Goal: Communication & Community: Answer question/provide support

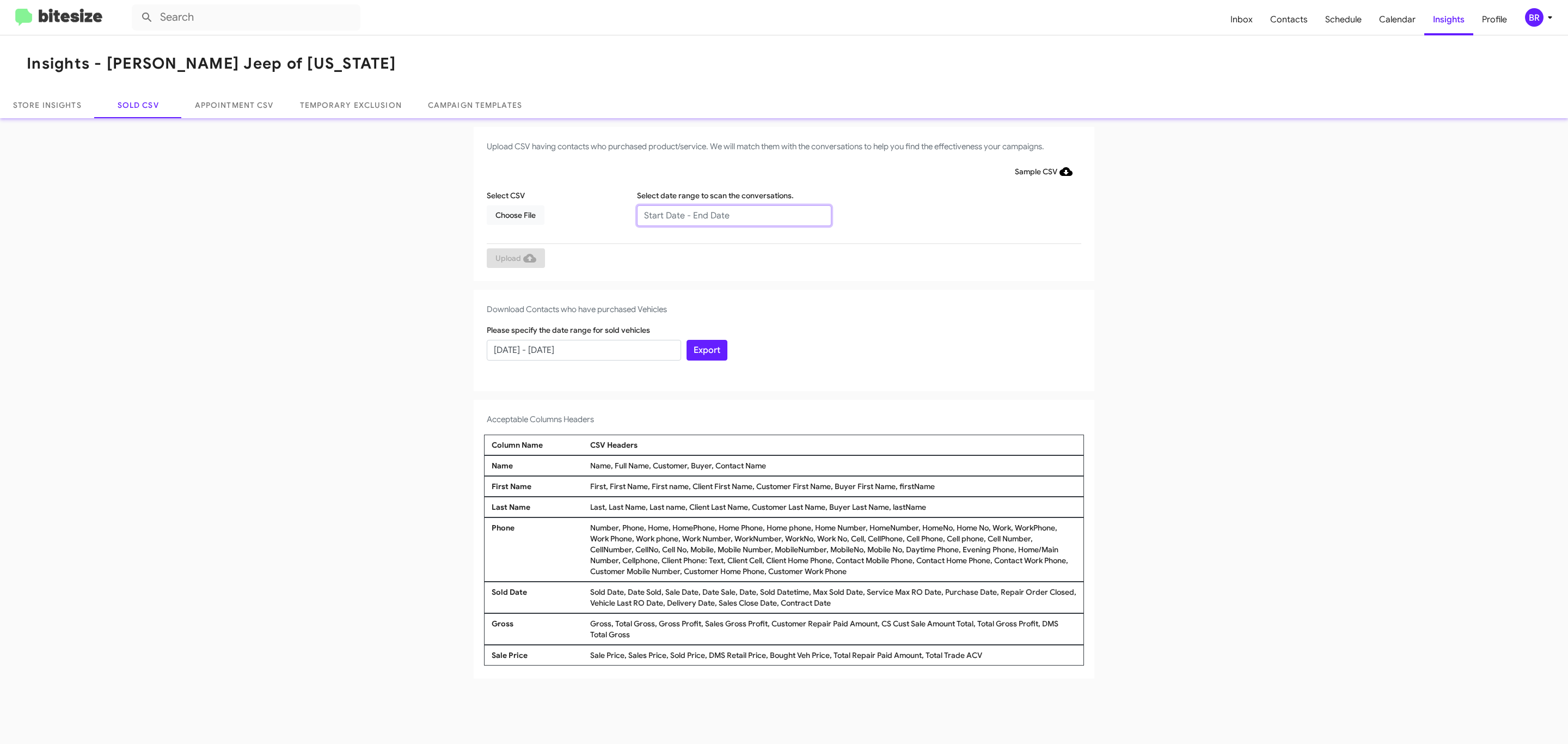
click at [733, 215] on input "text" at bounding box center [734, 216] width 194 height 21
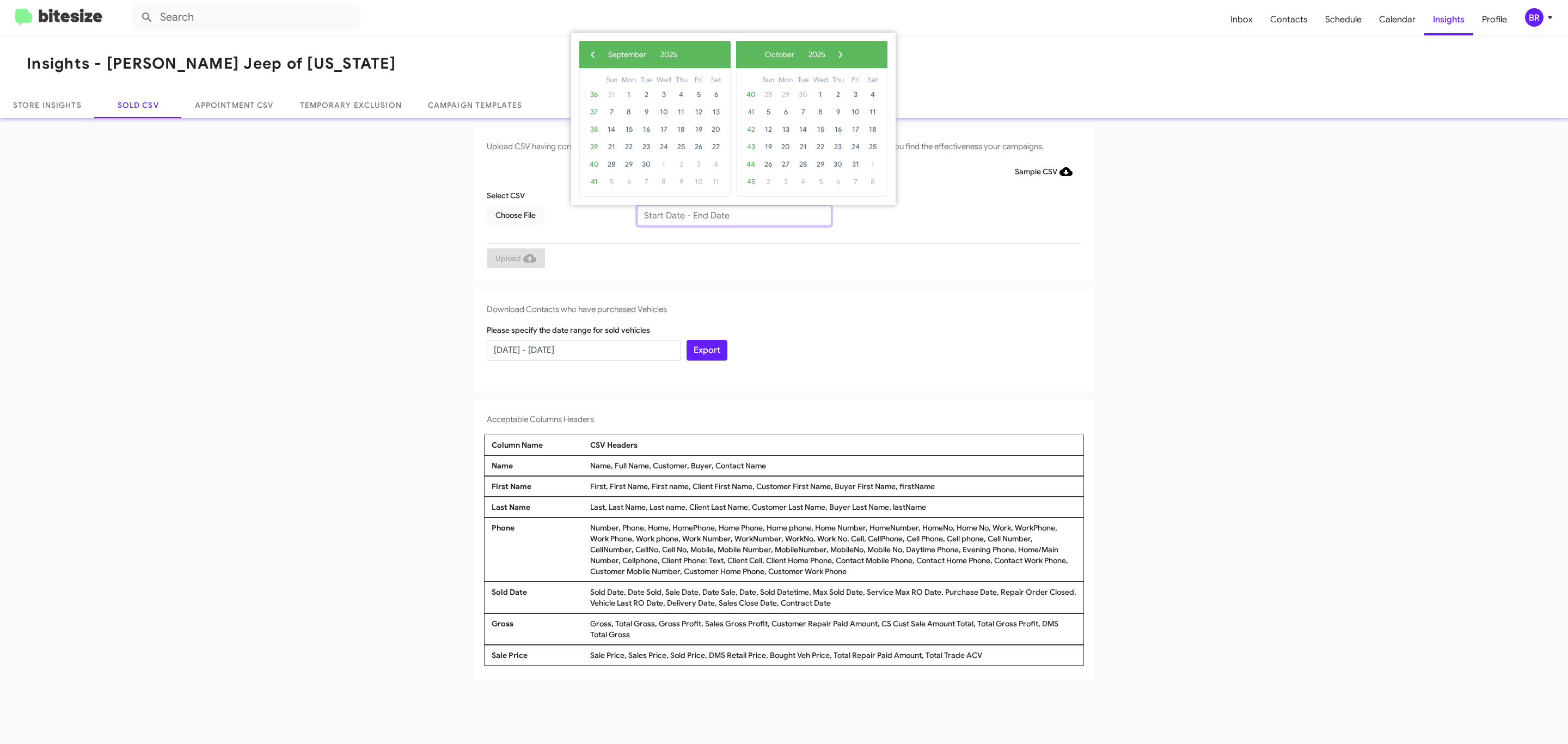
type input "07/10/2025 - 09/10/2025"
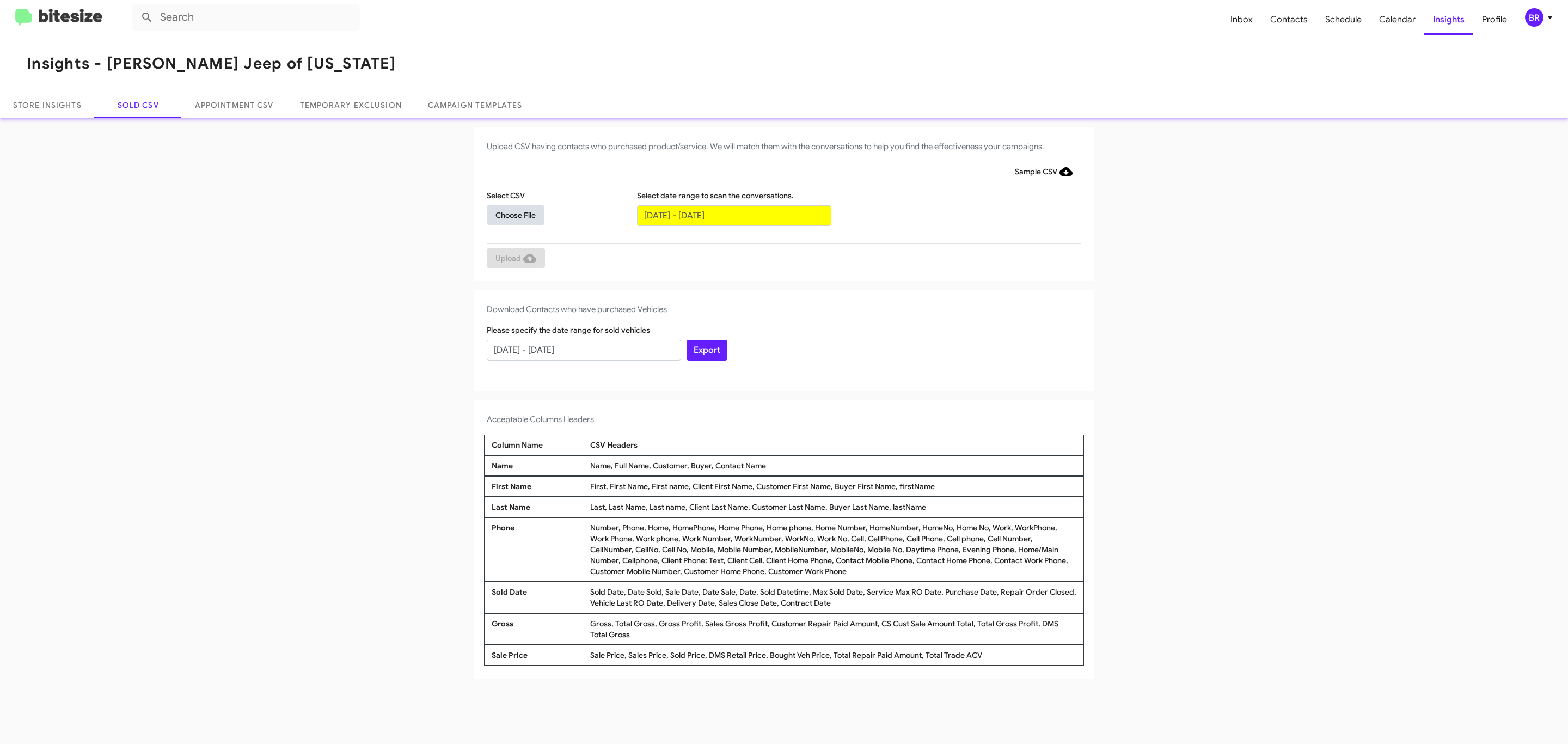
click at [515, 215] on span "Choose File" at bounding box center [516, 215] width 40 height 19
click at [514, 258] on span "Upload" at bounding box center [516, 259] width 41 height 19
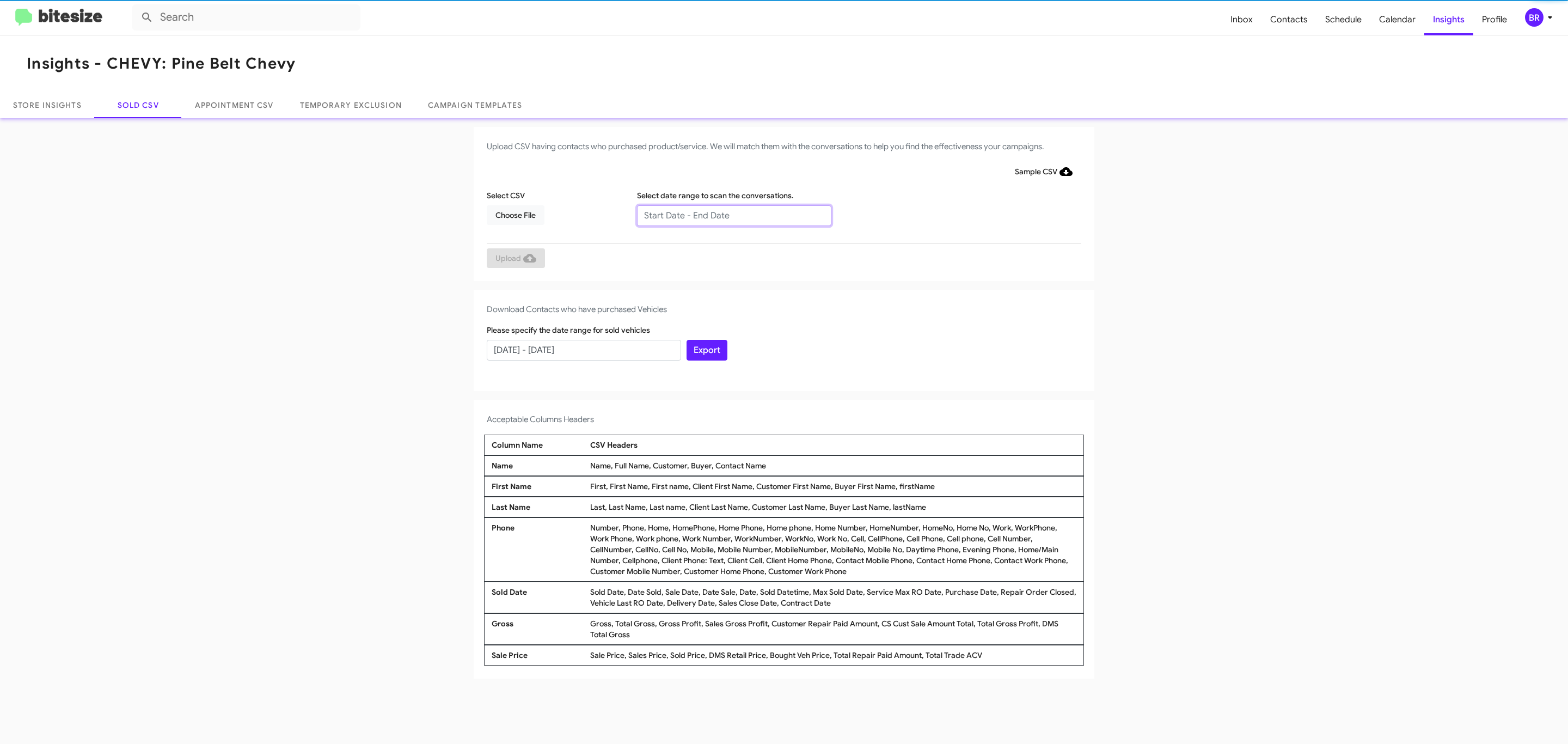
click at [733, 215] on input "text" at bounding box center [734, 216] width 194 height 21
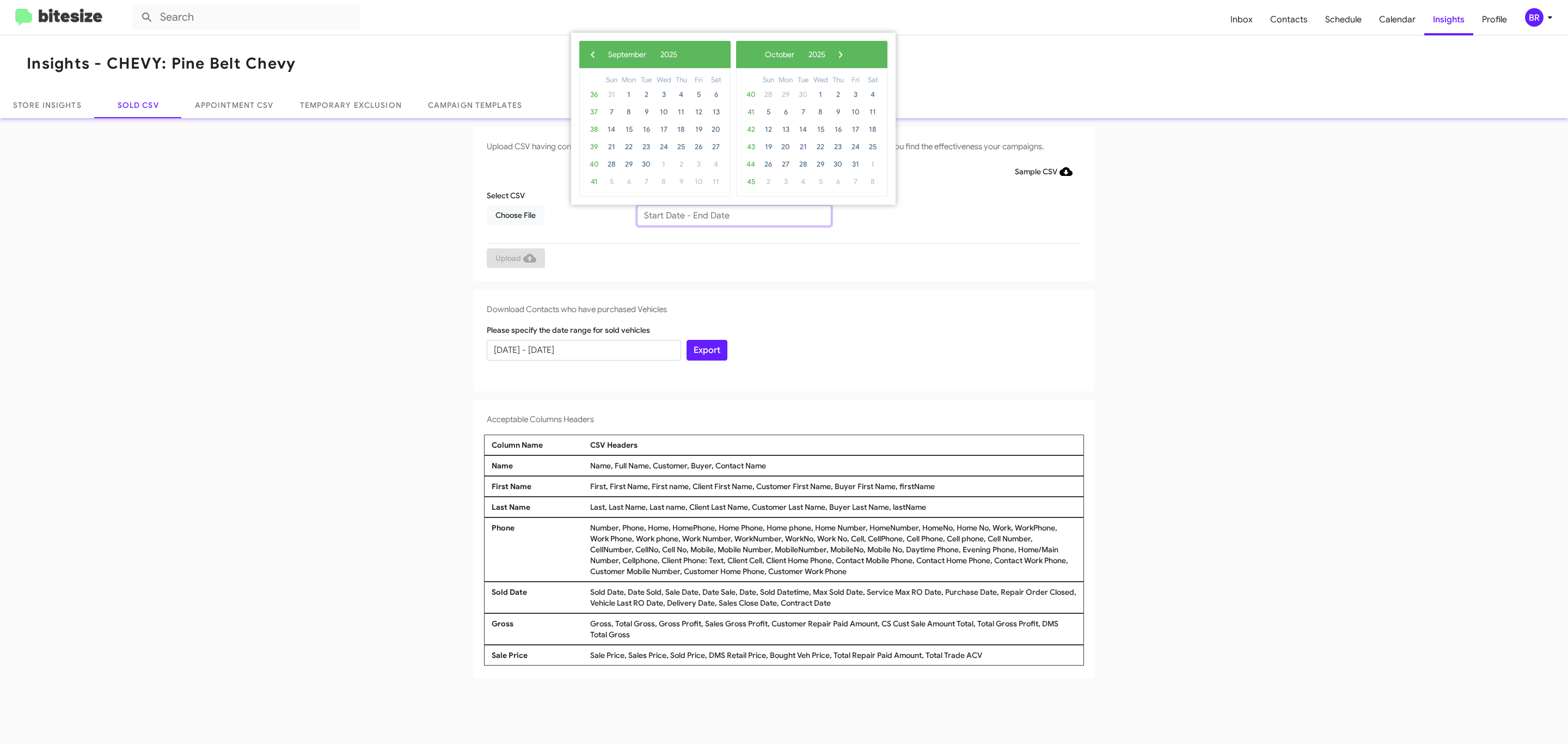
type input "07/10/2025 - 09/10/2025"
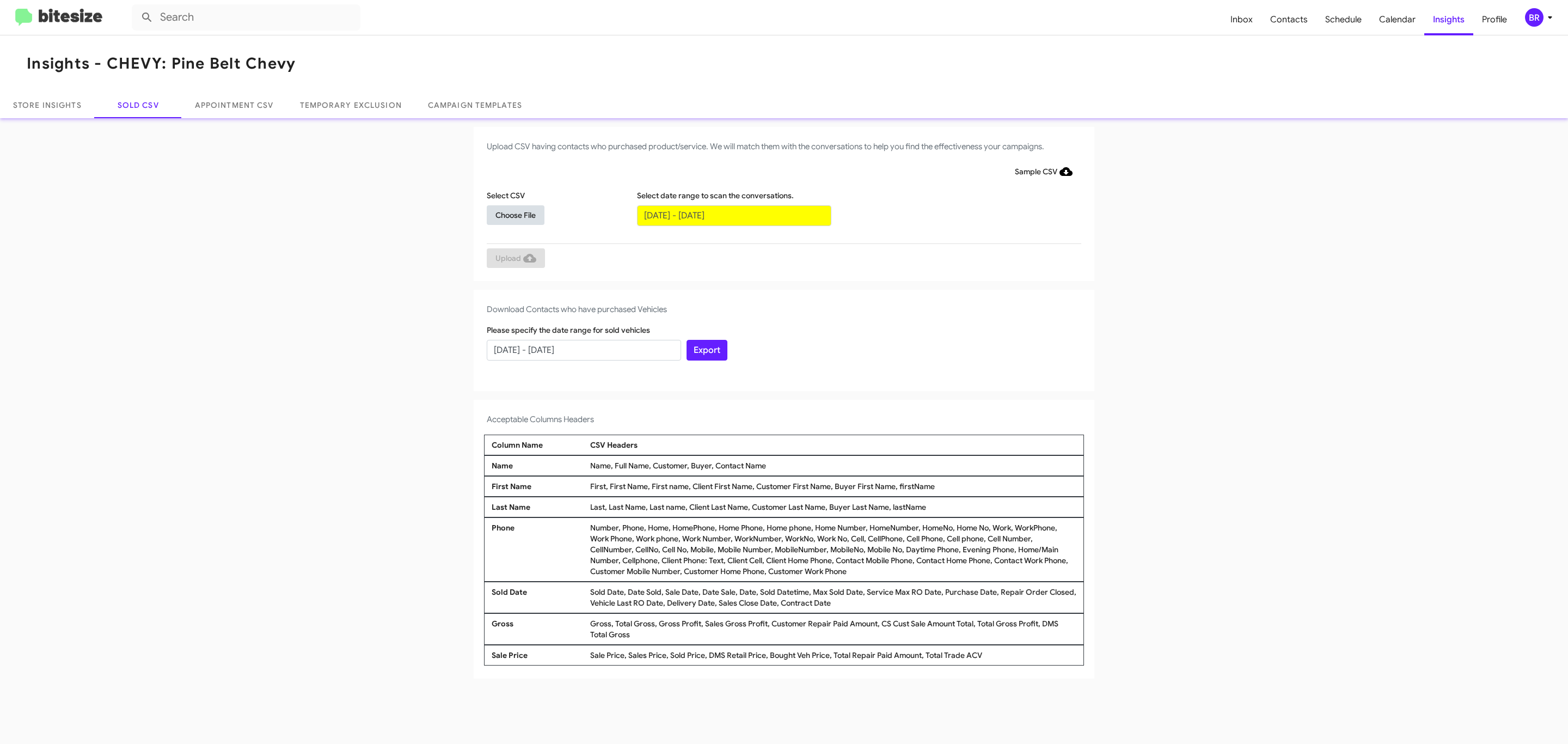
click at [515, 215] on span "Choose File" at bounding box center [516, 215] width 40 height 19
click at [514, 258] on span "Upload" at bounding box center [516, 259] width 41 height 19
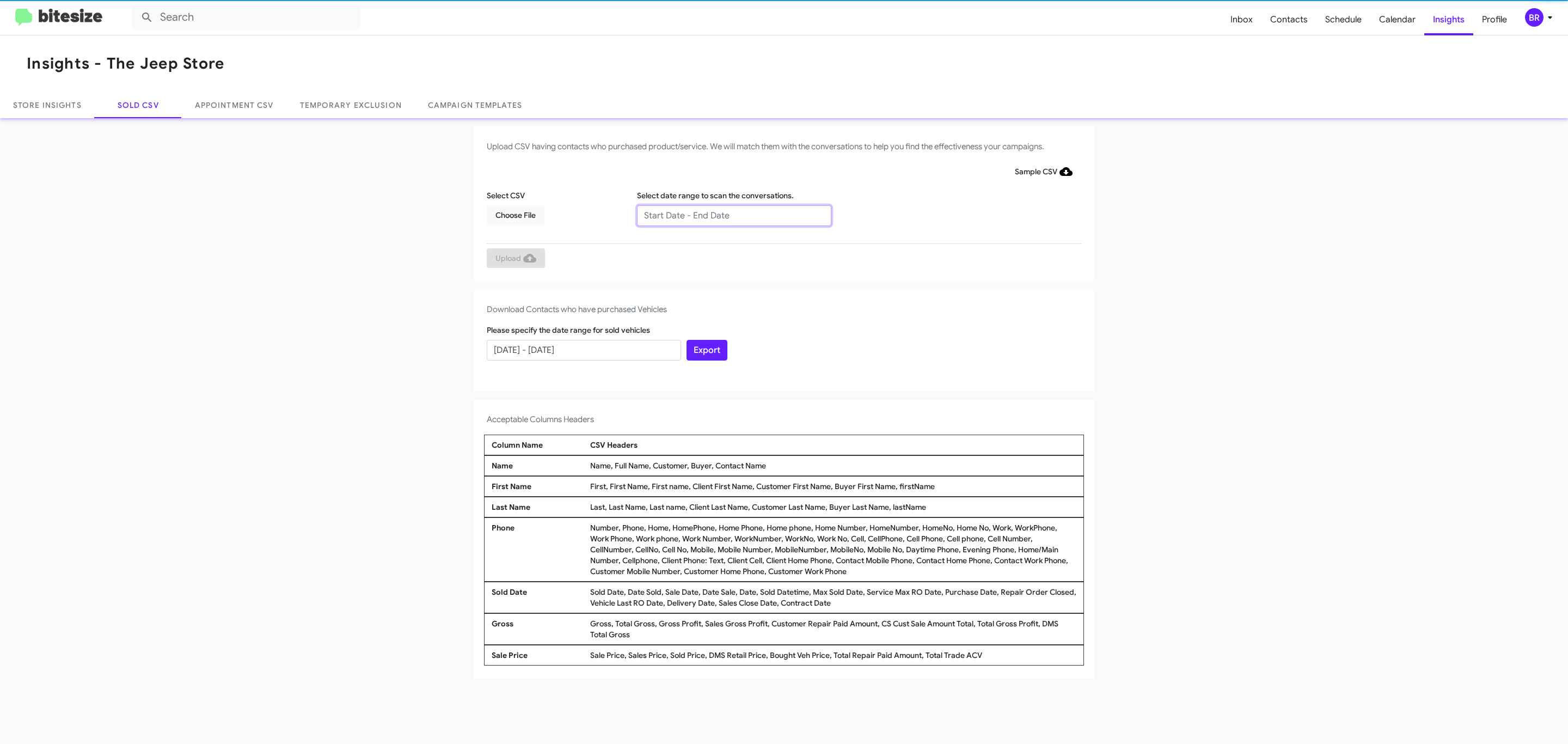
click at [733, 215] on input "text" at bounding box center [734, 216] width 194 height 21
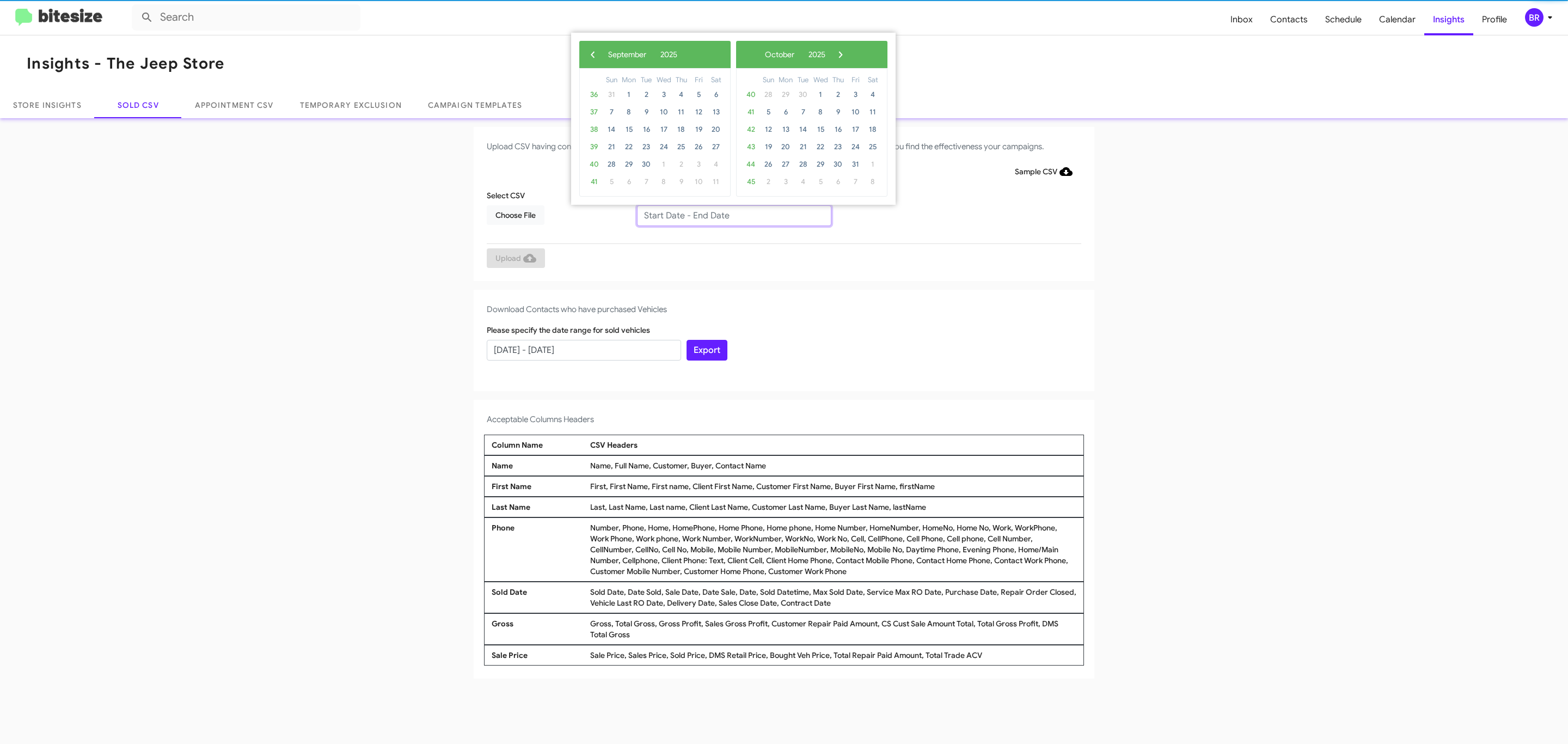
type input "[DATE] - [DATE]"
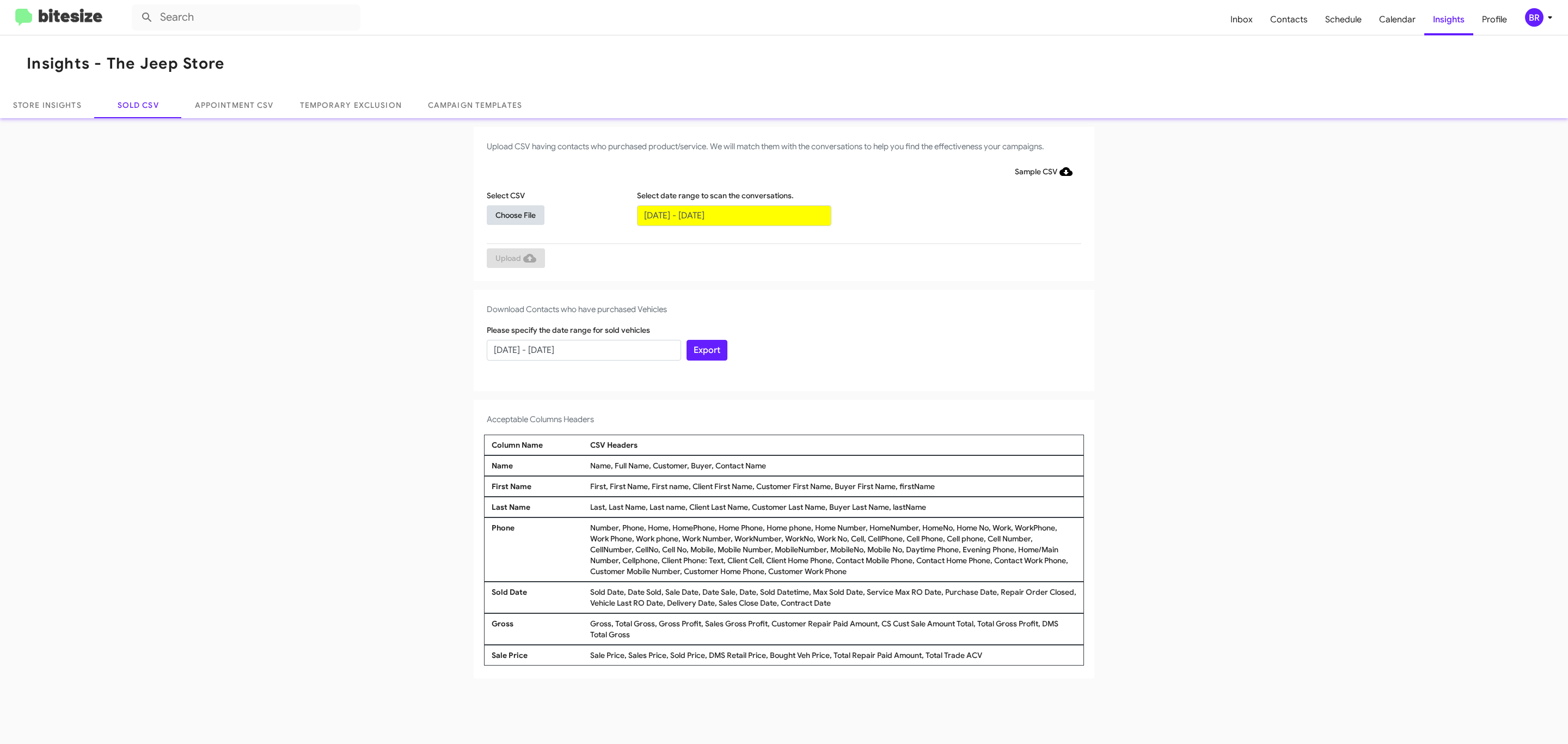
click at [515, 215] on span "Choose File" at bounding box center [516, 215] width 40 height 19
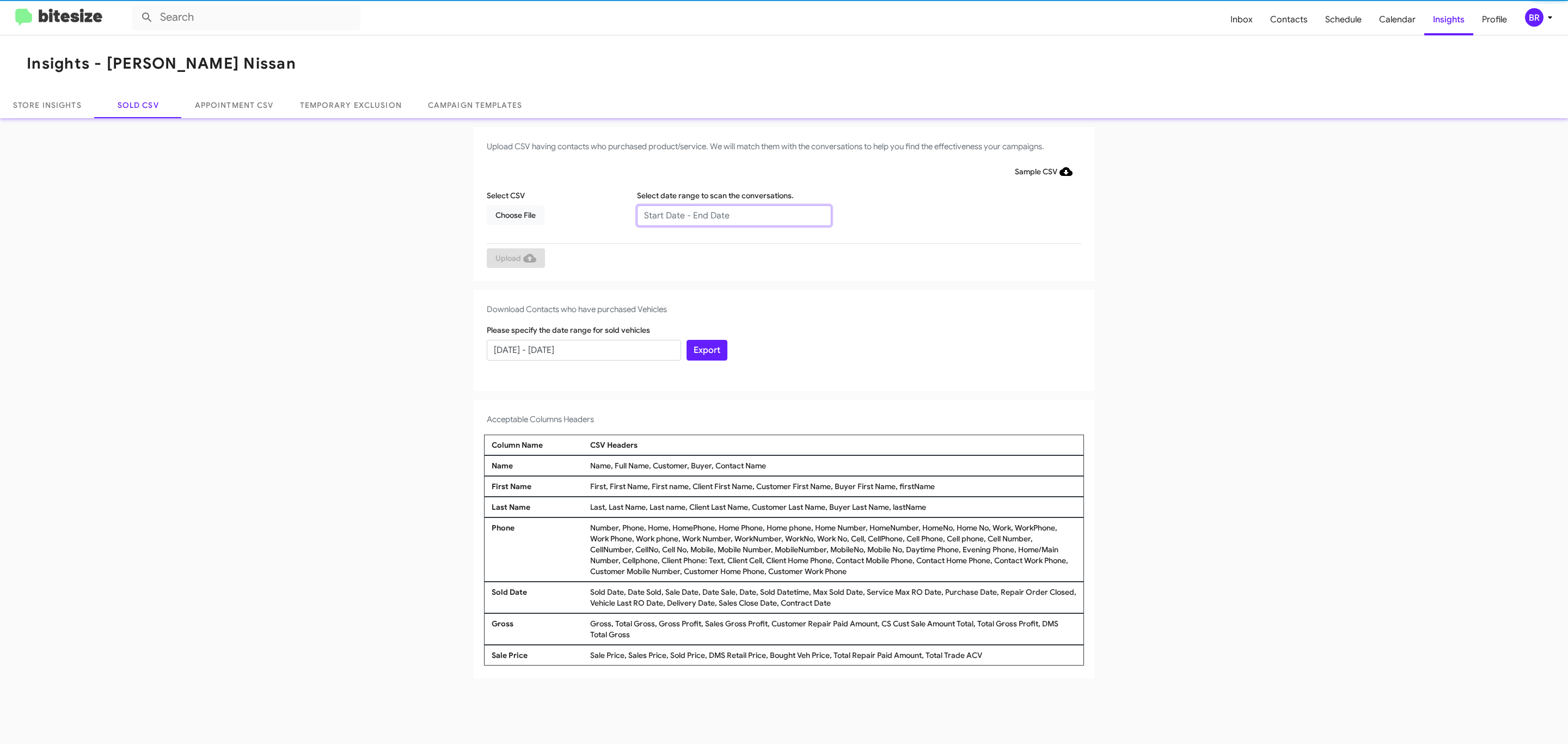
click at [733, 215] on input "text" at bounding box center [734, 216] width 194 height 21
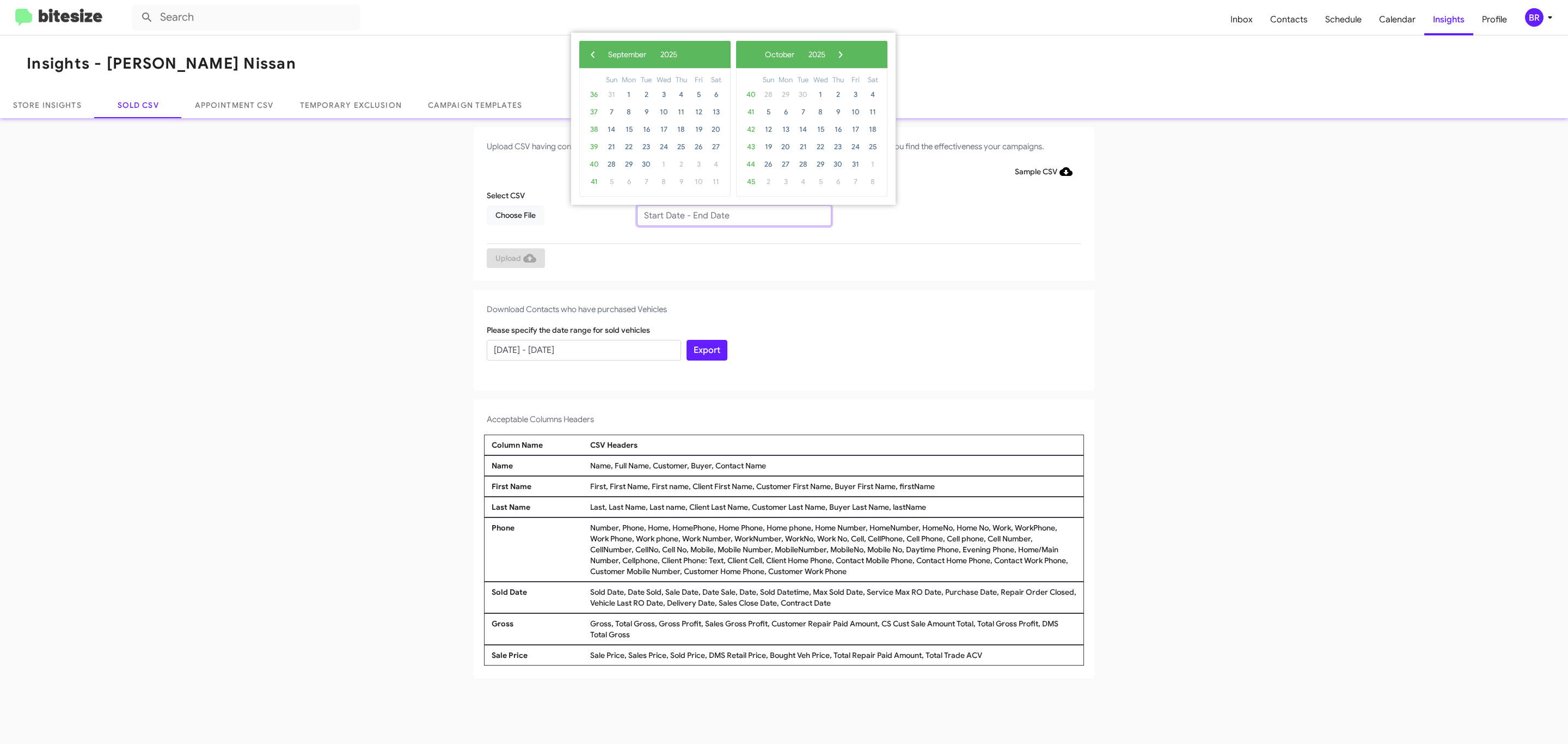
type input "[DATE] - [DATE]"
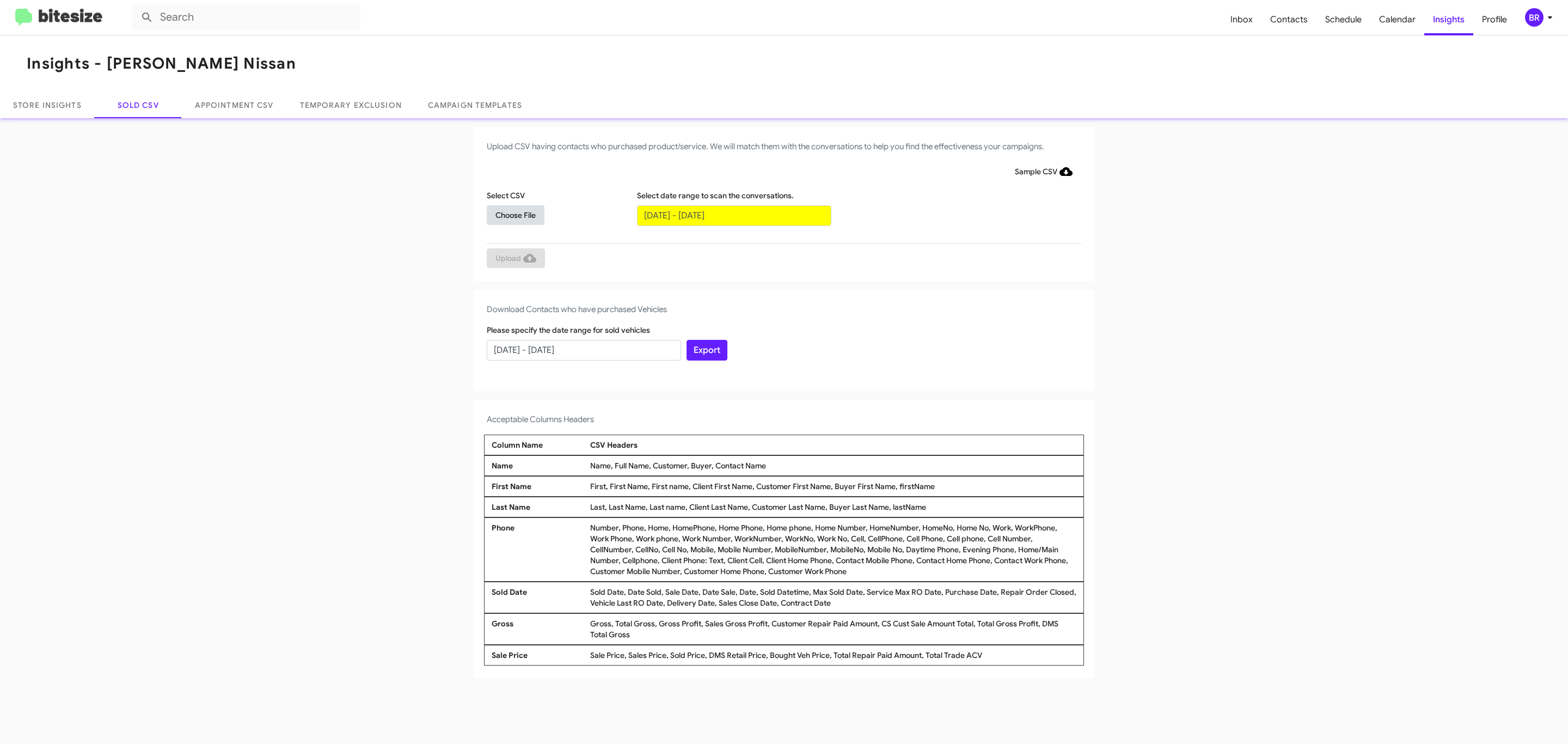
click at [515, 215] on span "Choose File" at bounding box center [516, 215] width 40 height 19
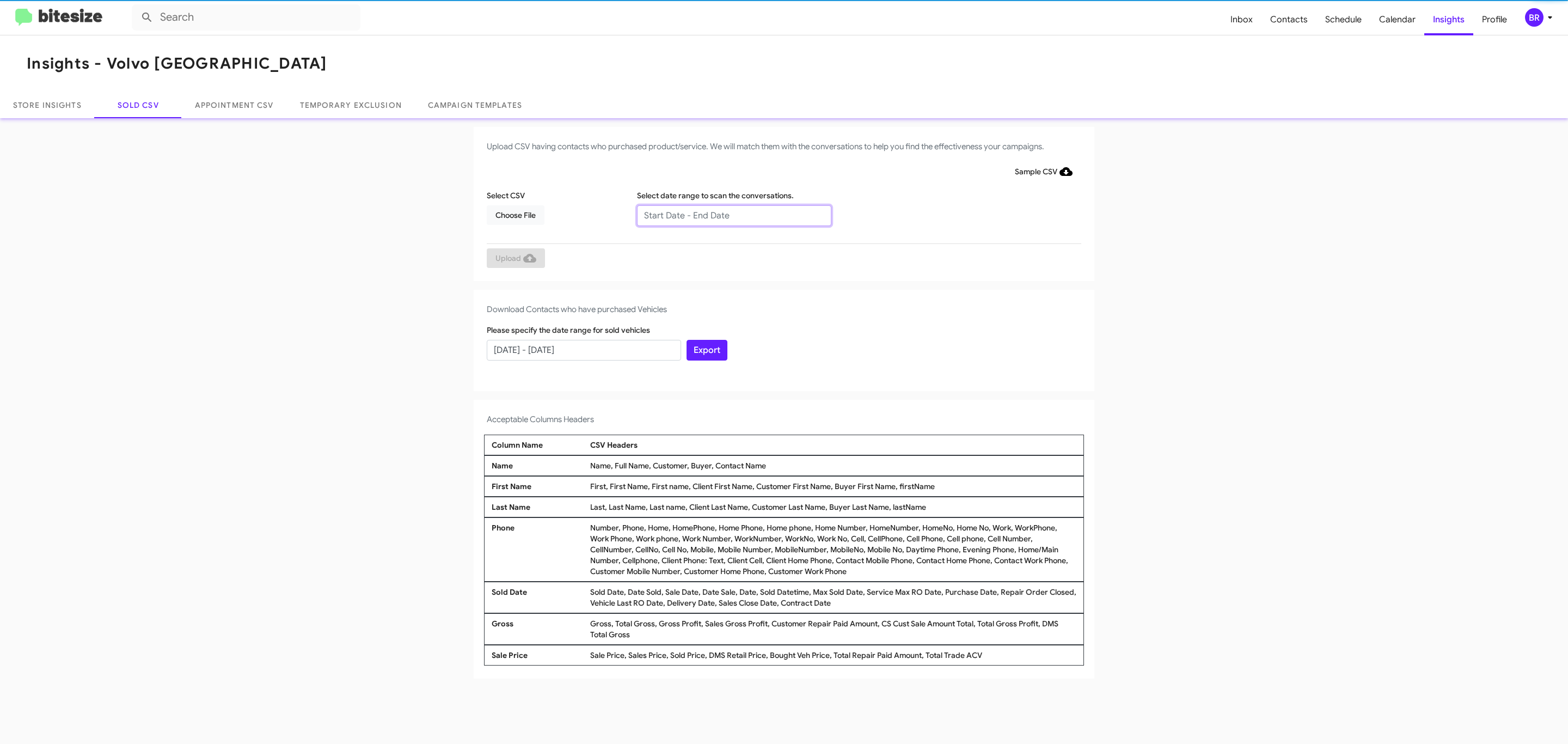
click at [733, 215] on input "text" at bounding box center [734, 216] width 194 height 21
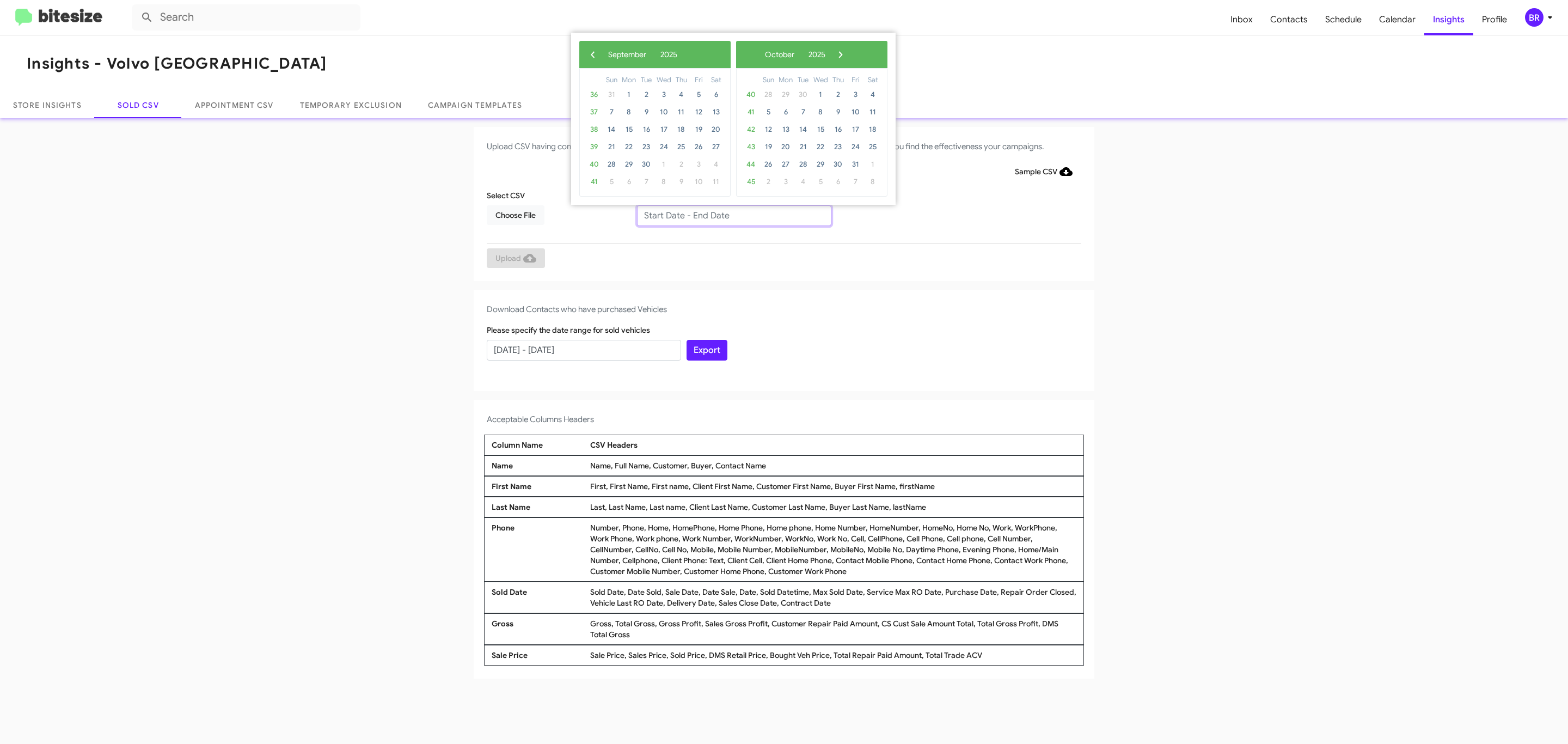
type input "[DATE] - [DATE]"
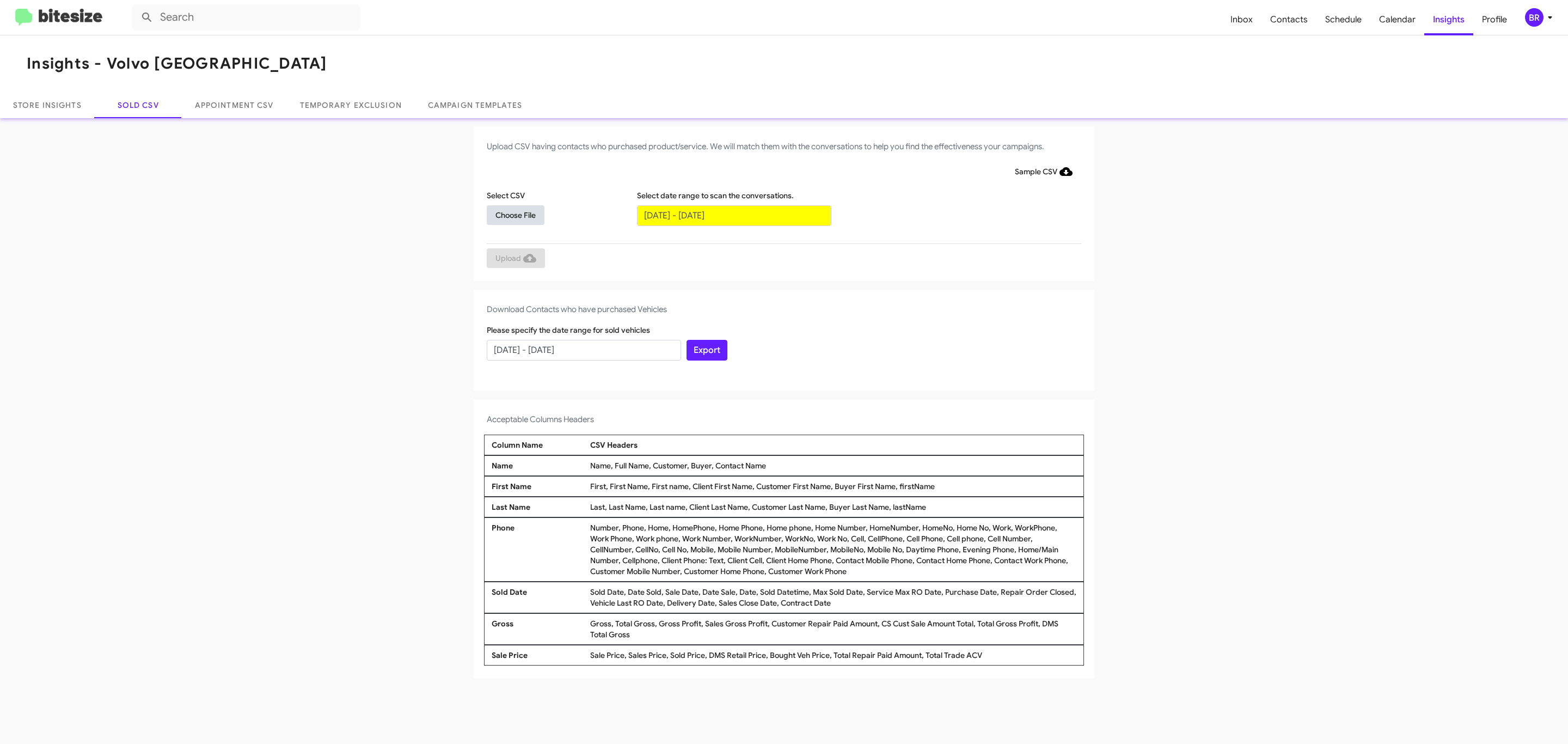
click at [515, 215] on span "Choose File" at bounding box center [516, 215] width 40 height 19
click at [514, 258] on span "Upload" at bounding box center [516, 259] width 41 height 19
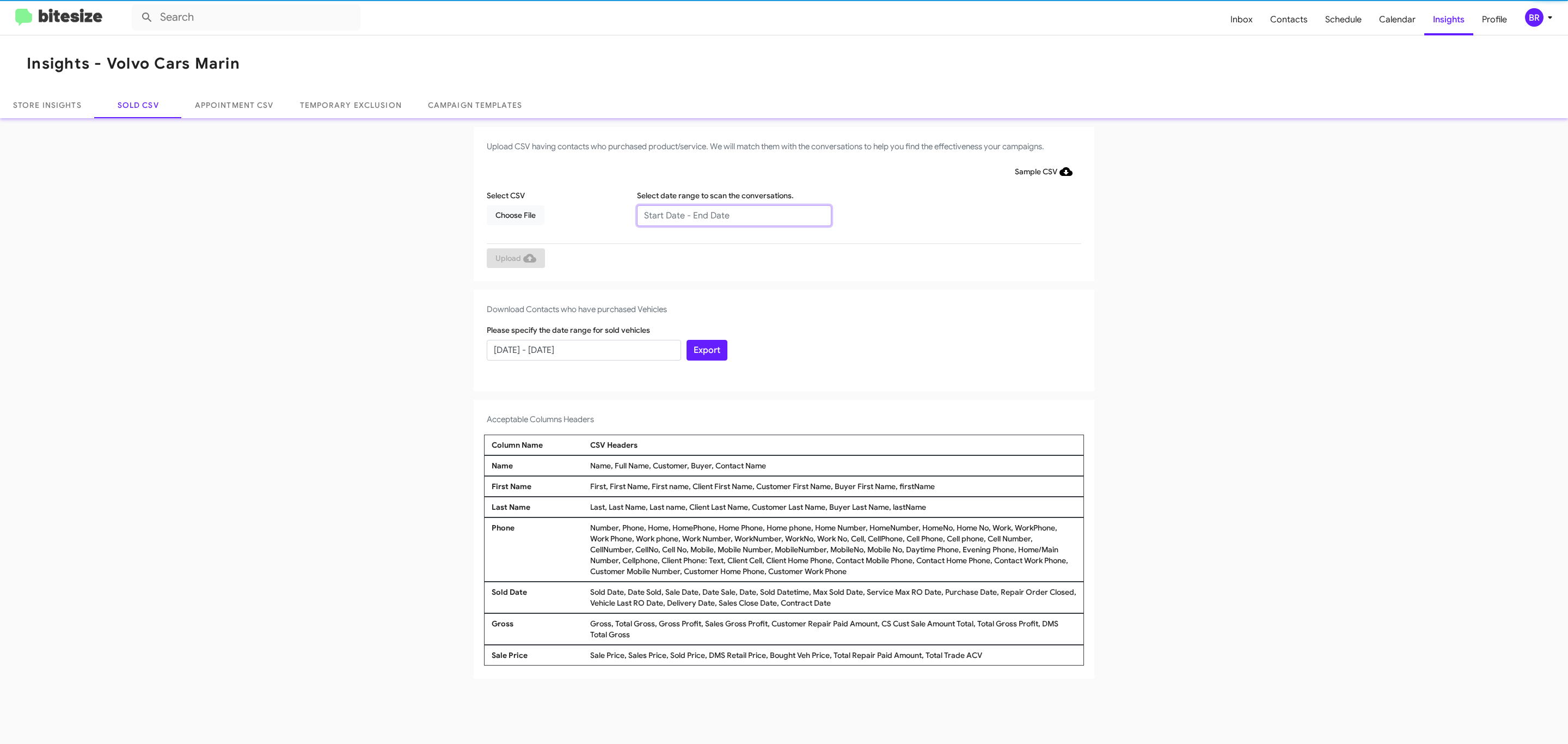
click at [733, 215] on input "text" at bounding box center [734, 216] width 194 height 21
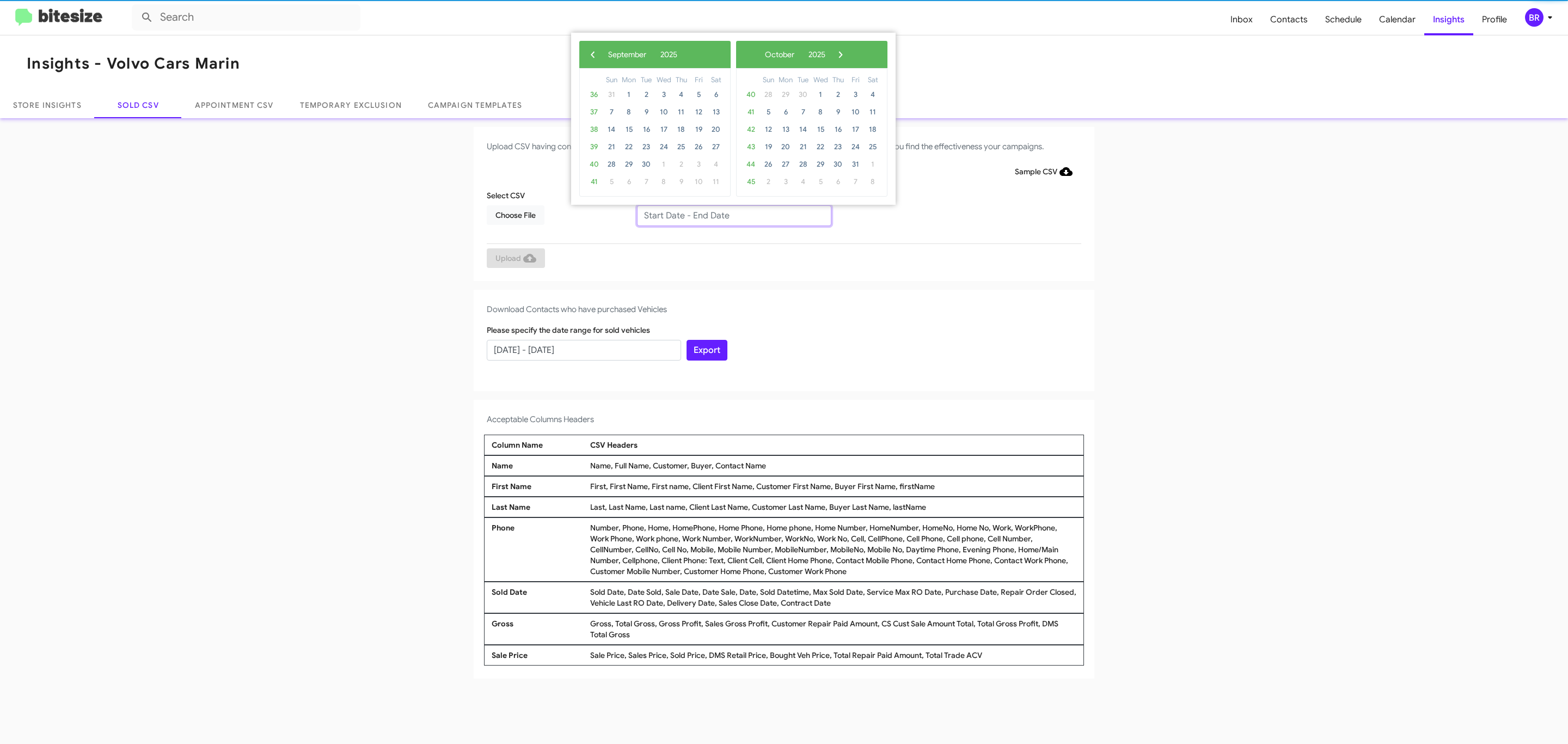
type input "07/10/2025 - 09/10/2025"
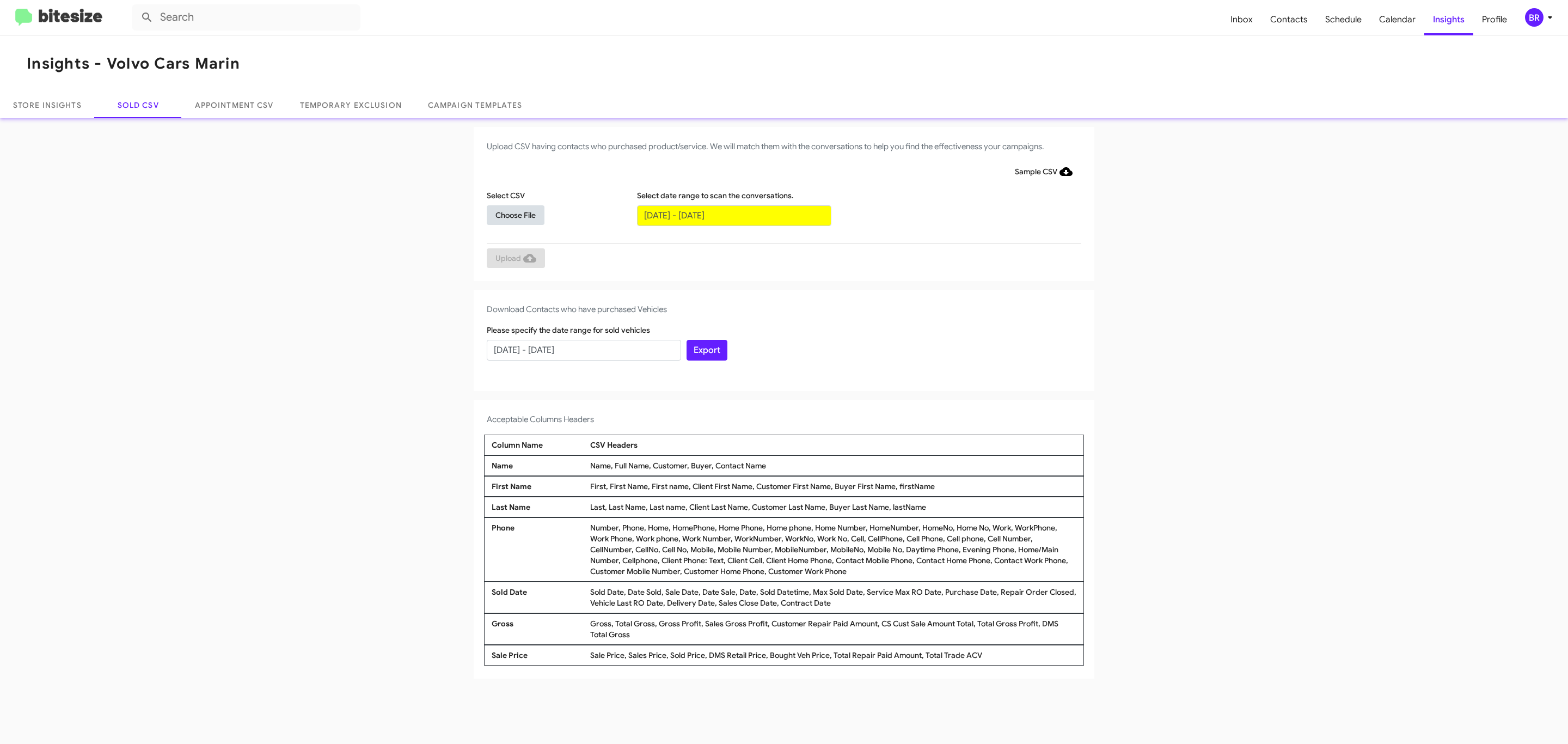
click at [515, 215] on span "Choose File" at bounding box center [516, 215] width 40 height 19
click at [514, 258] on span "Upload" at bounding box center [516, 259] width 41 height 19
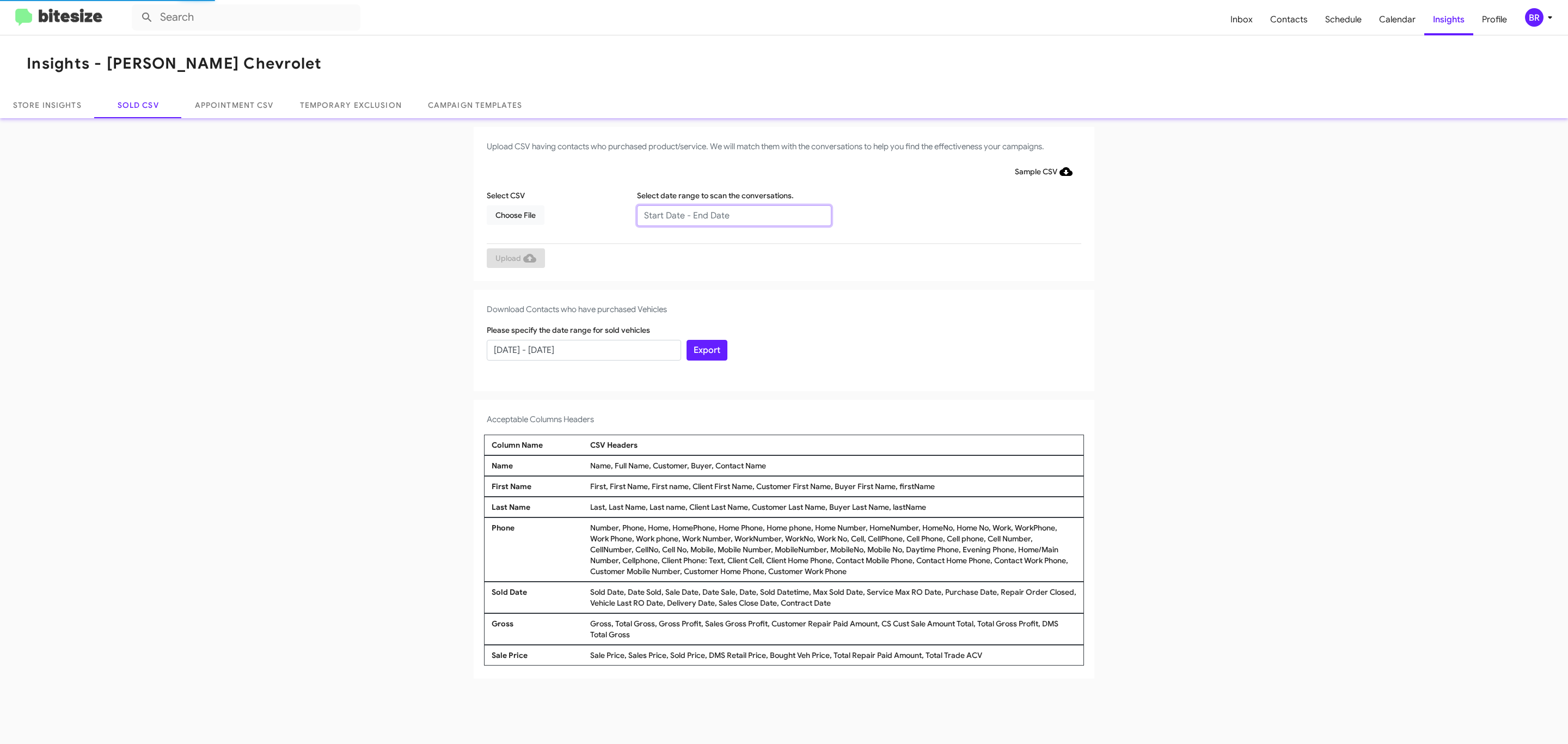
click at [733, 215] on input "text" at bounding box center [734, 216] width 194 height 21
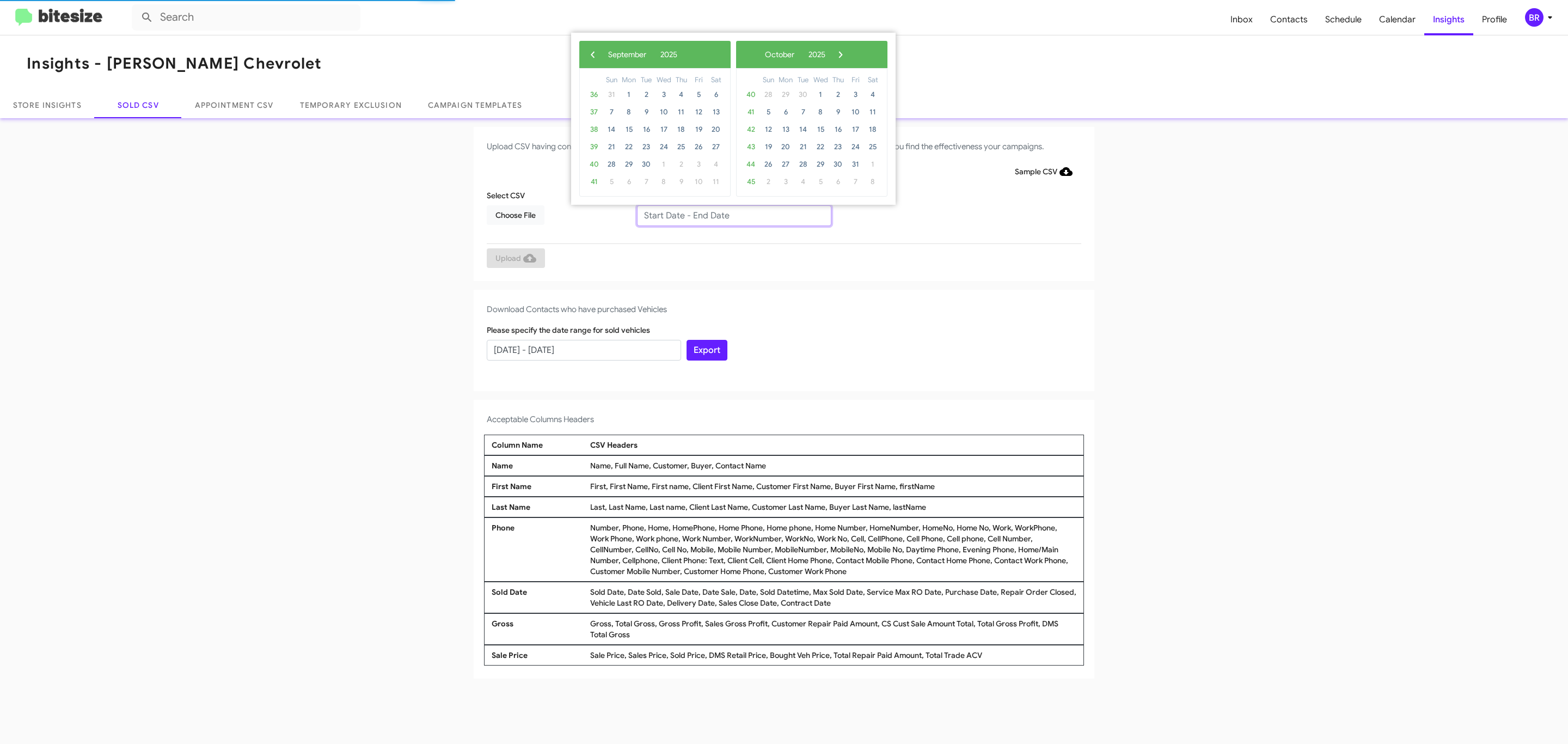
type input "[DATE] - [DATE]"
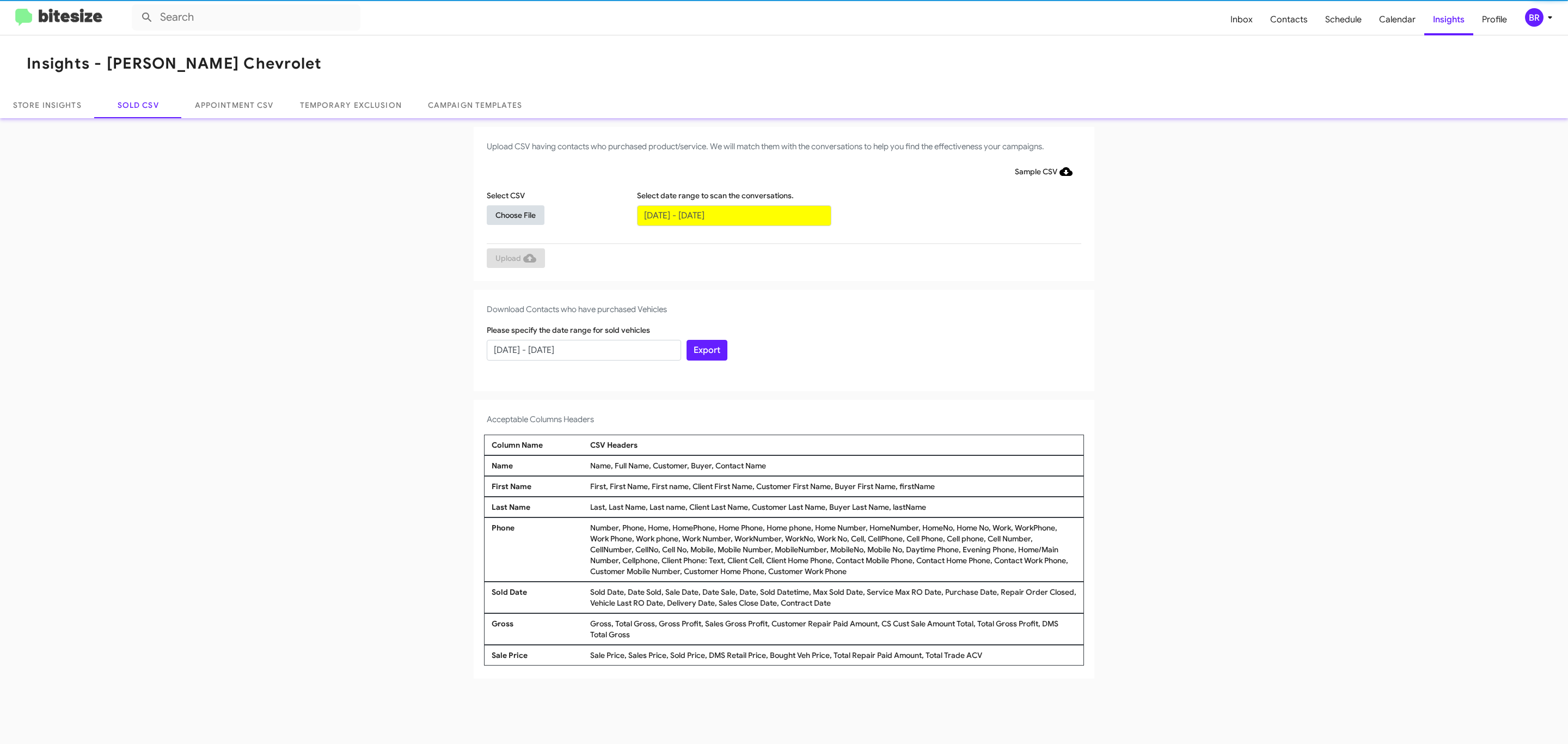
click at [515, 215] on span "Choose File" at bounding box center [516, 215] width 40 height 19
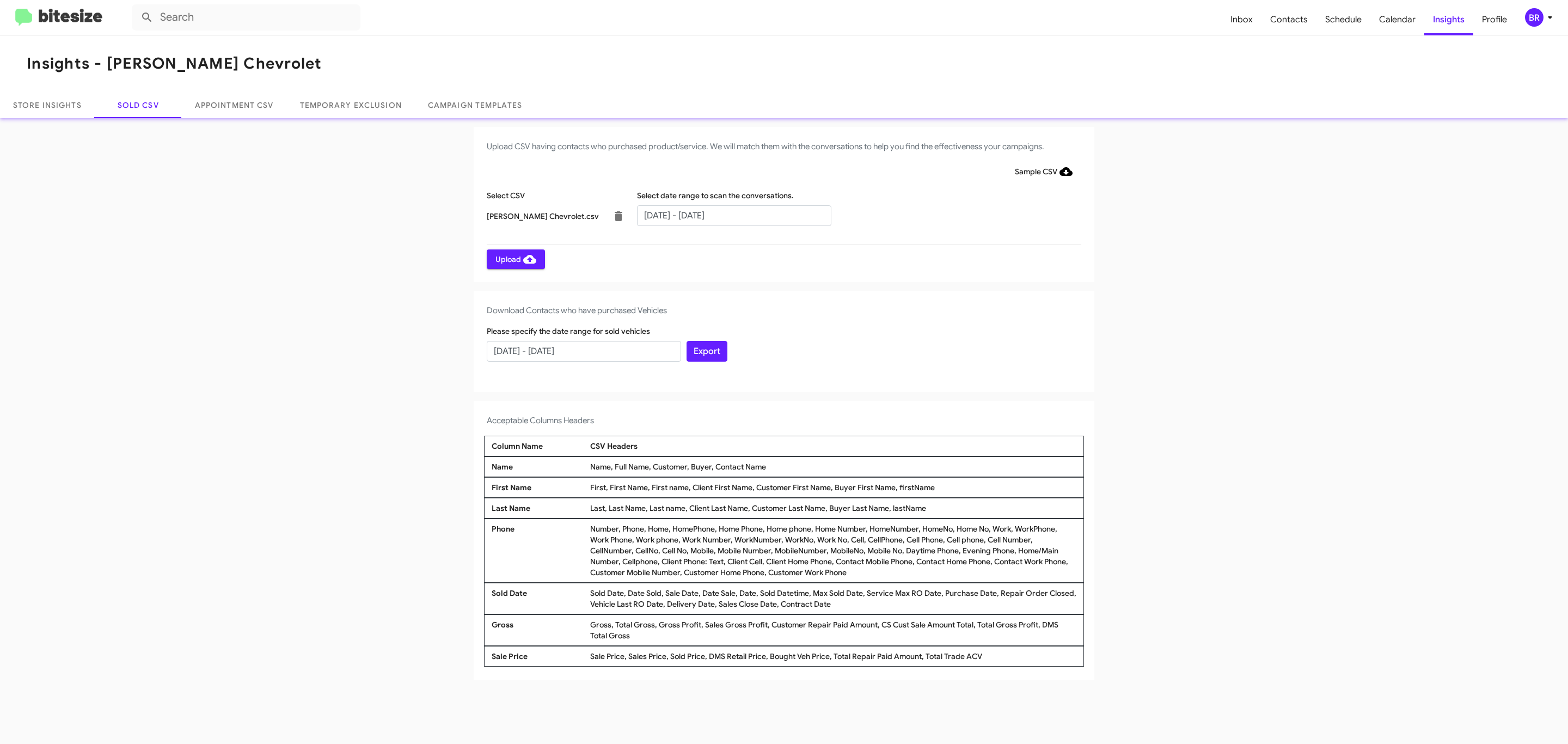
click at [514, 258] on span "Upload" at bounding box center [516, 259] width 41 height 19
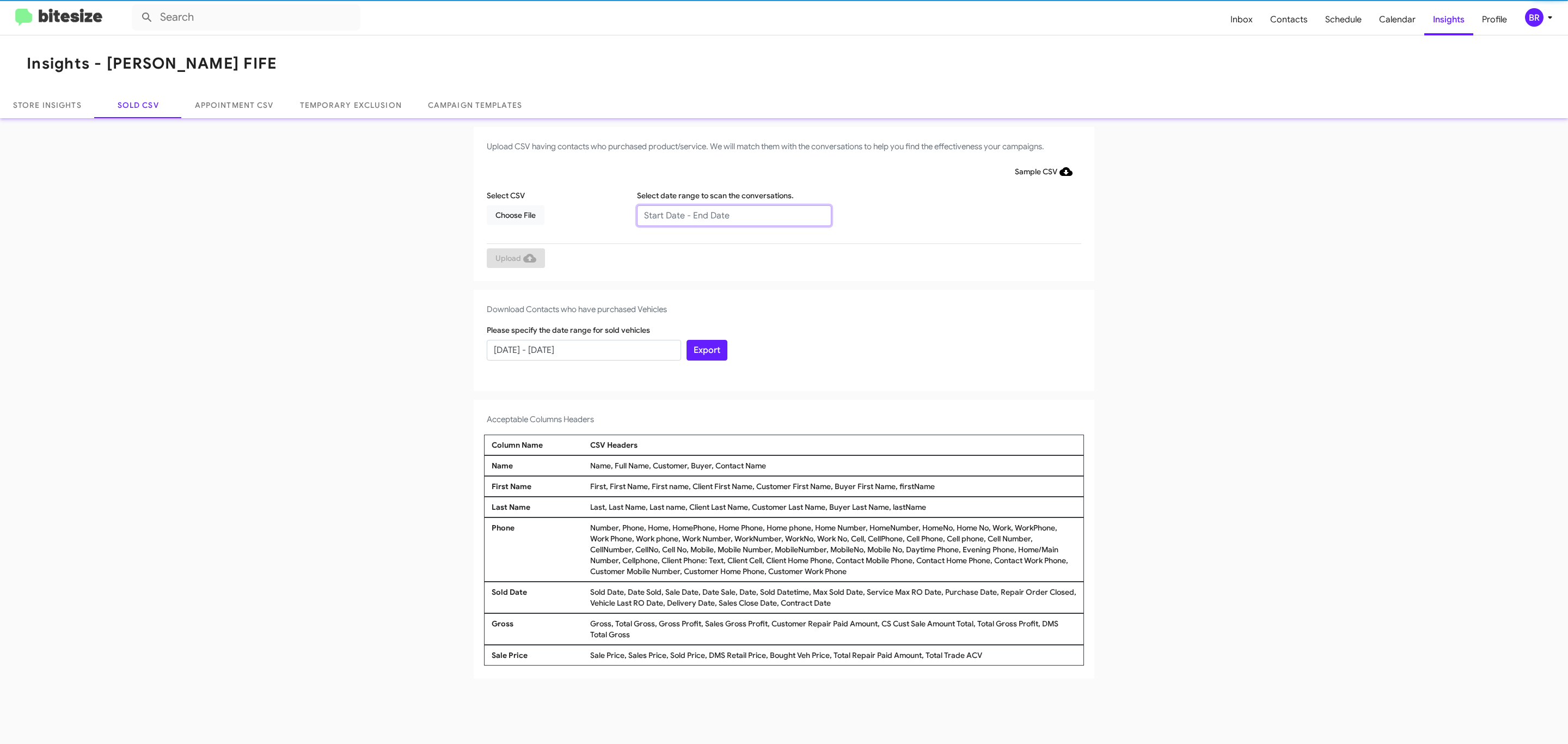
click at [733, 215] on input "text" at bounding box center [734, 216] width 194 height 21
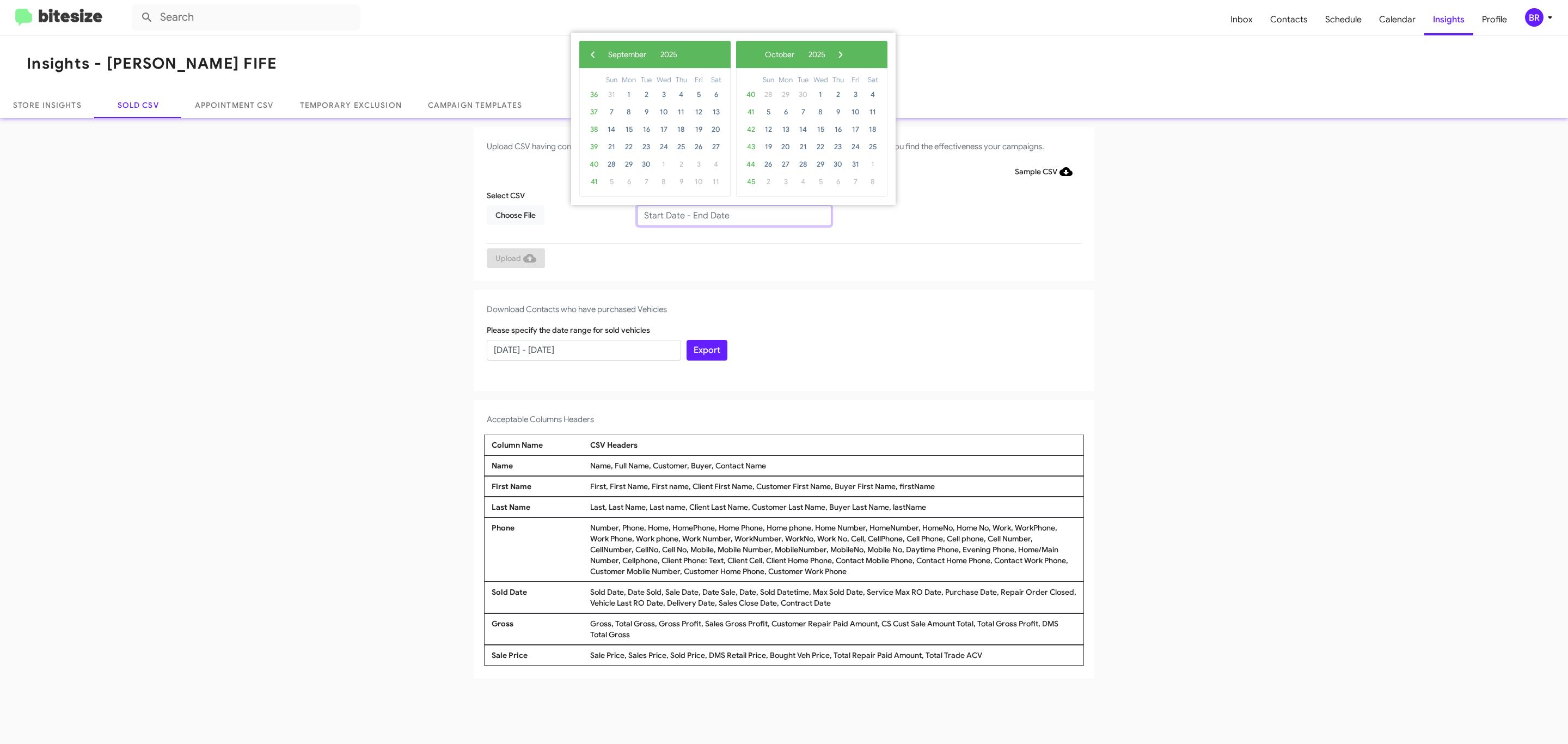
type input "[DATE] - [DATE]"
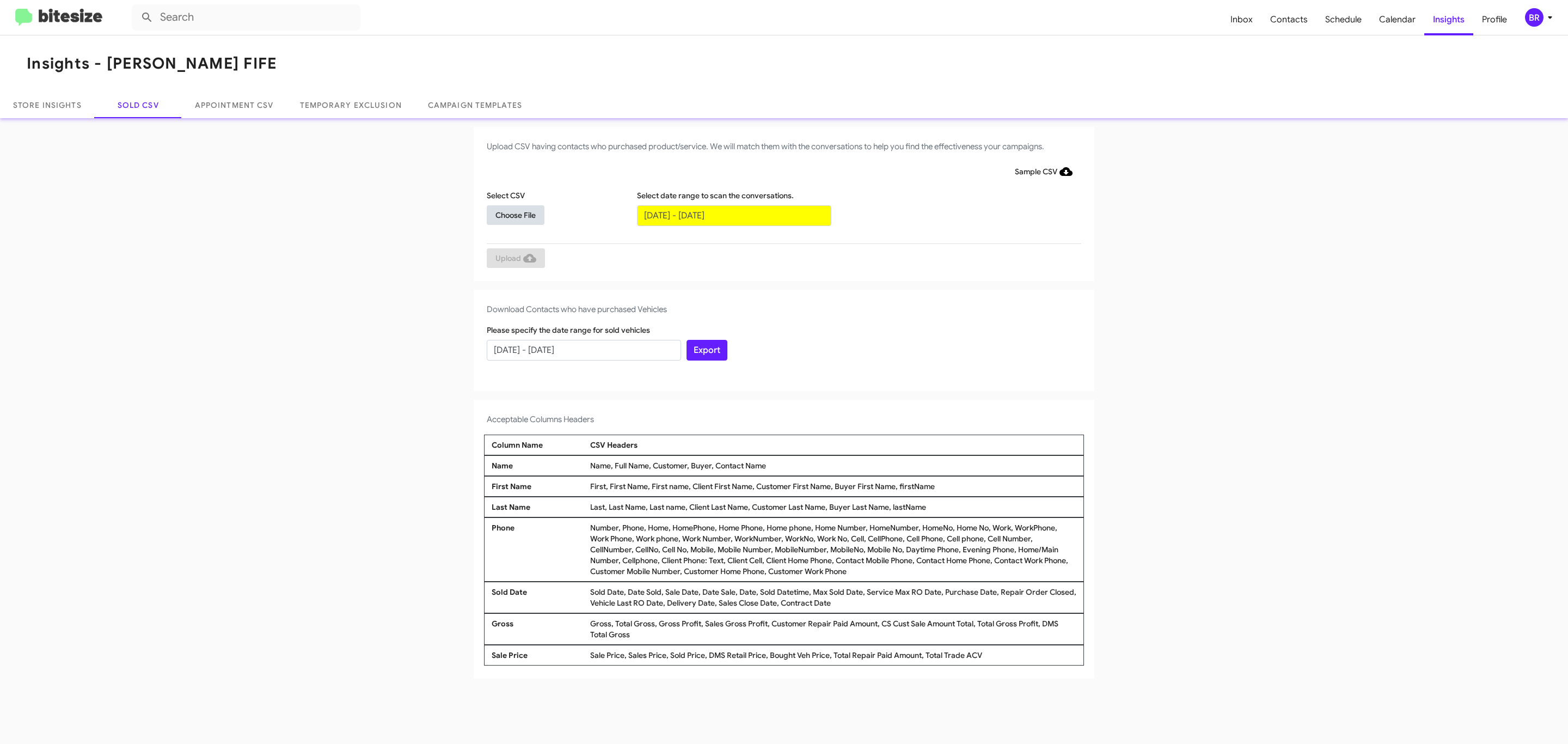
click at [515, 215] on span "Choose File" at bounding box center [516, 215] width 40 height 19
click at [514, 258] on span "Upload" at bounding box center [516, 259] width 41 height 19
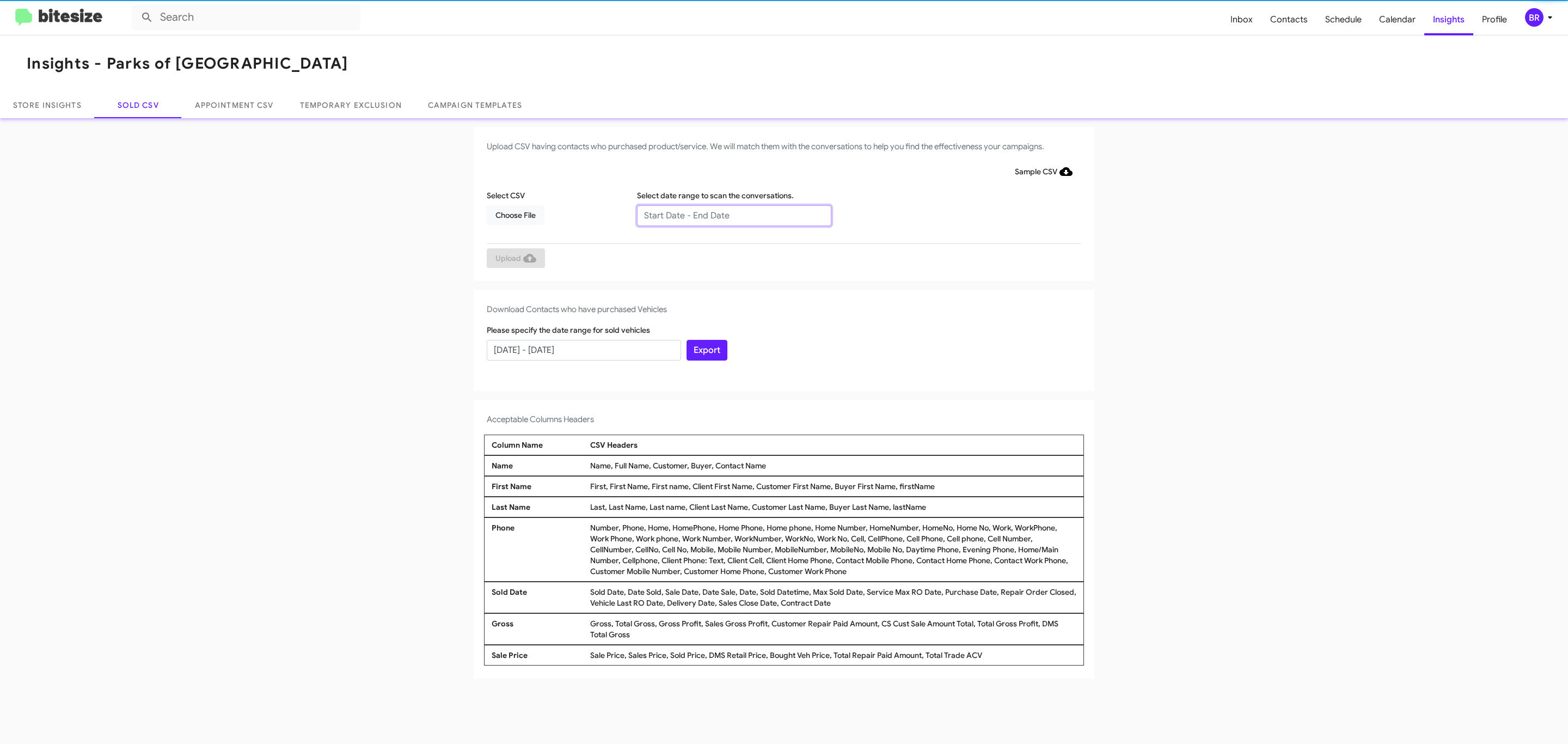
click at [733, 215] on input "text" at bounding box center [734, 216] width 194 height 21
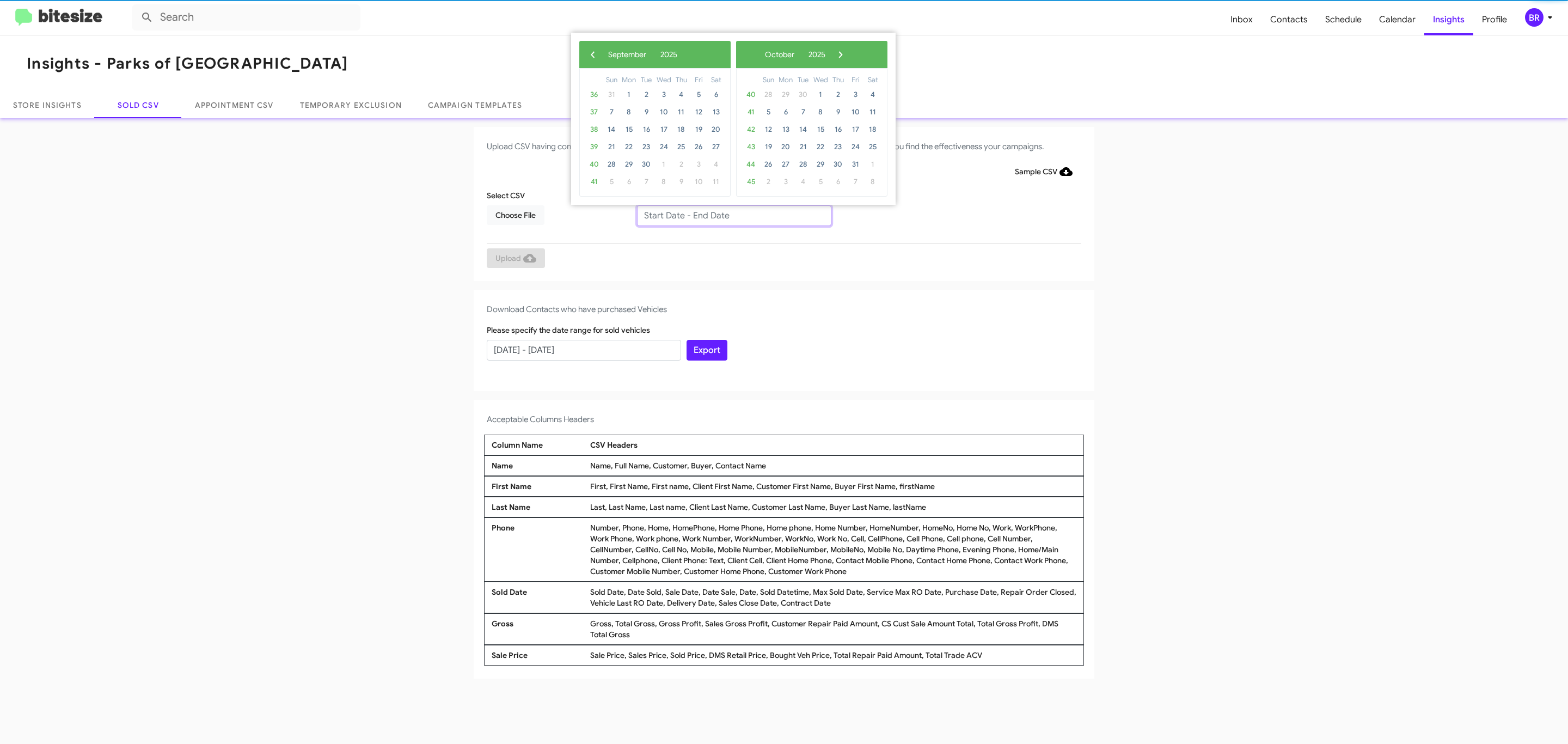
type input "07/10/2025 - 09/10/2025"
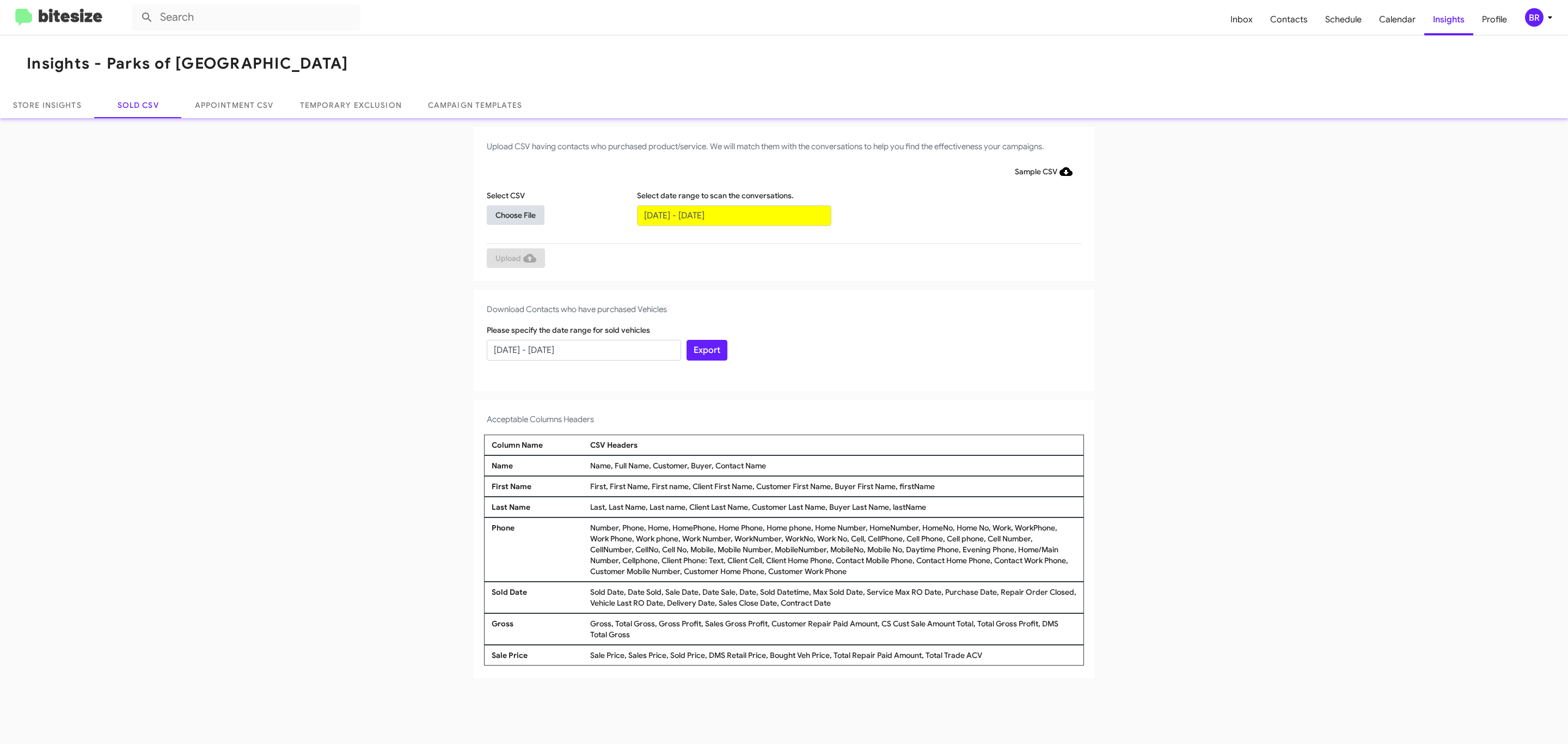
click at [515, 215] on span "Choose File" at bounding box center [516, 215] width 40 height 19
click at [514, 258] on span "Upload" at bounding box center [516, 259] width 41 height 19
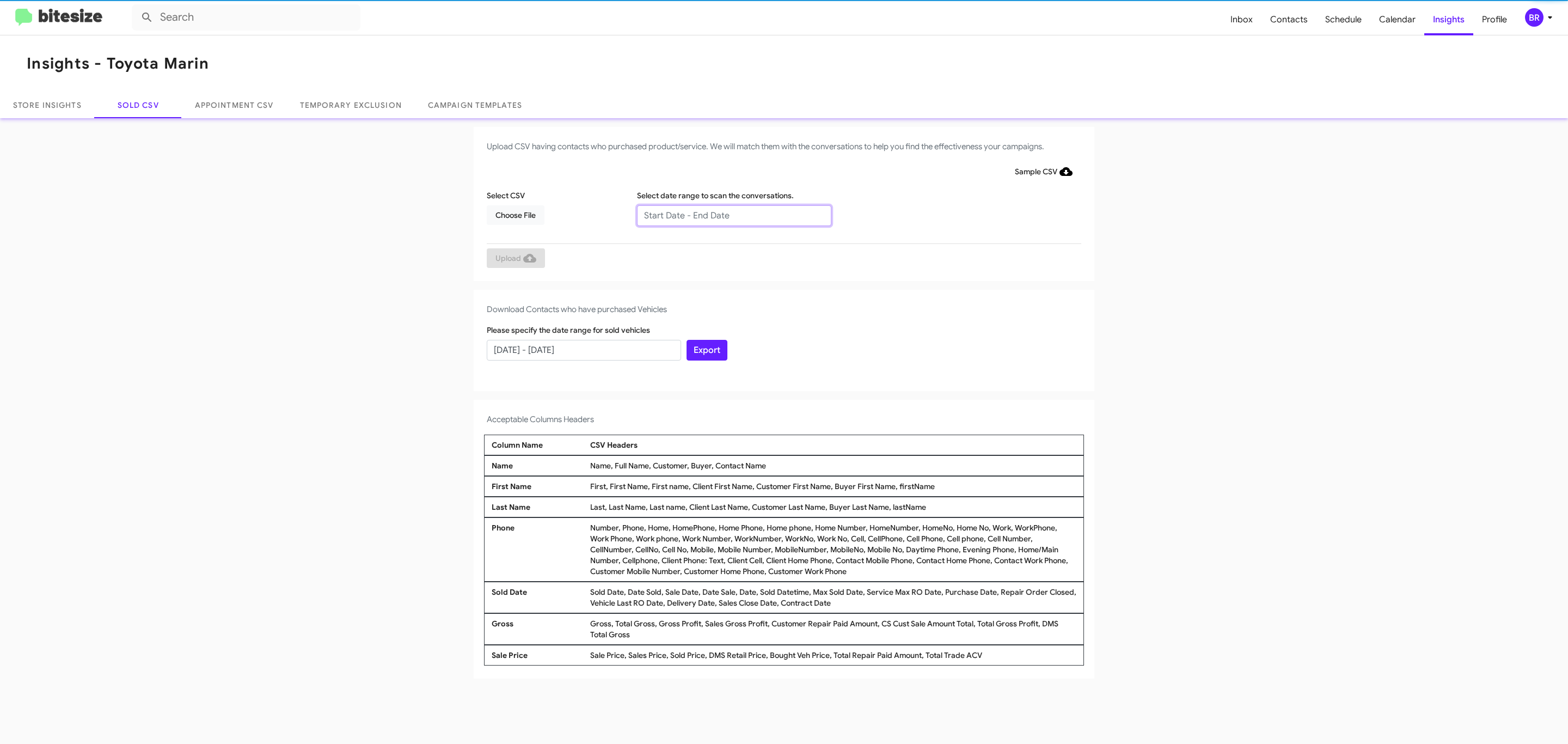
click at [733, 215] on input "text" at bounding box center [734, 216] width 194 height 21
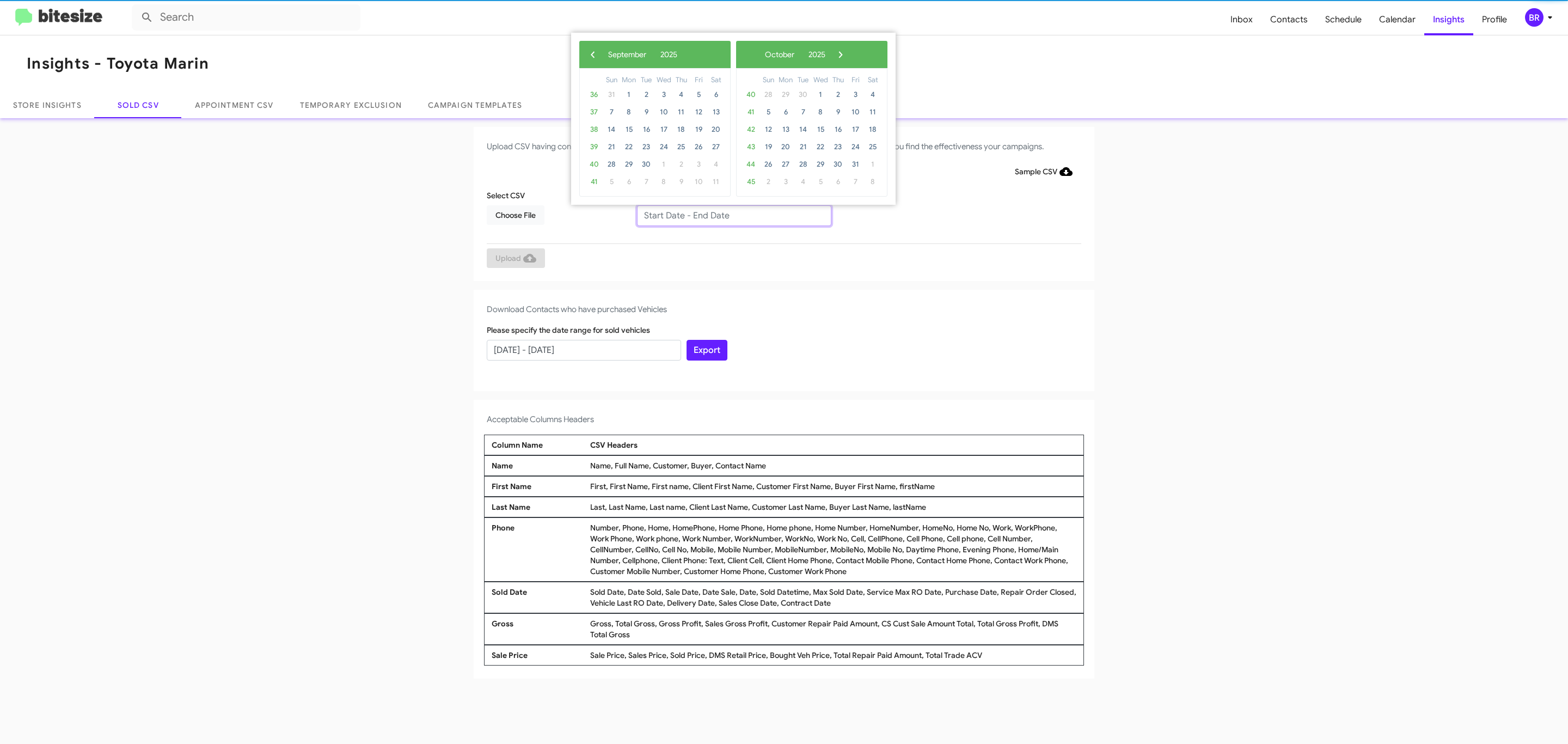
type input "[DATE] - [DATE]"
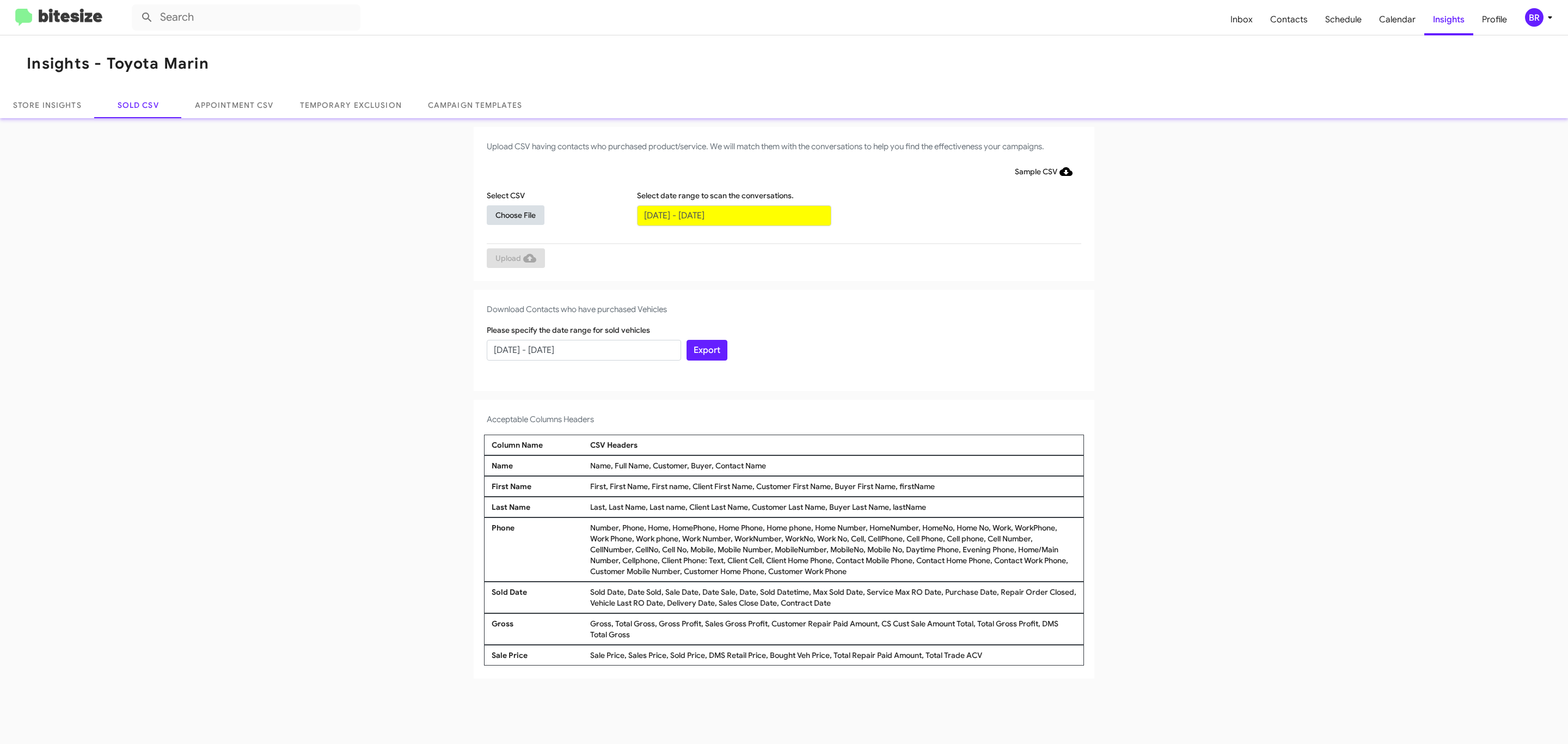
click at [515, 215] on span "Choose File" at bounding box center [516, 215] width 40 height 19
click at [514, 258] on span "Upload" at bounding box center [516, 259] width 41 height 19
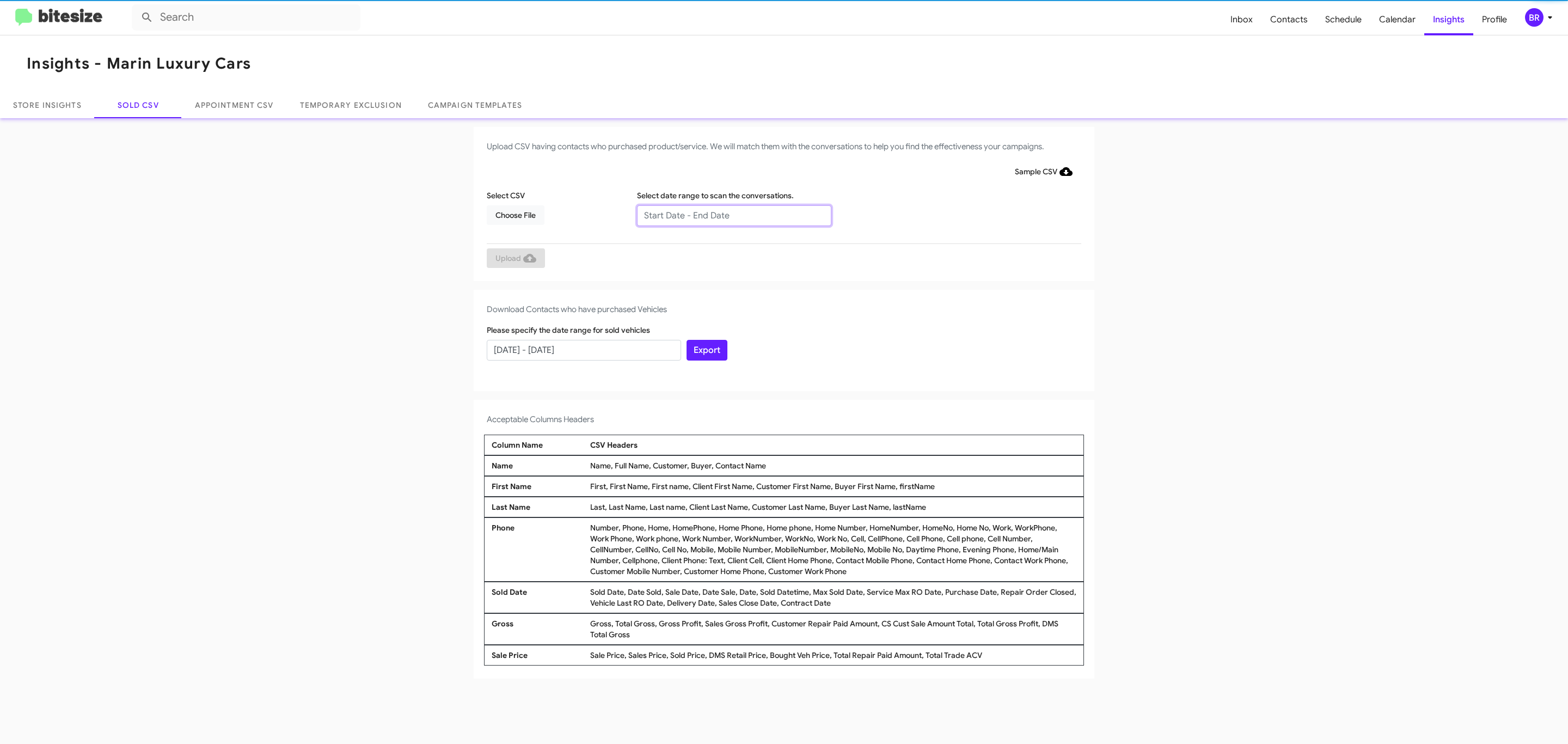
click at [733, 215] on input "text" at bounding box center [734, 216] width 194 height 21
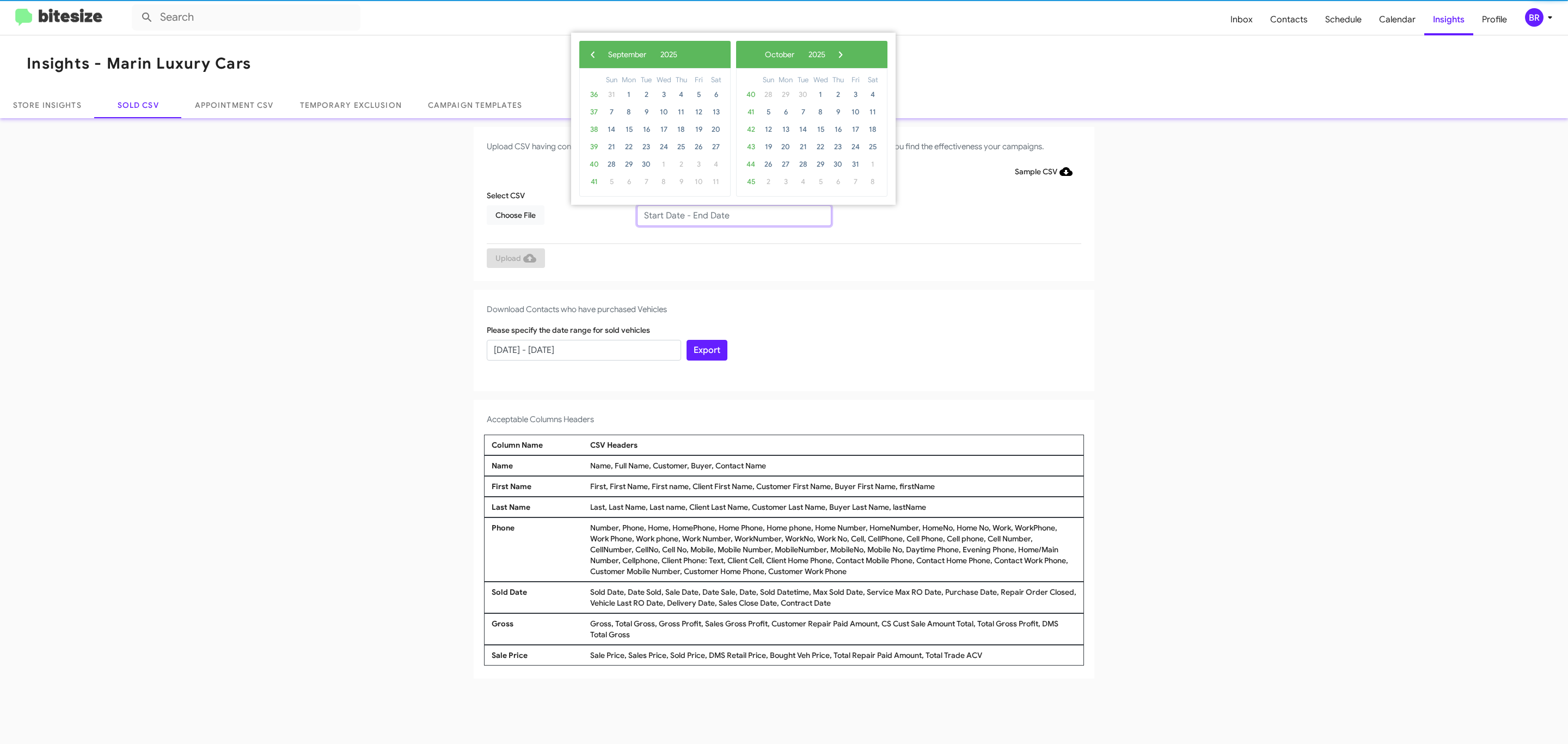
type input "07/10/2025 - 09/10/2025"
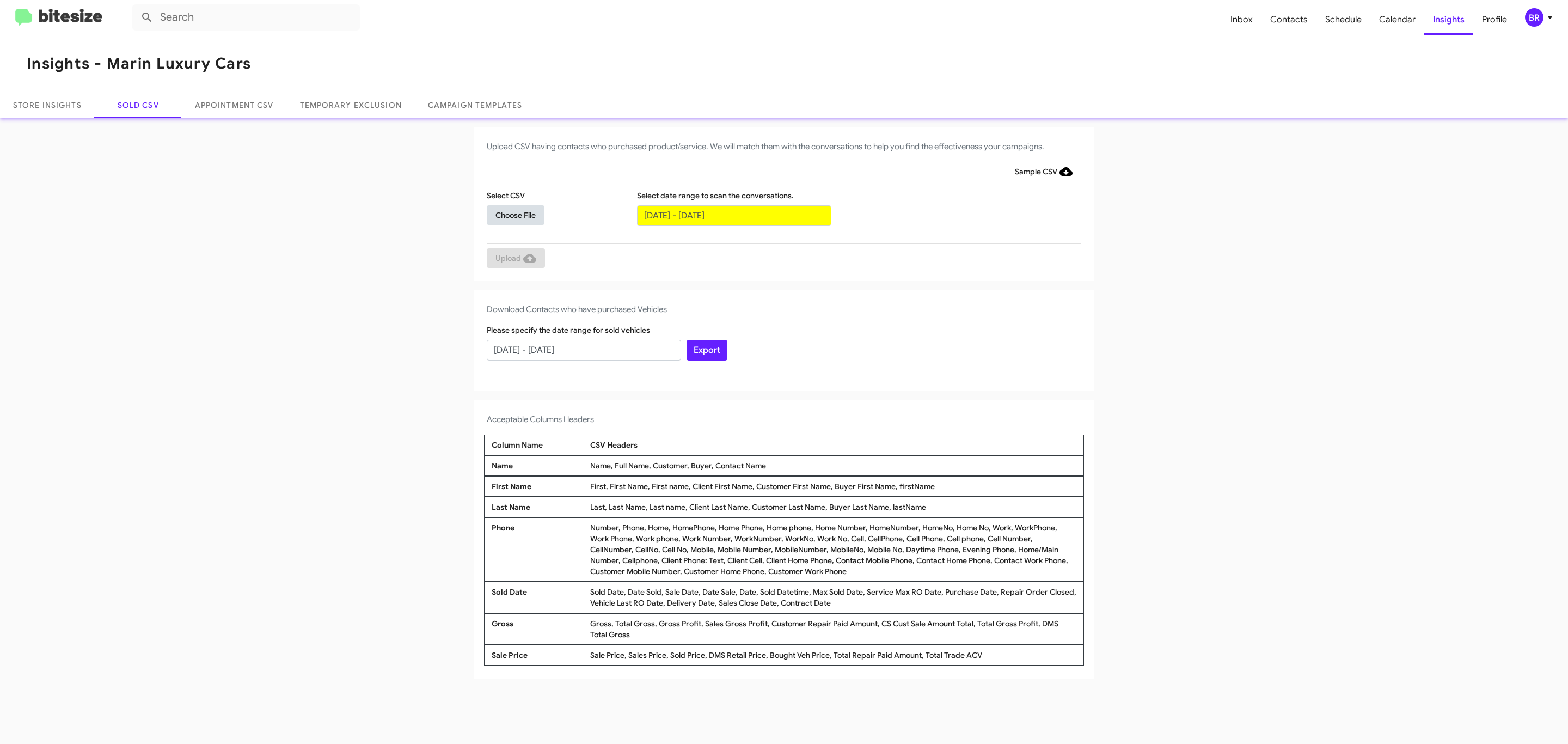
click at [515, 215] on span "Choose File" at bounding box center [516, 215] width 40 height 19
click at [514, 258] on span "Upload" at bounding box center [516, 259] width 41 height 19
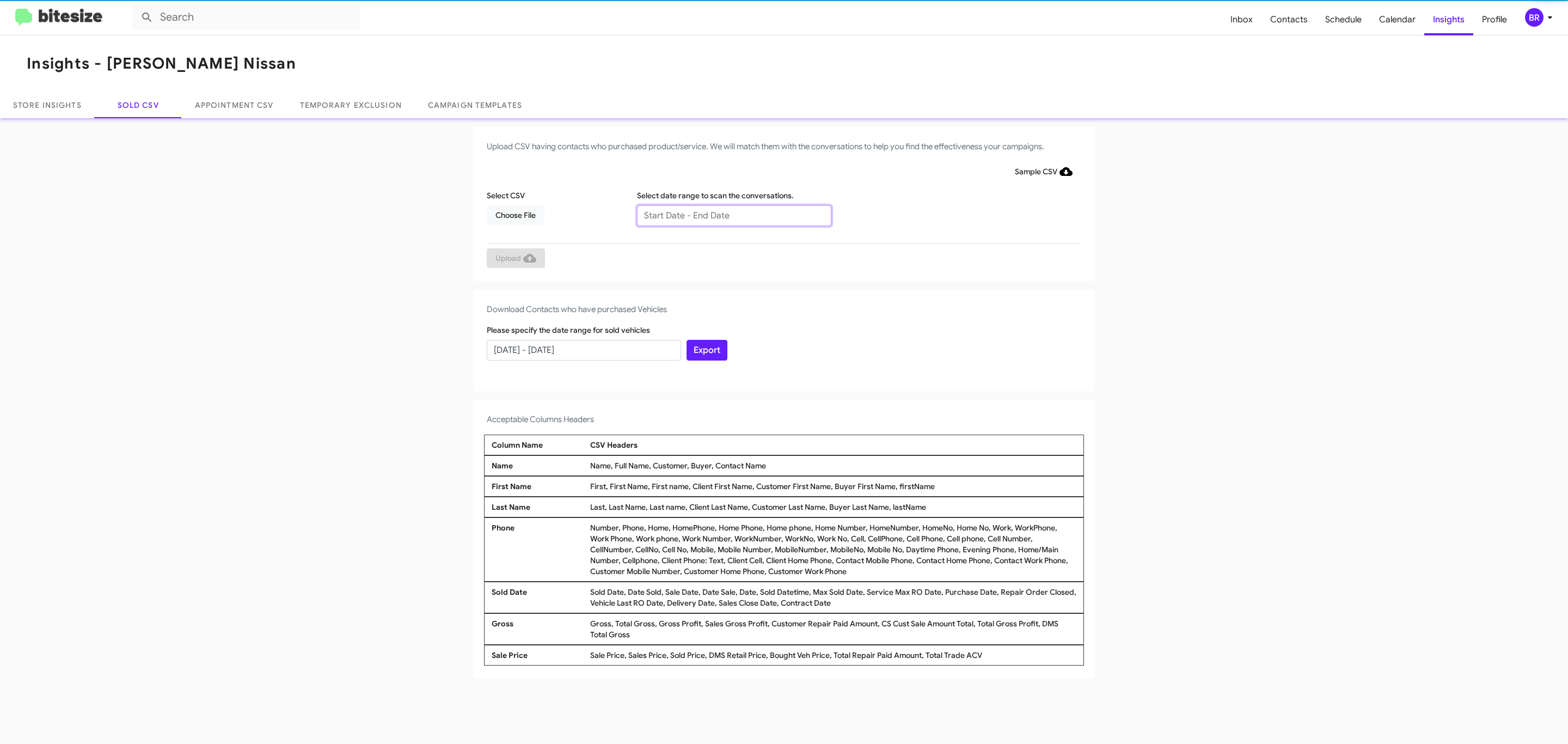
click at [733, 215] on input "text" at bounding box center [734, 216] width 194 height 21
type input "07/10/2025 - 09/10/2025"
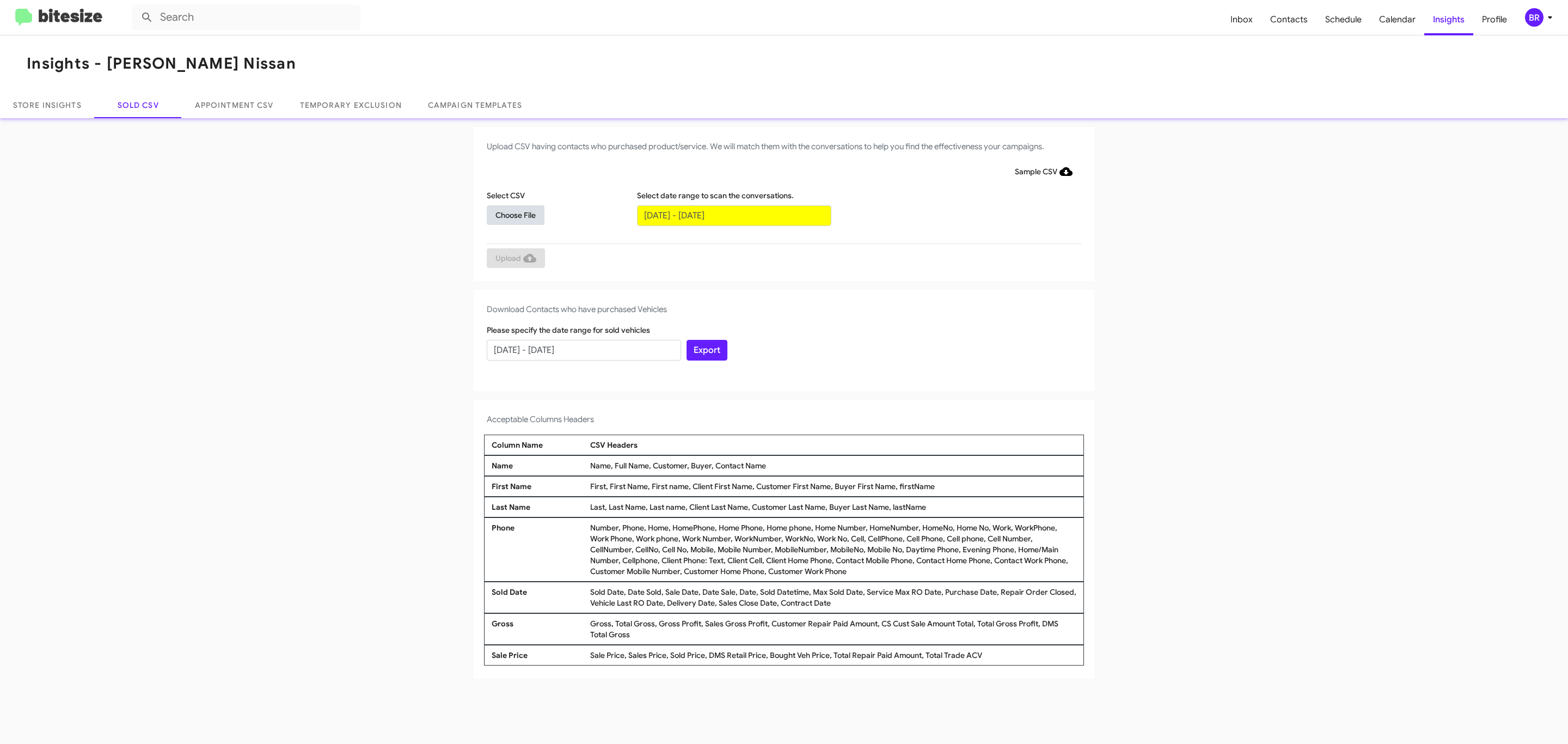
click at [515, 215] on span "Choose File" at bounding box center [516, 215] width 40 height 19
click at [514, 258] on span "Upload" at bounding box center [516, 259] width 41 height 19
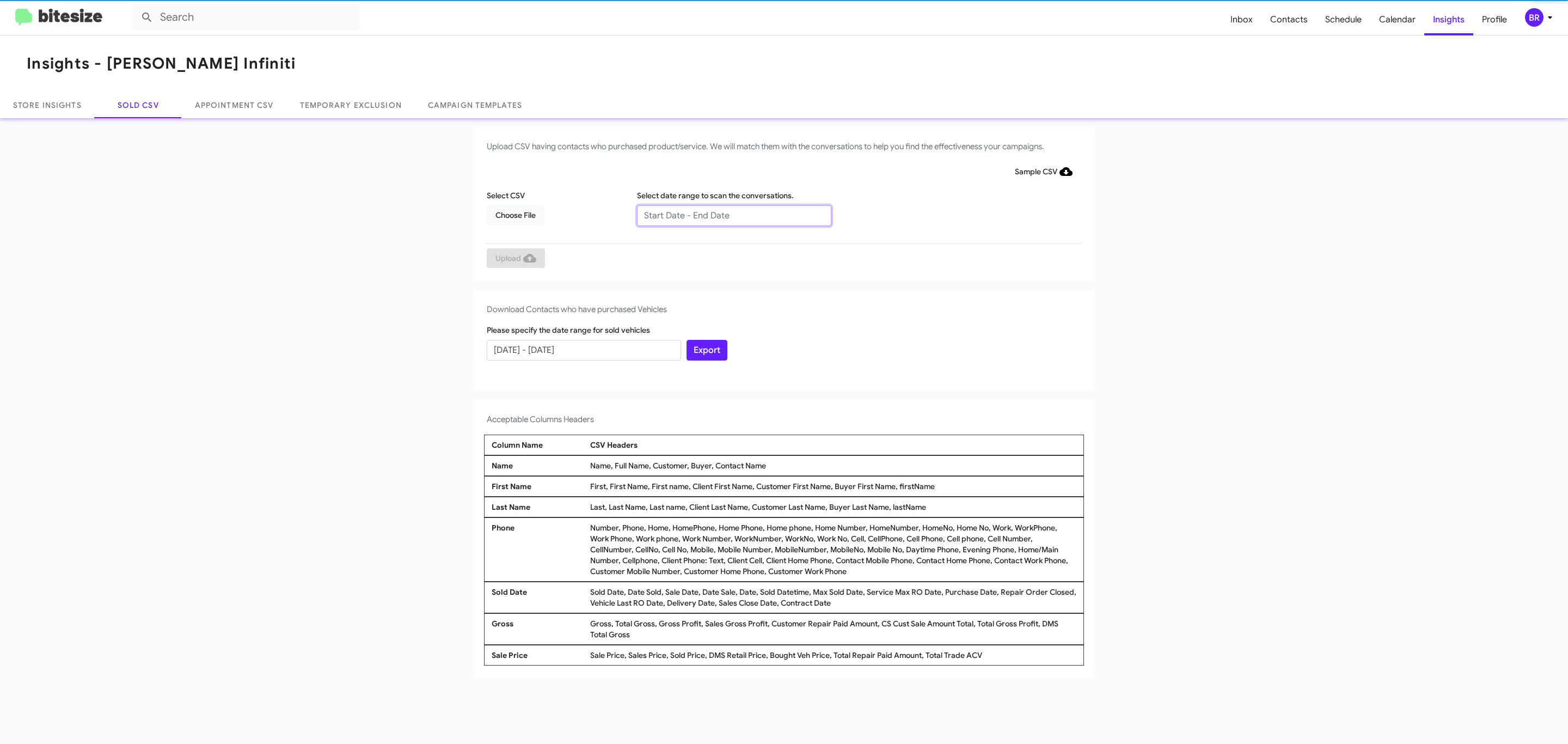
click at [733, 215] on input "text" at bounding box center [734, 216] width 194 height 21
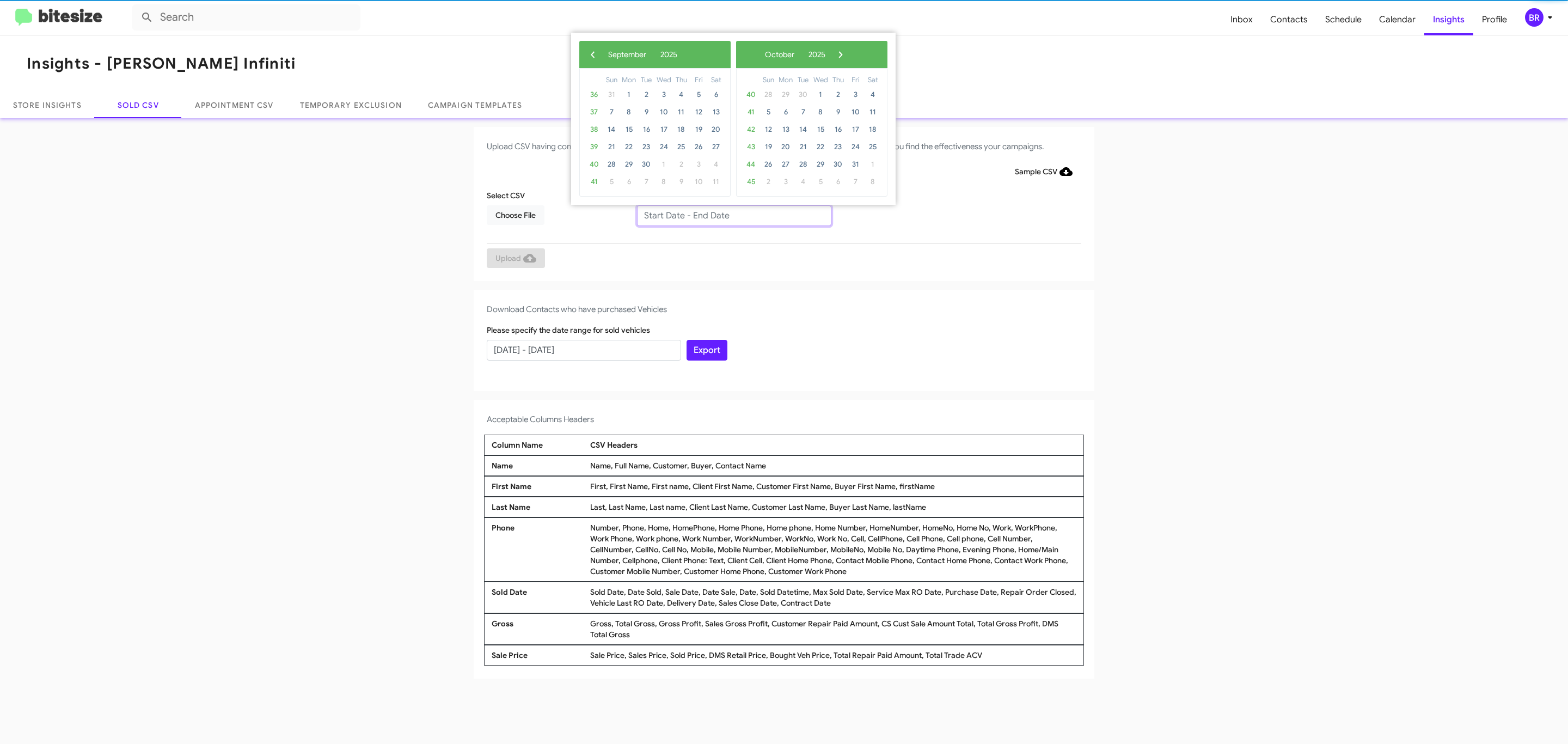
type input "[DATE] - [DATE]"
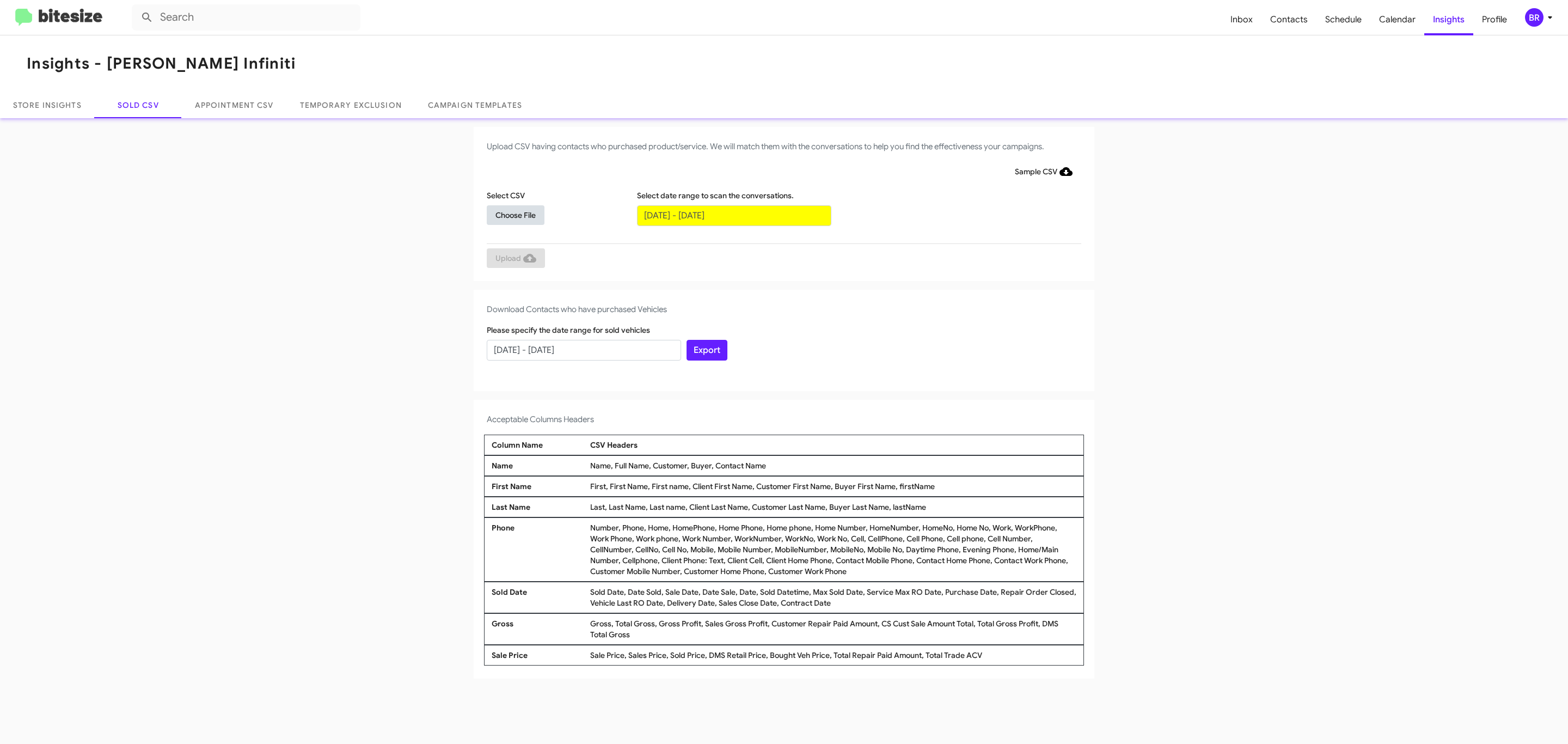
click at [515, 215] on span "Choose File" at bounding box center [516, 215] width 40 height 19
click at [514, 258] on span "Upload" at bounding box center [516, 259] width 41 height 19
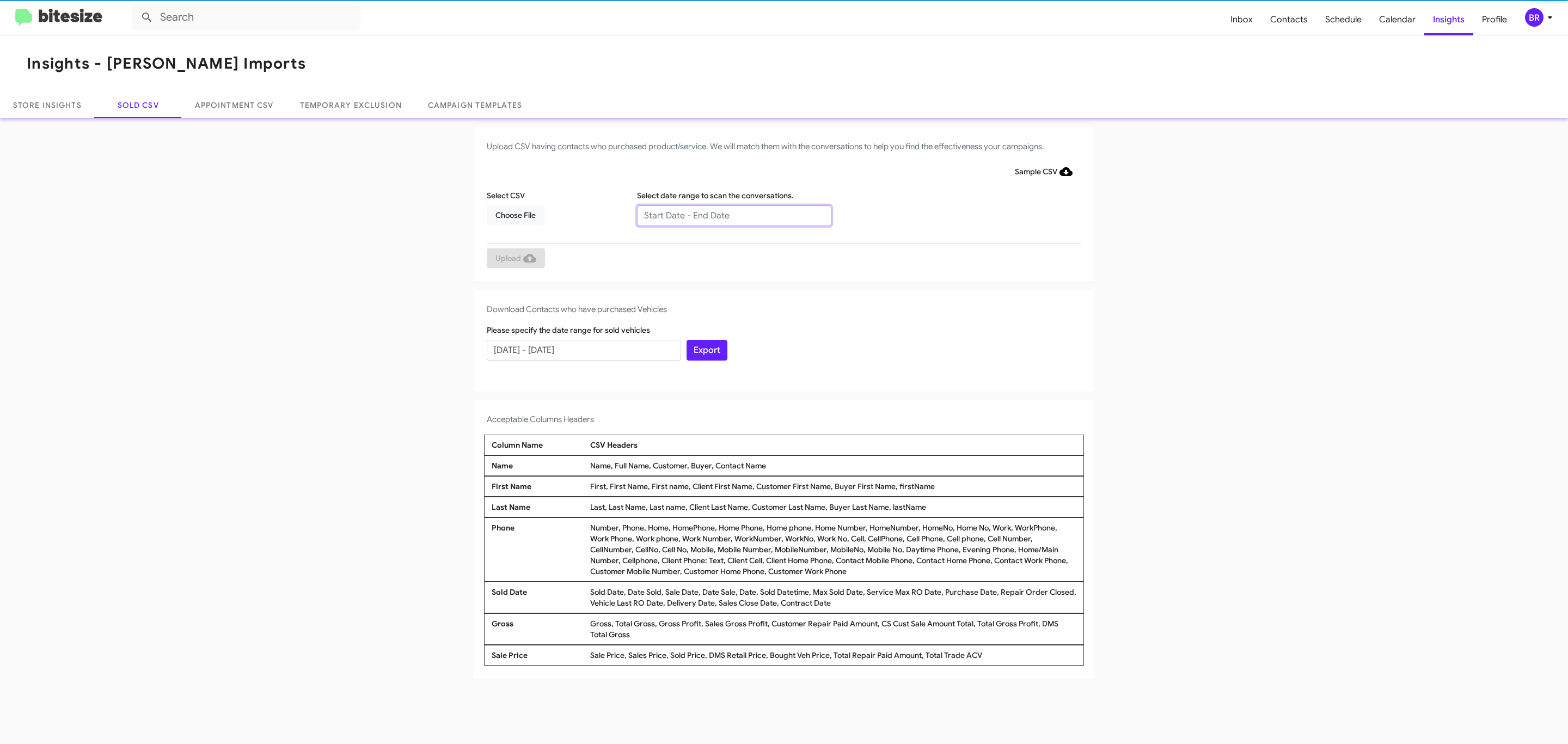
click at [733, 215] on input "text" at bounding box center [734, 216] width 194 height 21
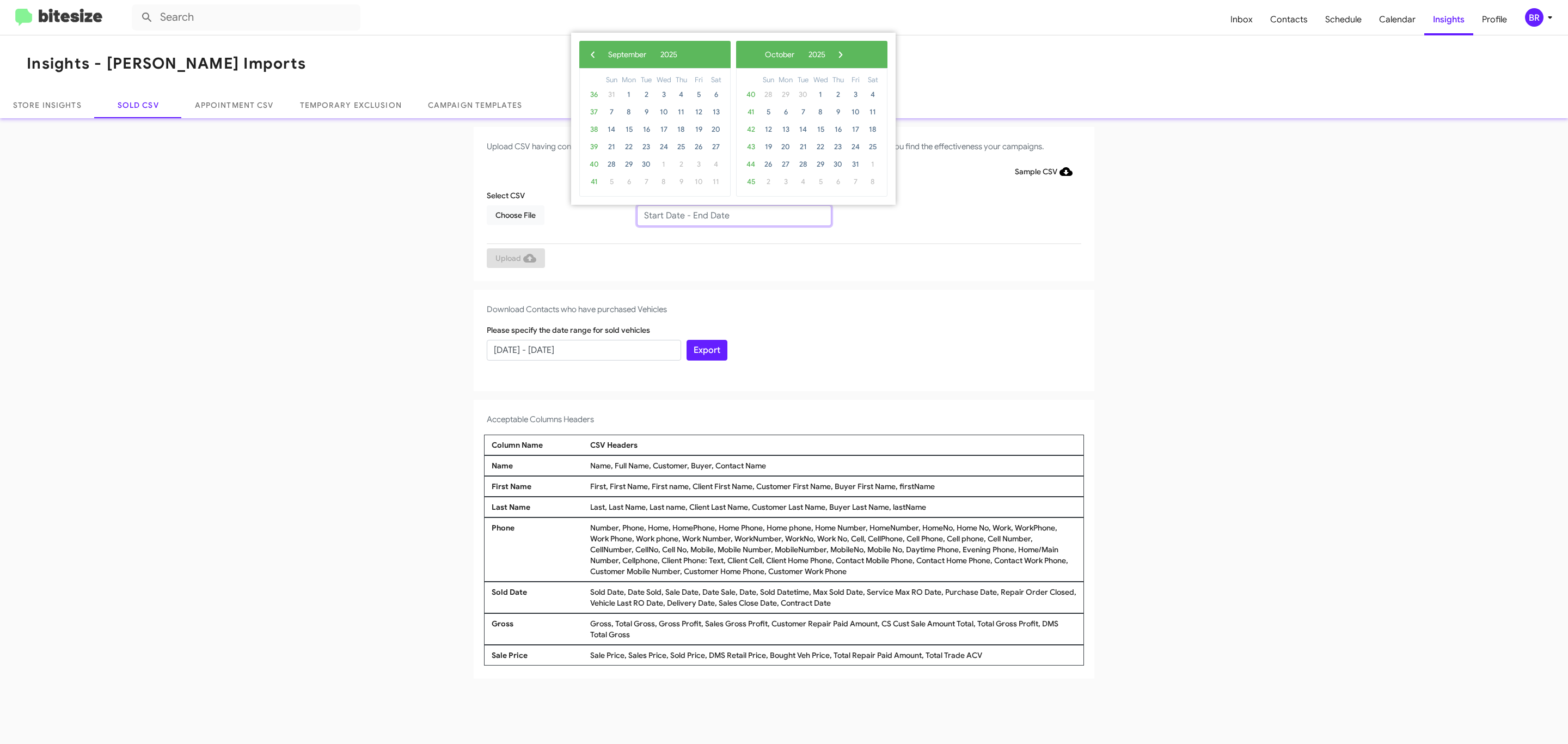
type input "[DATE] - [DATE]"
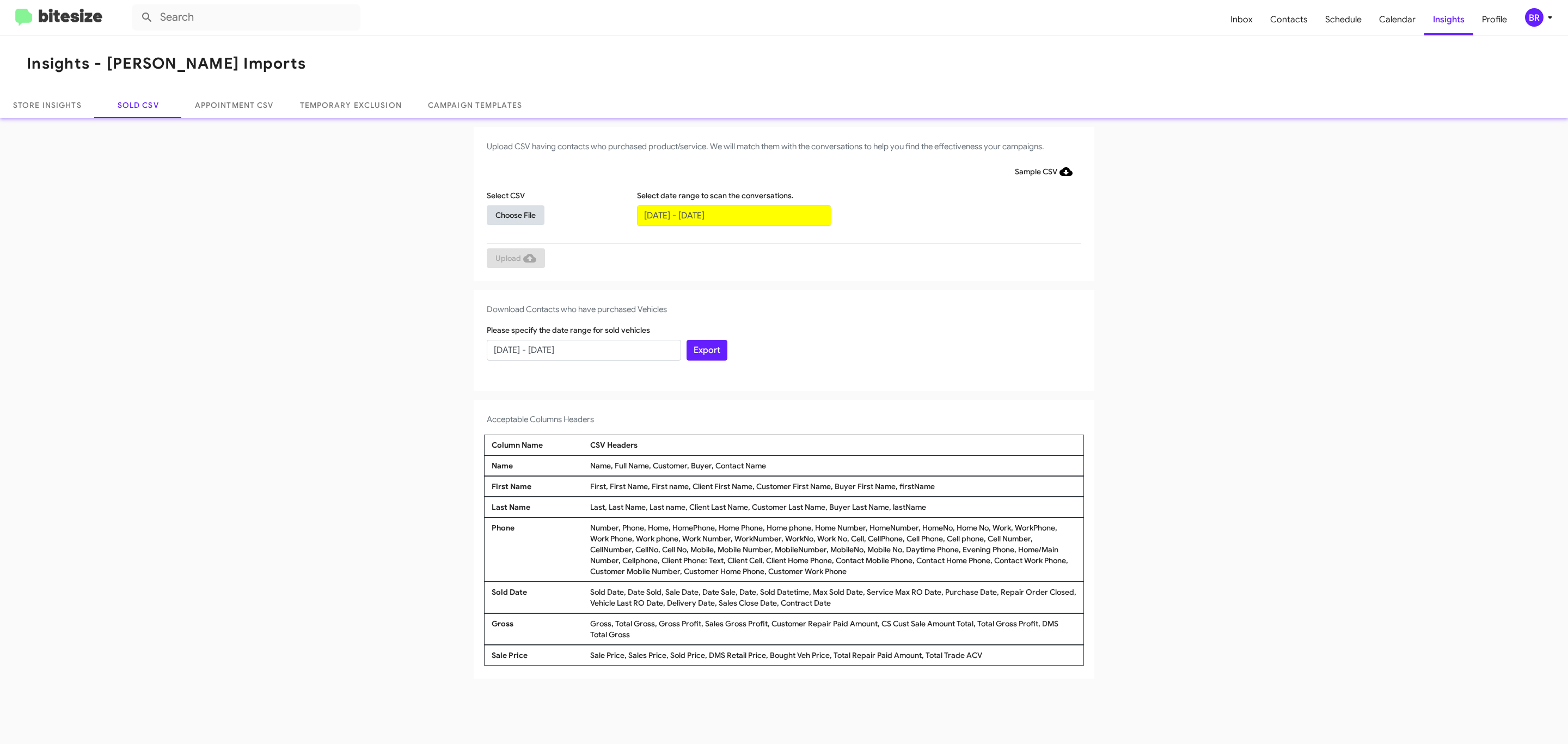
click at [515, 215] on span "Choose File" at bounding box center [516, 215] width 40 height 19
click at [514, 258] on span "Upload" at bounding box center [516, 259] width 41 height 19
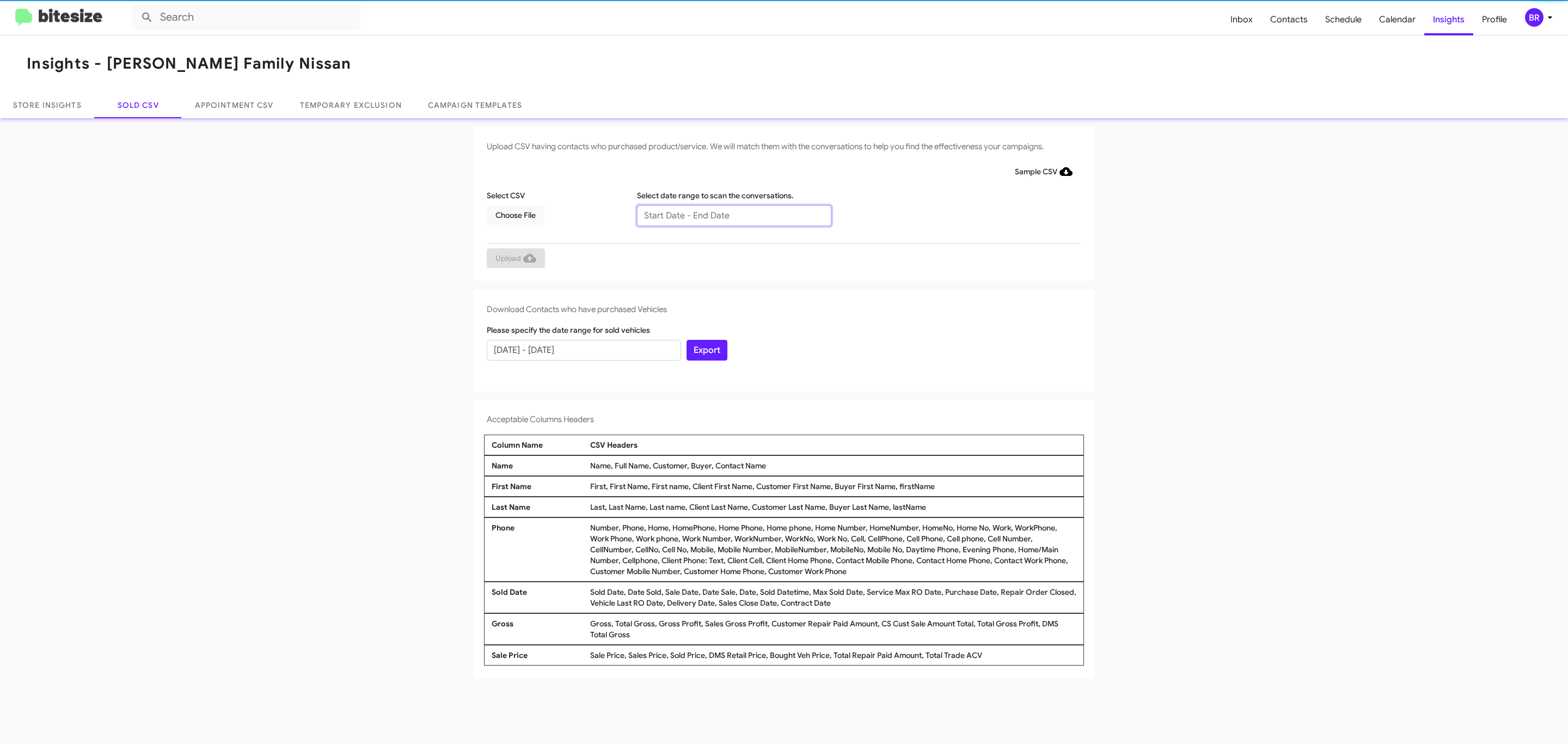
click at [733, 215] on input "text" at bounding box center [734, 216] width 194 height 21
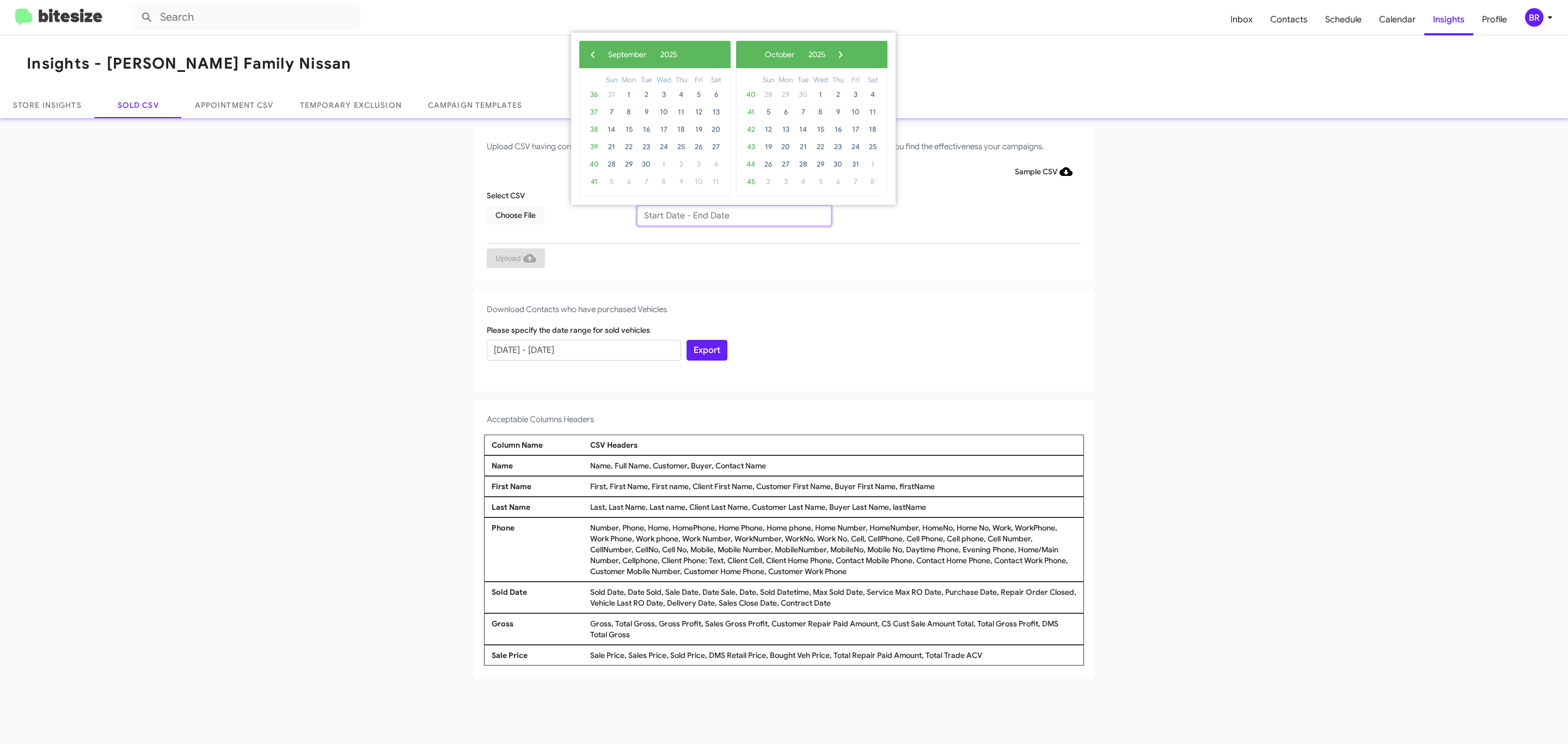
type input "[DATE] - [DATE]"
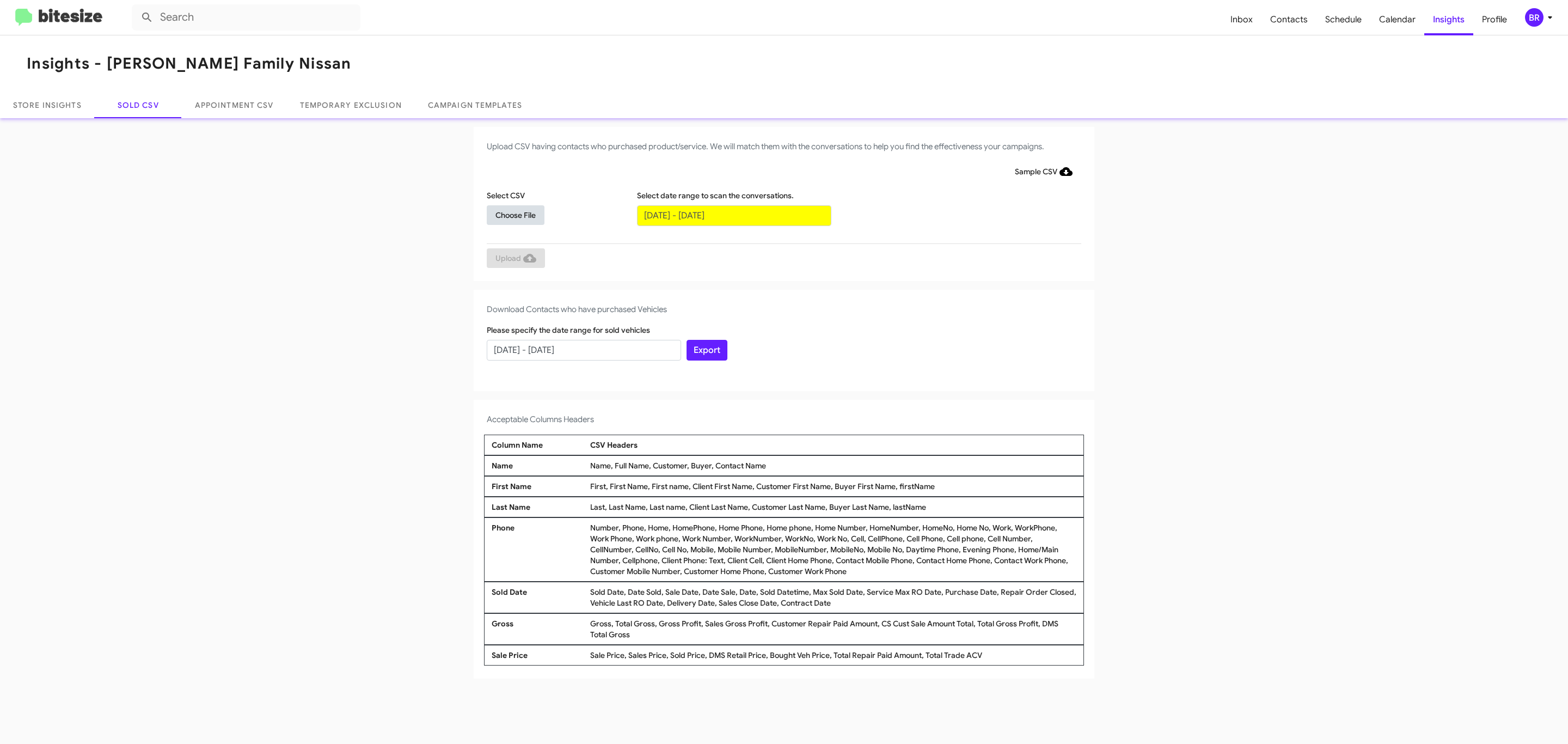
click at [515, 215] on span "Choose File" at bounding box center [516, 215] width 40 height 19
click at [514, 258] on span "Upload" at bounding box center [516, 259] width 41 height 19
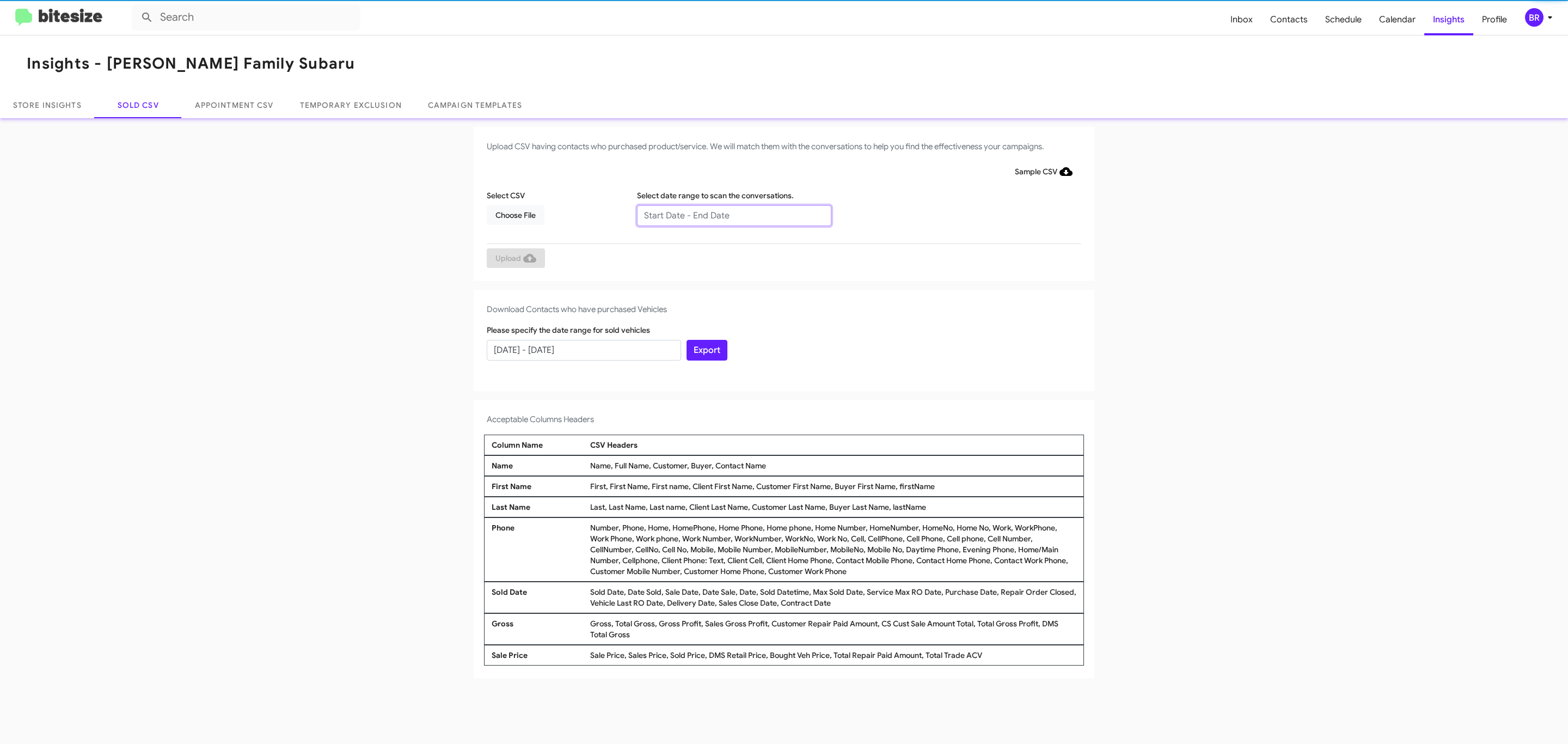
click at [733, 215] on input "text" at bounding box center [734, 216] width 194 height 21
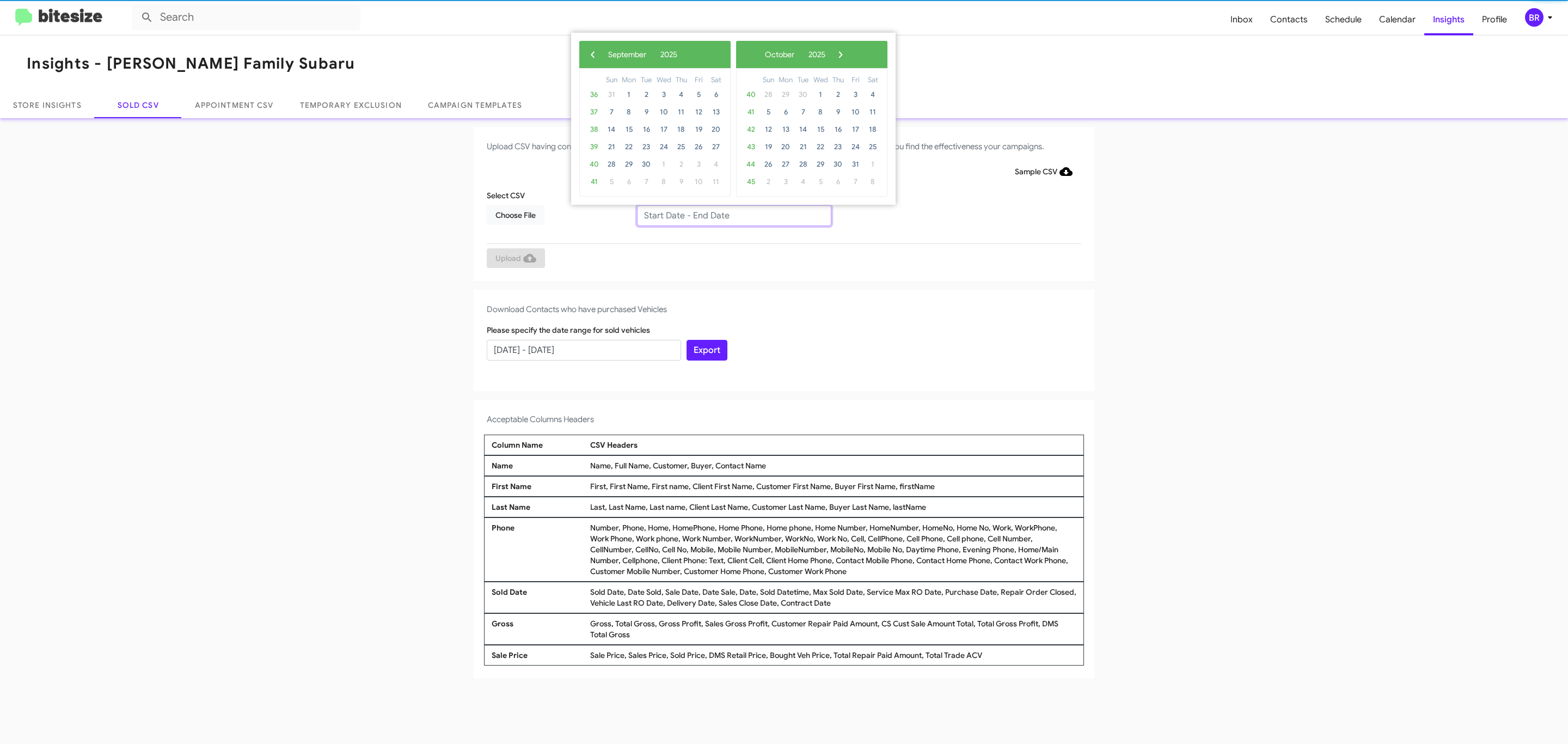
type input "[DATE] - [DATE]"
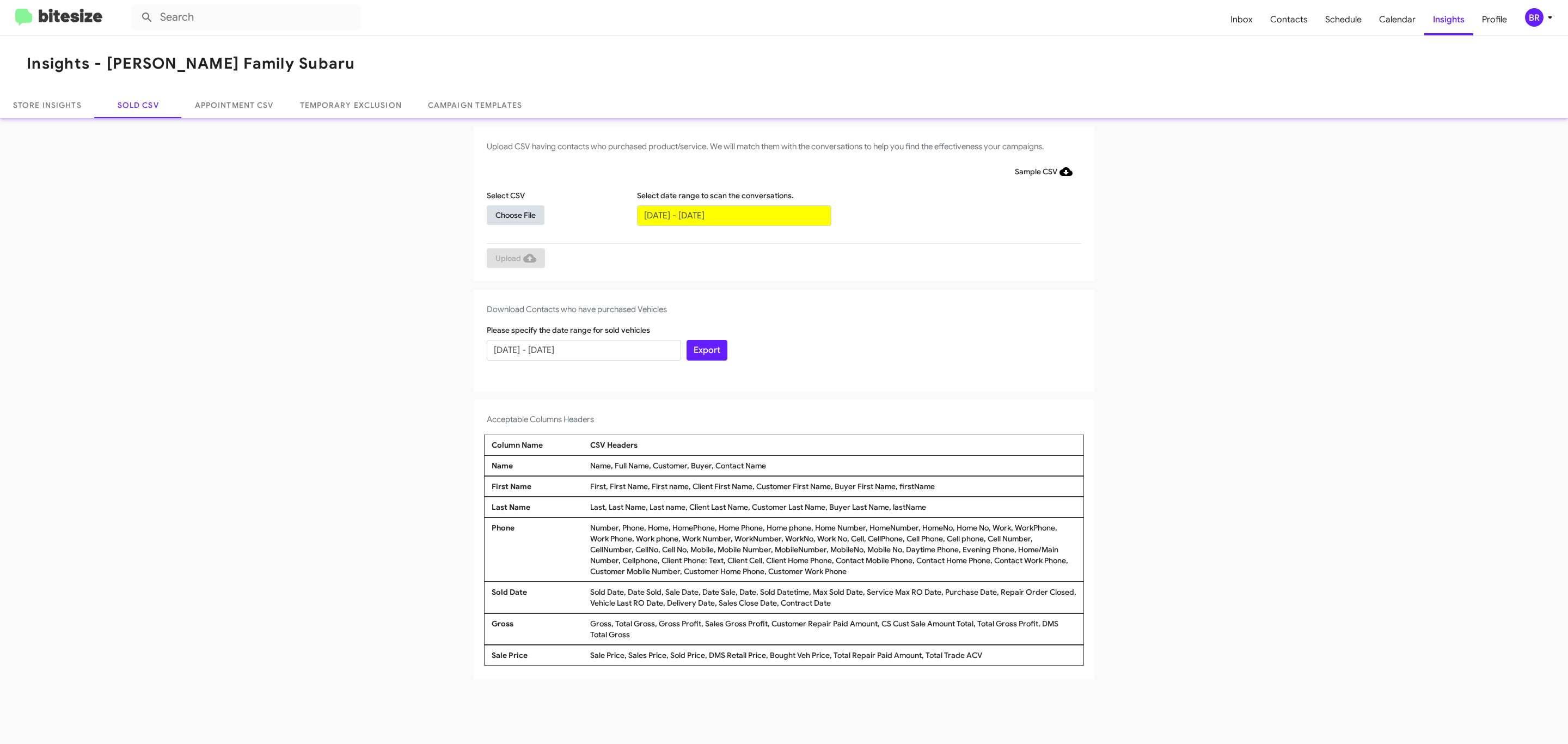
click at [515, 215] on span "Choose File" at bounding box center [516, 215] width 40 height 19
click at [514, 258] on span "Upload" at bounding box center [516, 259] width 41 height 19
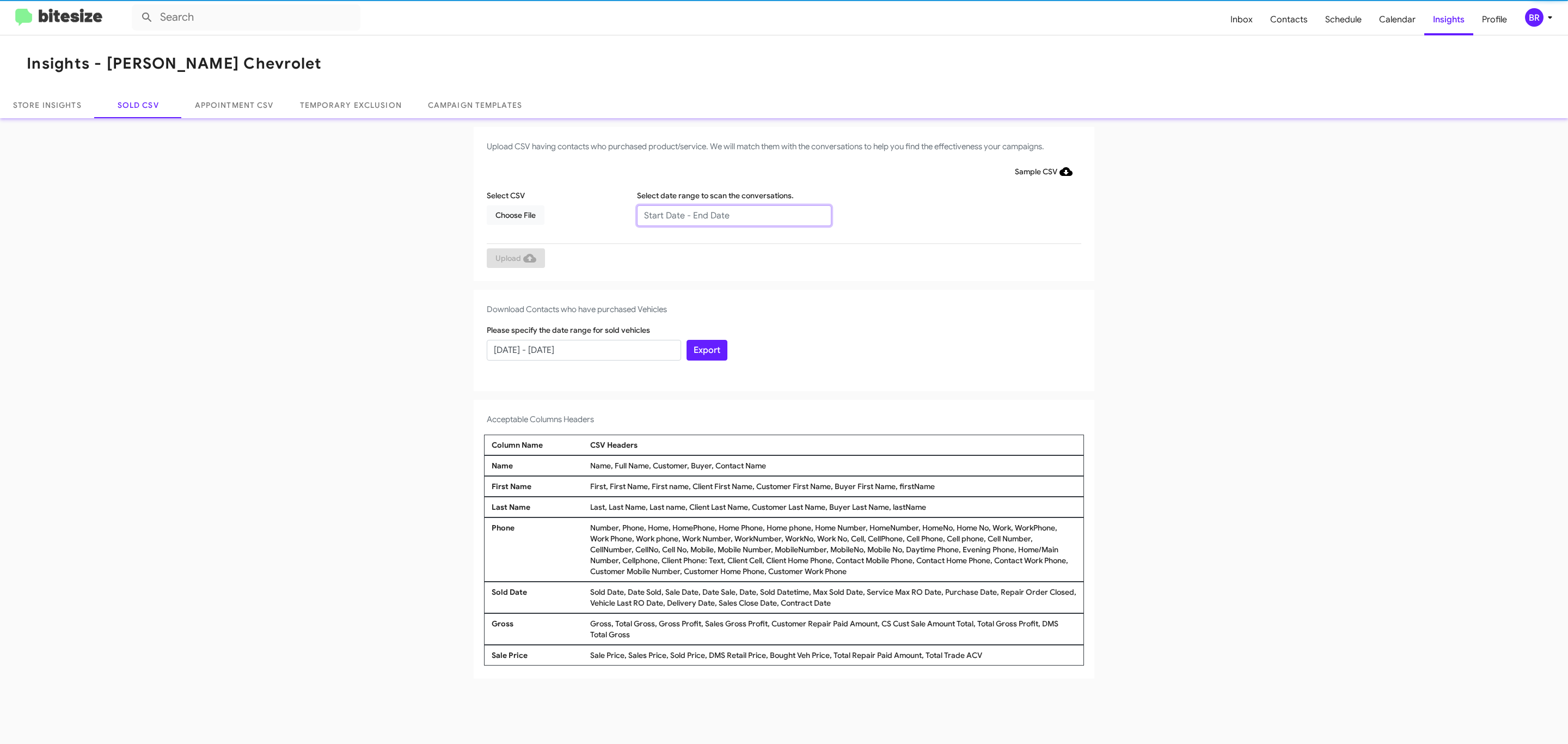
click at [733, 215] on input "text" at bounding box center [734, 216] width 194 height 21
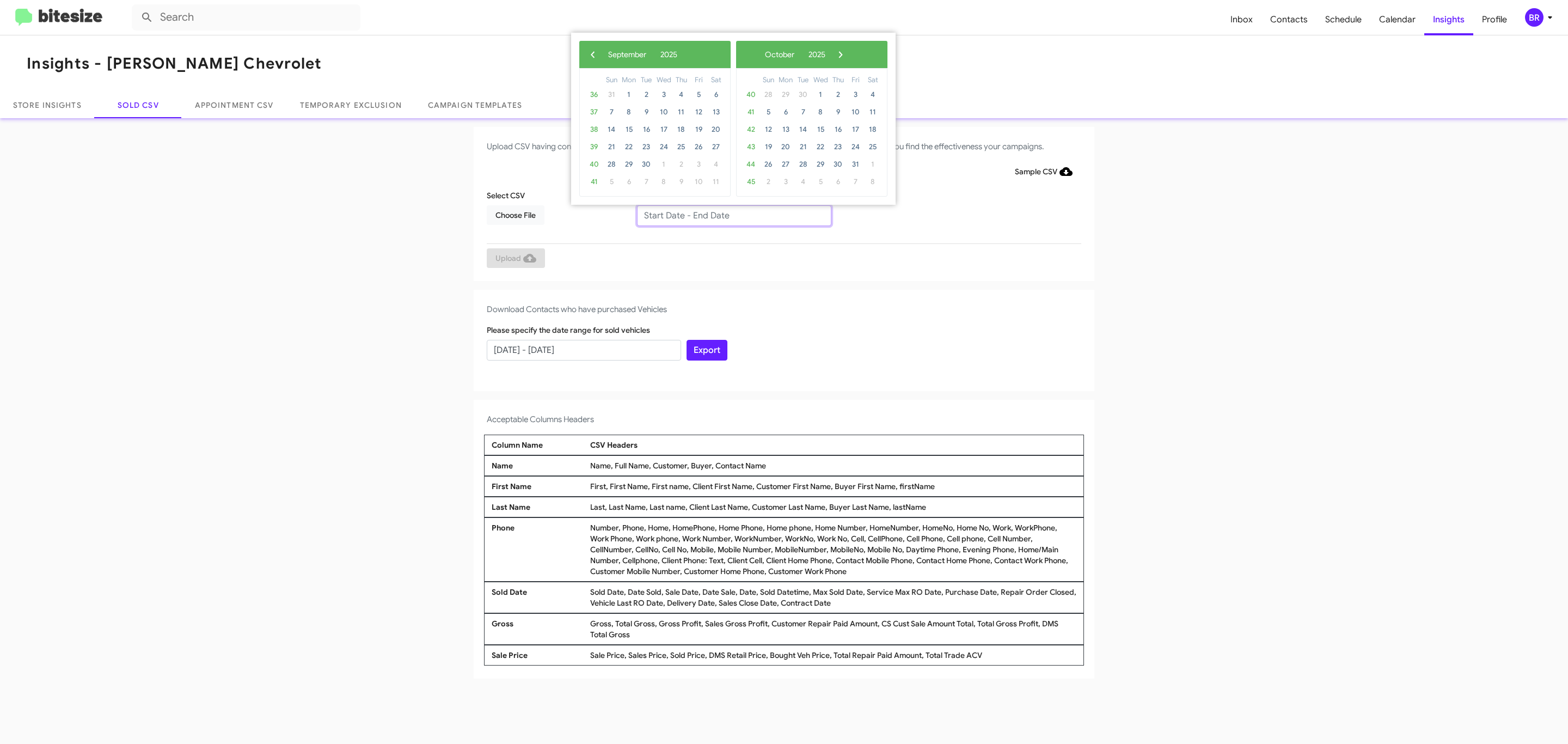
type input "[DATE] - [DATE]"
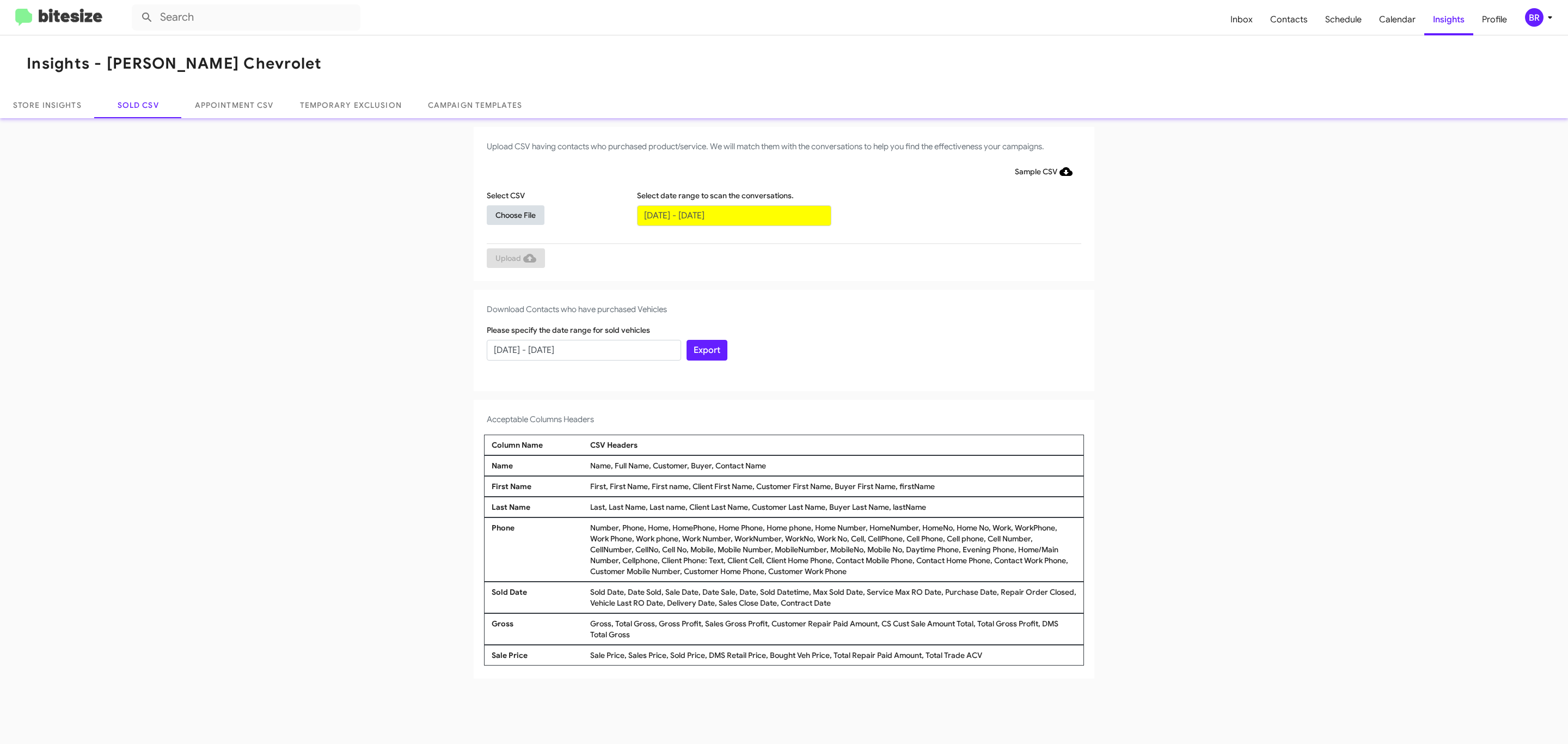
click at [515, 215] on span "Choose File" at bounding box center [516, 215] width 40 height 19
click at [514, 258] on span "Upload" at bounding box center [516, 259] width 41 height 19
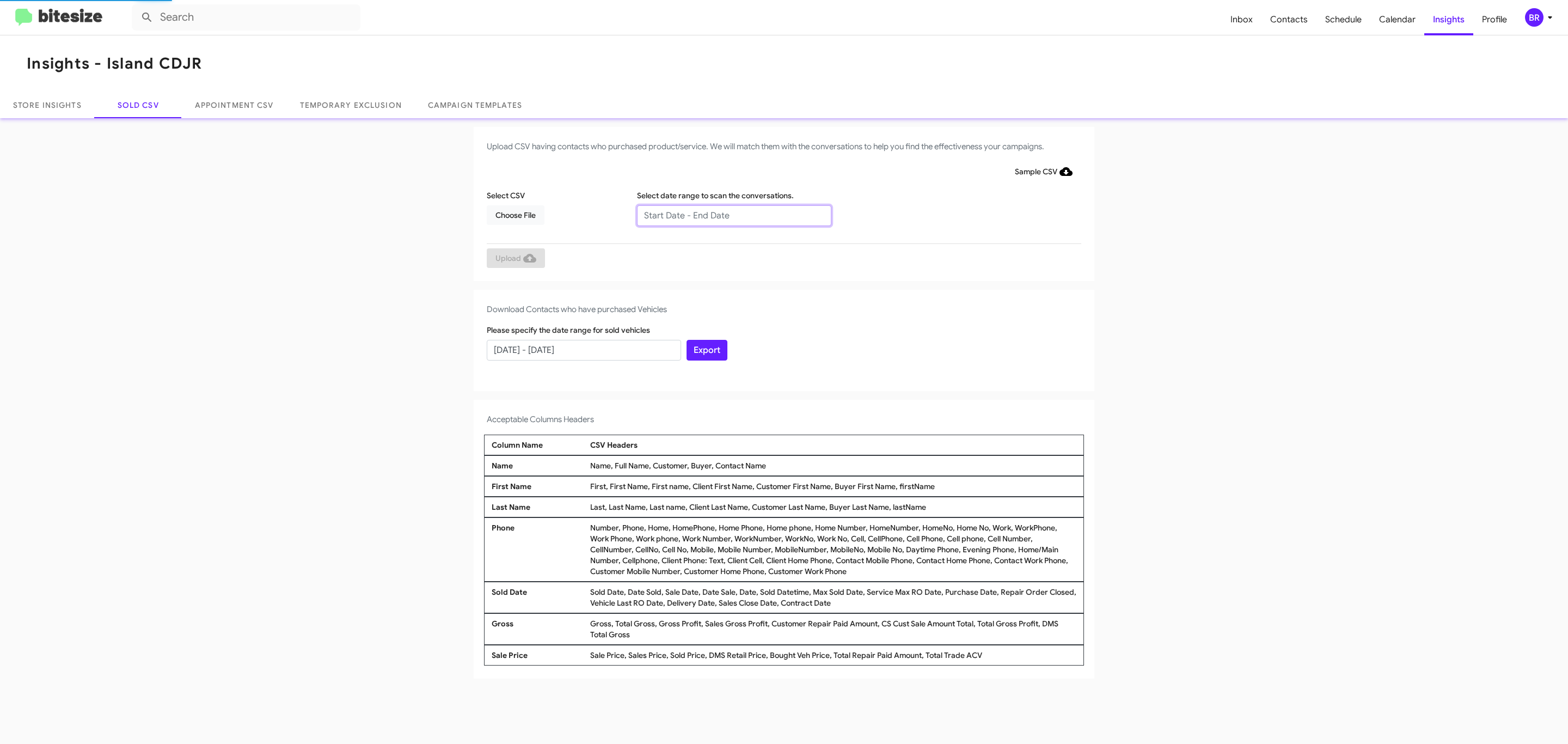
click at [733, 215] on input "text" at bounding box center [734, 216] width 194 height 21
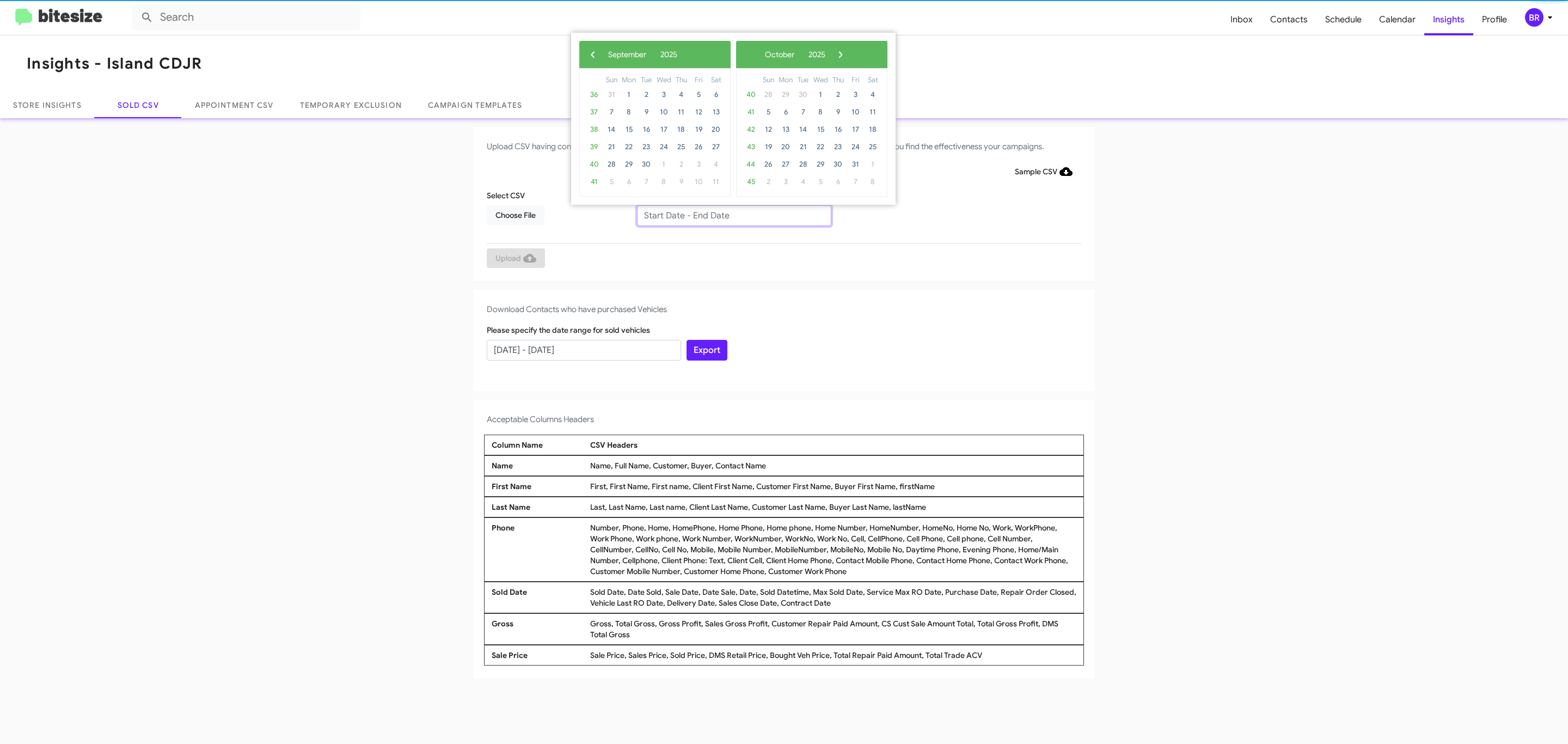
type input "07/10/2025 - 09/10/2025"
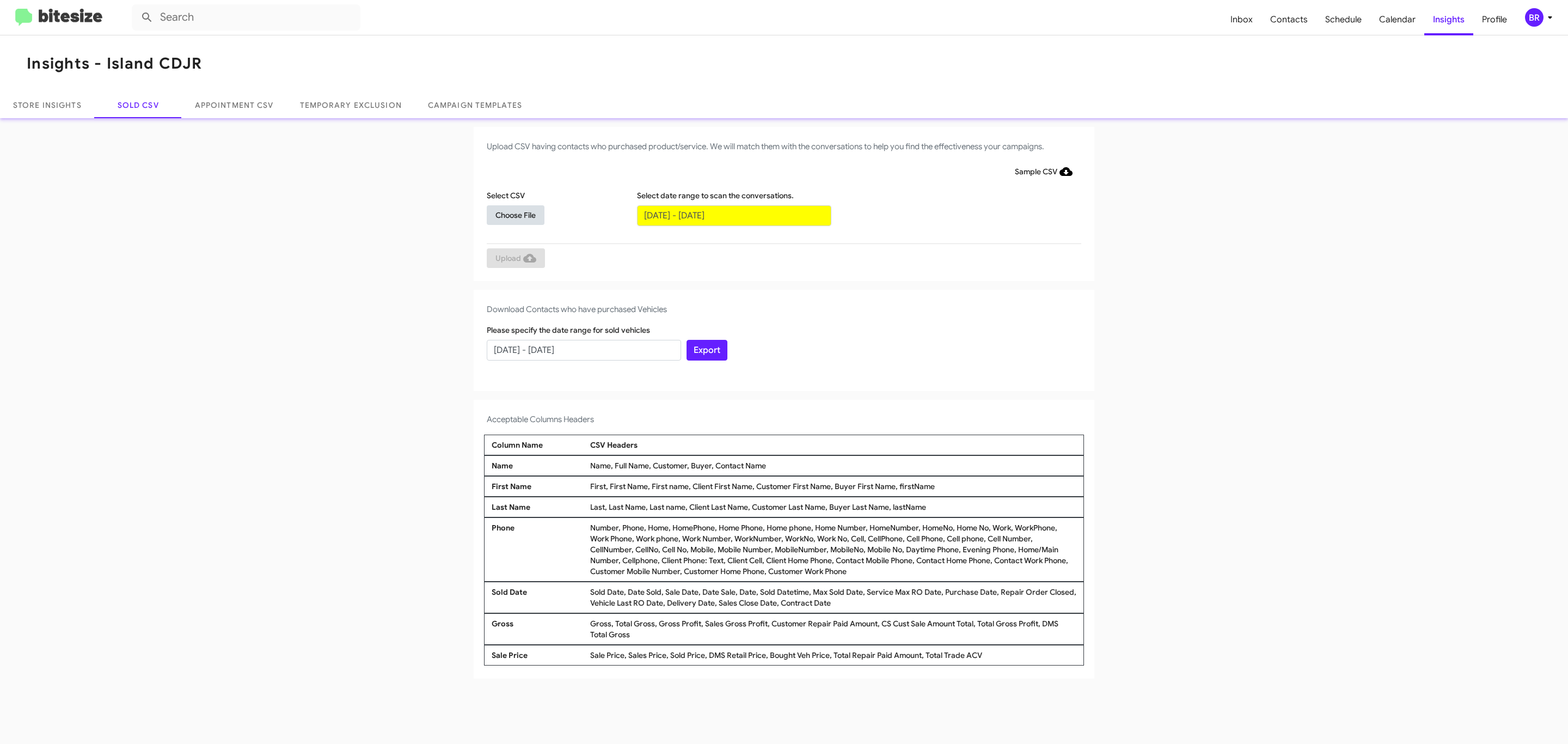
click at [515, 215] on span "Choose File" at bounding box center [516, 215] width 40 height 19
click at [514, 258] on span "Upload" at bounding box center [516, 259] width 41 height 19
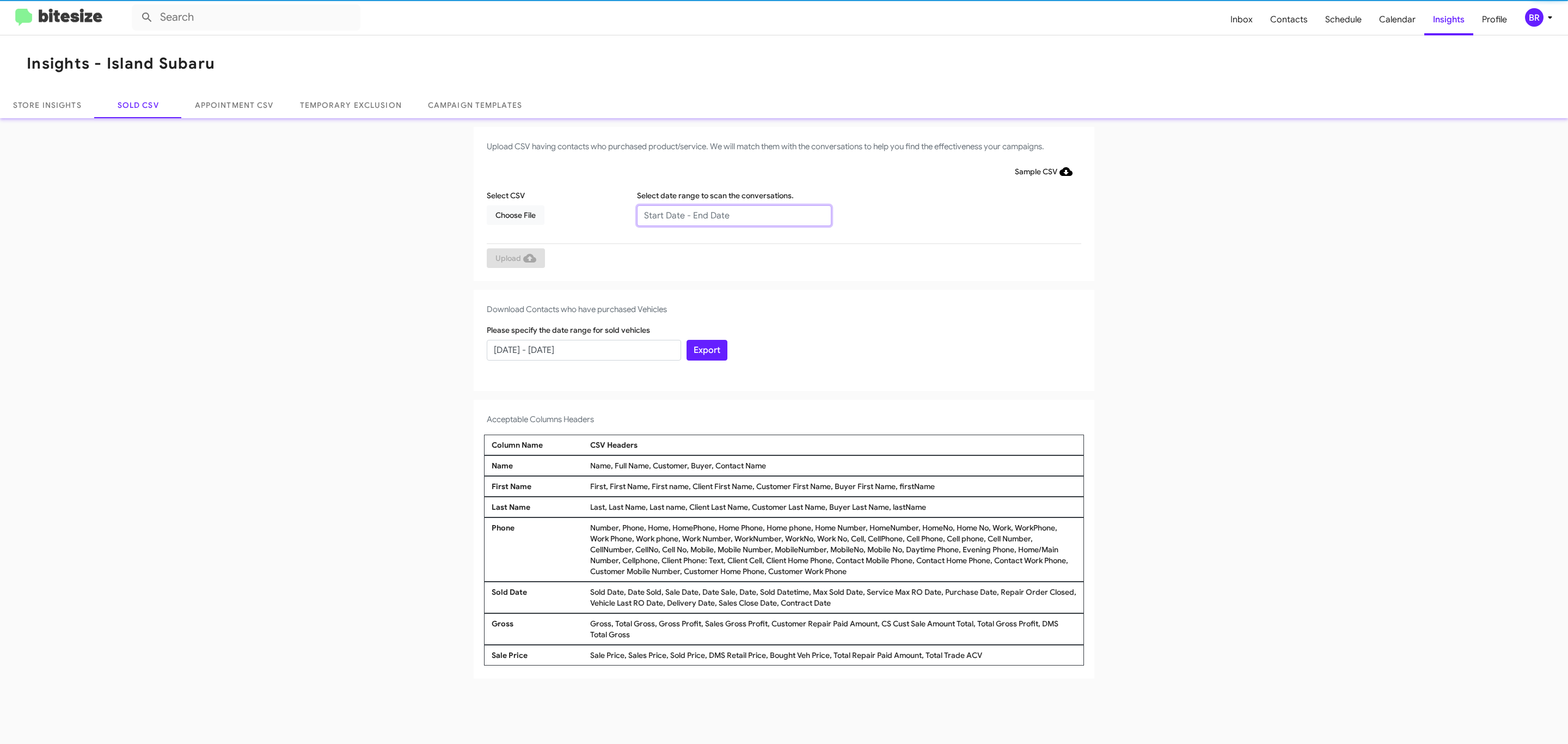
click at [733, 215] on input "text" at bounding box center [734, 216] width 194 height 21
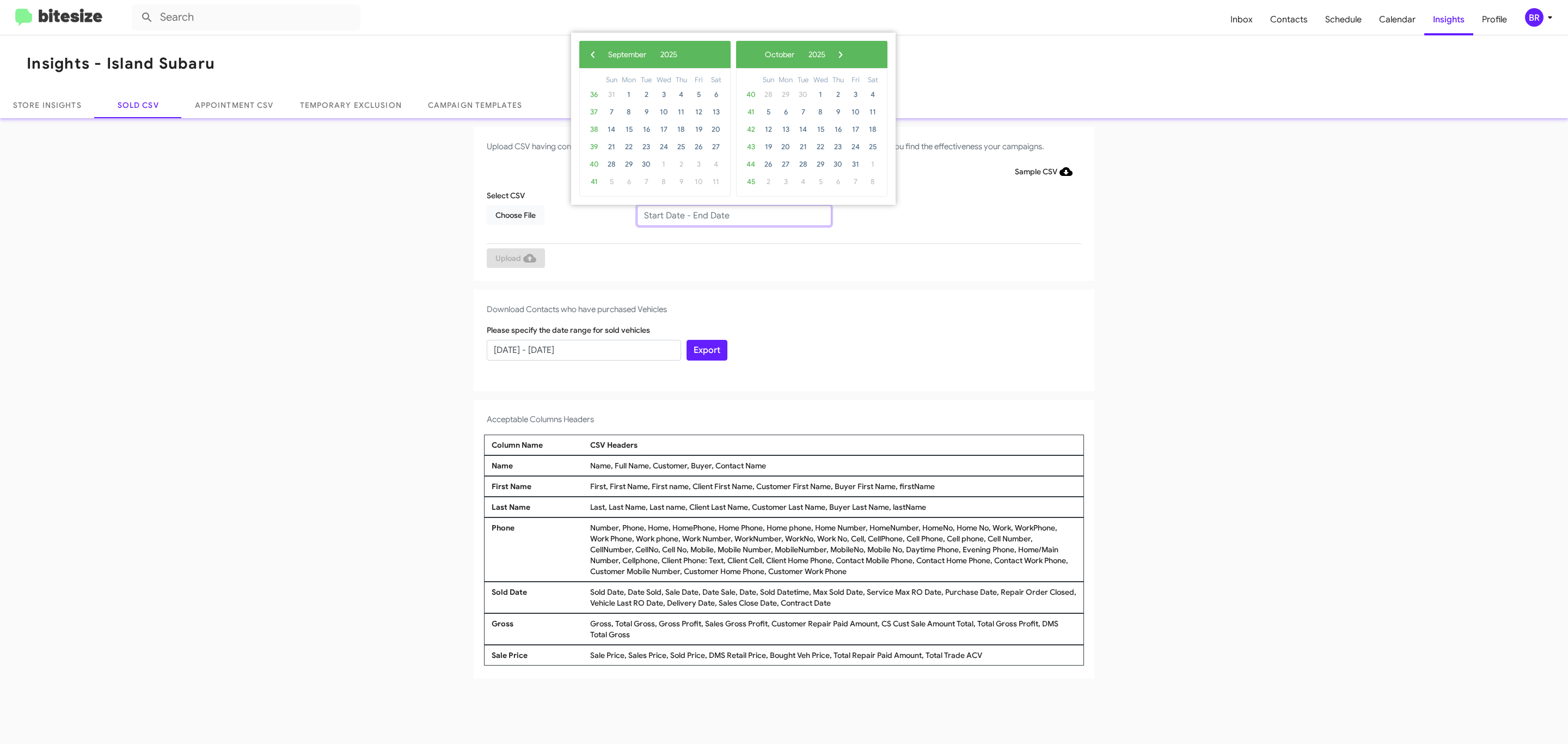
type input "07/10/2025 - 09/10/2025"
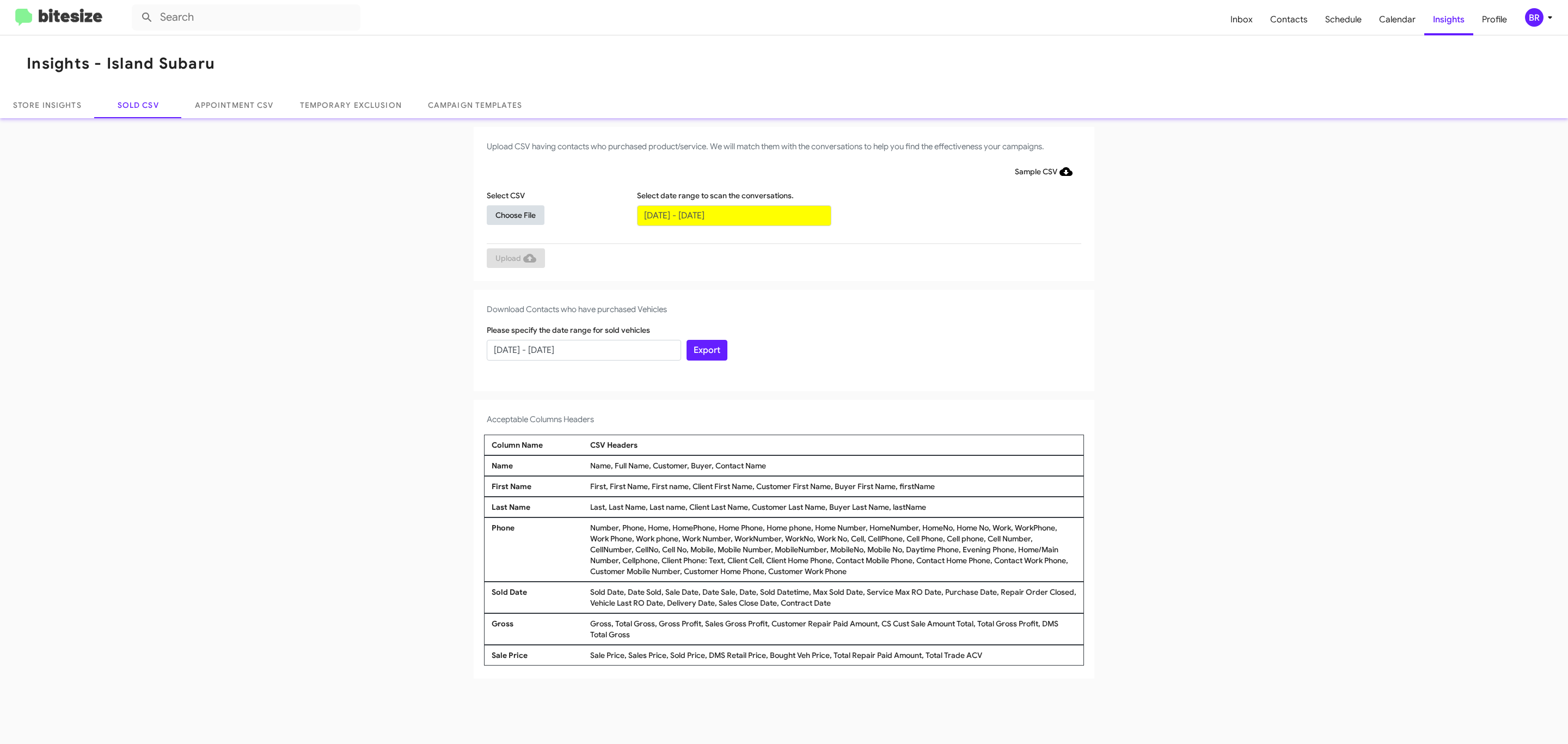
click at [515, 215] on span "Choose File" at bounding box center [516, 215] width 40 height 19
click at [514, 258] on span "Upload" at bounding box center [516, 259] width 41 height 19
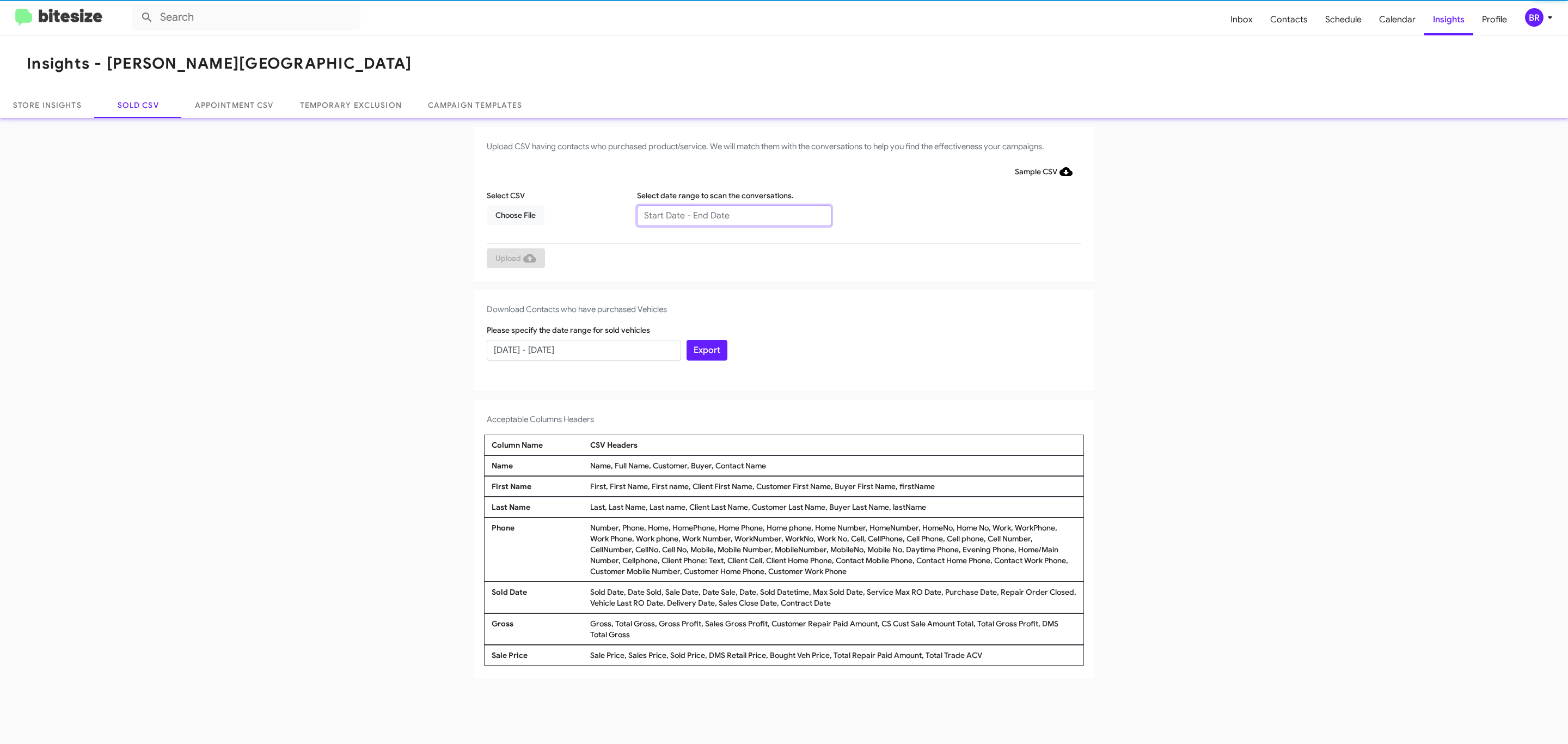
click at [733, 215] on input "text" at bounding box center [734, 216] width 194 height 21
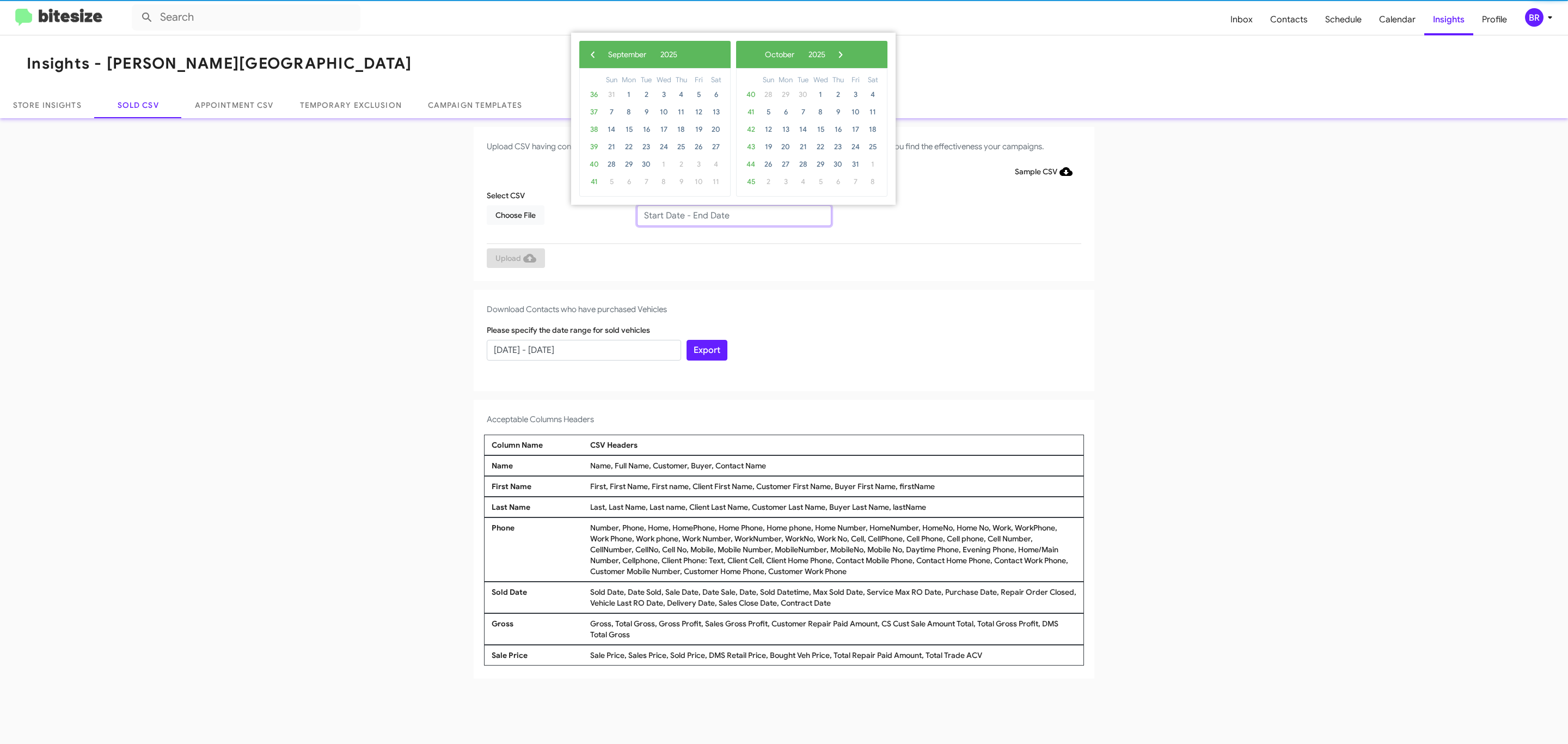
type input "07/10/2025 - 09/10/2025"
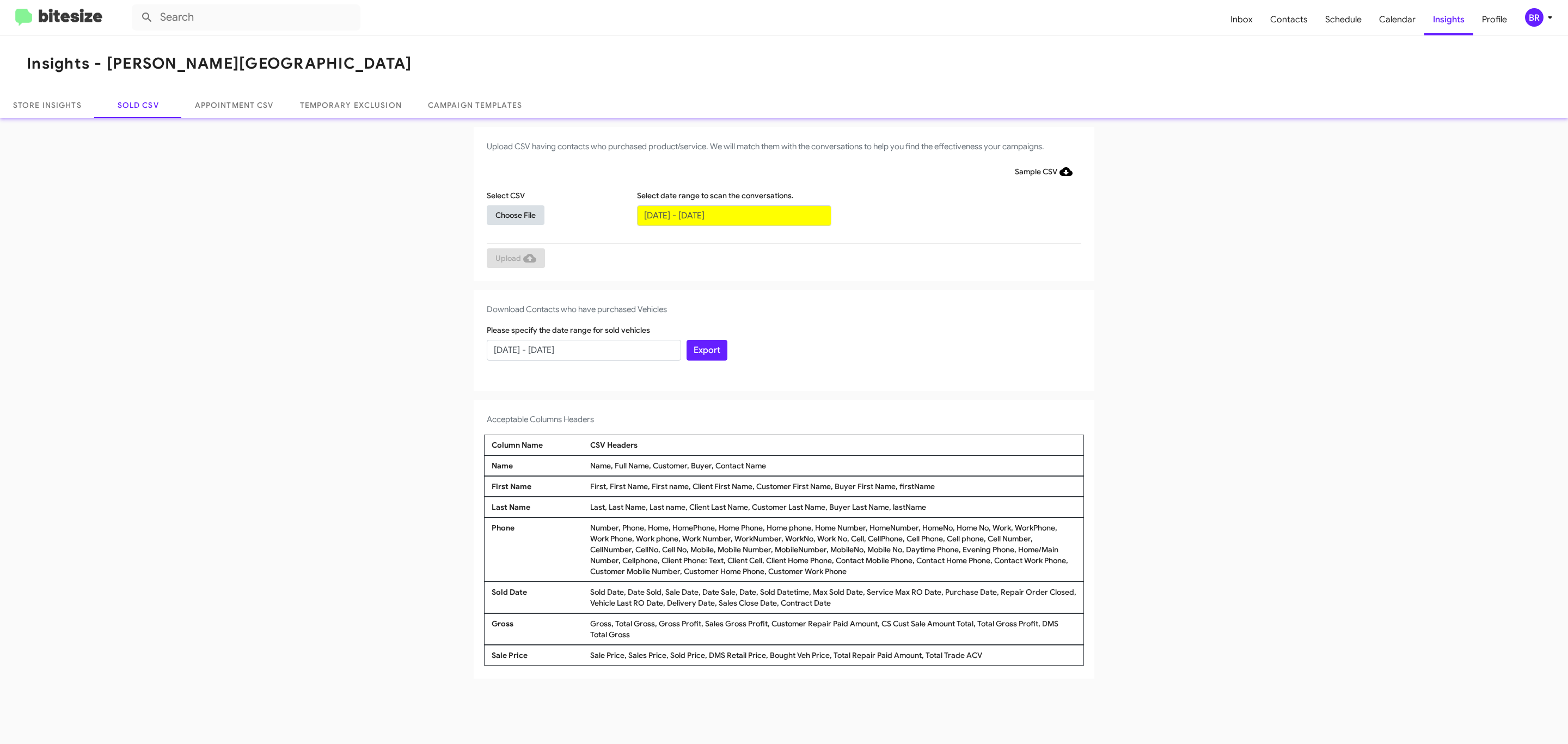
click at [515, 215] on span "Choose File" at bounding box center [516, 215] width 40 height 19
click at [514, 258] on span "Upload" at bounding box center [516, 259] width 41 height 19
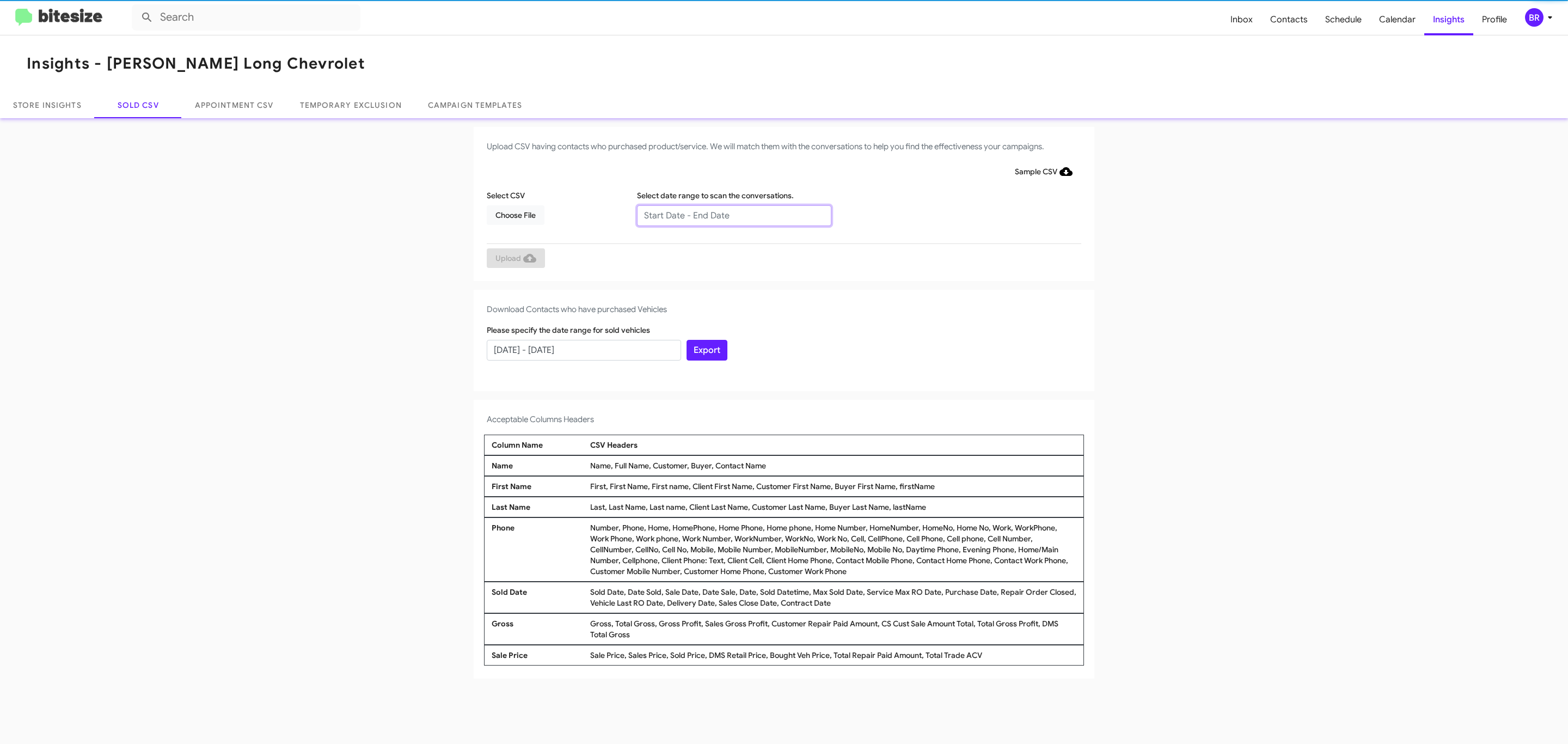
click at [733, 215] on input "text" at bounding box center [734, 216] width 194 height 21
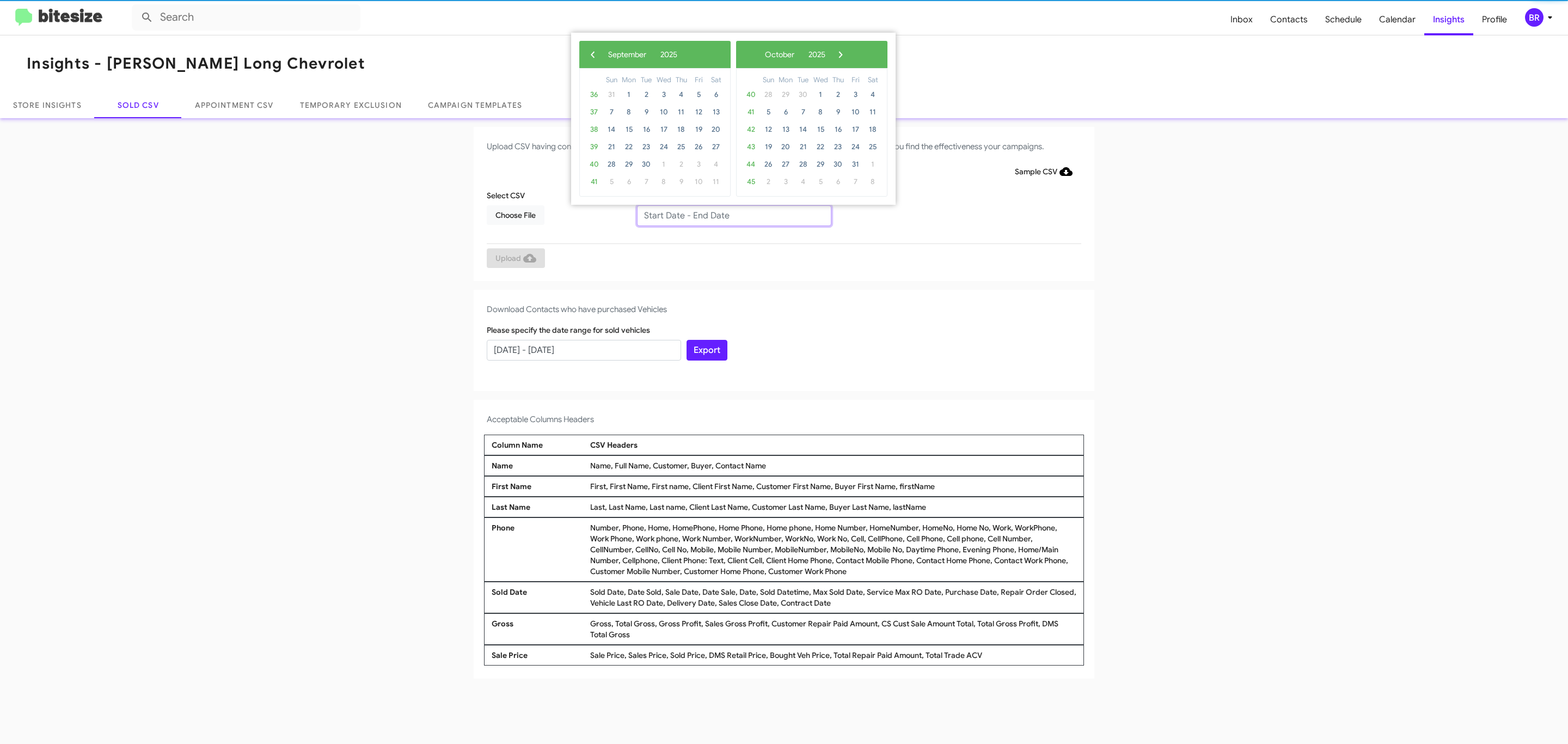
type input "[DATE] - [DATE]"
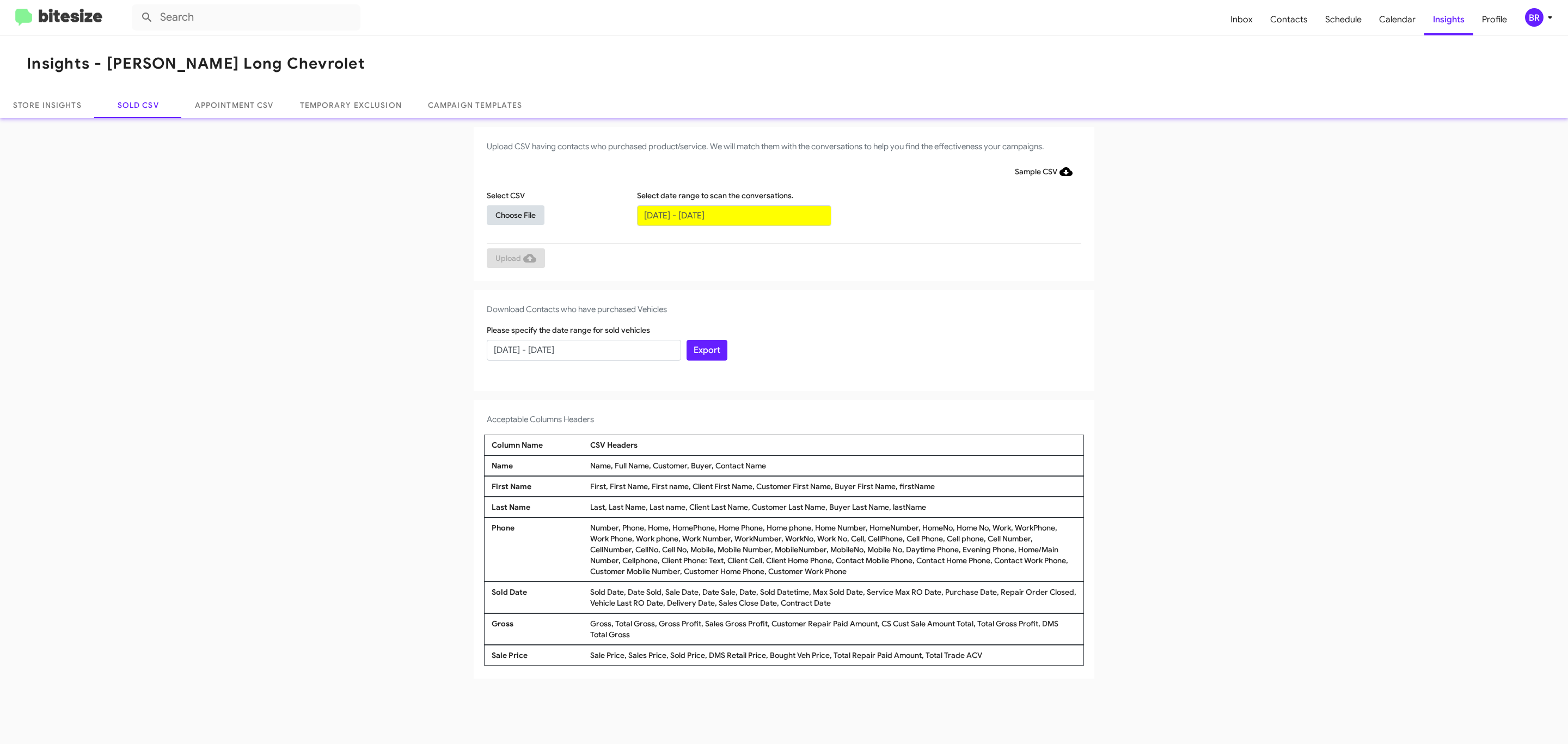
click at [515, 215] on span "Choose File" at bounding box center [516, 215] width 40 height 19
click at [514, 258] on span "Upload" at bounding box center [516, 259] width 41 height 19
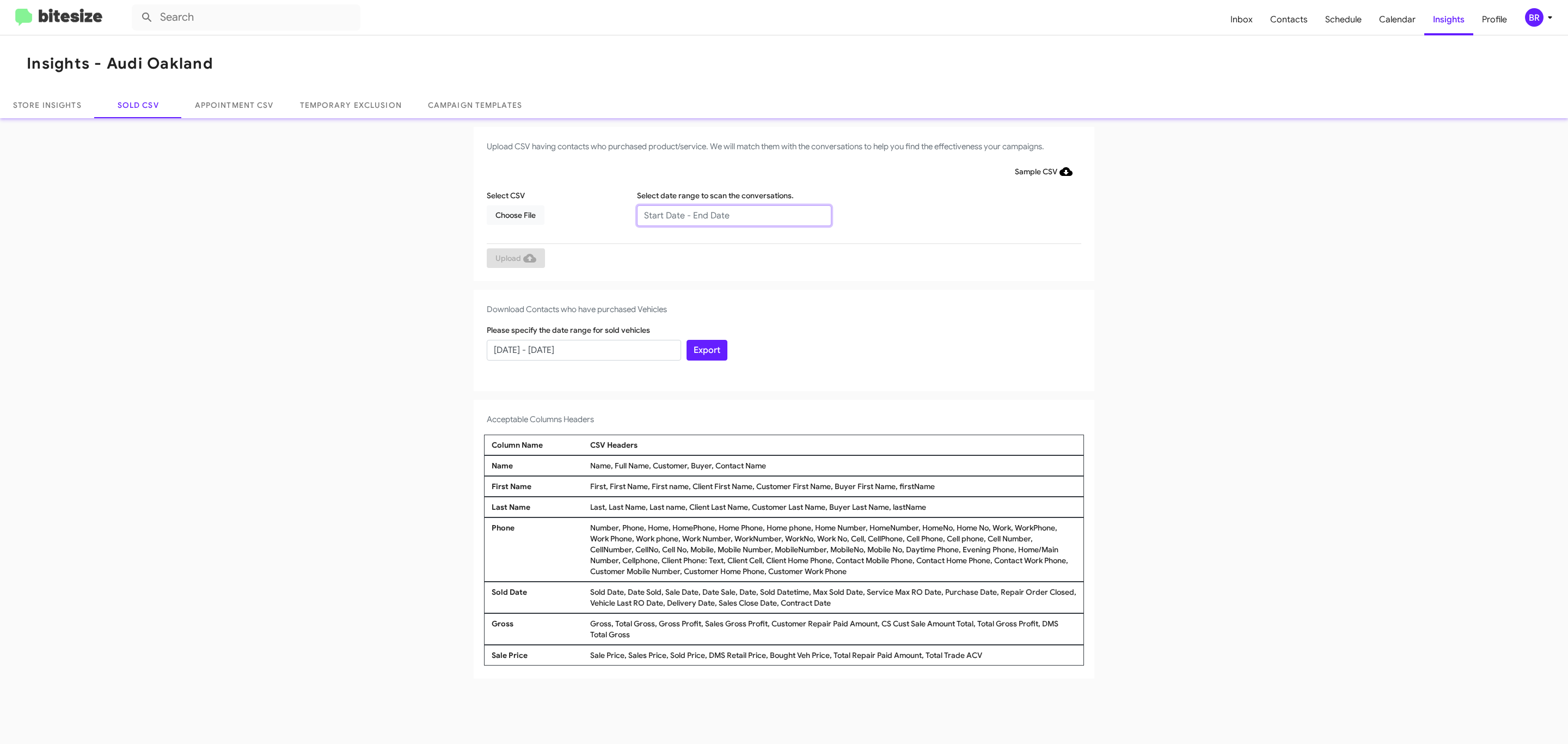
click at [733, 215] on input "text" at bounding box center [734, 216] width 194 height 21
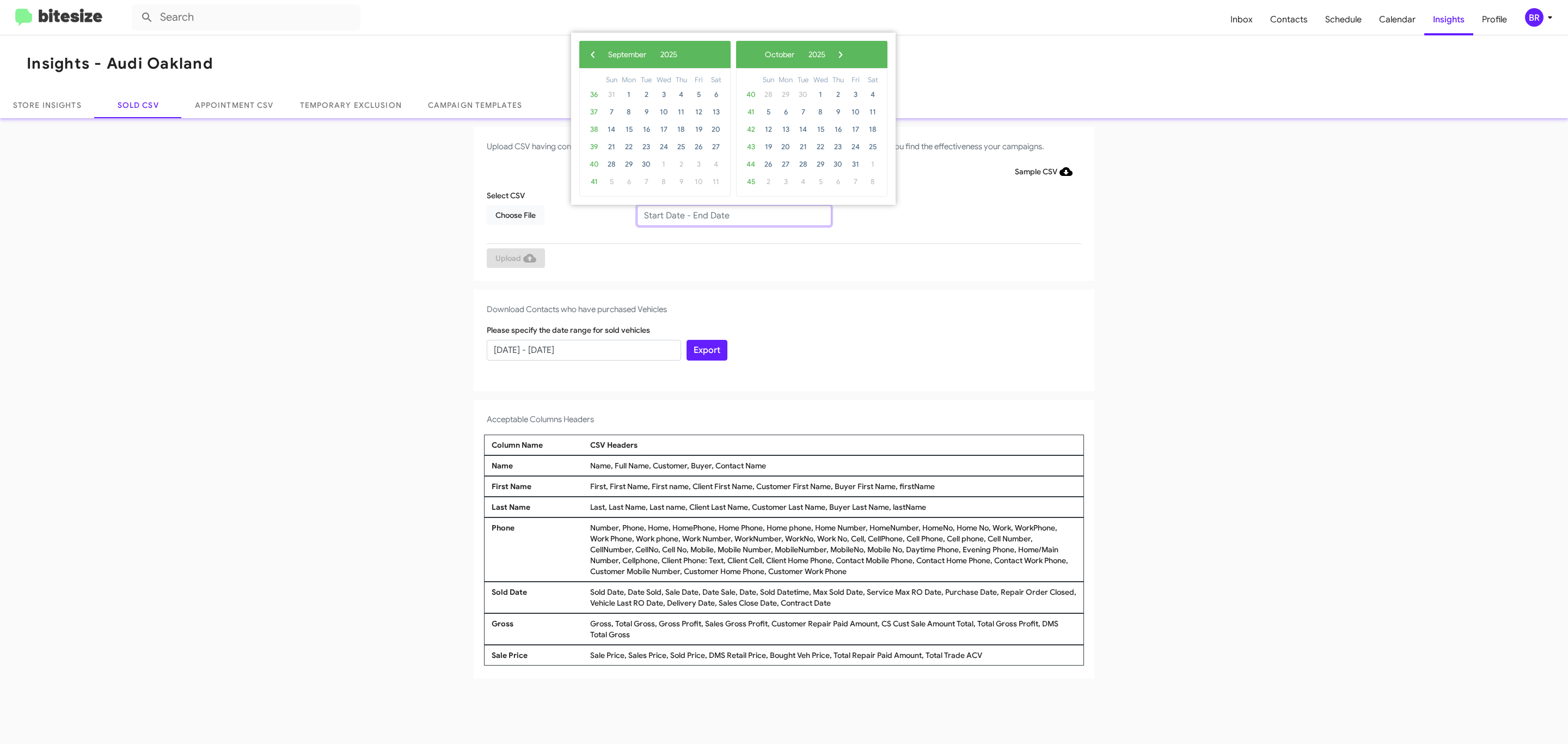
type input "07/10/2025 - 09/10/2025"
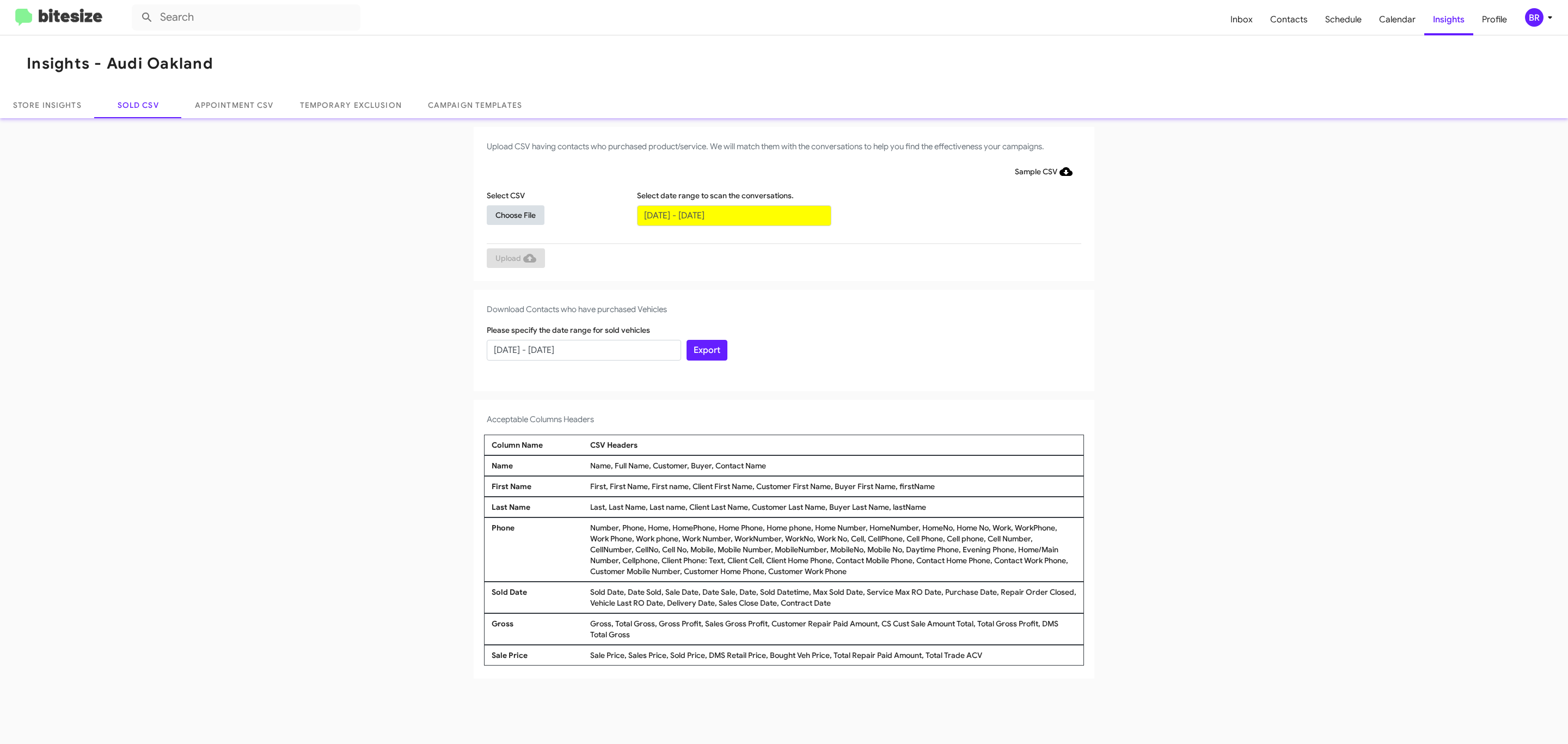
click at [515, 215] on span "Choose File" at bounding box center [516, 215] width 40 height 19
click at [514, 258] on span "Upload" at bounding box center [516, 259] width 41 height 19
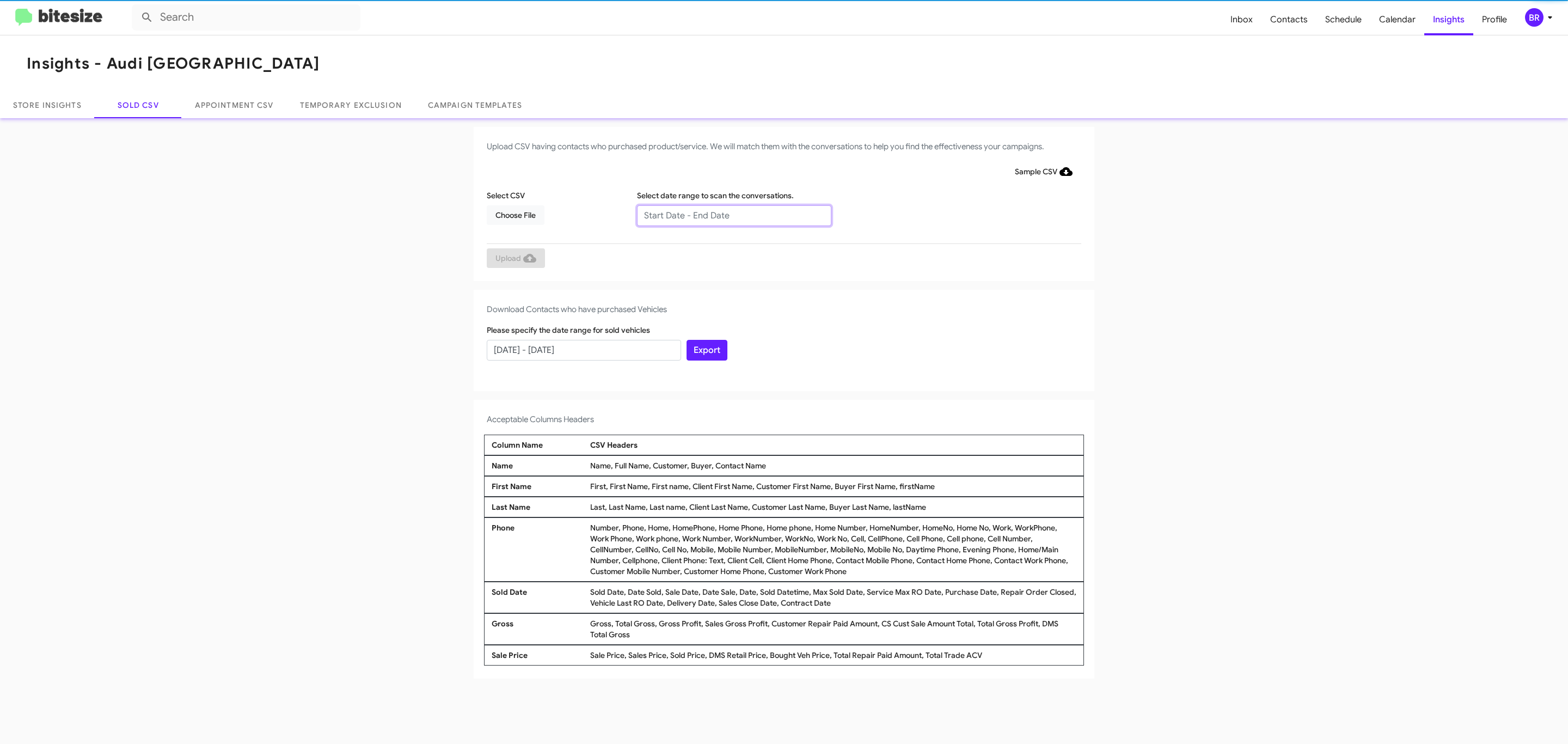
click at [733, 215] on input "text" at bounding box center [734, 216] width 194 height 21
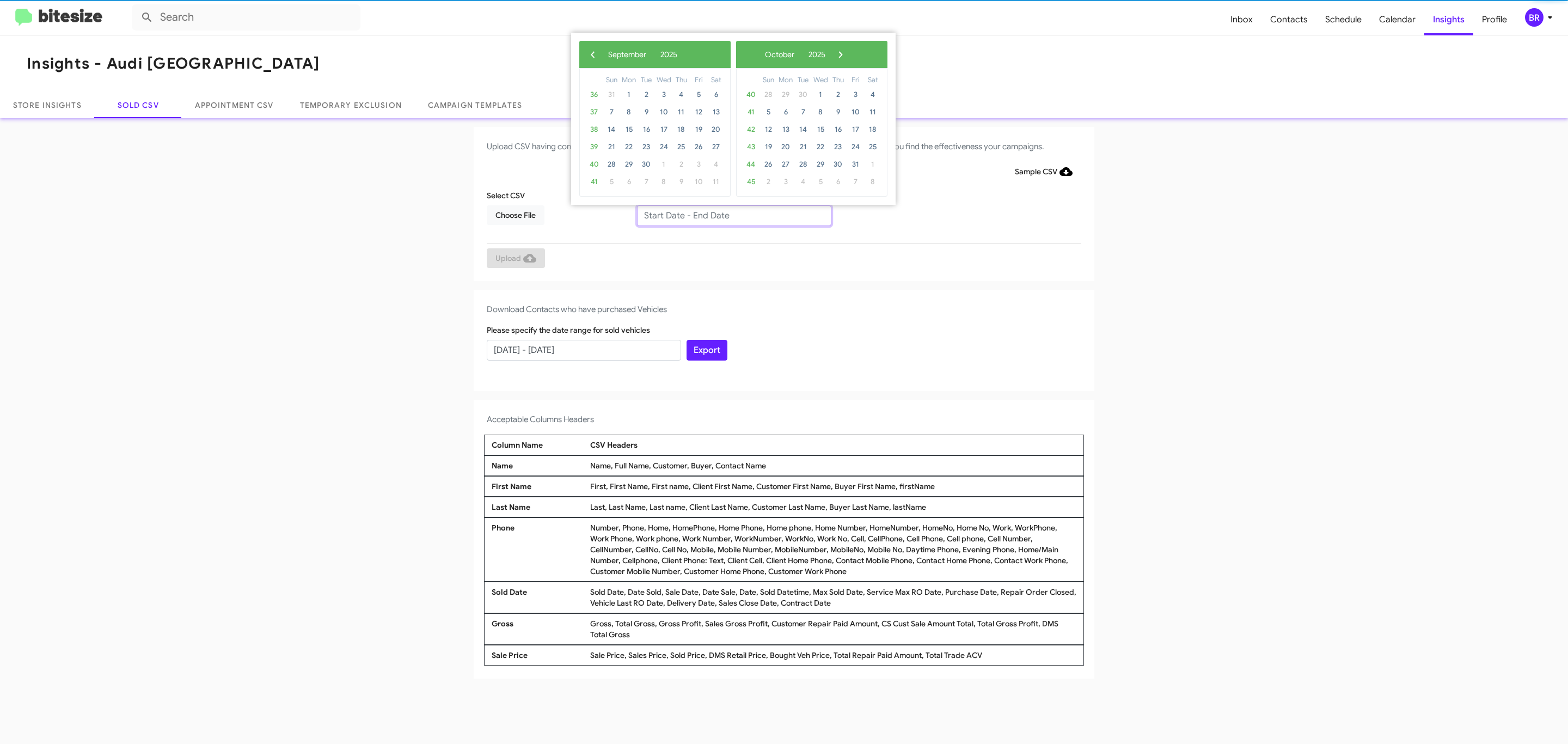
type input "07/10/2025 - 09/10/2025"
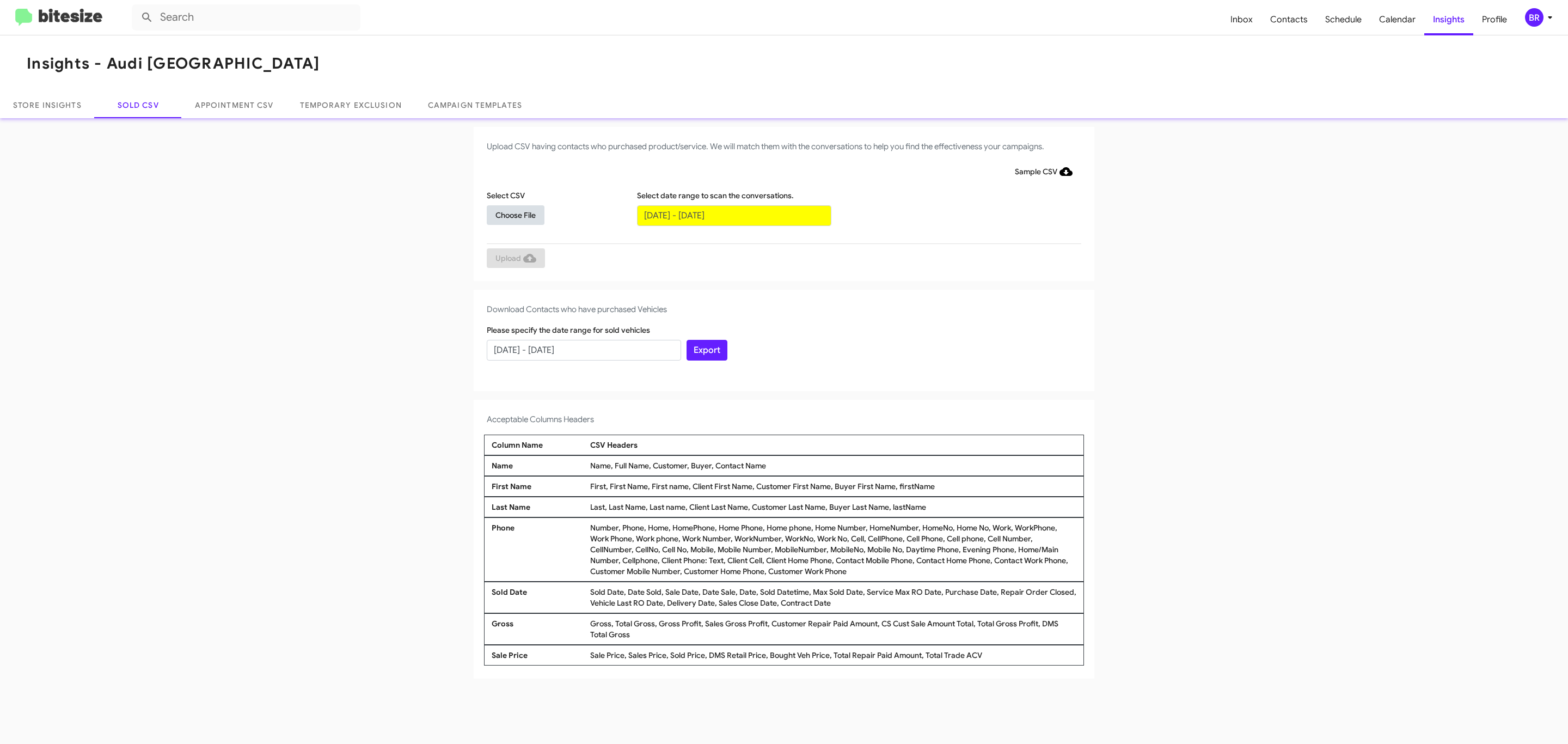
click at [515, 215] on span "Choose File" at bounding box center [516, 215] width 40 height 19
click at [514, 258] on span "Upload" at bounding box center [516, 259] width 41 height 19
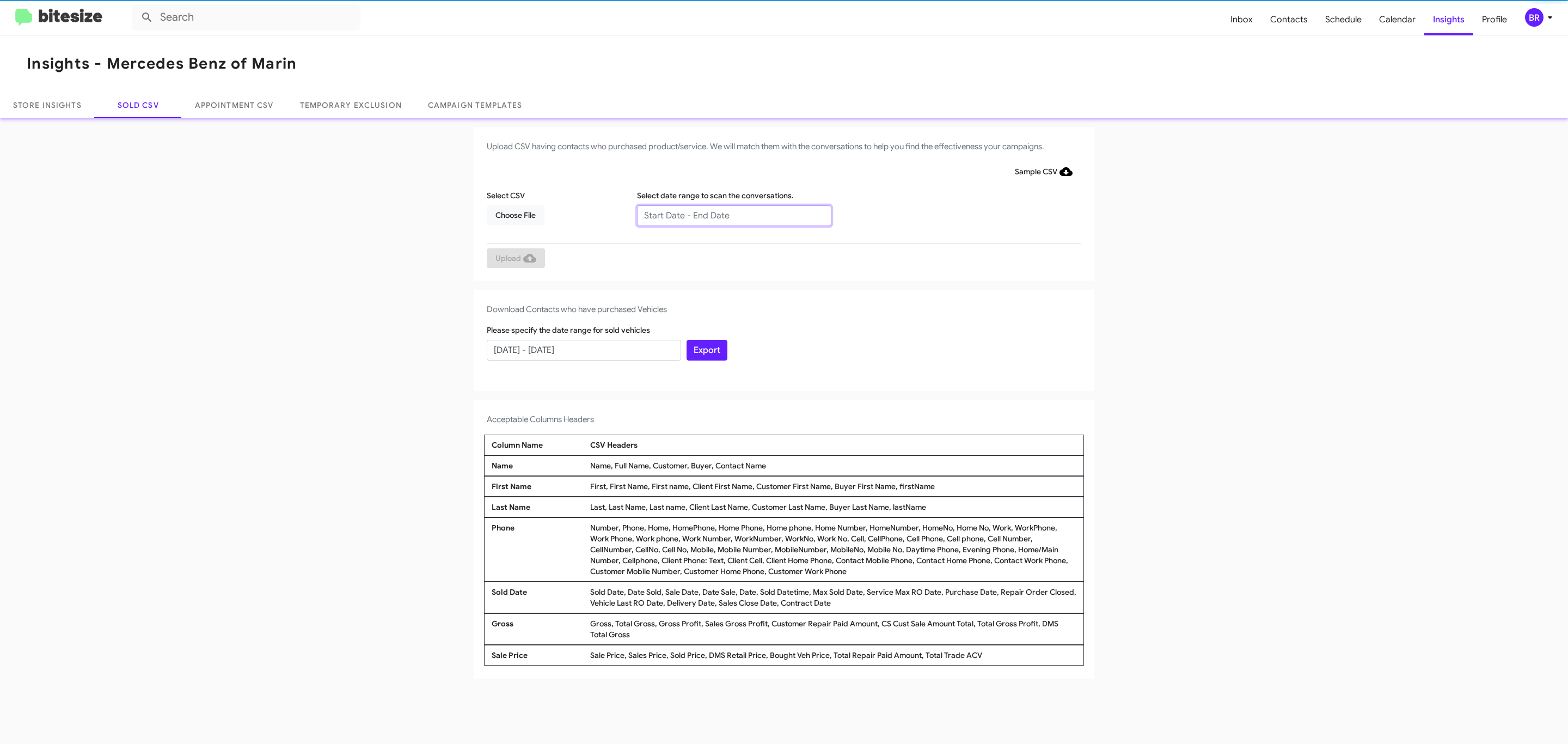
click at [733, 215] on input "text" at bounding box center [734, 216] width 194 height 21
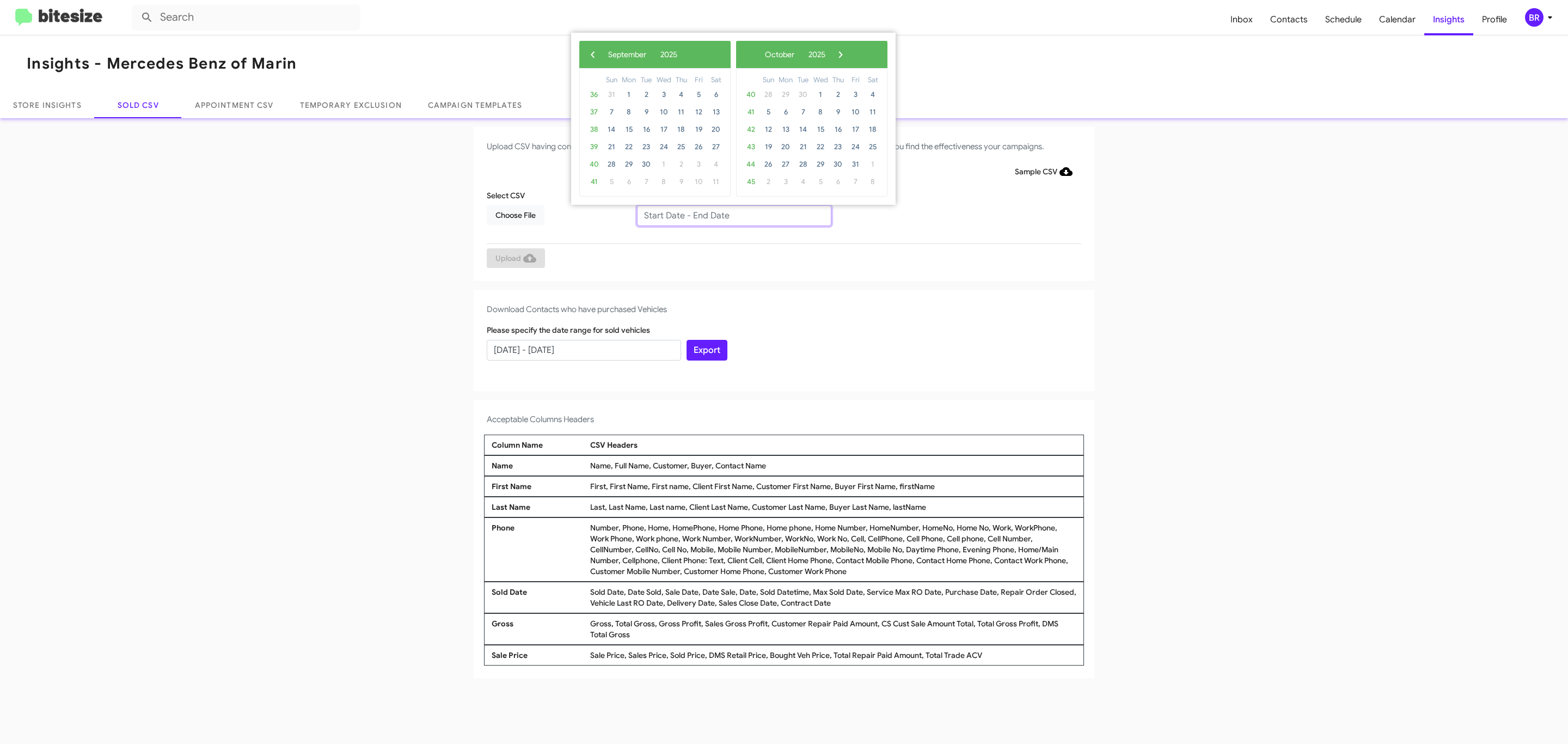
type input "[DATE] - [DATE]"
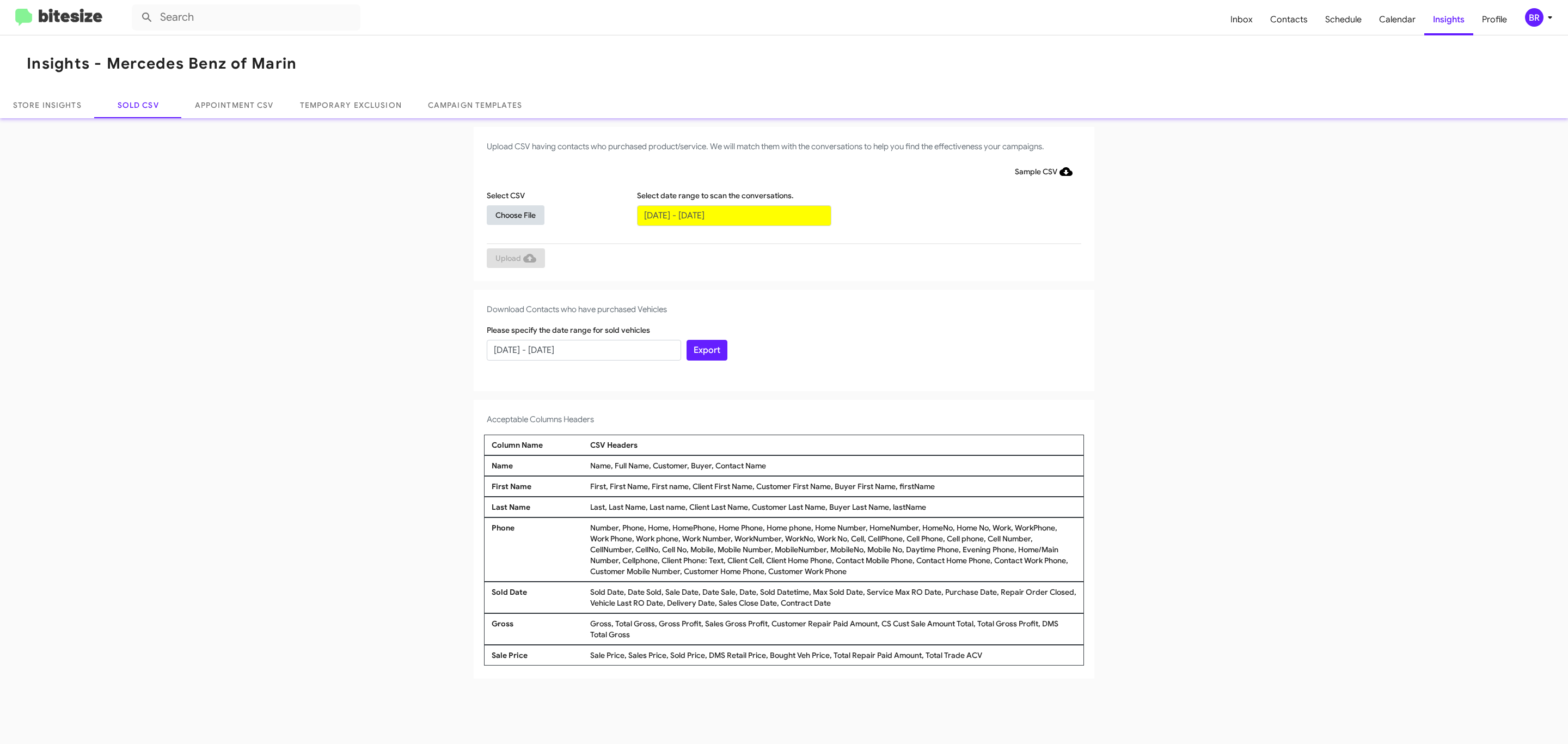
click at [515, 215] on span "Choose File" at bounding box center [516, 215] width 40 height 19
click at [514, 258] on span "Upload" at bounding box center [516, 259] width 41 height 19
click at [733, 215] on input "text" at bounding box center [734, 216] width 194 height 21
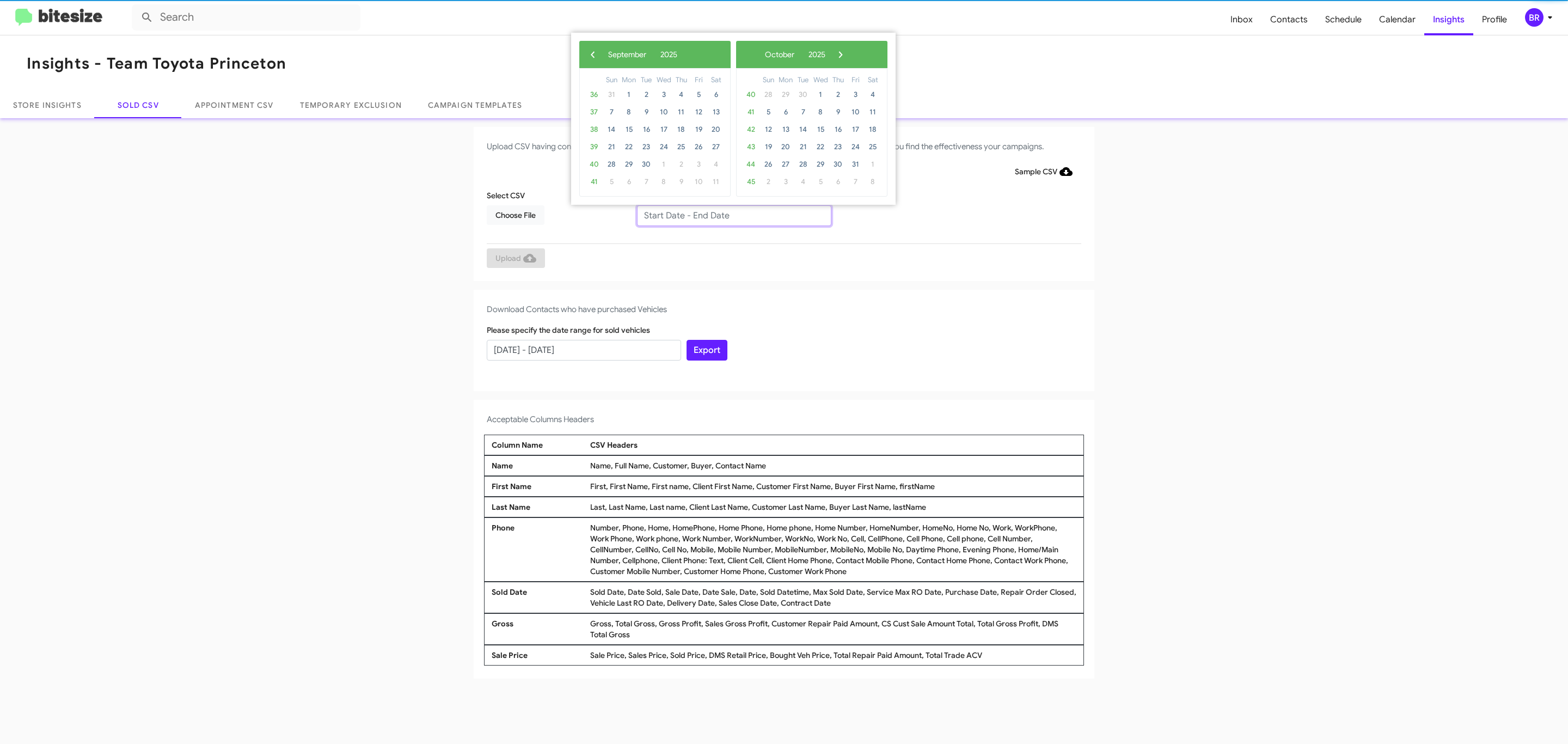
type input "07/10/2025 - 09/10/2025"
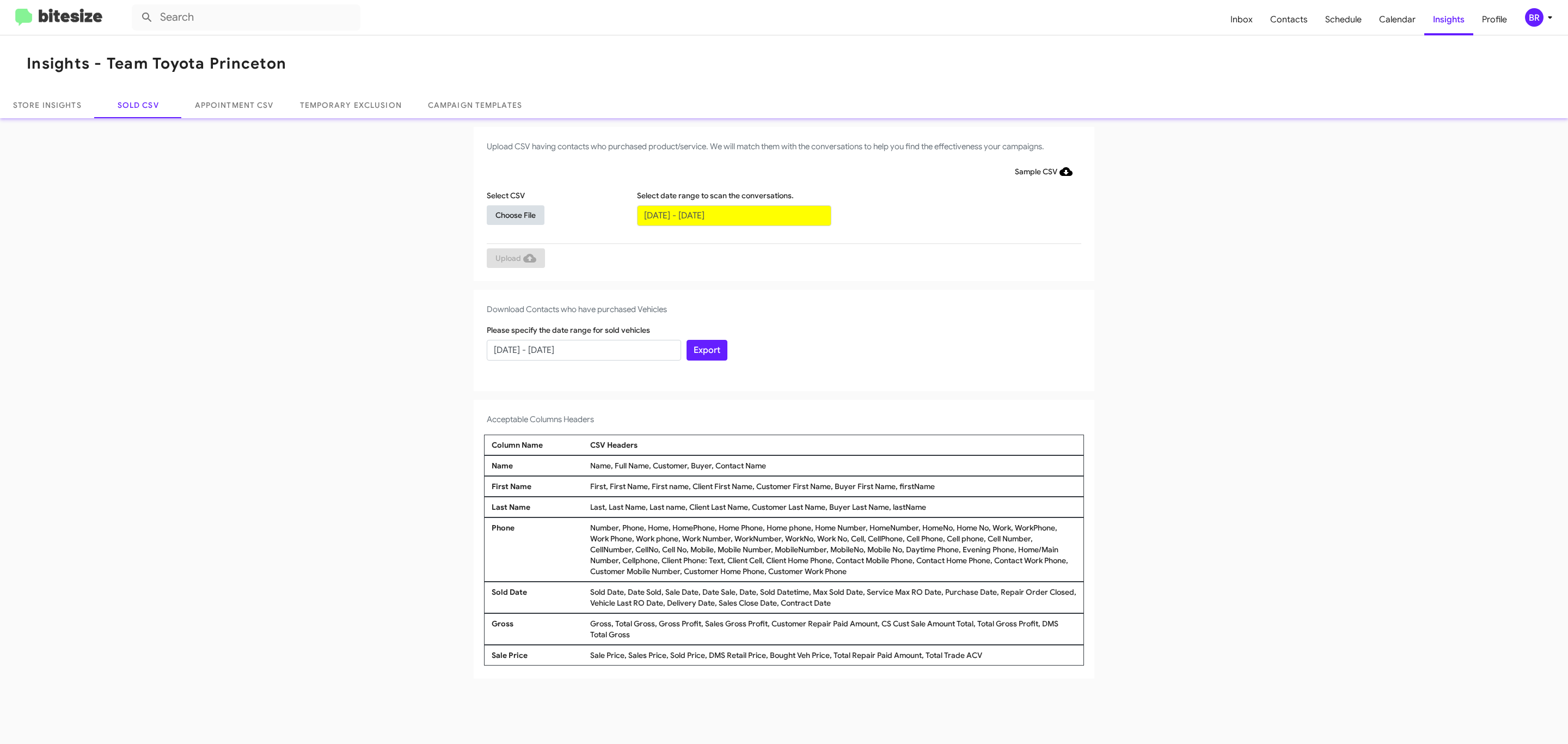
click at [515, 215] on span "Choose File" at bounding box center [516, 215] width 40 height 19
click at [514, 258] on span "Upload" at bounding box center [516, 259] width 41 height 19
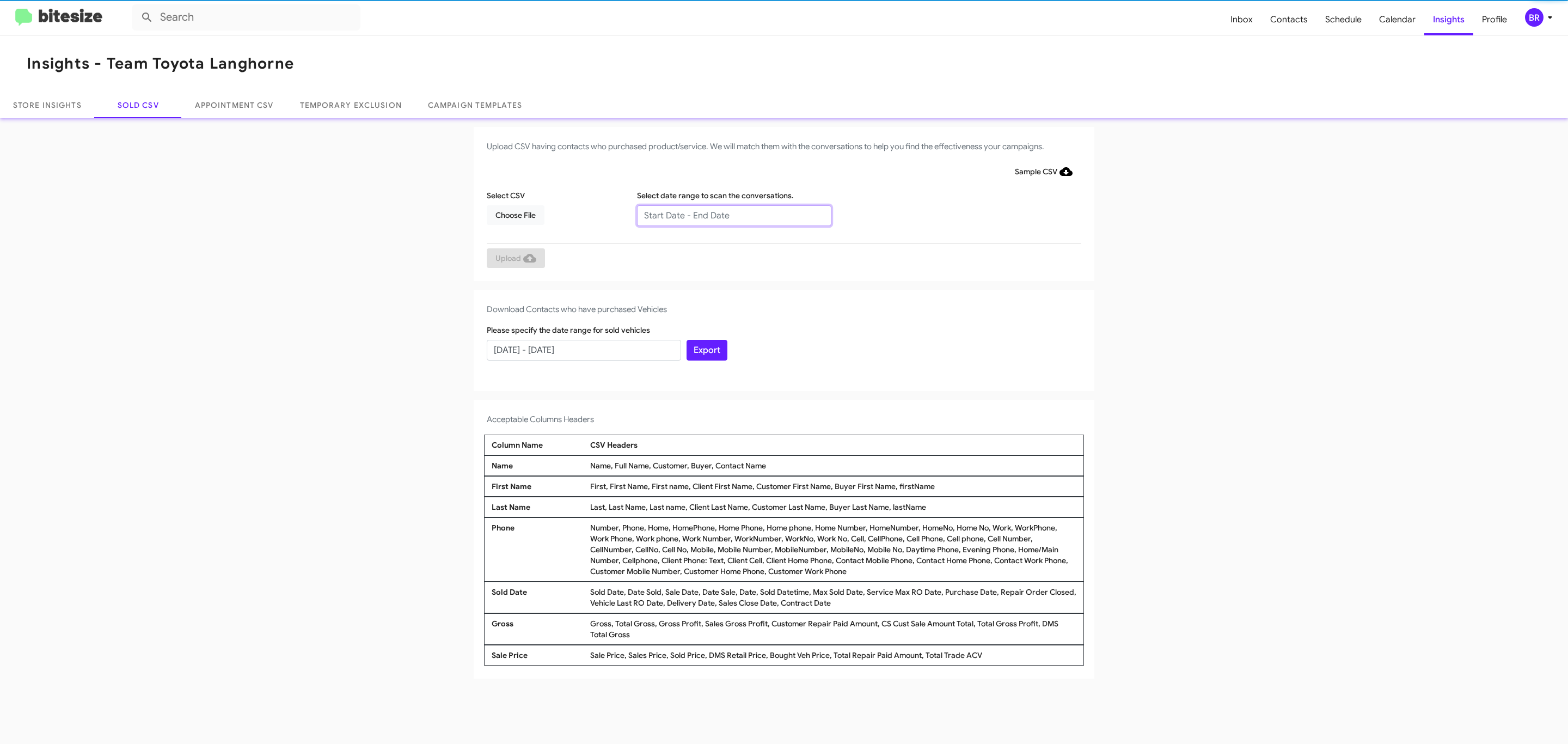
click at [733, 215] on input "text" at bounding box center [734, 216] width 194 height 21
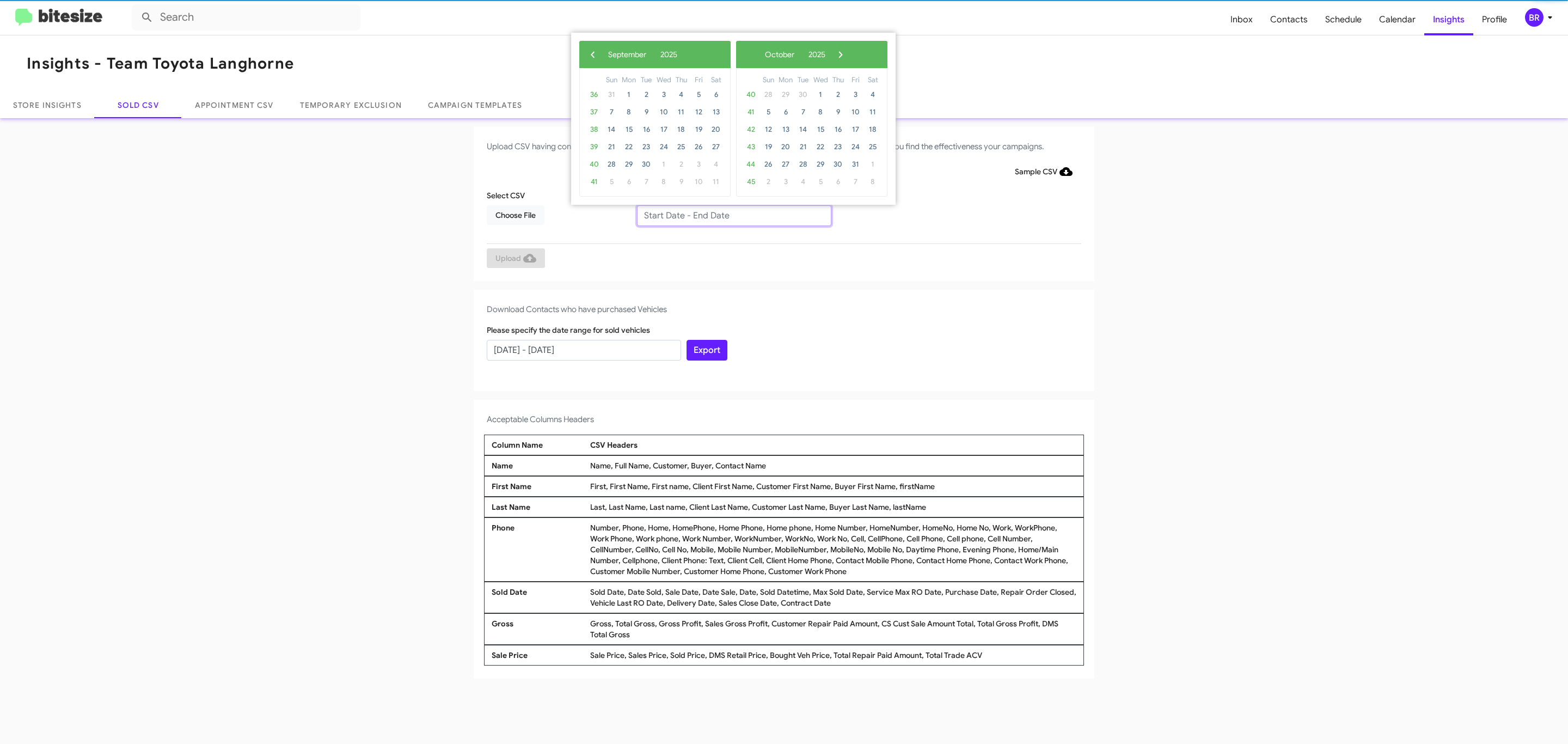
type input "07/10/2025 - 09/10/2025"
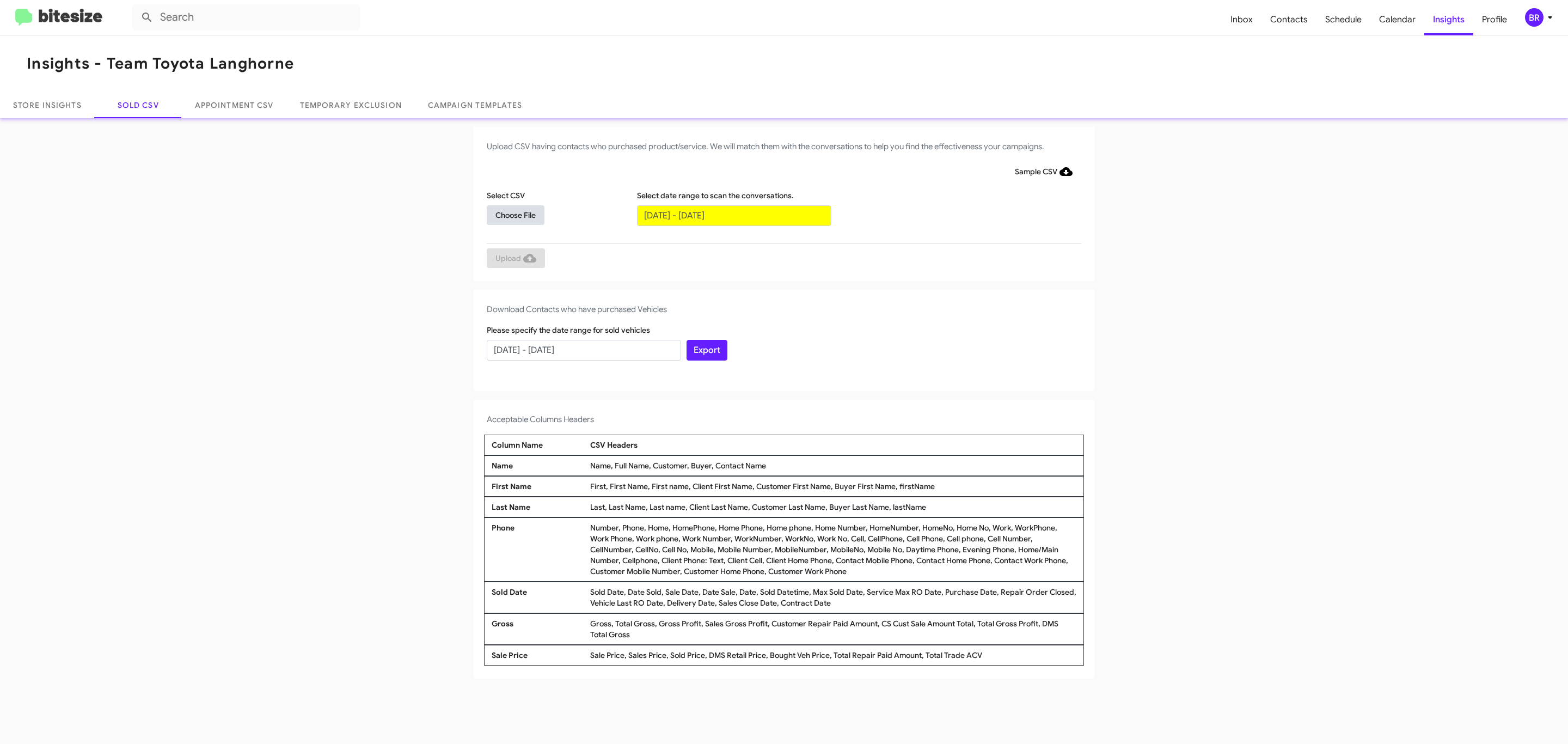
click at [515, 215] on span "Choose File" at bounding box center [516, 215] width 40 height 19
click at [514, 258] on span "Upload" at bounding box center [516, 259] width 41 height 19
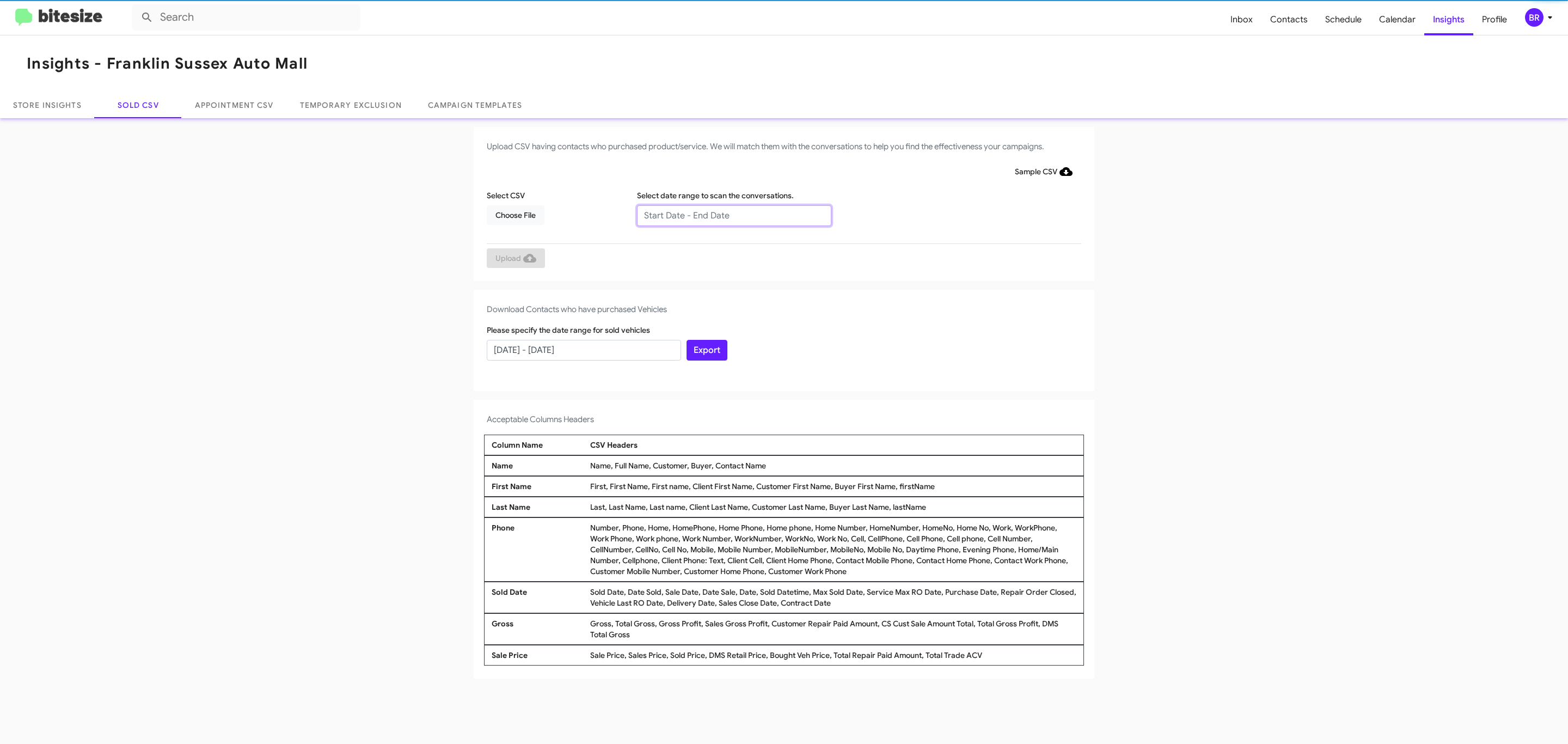
click at [733, 215] on input "text" at bounding box center [734, 216] width 194 height 21
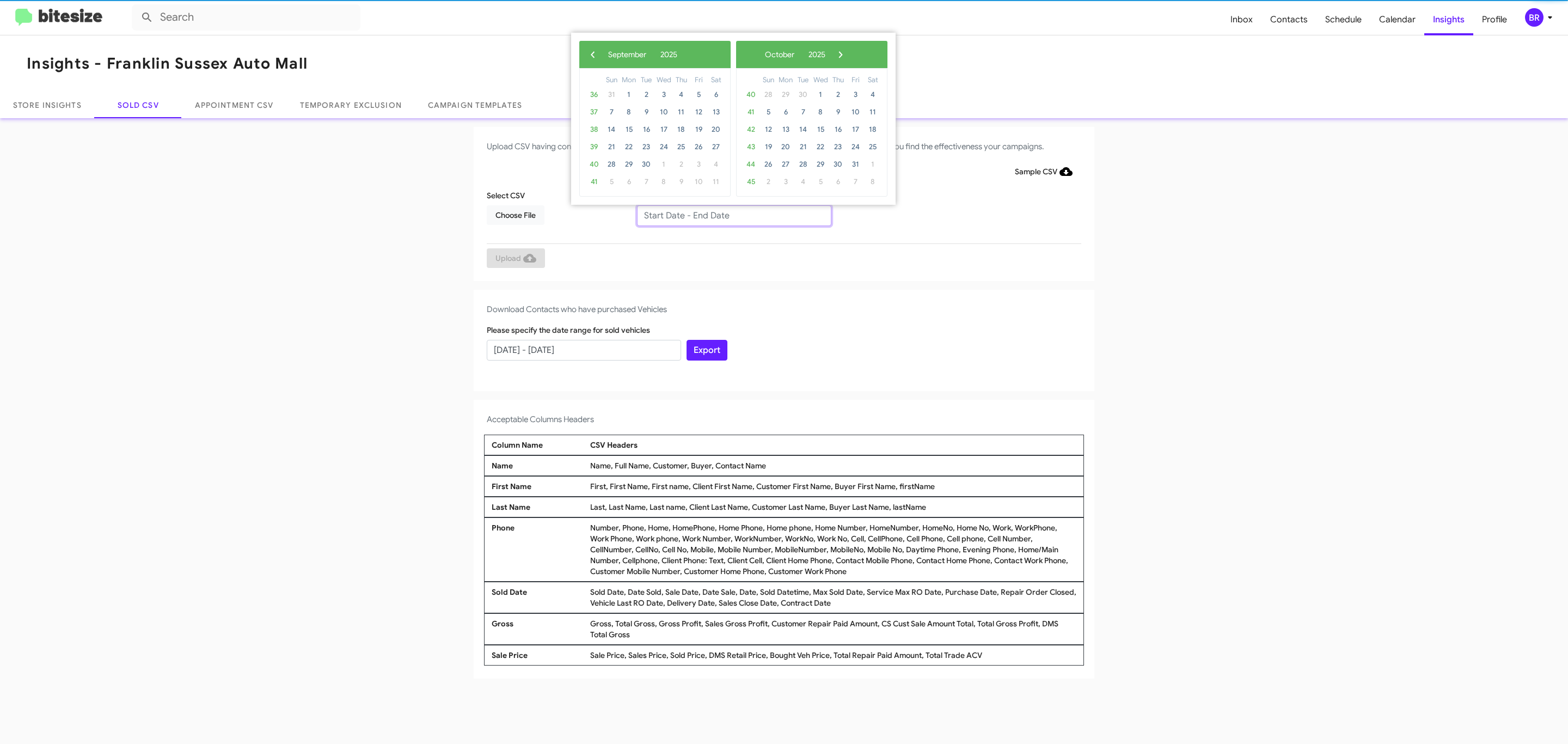
type input "[DATE] - [DATE]"
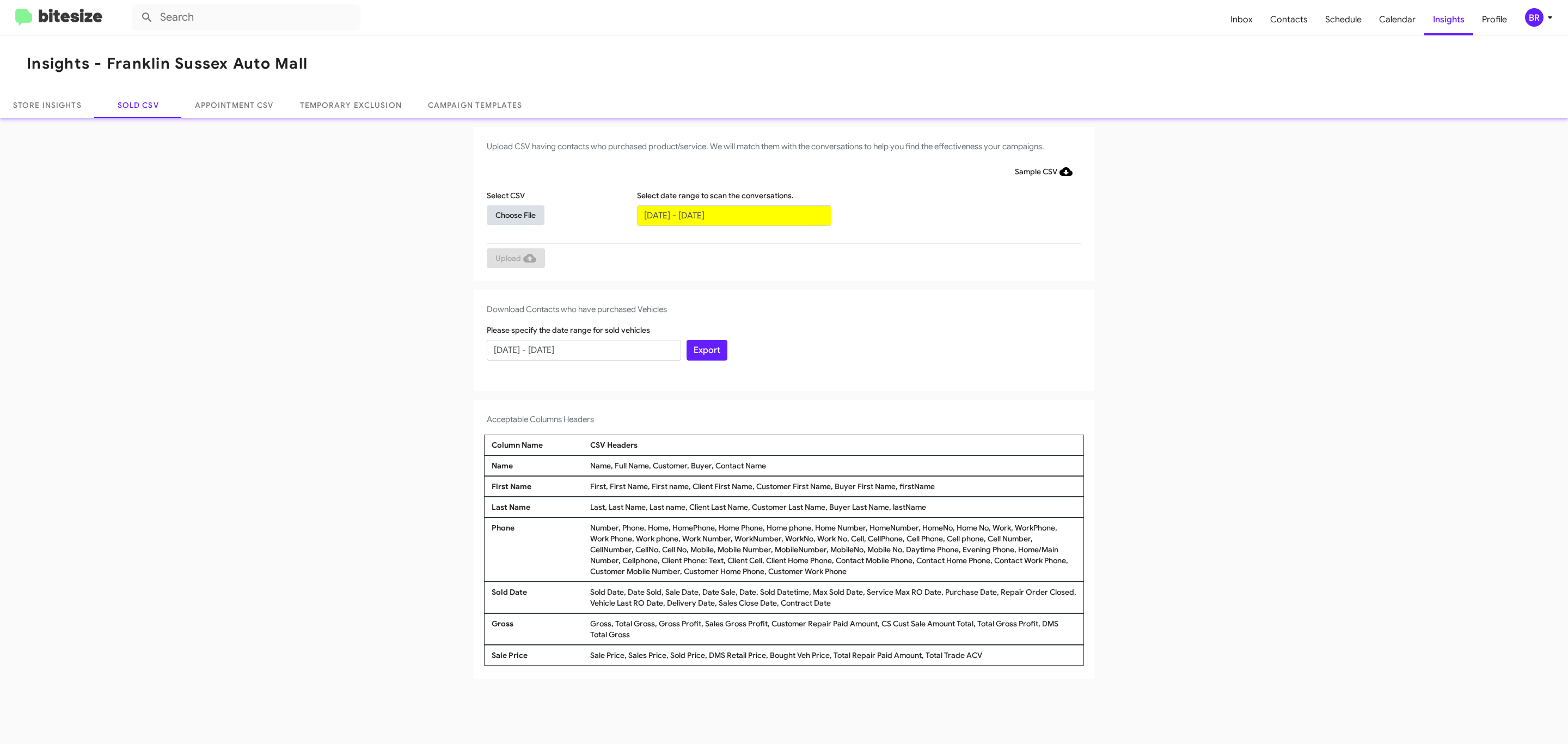
click at [515, 215] on span "Choose File" at bounding box center [516, 215] width 40 height 19
click at [514, 258] on span "Upload" at bounding box center [516, 259] width 41 height 19
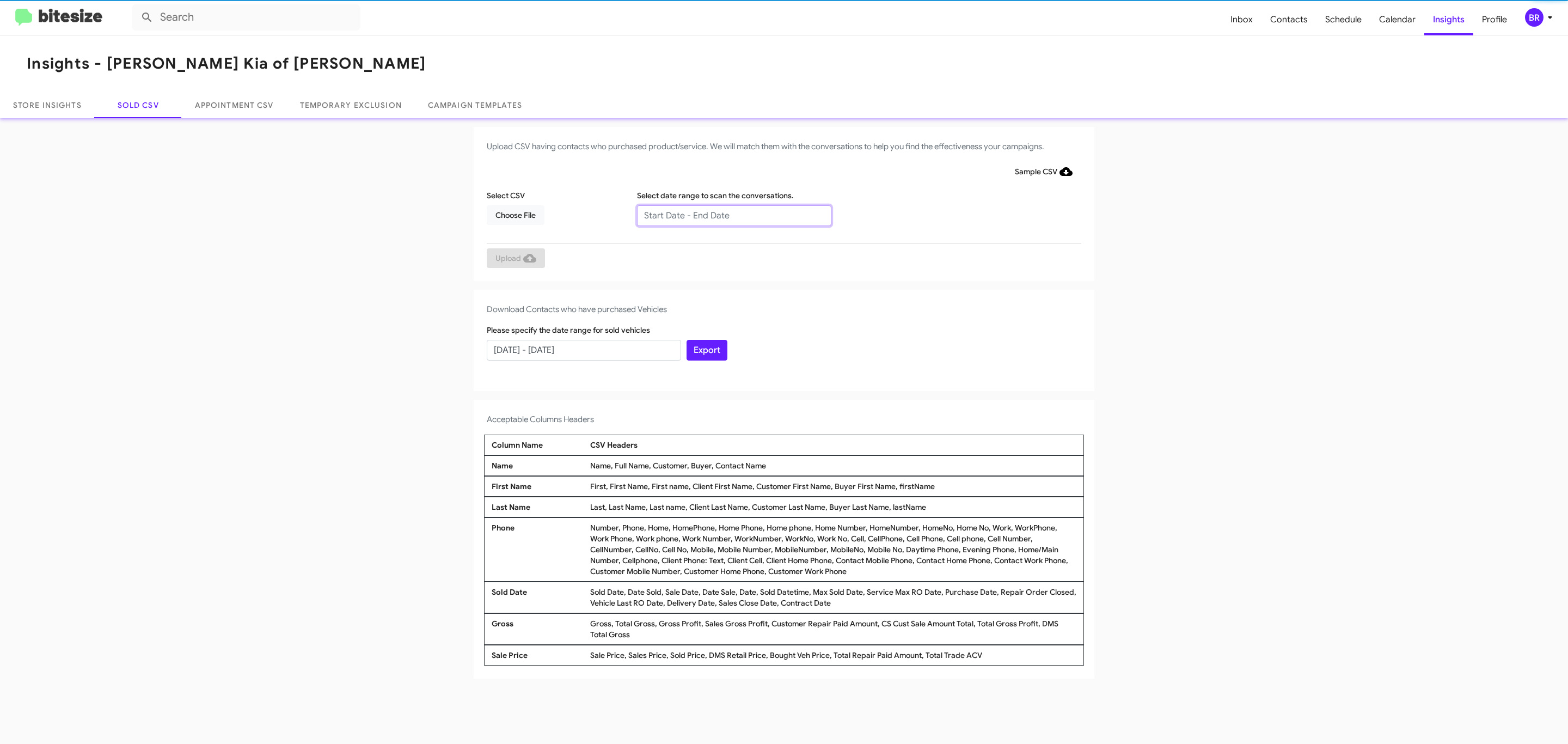
click at [733, 215] on input "text" at bounding box center [734, 216] width 194 height 21
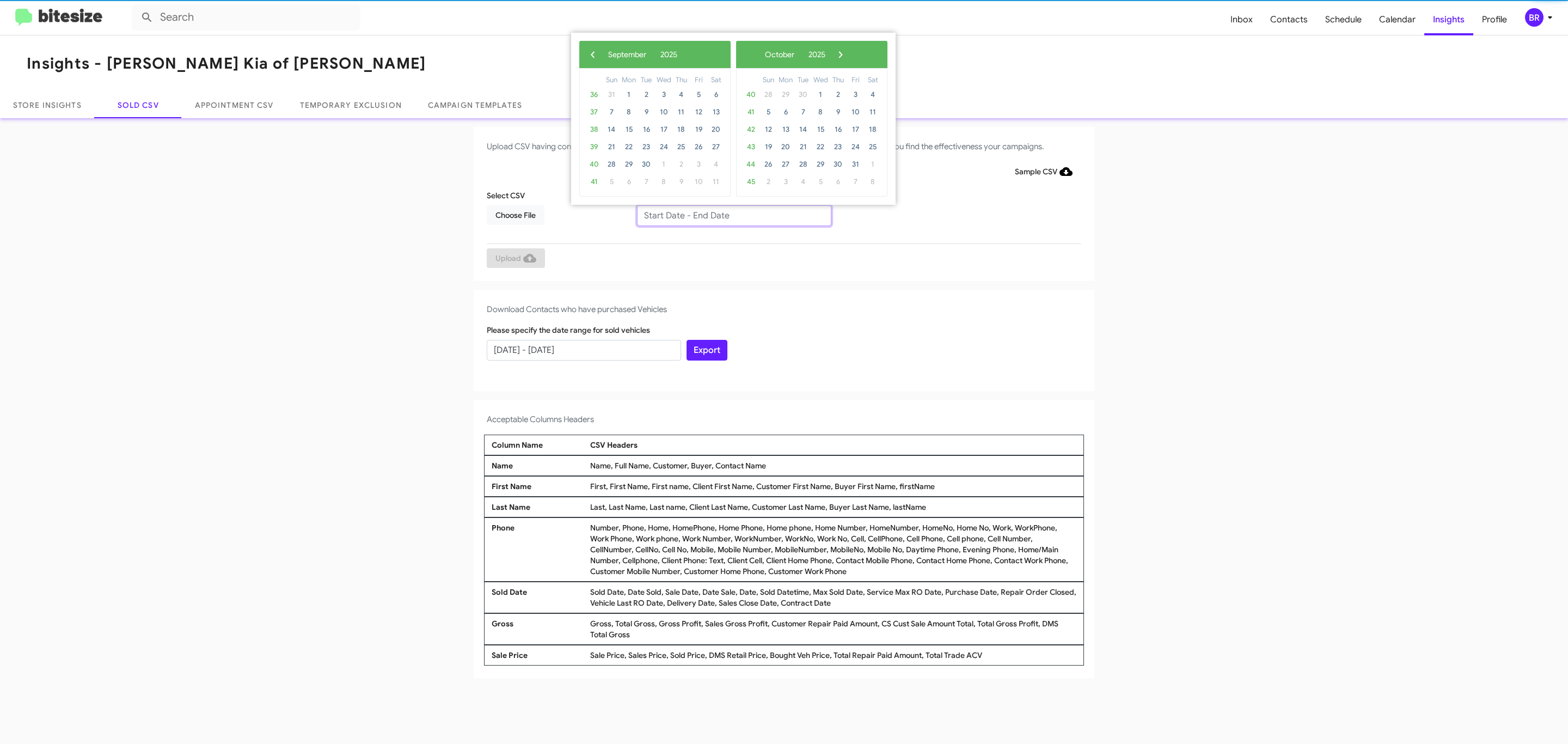
type input "[DATE] - [DATE]"
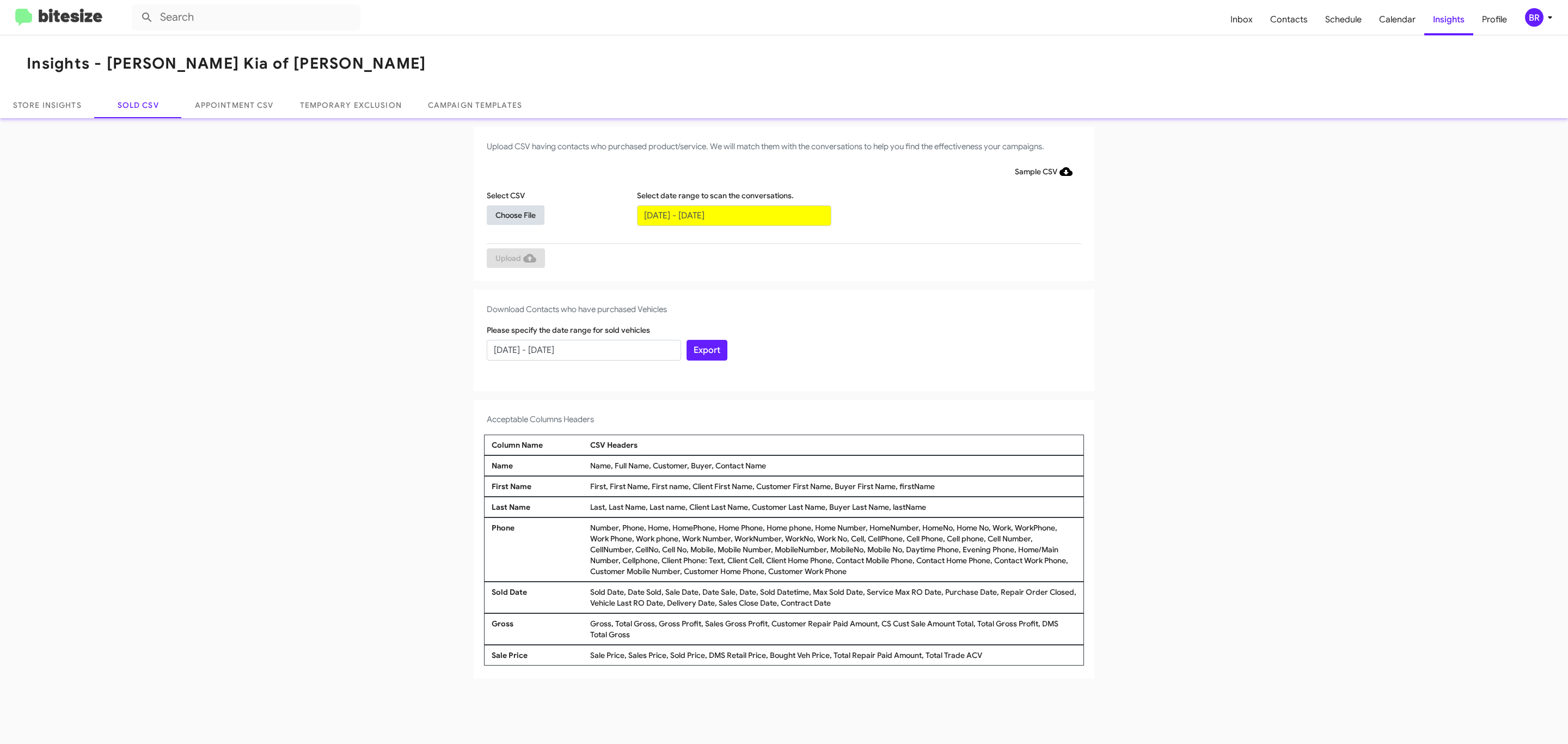
click at [515, 215] on span "Choose File" at bounding box center [516, 215] width 40 height 19
click at [514, 258] on span "Upload" at bounding box center [516, 259] width 41 height 19
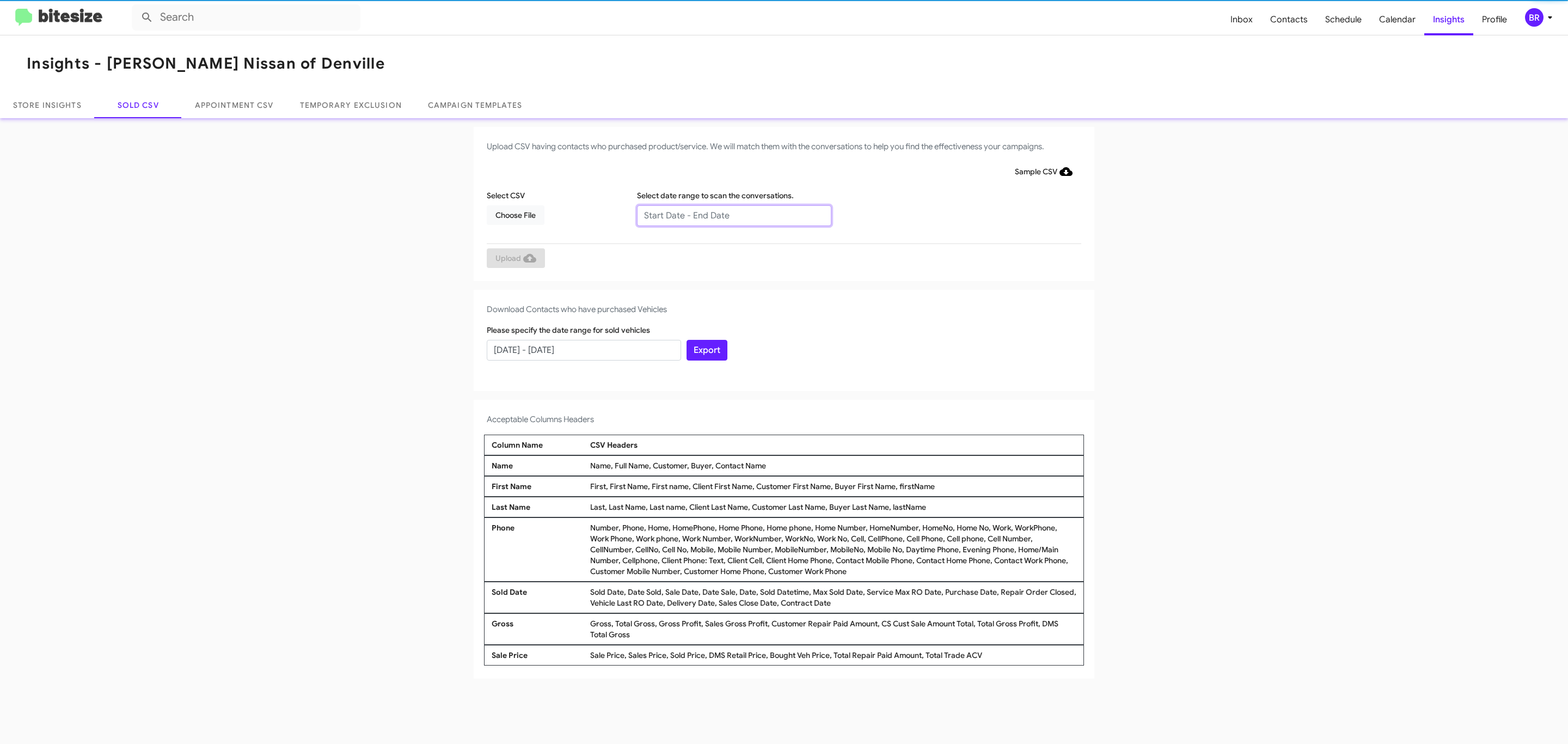
click at [733, 215] on input "text" at bounding box center [734, 216] width 194 height 21
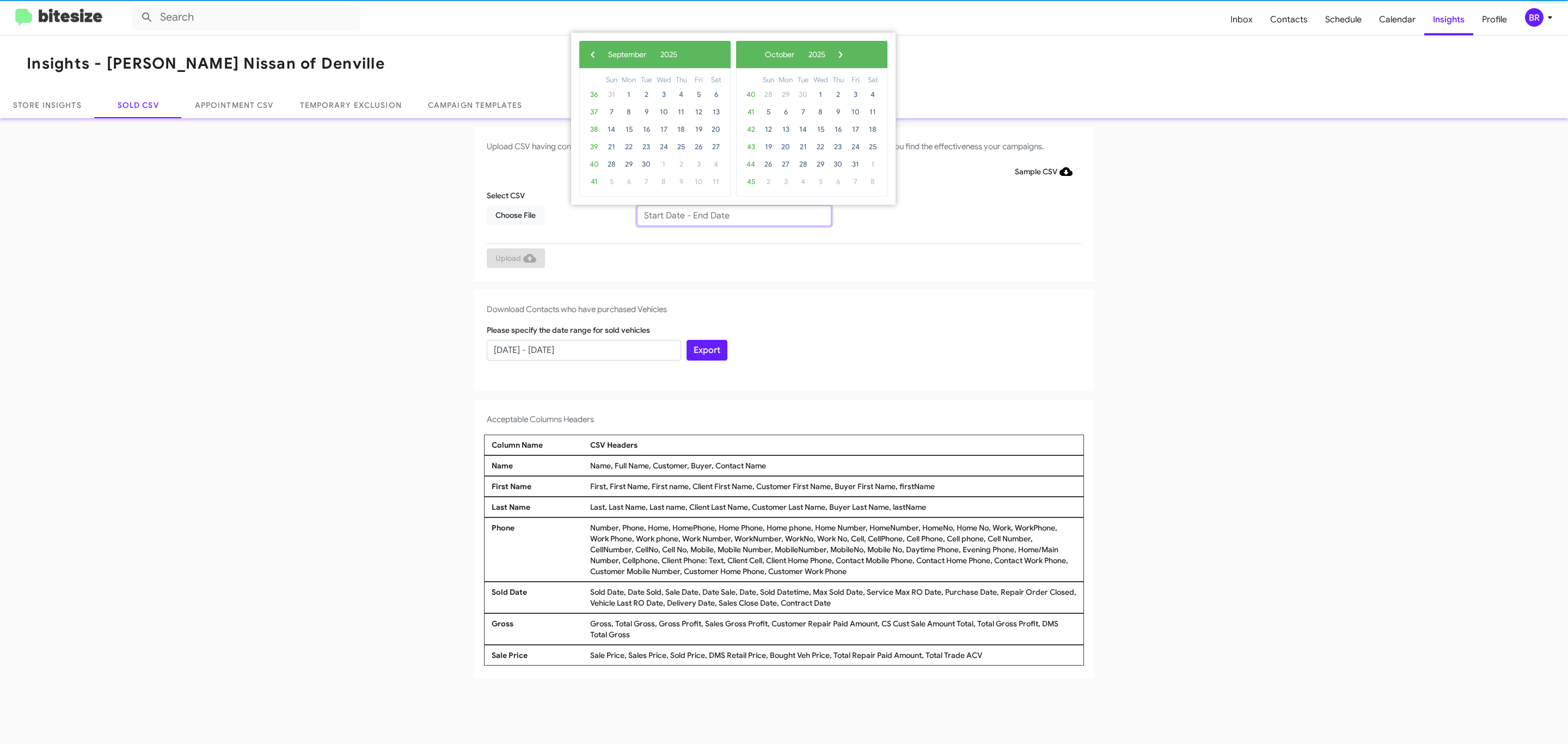
type input "[DATE] - [DATE]"
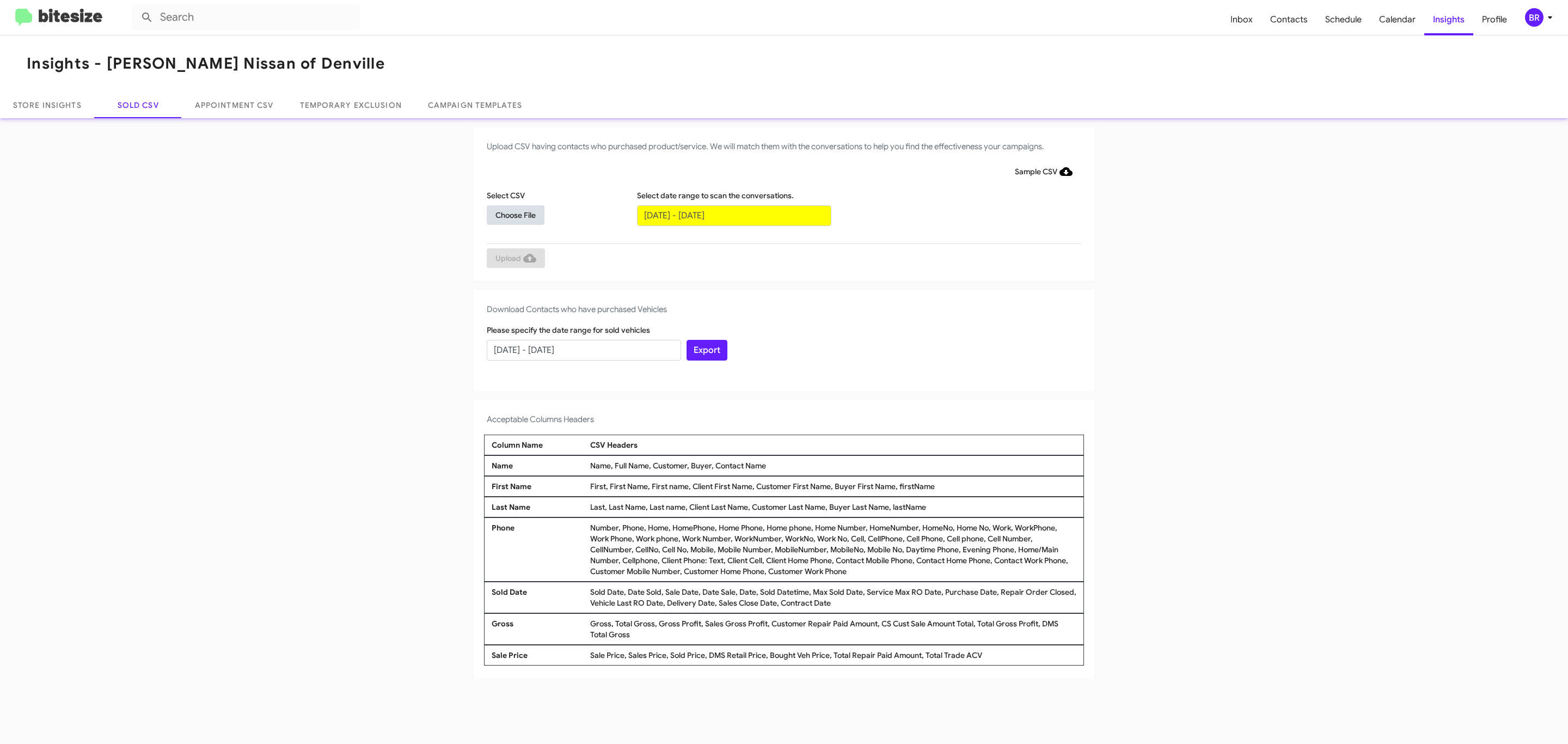
click at [515, 215] on span "Choose File" at bounding box center [516, 215] width 40 height 19
click at [514, 258] on span "Upload" at bounding box center [516, 259] width 41 height 19
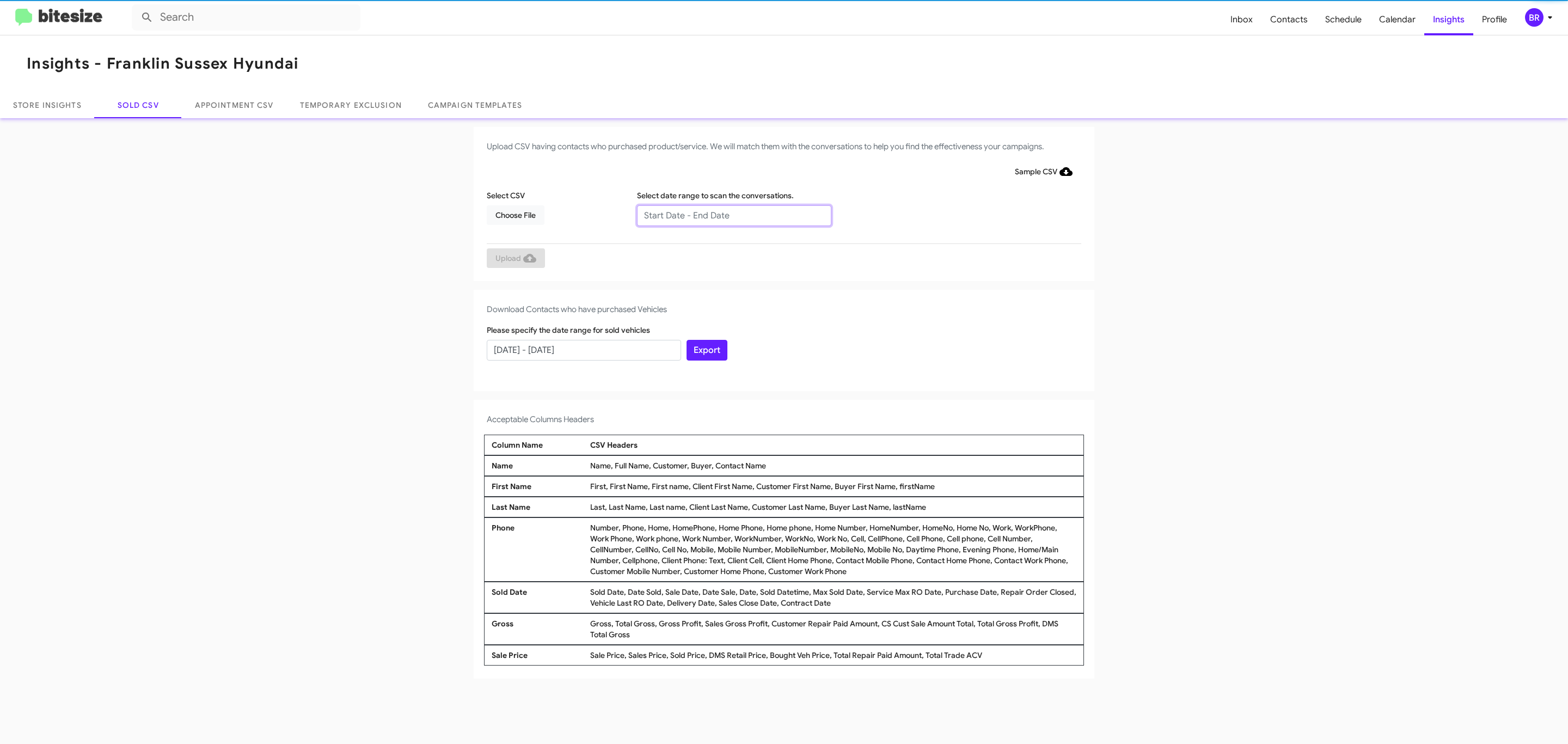
click at [733, 215] on input "text" at bounding box center [734, 216] width 194 height 21
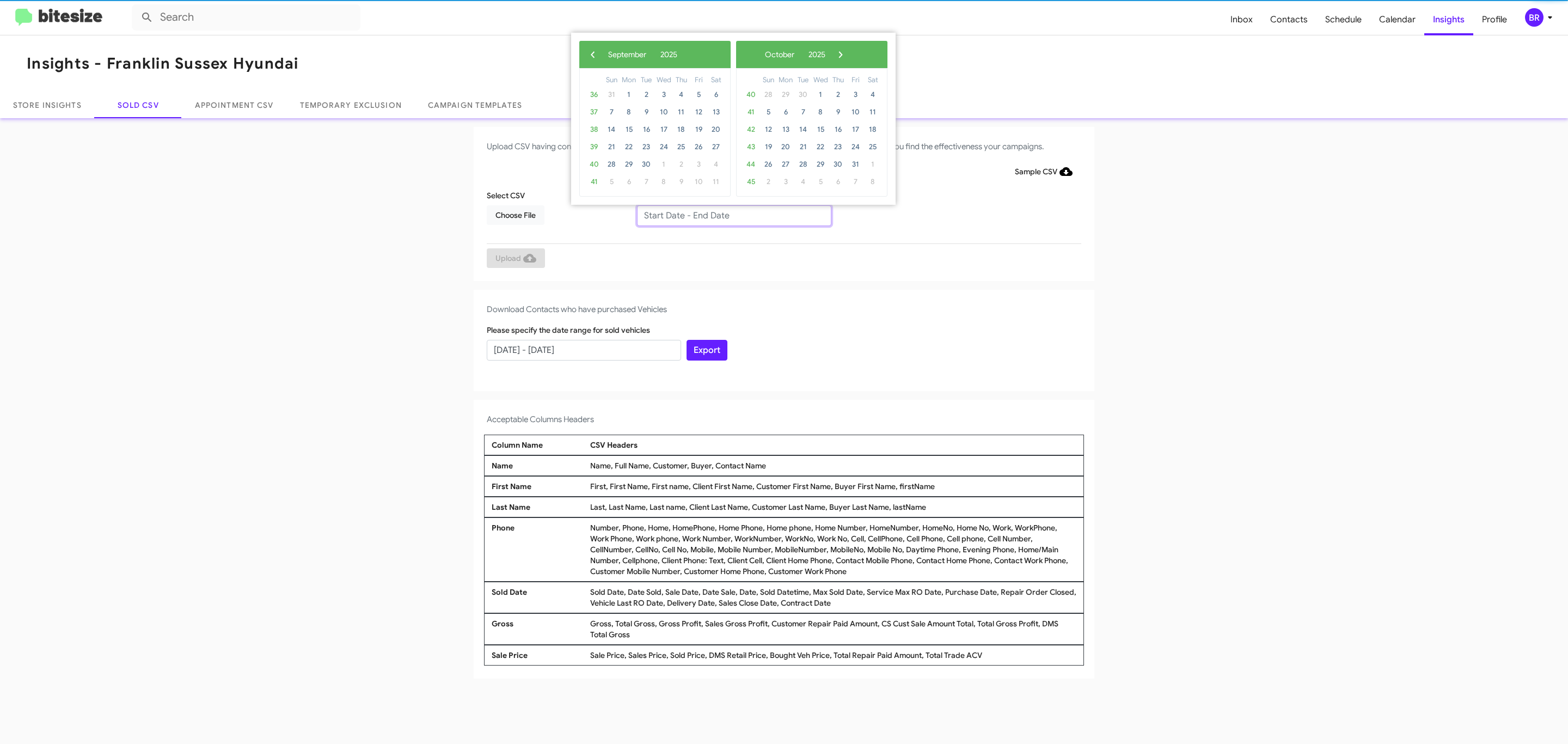
type input "[DATE] - [DATE]"
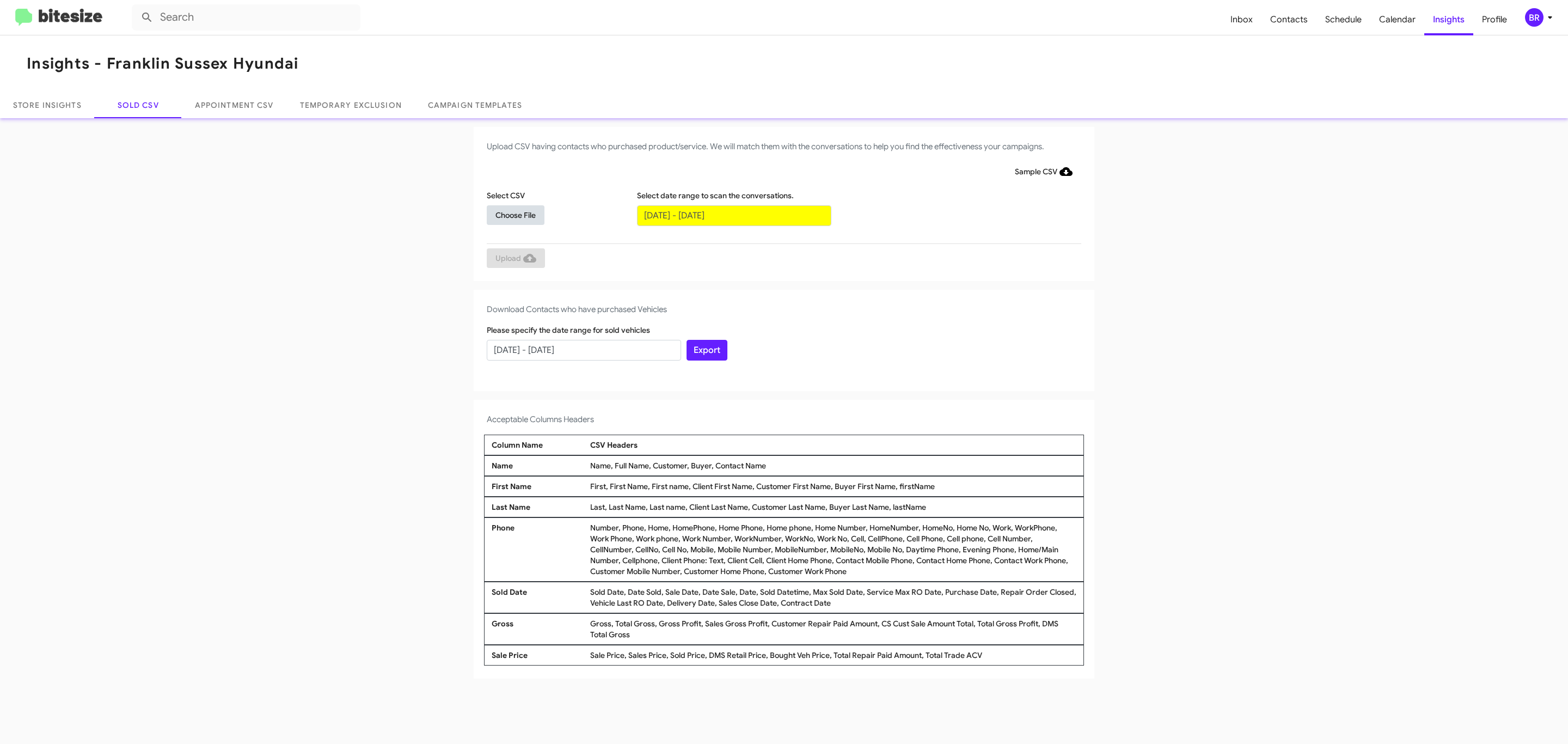
click at [515, 215] on span "Choose File" at bounding box center [516, 215] width 40 height 19
click at [514, 258] on span "Upload" at bounding box center [516, 259] width 41 height 19
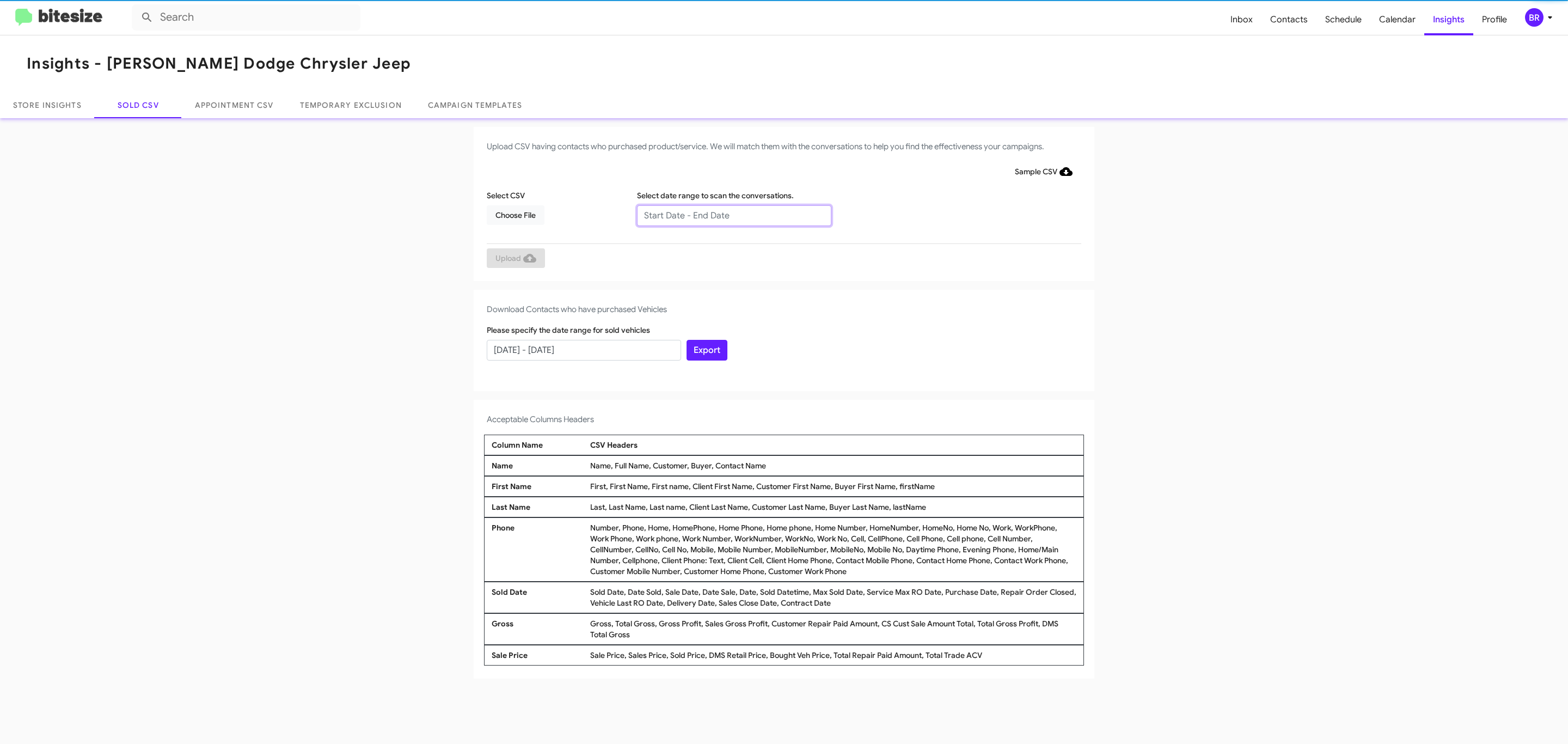
click at [733, 215] on input "text" at bounding box center [734, 216] width 194 height 21
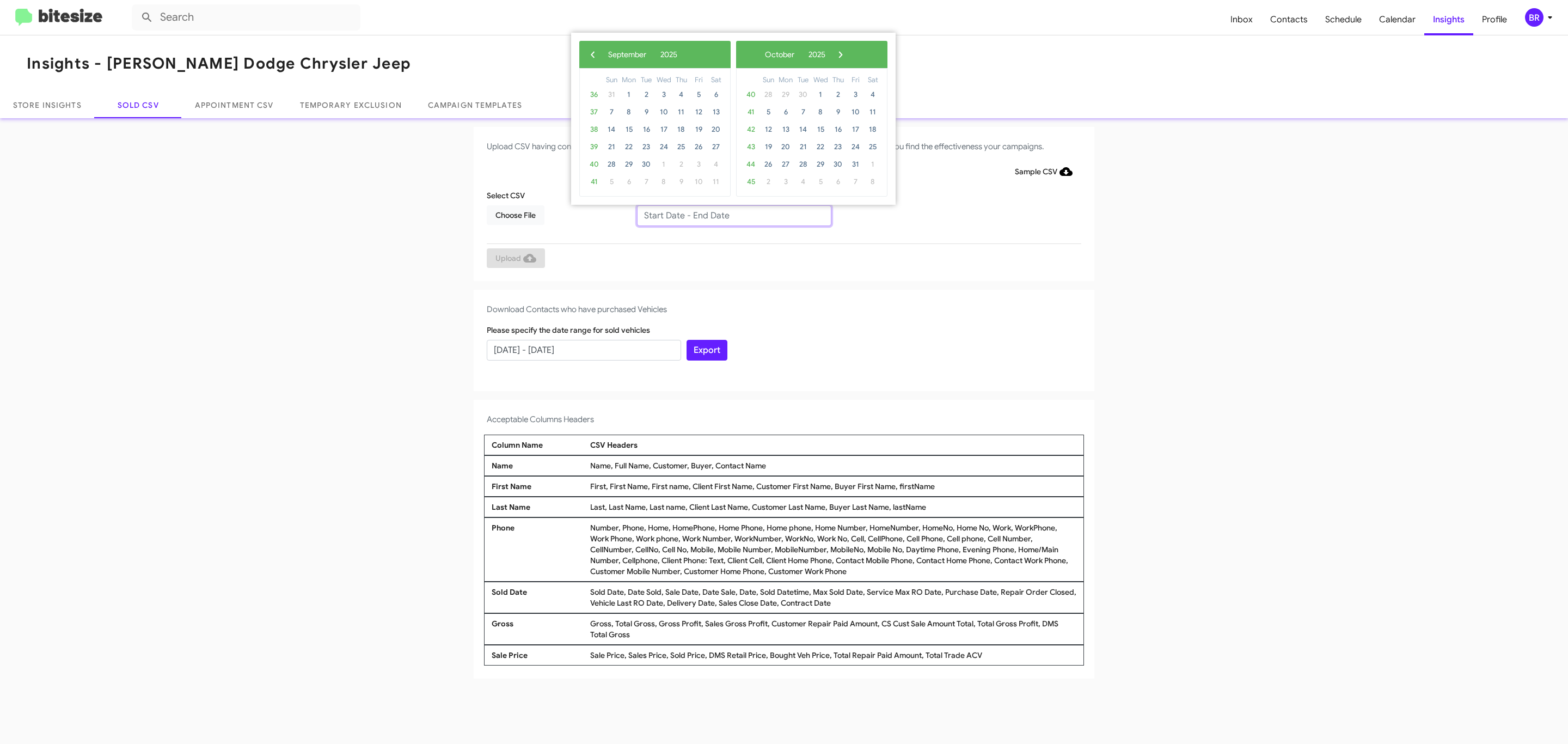
type input "[DATE] - [DATE]"
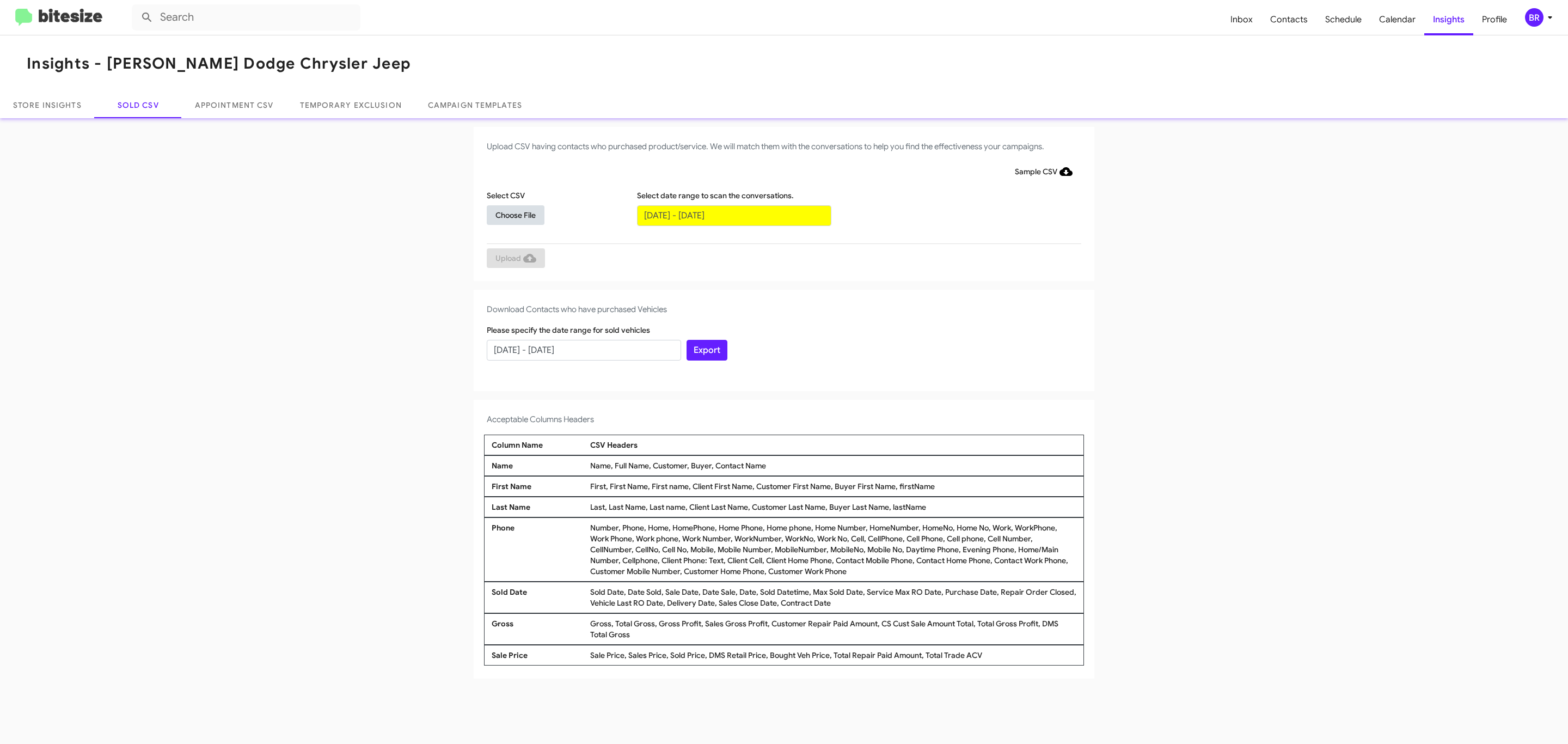
click at [515, 215] on span "Choose File" at bounding box center [516, 215] width 40 height 19
click at [514, 258] on span "Upload" at bounding box center [516, 259] width 41 height 19
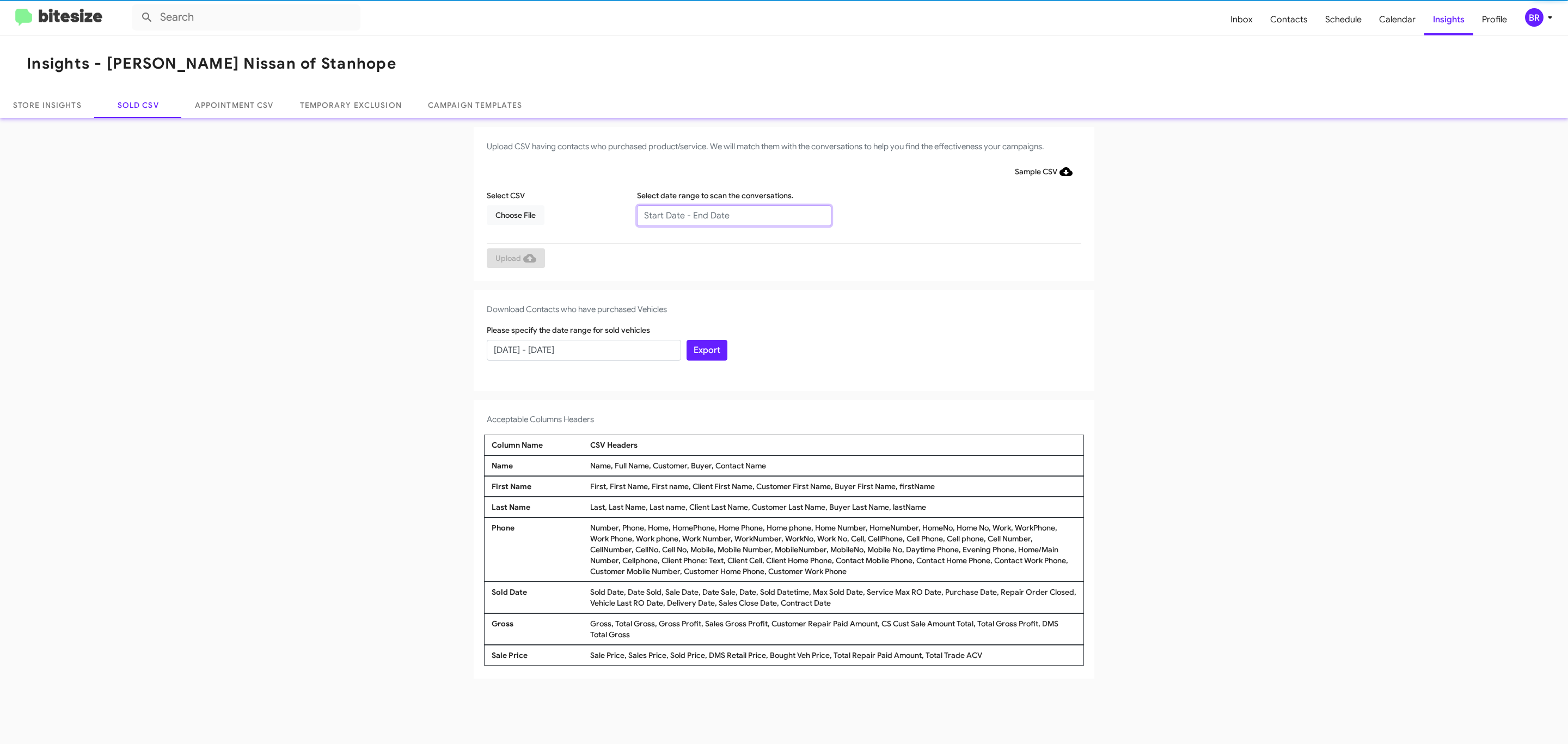
click at [733, 215] on input "text" at bounding box center [734, 216] width 194 height 21
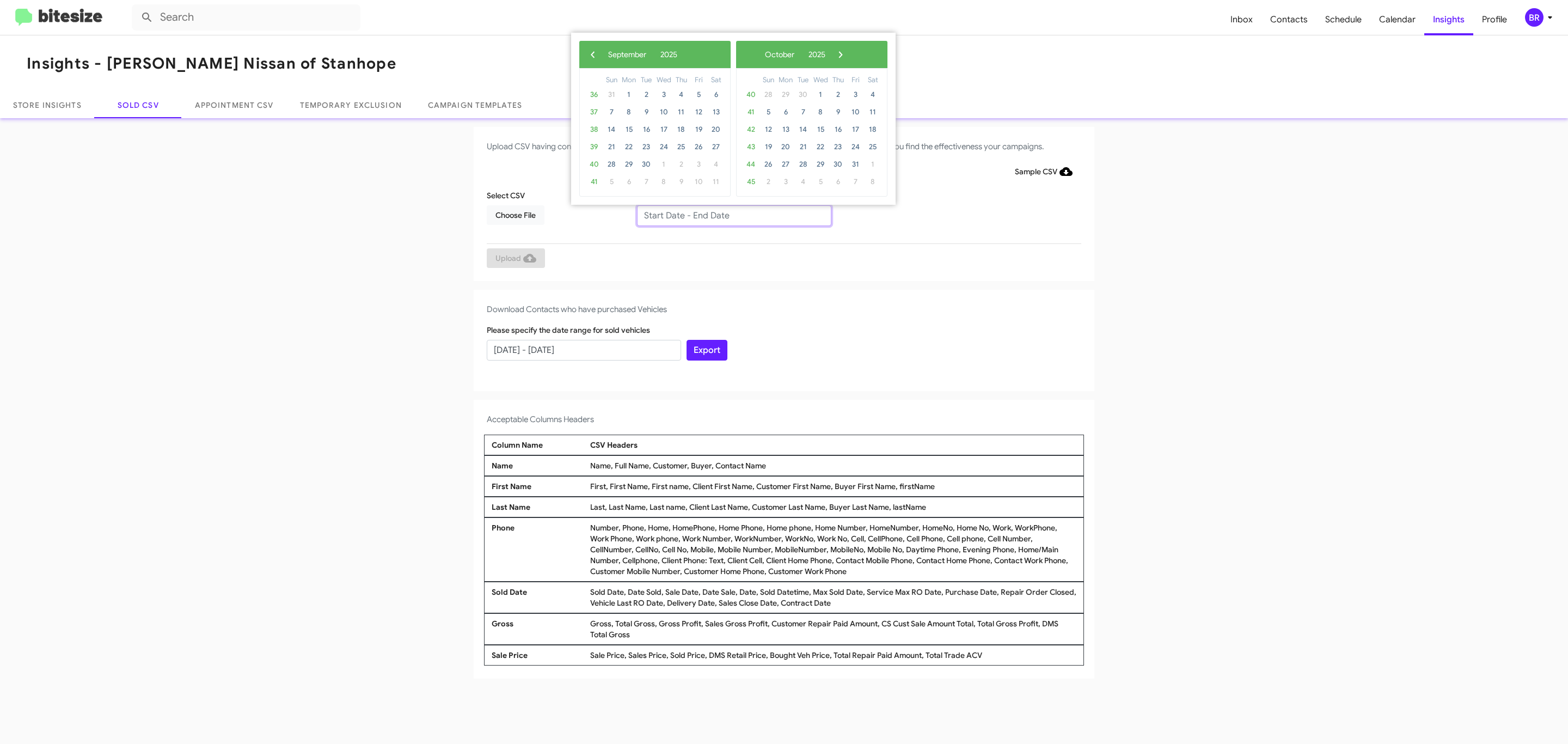
type input "[DATE] - [DATE]"
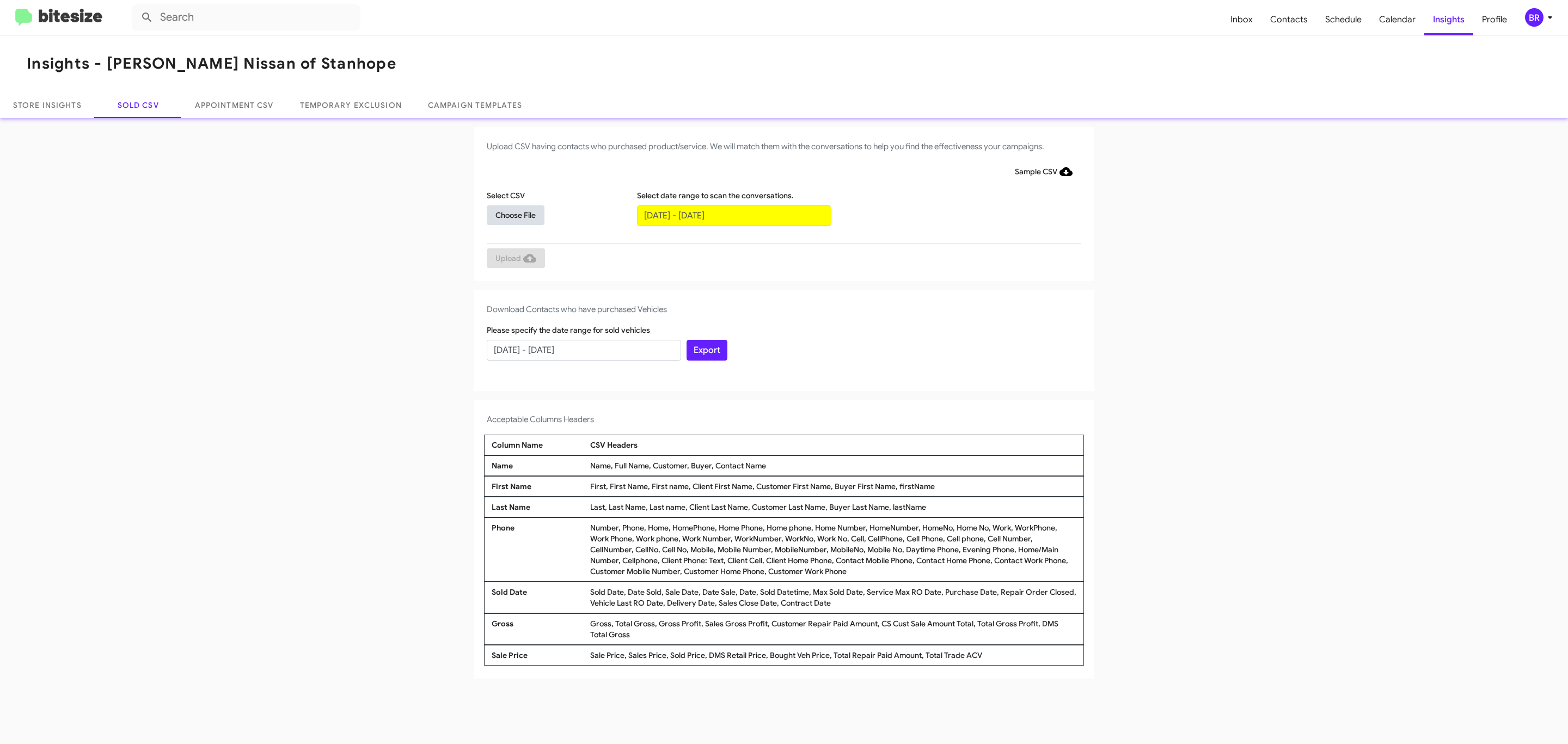
click at [515, 215] on span "Choose File" at bounding box center [516, 215] width 40 height 19
click at [514, 258] on span "Upload" at bounding box center [516, 259] width 41 height 19
click at [733, 215] on input "text" at bounding box center [734, 216] width 194 height 21
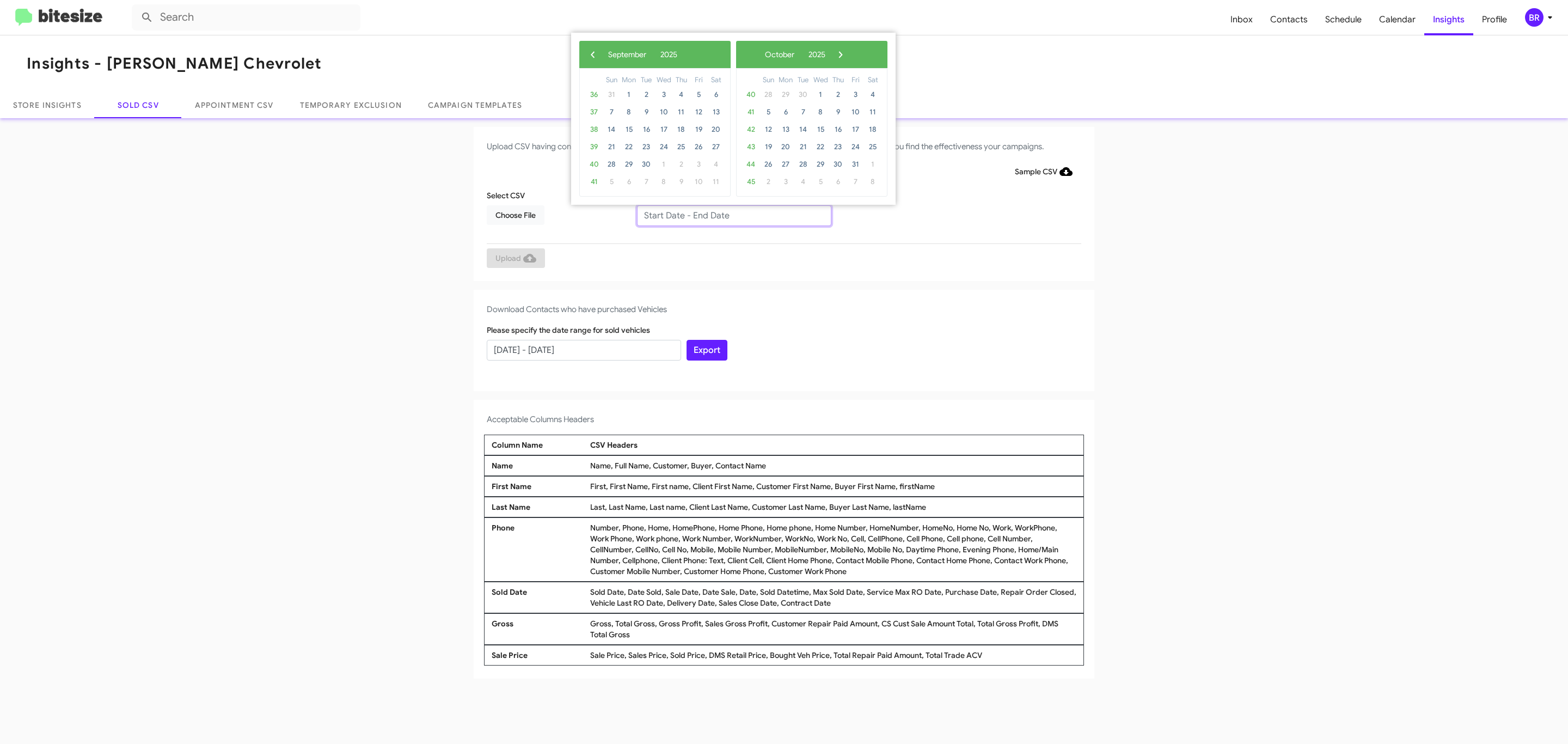
type input "07/10/2025 - 09/10/2025"
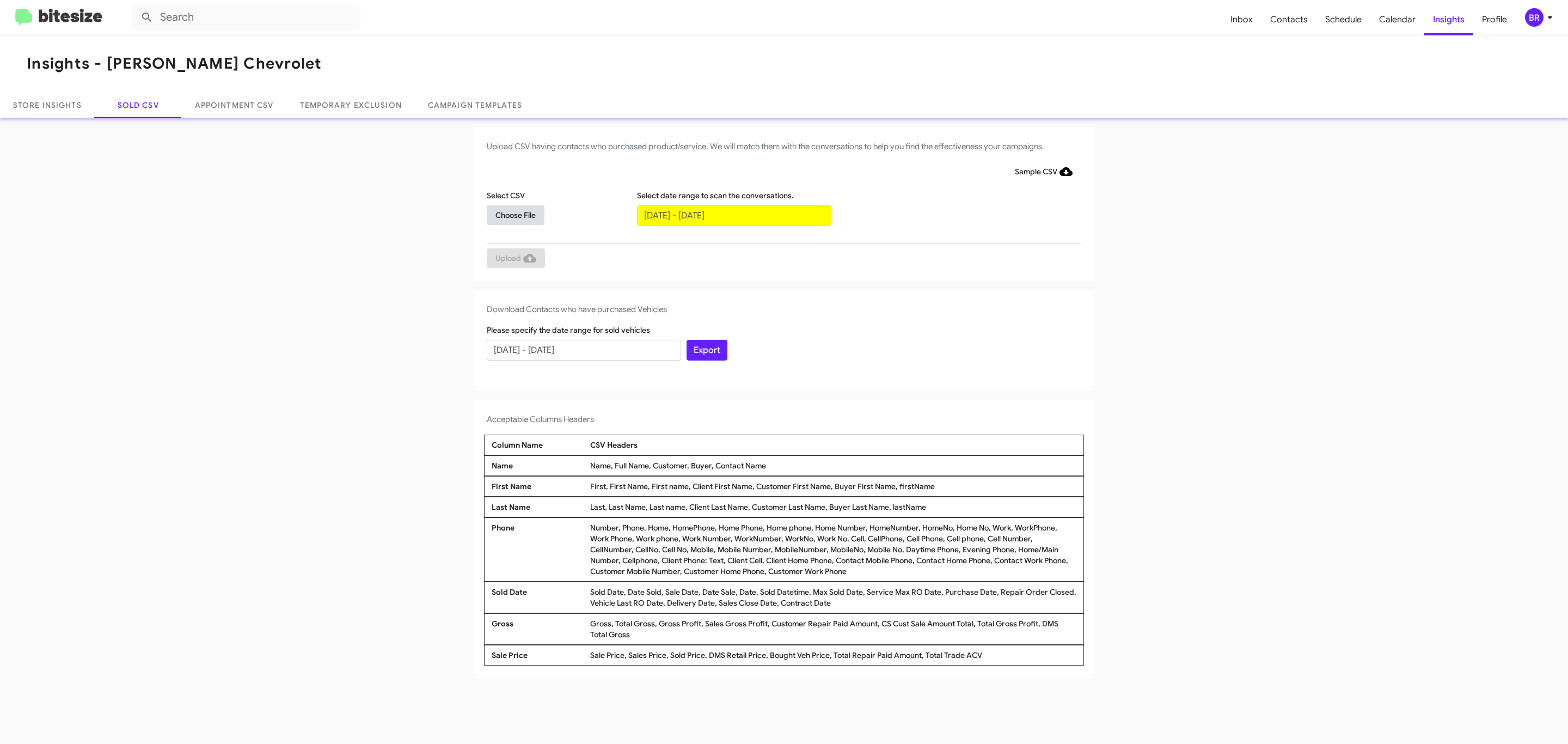
click at [515, 215] on span "Choose File" at bounding box center [516, 215] width 40 height 19
click at [514, 258] on span "Upload" at bounding box center [516, 259] width 41 height 19
click at [733, 215] on input "text" at bounding box center [734, 216] width 194 height 21
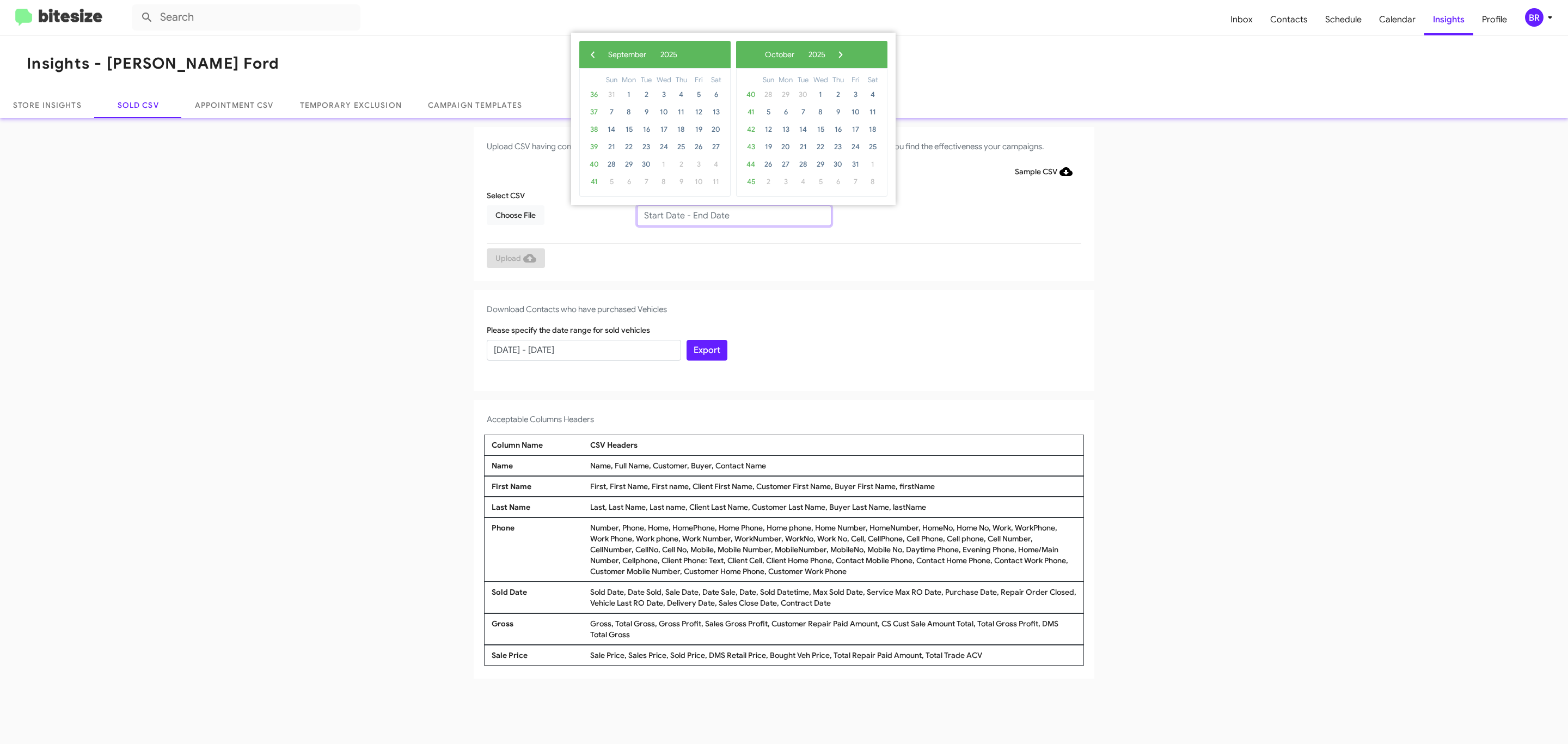
type input "07/10/2025 - 09/10/2025"
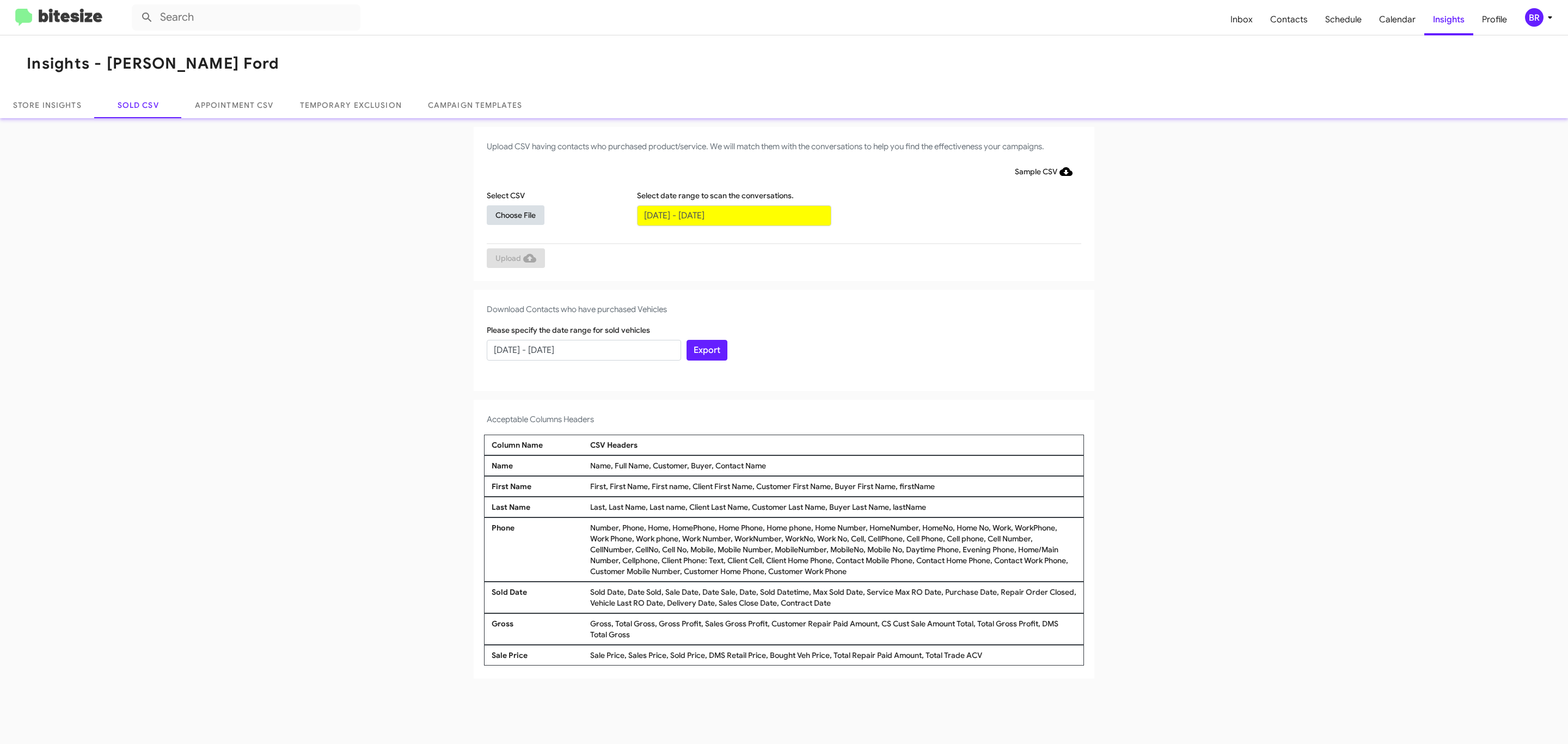
click at [515, 215] on span "Choose File" at bounding box center [516, 215] width 40 height 19
click at [514, 258] on span "Upload" at bounding box center [516, 259] width 41 height 19
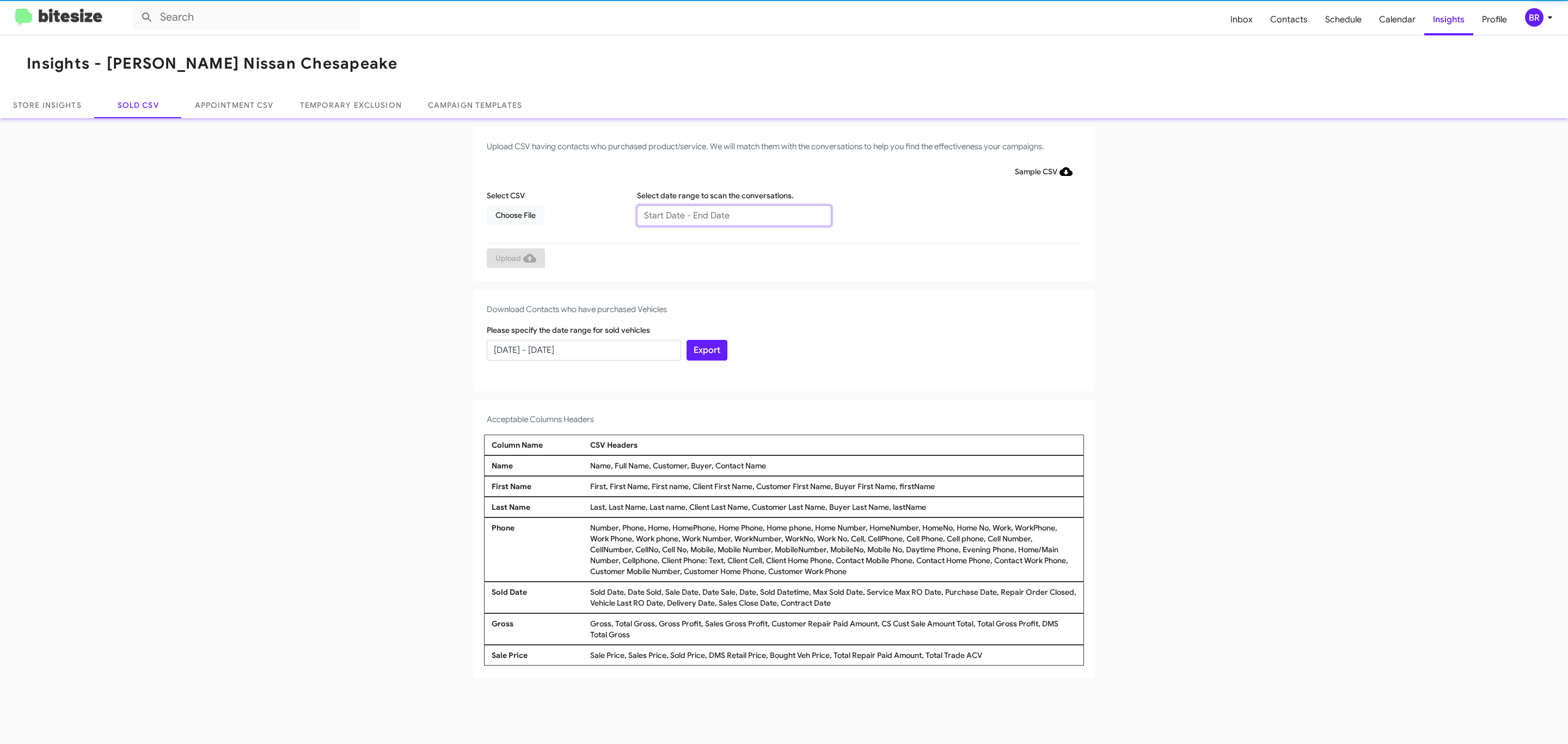
click at [733, 215] on input "text" at bounding box center [734, 216] width 194 height 21
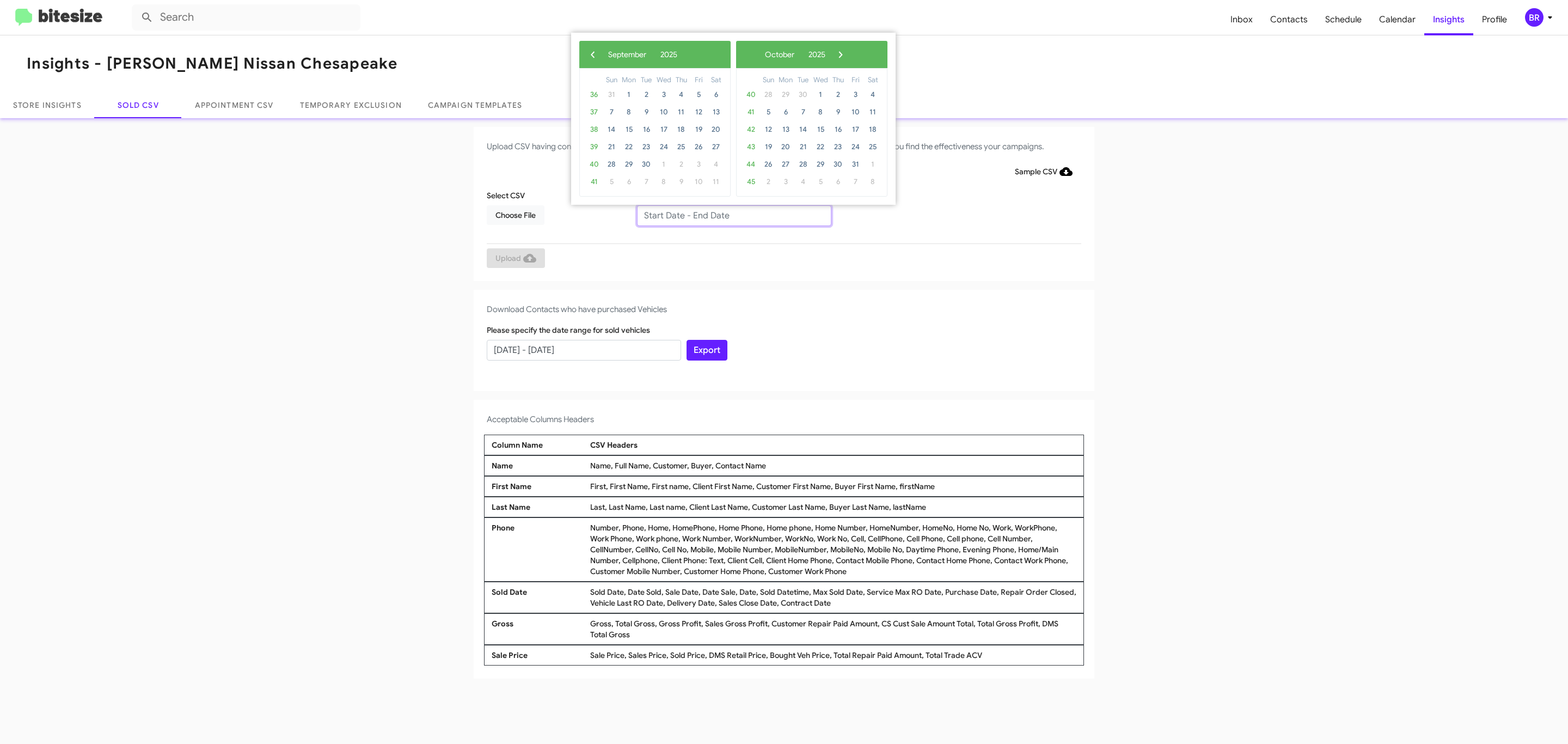
type input "07/10/2025 - 09/10/2025"
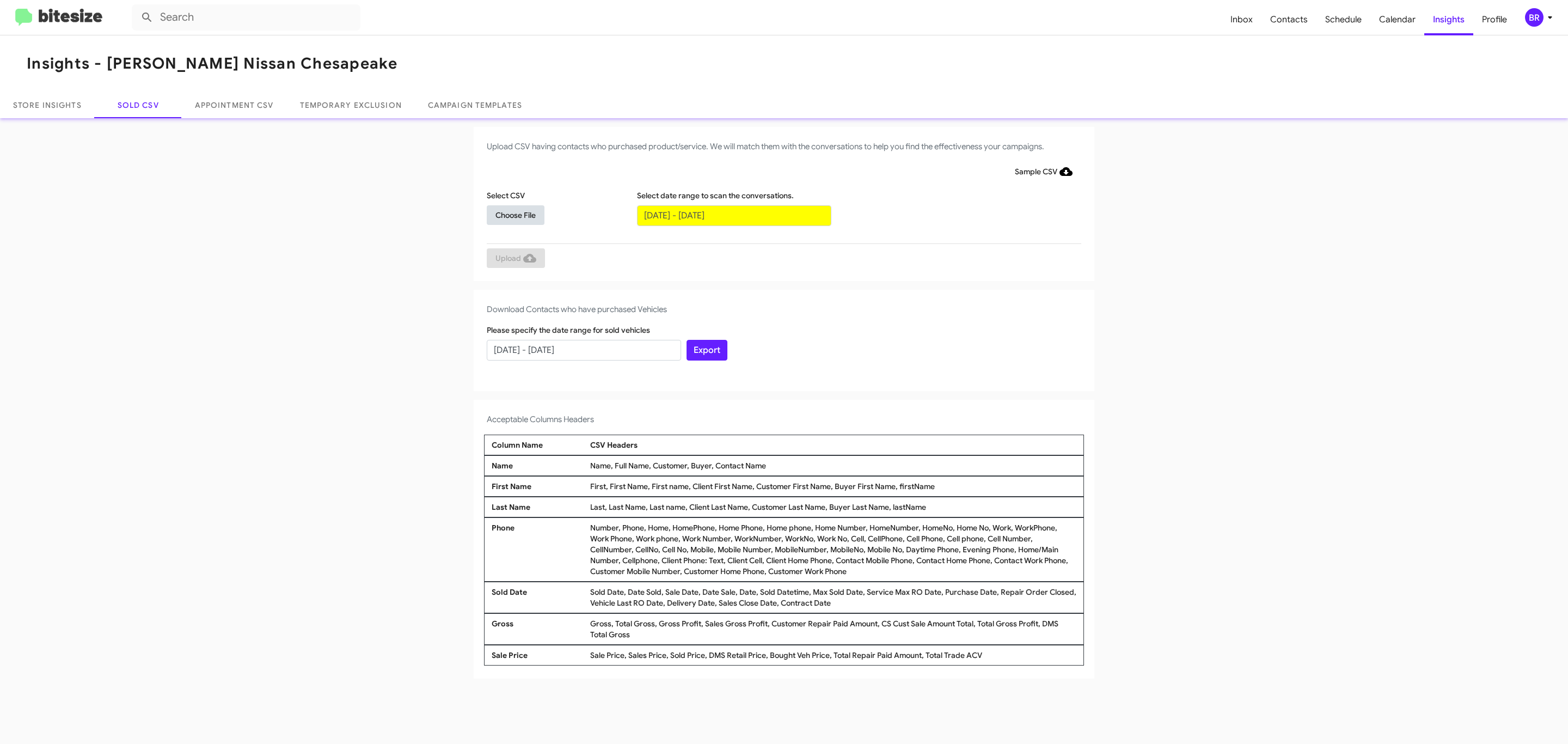
click at [515, 215] on span "Choose File" at bounding box center [516, 215] width 40 height 19
click at [514, 258] on span "Upload" at bounding box center [516, 259] width 41 height 19
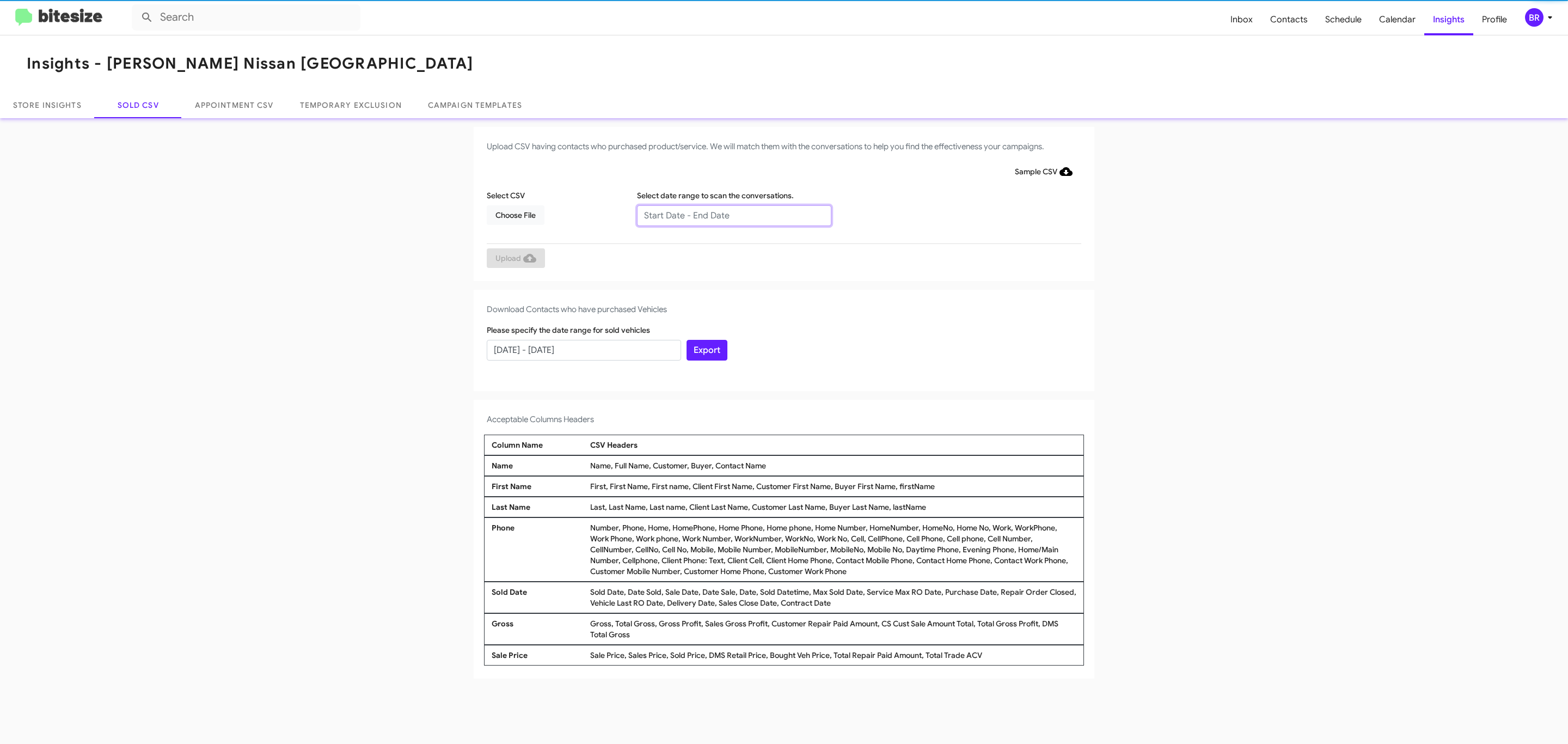
click at [733, 215] on input "text" at bounding box center [734, 216] width 194 height 21
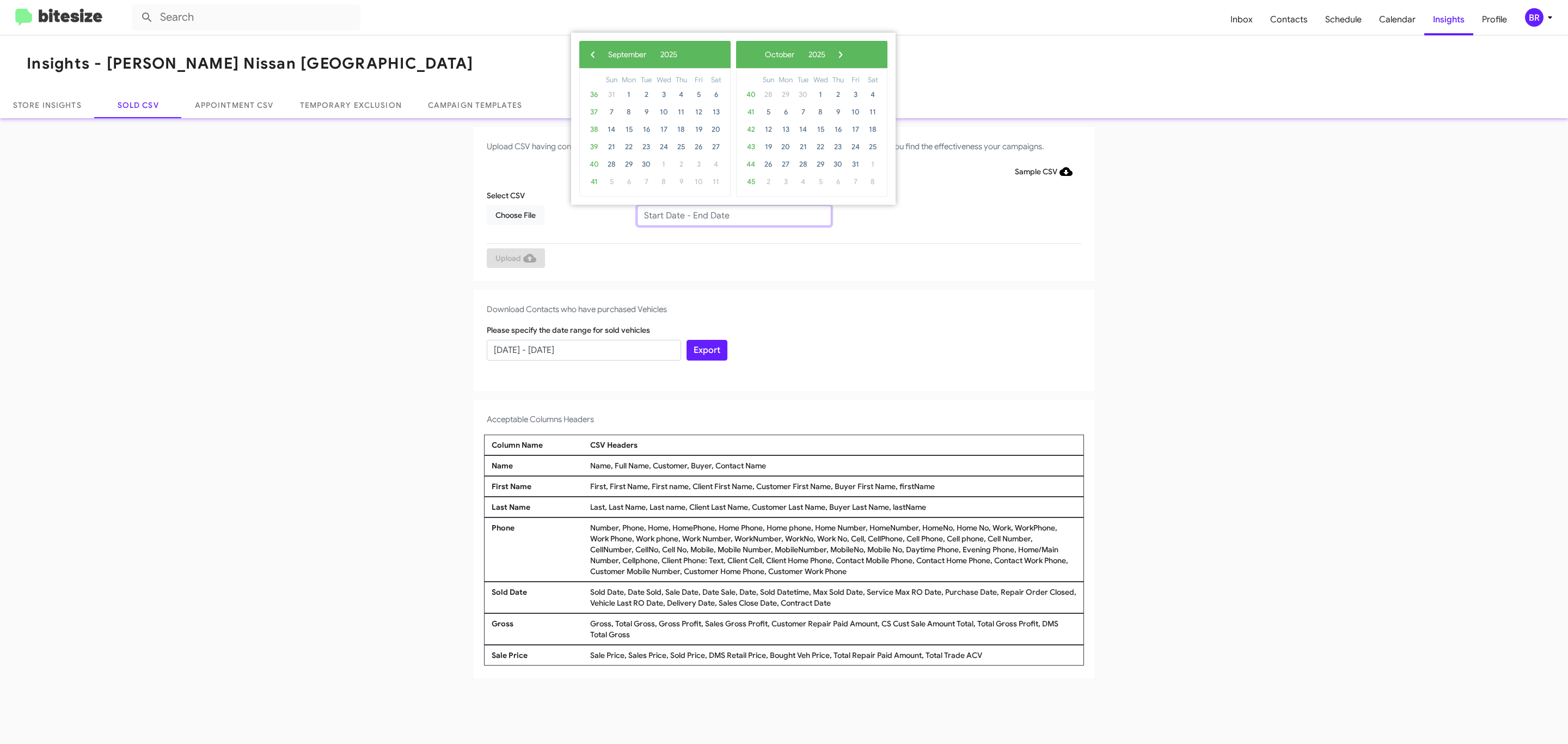
type input "07/10/2025 - 09/10/2025"
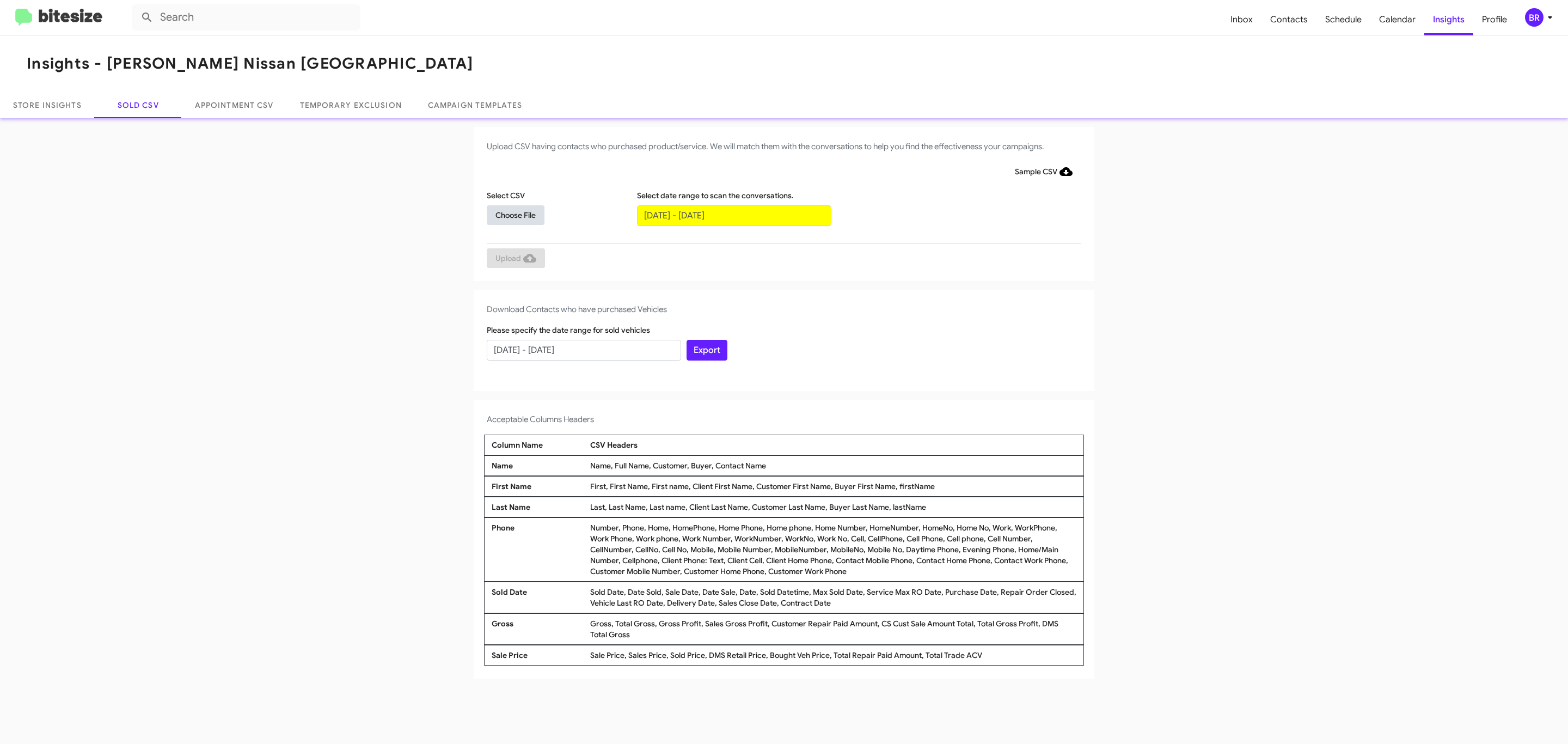
click at [515, 215] on span "Choose File" at bounding box center [516, 215] width 40 height 19
click at [514, 258] on span "Upload" at bounding box center [516, 259] width 41 height 19
click at [733, 215] on input "text" at bounding box center [734, 216] width 194 height 21
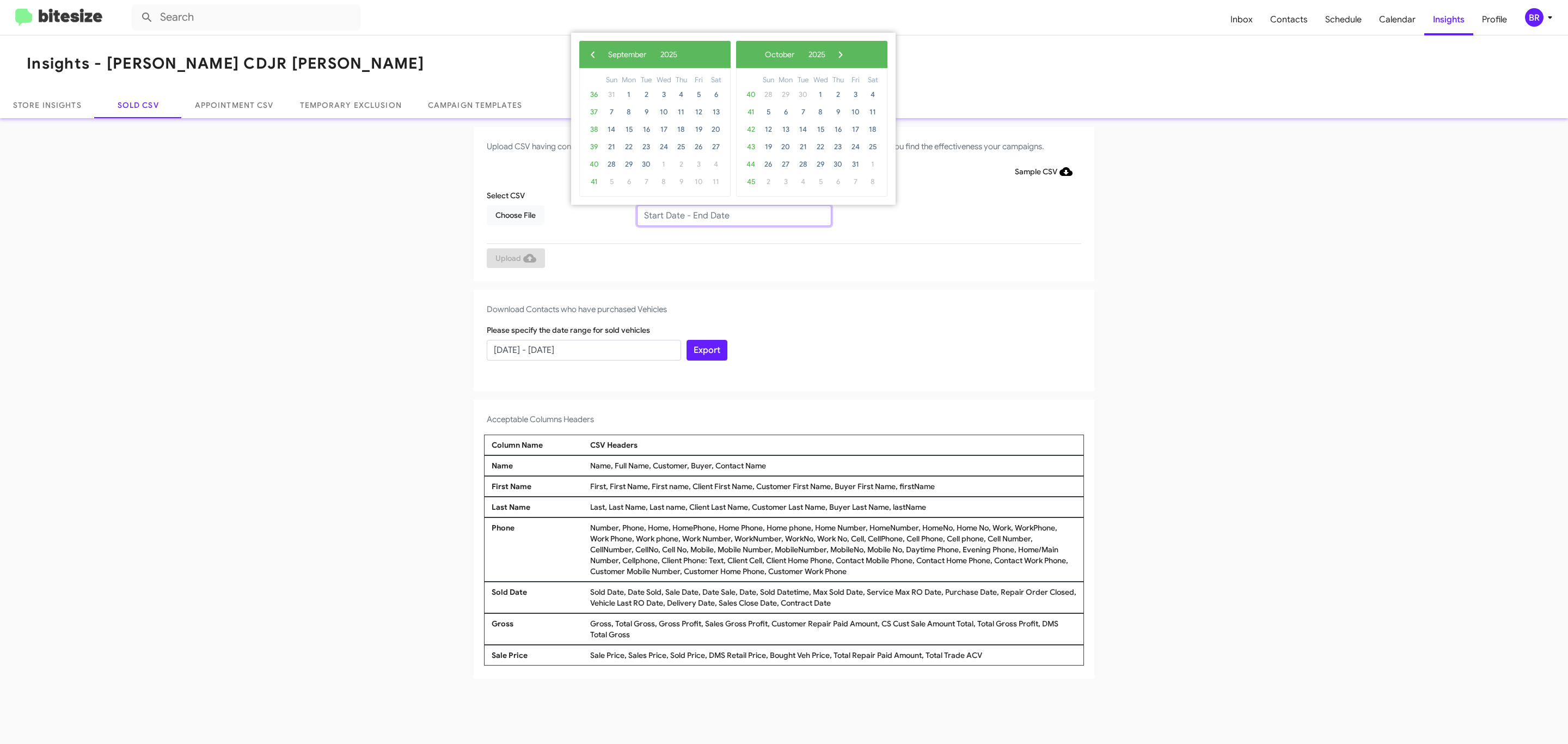
type input "07/10/2025 - 09/10/2025"
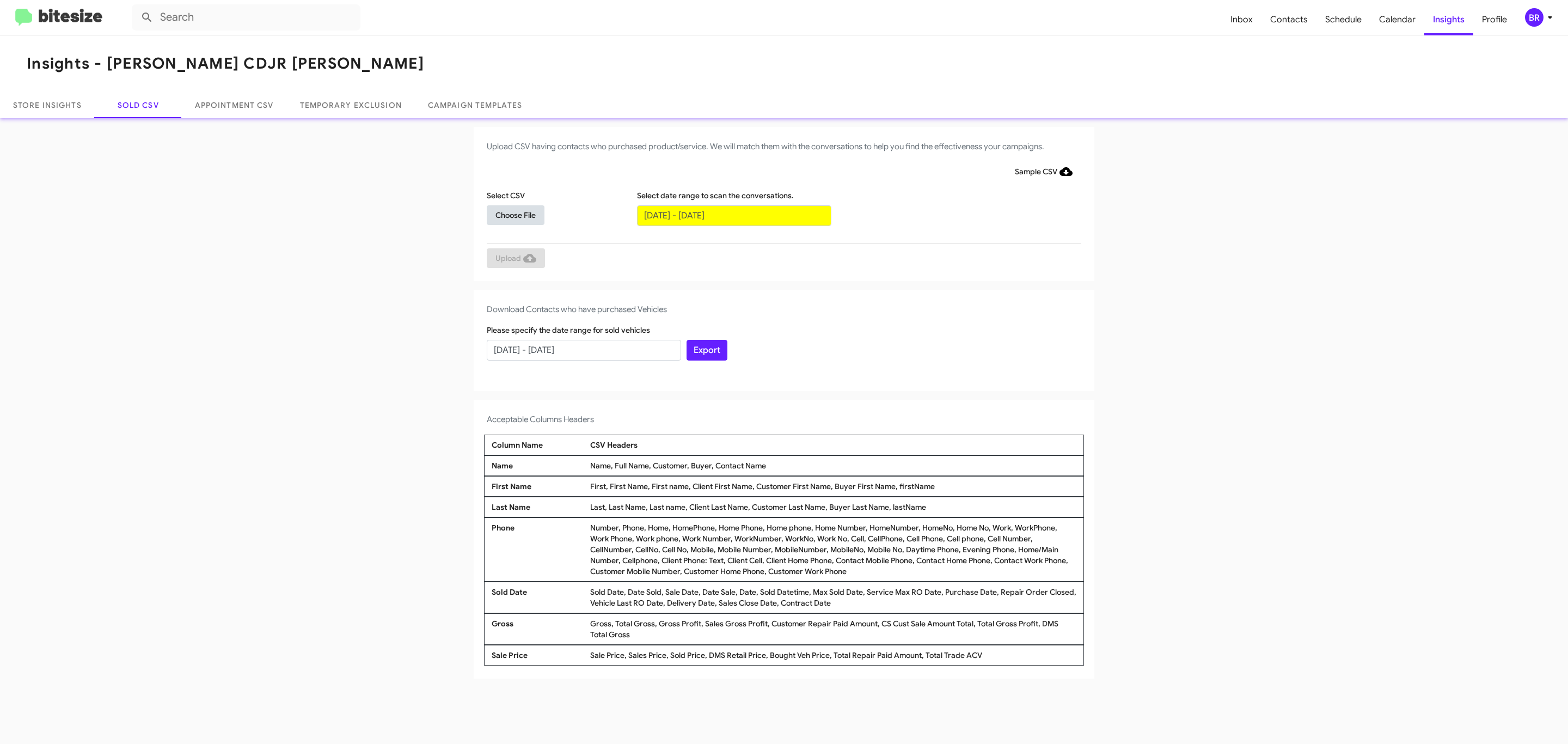
click at [515, 215] on span "Choose File" at bounding box center [516, 215] width 40 height 19
click at [514, 258] on span "Upload" at bounding box center [516, 259] width 41 height 19
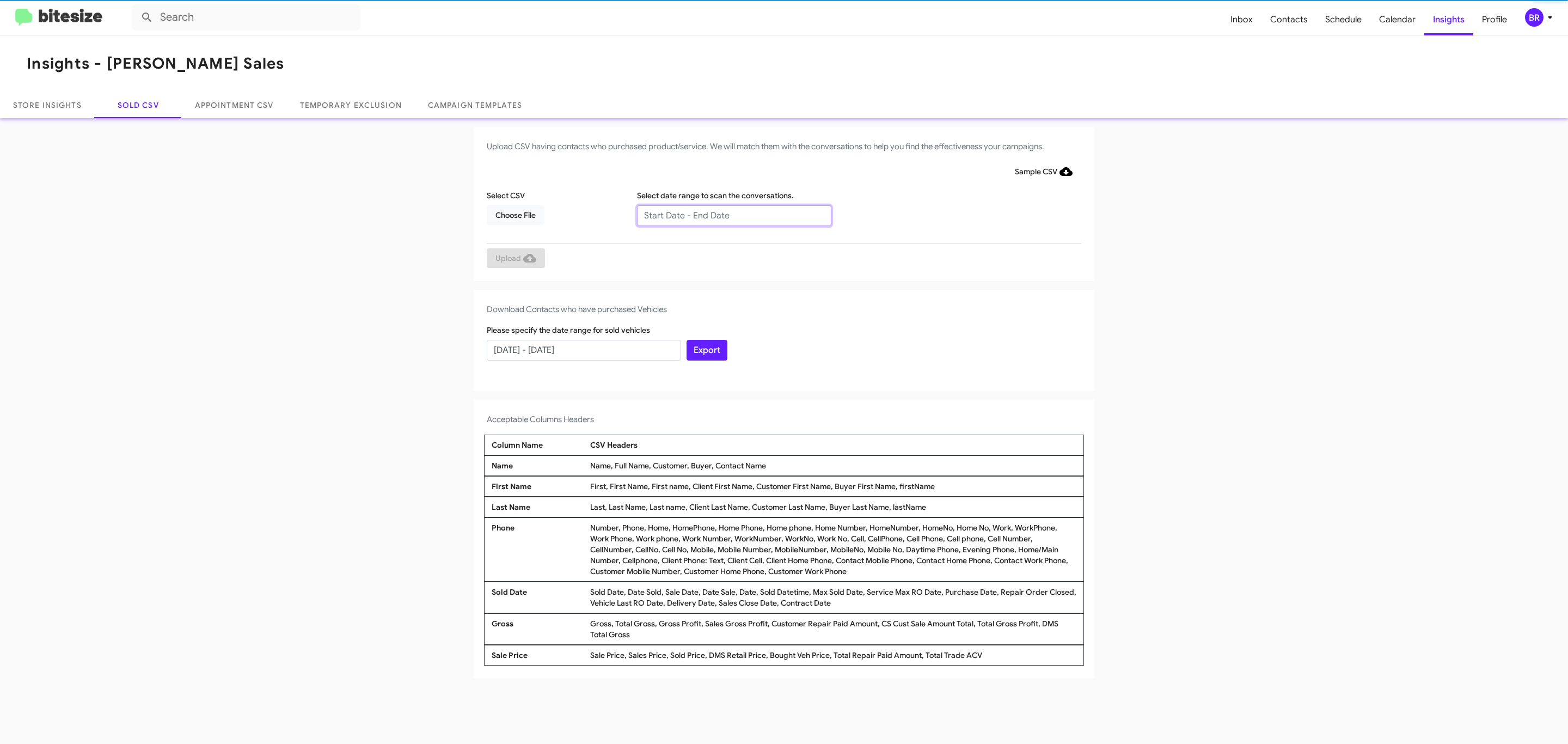
click at [733, 215] on input "text" at bounding box center [734, 216] width 194 height 21
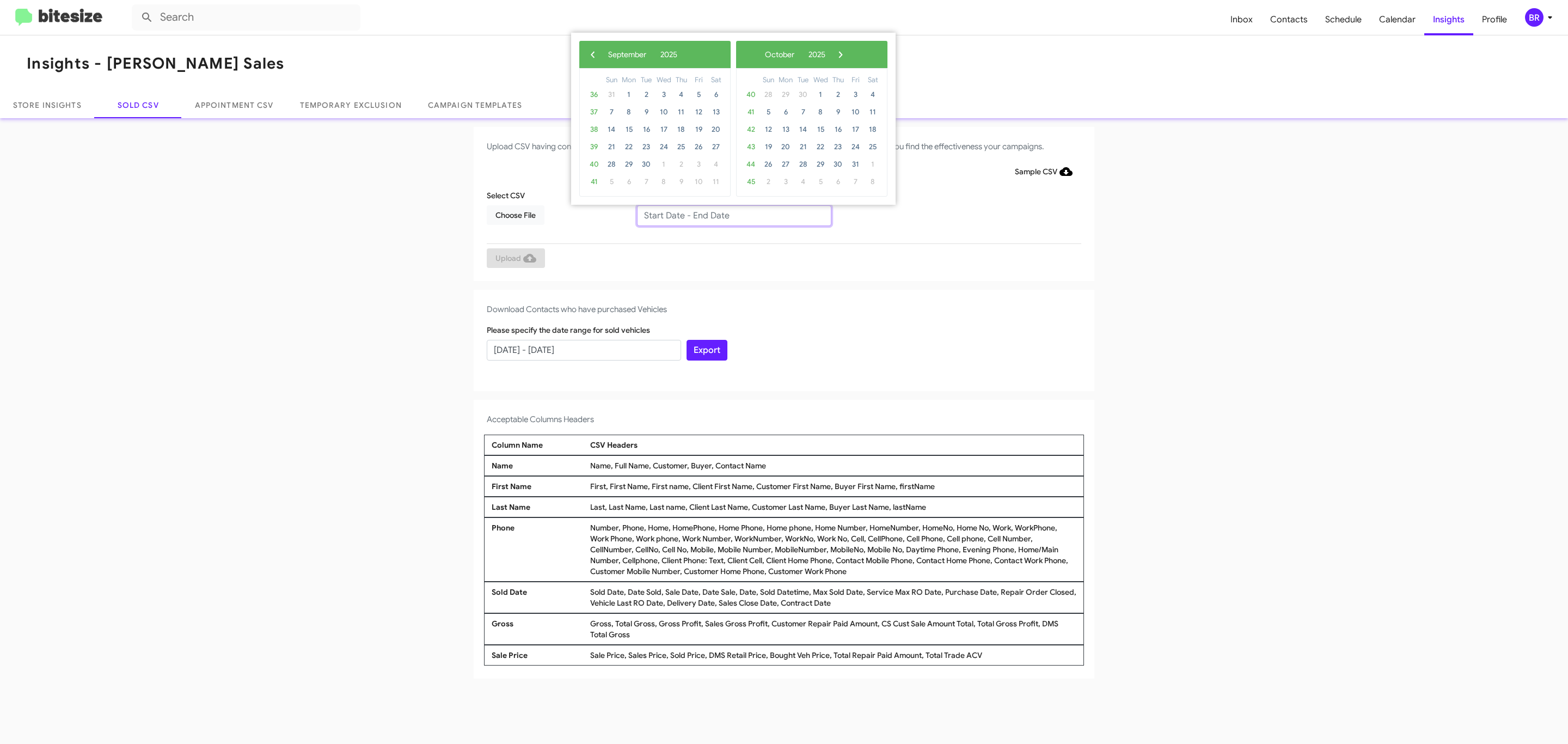
type input "[DATE] - [DATE]"
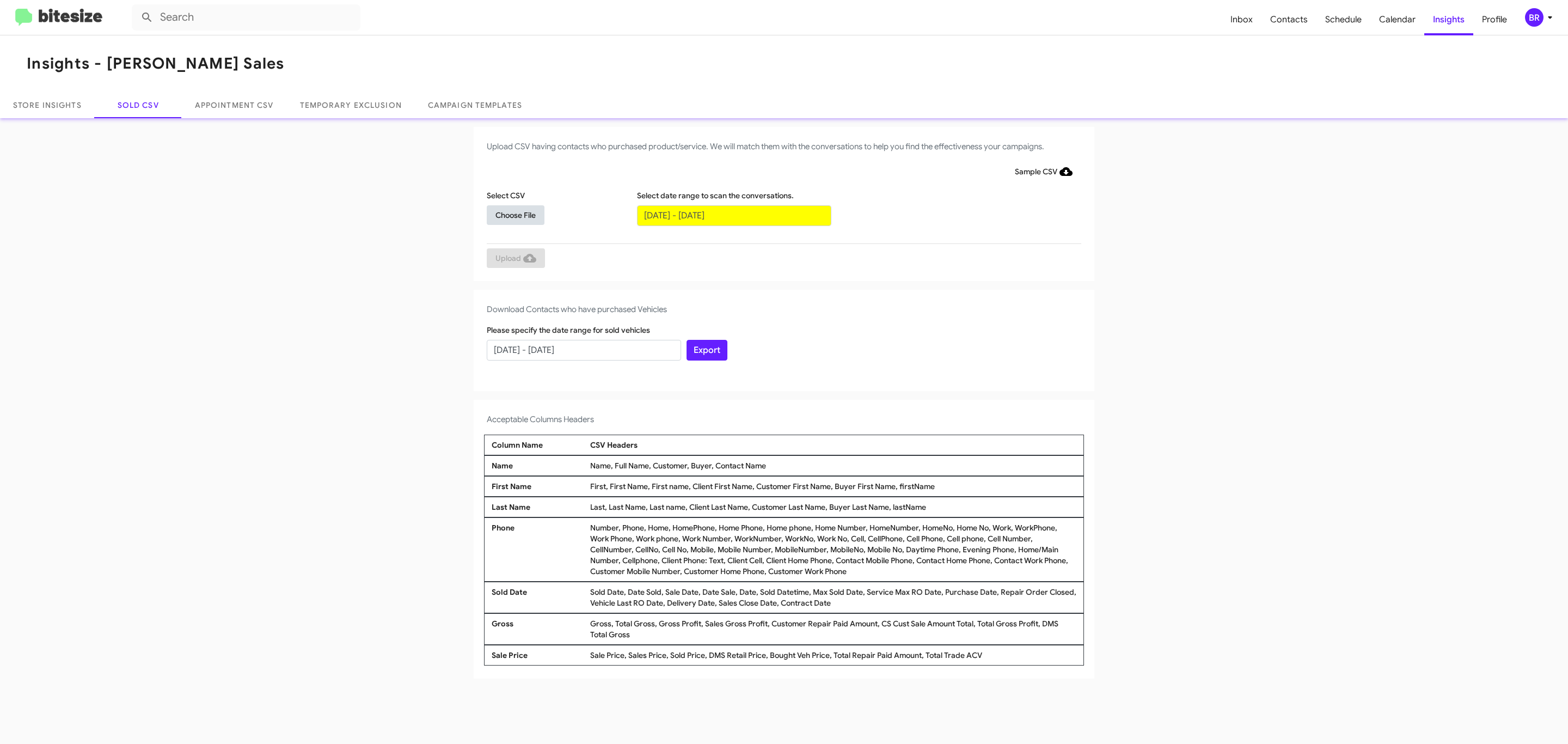
click at [515, 215] on span "Choose File" at bounding box center [516, 215] width 40 height 19
click at [514, 258] on span "Upload" at bounding box center [516, 259] width 41 height 19
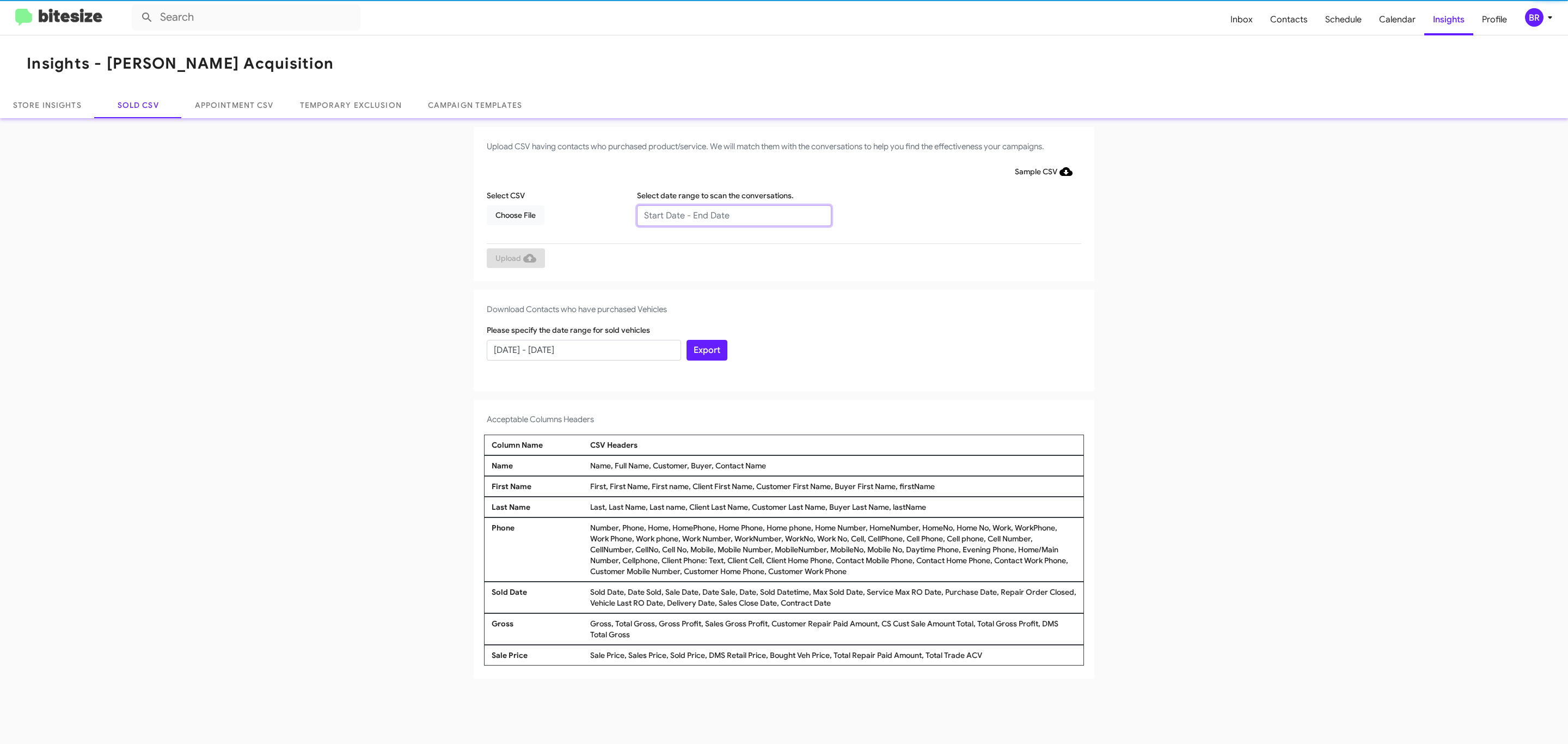
click at [733, 215] on input "text" at bounding box center [734, 216] width 194 height 21
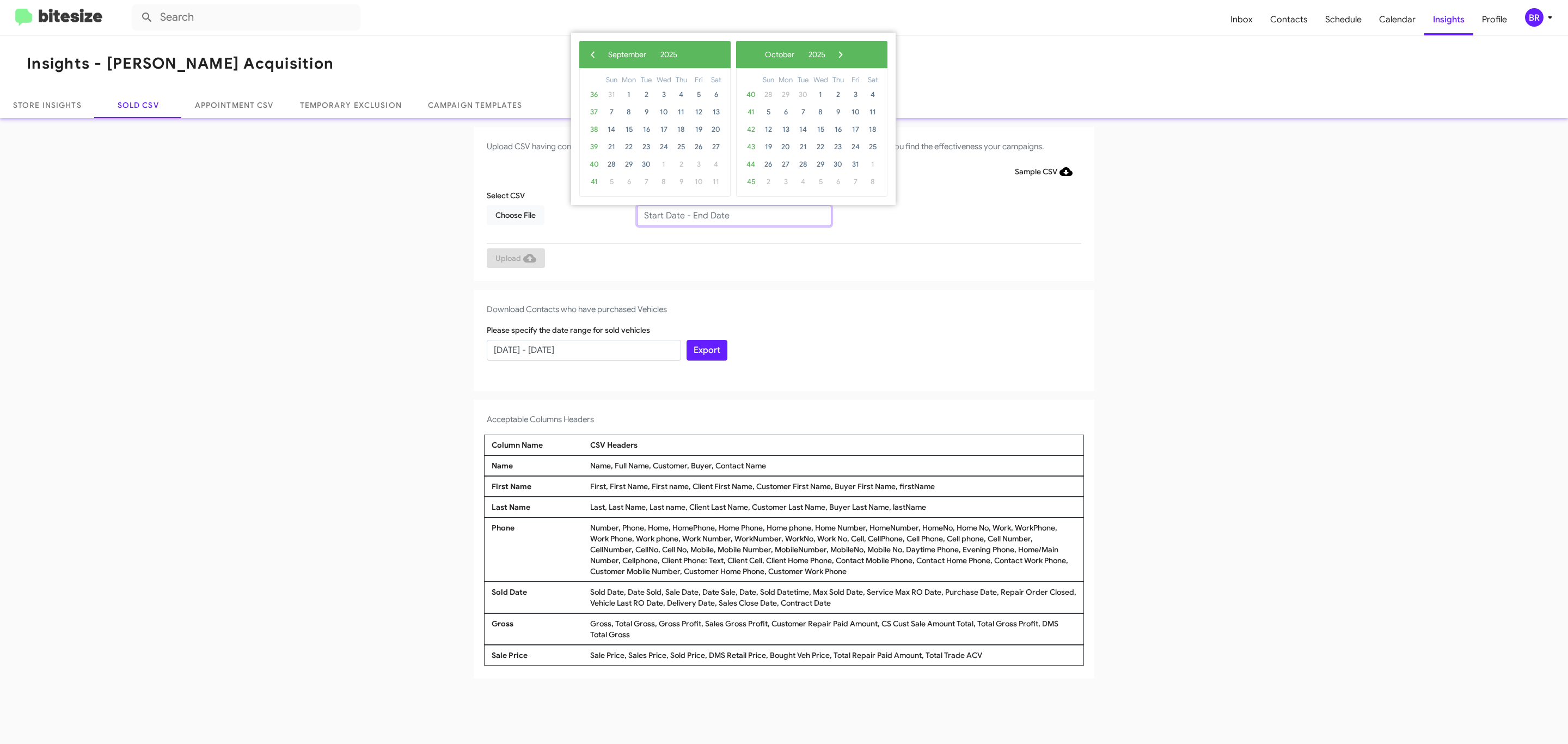
type input "07/10/2025 - 09/10/2025"
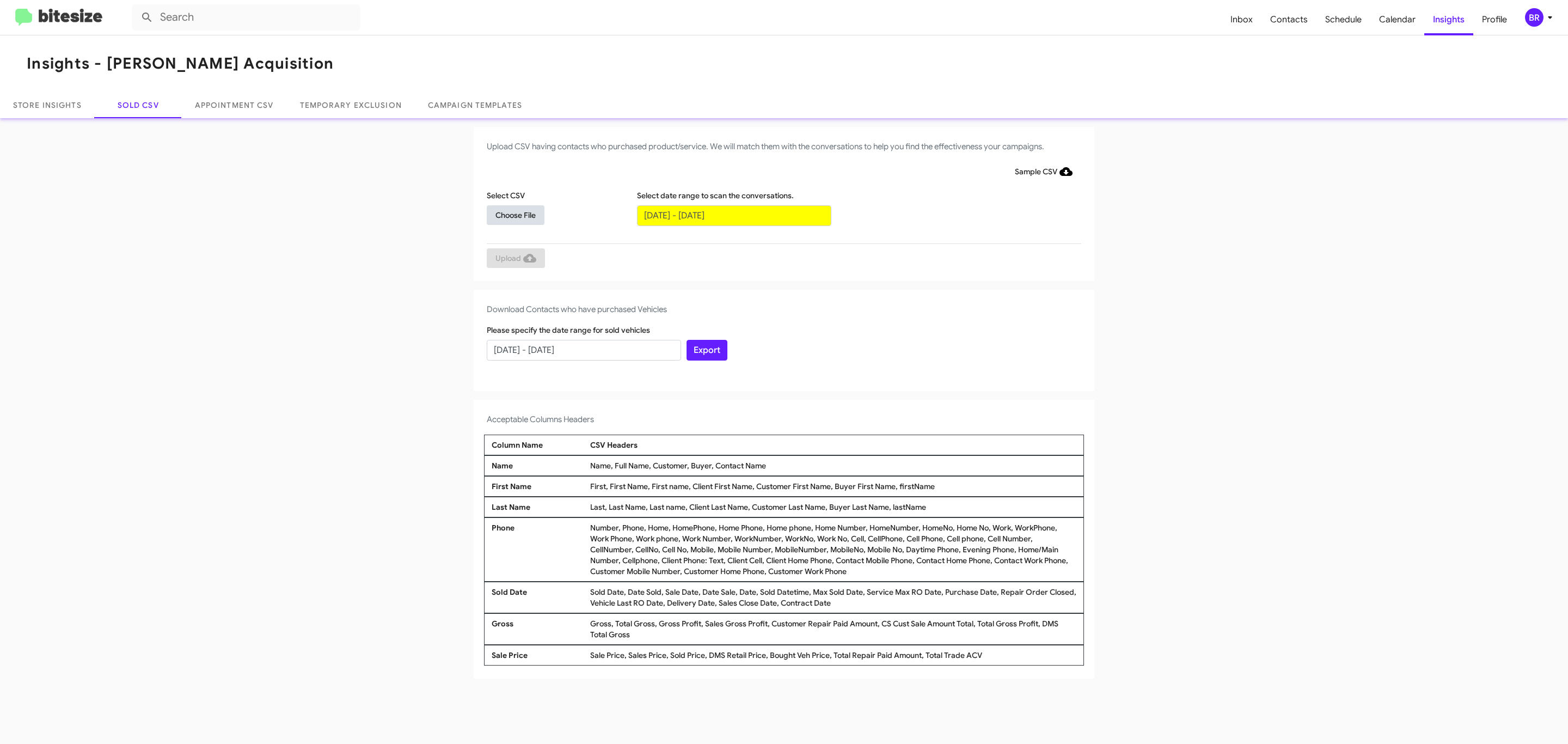
click at [515, 215] on span "Choose File" at bounding box center [516, 215] width 40 height 19
click at [514, 258] on span "Upload" at bounding box center [516, 259] width 41 height 19
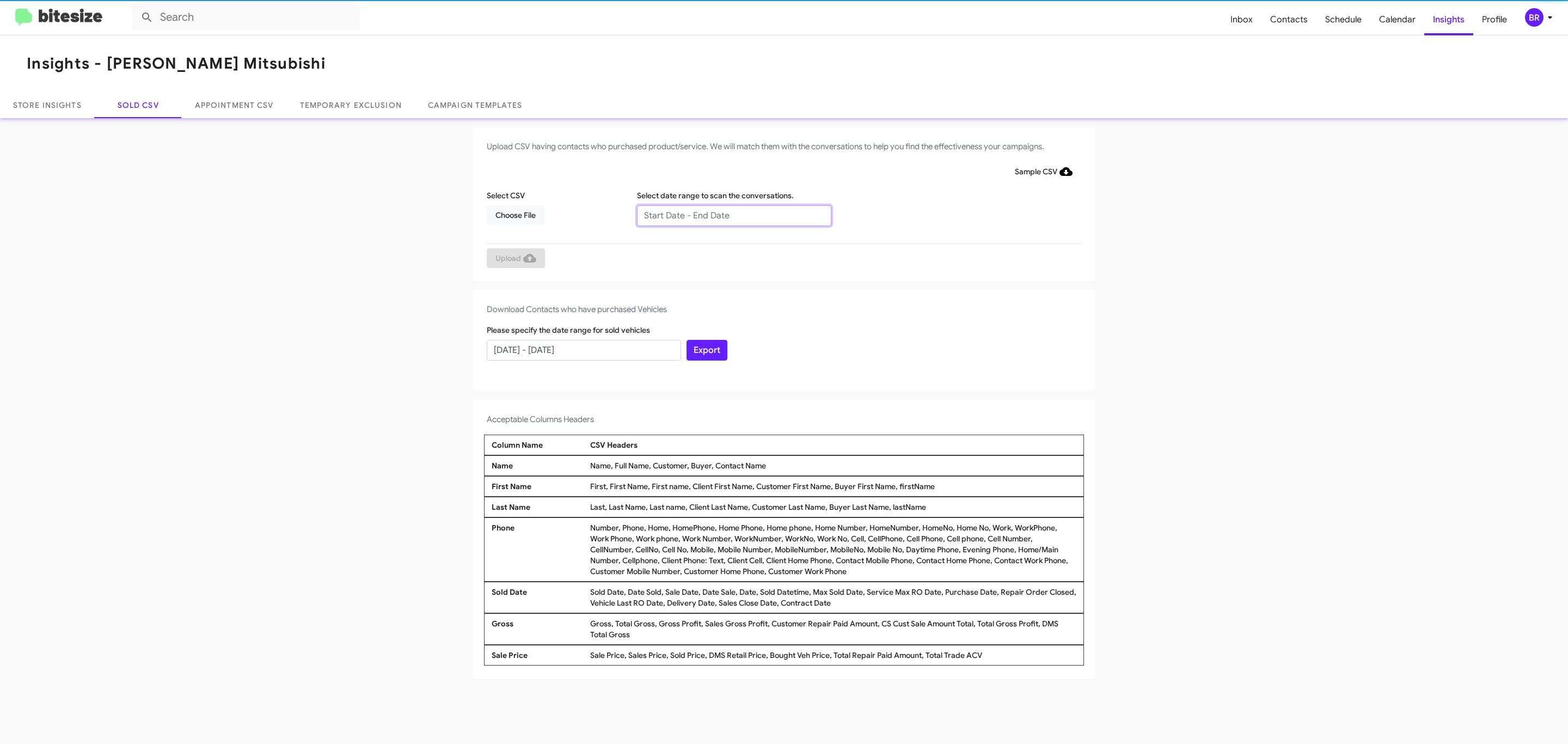
click at [733, 215] on input "text" at bounding box center [734, 216] width 194 height 21
type input "[DATE] - [DATE]"
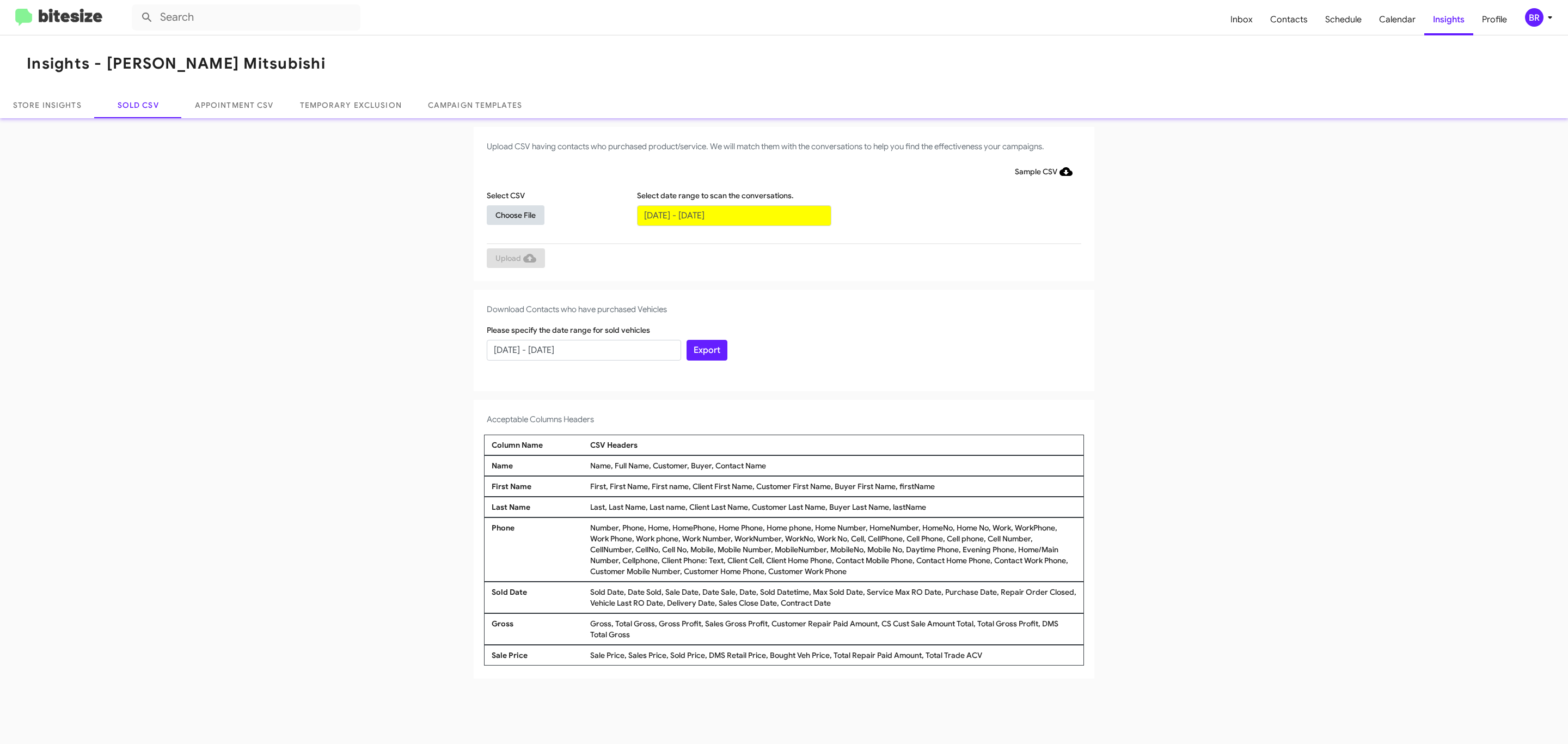
click at [515, 215] on span "Choose File" at bounding box center [516, 215] width 40 height 19
click at [514, 258] on span "Upload" at bounding box center [516, 259] width 41 height 19
click at [733, 215] on input "text" at bounding box center [734, 216] width 194 height 21
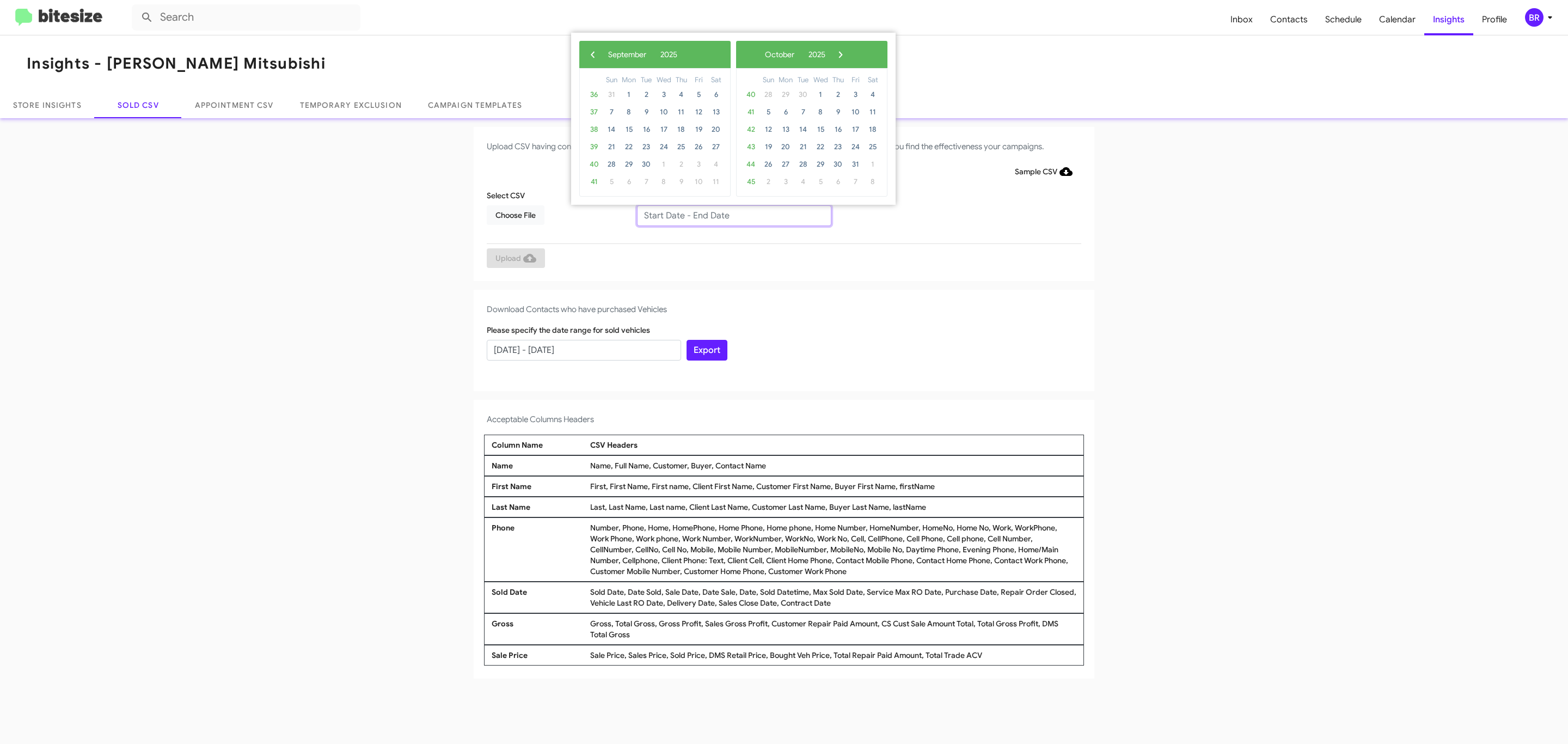
type input "07/10/2025 - 09/10/2025"
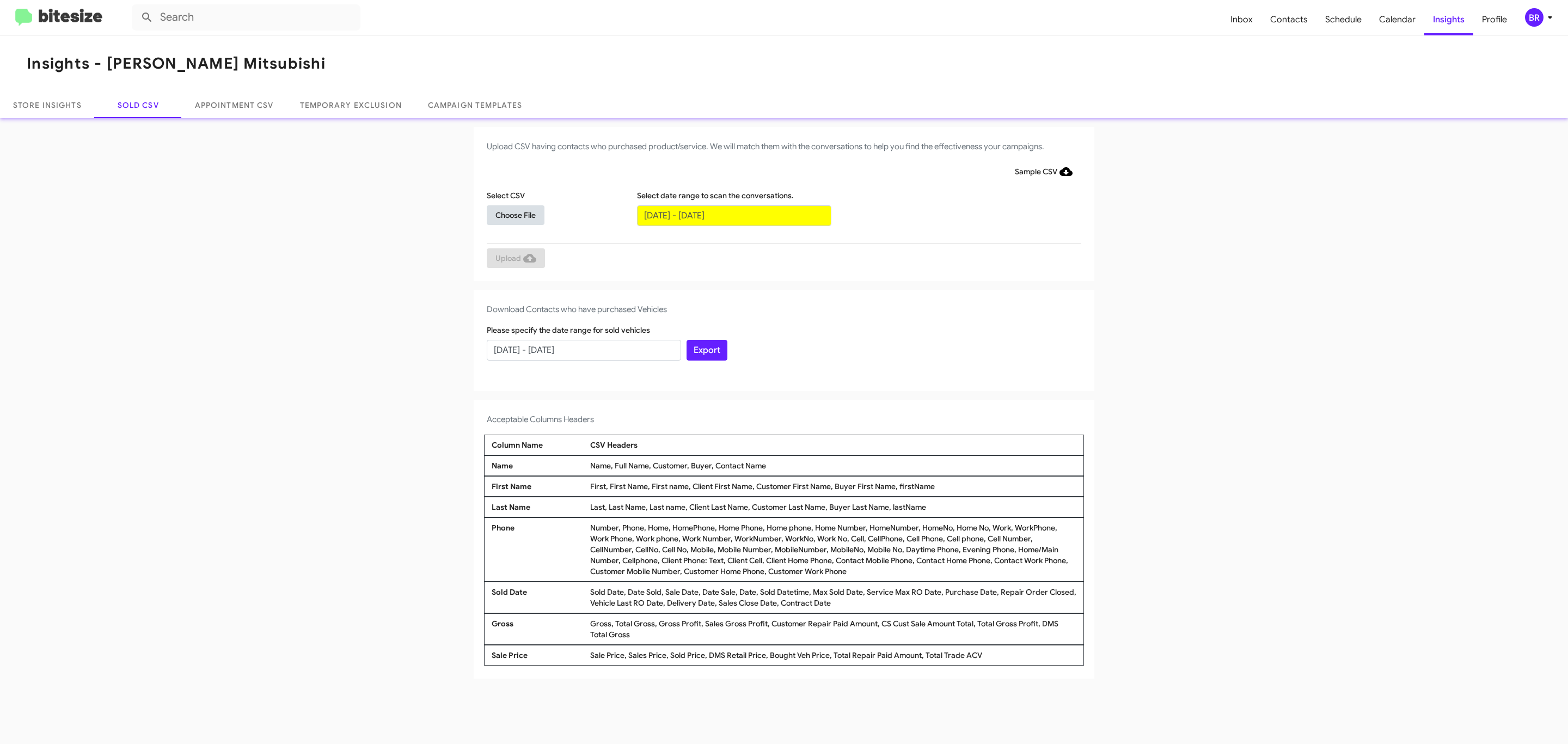
click at [515, 215] on span "Choose File" at bounding box center [516, 215] width 40 height 19
click at [514, 258] on span "Upload" at bounding box center [516, 259] width 41 height 19
click at [733, 215] on input "text" at bounding box center [734, 216] width 194 height 21
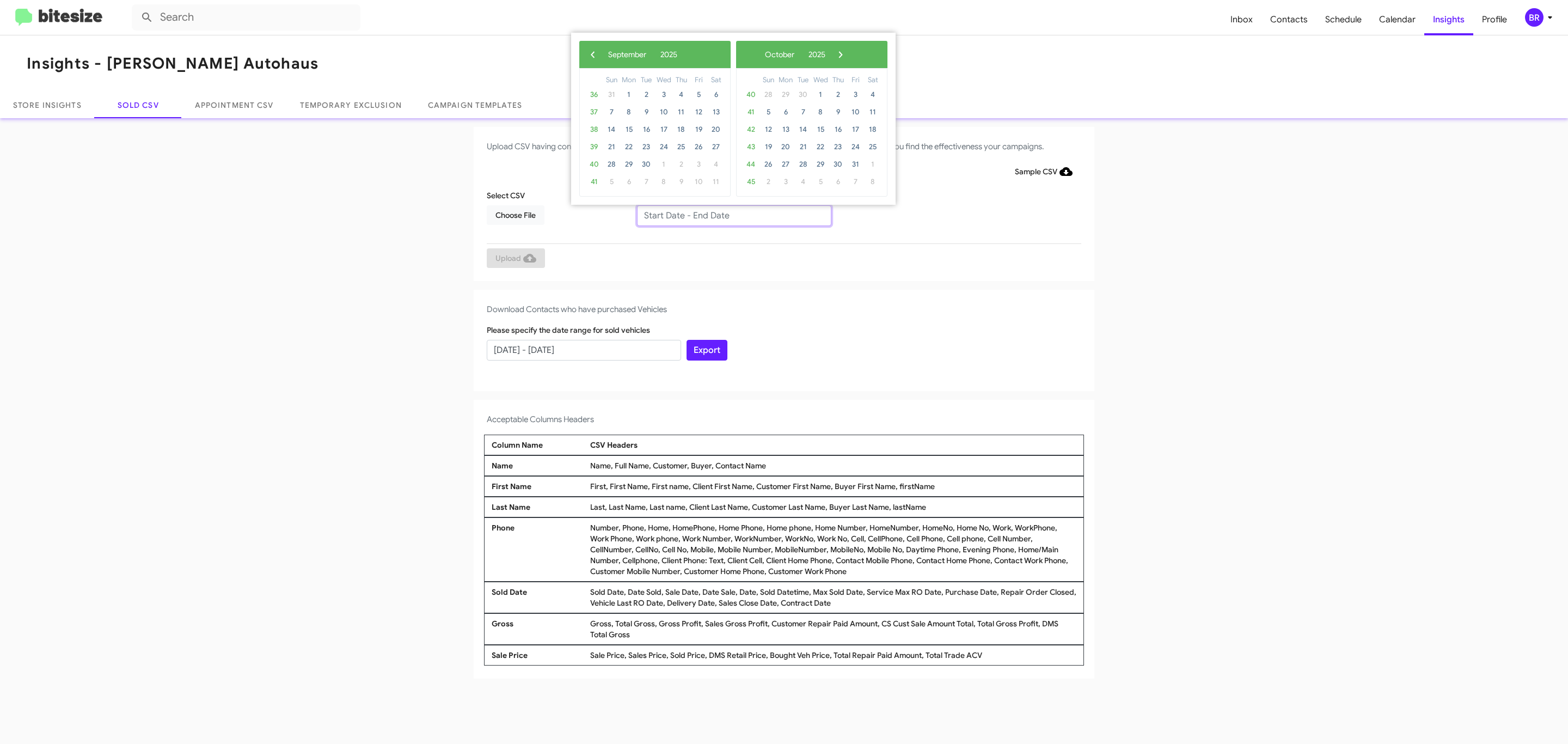
type input "07/10/2025 - 09/10/2025"
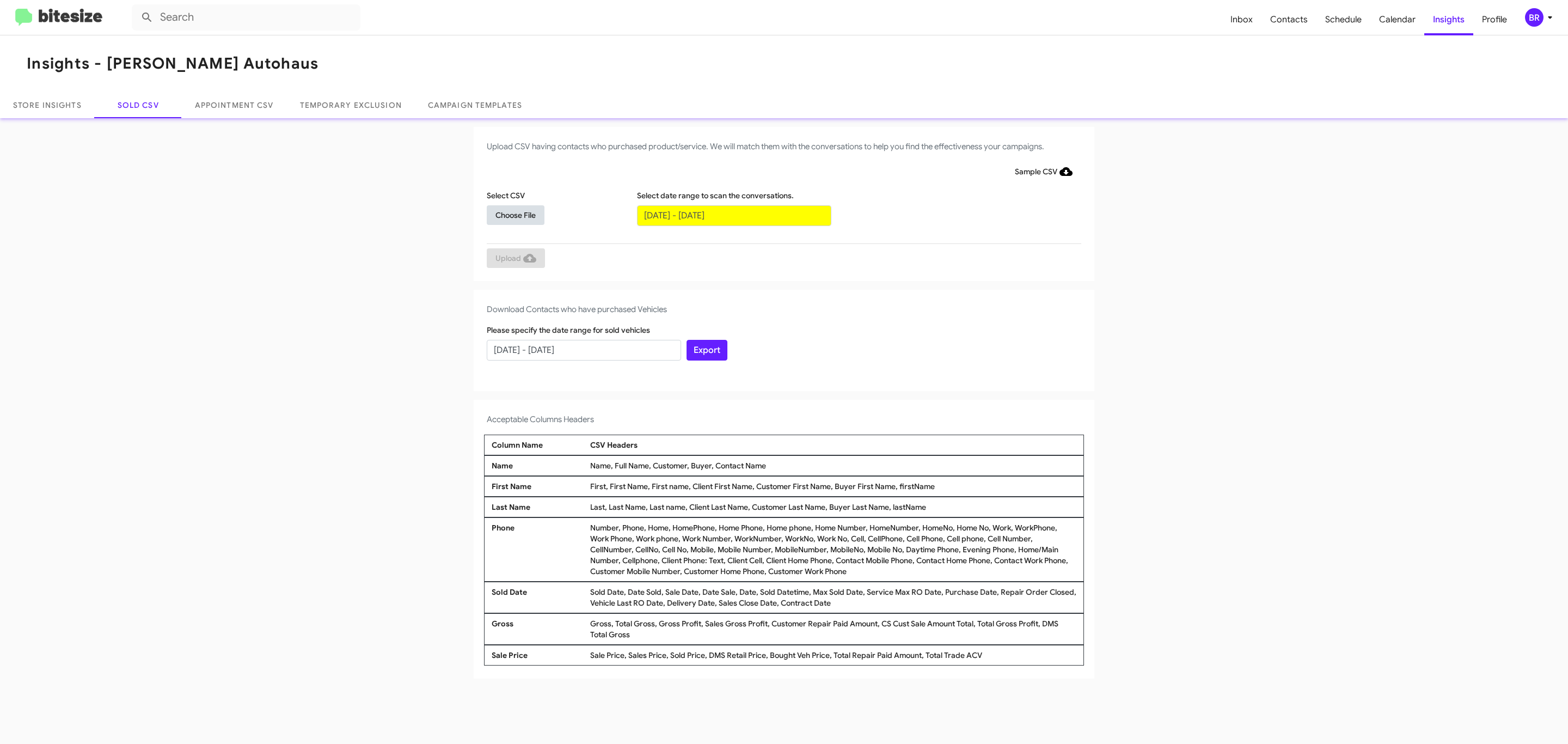
click at [515, 215] on span "Choose File" at bounding box center [516, 215] width 40 height 19
click at [514, 258] on span "Upload" at bounding box center [516, 259] width 41 height 19
click at [733, 215] on input "text" at bounding box center [734, 216] width 194 height 21
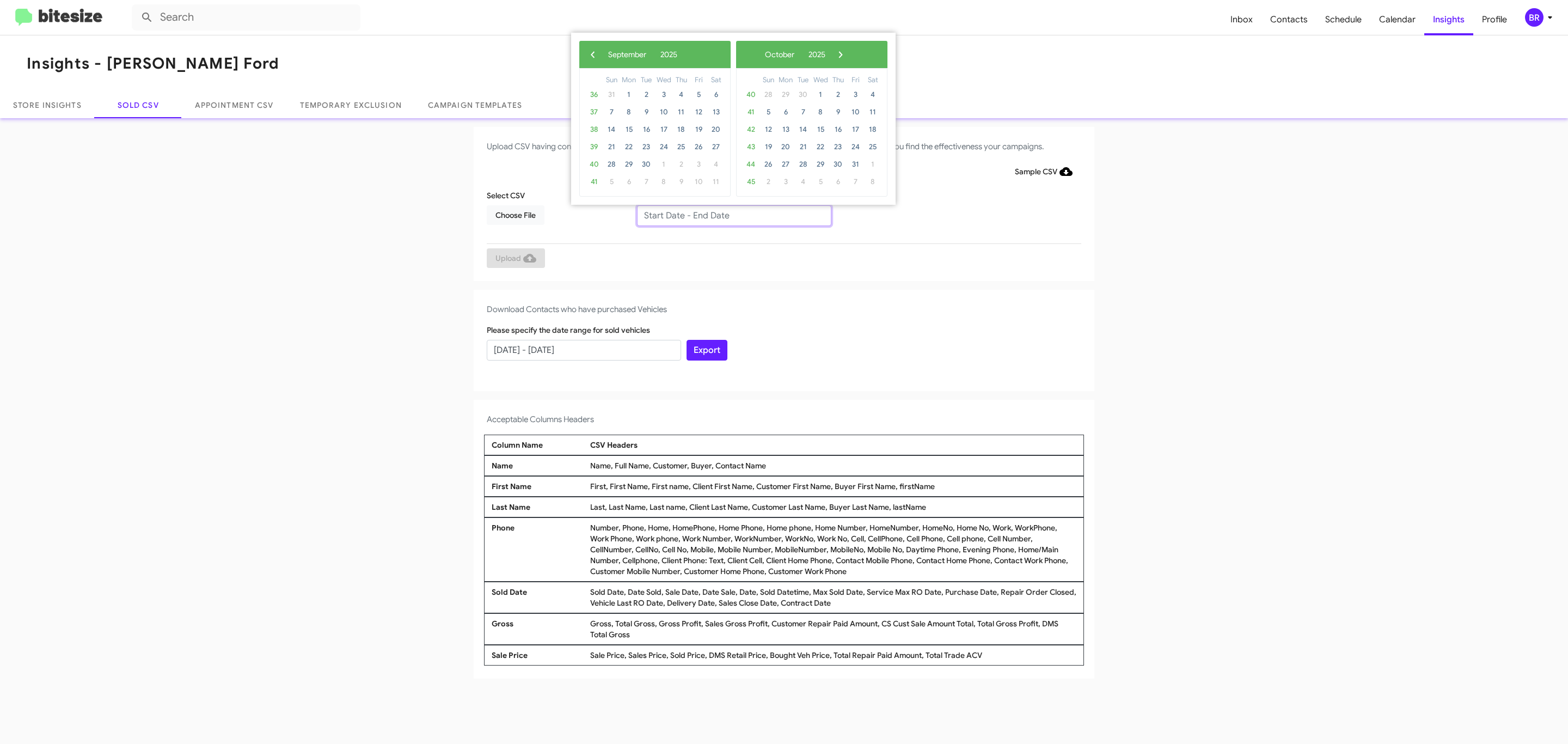
type input "[DATE] - [DATE]"
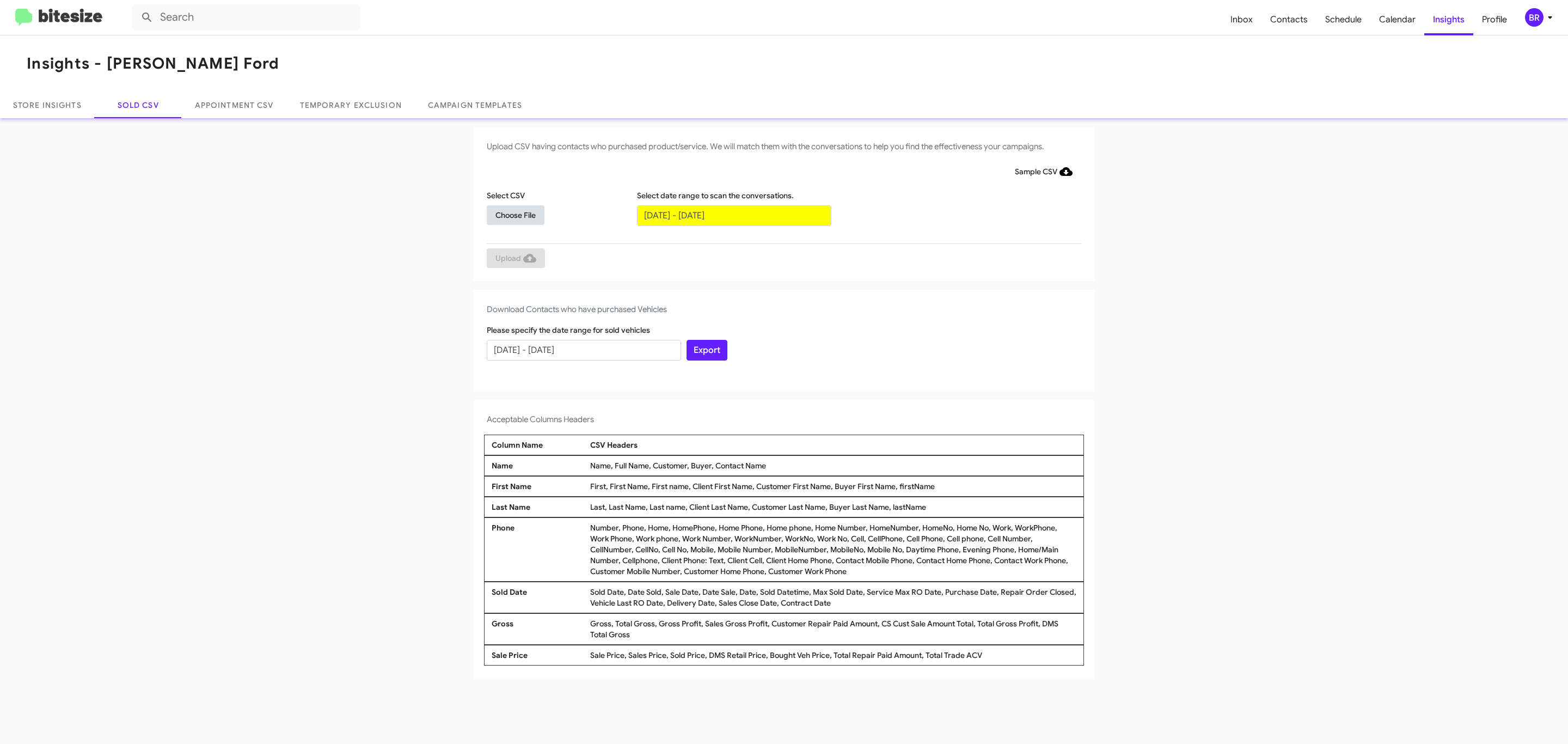
click at [515, 215] on span "Choose File" at bounding box center [516, 215] width 40 height 19
click at [514, 258] on span "Upload" at bounding box center [516, 259] width 41 height 19
click at [733, 215] on input "text" at bounding box center [734, 216] width 194 height 21
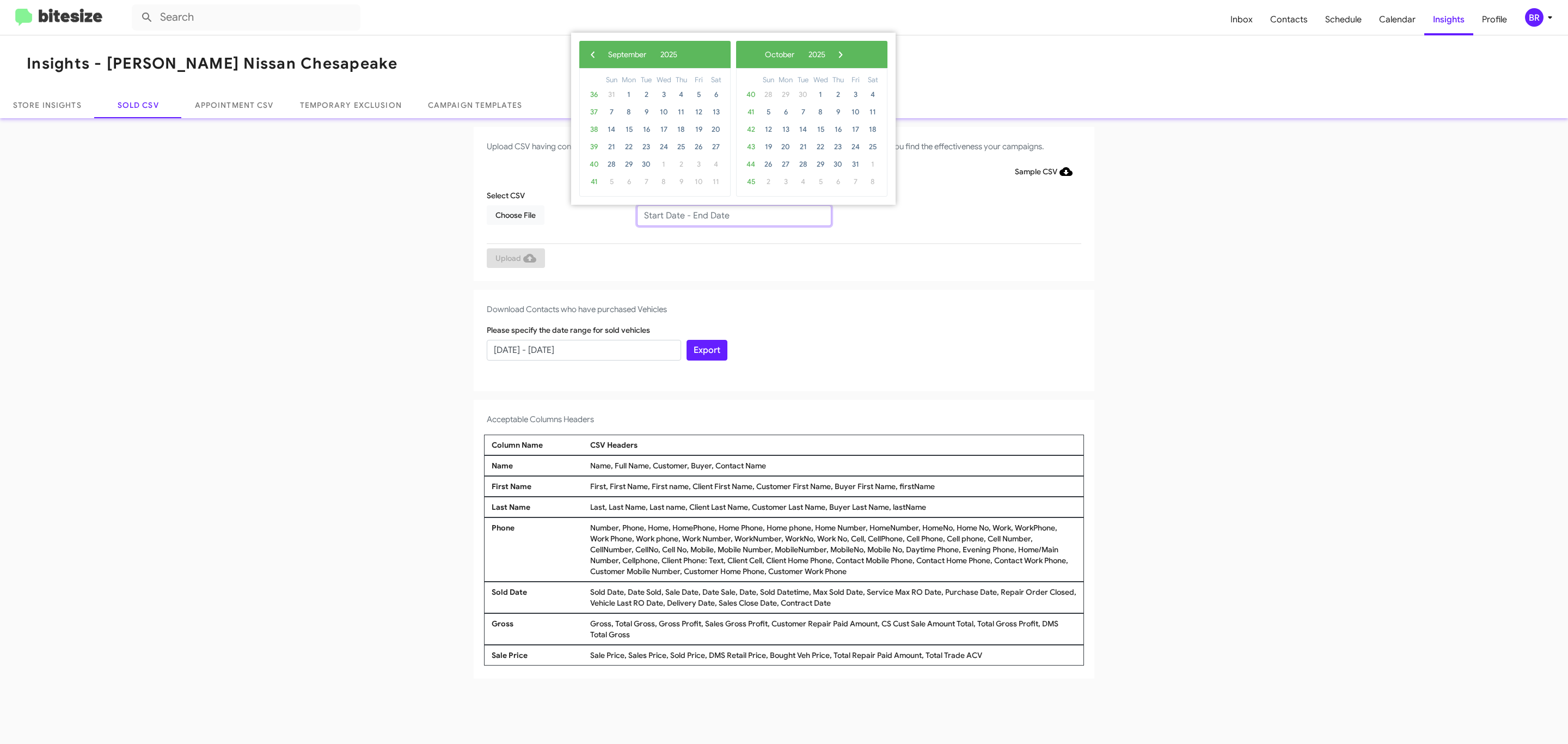
type input "[DATE] - [DATE]"
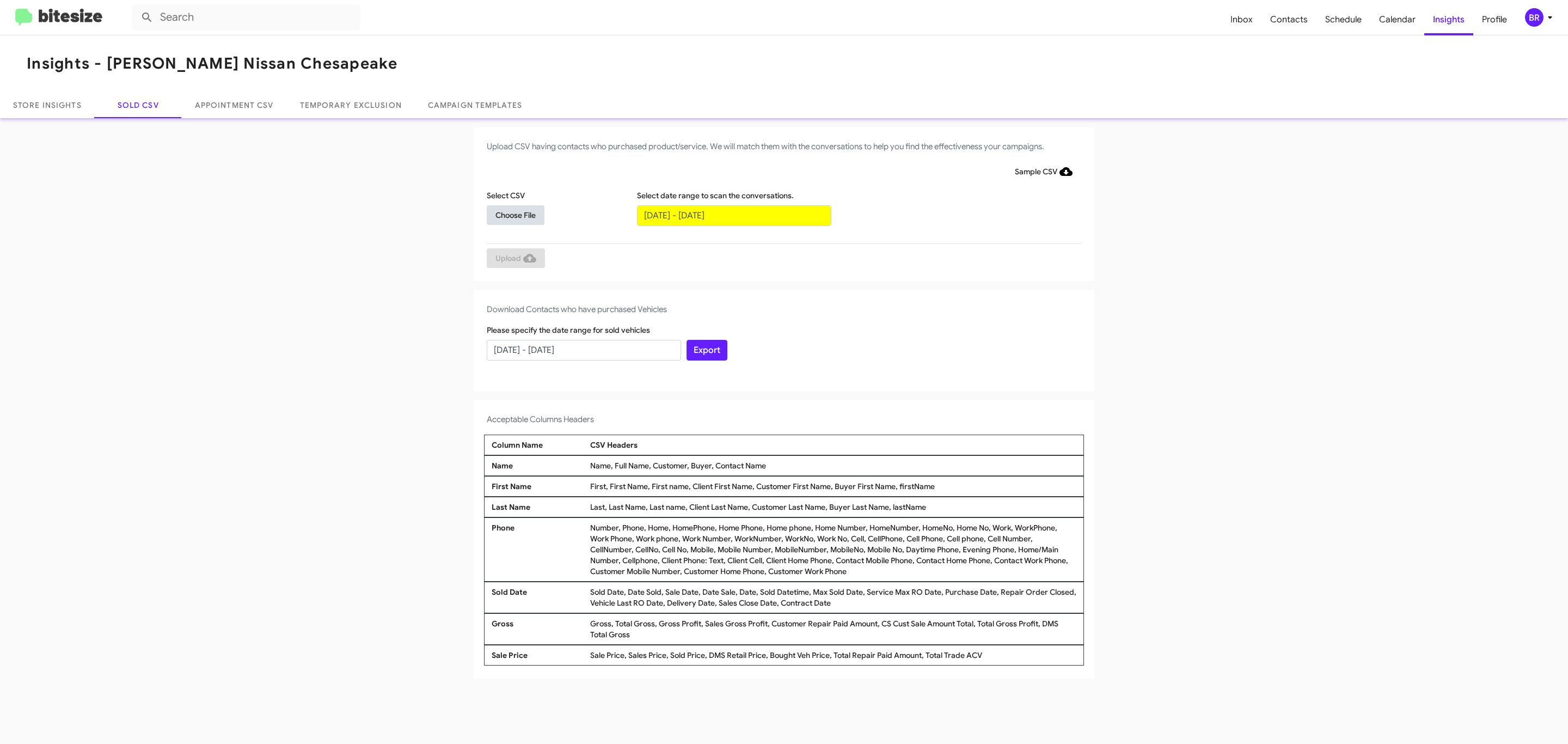
click at [515, 215] on span "Choose File" at bounding box center [516, 215] width 40 height 19
click at [514, 258] on span "Upload" at bounding box center [516, 259] width 41 height 19
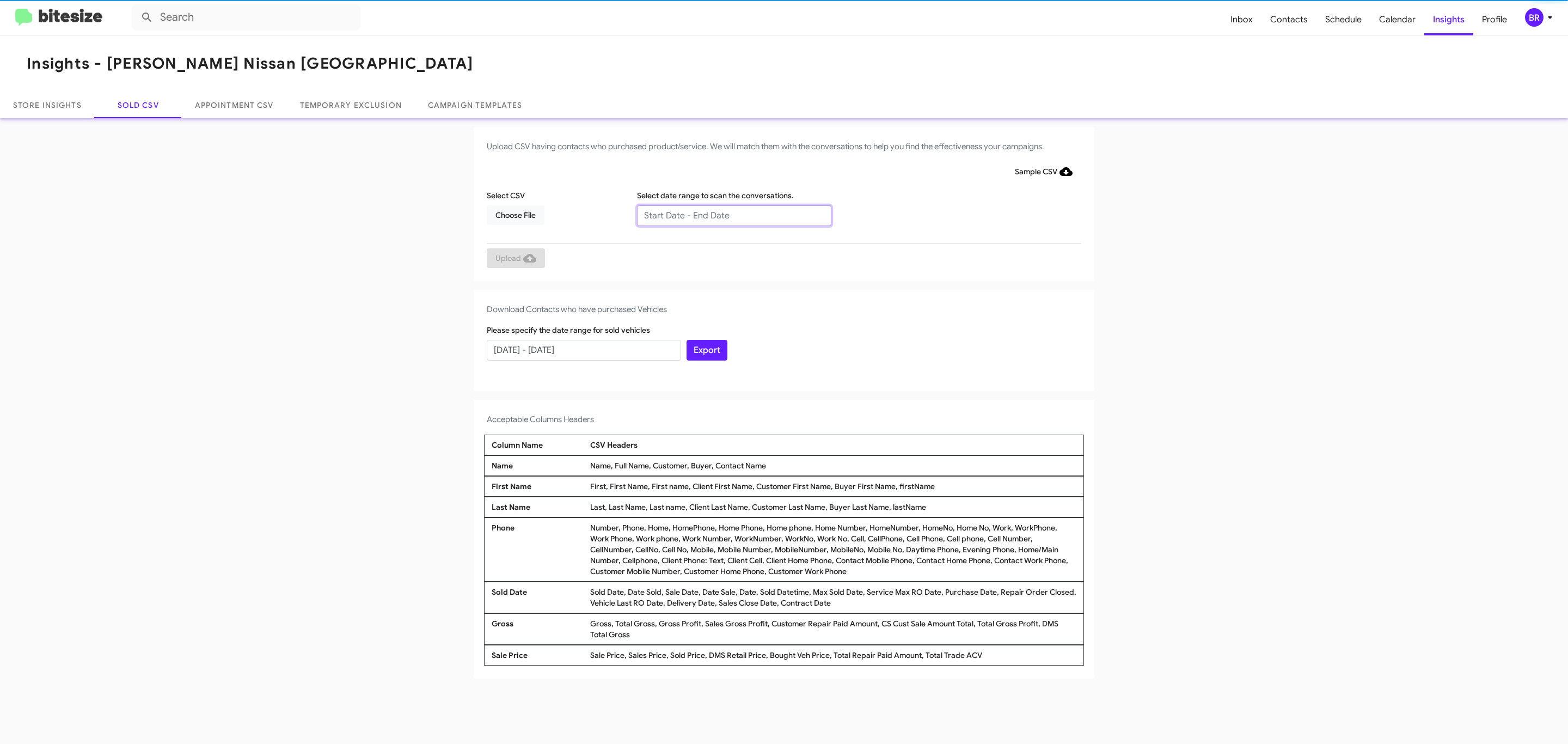
click at [733, 215] on input "text" at bounding box center [734, 216] width 194 height 21
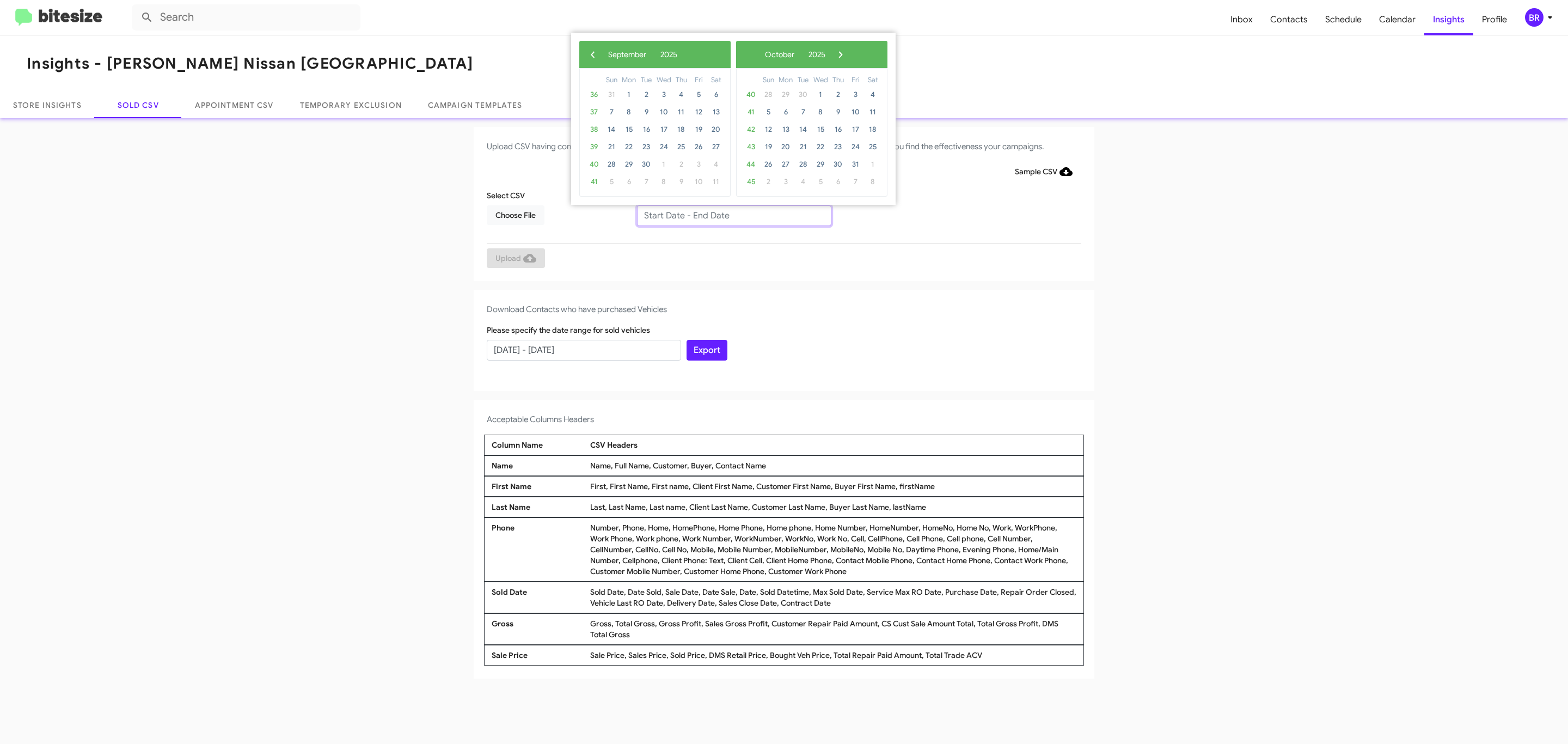
type input "07/10/2025 - 09/10/2025"
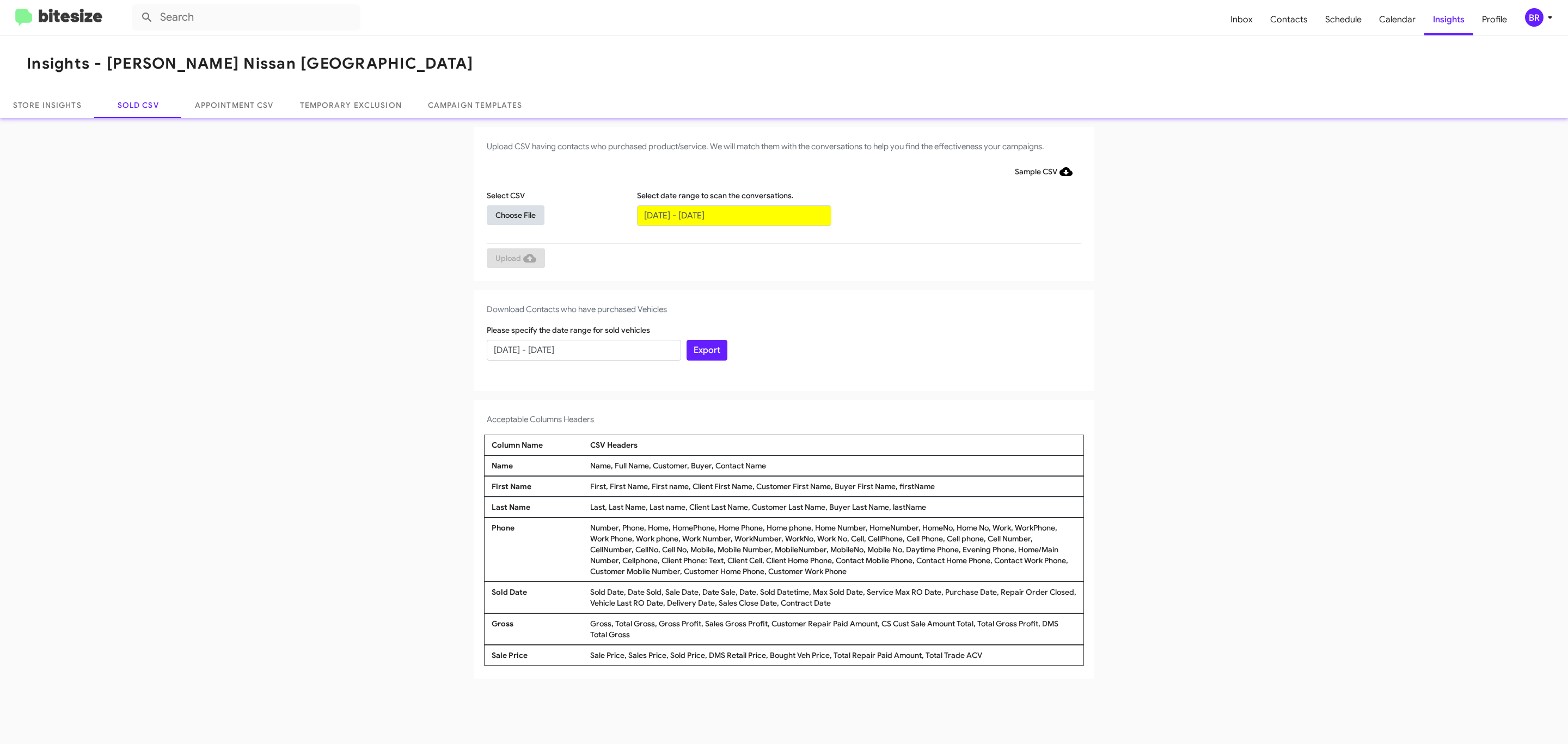
click at [515, 215] on span "Choose File" at bounding box center [516, 215] width 40 height 19
click at [514, 258] on span "Upload" at bounding box center [516, 259] width 41 height 19
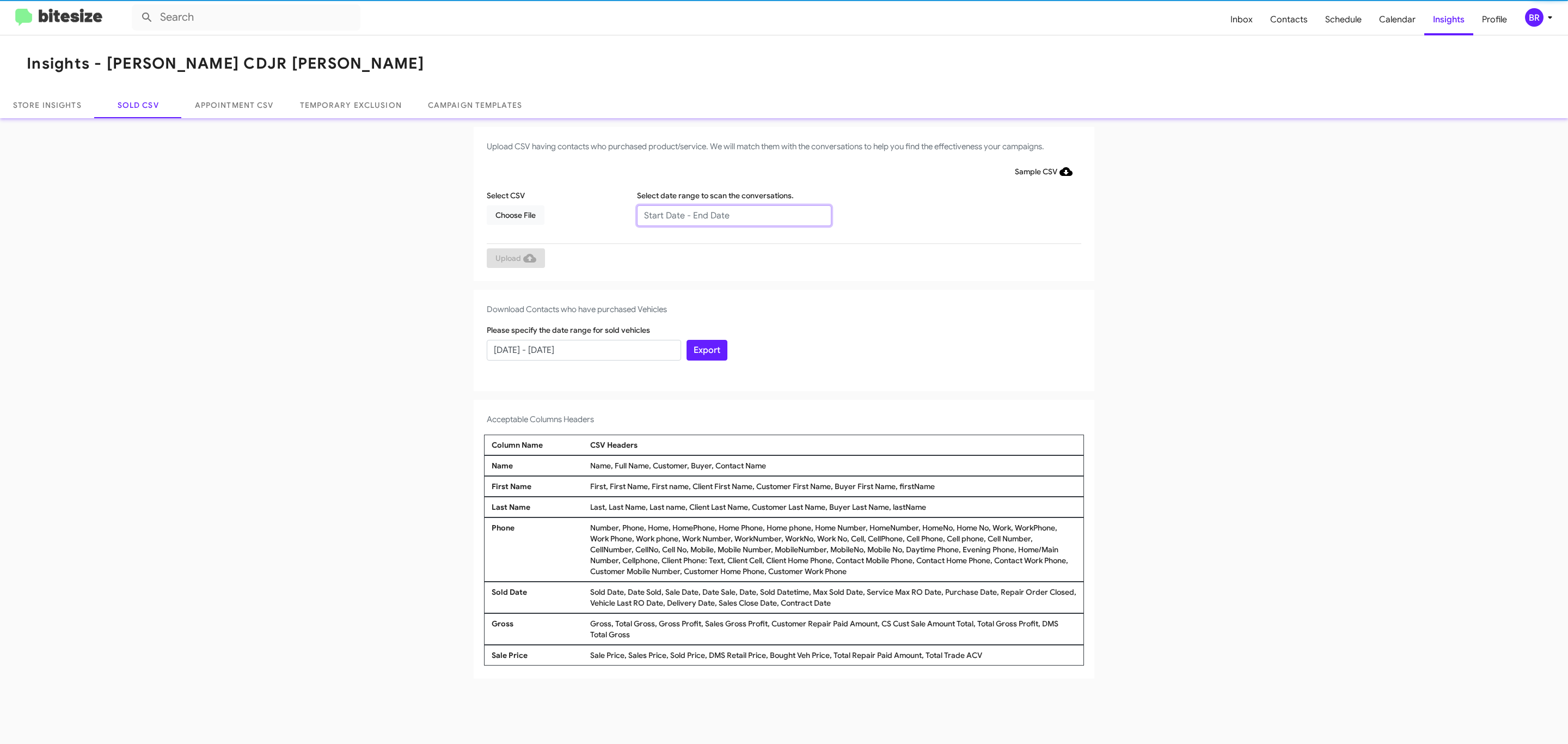
click at [733, 215] on input "text" at bounding box center [734, 216] width 194 height 21
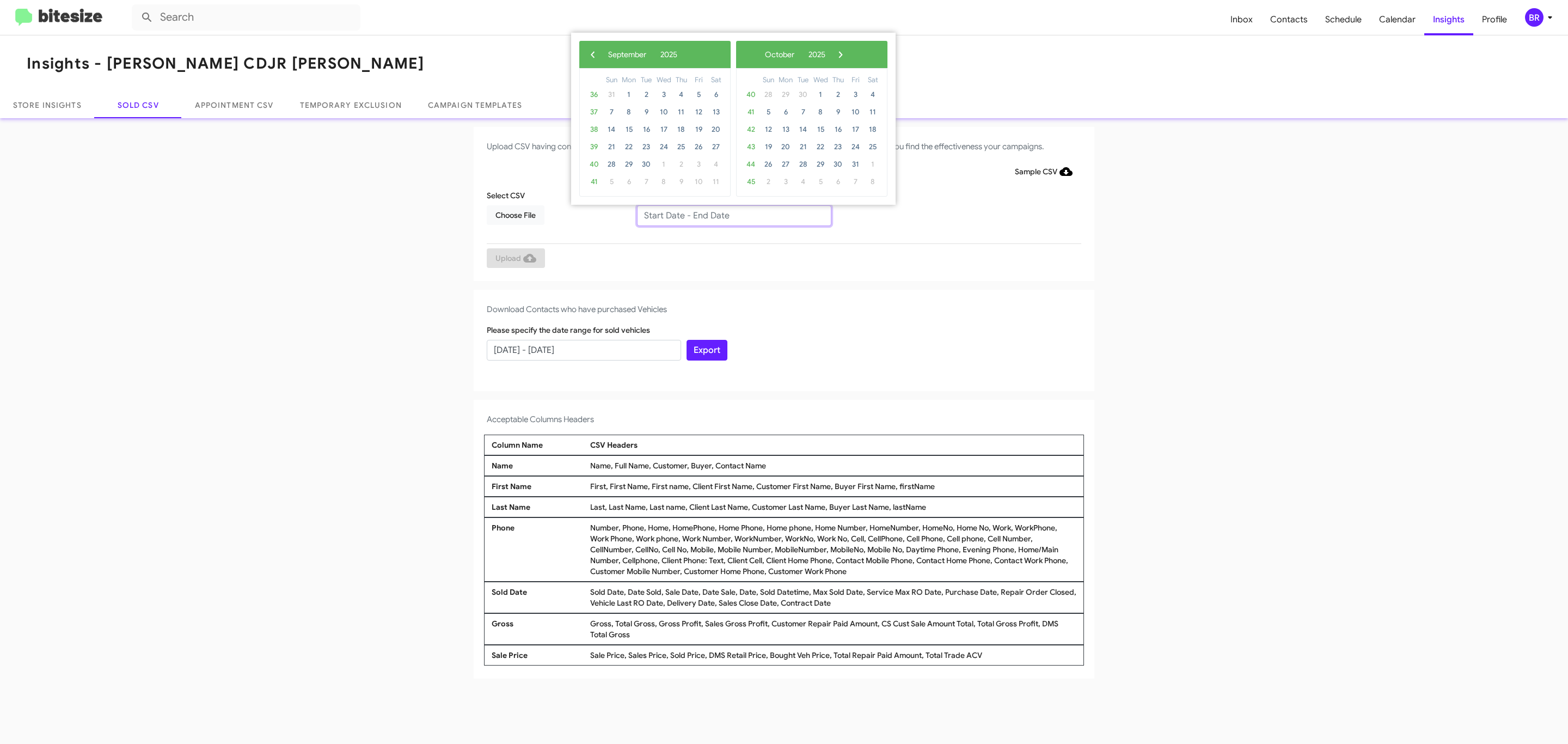
type input "[DATE] - [DATE]"
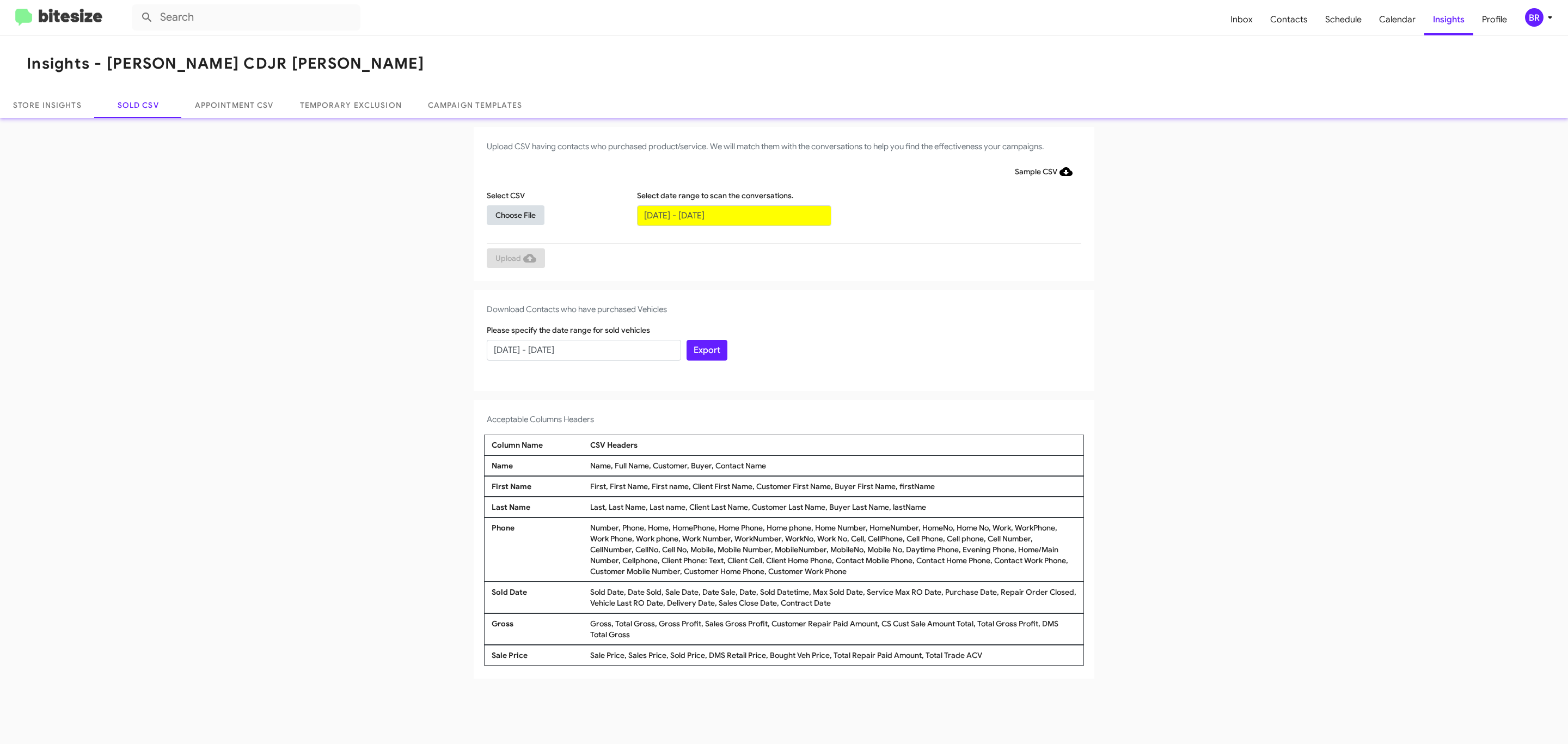
click at [515, 215] on span "Choose File" at bounding box center [516, 215] width 40 height 19
click at [514, 258] on span "Upload" at bounding box center [516, 259] width 41 height 19
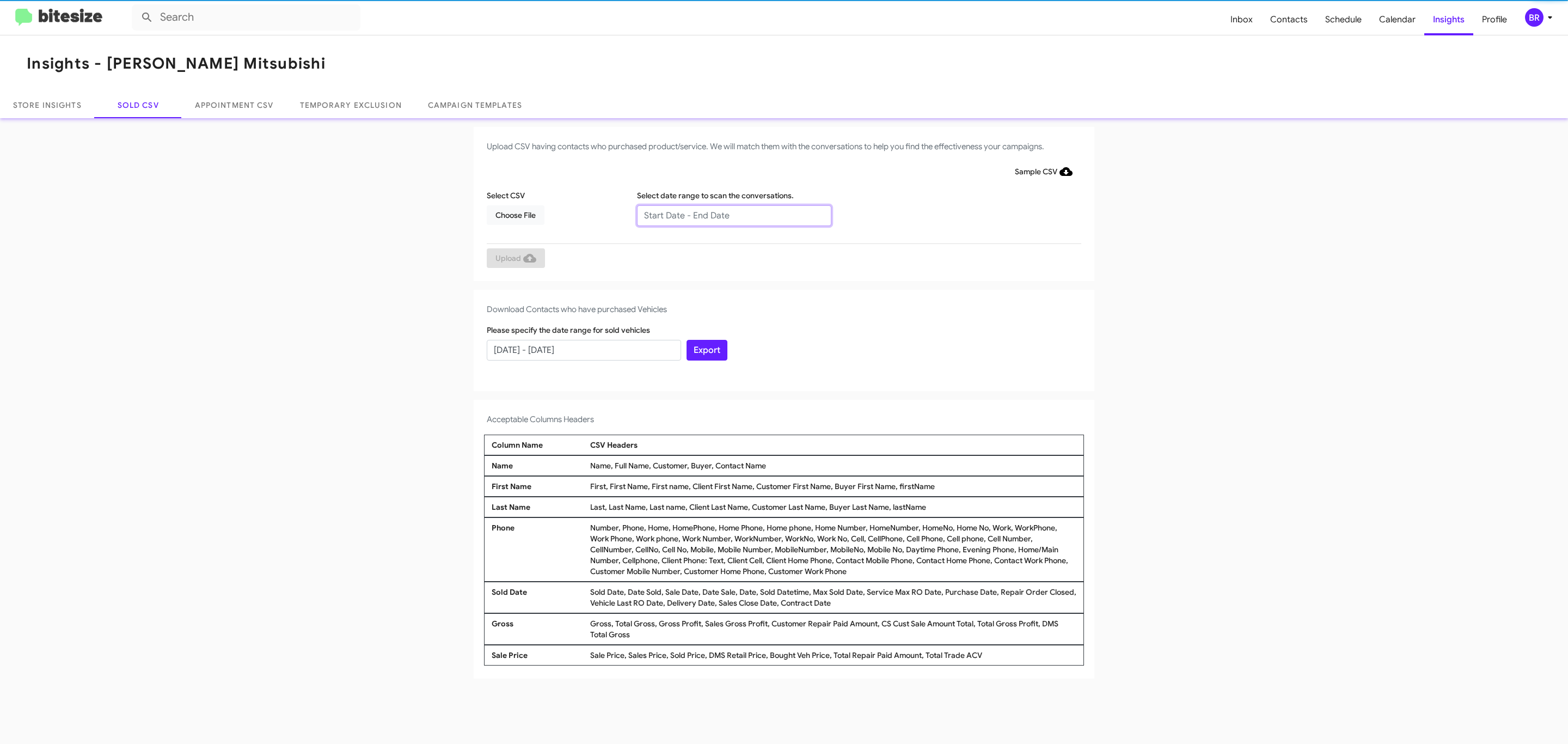
click at [733, 215] on input "text" at bounding box center [734, 216] width 194 height 21
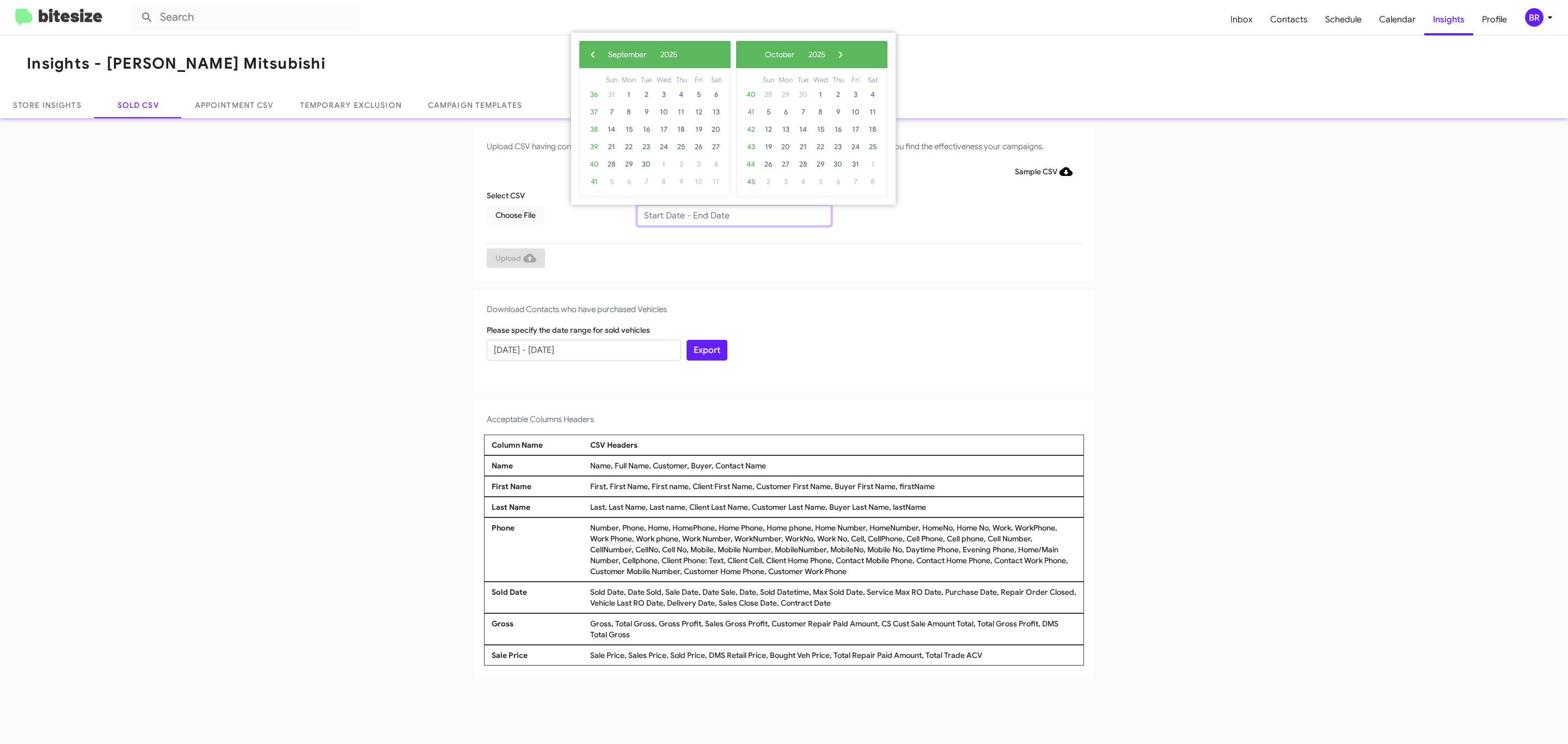
type input "[DATE] - [DATE]"
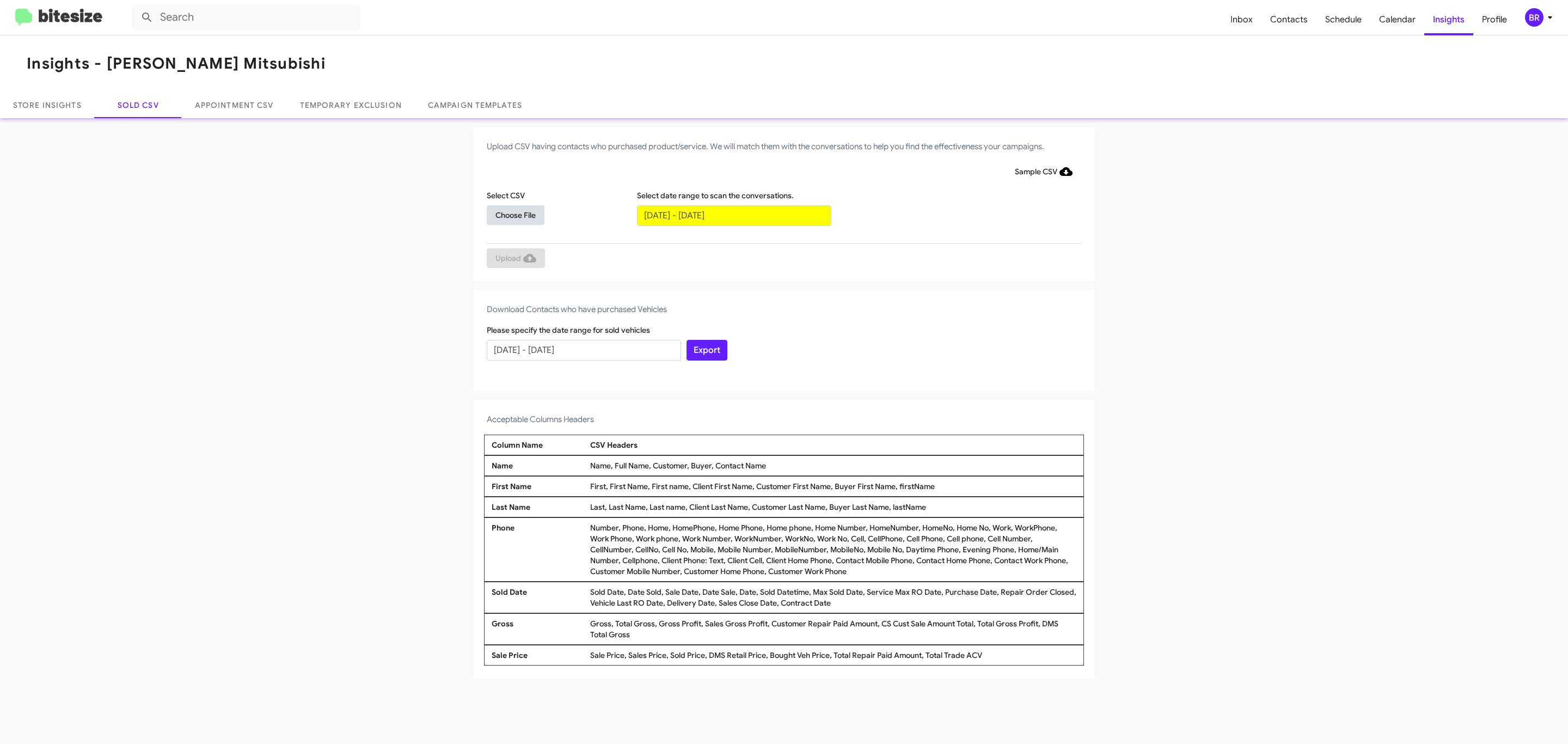
click at [515, 215] on span "Choose File" at bounding box center [516, 215] width 40 height 19
click at [514, 258] on span "Upload" at bounding box center [516, 259] width 41 height 19
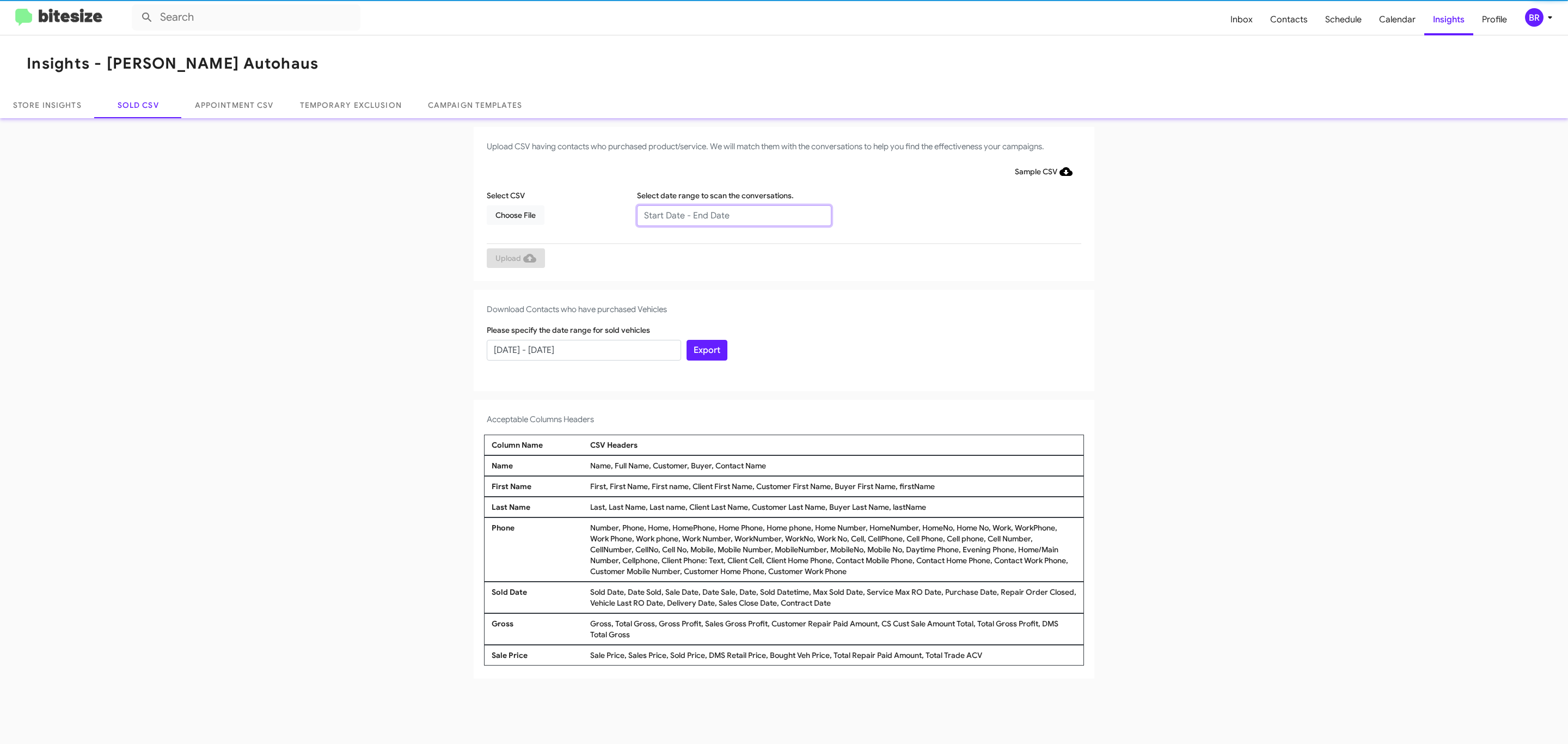
click at [733, 215] on input "text" at bounding box center [734, 216] width 194 height 21
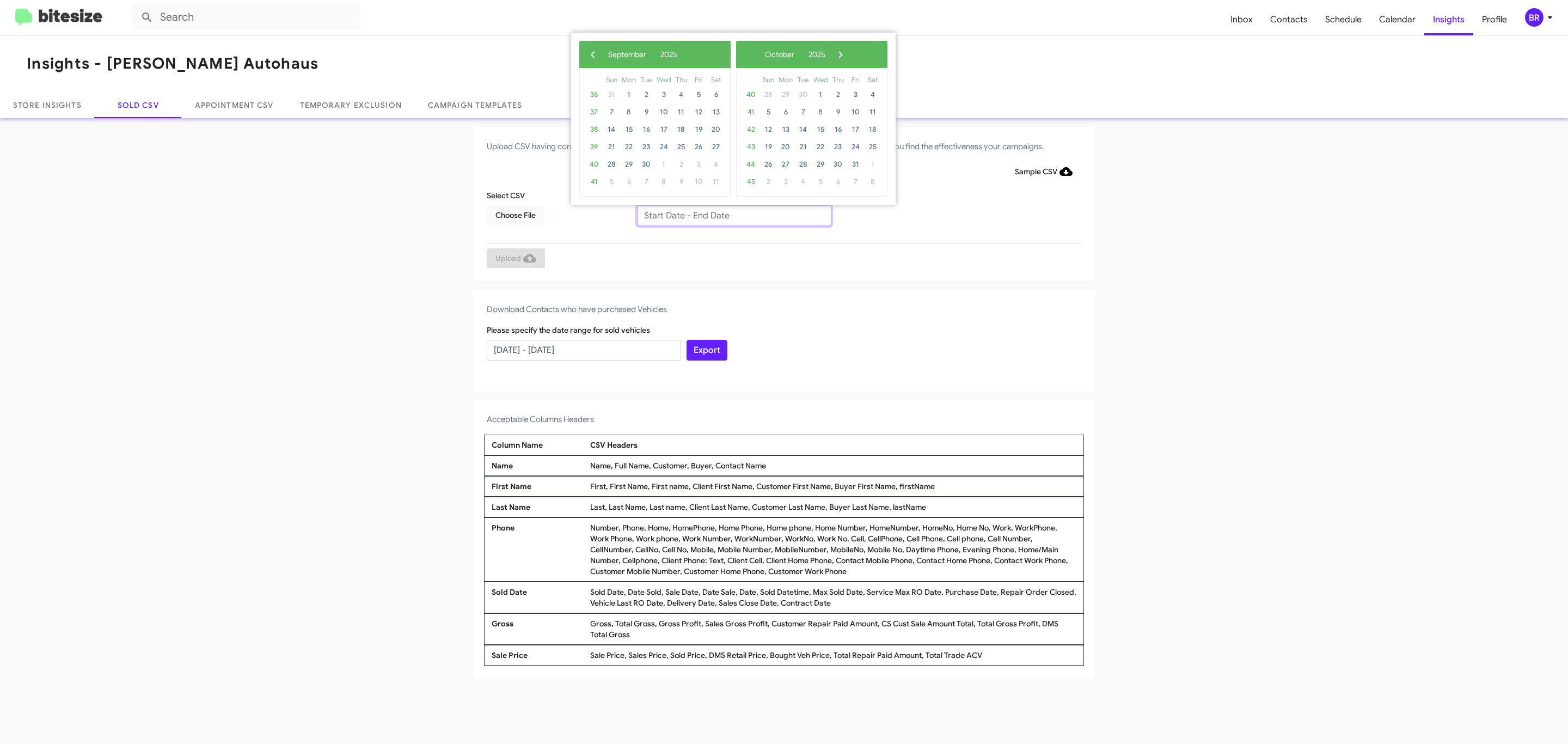
type input "07/10/2025 - 09/10/2025"
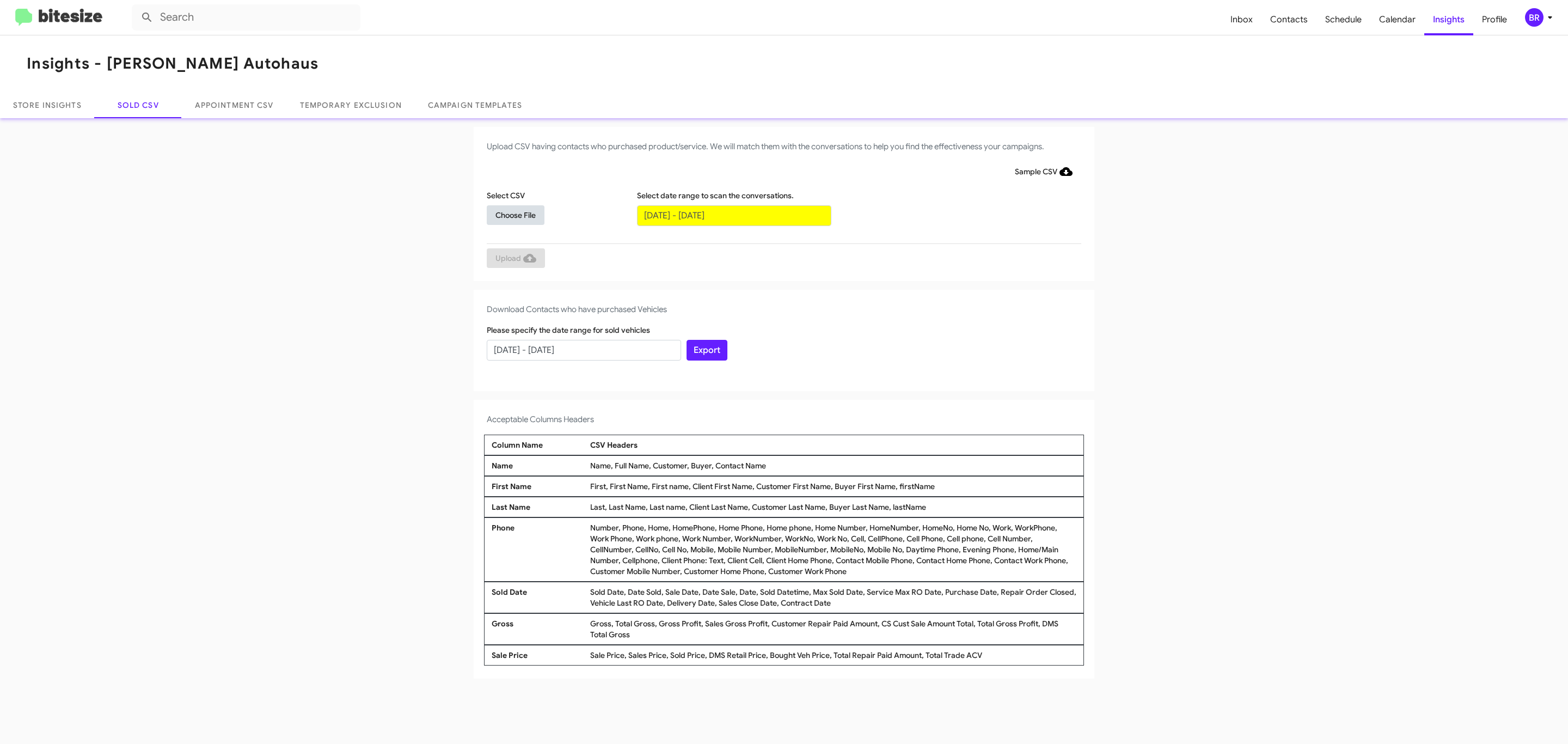
click at [515, 215] on span "Choose File" at bounding box center [516, 215] width 40 height 19
click at [514, 258] on span "Upload" at bounding box center [516, 259] width 41 height 19
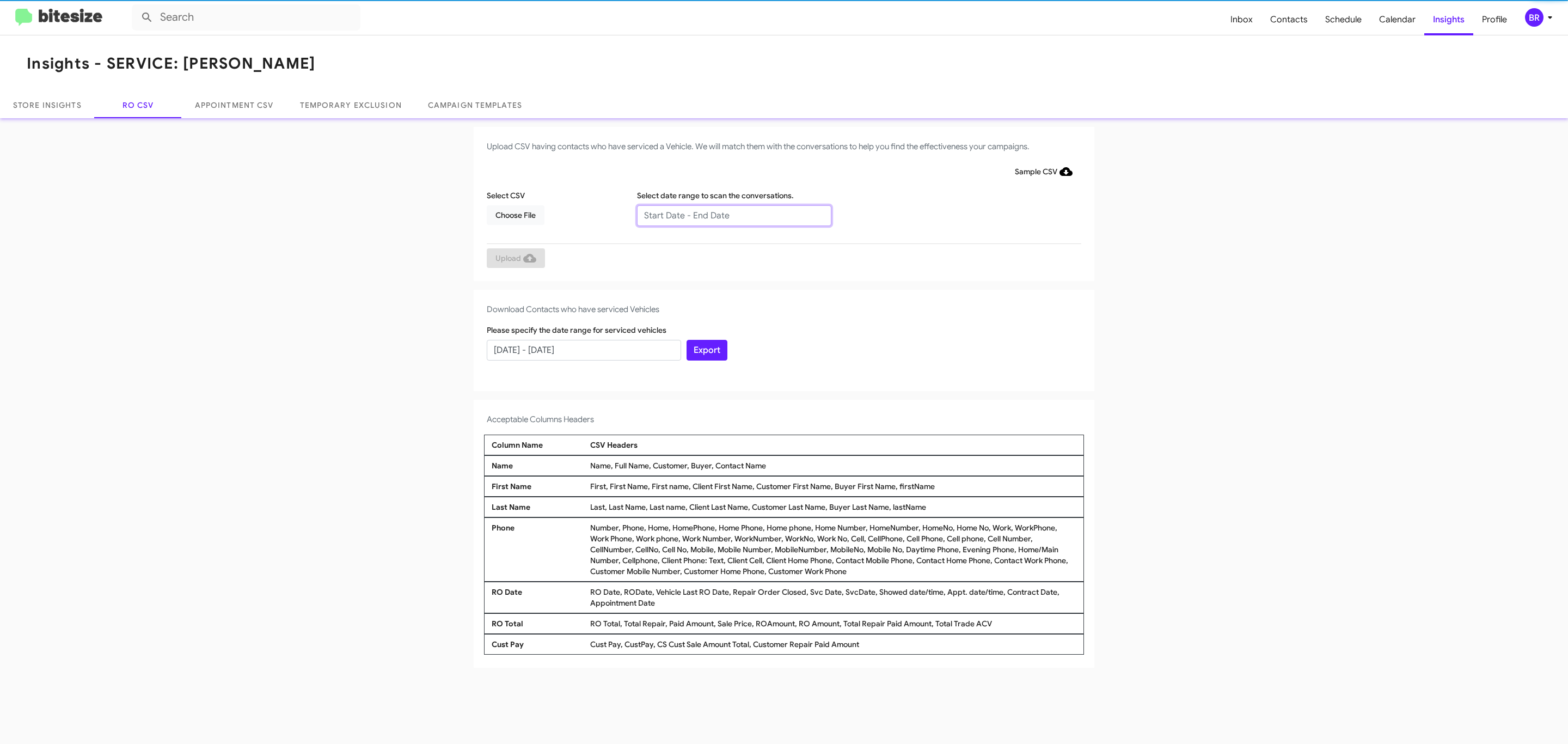
click at [733, 215] on input "text" at bounding box center [734, 216] width 194 height 21
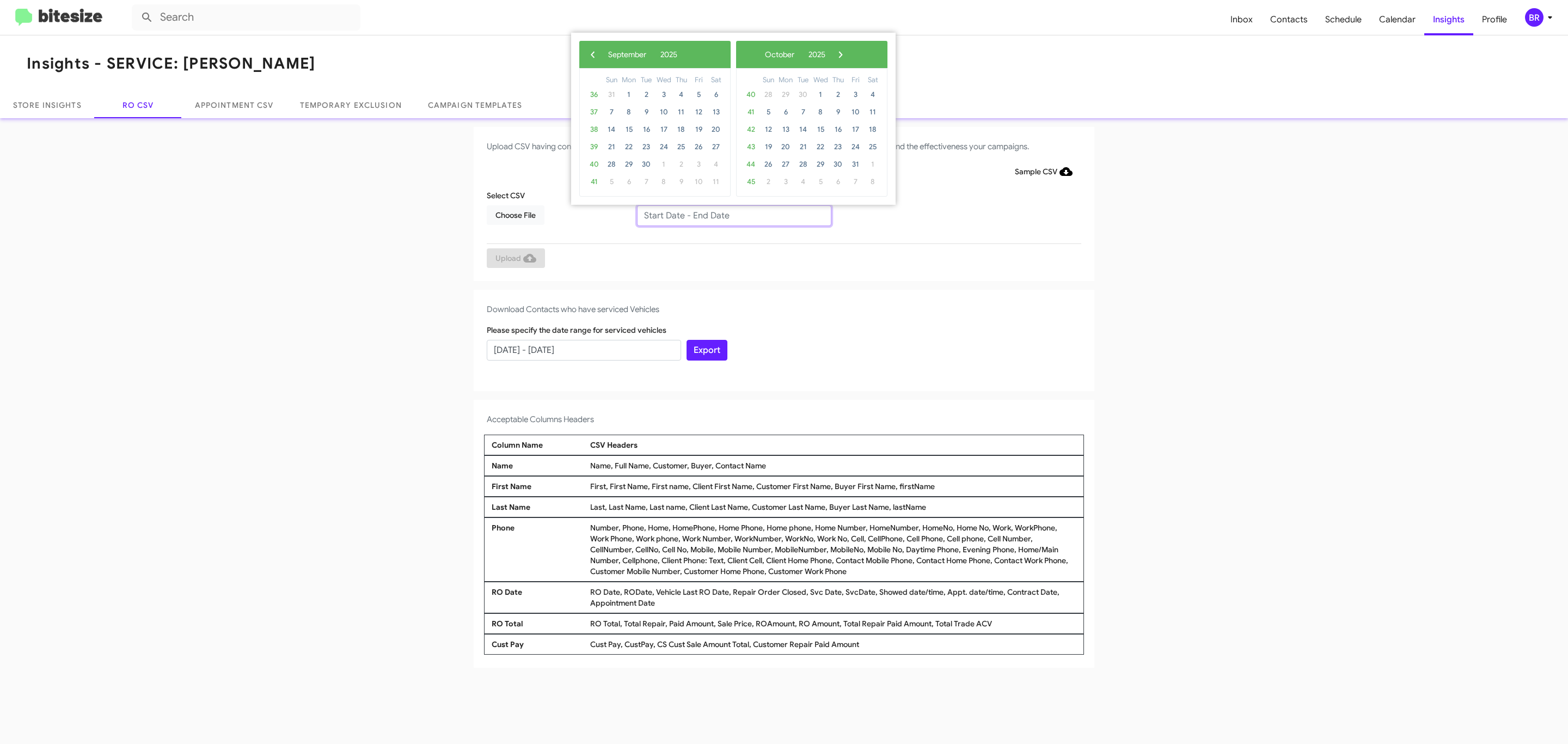
click at [733, 215] on input "text" at bounding box center [734, 216] width 194 height 21
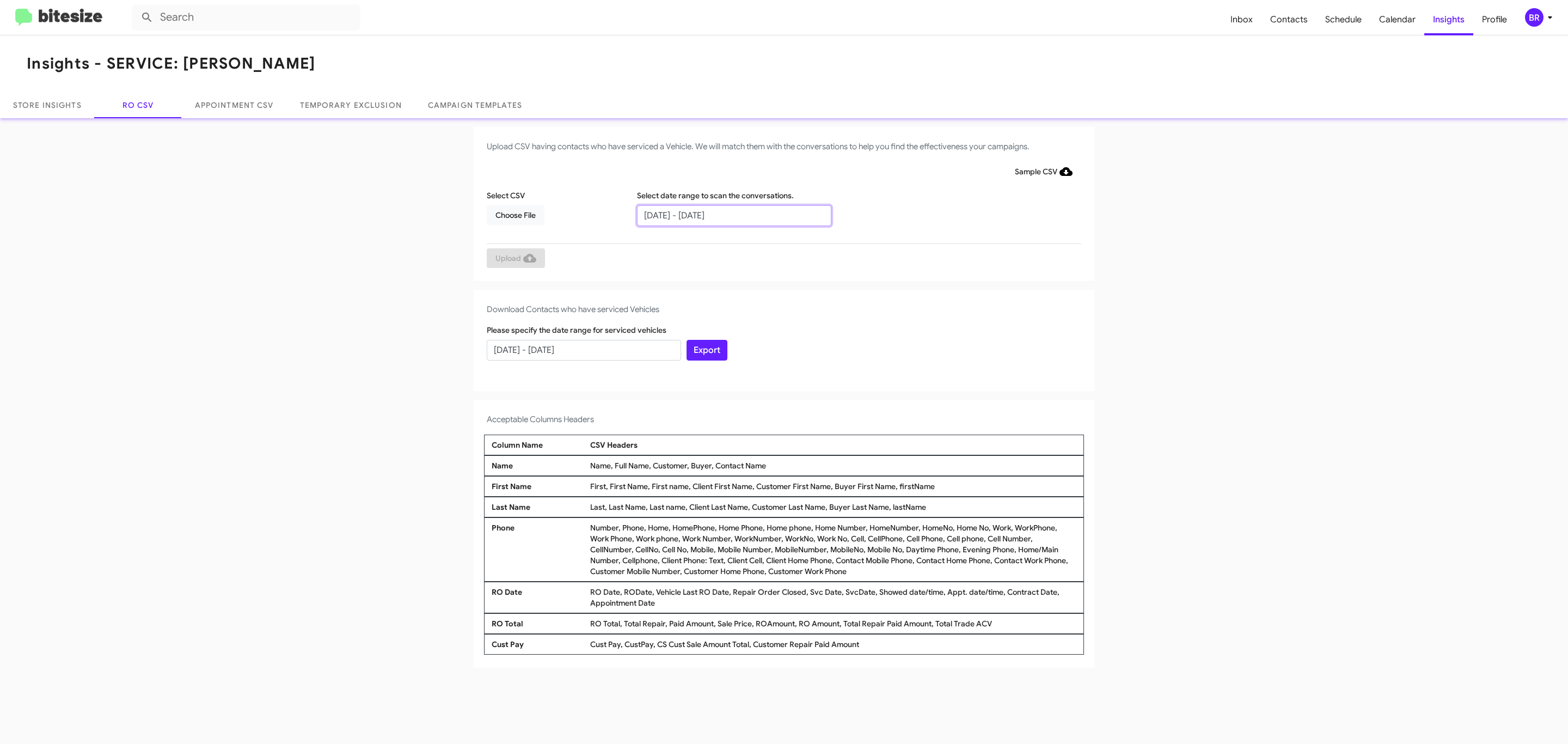
type input "07/10/2025 - 09/10/2025"
click at [515, 215] on span "Choose File" at bounding box center [516, 215] width 40 height 19
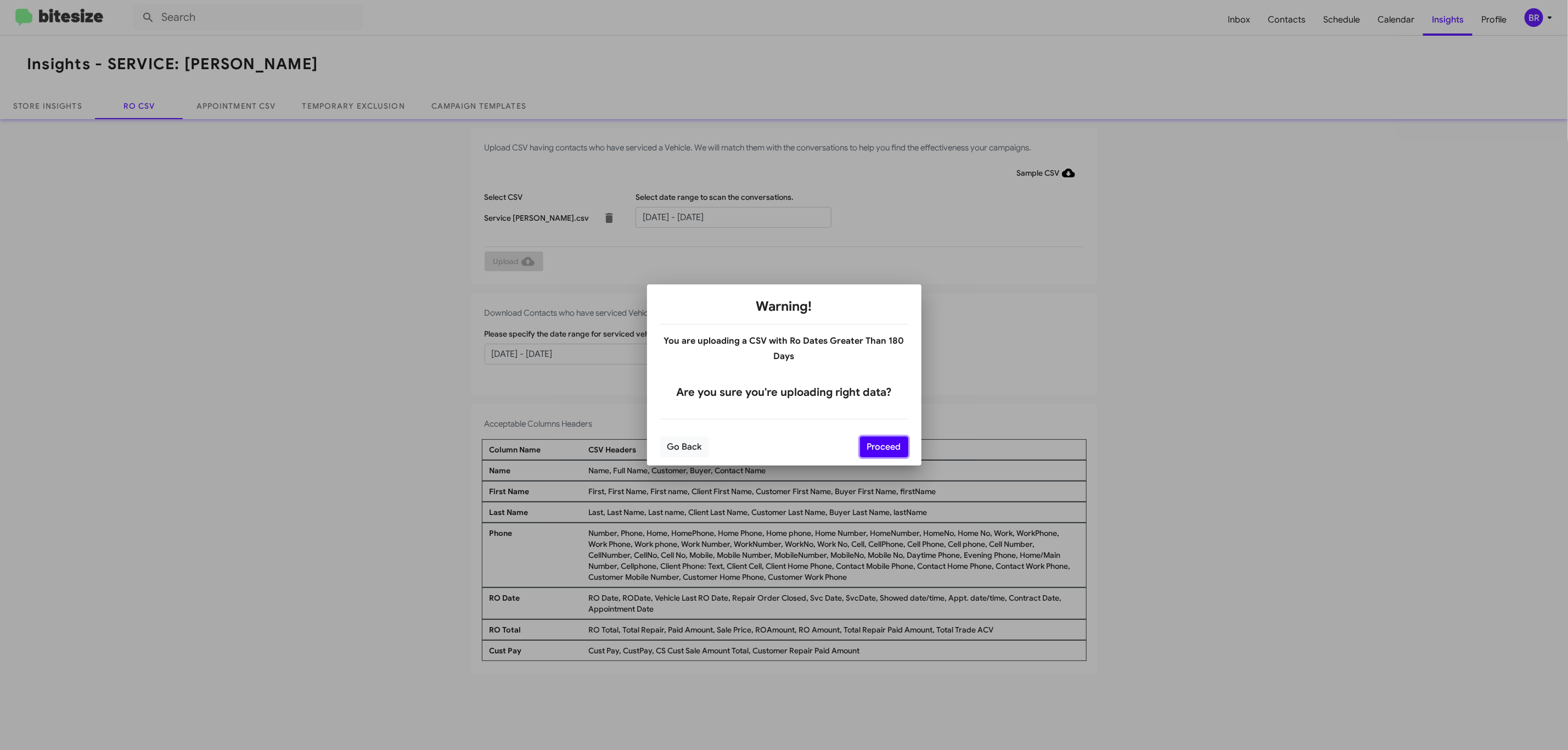
click at [883, 446] on button "Proceed" at bounding box center [884, 447] width 49 height 21
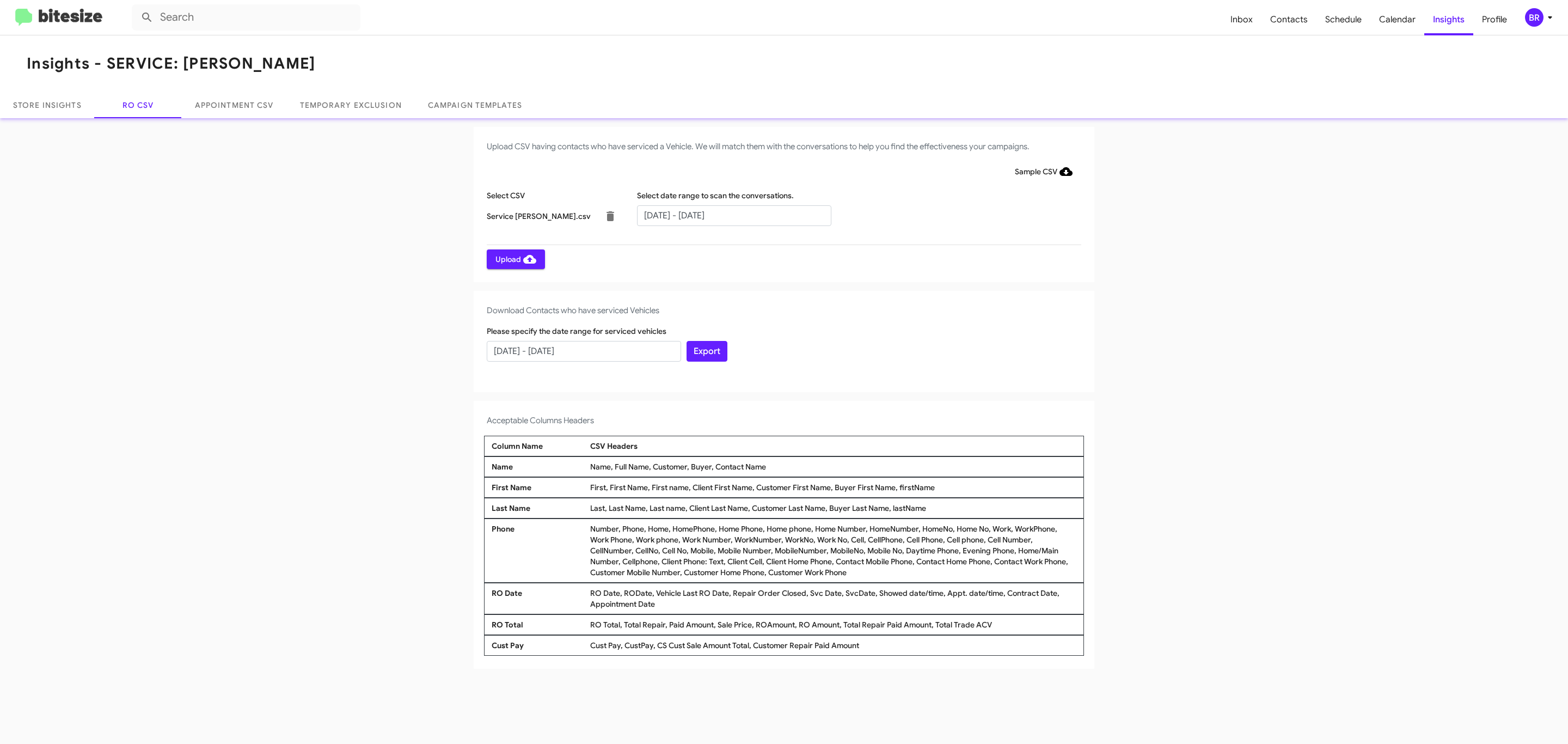
click at [514, 258] on span "Upload" at bounding box center [516, 259] width 41 height 19
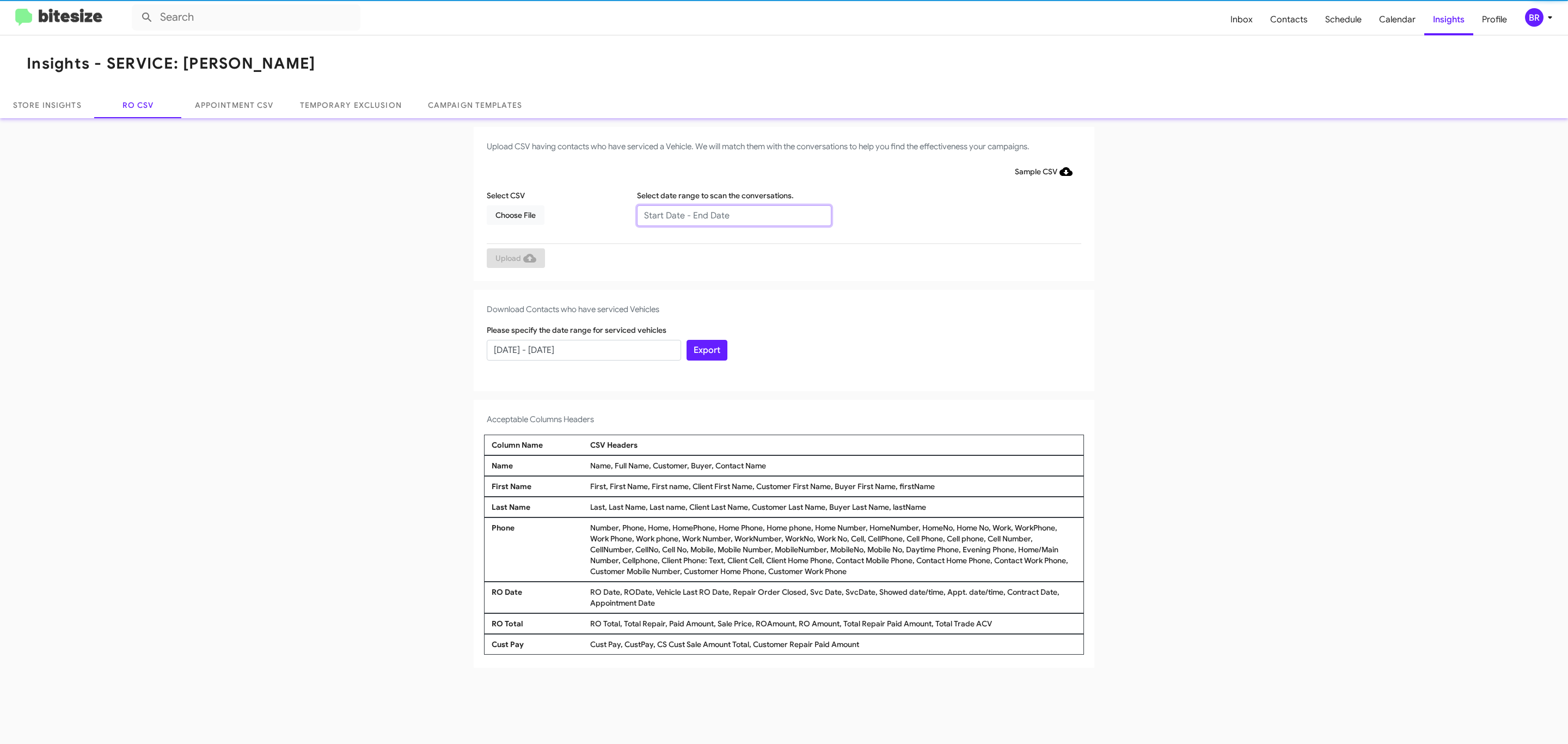
click at [733, 215] on input "text" at bounding box center [734, 216] width 194 height 21
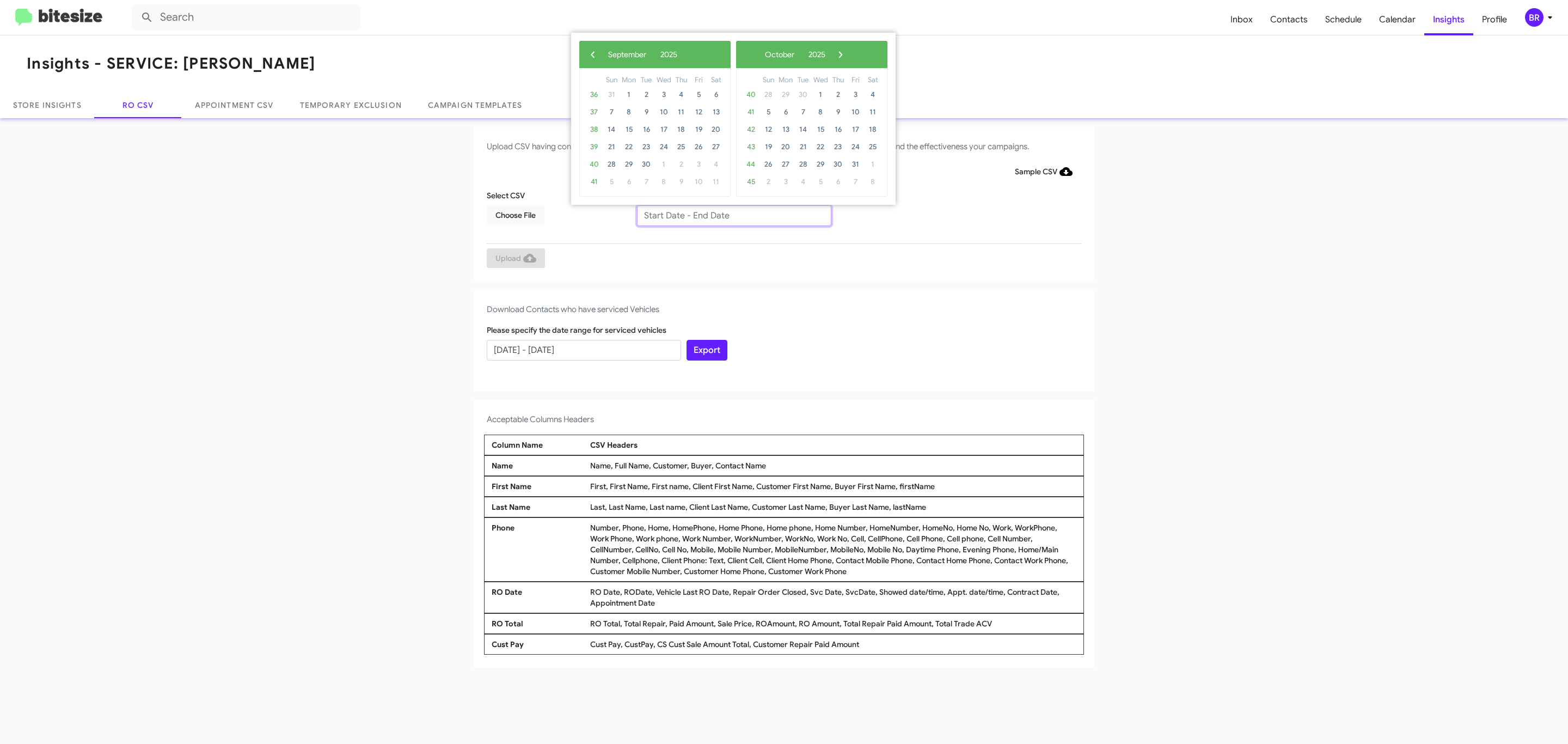
click at [733, 215] on input "text" at bounding box center [734, 216] width 194 height 21
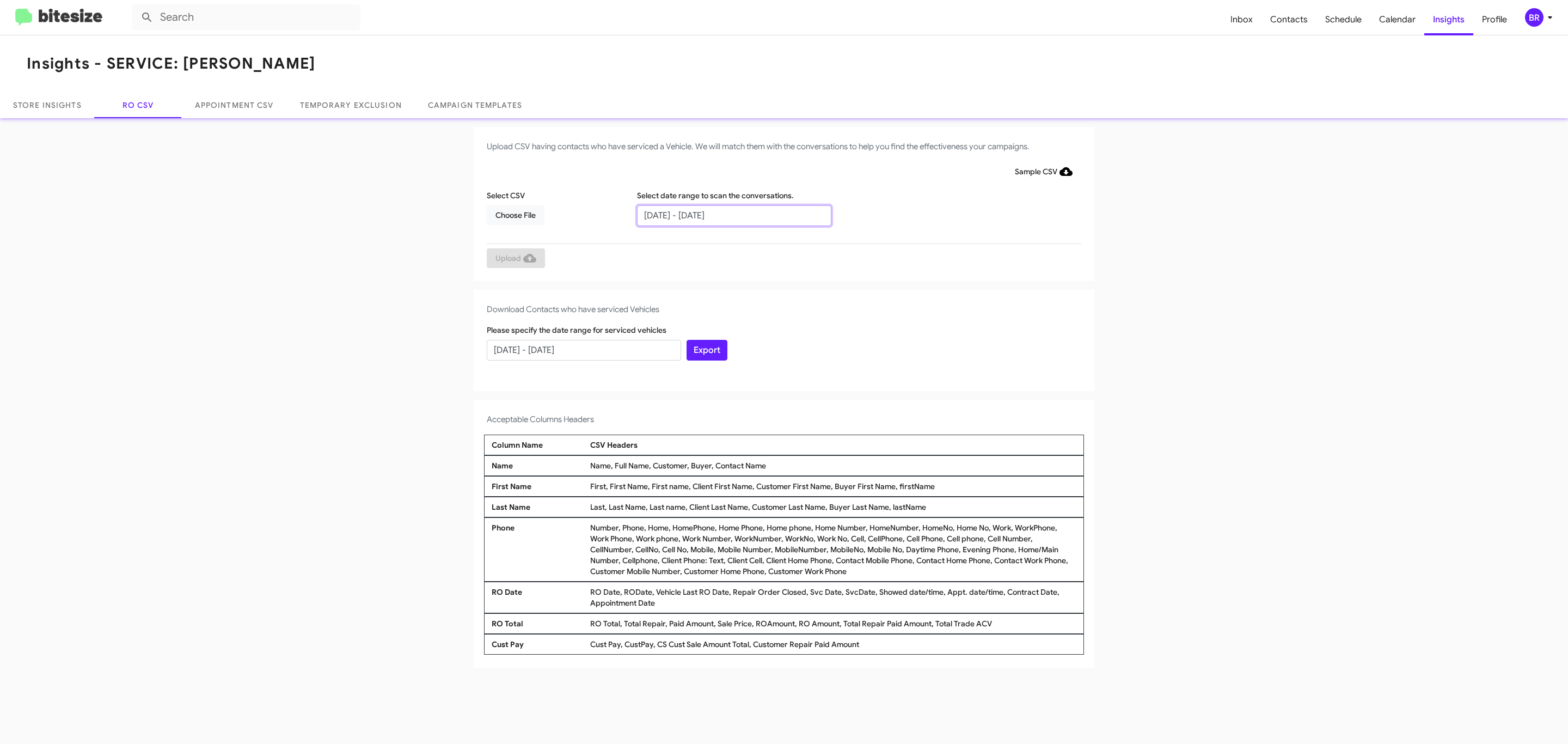
type input "[DATE] - [DATE]"
click at [515, 215] on span "Choose File" at bounding box center [516, 215] width 40 height 19
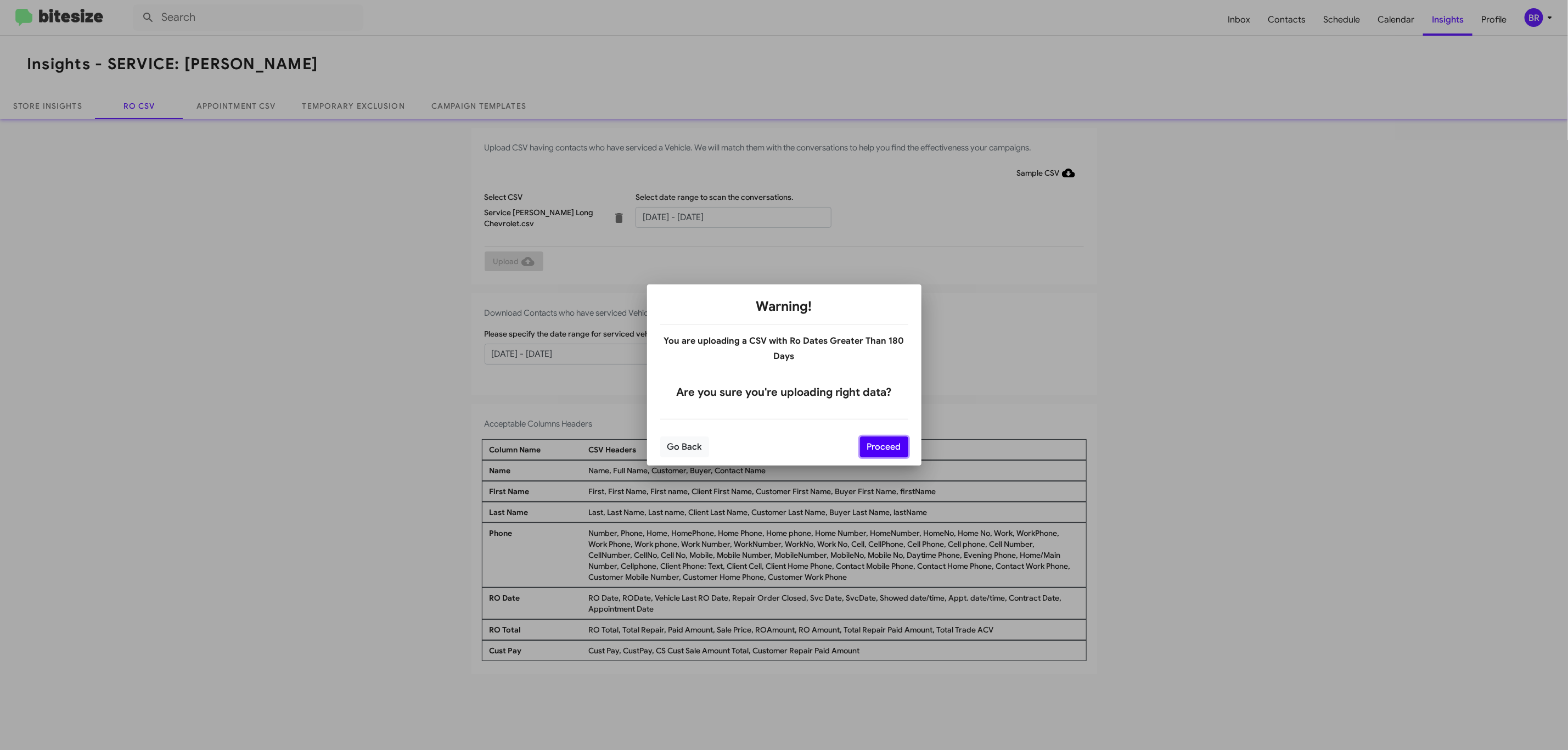
click at [883, 446] on button "Proceed" at bounding box center [884, 447] width 49 height 21
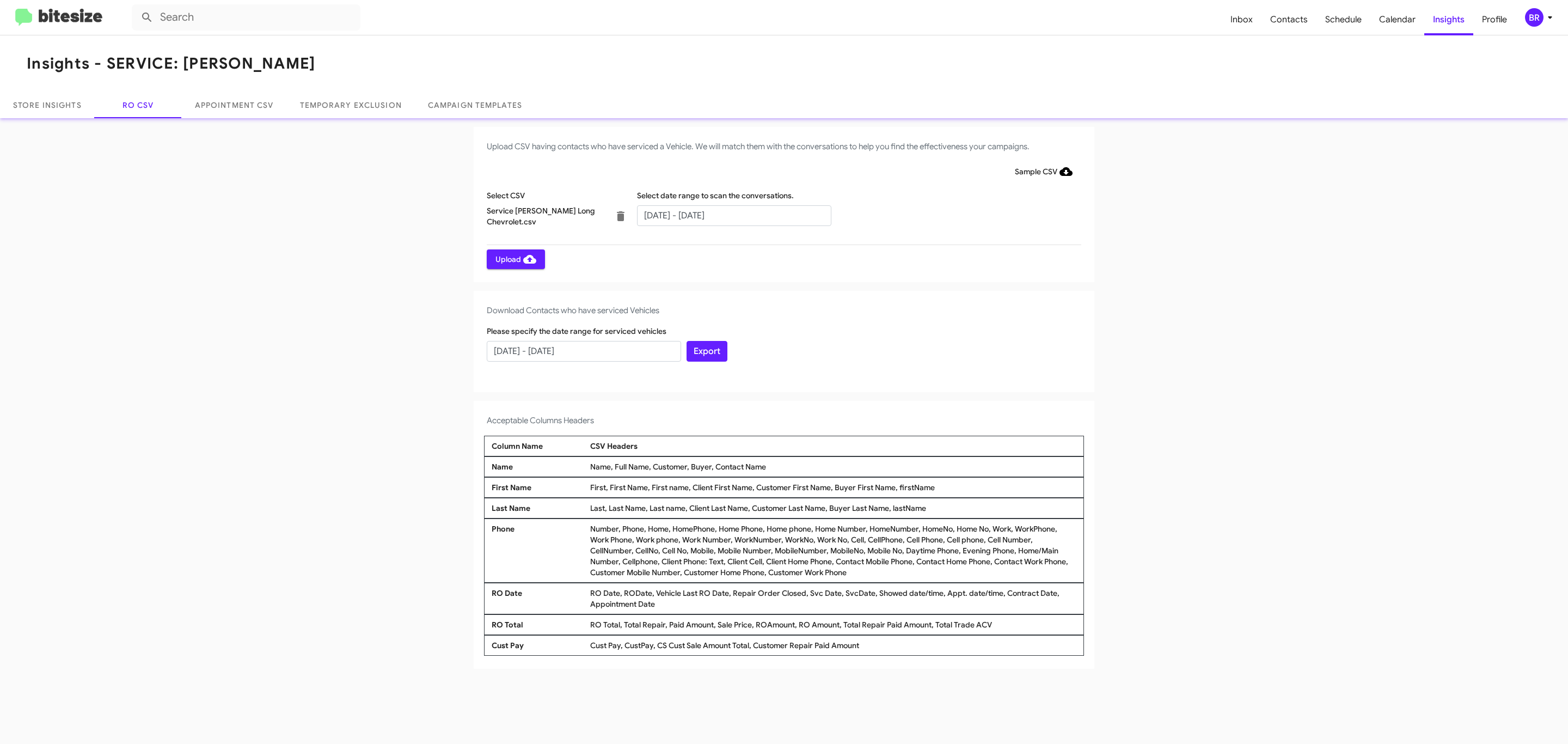
click at [514, 258] on span "Upload" at bounding box center [516, 259] width 41 height 19
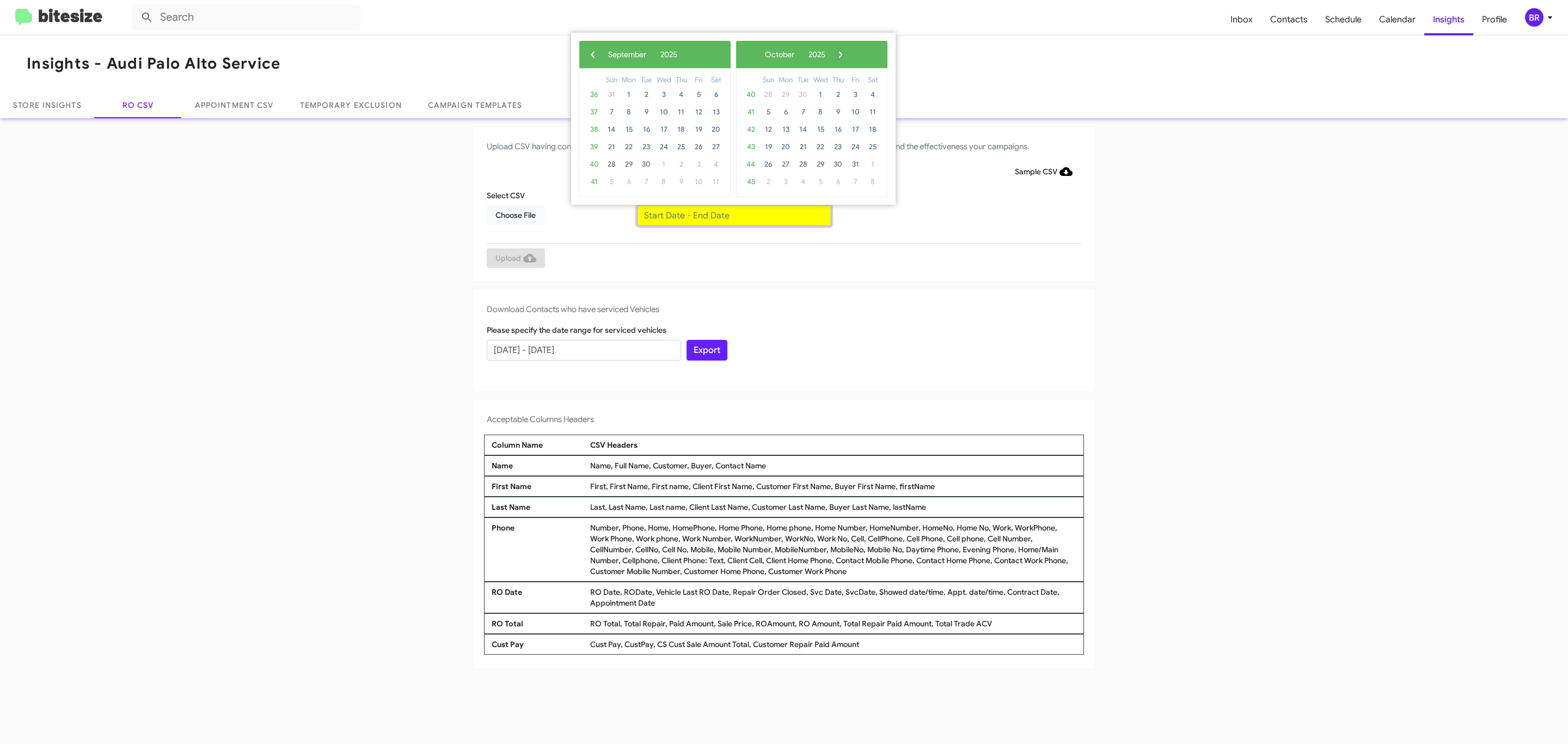
type input "07/10/2025 - 09/10/2025"
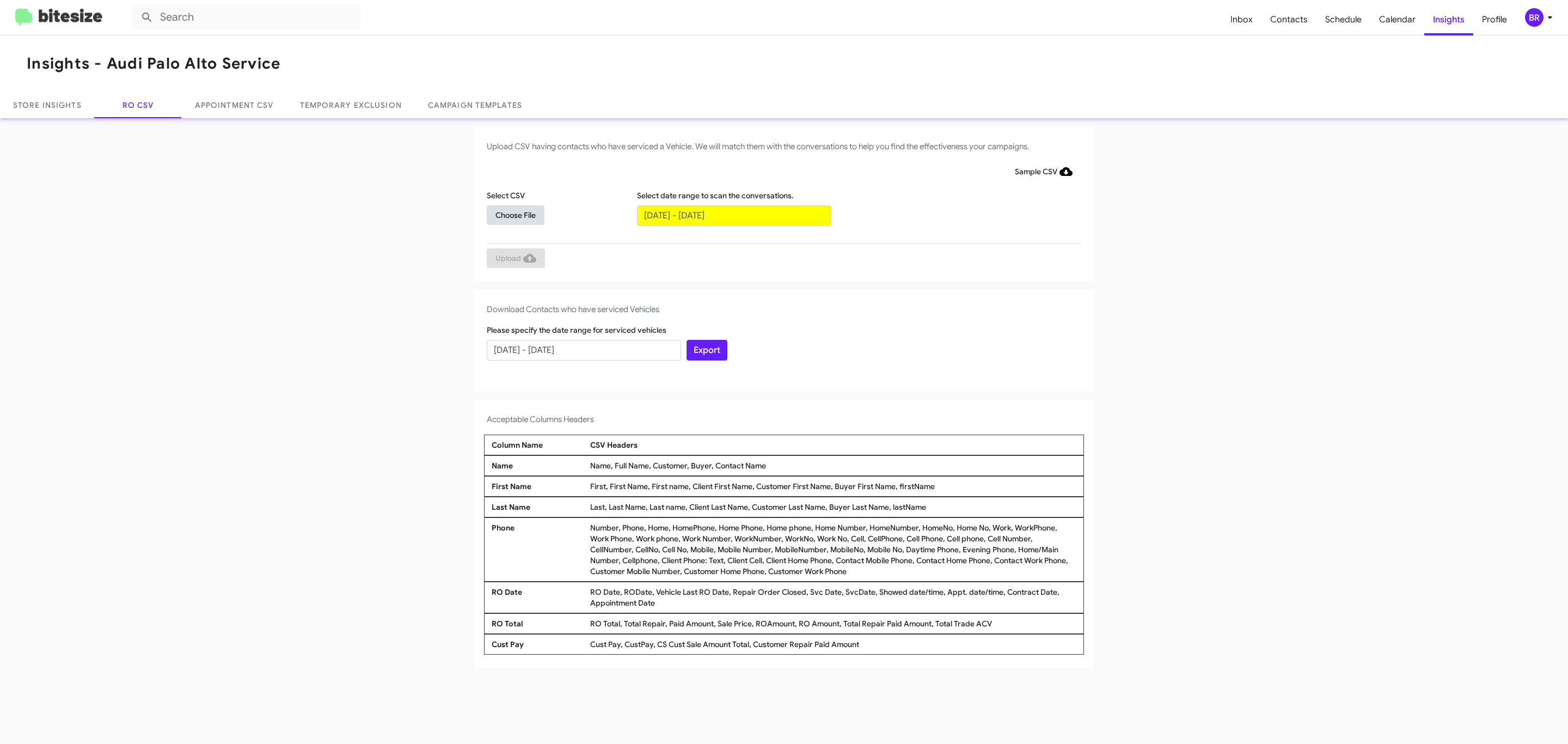
click at [515, 215] on span "Choose File" at bounding box center [516, 215] width 40 height 19
click at [514, 258] on span "Upload" at bounding box center [516, 259] width 41 height 19
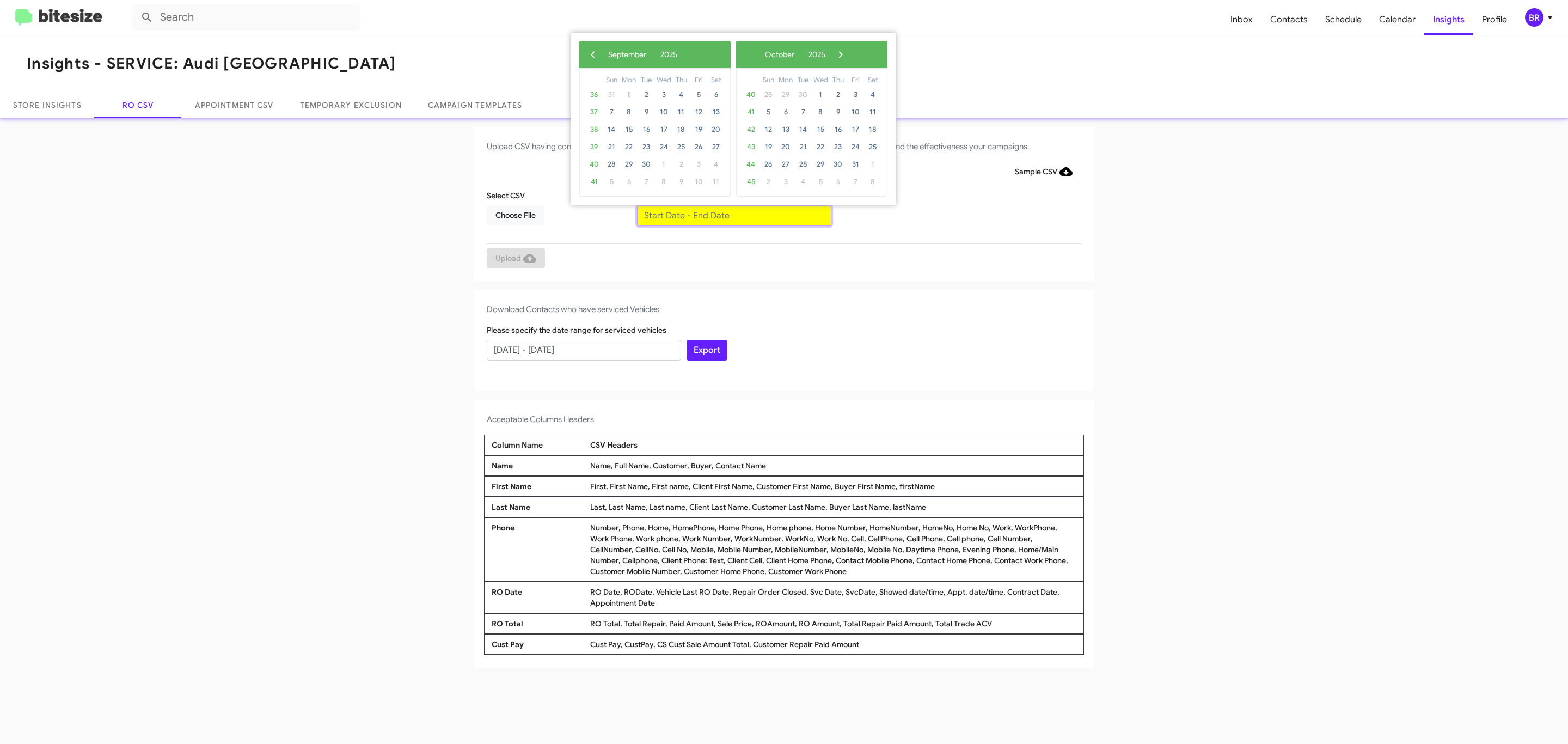
type input "07/10/2025 - 09/10/2025"
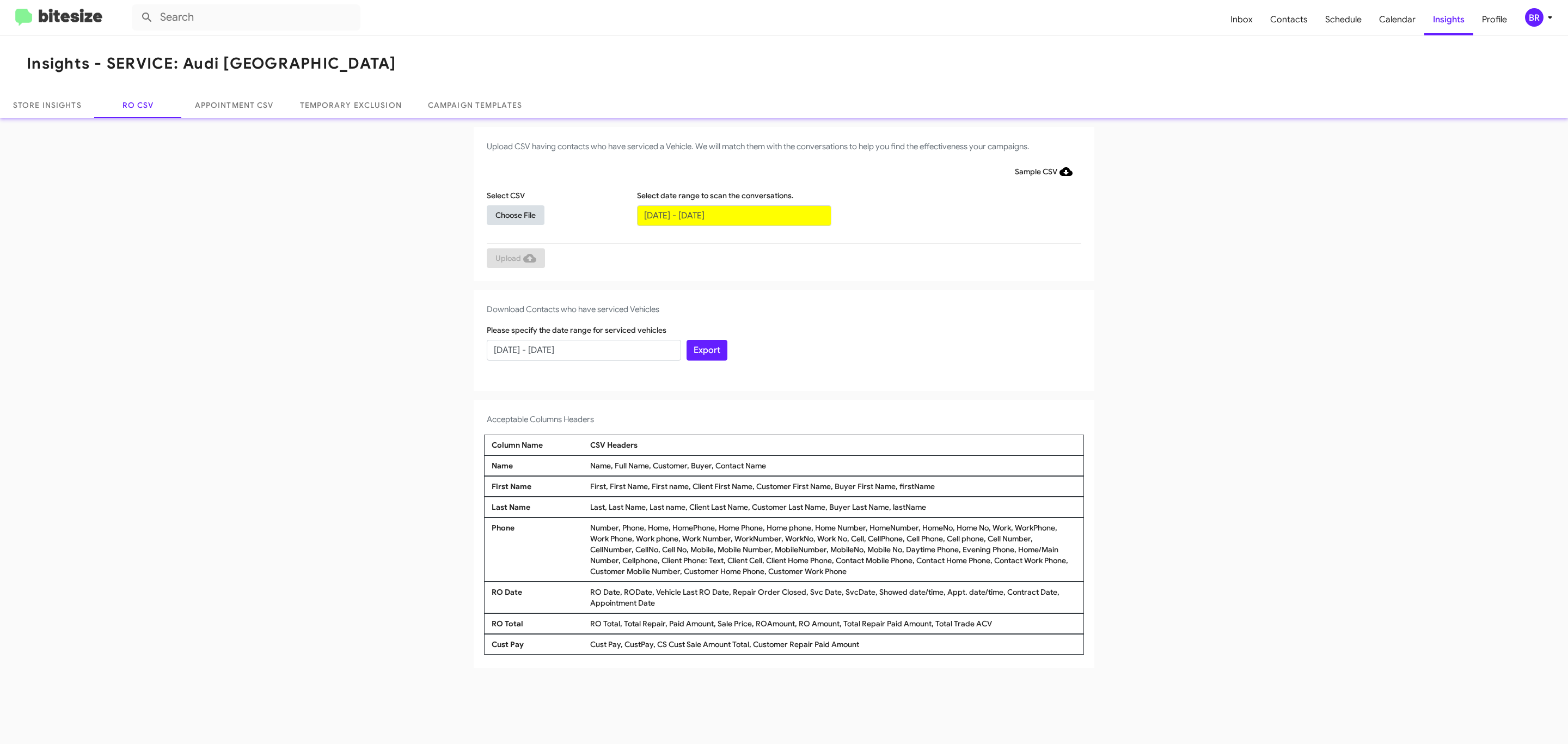
click at [515, 215] on span "Choose File" at bounding box center [516, 215] width 40 height 19
click at [514, 258] on span "Upload" at bounding box center [516, 259] width 41 height 19
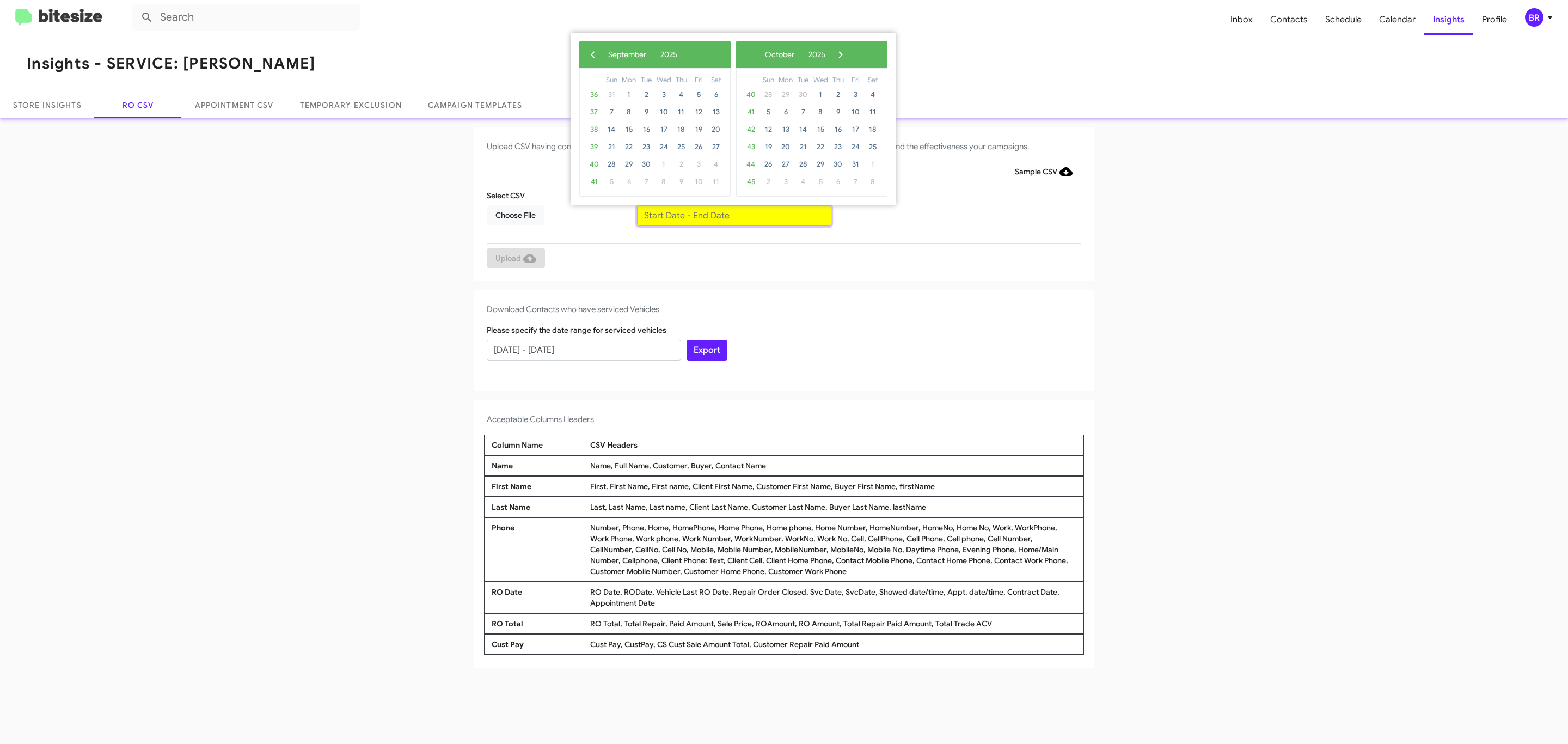
type input "[DATE] - [DATE]"
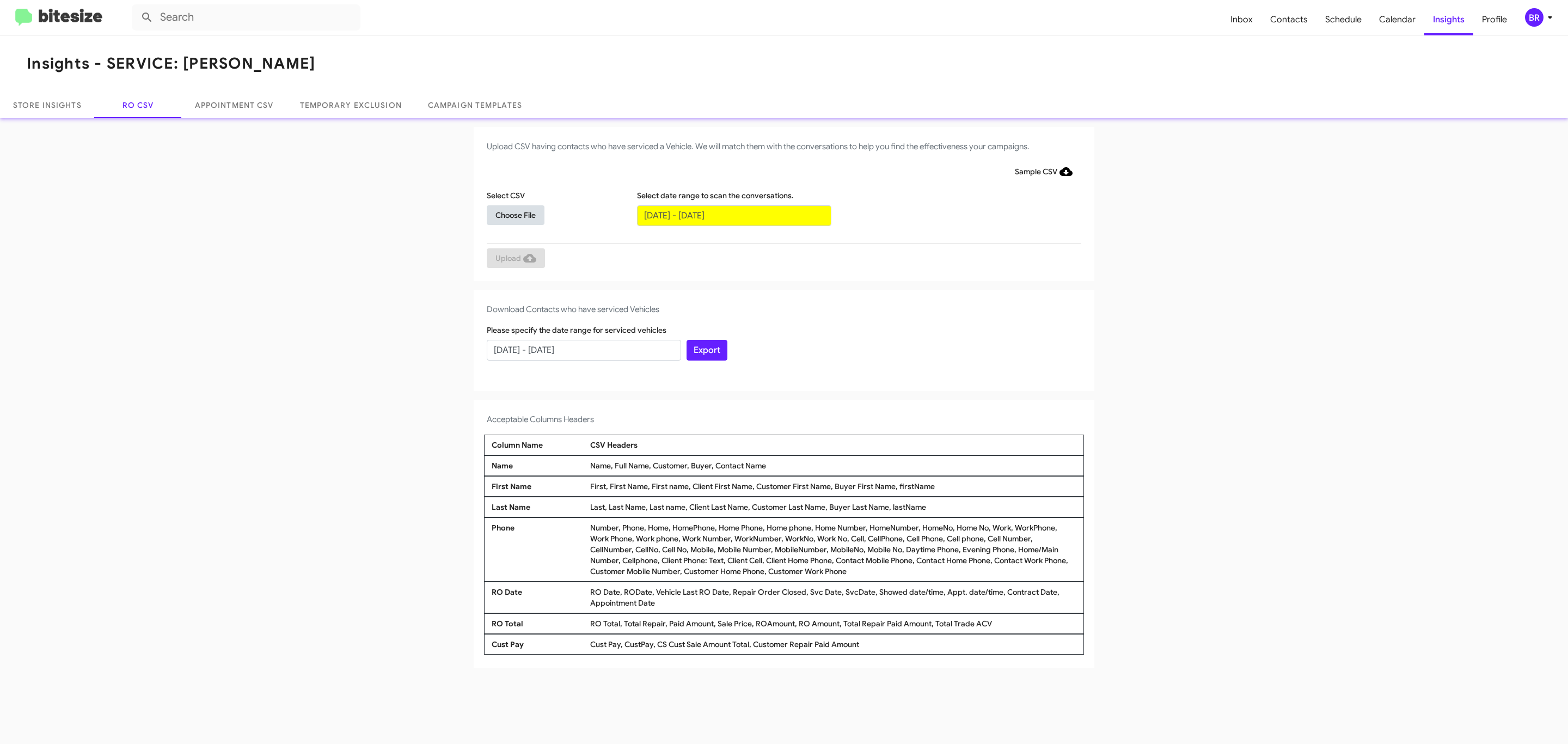
click at [515, 215] on span "Choose File" at bounding box center [516, 215] width 40 height 19
click at [514, 258] on span "Upload" at bounding box center [516, 259] width 41 height 19
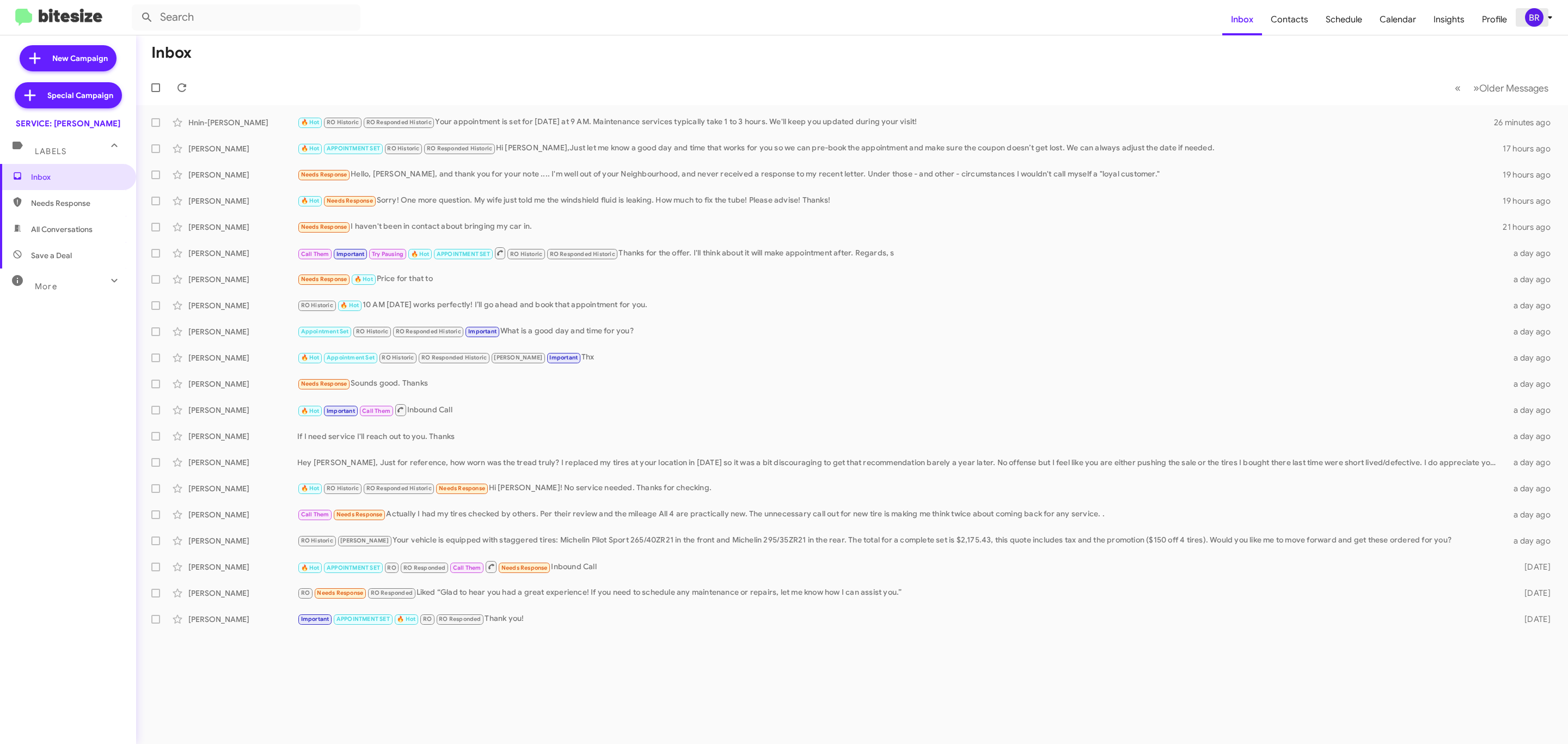
click at [1544, 22] on icon at bounding box center [1550, 18] width 13 height 13
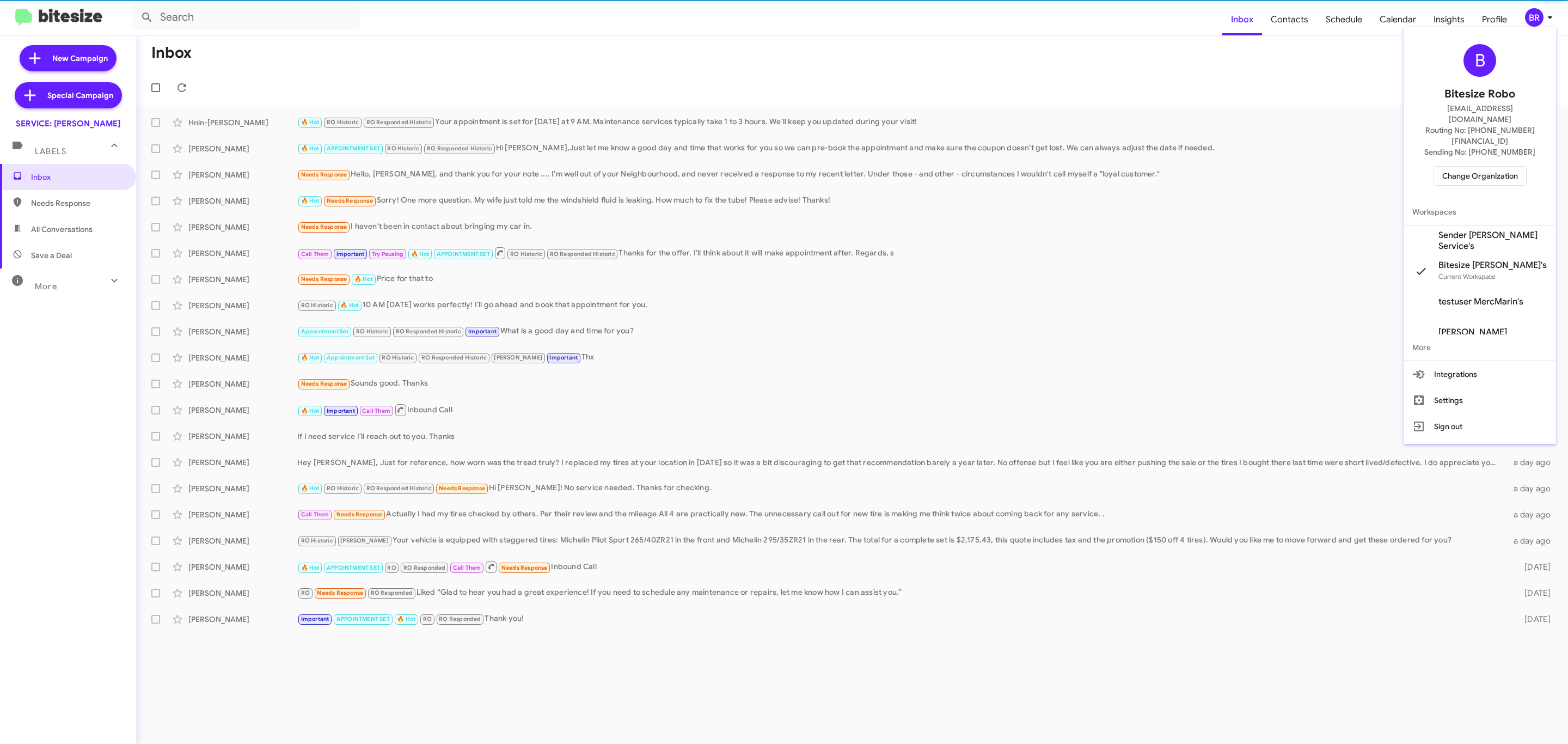
click at [1474, 166] on button "Change Organization" at bounding box center [1480, 176] width 93 height 19
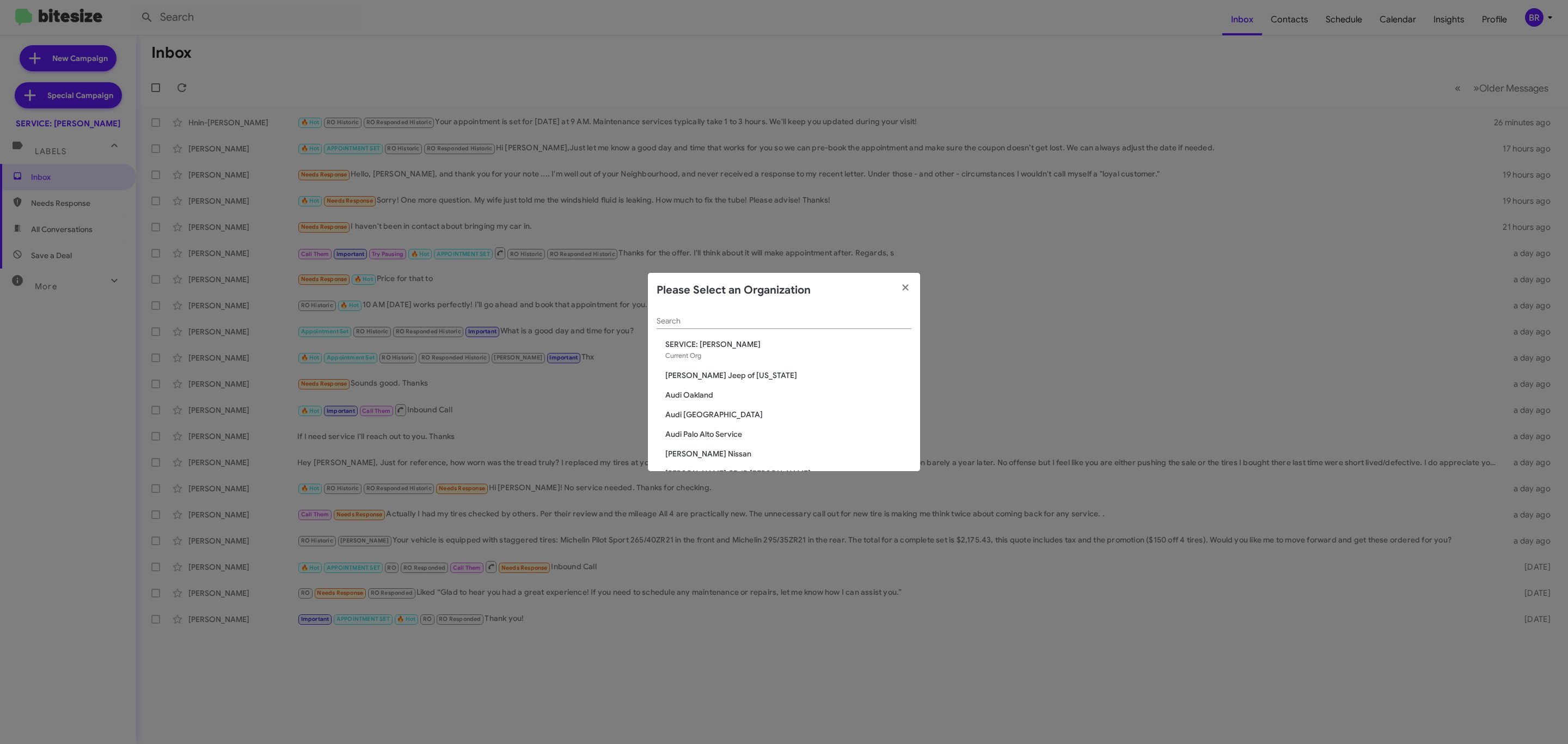
click at [712, 393] on span "Audi Oakland" at bounding box center [789, 395] width 246 height 11
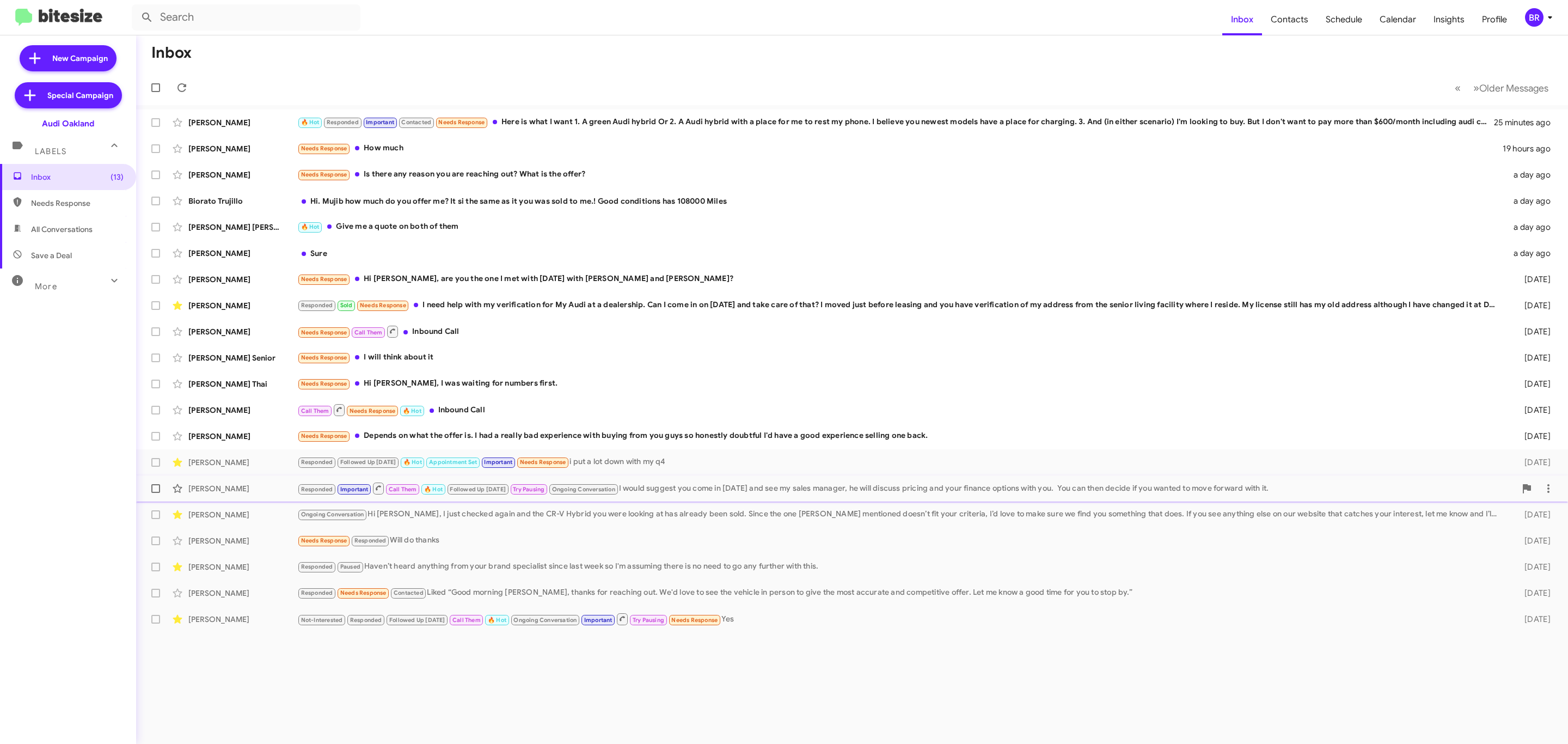
click at [510, 502] on span "[PERSON_NAME] Responded Important Call Them 🔥 Hot Followed Up [DATE] Try Pausin…" at bounding box center [852, 488] width 1432 height 26
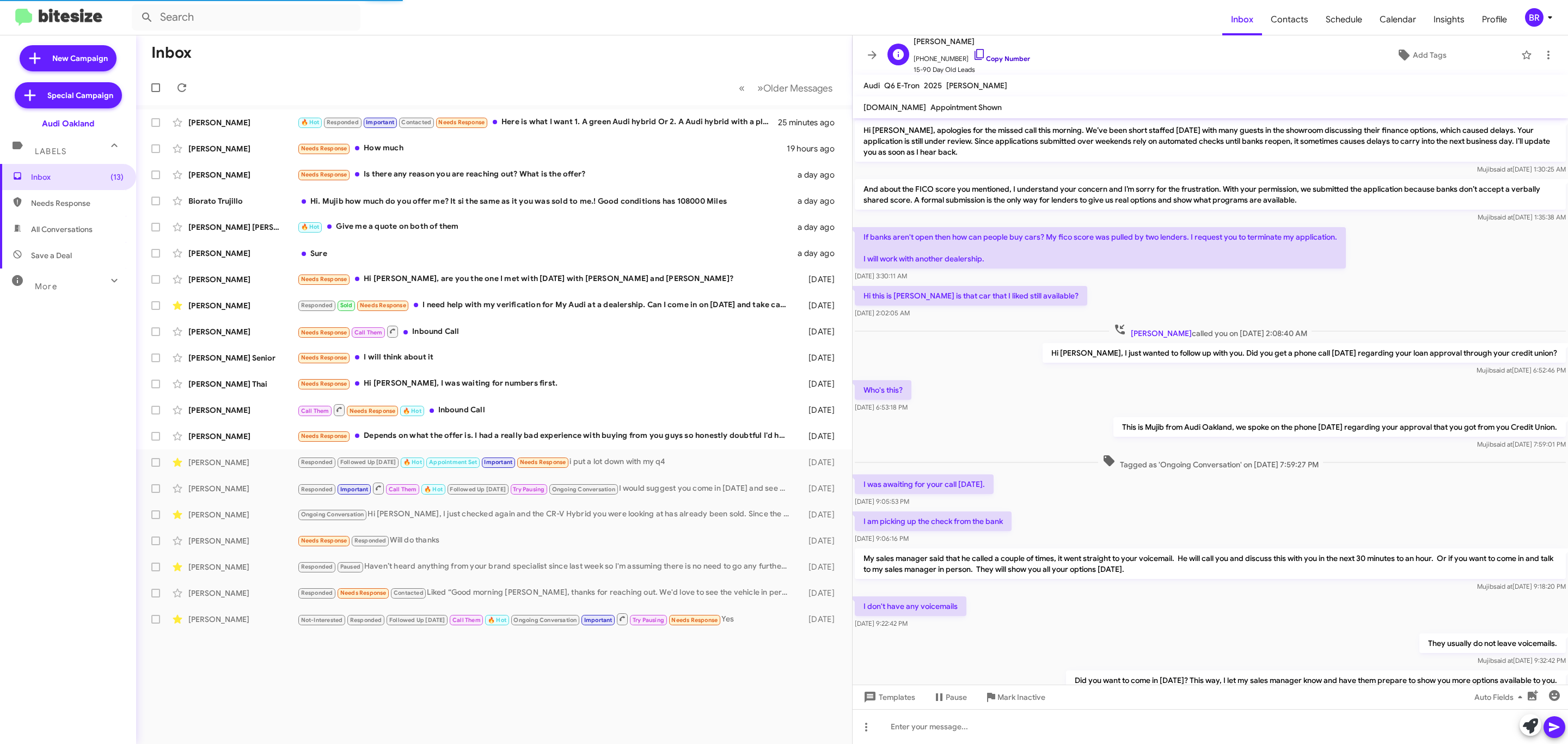
scroll to position [261, 0]
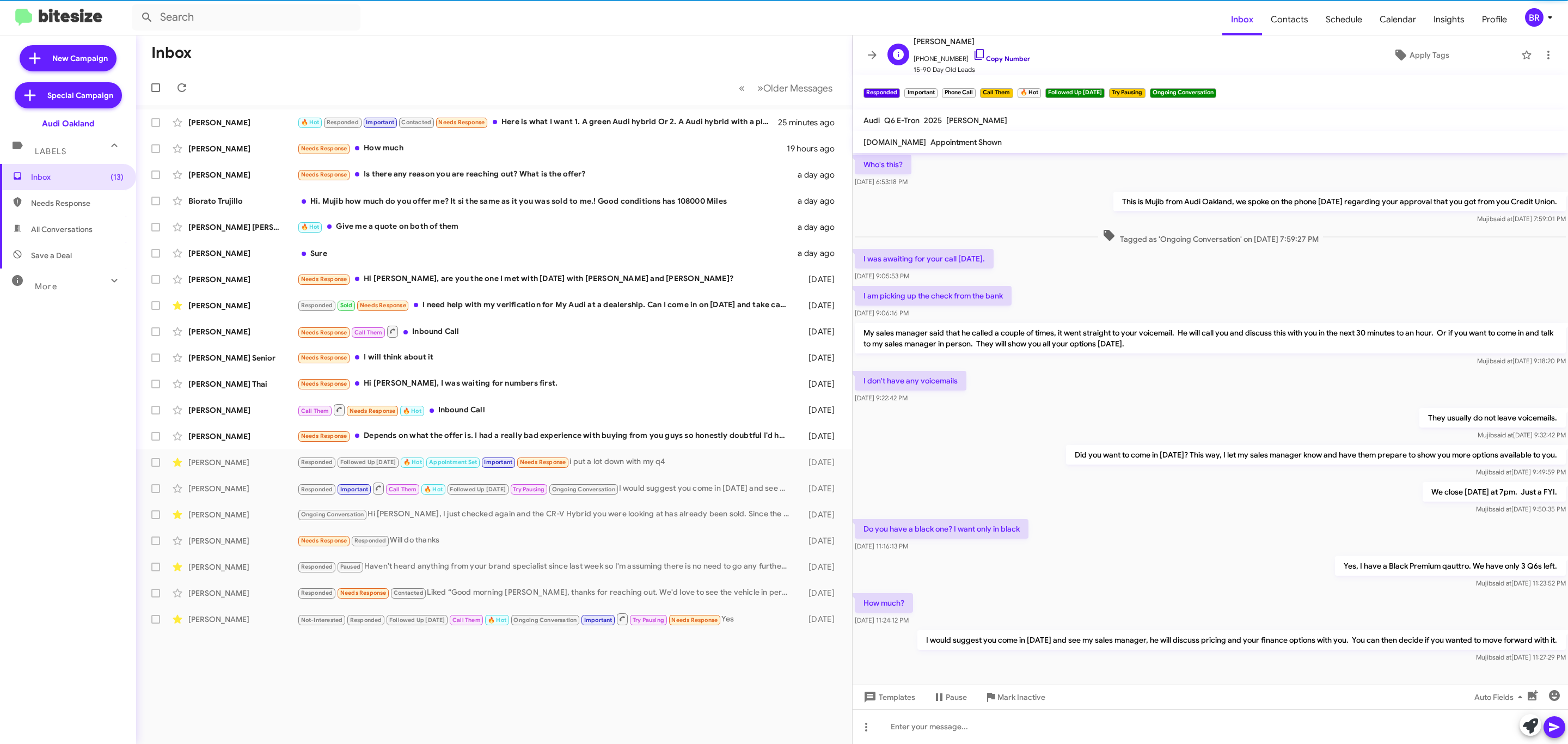
drag, startPoint x: 993, startPoint y: 59, endPoint x: 982, endPoint y: 59, distance: 11.0
click at [993, 59] on link "Copy Number" at bounding box center [1001, 58] width 57 height 8
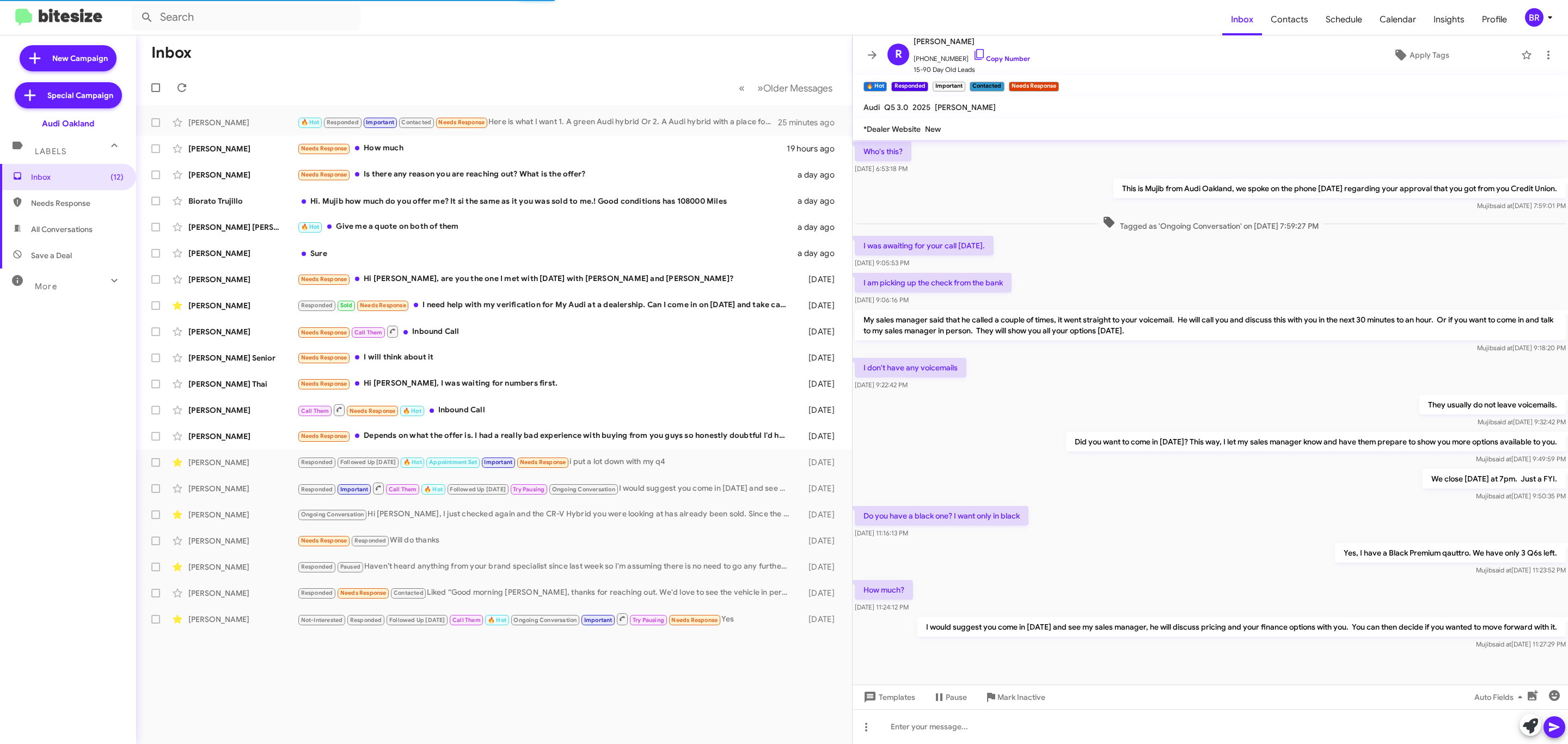
scroll to position [370, 0]
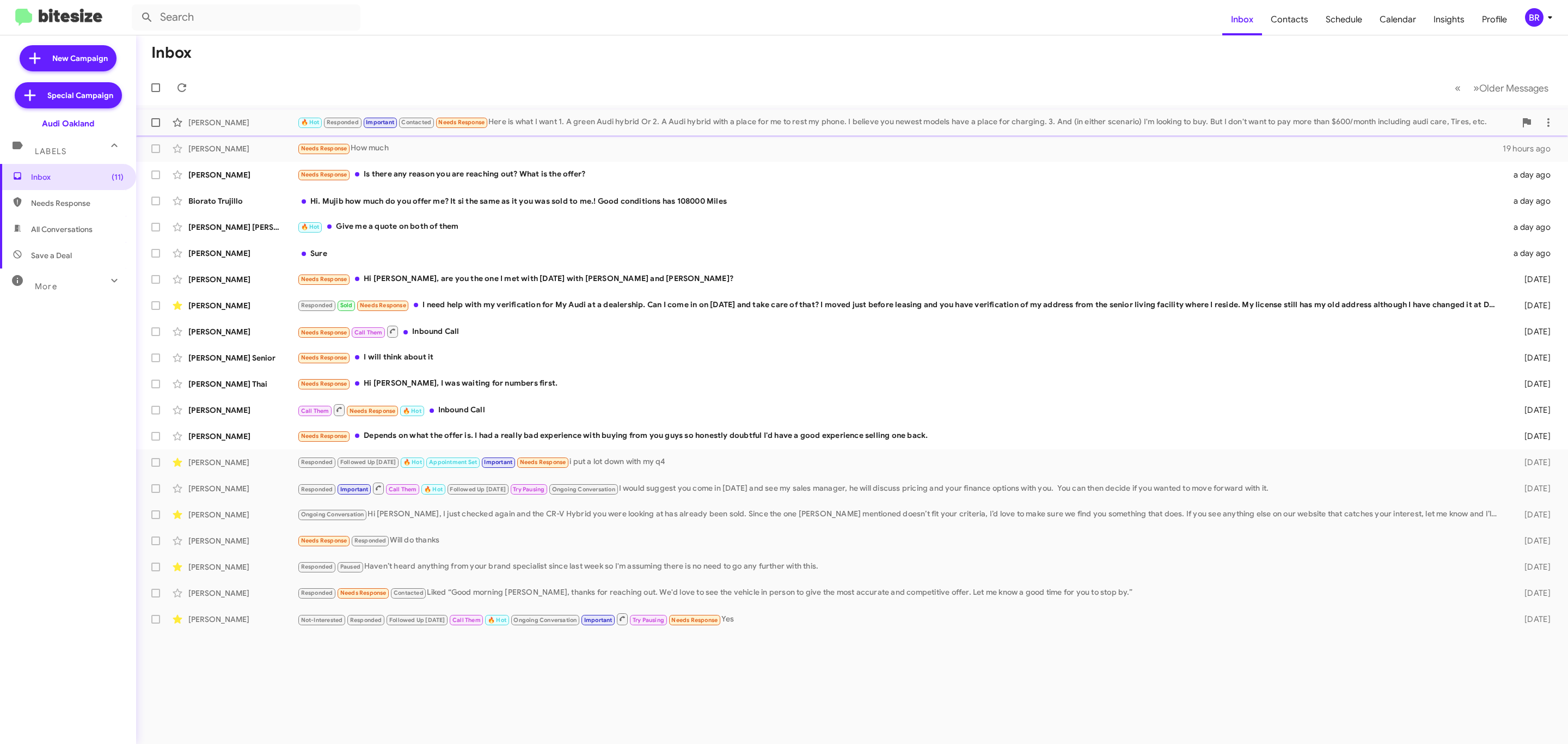
click at [157, 123] on span at bounding box center [156, 123] width 9 height 9
click at [156, 127] on input "checkbox" at bounding box center [155, 127] width 1 height 1
checkbox input "true"
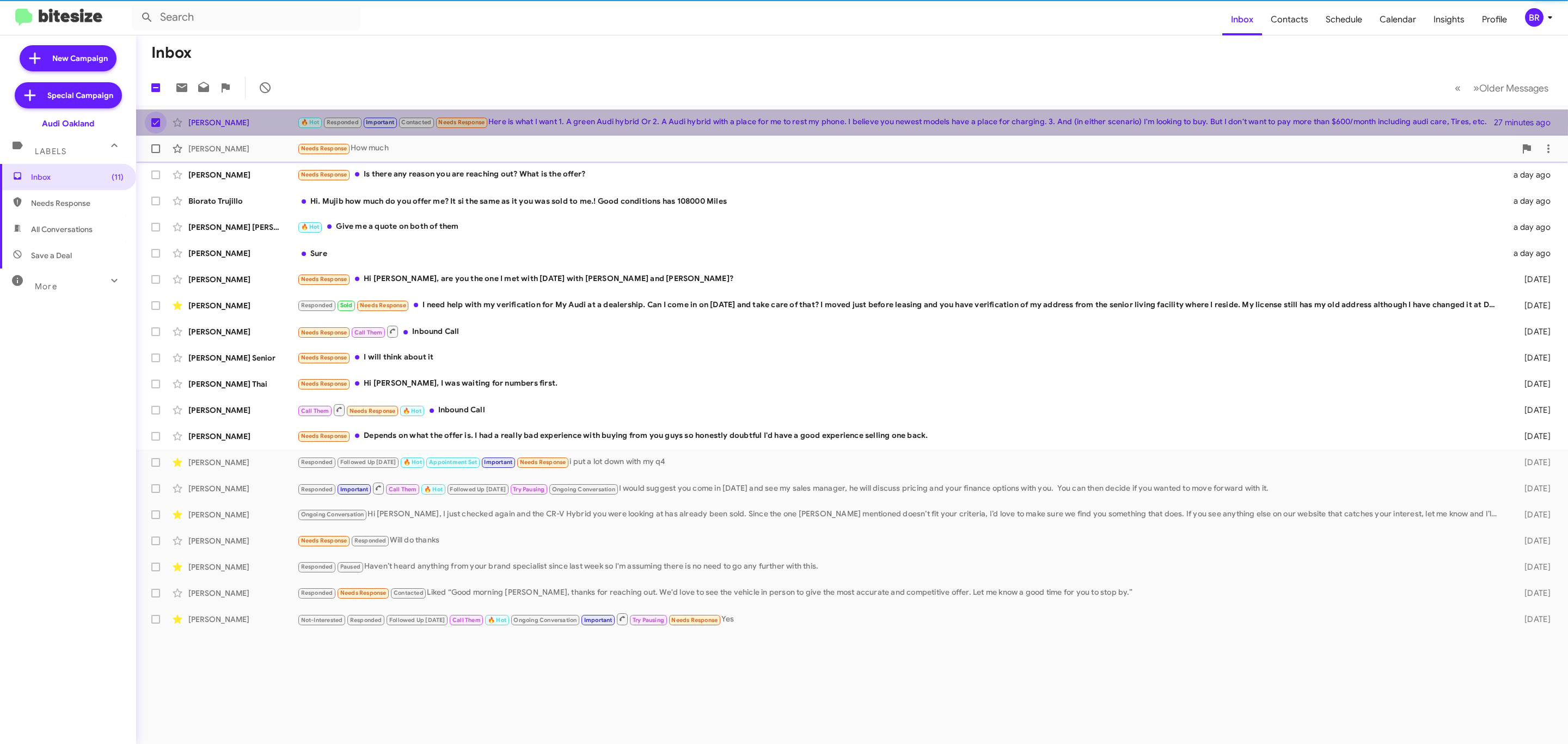
click at [152, 152] on span at bounding box center [156, 149] width 9 height 9
click at [155, 153] on input "checkbox" at bounding box center [155, 153] width 1 height 1
checkbox input "true"
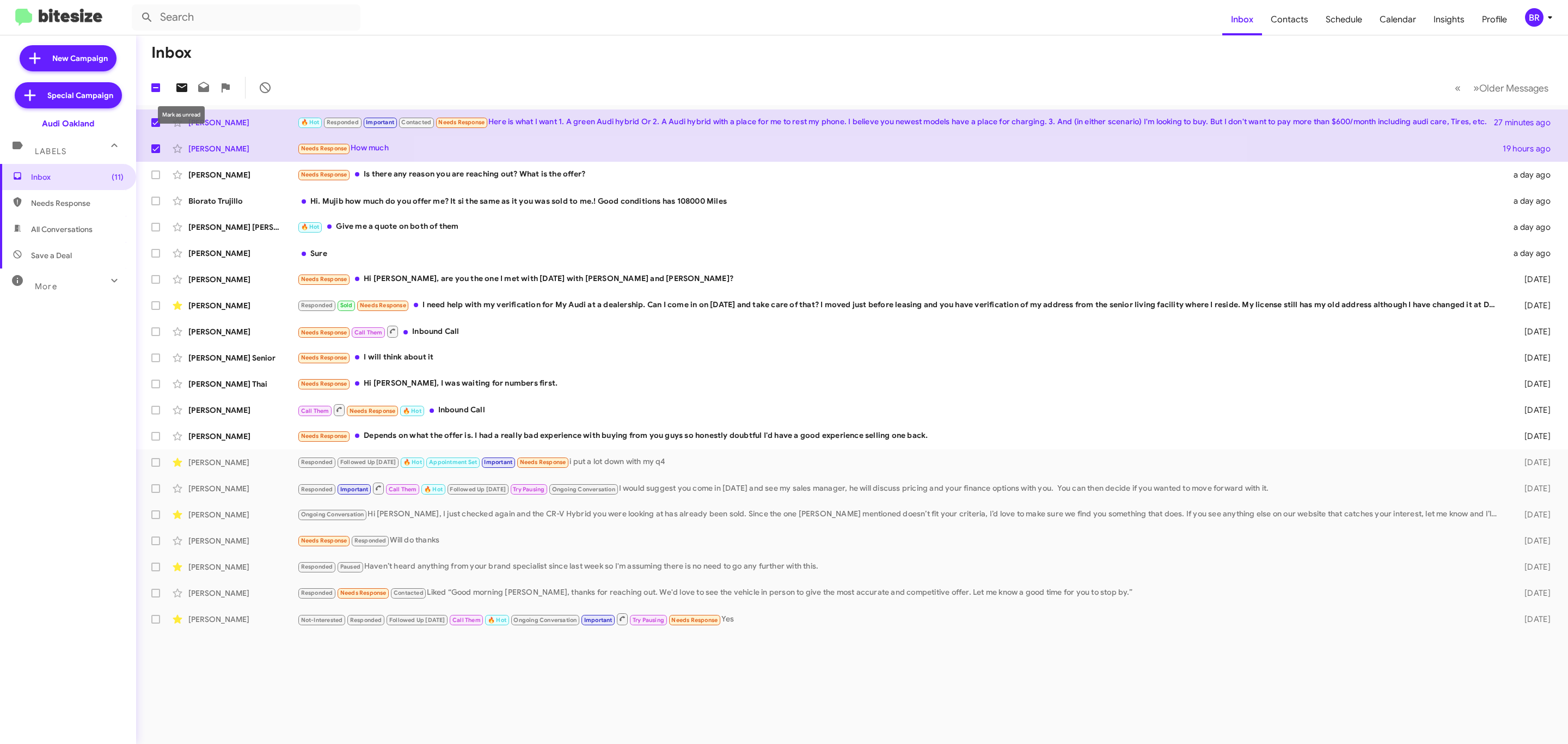
click at [178, 89] on icon at bounding box center [182, 88] width 11 height 9
click at [1538, 16] on div "BR" at bounding box center [1534, 17] width 19 height 19
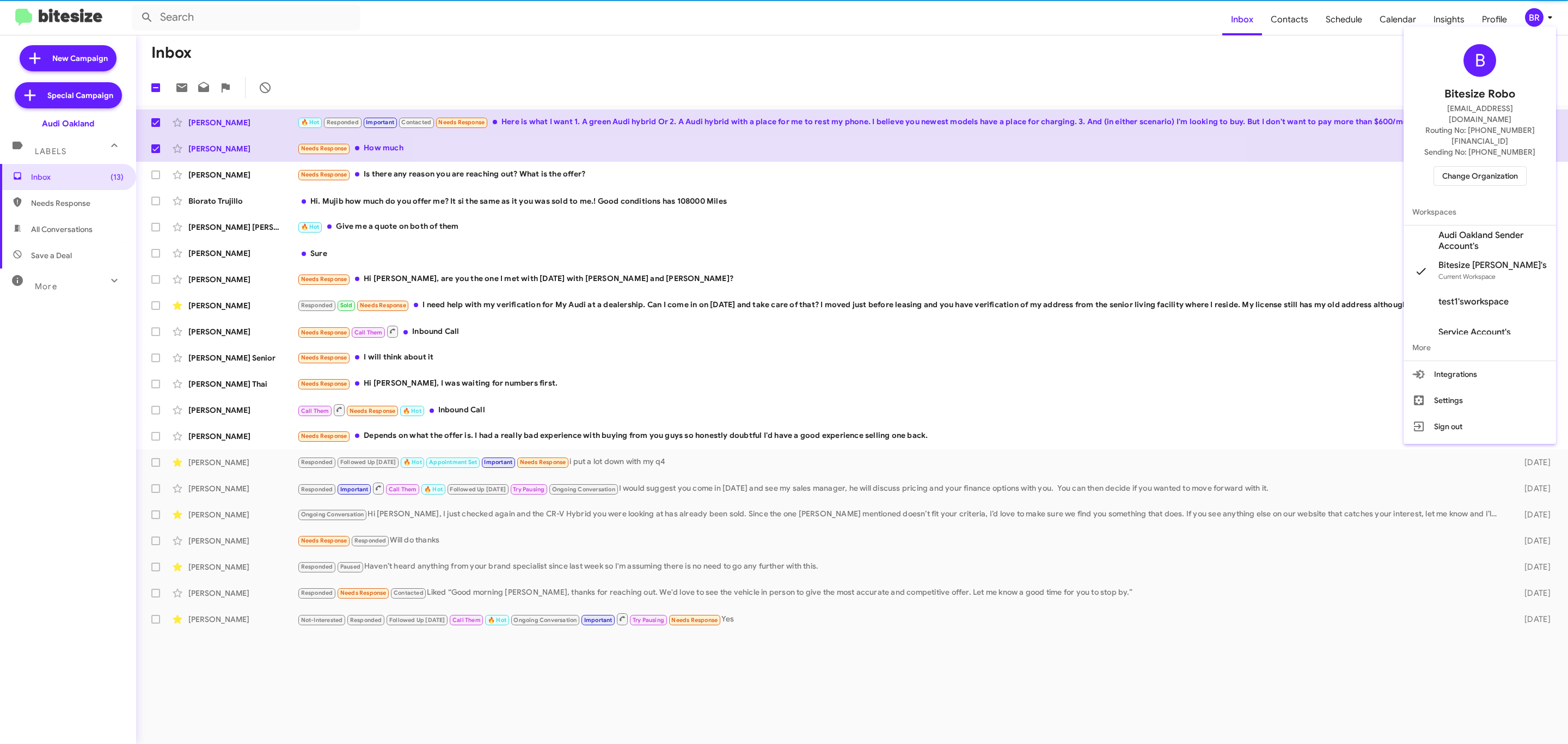
click at [1462, 167] on span "Change Organization" at bounding box center [1480, 176] width 76 height 19
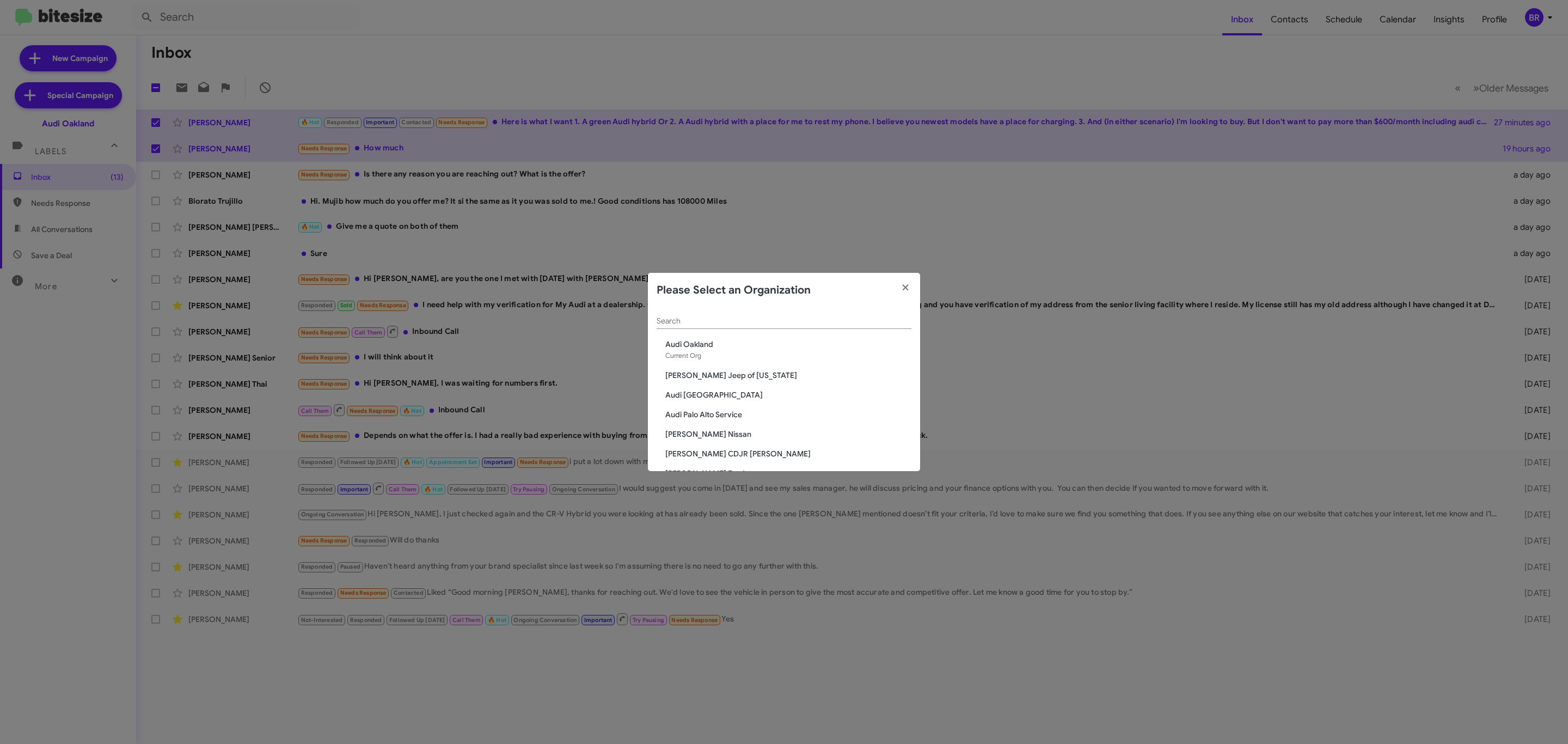
click at [796, 320] on input "Search" at bounding box center [784, 322] width 255 height 9
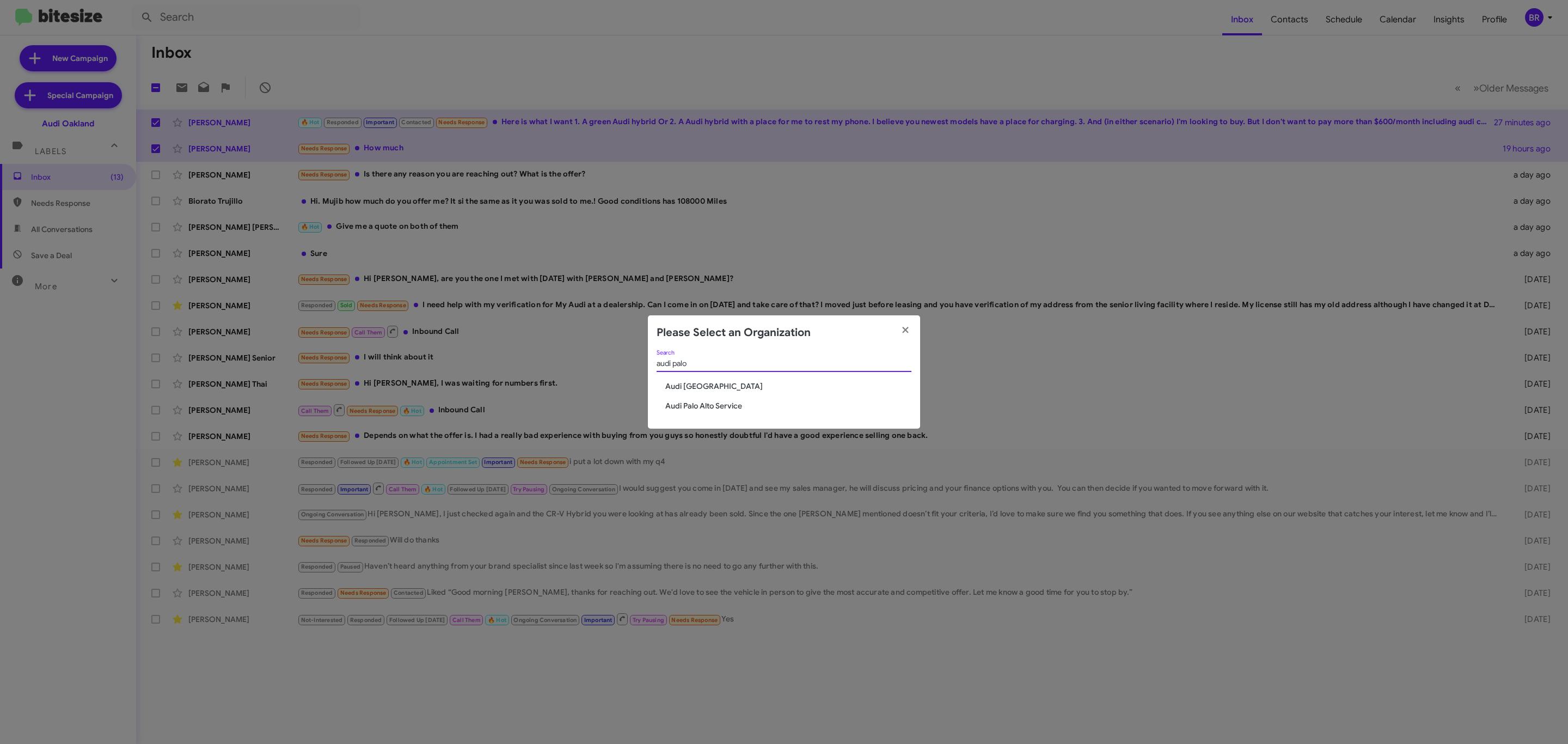
type input "audi palo"
click at [701, 383] on span "Audi [GEOGRAPHIC_DATA]" at bounding box center [789, 386] width 246 height 11
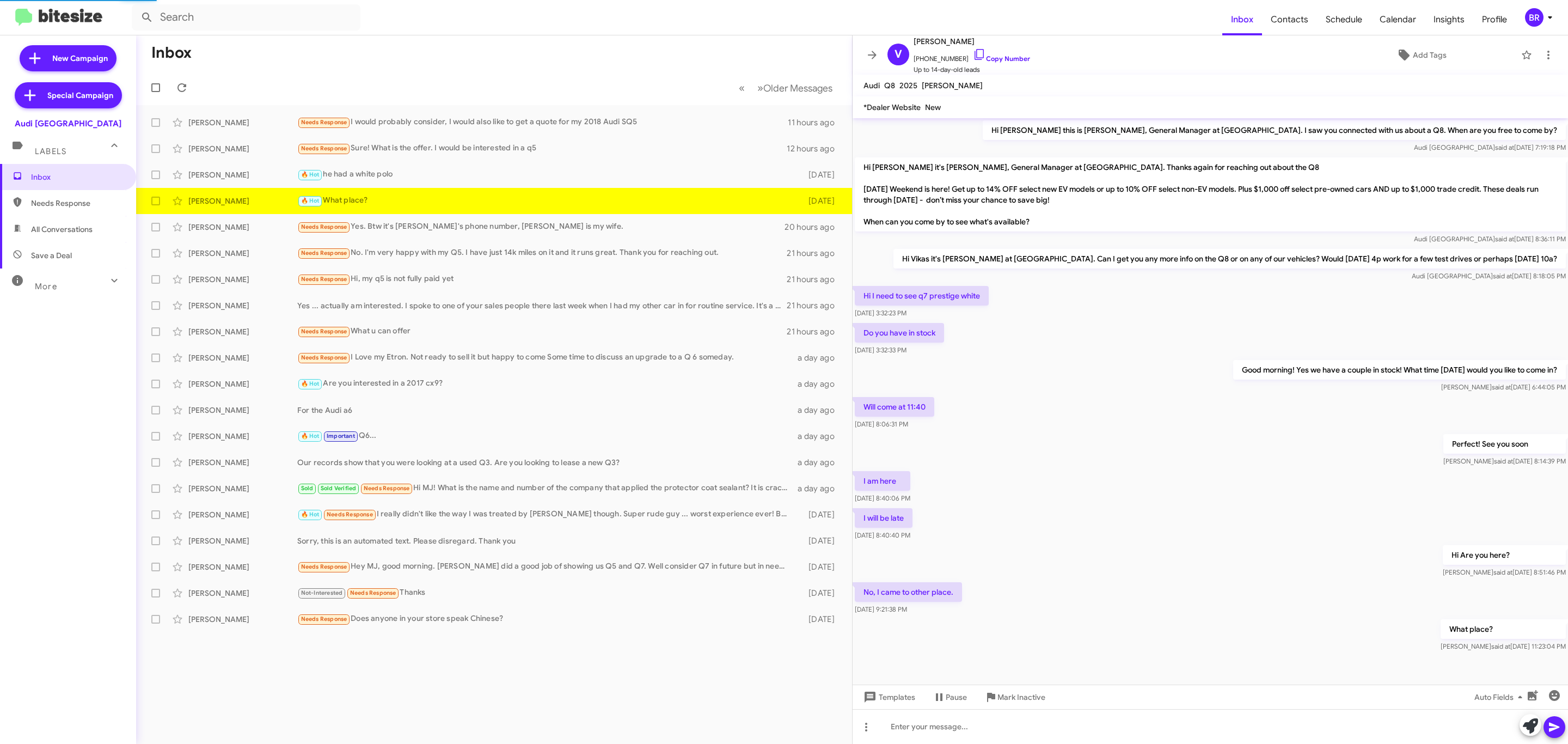
scroll to position [4, 0]
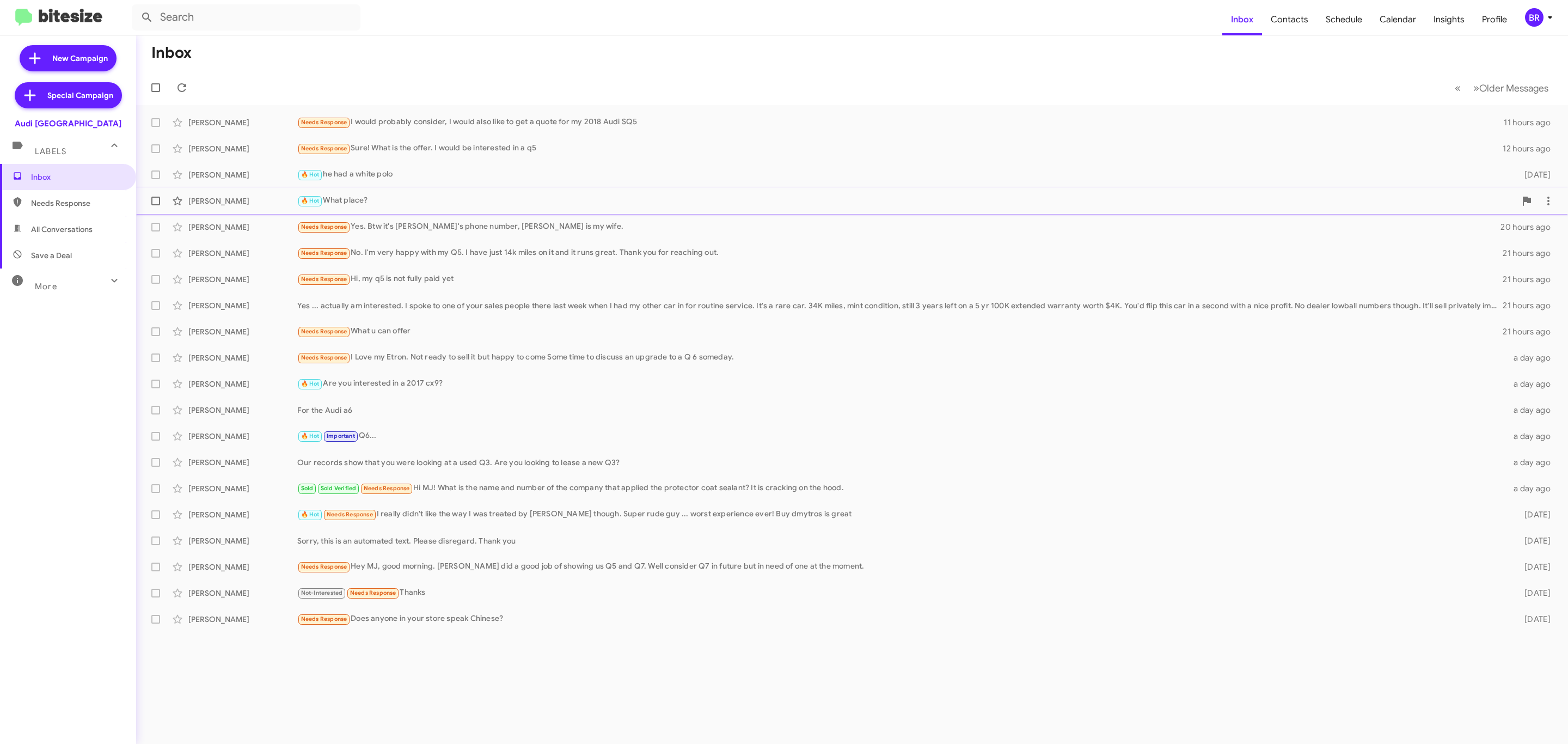
drag, startPoint x: 162, startPoint y: 201, endPoint x: 160, endPoint y: 190, distance: 11.2
click at [162, 201] on label at bounding box center [155, 200] width 22 height 22
click at [156, 206] on input "checkbox" at bounding box center [155, 206] width 1 height 1
checkbox input "true"
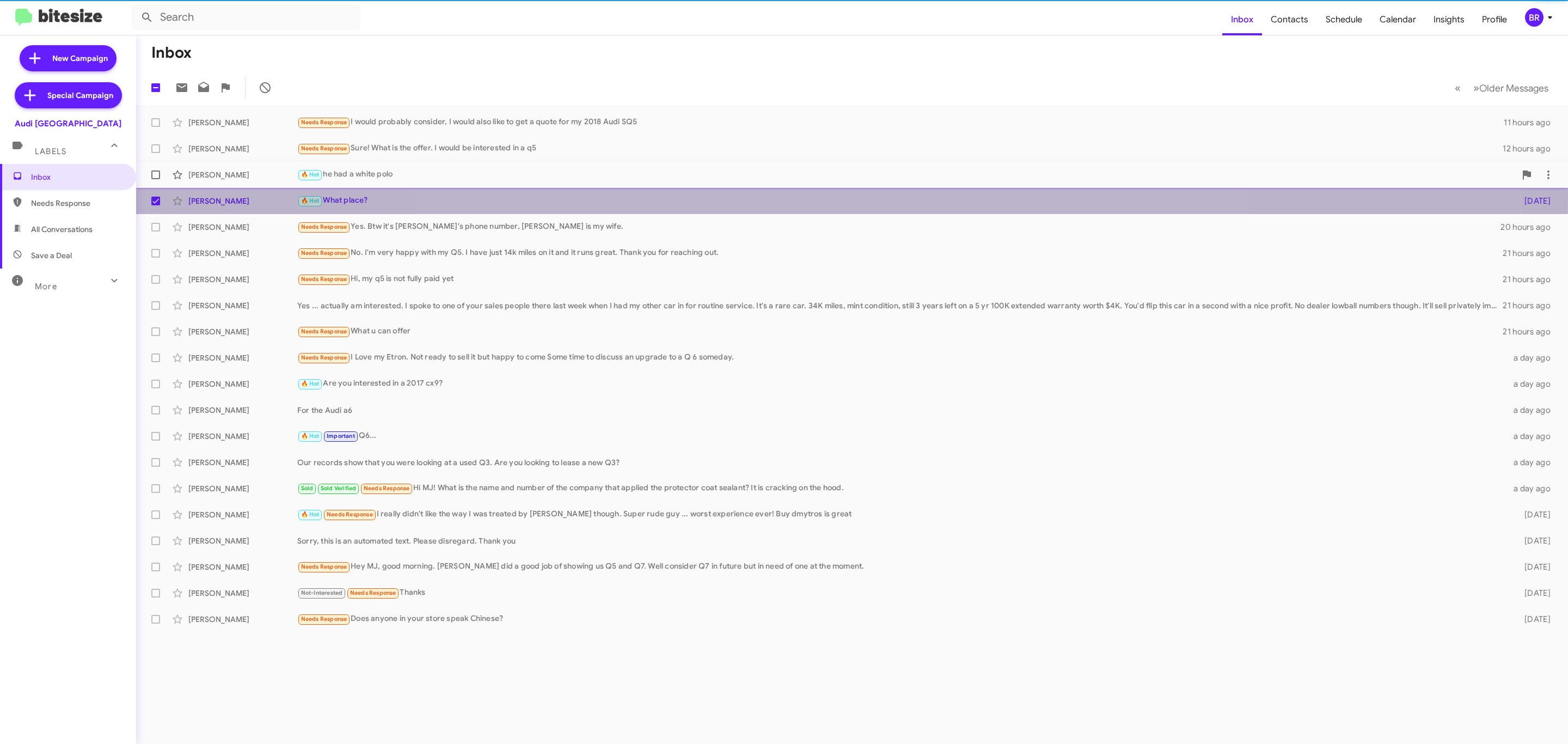
click at [156, 175] on span at bounding box center [156, 175] width 9 height 9
click at [156, 179] on input "checkbox" at bounding box center [155, 179] width 1 height 1
checkbox input "true"
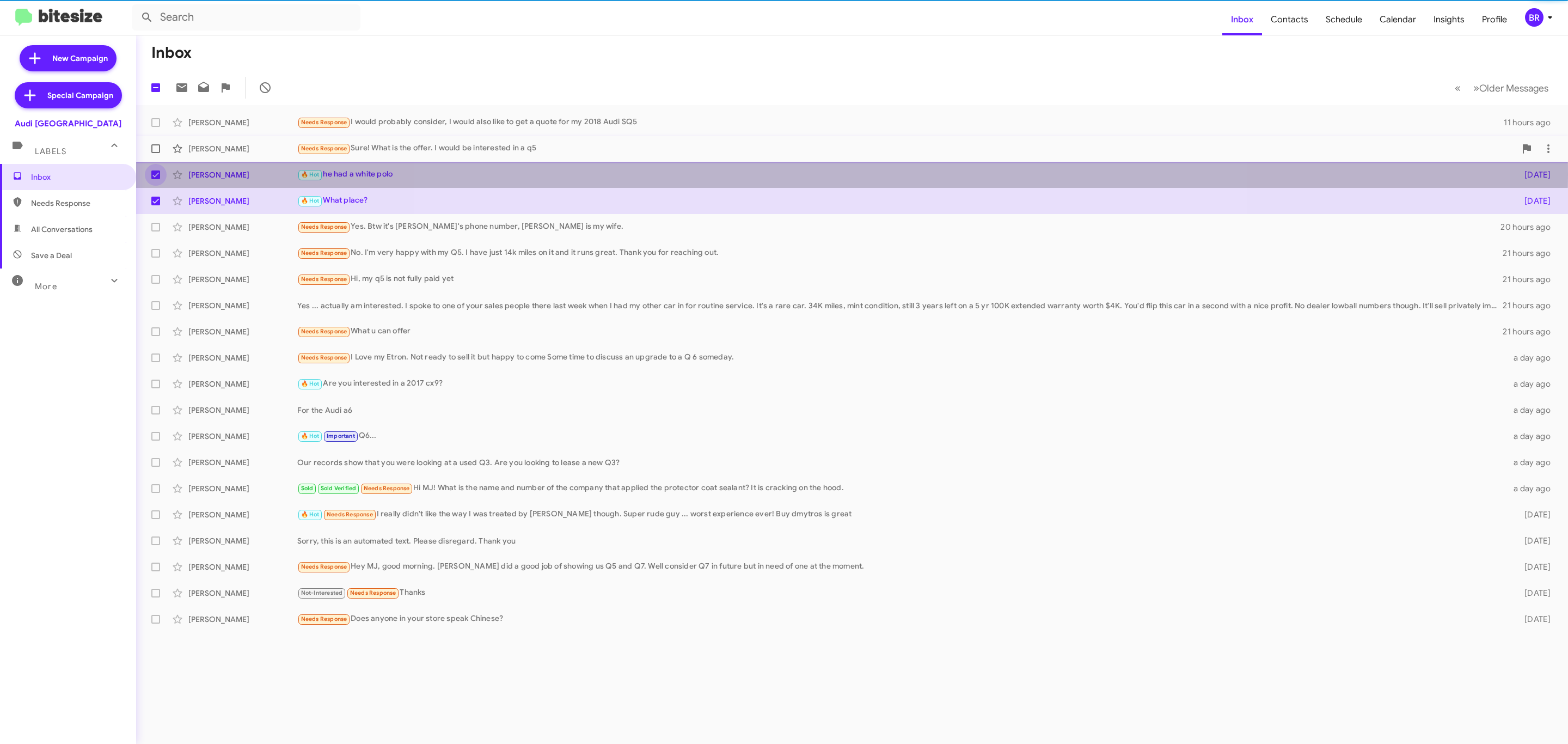
click at [156, 144] on span at bounding box center [156, 149] width 9 height 9
click at [156, 153] on input "checkbox" at bounding box center [155, 153] width 1 height 1
checkbox input "true"
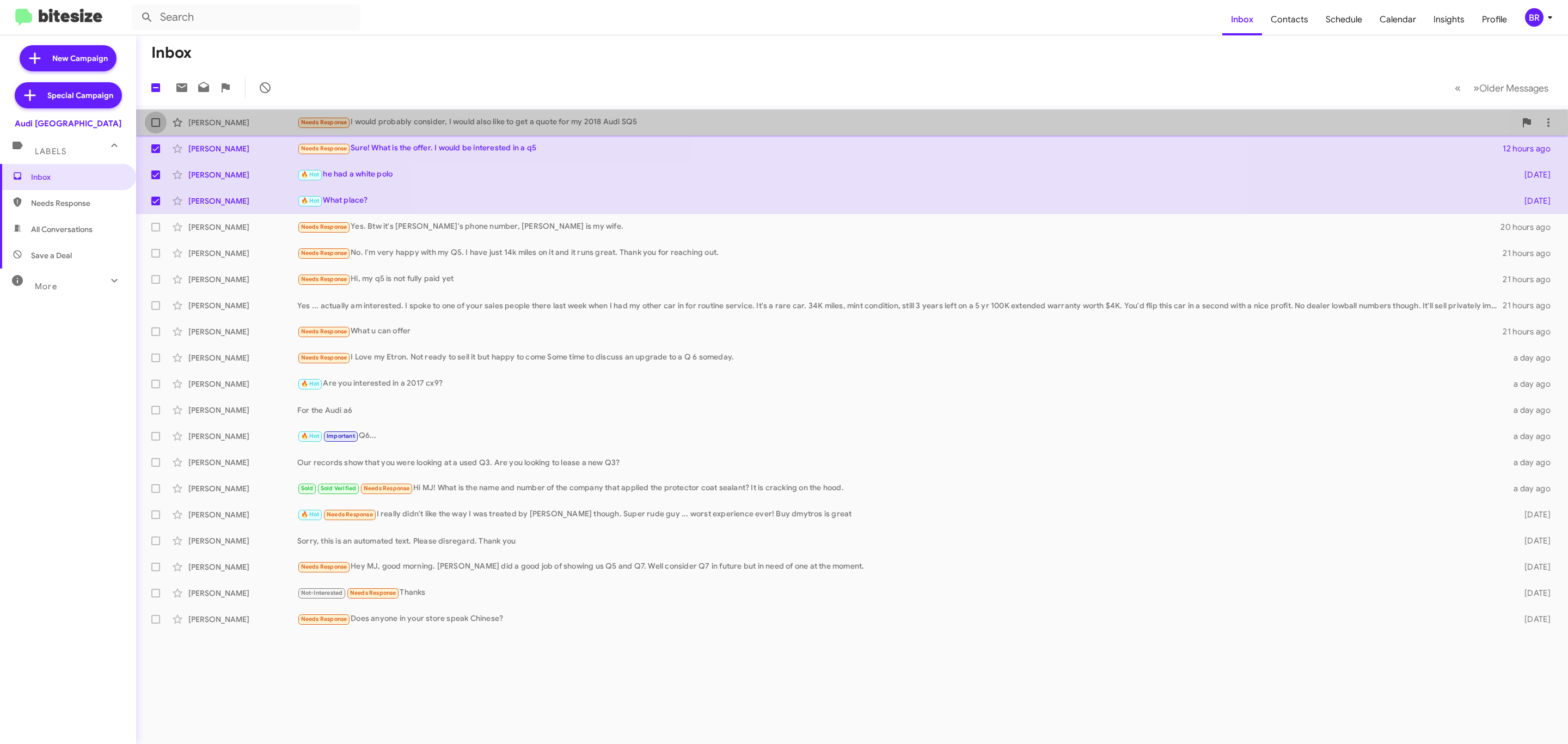
click at [155, 129] on label at bounding box center [155, 122] width 22 height 22
click at [155, 128] on input "checkbox" at bounding box center [155, 127] width 1 height 1
checkbox input "true"
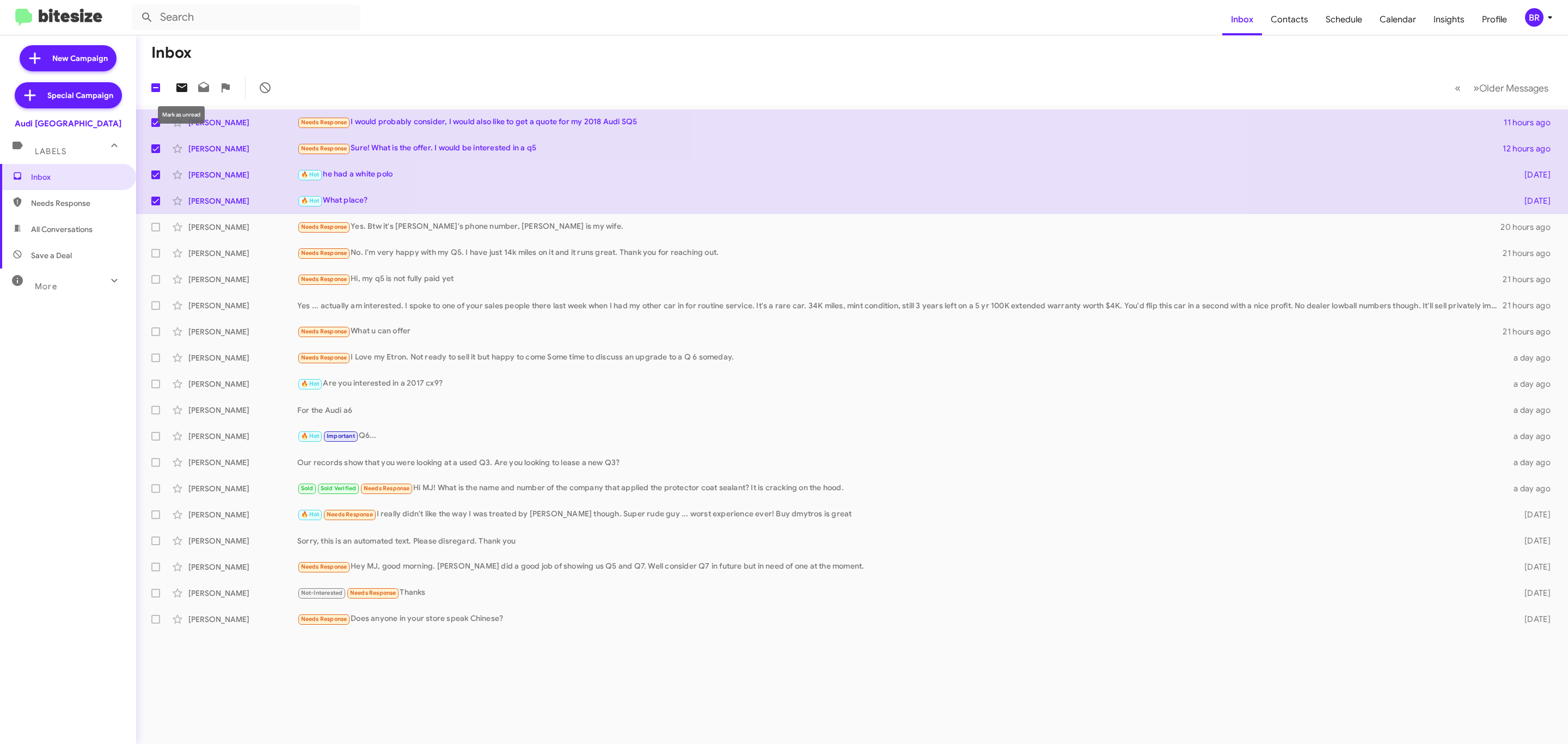
click at [181, 82] on icon at bounding box center [182, 88] width 13 height 13
click at [1526, 13] on div "BR" at bounding box center [1534, 17] width 19 height 19
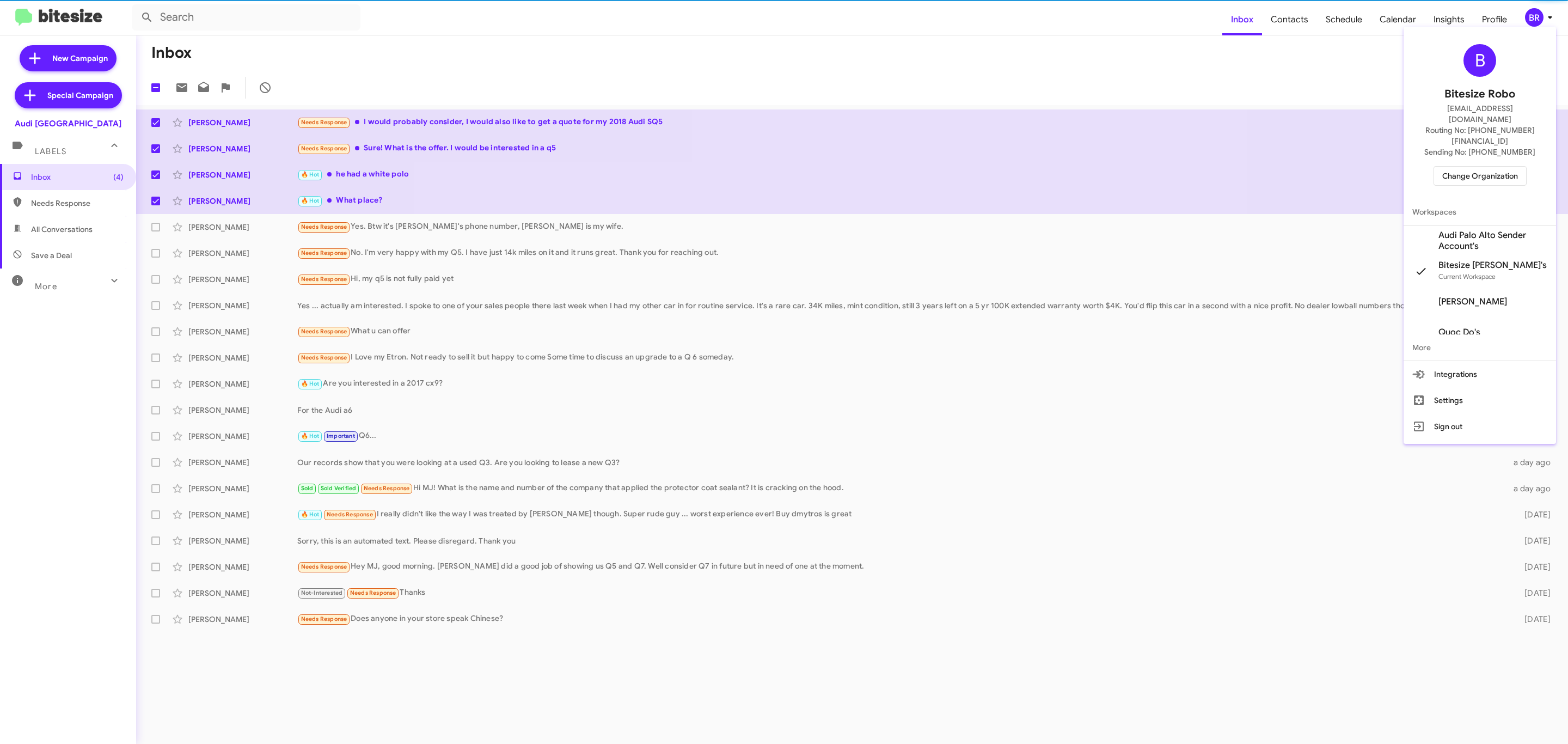
click at [1472, 167] on span "Change Organization" at bounding box center [1480, 176] width 76 height 19
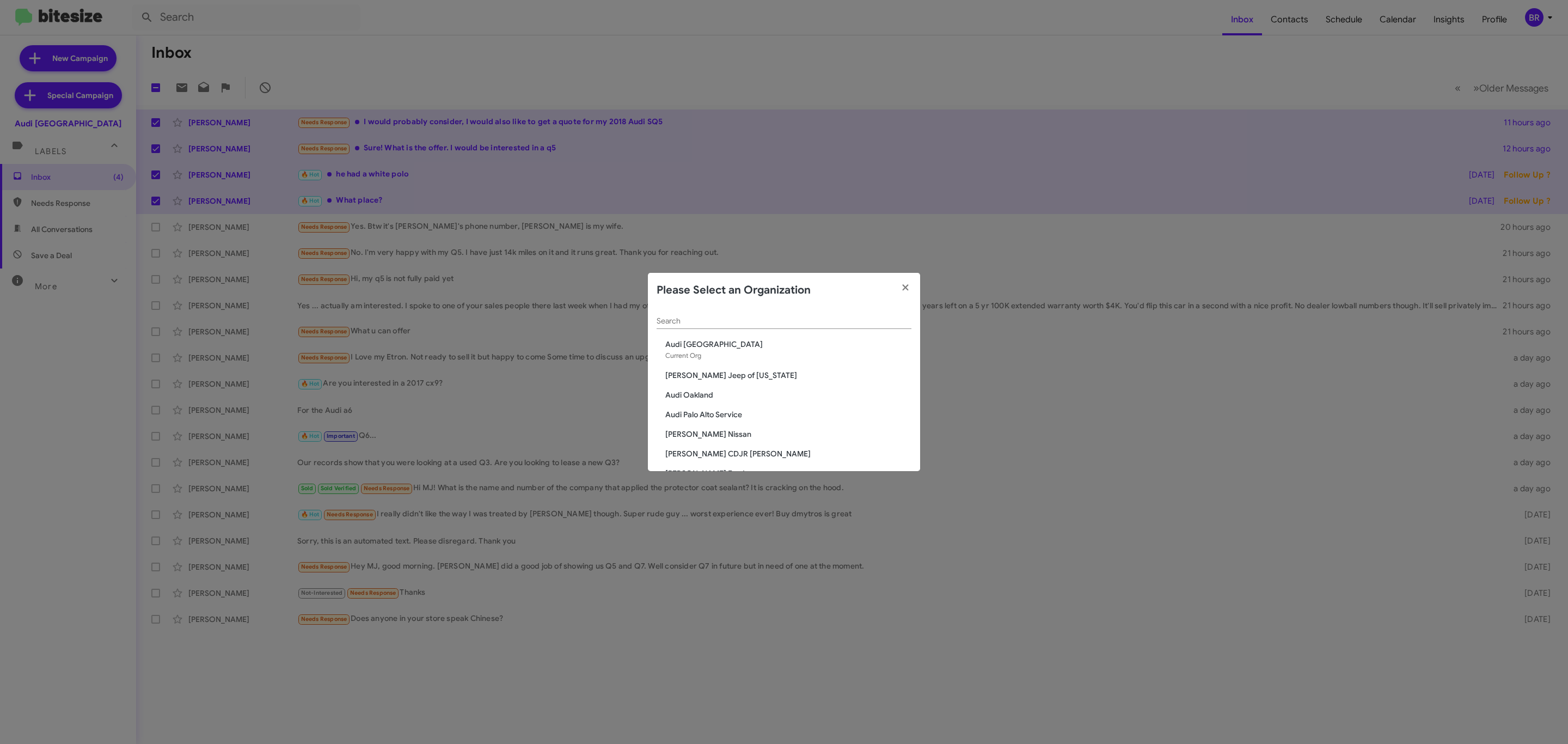
click at [810, 316] on div "Search" at bounding box center [784, 319] width 255 height 22
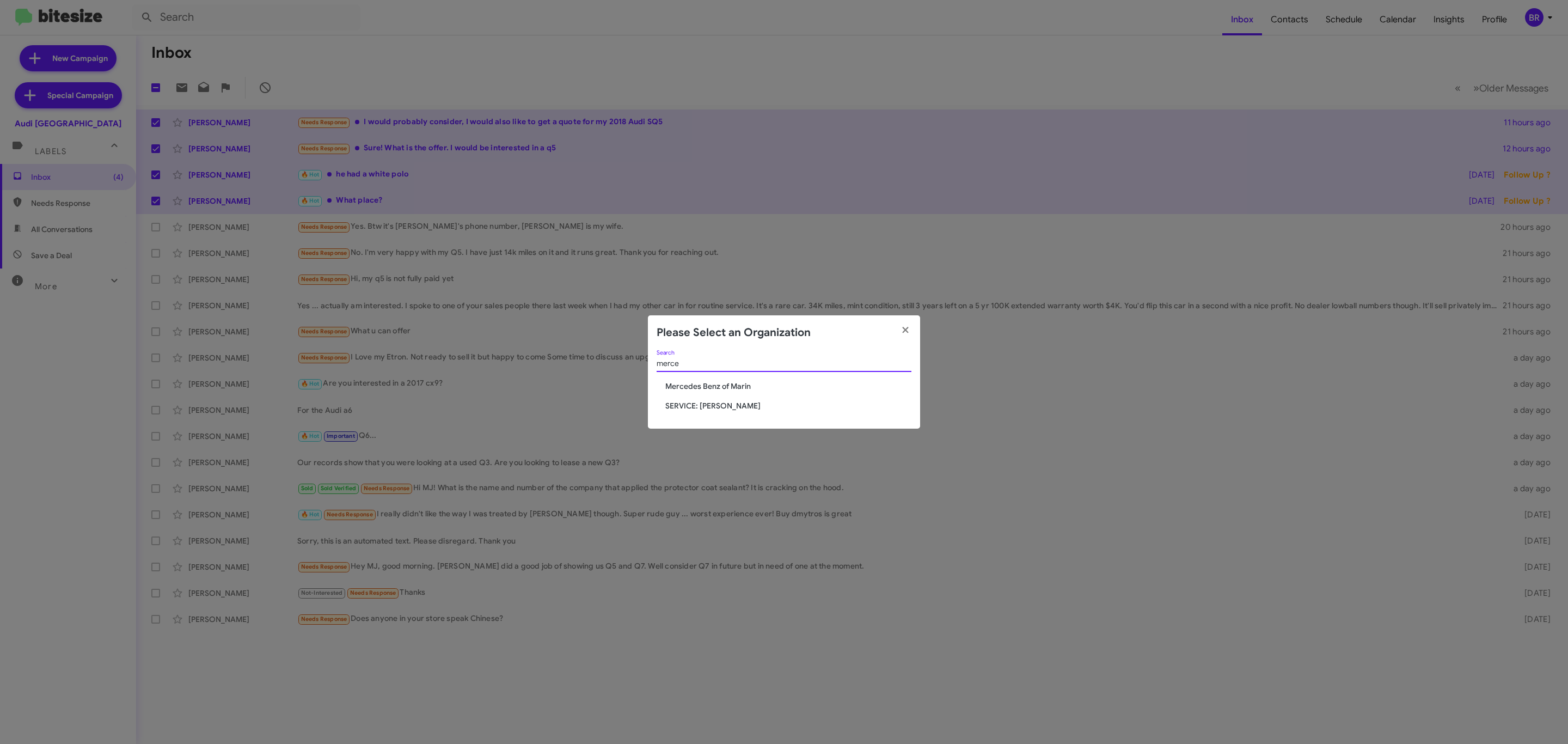
type input "merce"
click at [714, 383] on span "Mercedes Benz of Marin" at bounding box center [789, 386] width 246 height 11
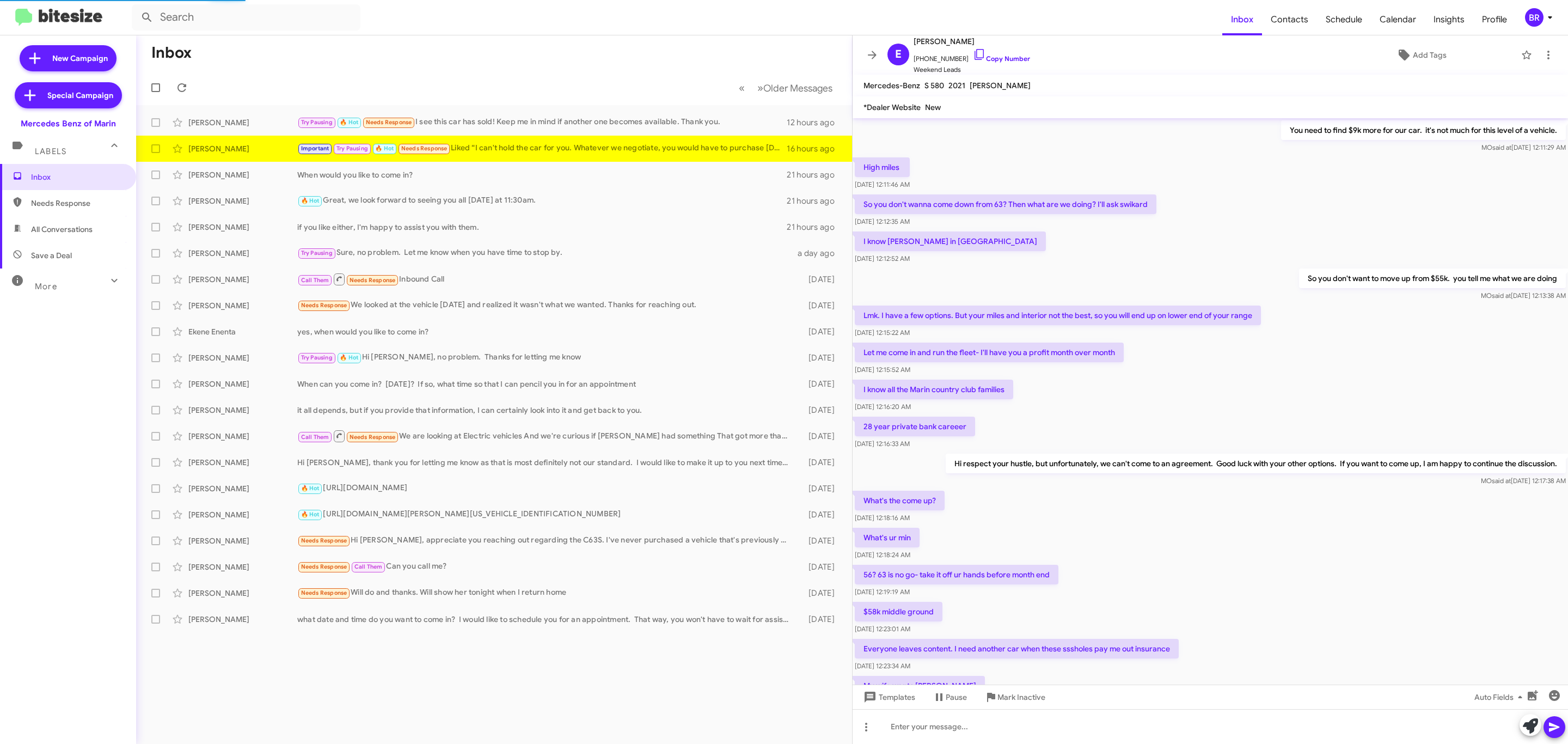
scroll to position [228, 0]
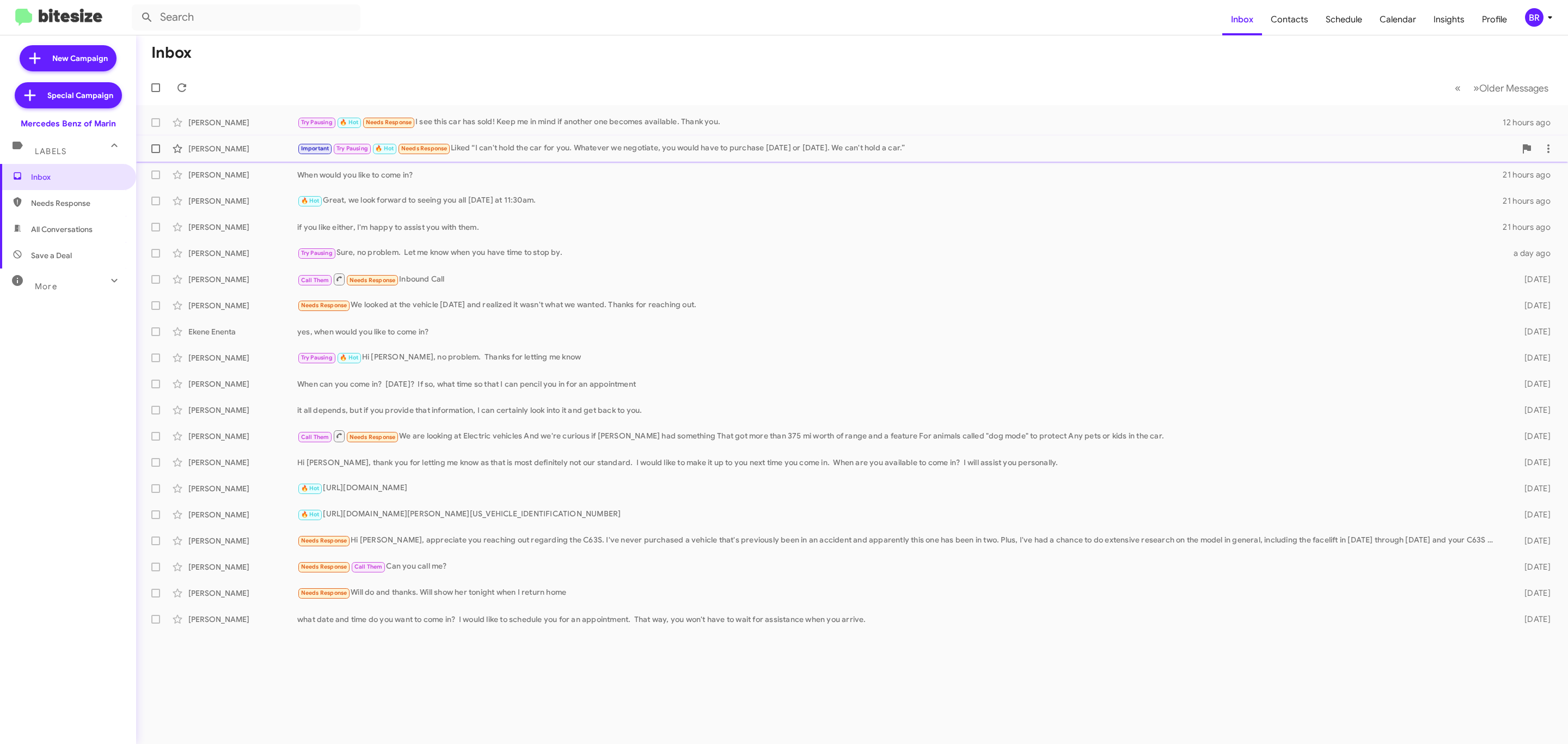
click at [152, 146] on span at bounding box center [156, 149] width 9 height 9
click at [155, 153] on input "checkbox" at bounding box center [155, 153] width 1 height 1
checkbox input "true"
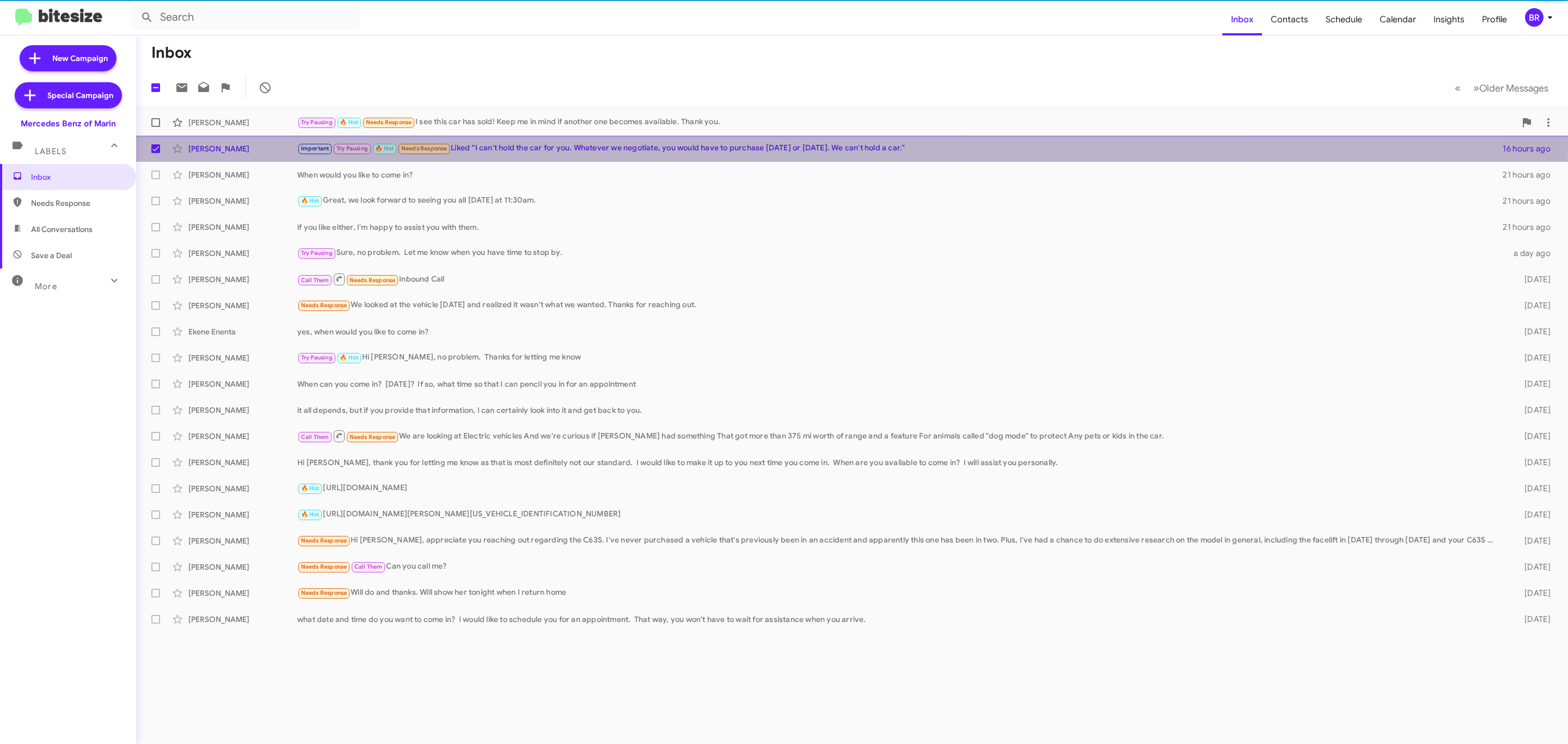
click at [148, 120] on label at bounding box center [155, 122] width 22 height 22
click at [155, 127] on input "checkbox" at bounding box center [155, 127] width 1 height 1
checkbox input "true"
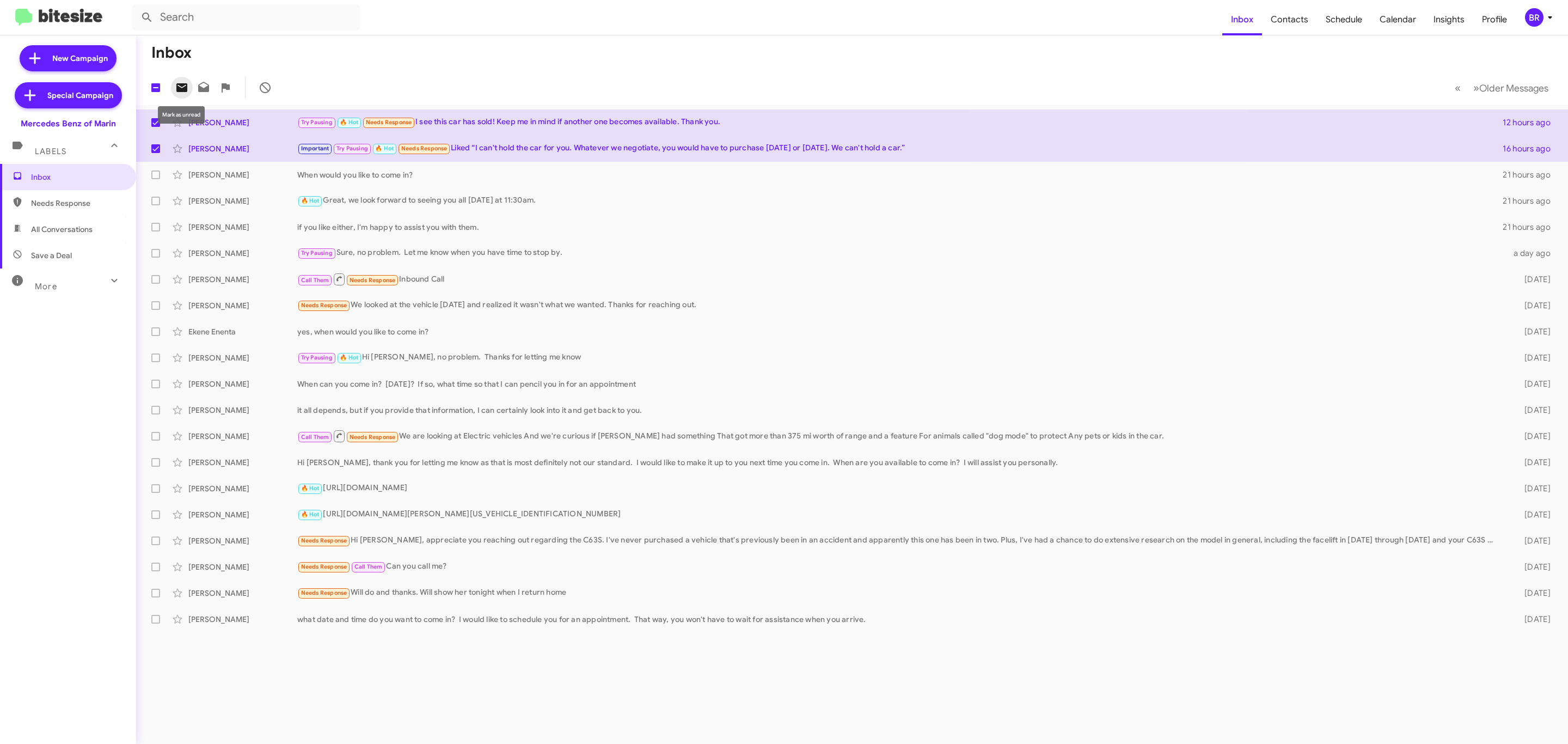
click at [182, 84] on icon at bounding box center [182, 88] width 11 height 9
click at [1529, 19] on div "BR" at bounding box center [1534, 17] width 19 height 19
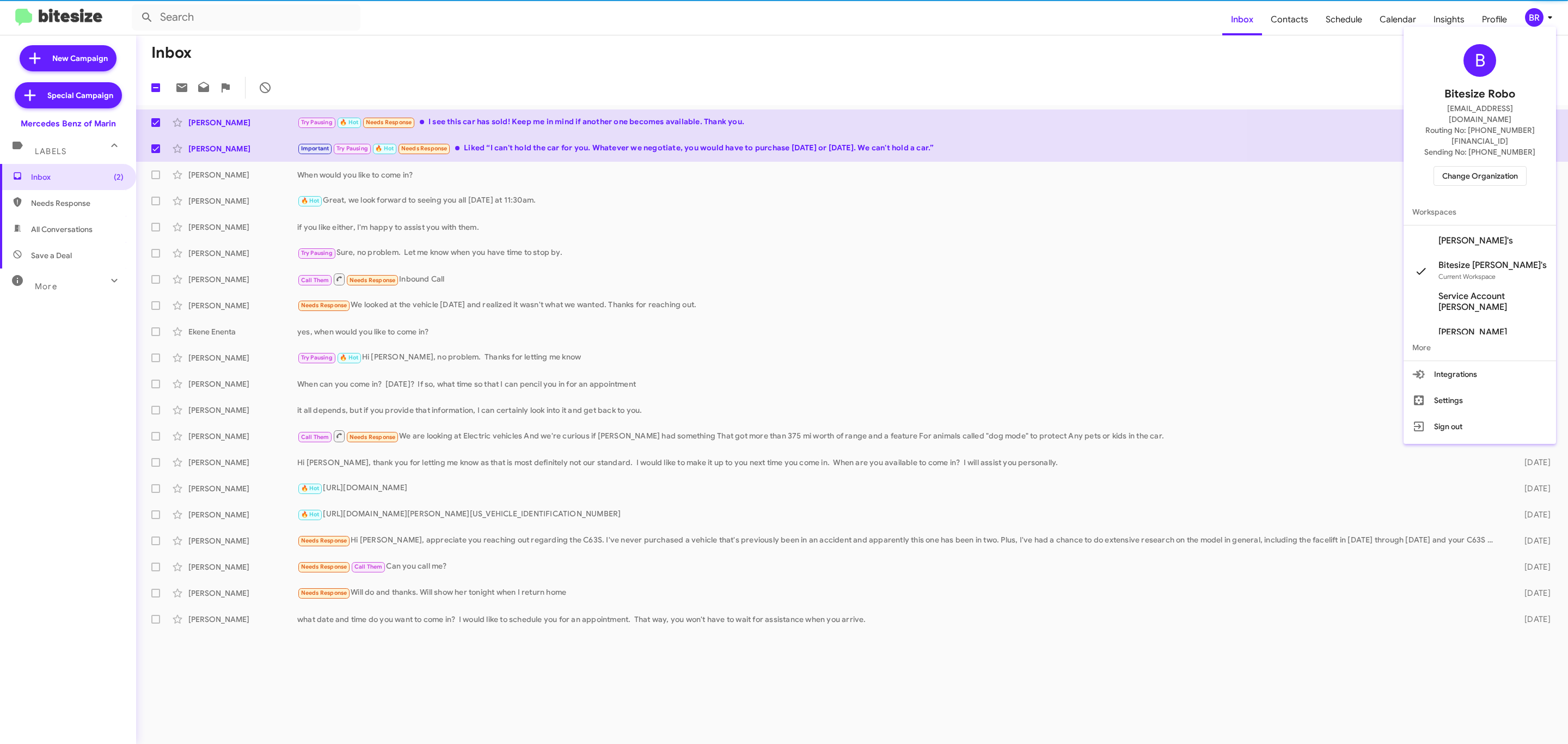
click at [1464, 167] on span "Change Organization" at bounding box center [1480, 176] width 76 height 19
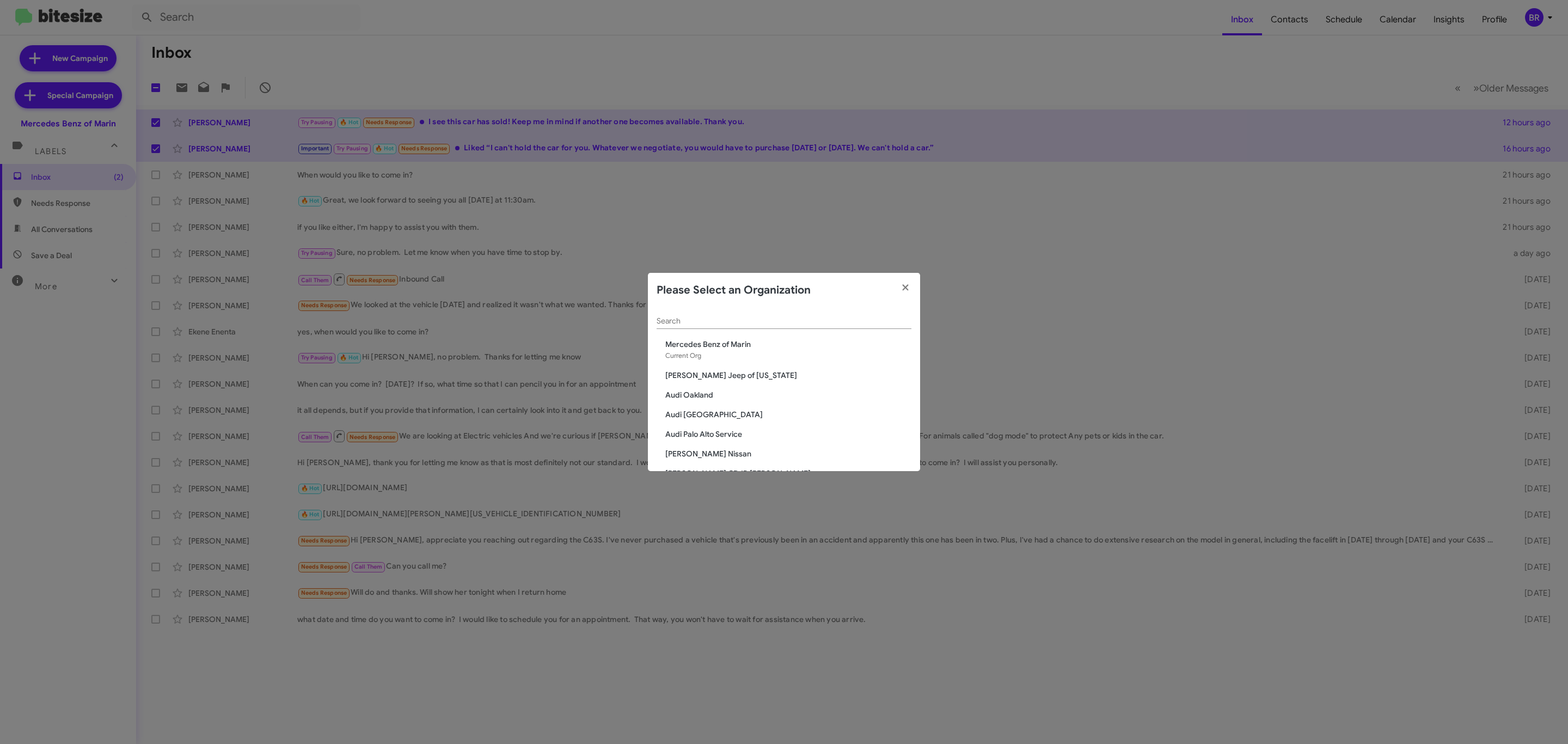
click at [721, 316] on div "Search" at bounding box center [784, 319] width 255 height 22
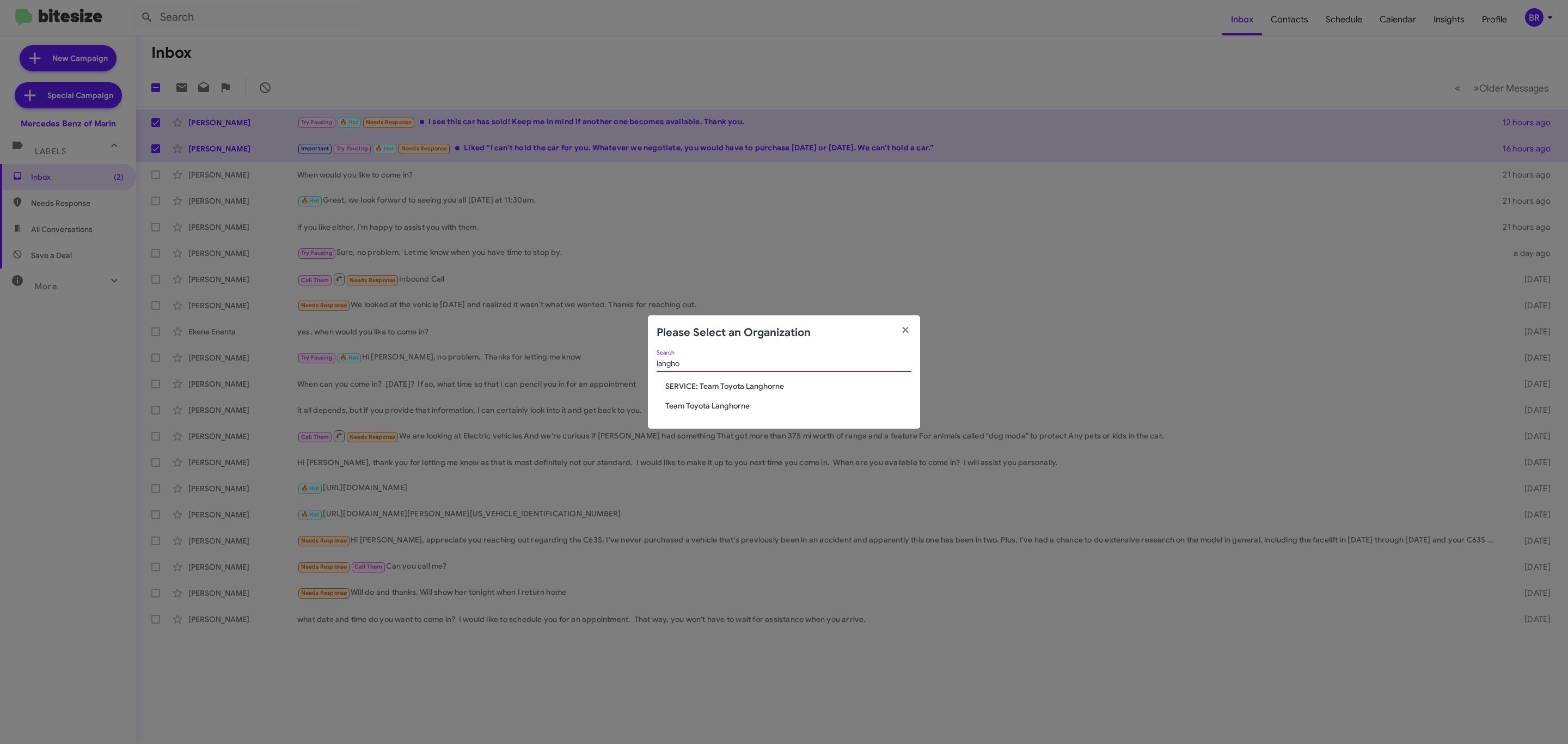
type input "langho"
click at [686, 409] on span "Team Toyota Langhorne" at bounding box center [789, 405] width 246 height 11
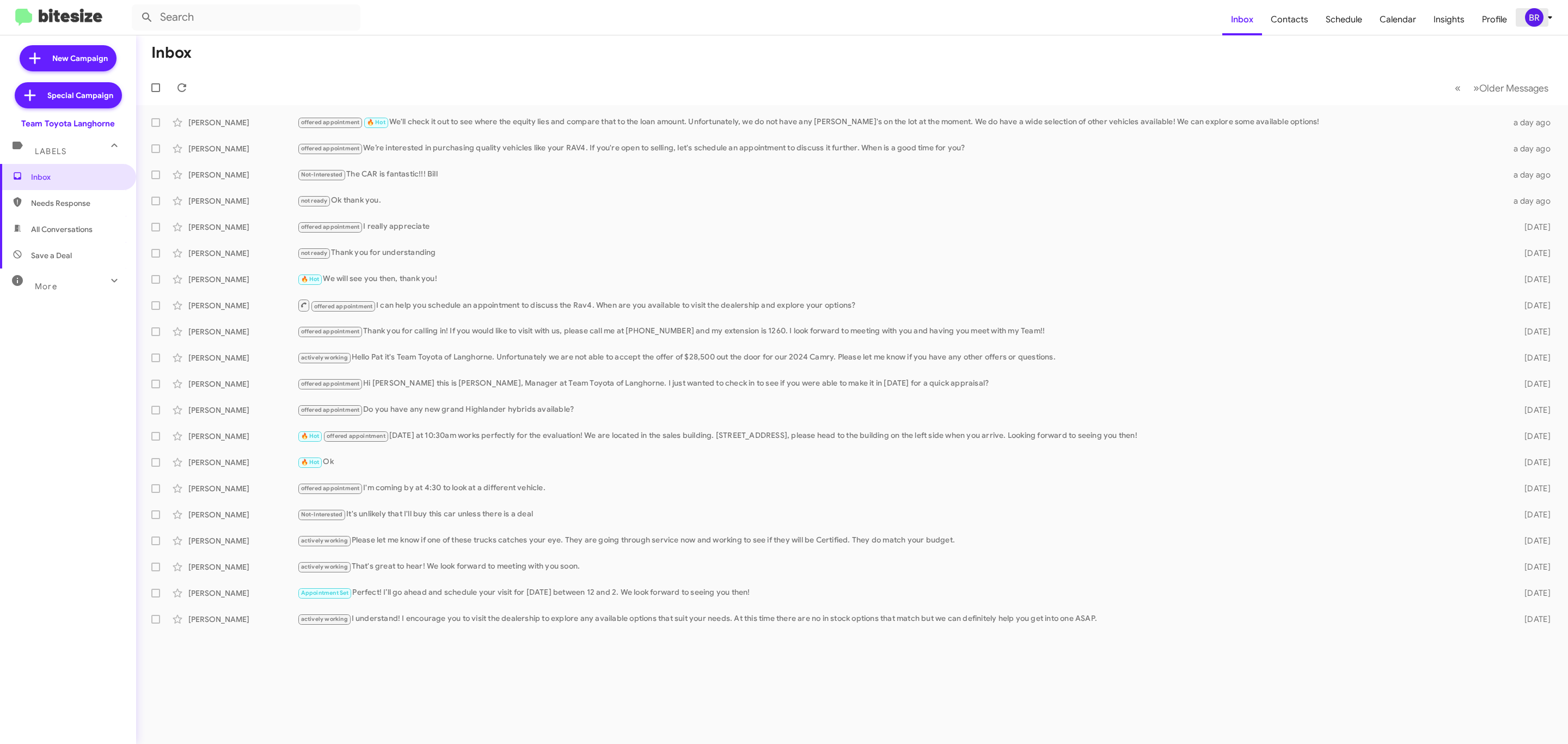
click at [1526, 24] on div "BR" at bounding box center [1534, 17] width 19 height 19
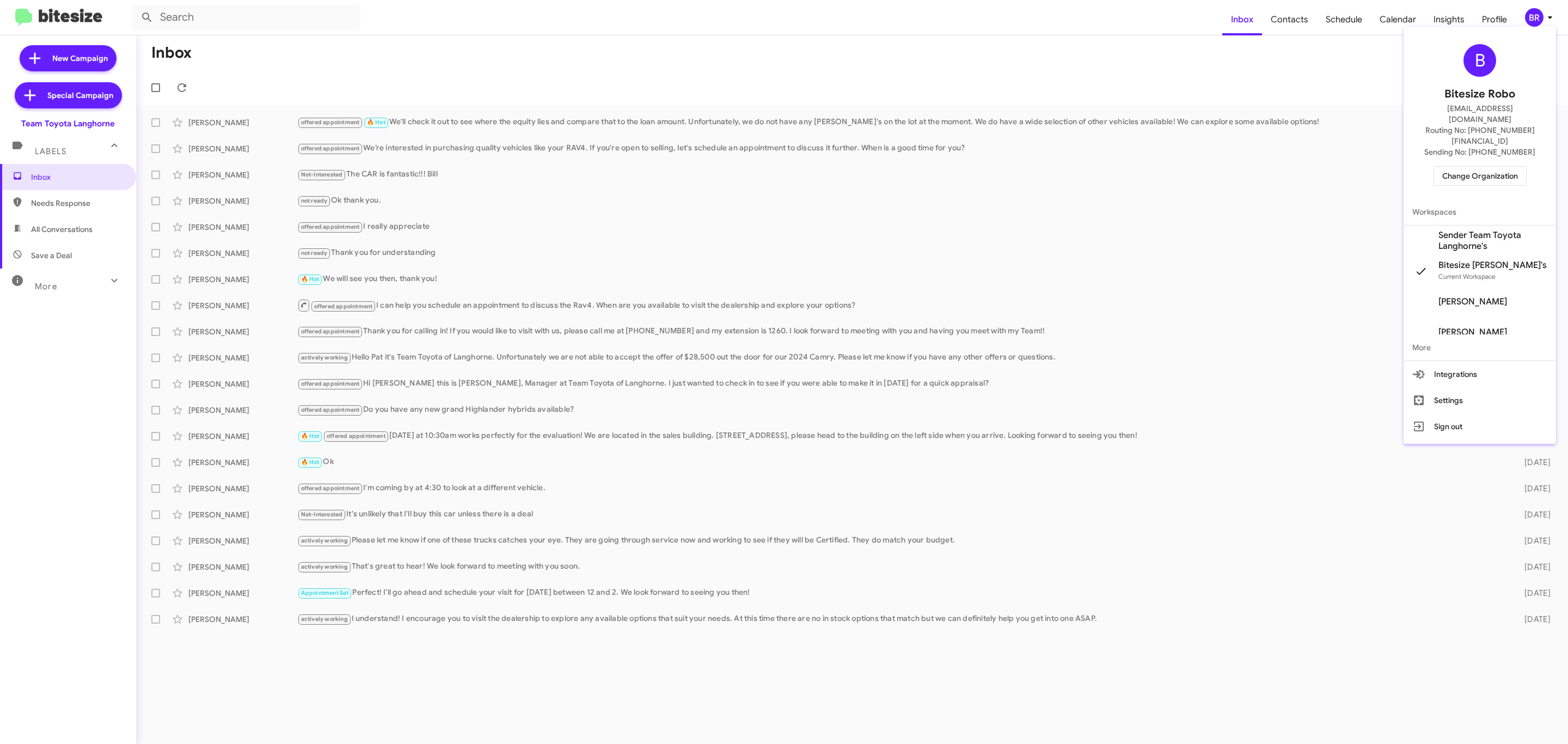
click at [1475, 167] on span "Change Organization" at bounding box center [1480, 176] width 76 height 19
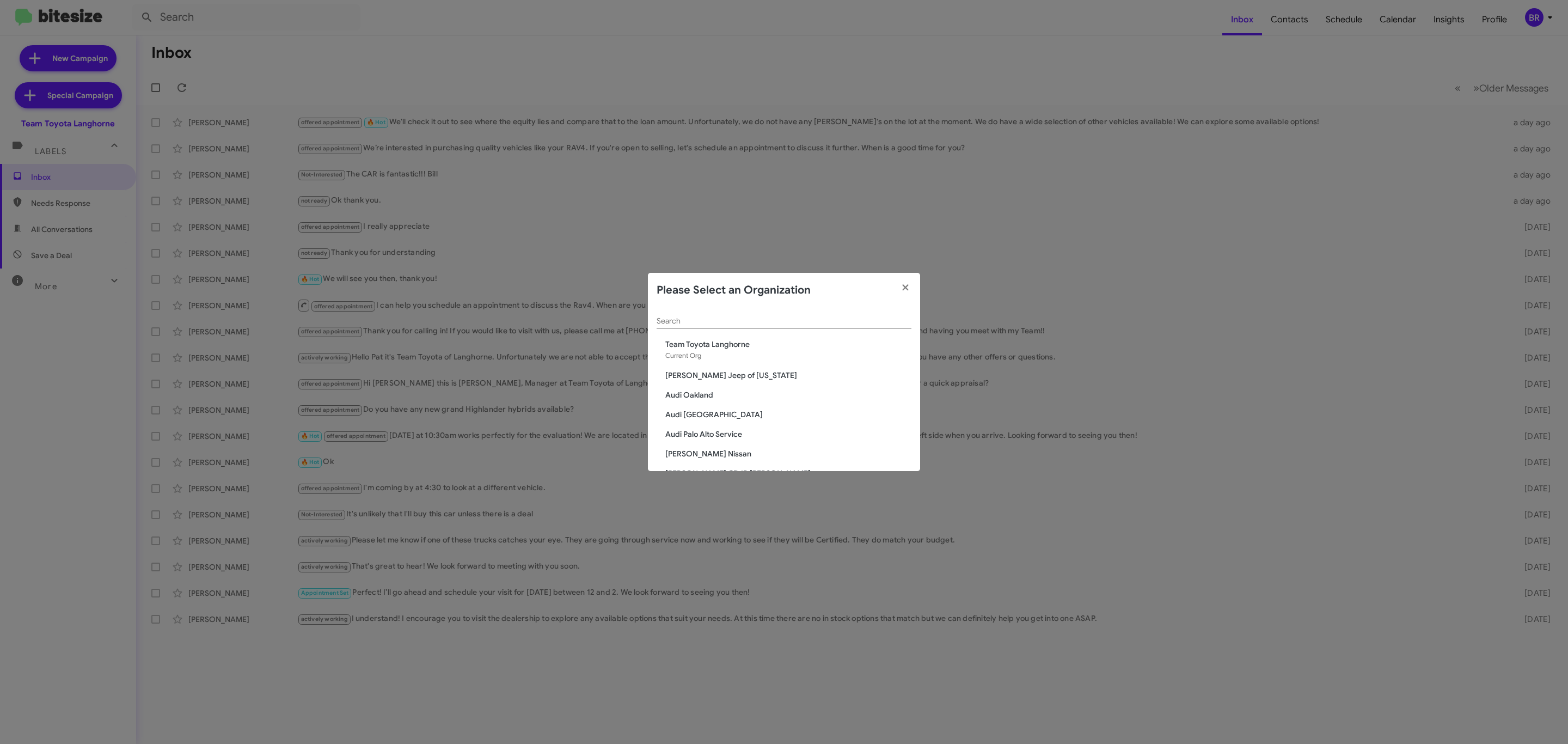
click at [755, 322] on input "Search" at bounding box center [784, 322] width 255 height 9
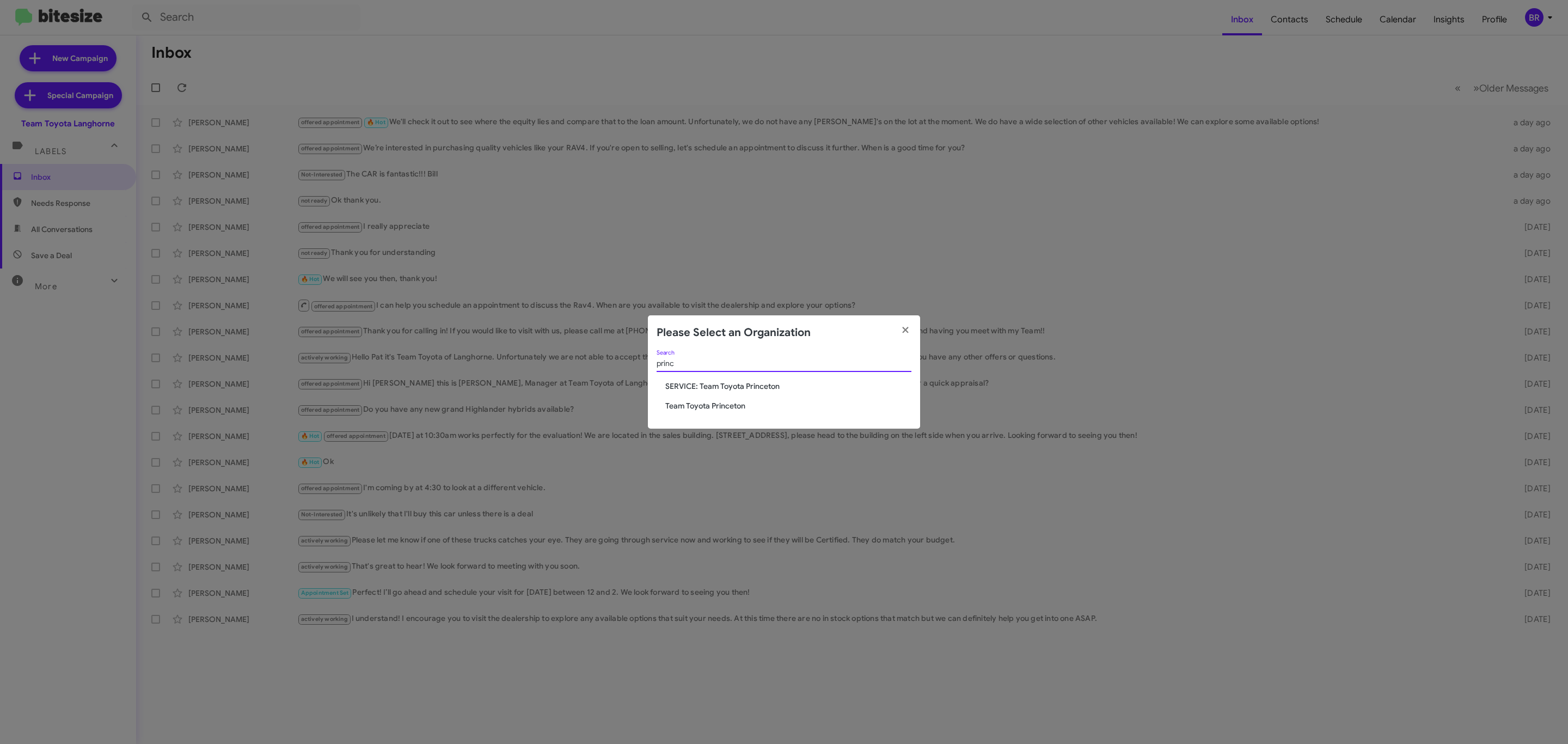
type input "princ"
click at [706, 404] on span "Team Toyota Princeton" at bounding box center [789, 405] width 246 height 11
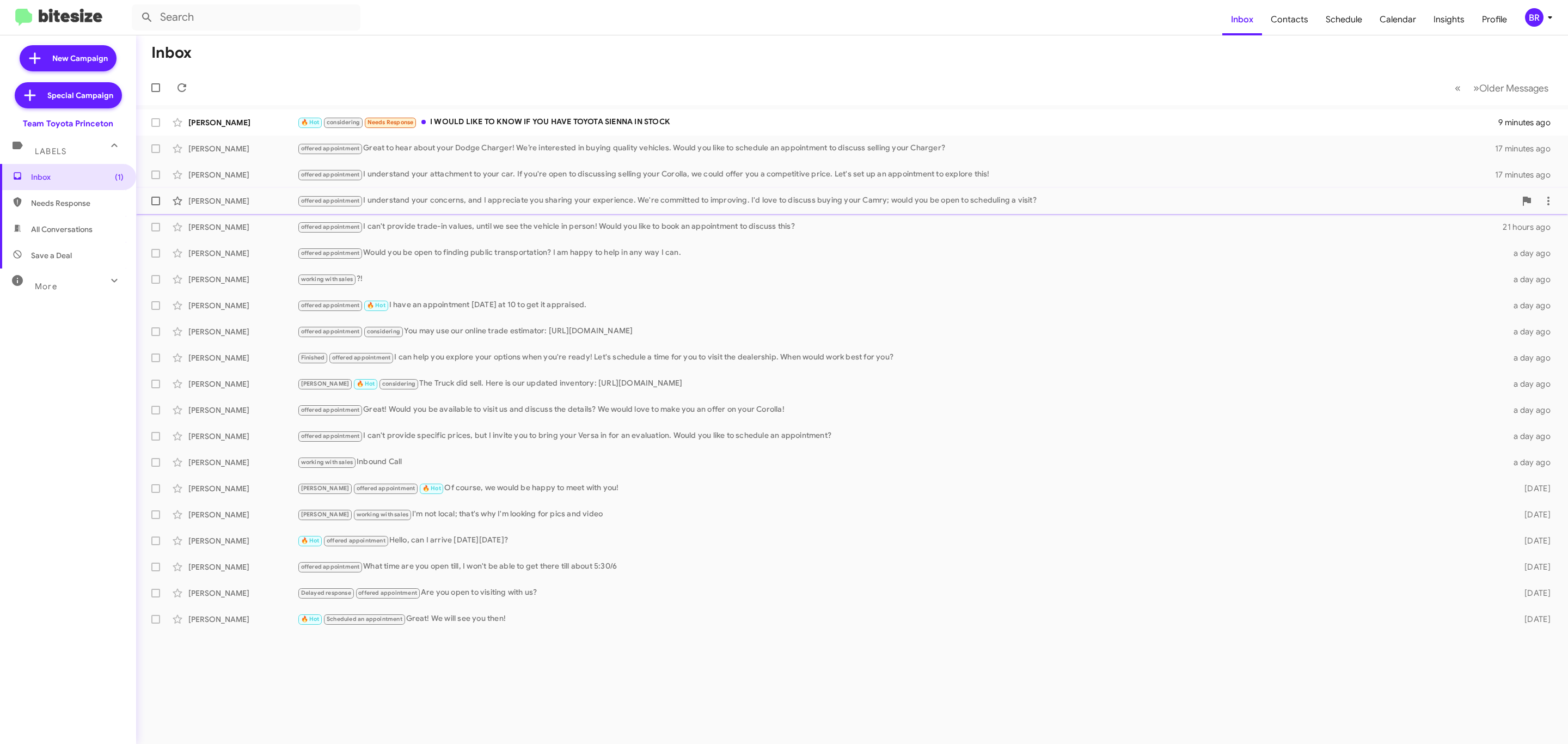
click at [454, 205] on div "offered appointment I understand your concerns, and I appreciate you sharing yo…" at bounding box center [907, 200] width 1218 height 13
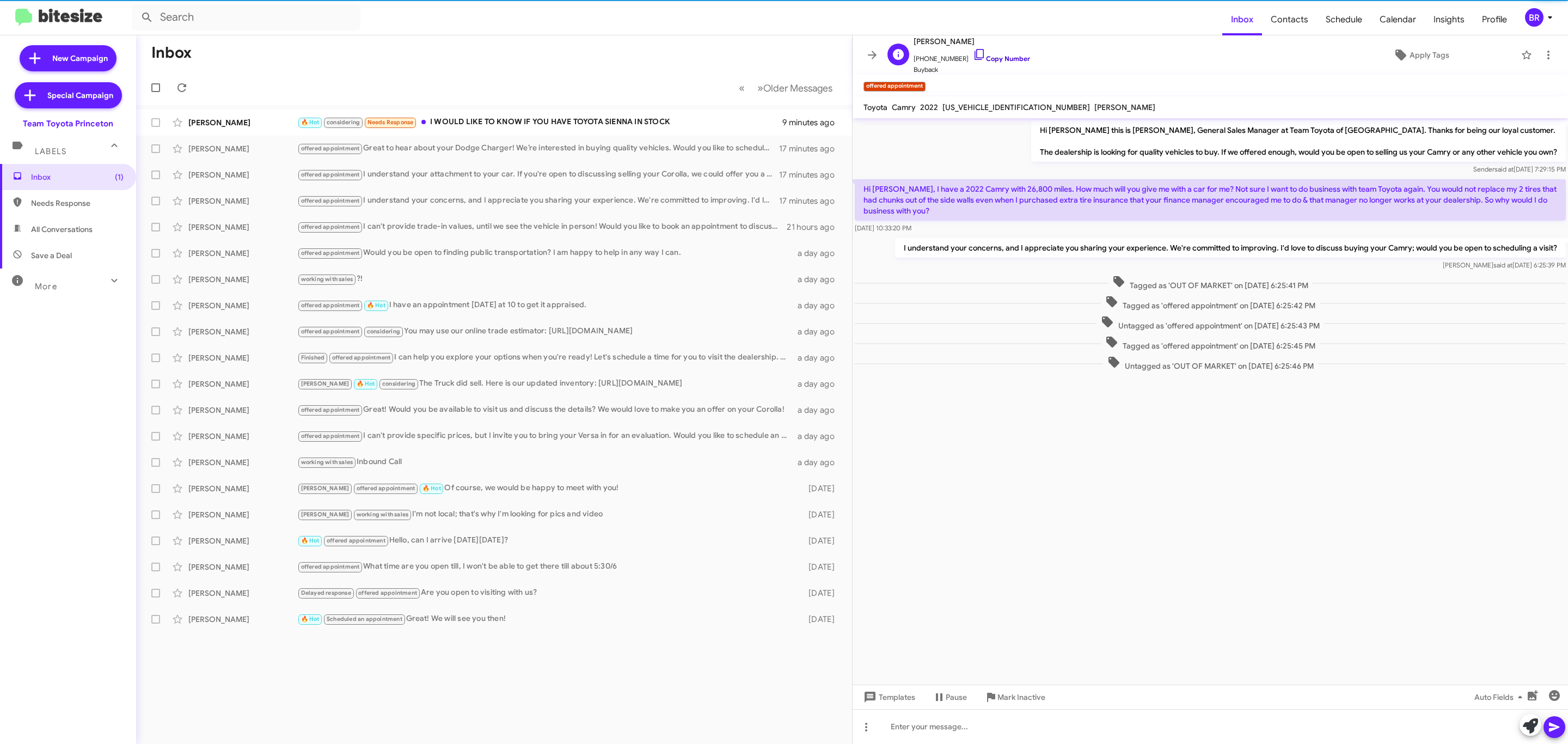
click at [988, 62] on link "Copy Number" at bounding box center [1001, 58] width 57 height 8
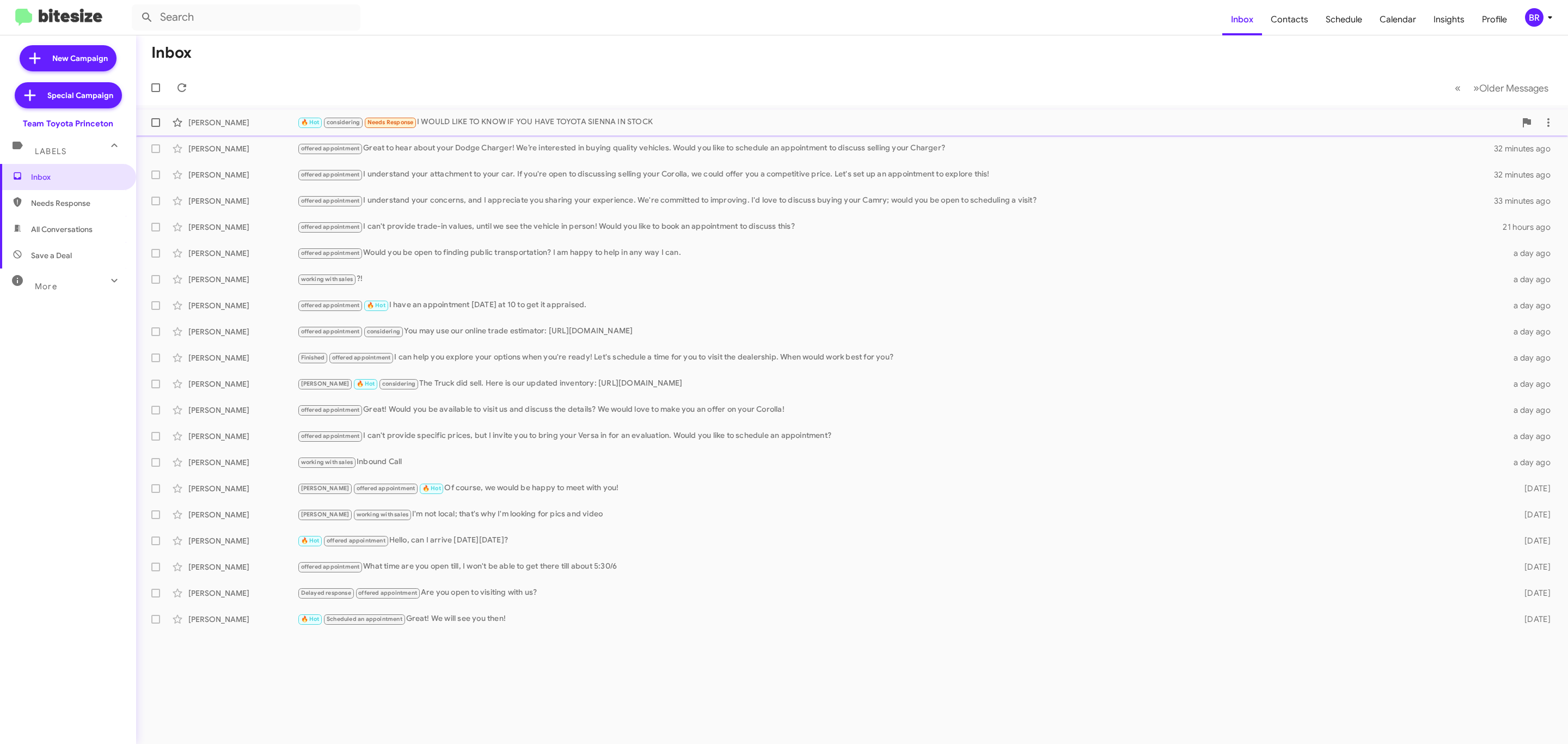
click at [148, 121] on label at bounding box center [155, 122] width 22 height 22
click at [155, 127] on input "checkbox" at bounding box center [155, 127] width 1 height 1
checkbox input "true"
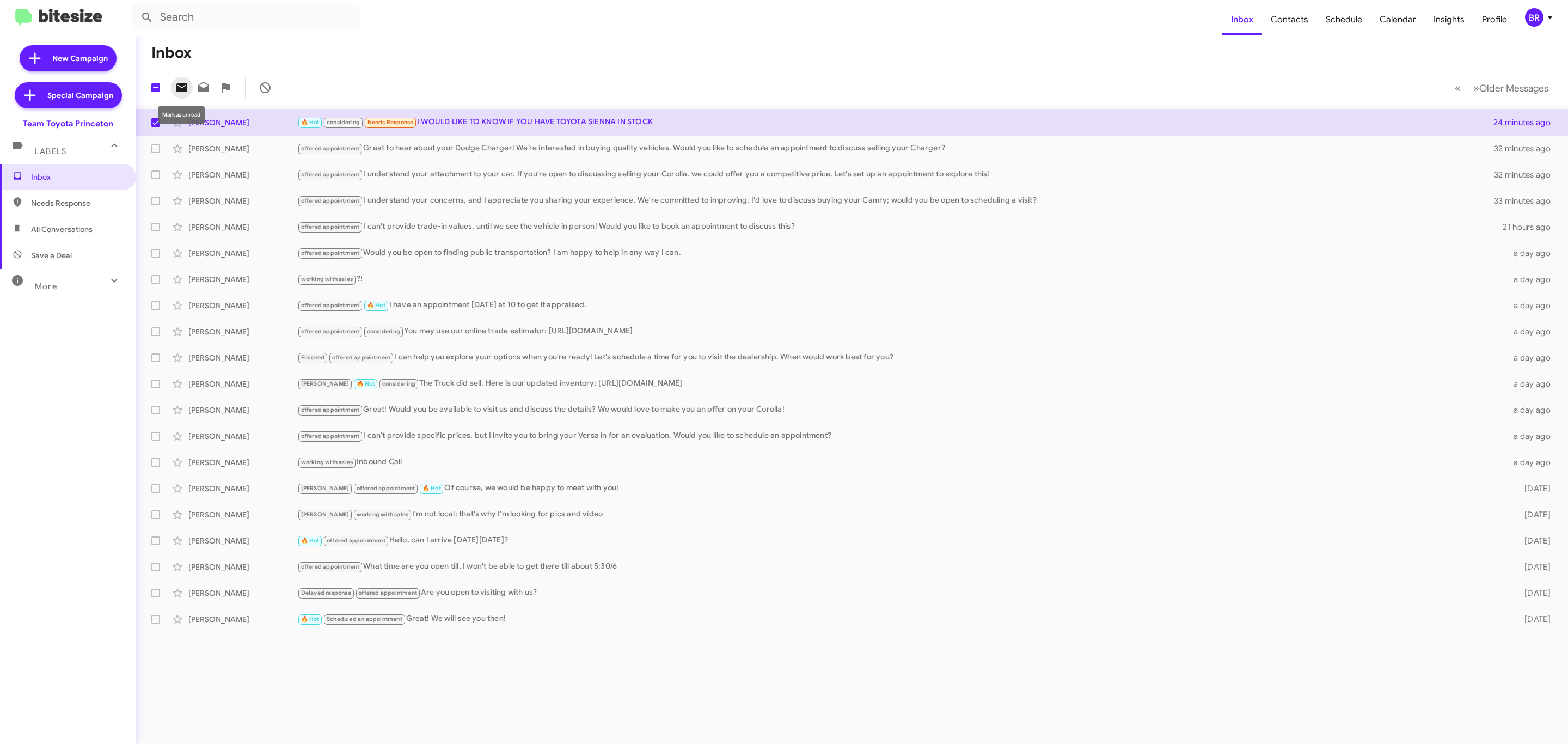
click at [181, 85] on icon at bounding box center [182, 88] width 11 height 9
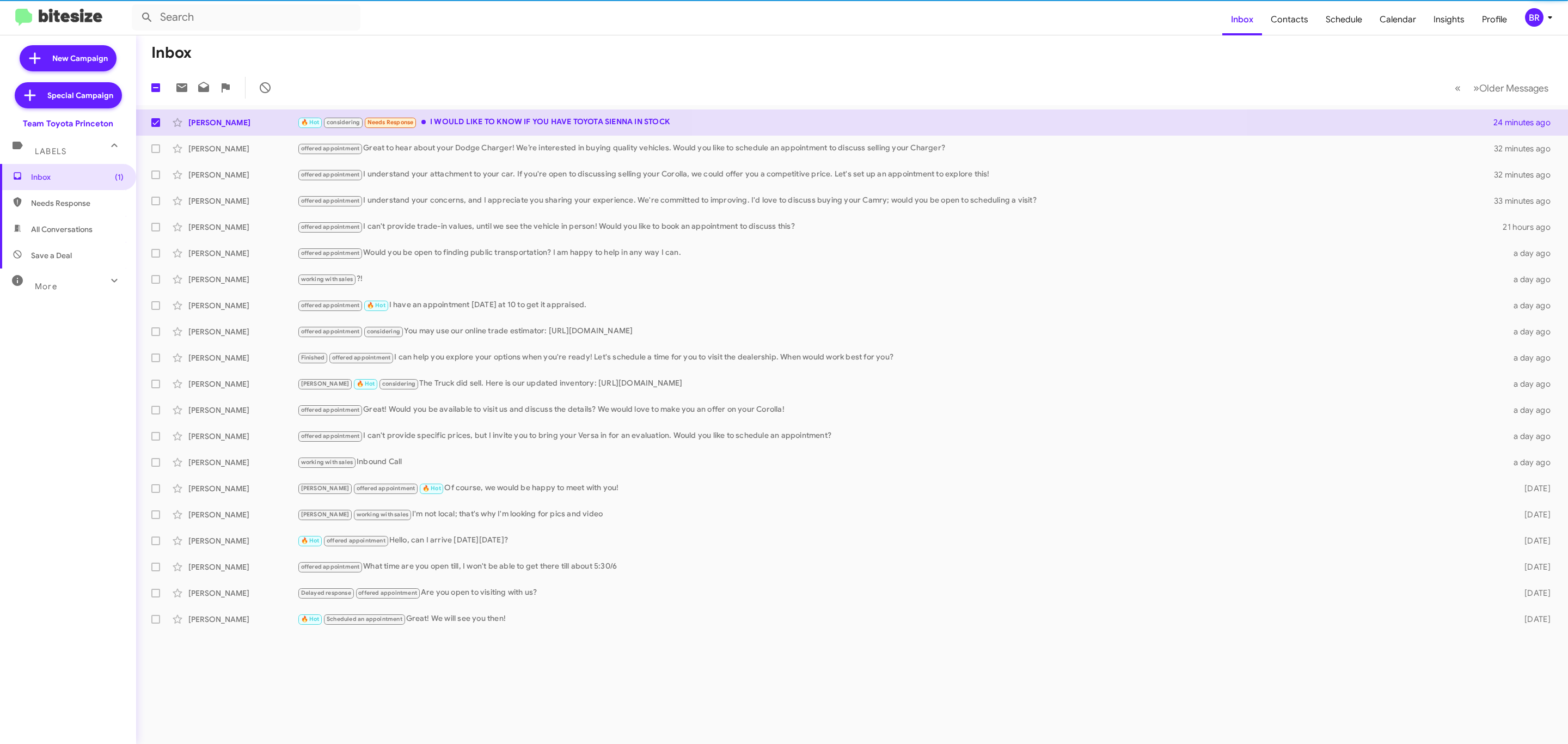
drag, startPoint x: 1539, startPoint y: 15, endPoint x: 1534, endPoint y: 19, distance: 6.4
click at [1539, 15] on div "BR" at bounding box center [1534, 17] width 19 height 19
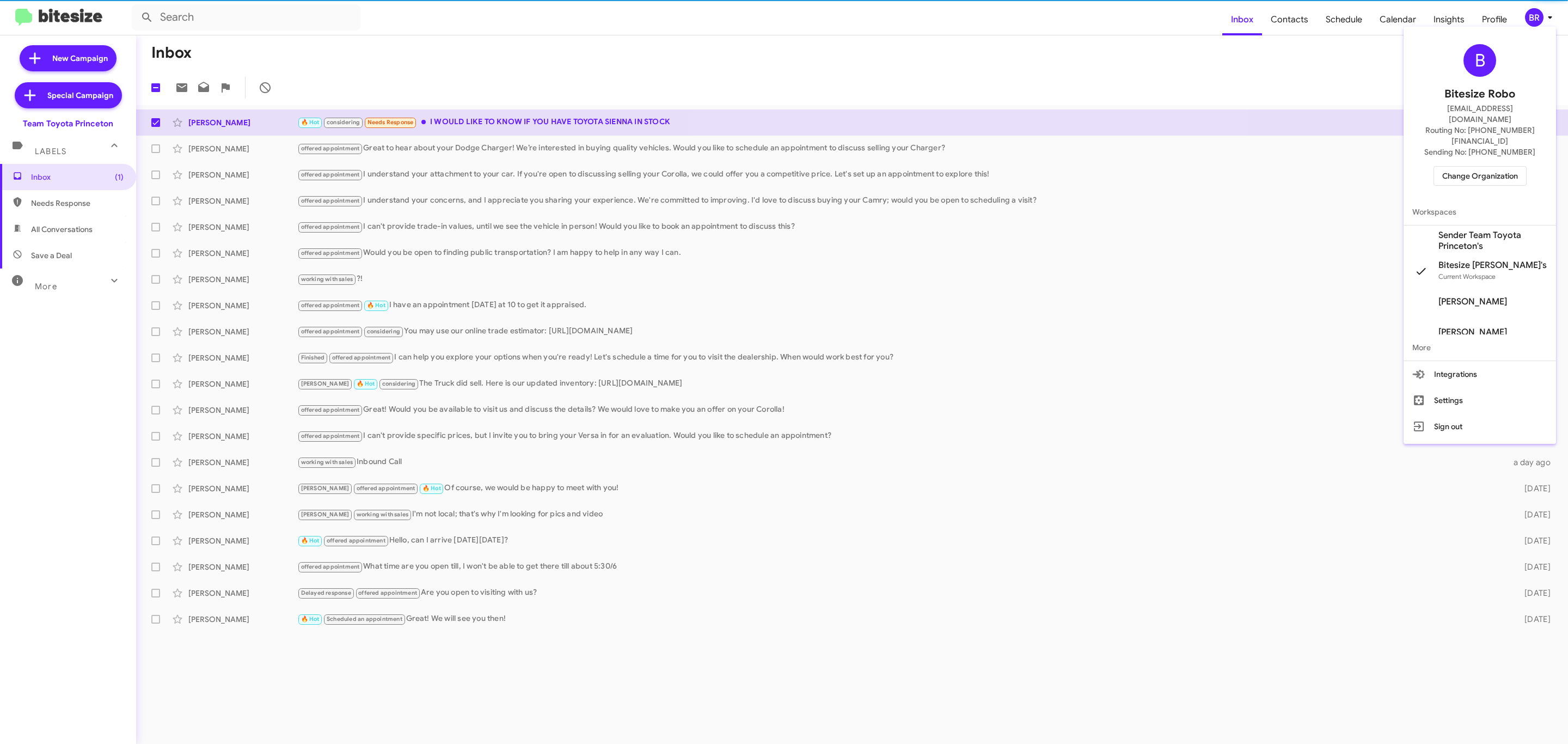
click at [1480, 163] on div "B Bitesize Robo jeks.ocampo1717@gmail.com Routing No: +1 (609) 557-3422 Sending…" at bounding box center [1479, 115] width 152 height 168
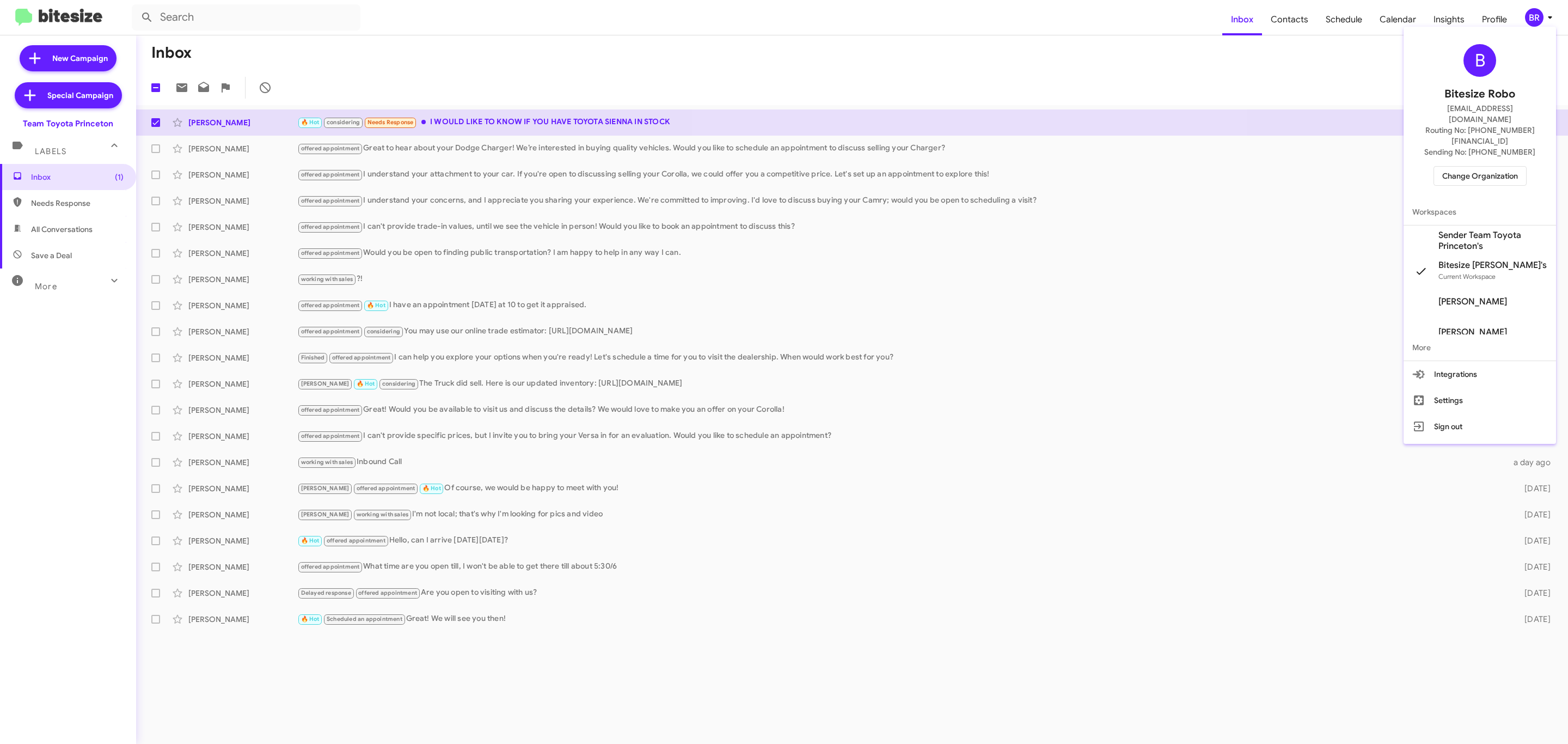
click at [1482, 167] on span "Change Organization" at bounding box center [1480, 176] width 76 height 19
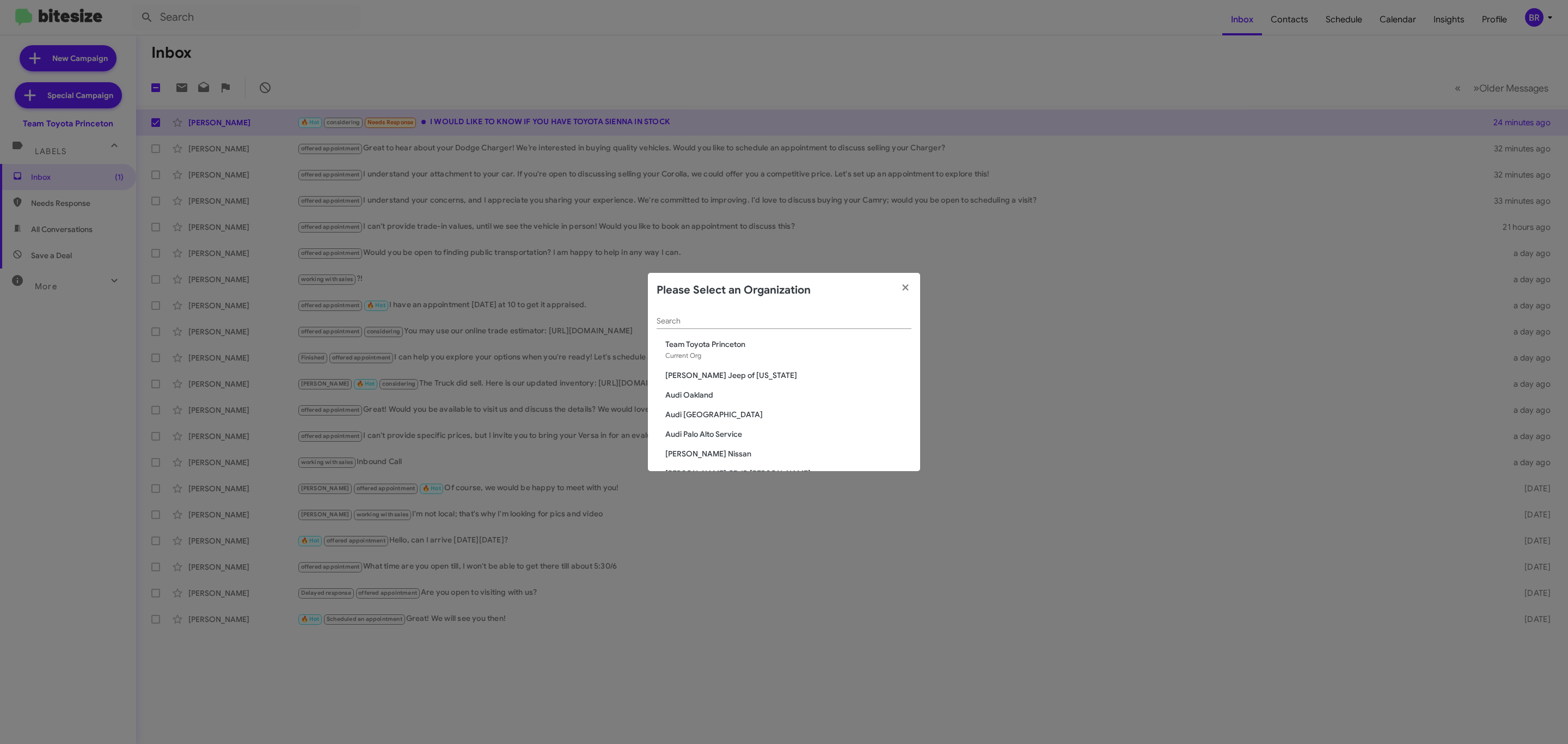
click at [757, 313] on div "Search" at bounding box center [784, 319] width 255 height 22
click at [763, 322] on input "Search" at bounding box center [784, 322] width 255 height 9
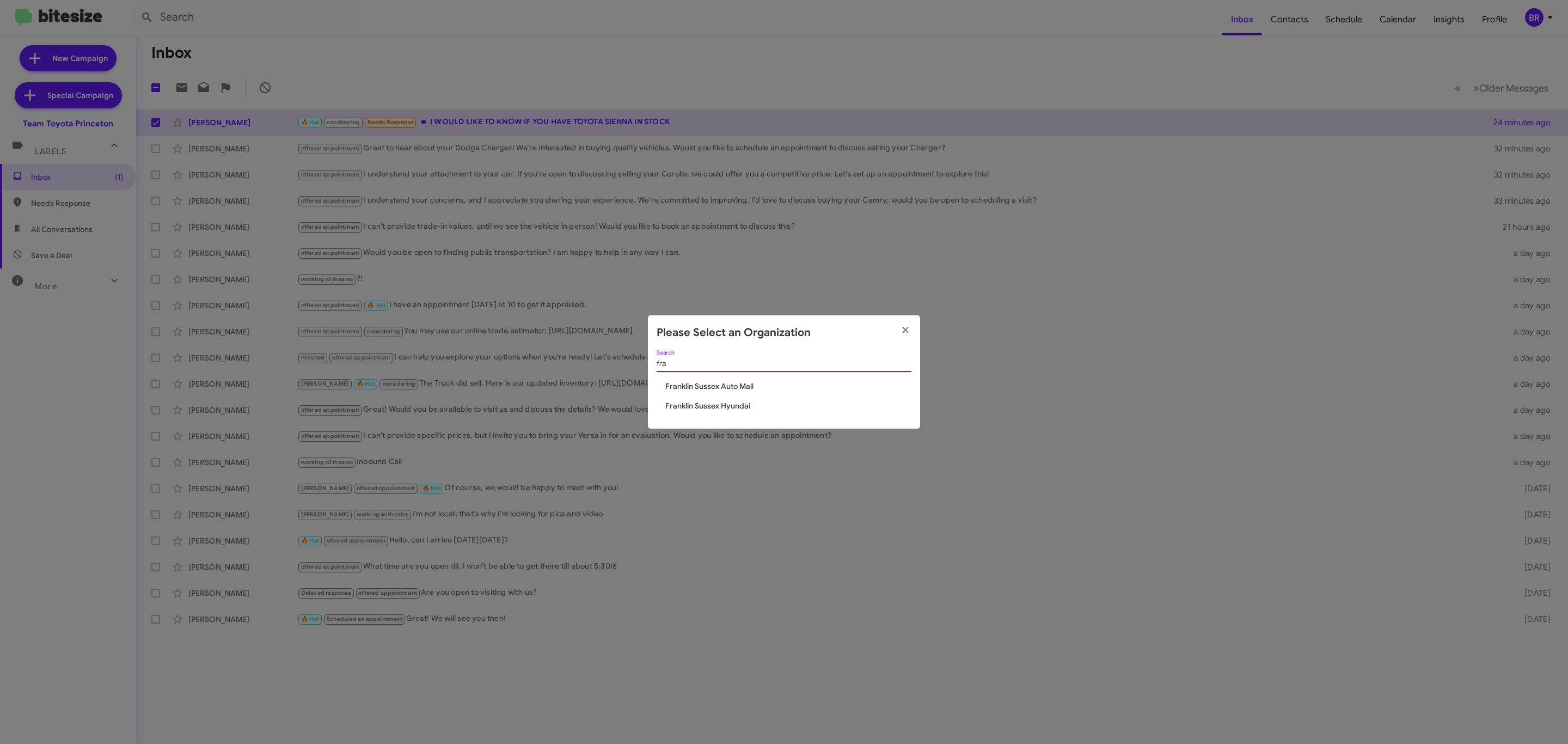
type input "fra"
click at [712, 385] on span "Franklin Sussex Auto Mall" at bounding box center [789, 386] width 246 height 11
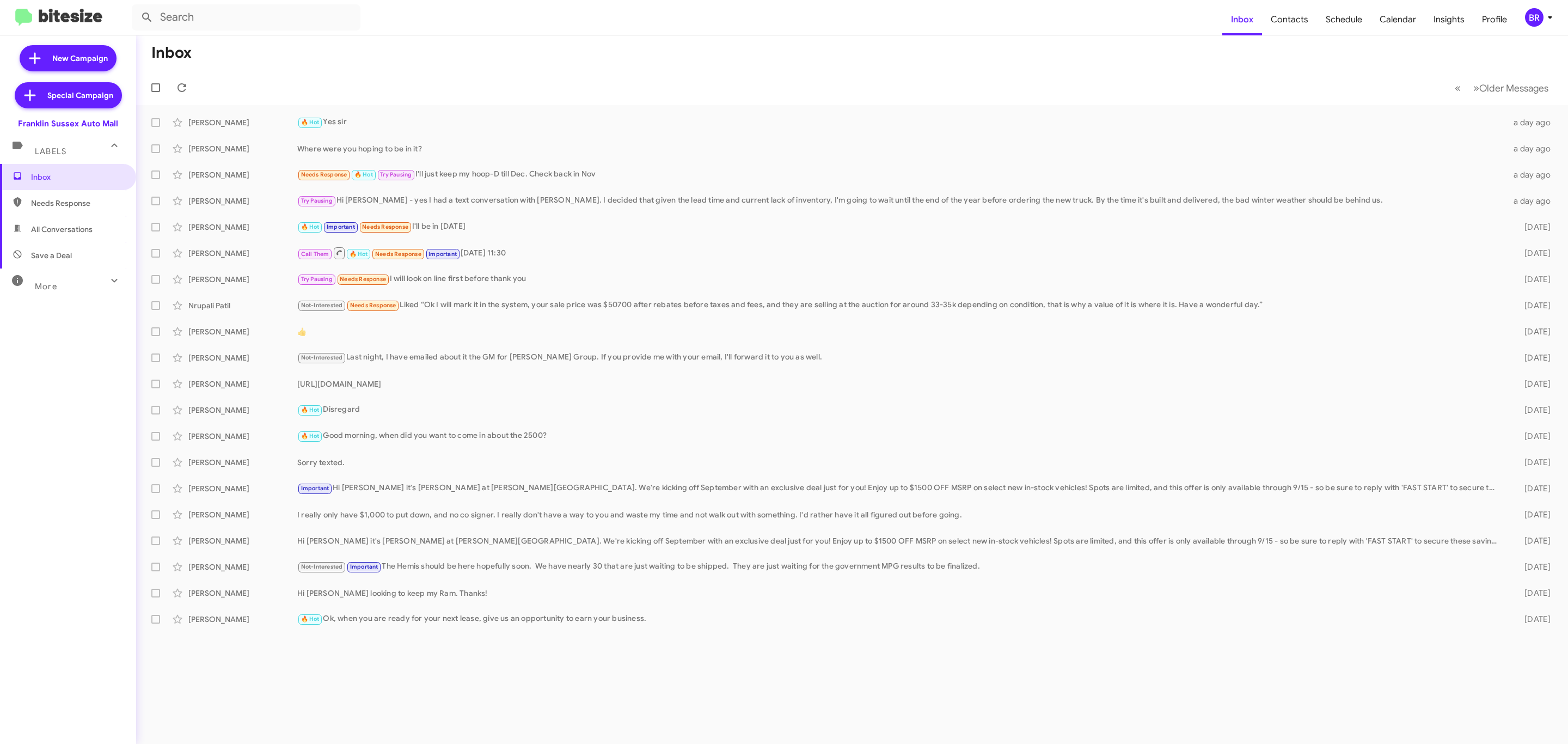
click at [1541, 5] on mat-toolbar "Inbox Contacts Schedule Calendar Insights Profile BR" at bounding box center [784, 17] width 1568 height 35
click at [1539, 13] on div "BR" at bounding box center [1534, 17] width 19 height 19
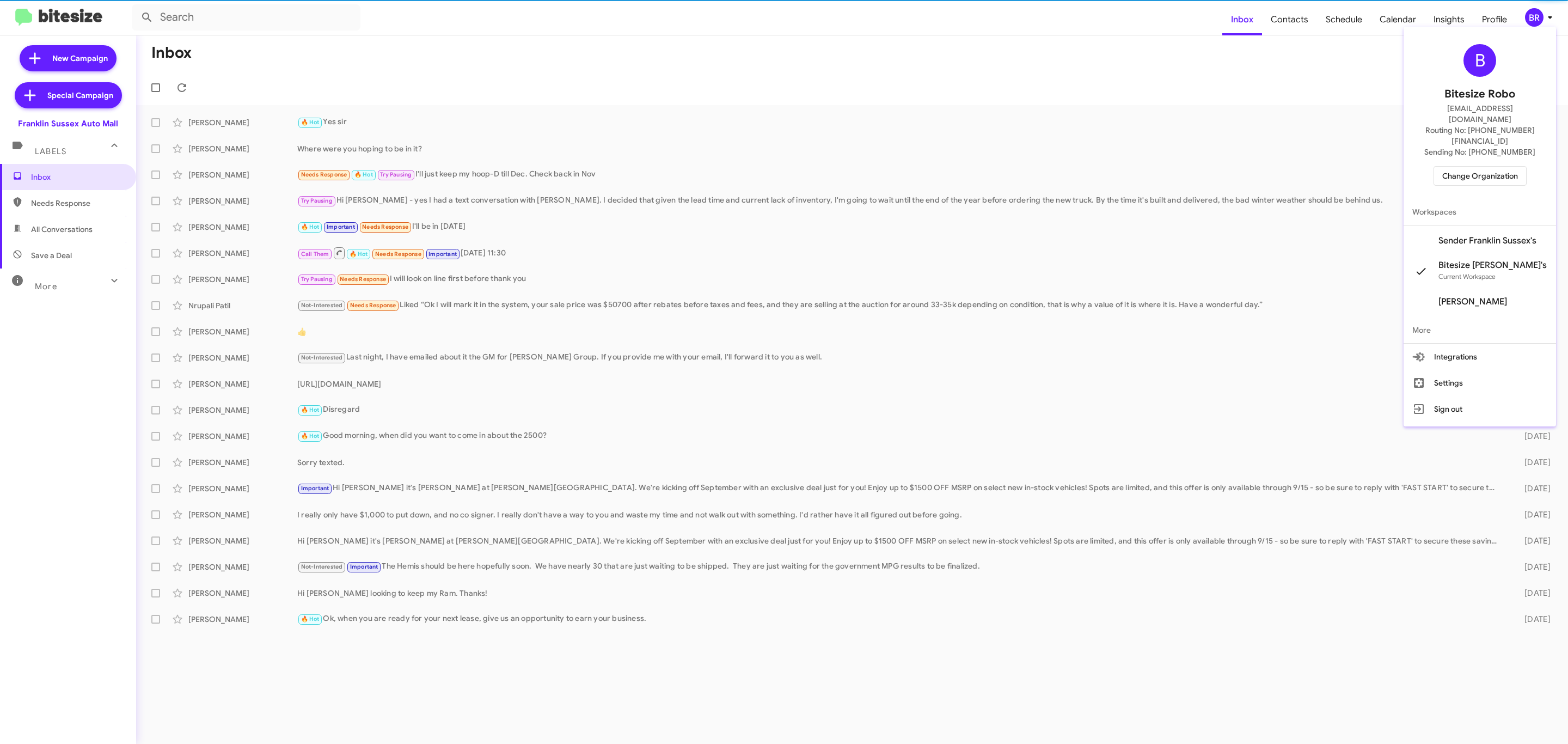
click at [1473, 167] on span "Change Organization" at bounding box center [1480, 176] width 76 height 19
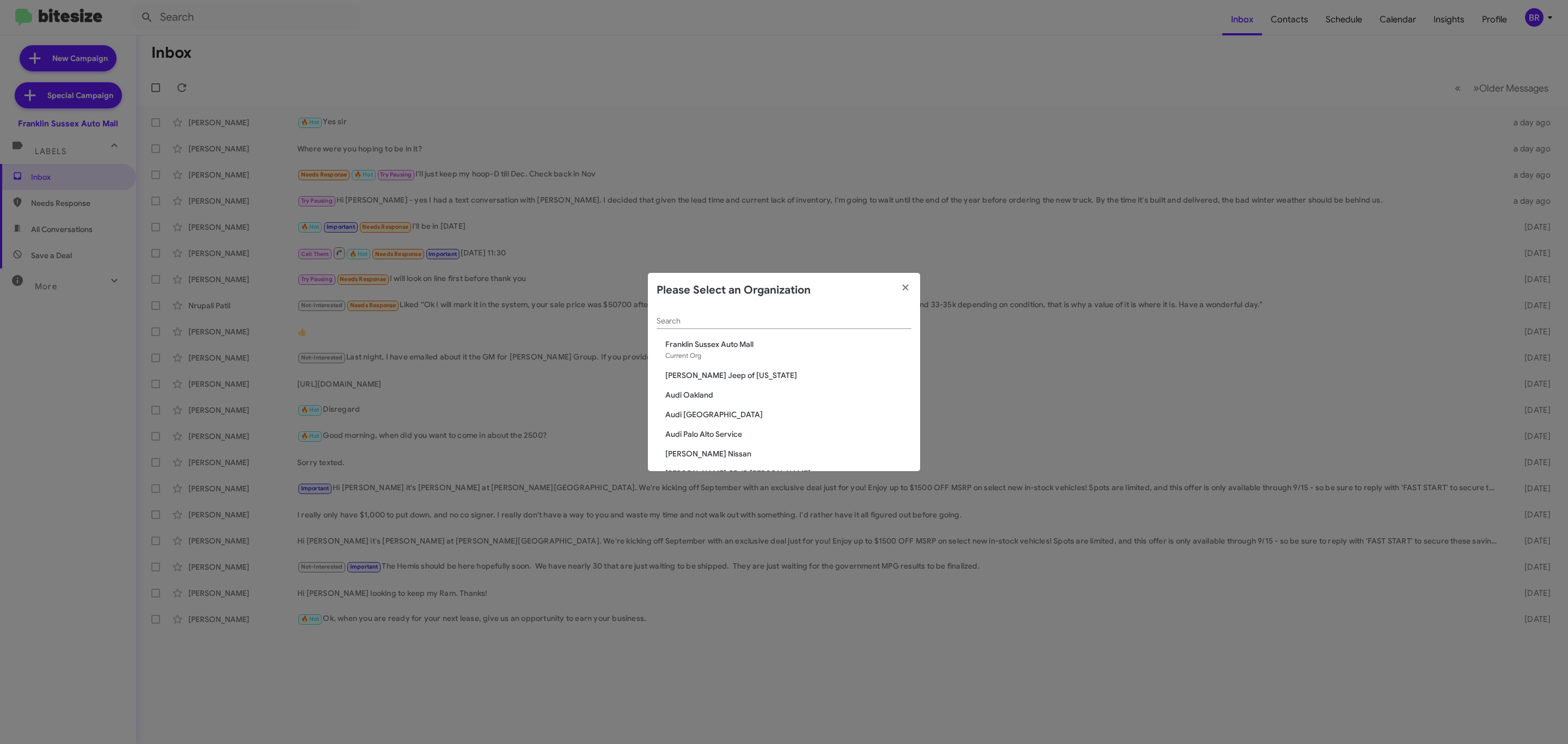
click at [833, 314] on div "Search" at bounding box center [784, 319] width 255 height 22
click at [829, 320] on input "Search" at bounding box center [784, 322] width 255 height 9
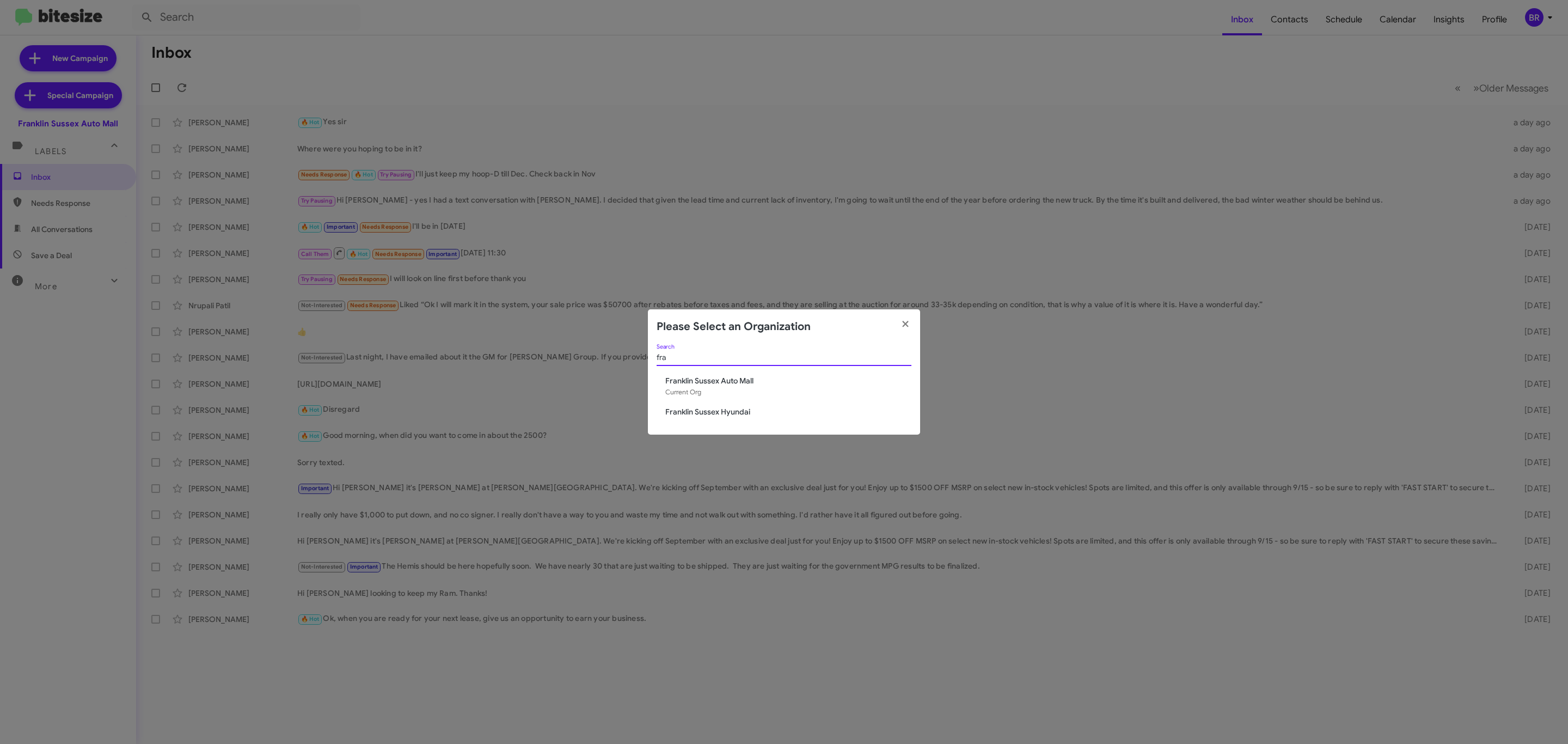
type input "fra"
click at [732, 412] on span "Franklin Sussex Hyundai" at bounding box center [789, 411] width 246 height 11
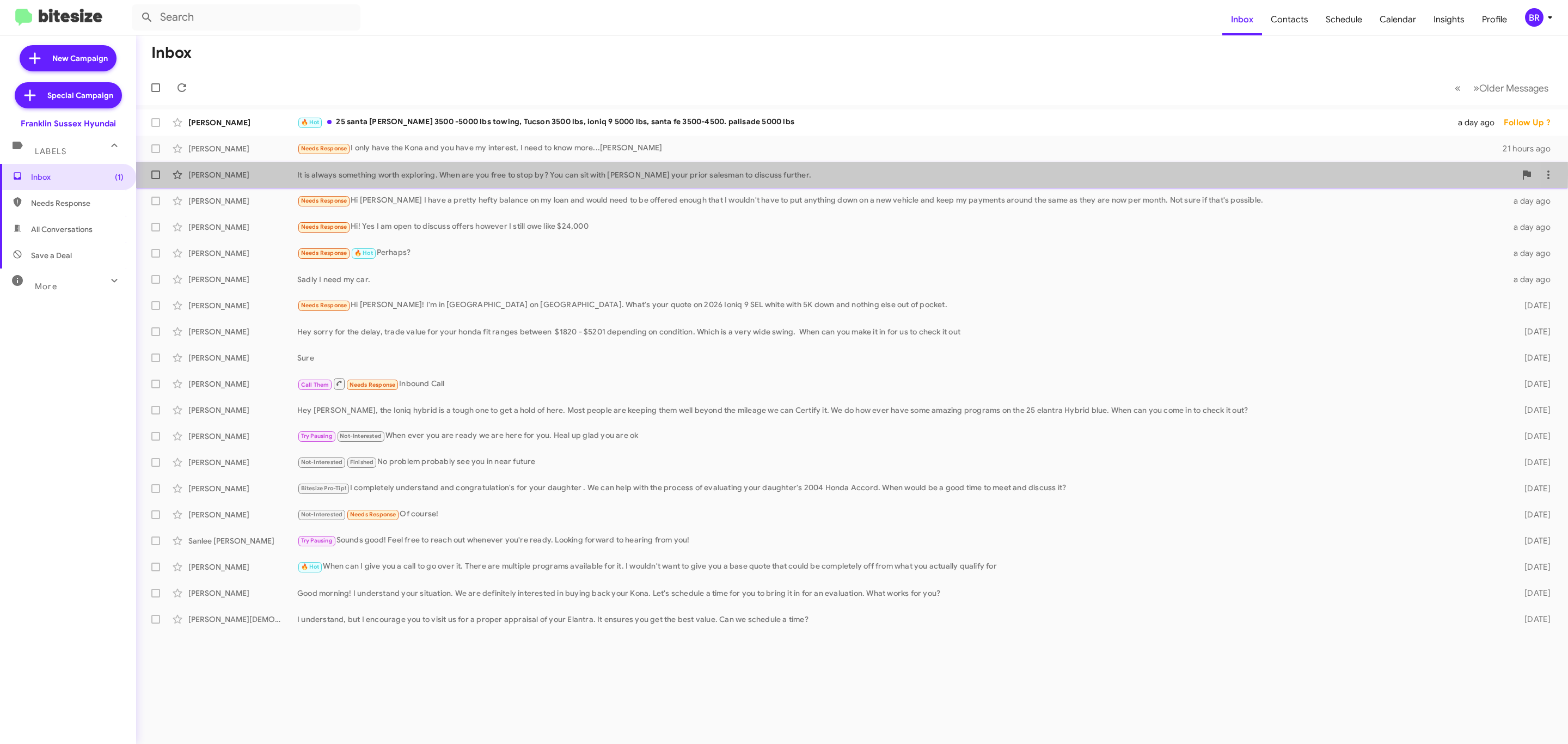
click at [448, 175] on div "It is always something worth exploring. When are you free to stop by? You can s…" at bounding box center [907, 174] width 1218 height 11
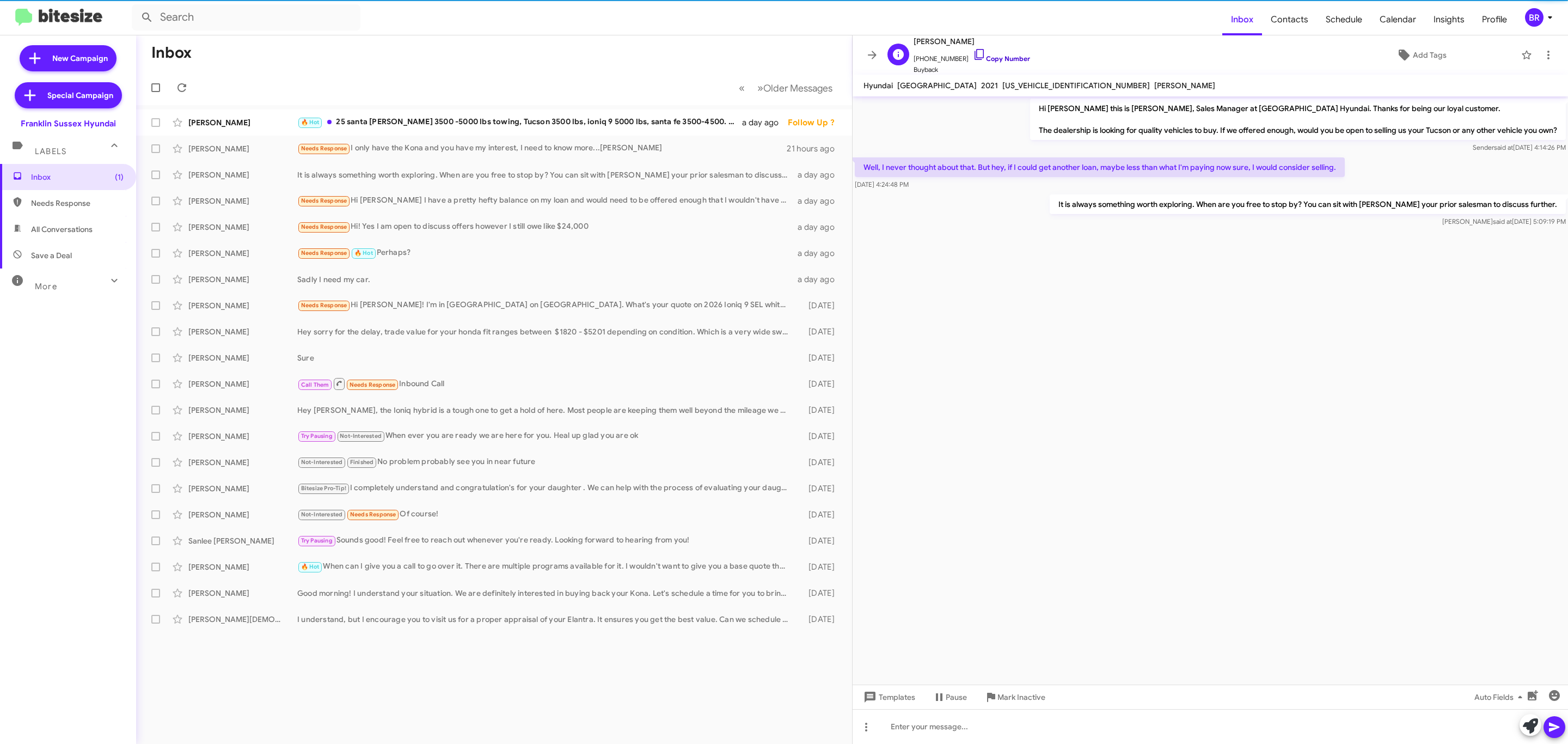
click at [994, 59] on link "Copy Number" at bounding box center [1001, 58] width 57 height 8
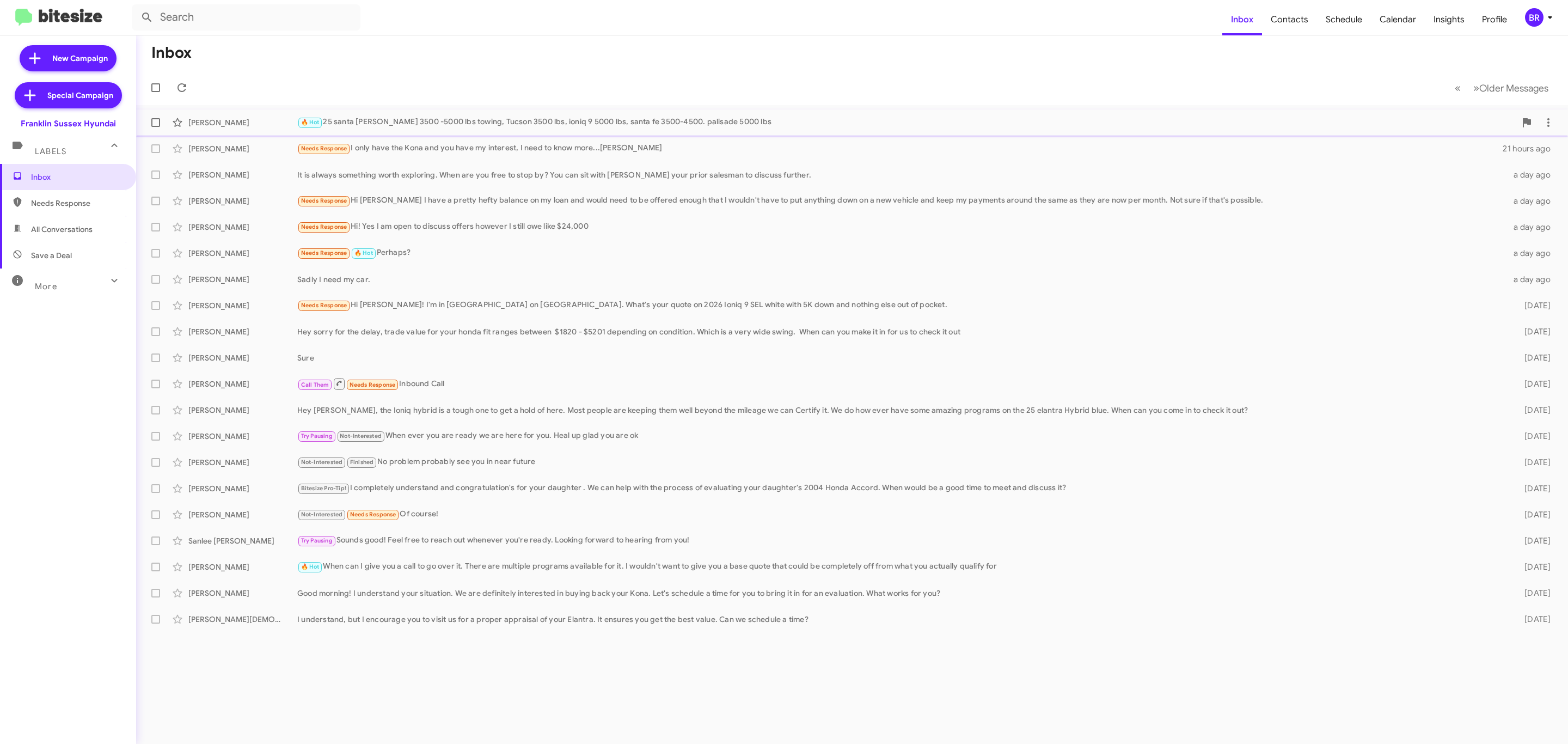
click at [154, 124] on span at bounding box center [156, 123] width 9 height 9
click at [155, 127] on input "checkbox" at bounding box center [155, 127] width 1 height 1
checkbox input "true"
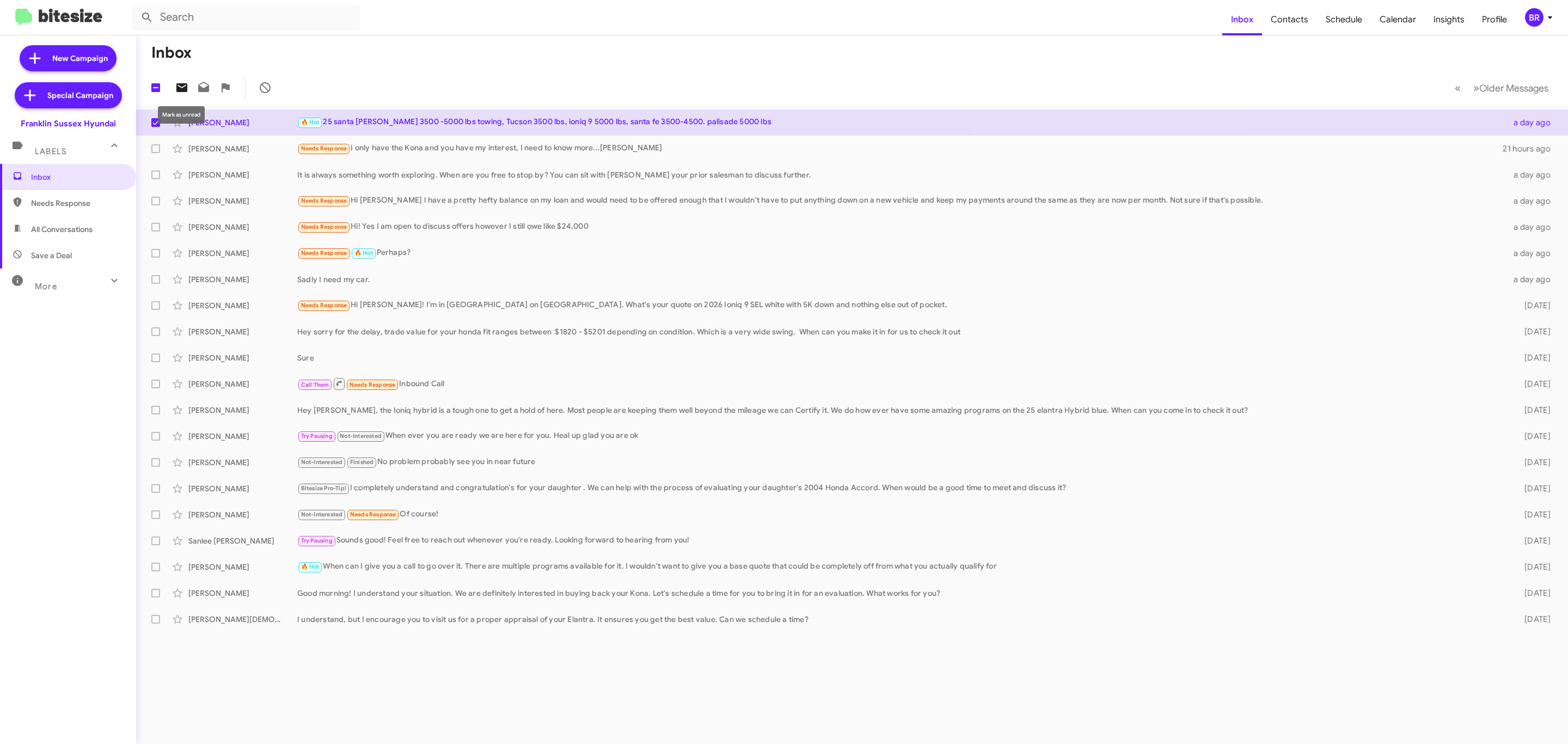
click at [177, 90] on icon at bounding box center [182, 88] width 13 height 13
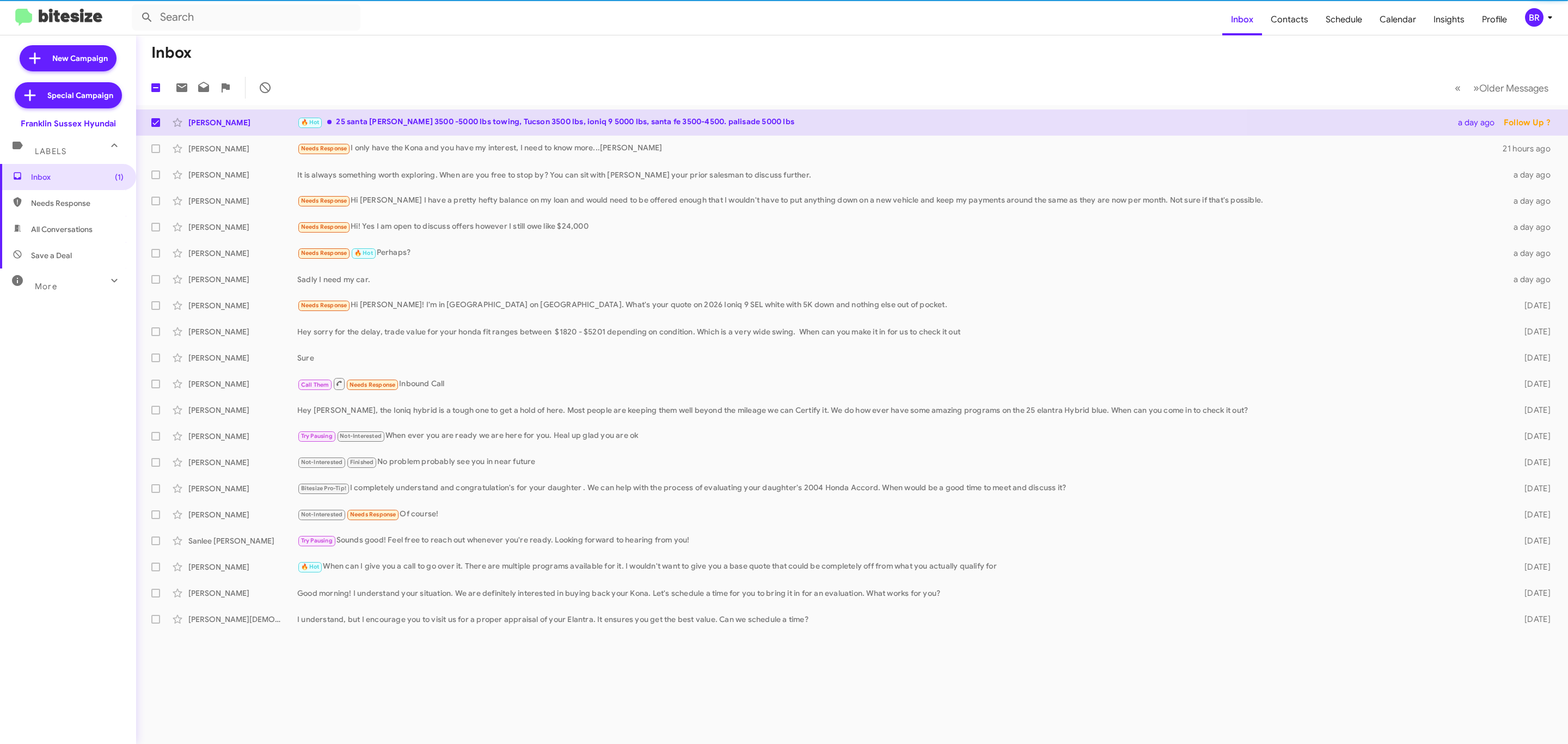
click at [1534, 25] on div "BR" at bounding box center [1534, 17] width 19 height 19
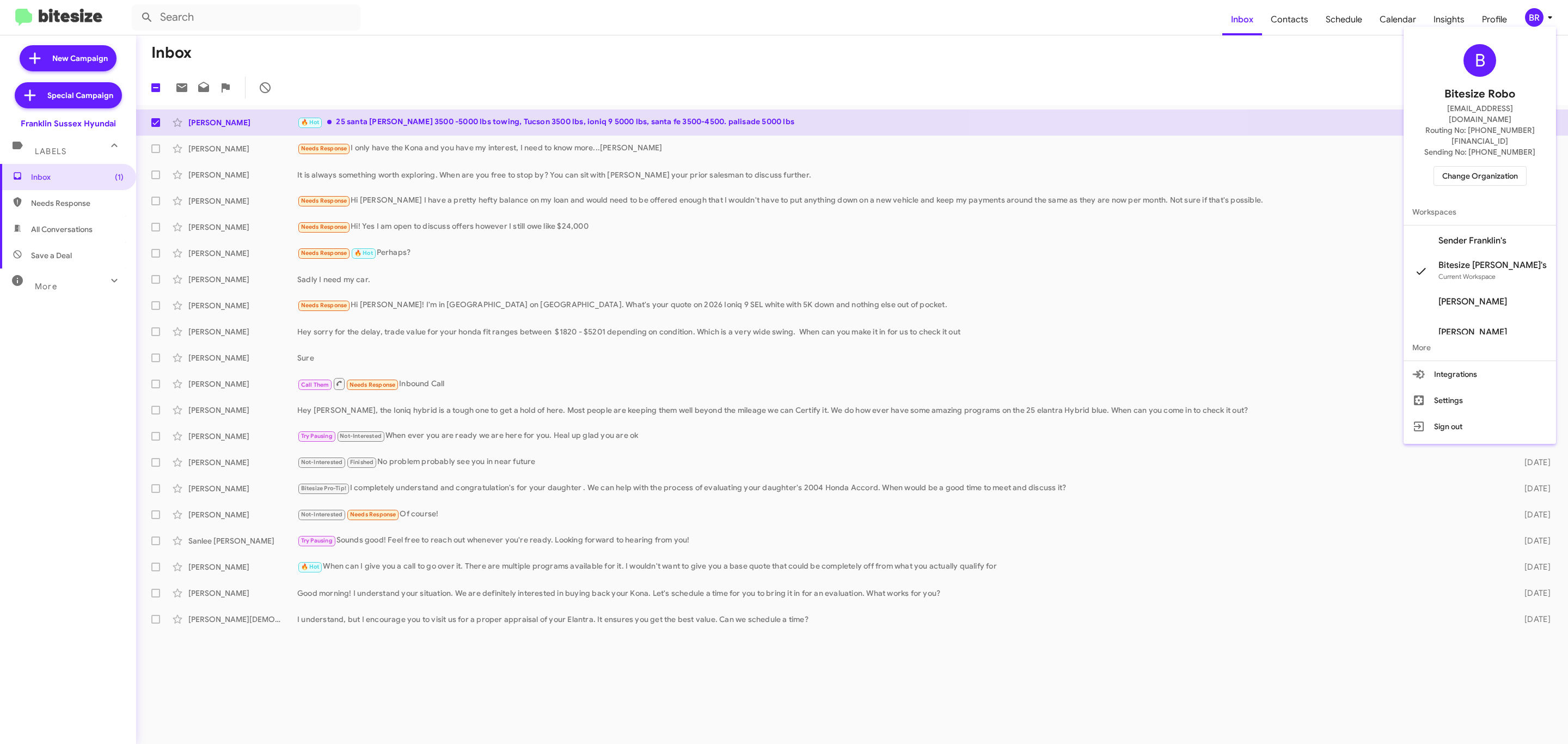
click at [1480, 167] on span "Change Organization" at bounding box center [1480, 176] width 76 height 19
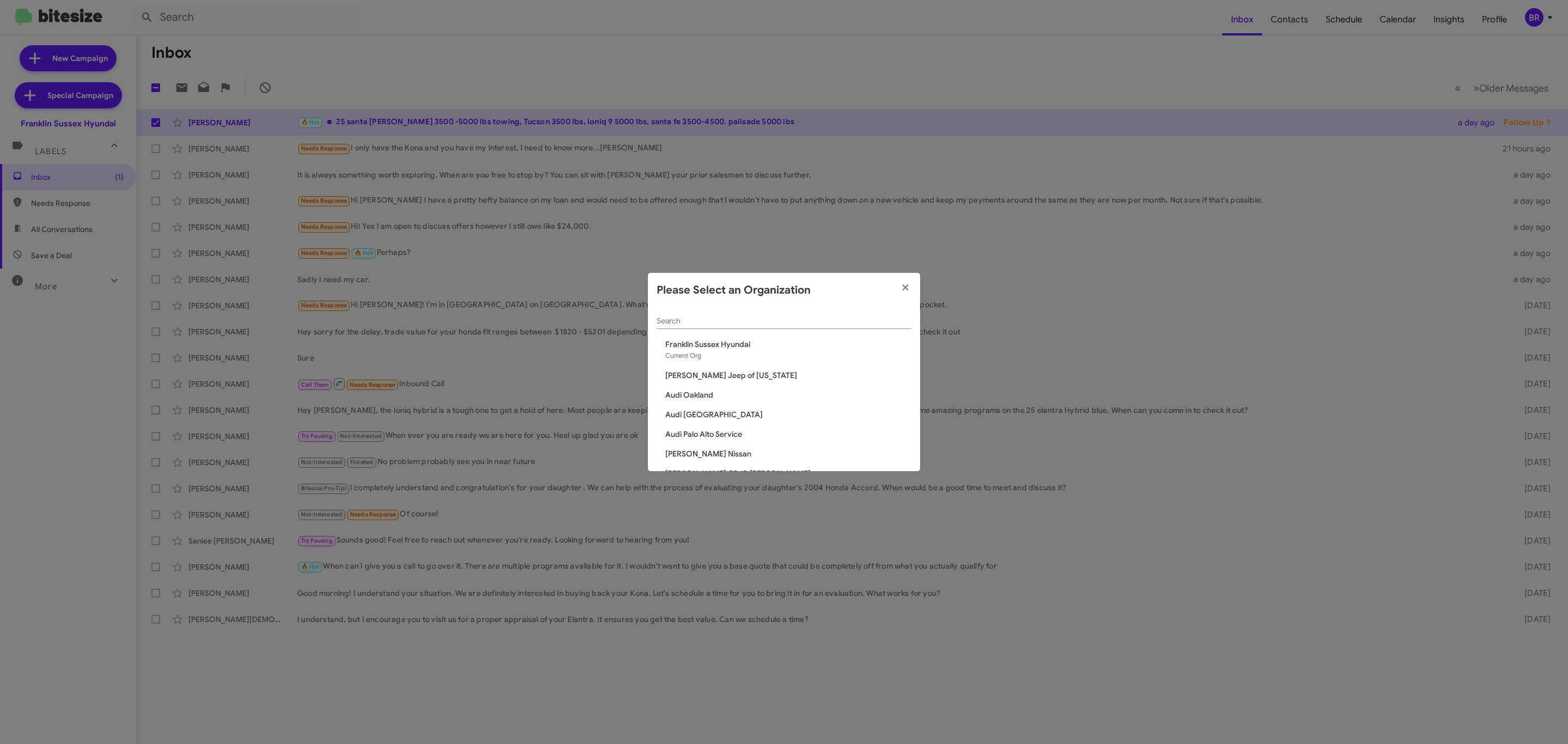
drag, startPoint x: 810, startPoint y: 309, endPoint x: 807, endPoint y: 332, distance: 23.2
click at [808, 322] on div "Search" at bounding box center [784, 319] width 255 height 22
click at [807, 332] on div "Search" at bounding box center [784, 324] width 255 height 31
click at [809, 329] on div "Search" at bounding box center [784, 324] width 255 height 31
click at [824, 317] on input "Search" at bounding box center [784, 322] width 255 height 9
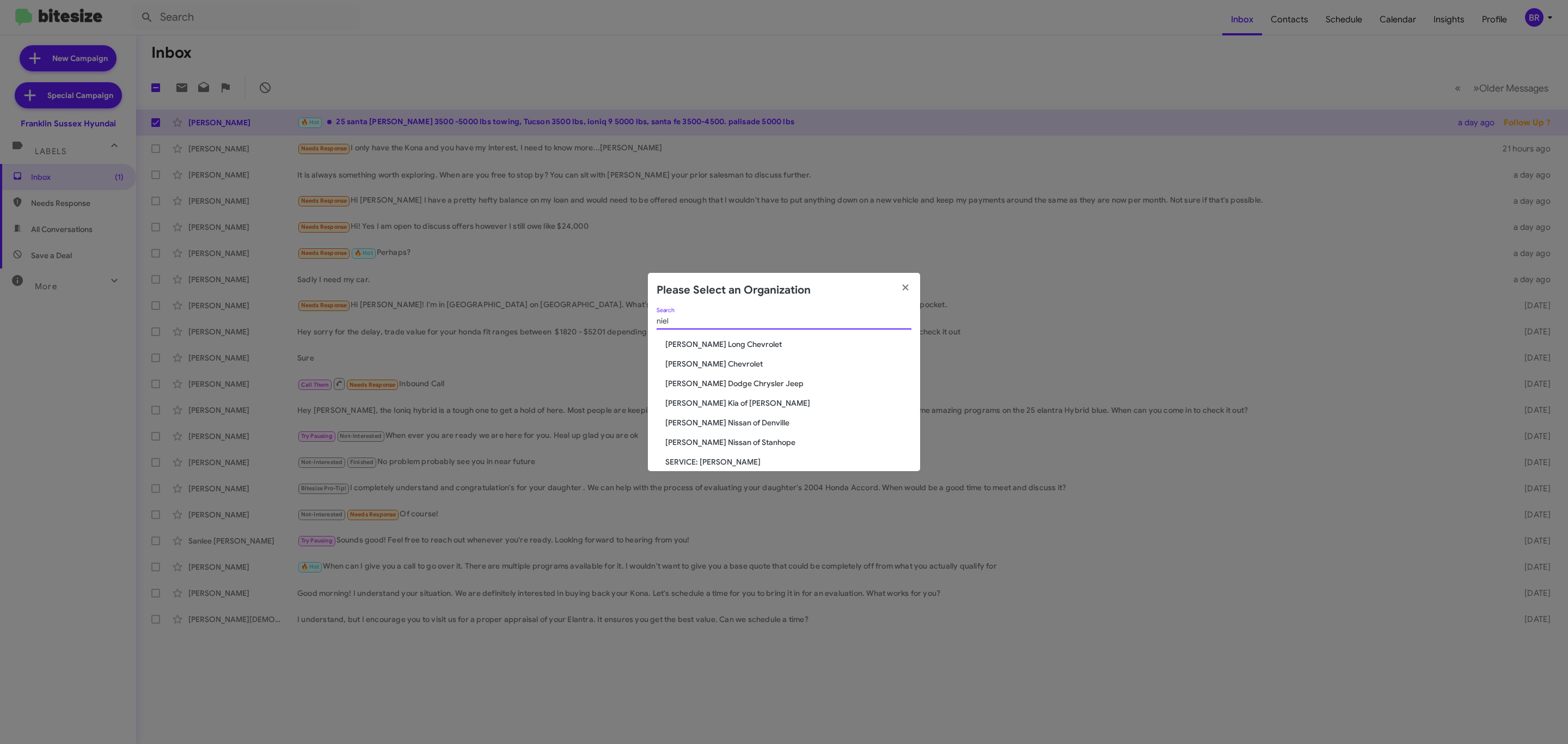
type input "niel"
click at [721, 359] on span "[PERSON_NAME] Chevrolet" at bounding box center [789, 364] width 246 height 11
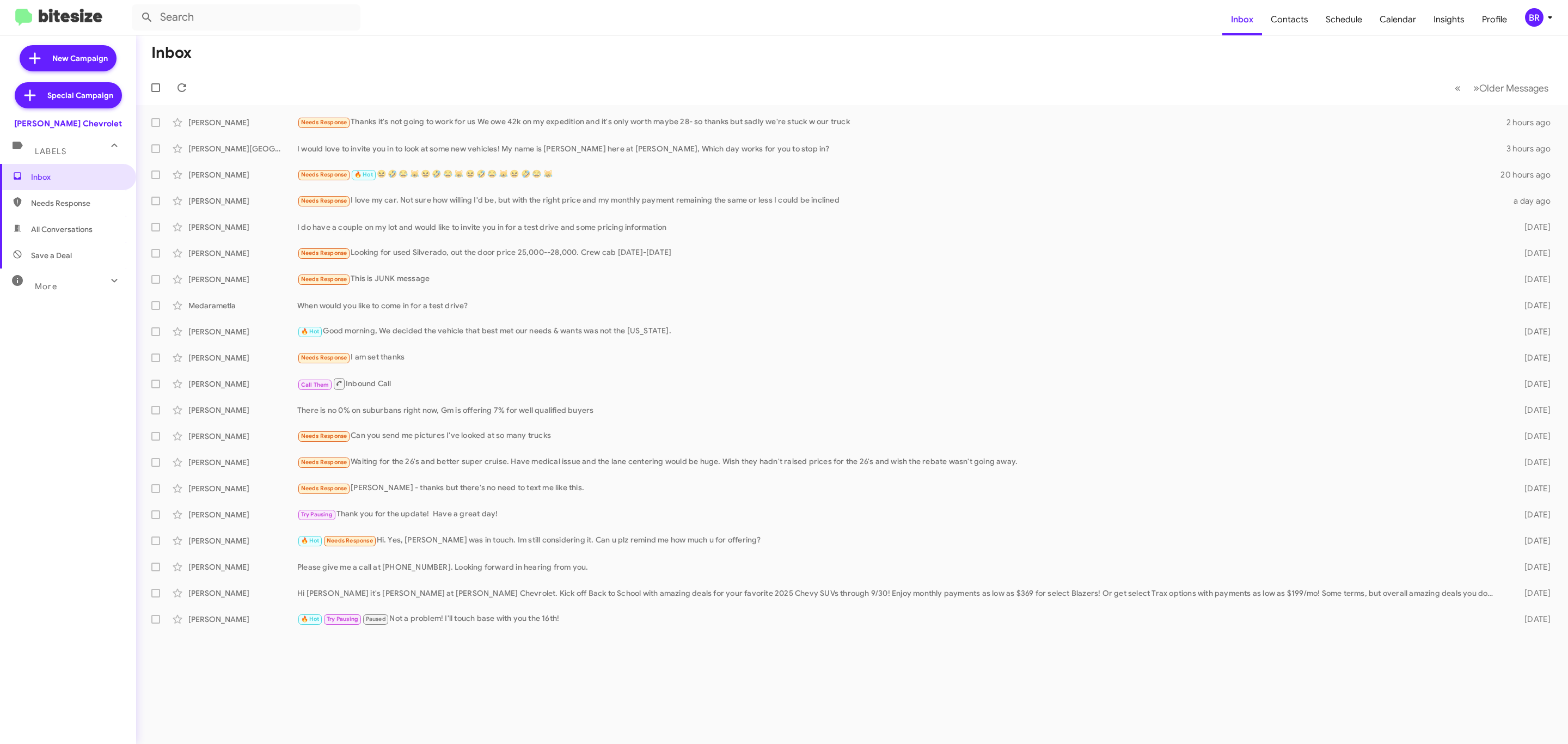
click at [1544, 19] on icon at bounding box center [1550, 18] width 13 height 13
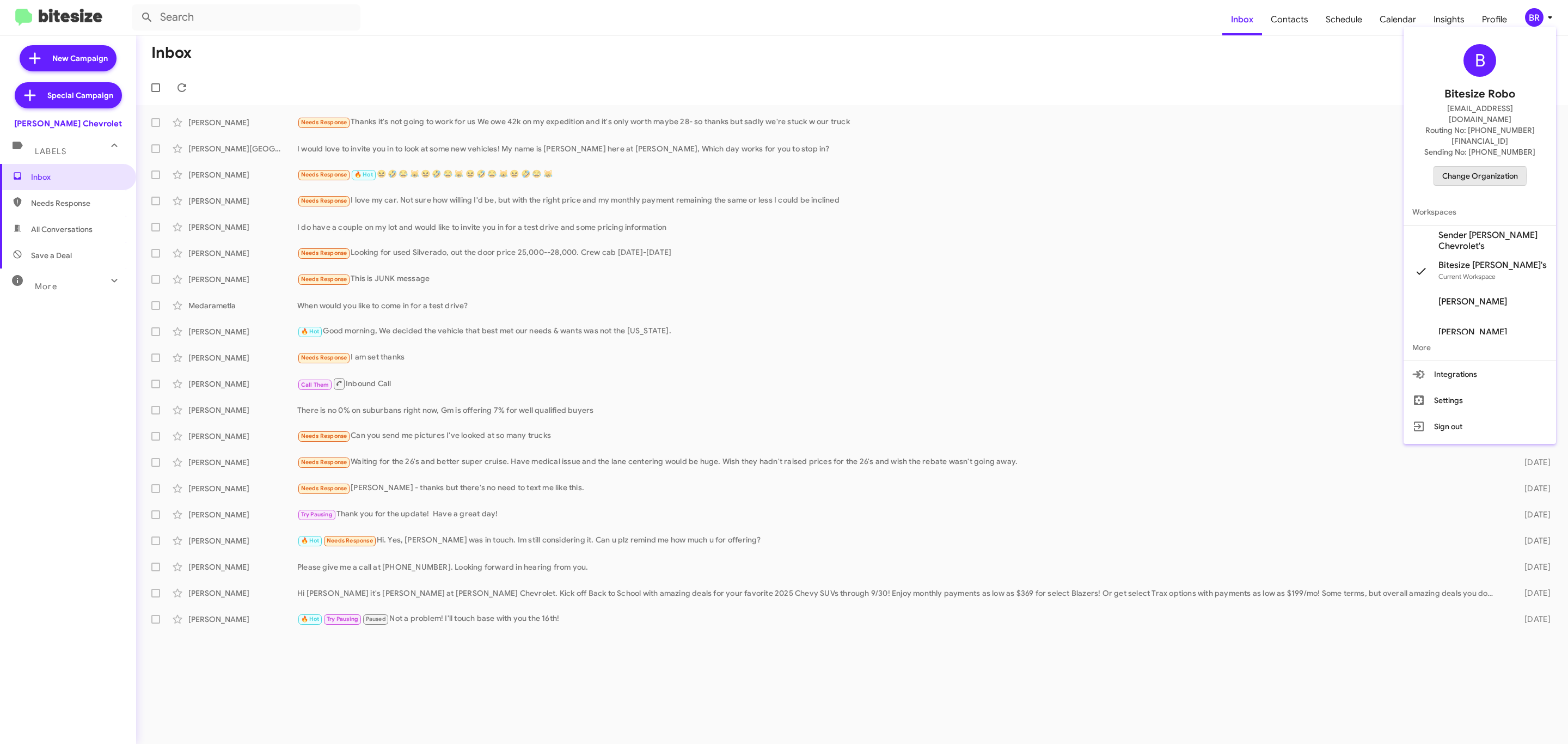
click at [1467, 167] on span "Change Organization" at bounding box center [1480, 176] width 76 height 19
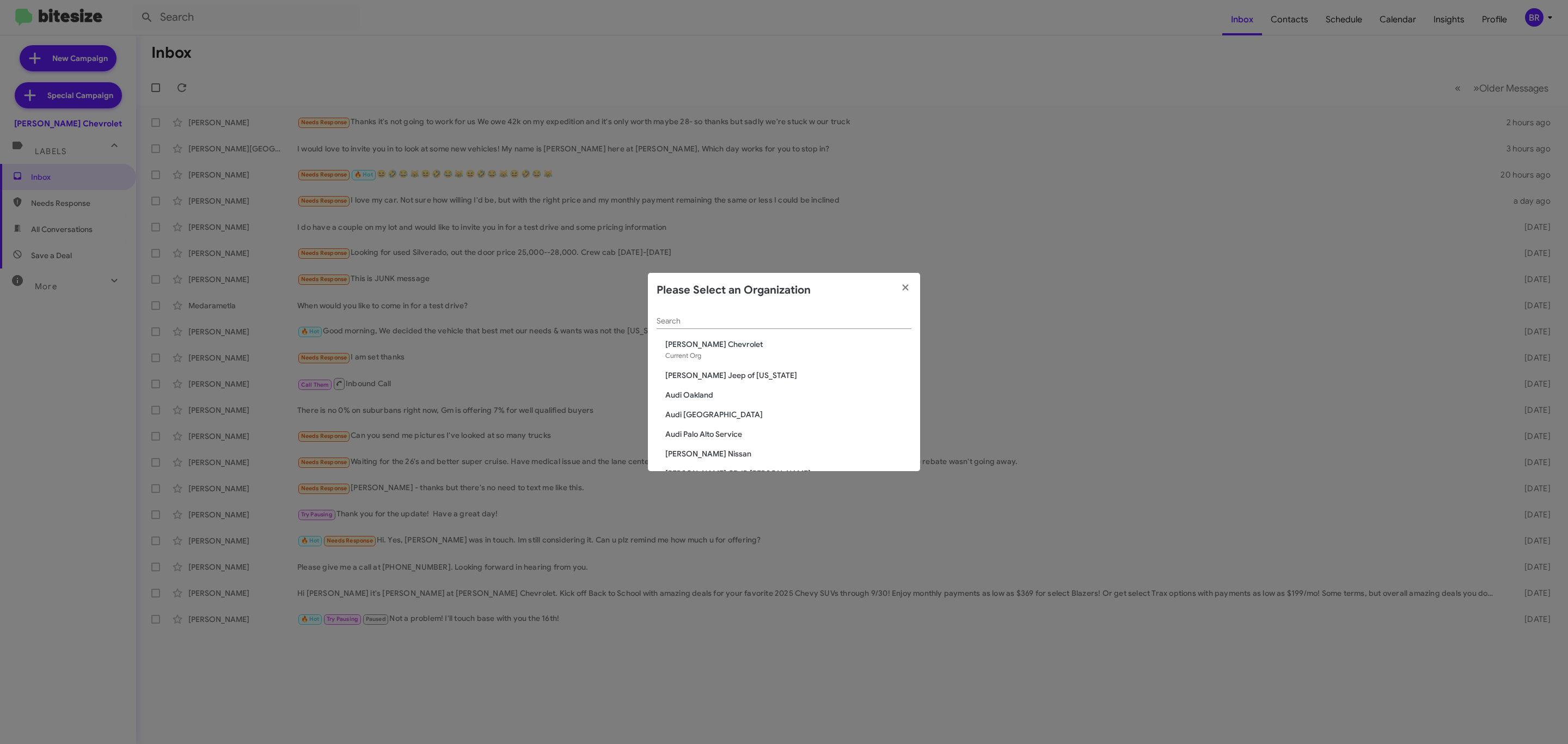
click at [775, 320] on input "Search" at bounding box center [784, 322] width 255 height 9
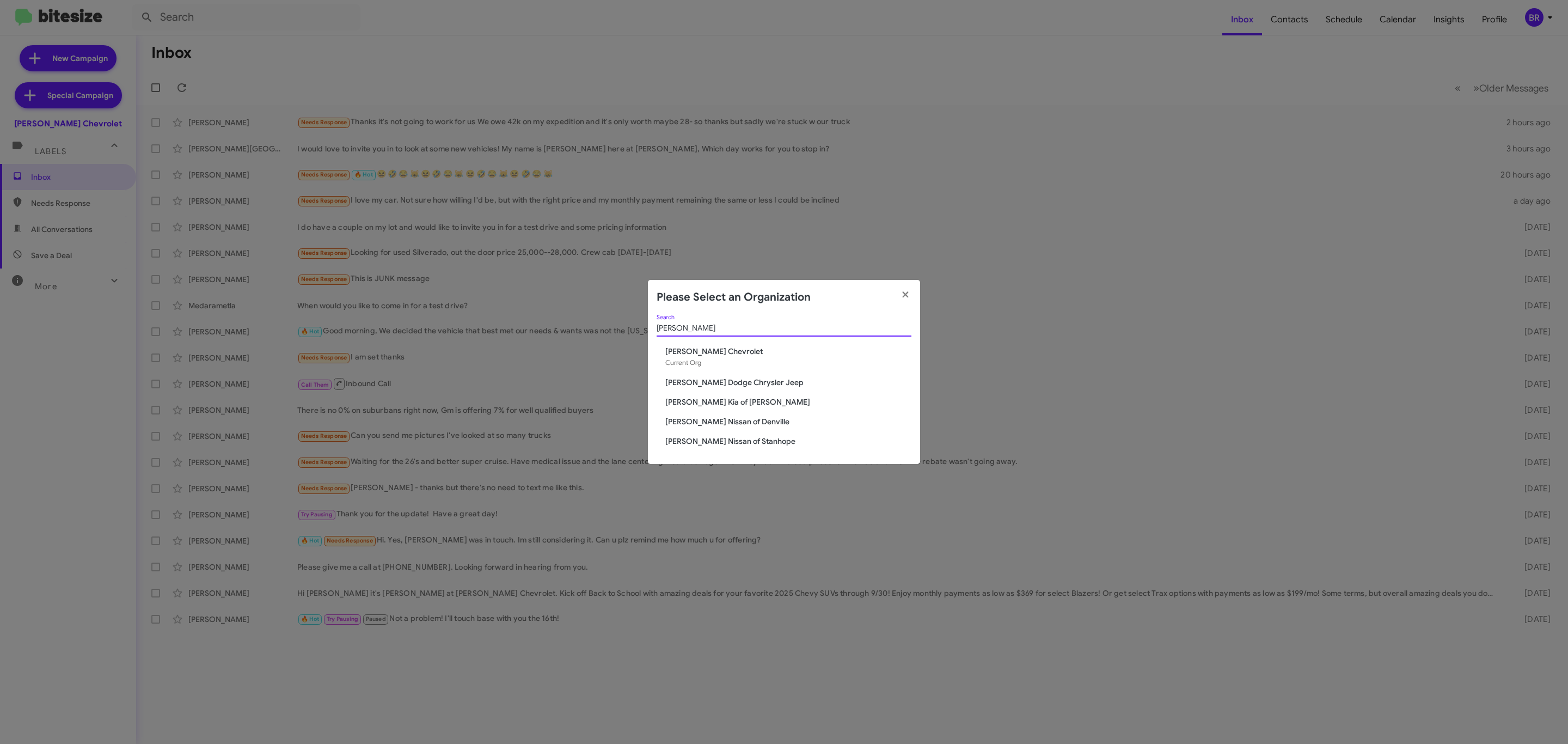
type input "nielsen"
click at [737, 382] on span "[PERSON_NAME] Dodge Chrysler Jeep" at bounding box center [789, 382] width 246 height 11
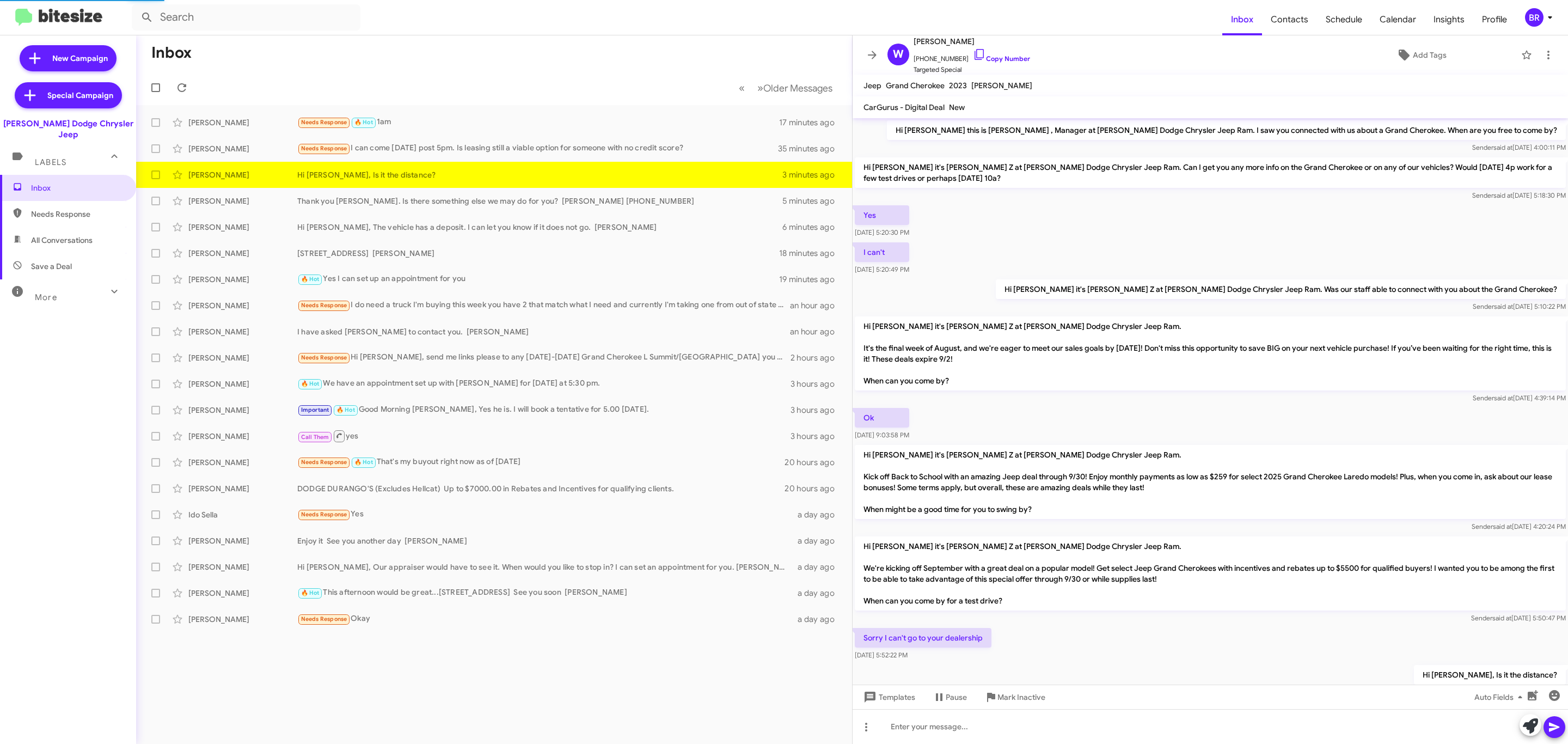
scroll to position [45, 0]
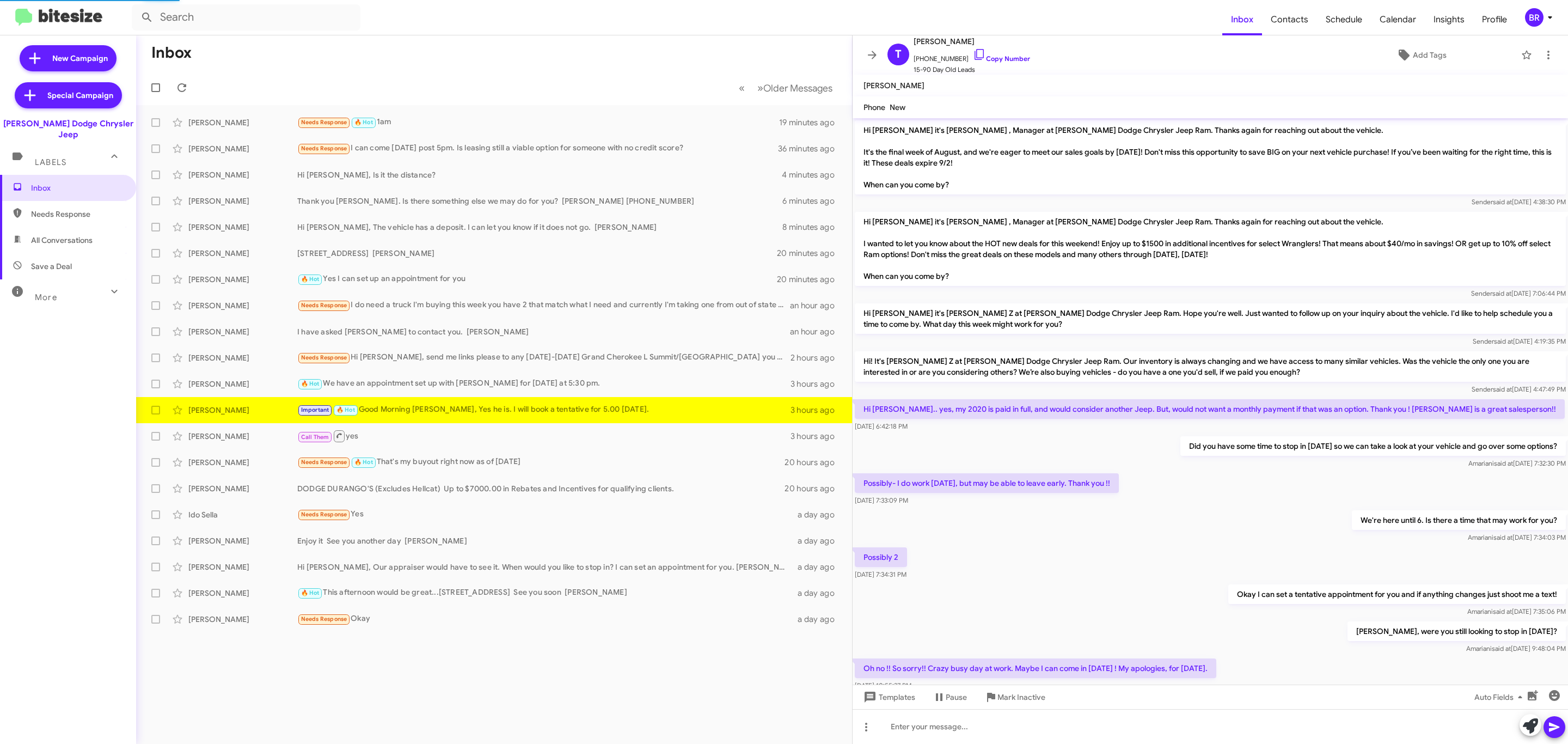
scroll to position [160, 0]
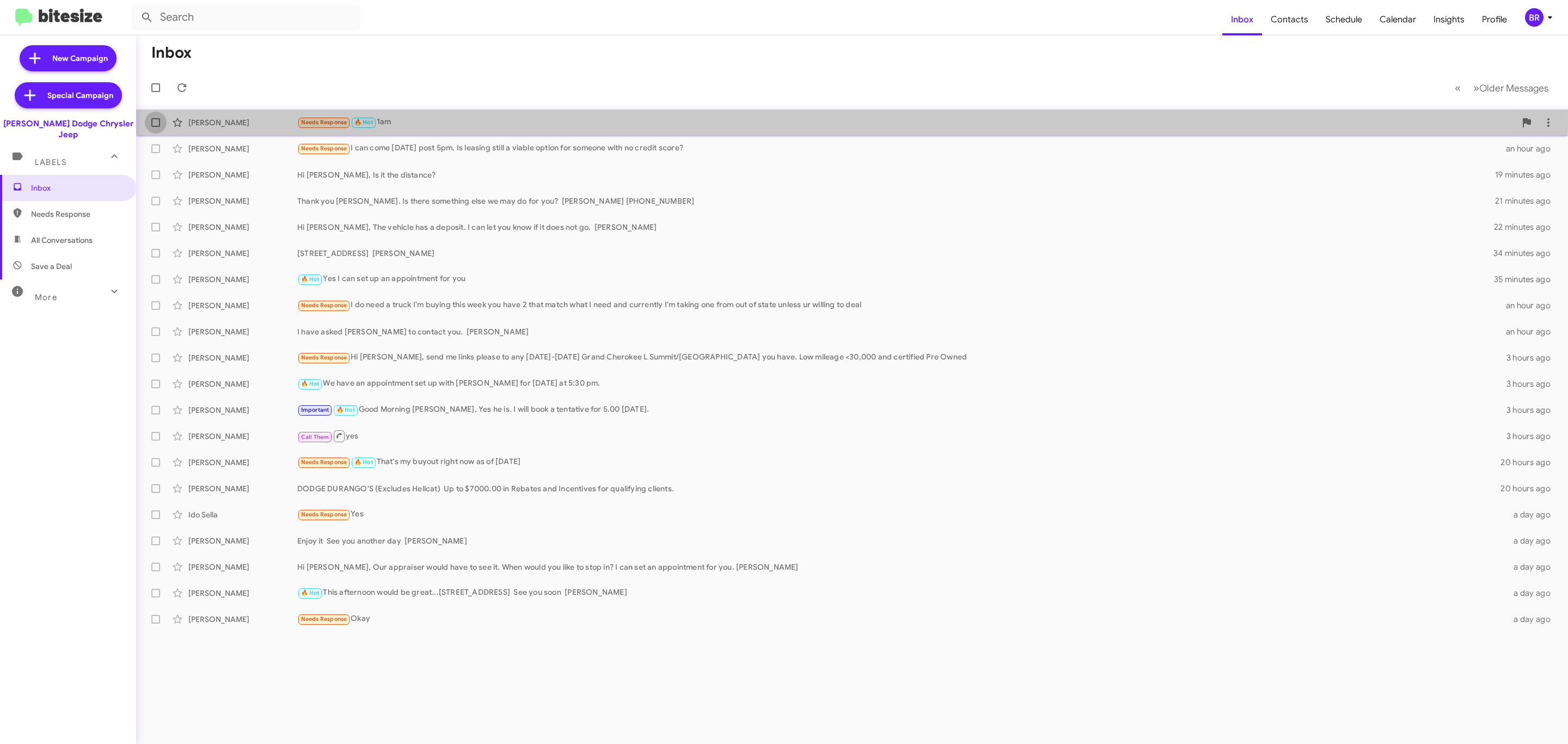
click at [157, 124] on span at bounding box center [156, 123] width 9 height 9
click at [156, 127] on input "checkbox" at bounding box center [155, 127] width 1 height 1
checkbox input "true"
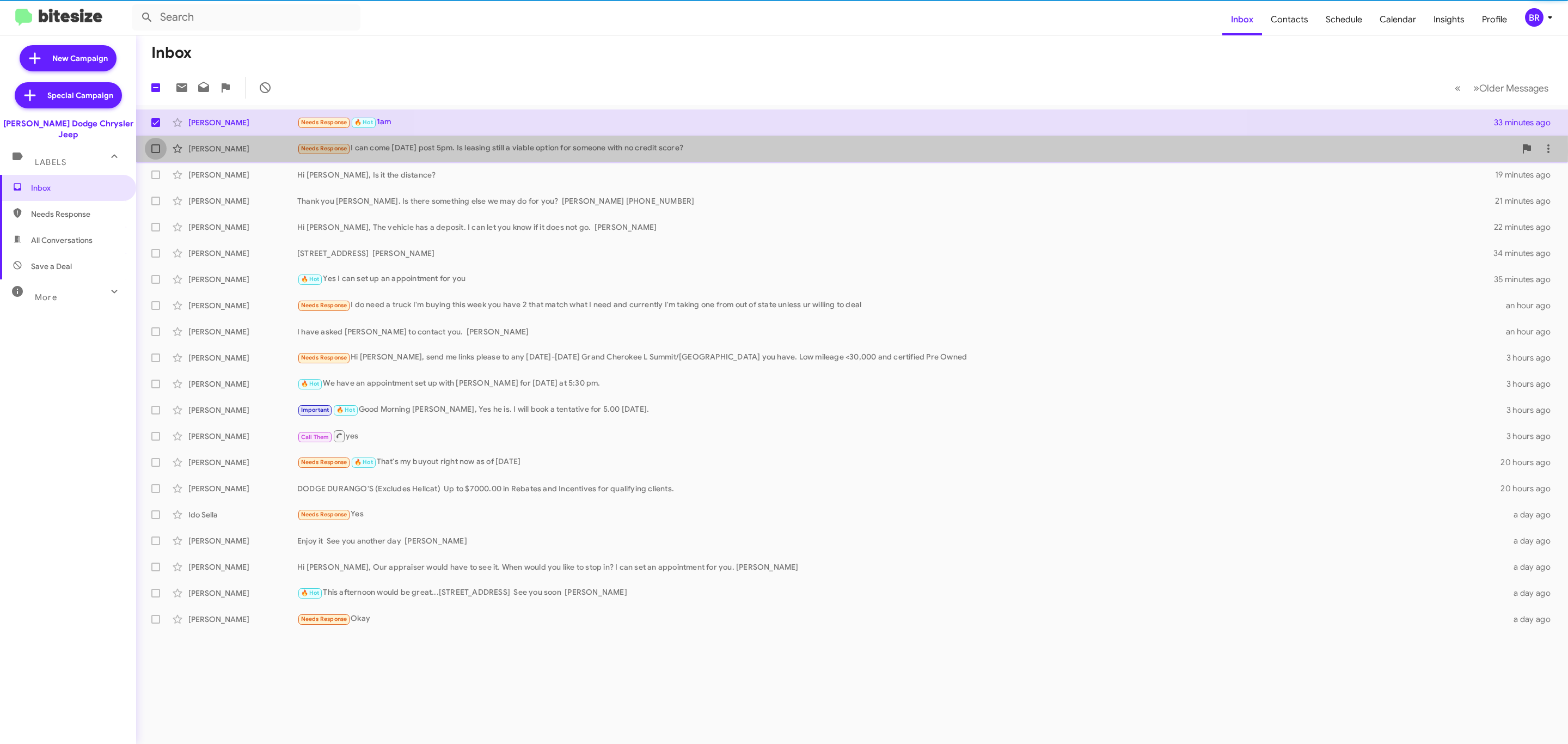
click at [156, 152] on span at bounding box center [156, 149] width 9 height 9
click at [156, 153] on input "checkbox" at bounding box center [155, 153] width 1 height 1
checkbox input "true"
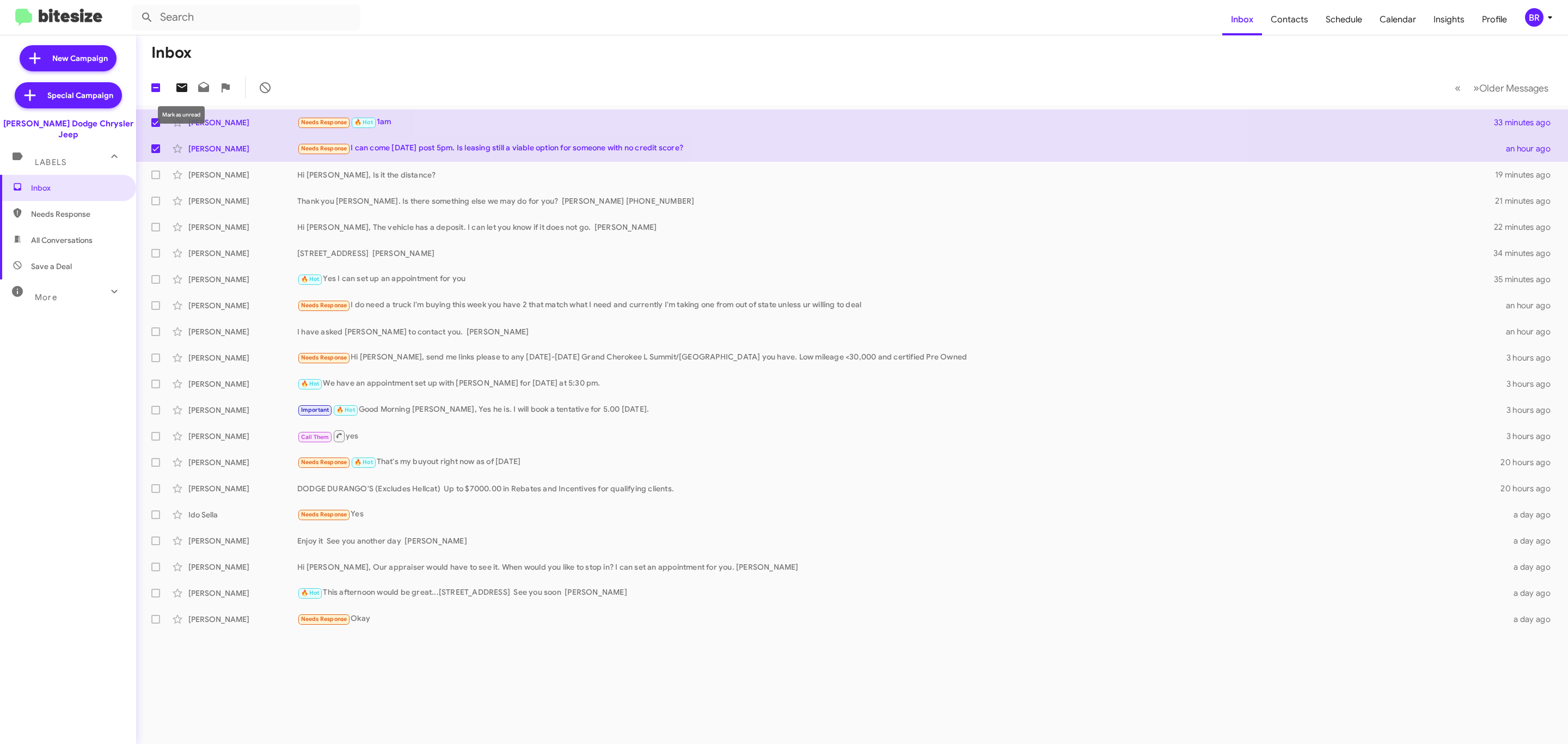
click at [182, 87] on icon at bounding box center [182, 88] width 11 height 9
click at [1532, 26] on div "BR" at bounding box center [1534, 17] width 19 height 19
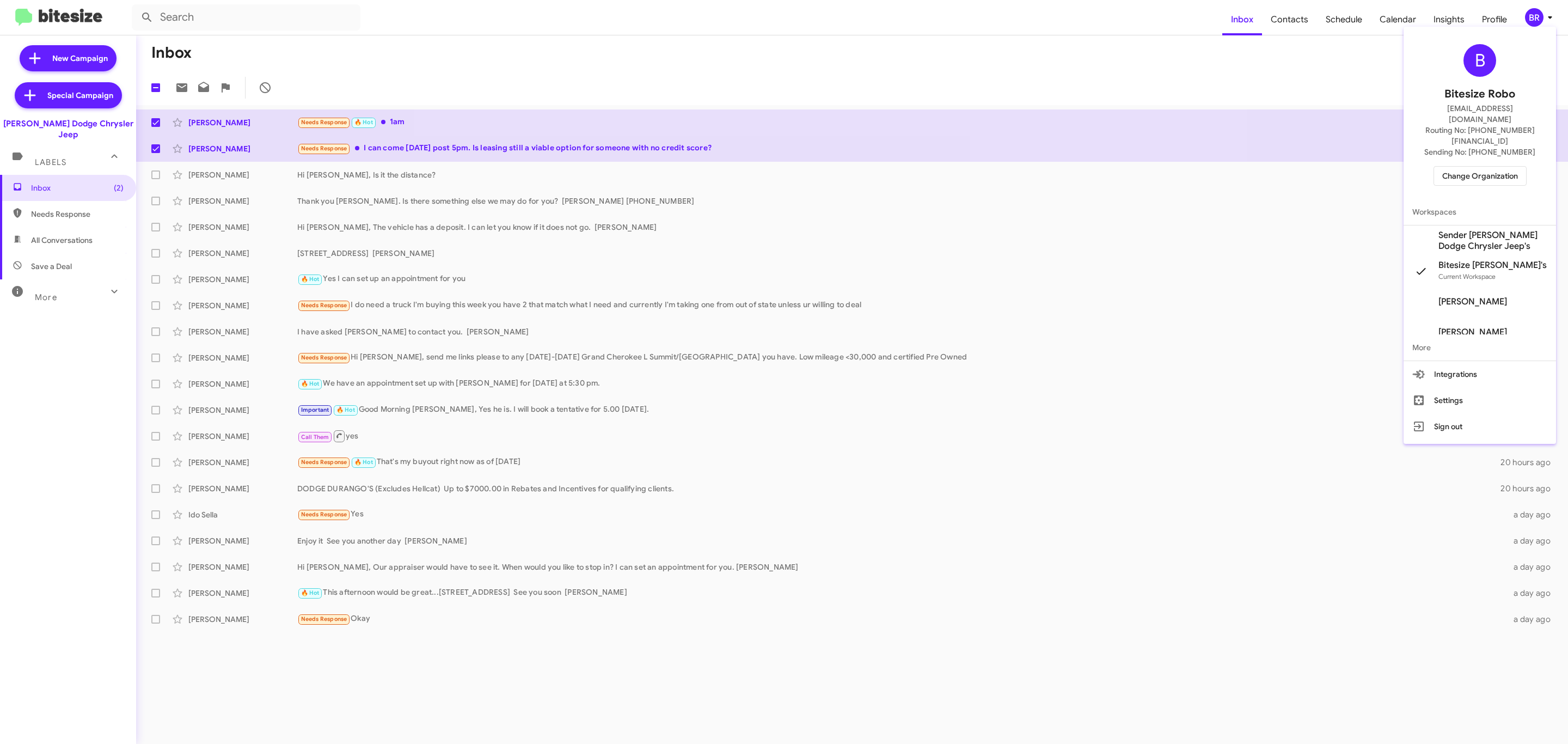
click at [1465, 167] on span "Change Organization" at bounding box center [1480, 176] width 76 height 19
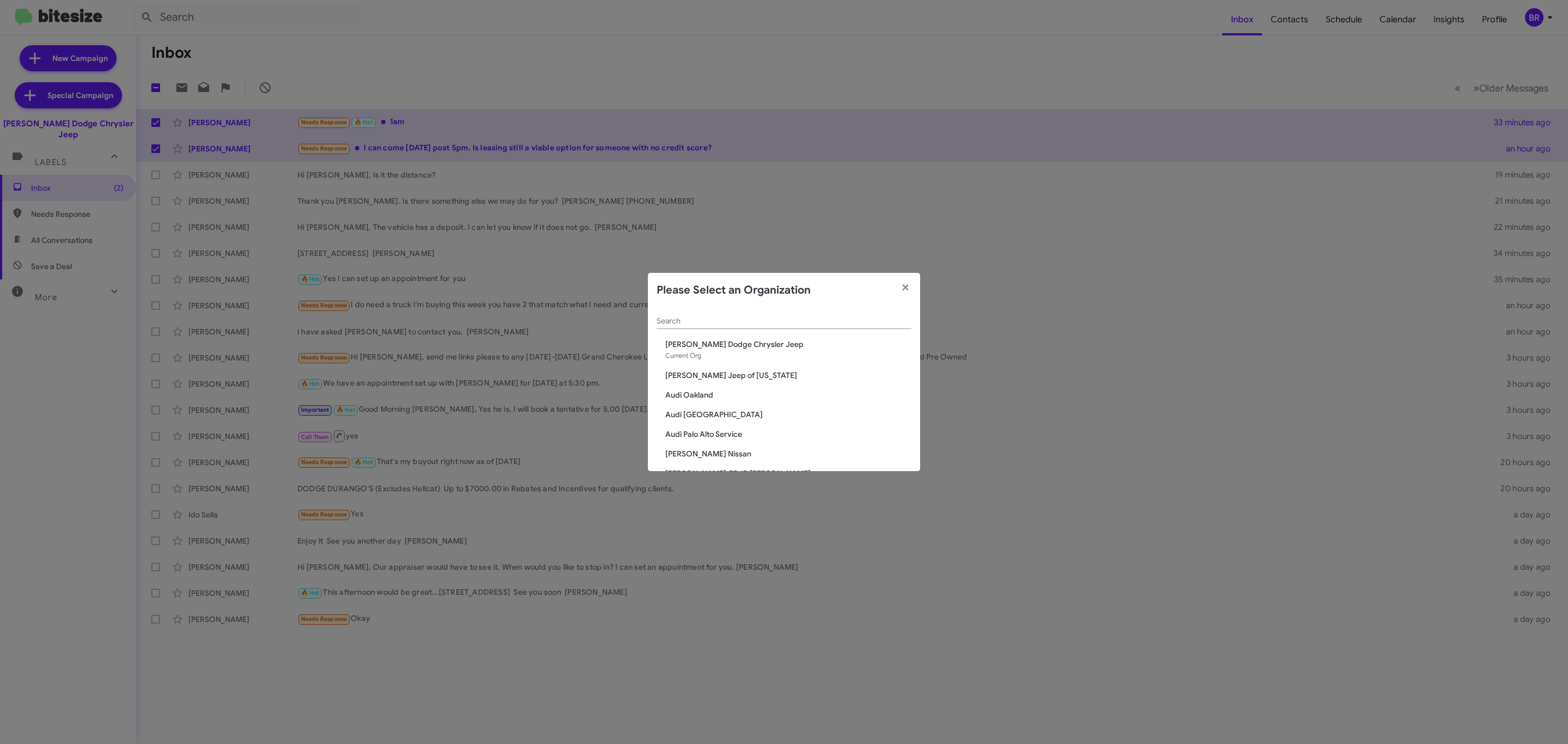
drag, startPoint x: 704, startPoint y: 320, endPoint x: 707, endPoint y: 325, distance: 5.8
click at [704, 321] on div "Search" at bounding box center [784, 319] width 255 height 22
type input "niel"
click at [711, 414] on span "[PERSON_NAME] Kia of [PERSON_NAME]" at bounding box center [789, 414] width 246 height 11
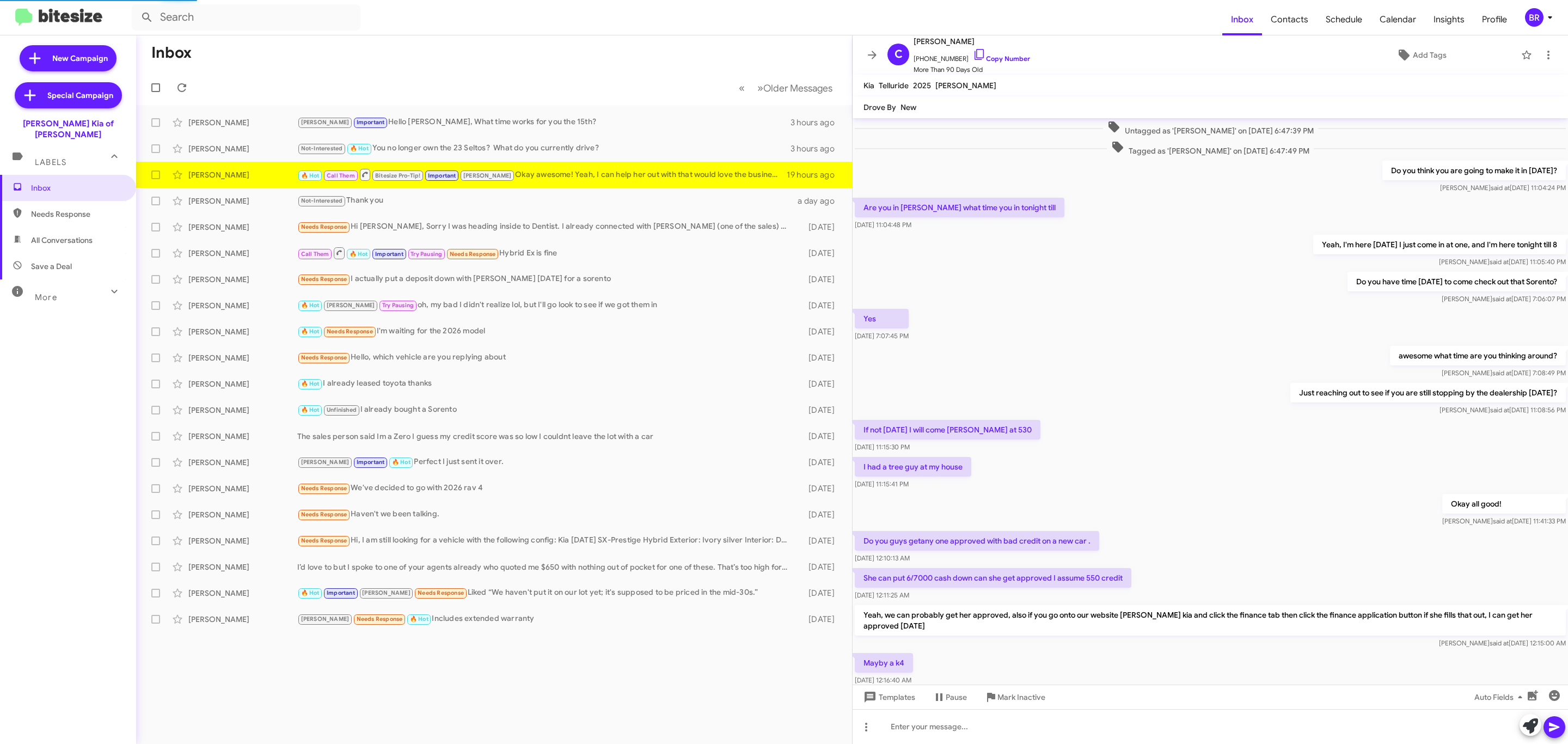
scroll to position [206, 0]
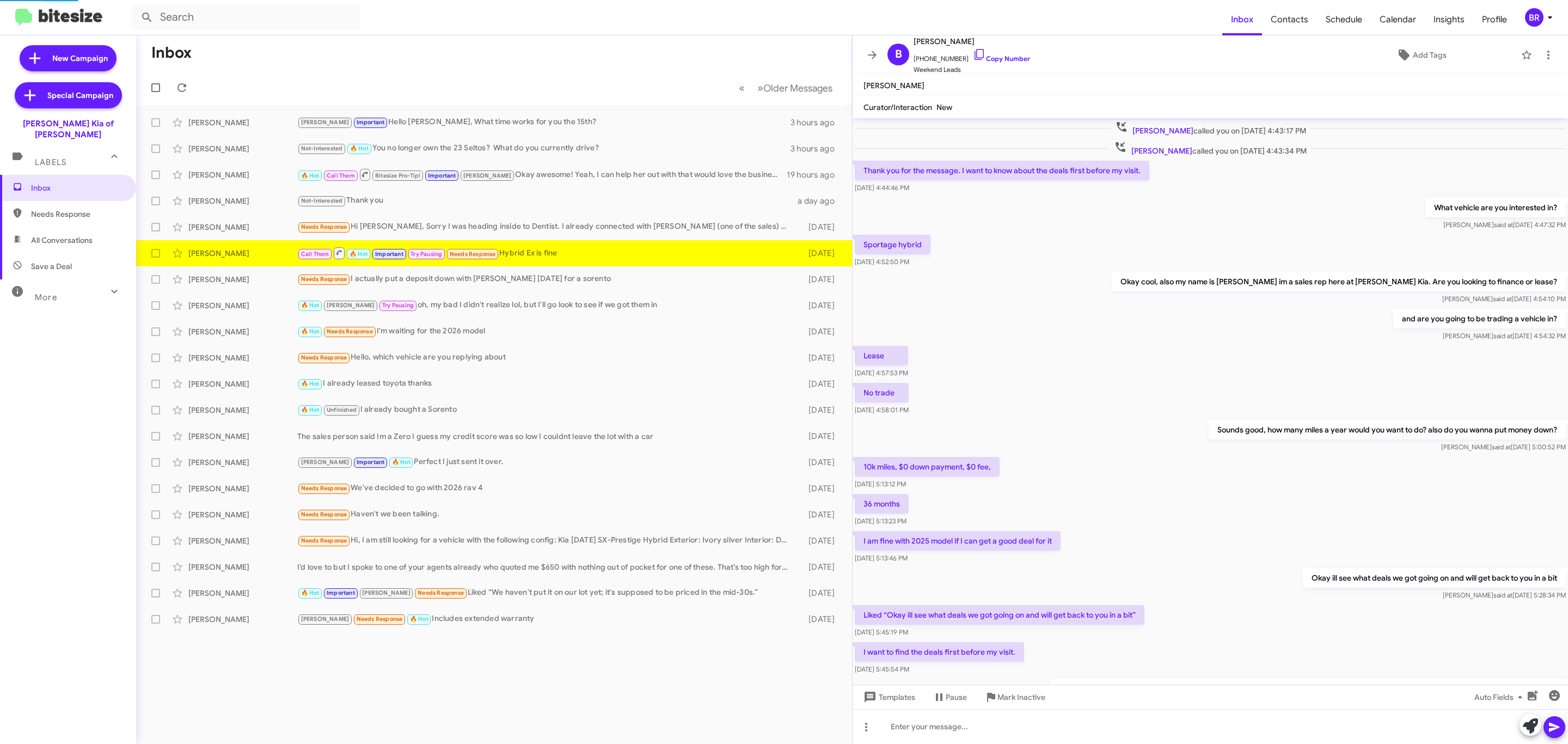
scroll to position [196, 0]
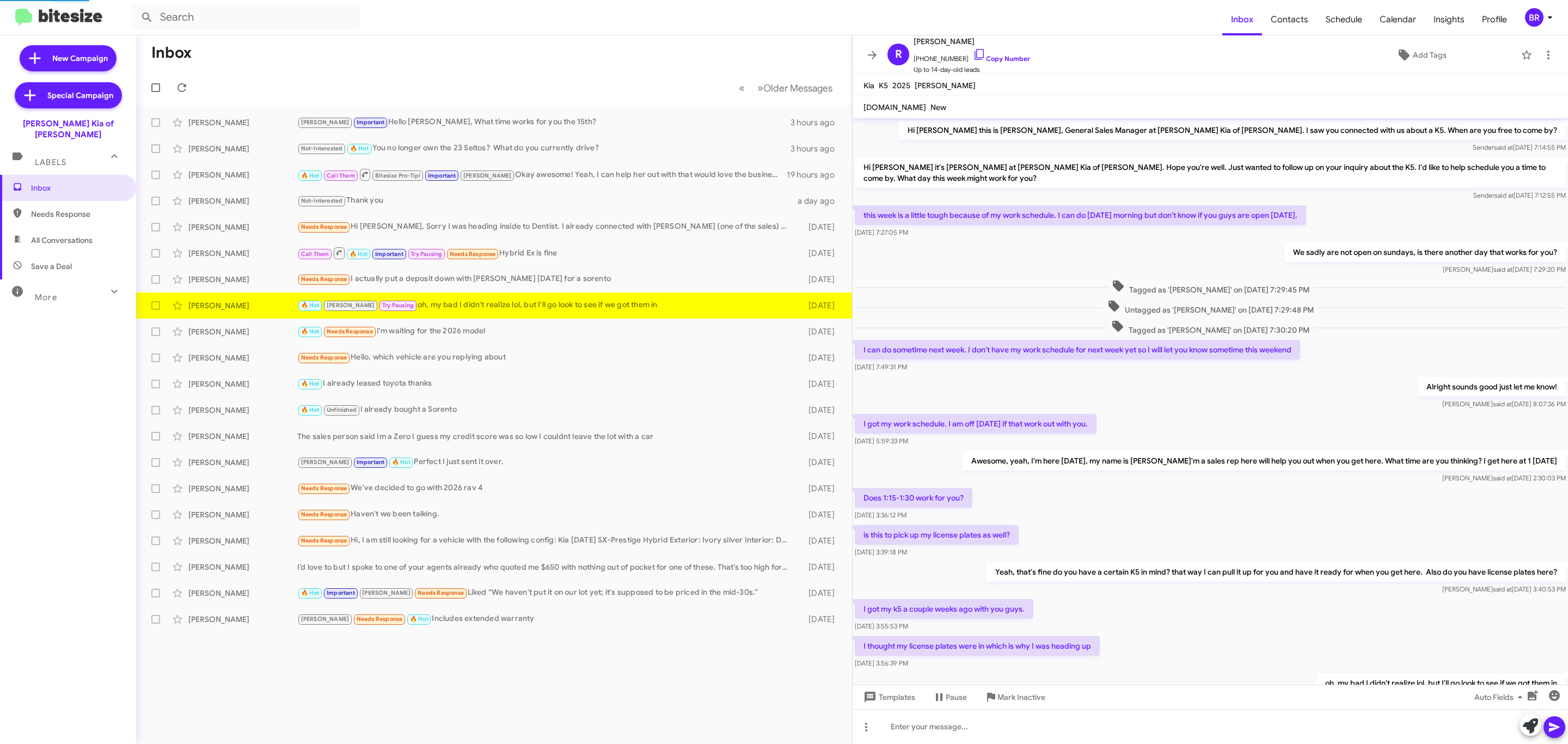
scroll to position [71, 0]
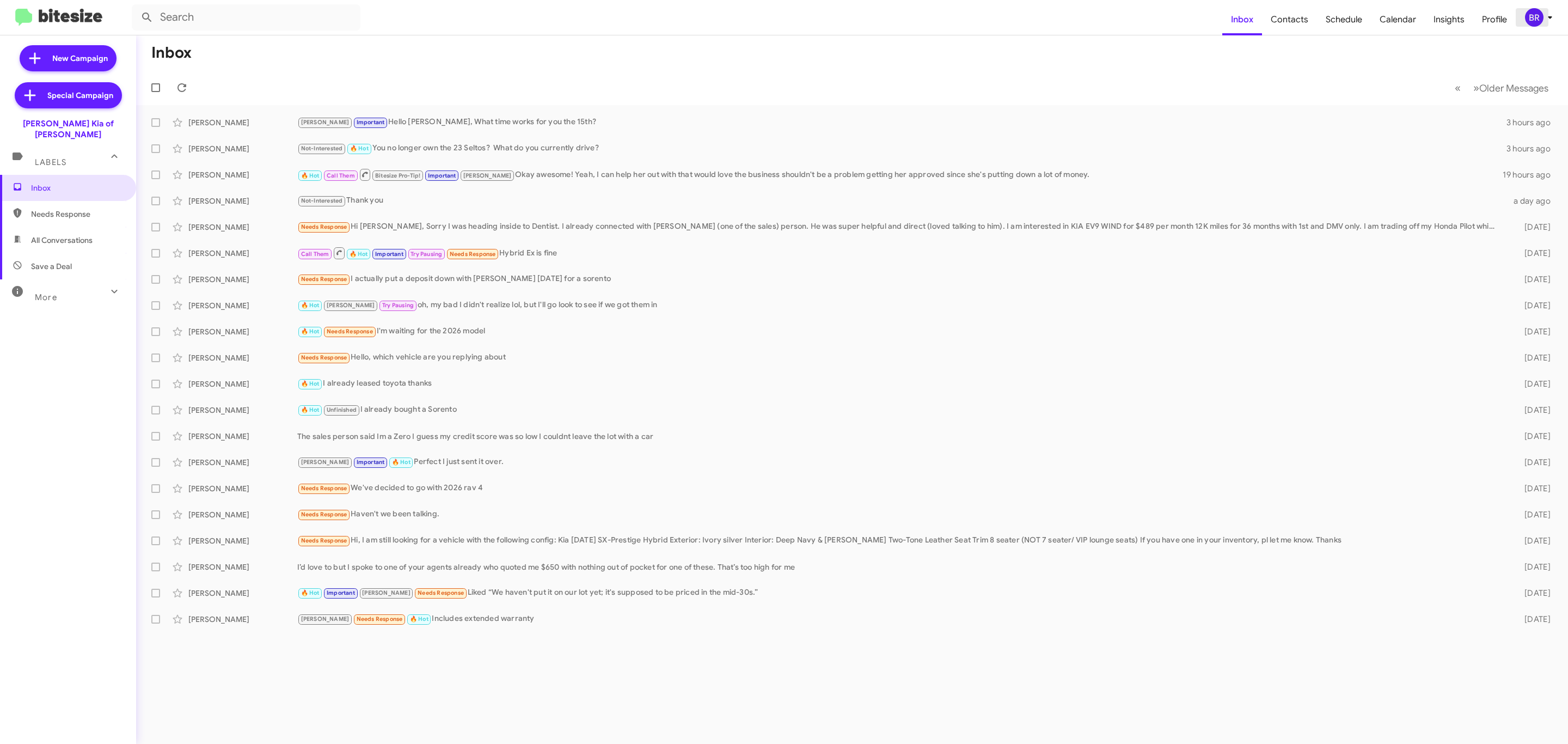
click at [1523, 25] on button "BR" at bounding box center [1536, 17] width 40 height 19
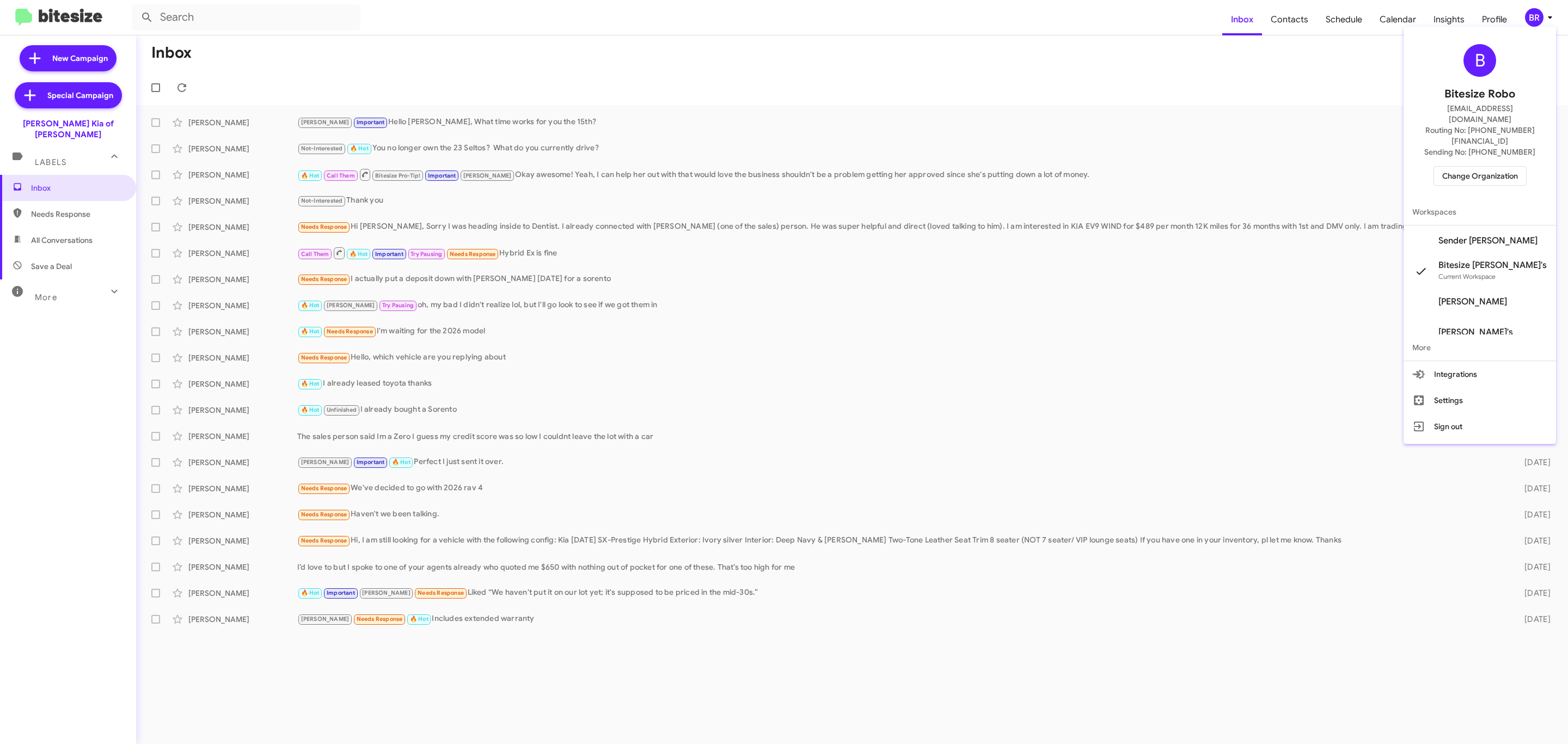
click at [1487, 167] on span "Change Organization" at bounding box center [1480, 176] width 76 height 19
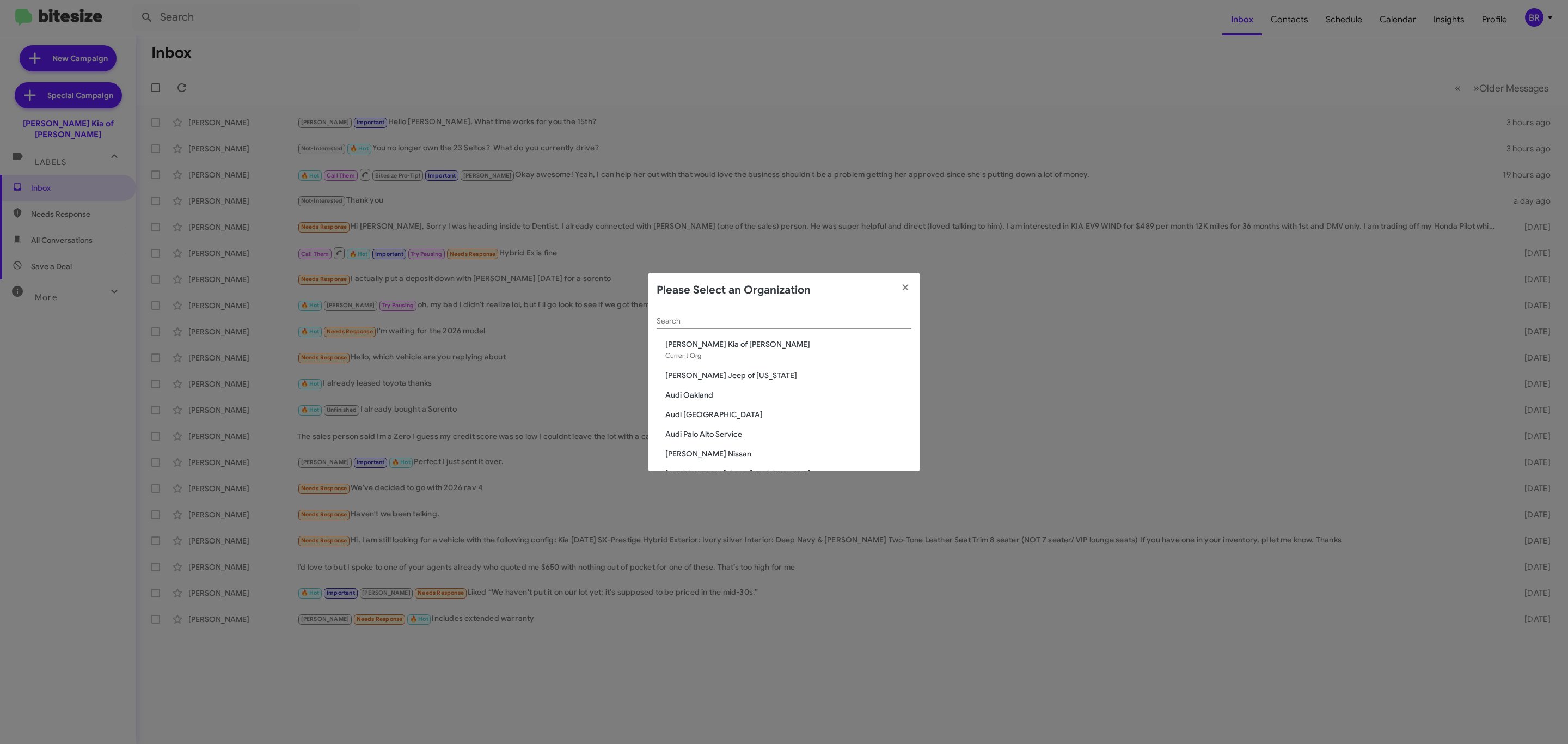
click at [723, 314] on div "Search" at bounding box center [784, 319] width 255 height 22
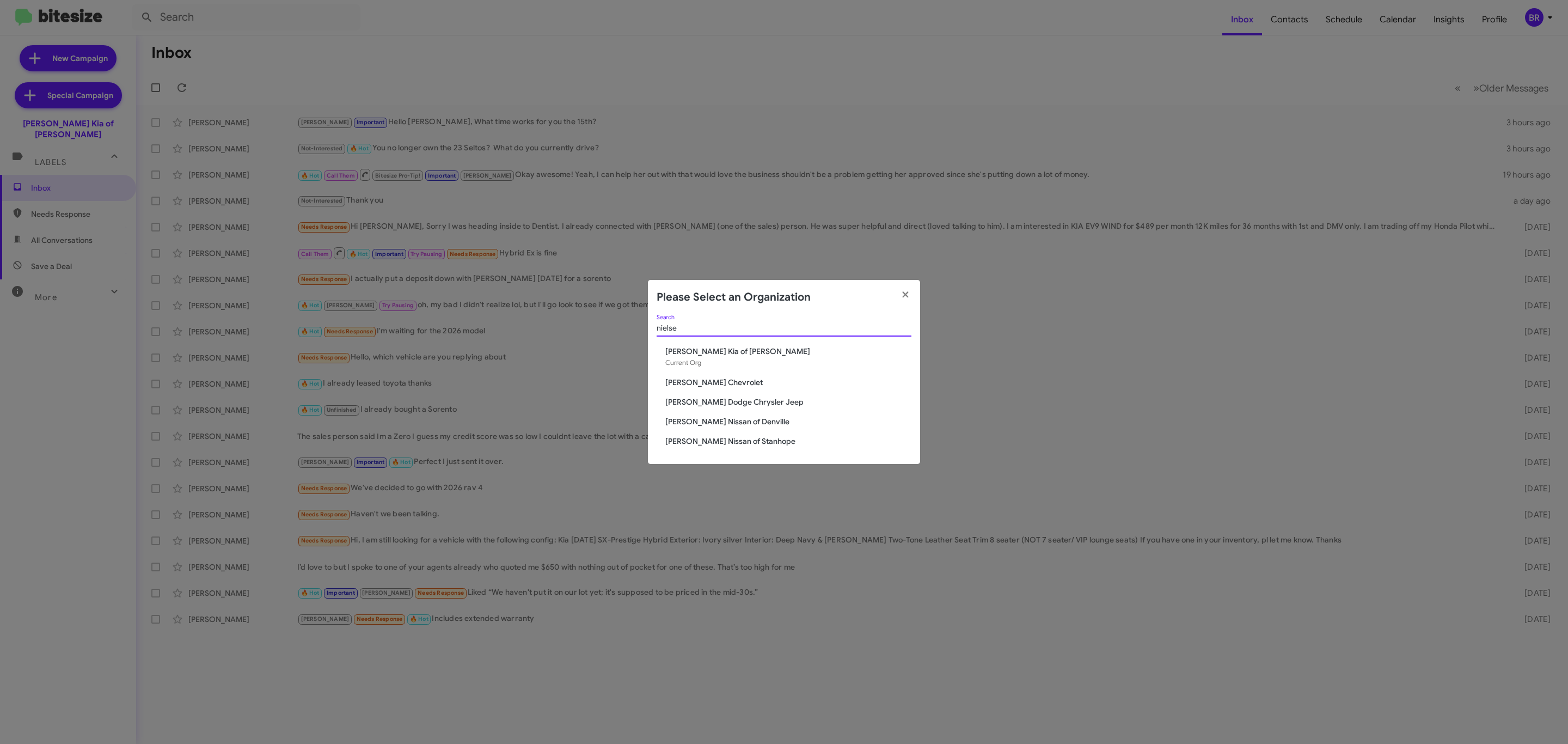
type input "nielse"
click at [721, 420] on span "[PERSON_NAME] Nissan of Denville" at bounding box center [789, 422] width 246 height 11
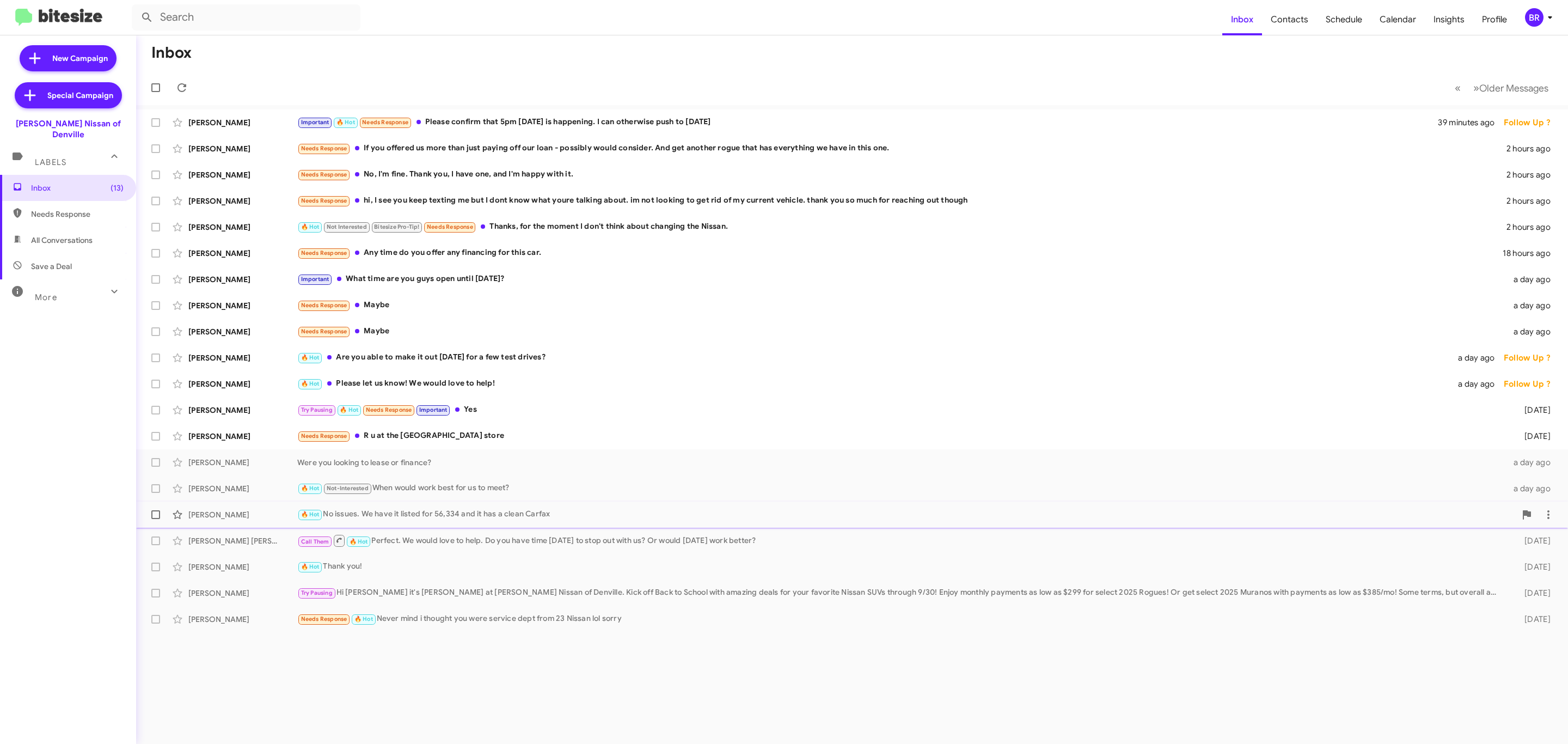
click at [505, 506] on div "Dominique Casiano 🔥 Hot No issues. We have it listed for 56,334 and it has a cl…" at bounding box center [852, 515] width 1414 height 22
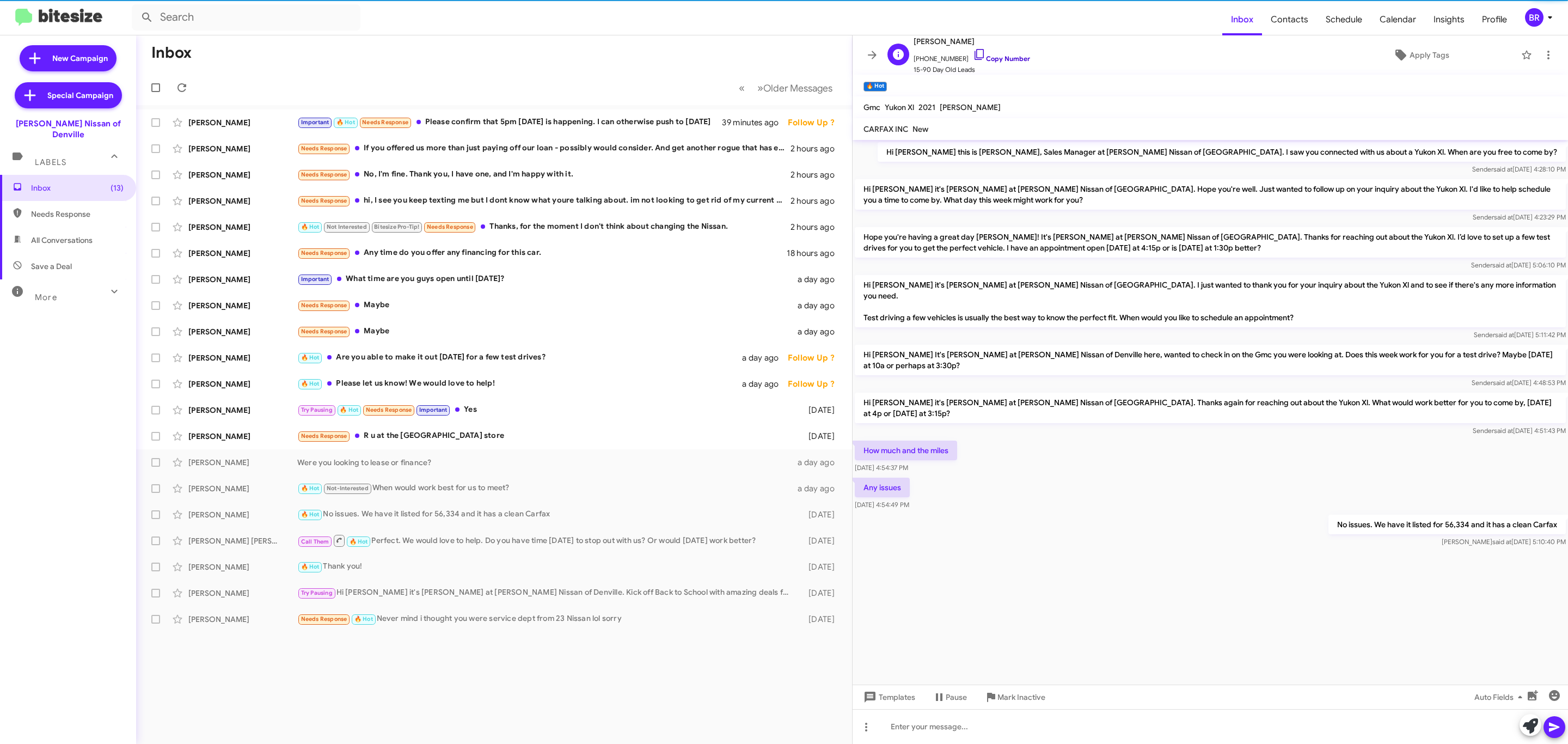
click at [993, 56] on link "Copy Number" at bounding box center [1001, 58] width 57 height 8
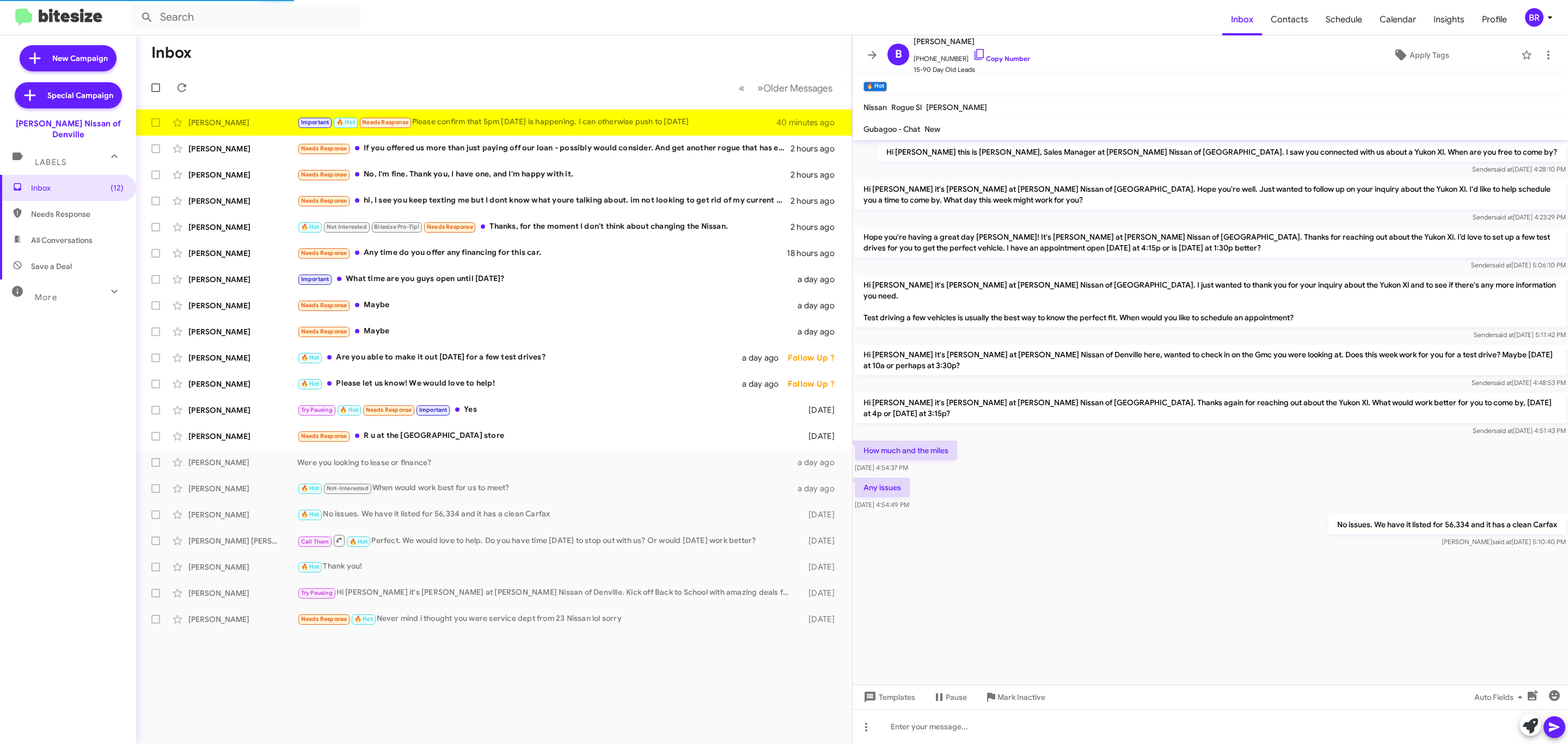
scroll to position [287, 0]
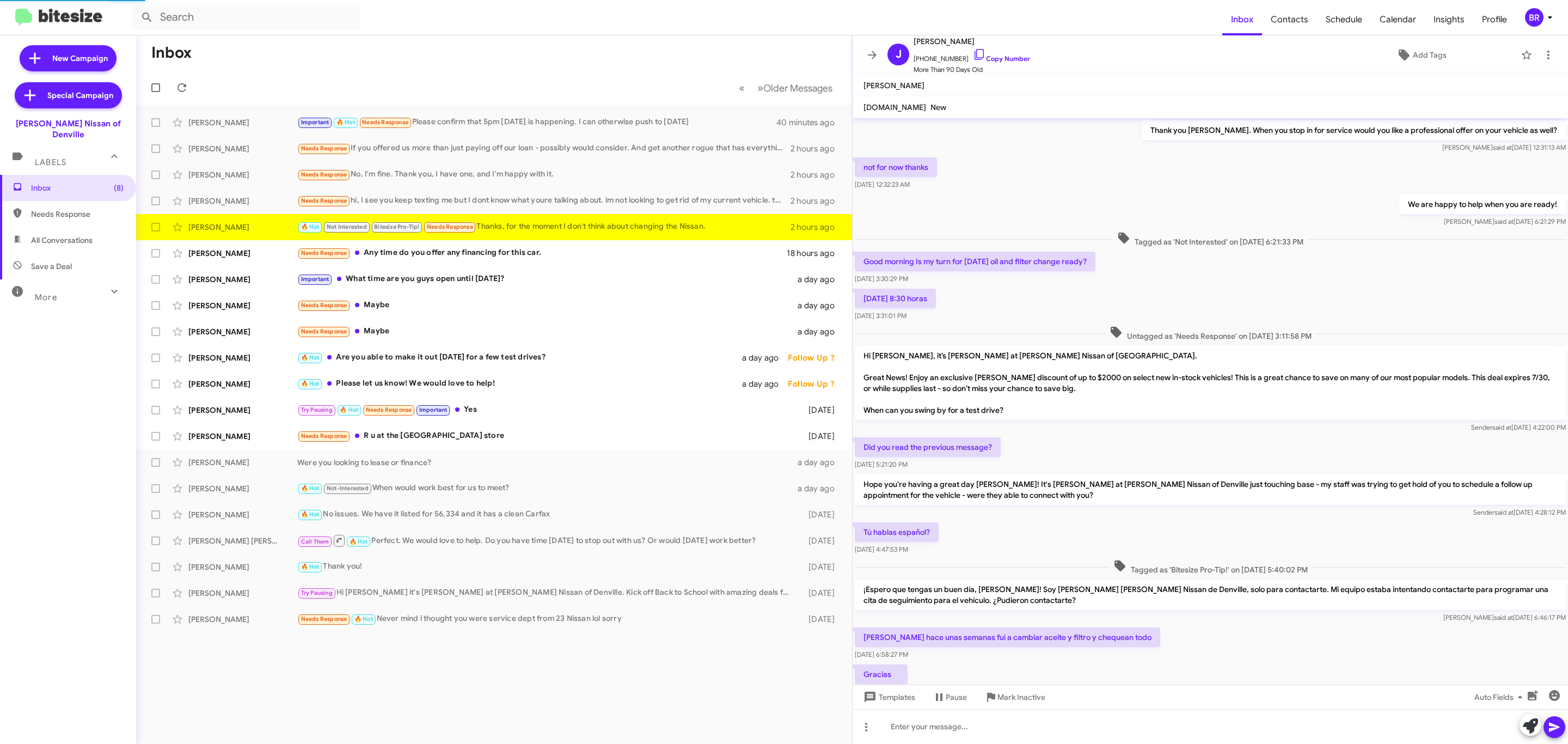
scroll to position [255, 0]
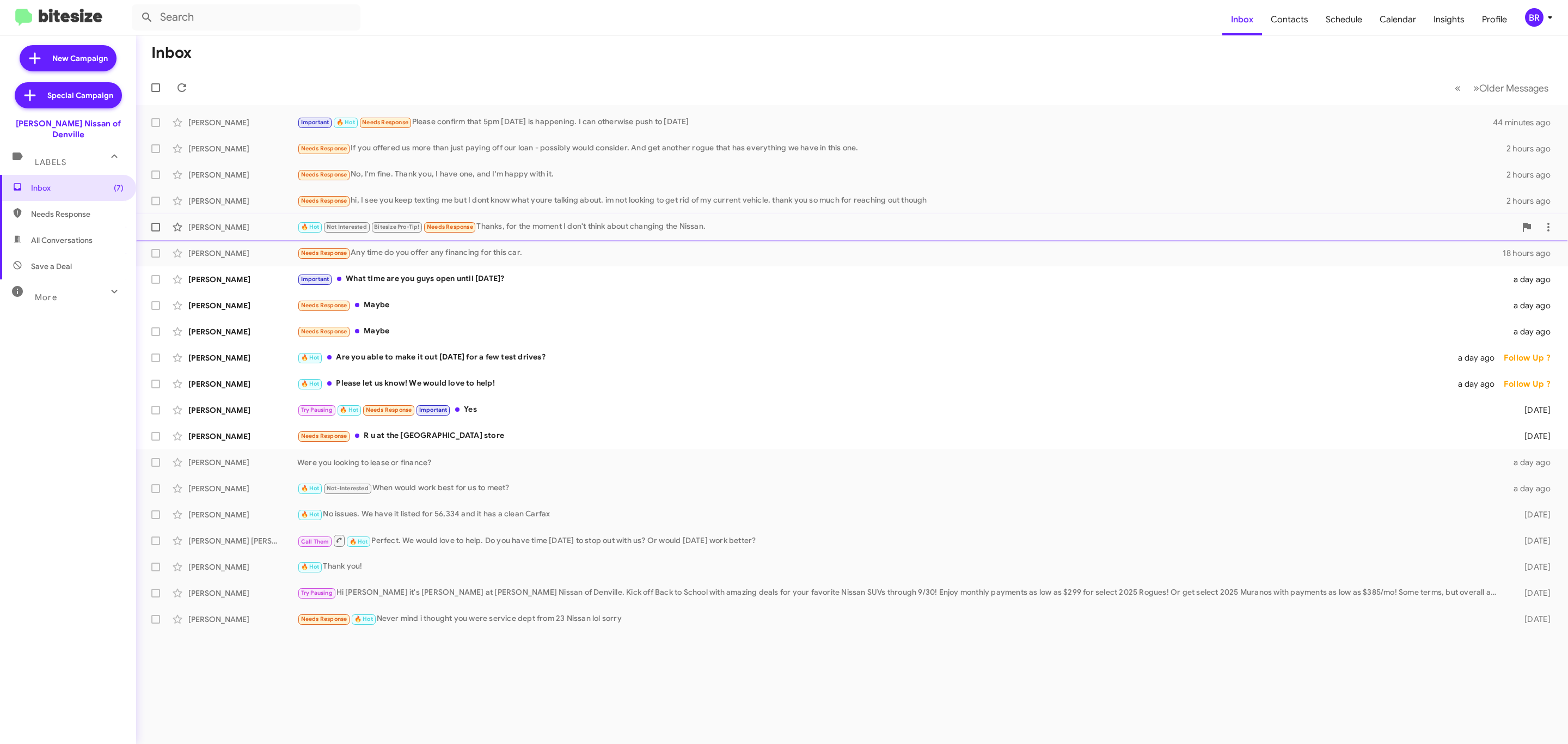
drag, startPoint x: 154, startPoint y: 257, endPoint x: 157, endPoint y: 234, distance: 23.2
click at [154, 257] on span at bounding box center [156, 253] width 9 height 9
click at [155, 258] on input "checkbox" at bounding box center [155, 258] width 1 height 1
checkbox input "true"
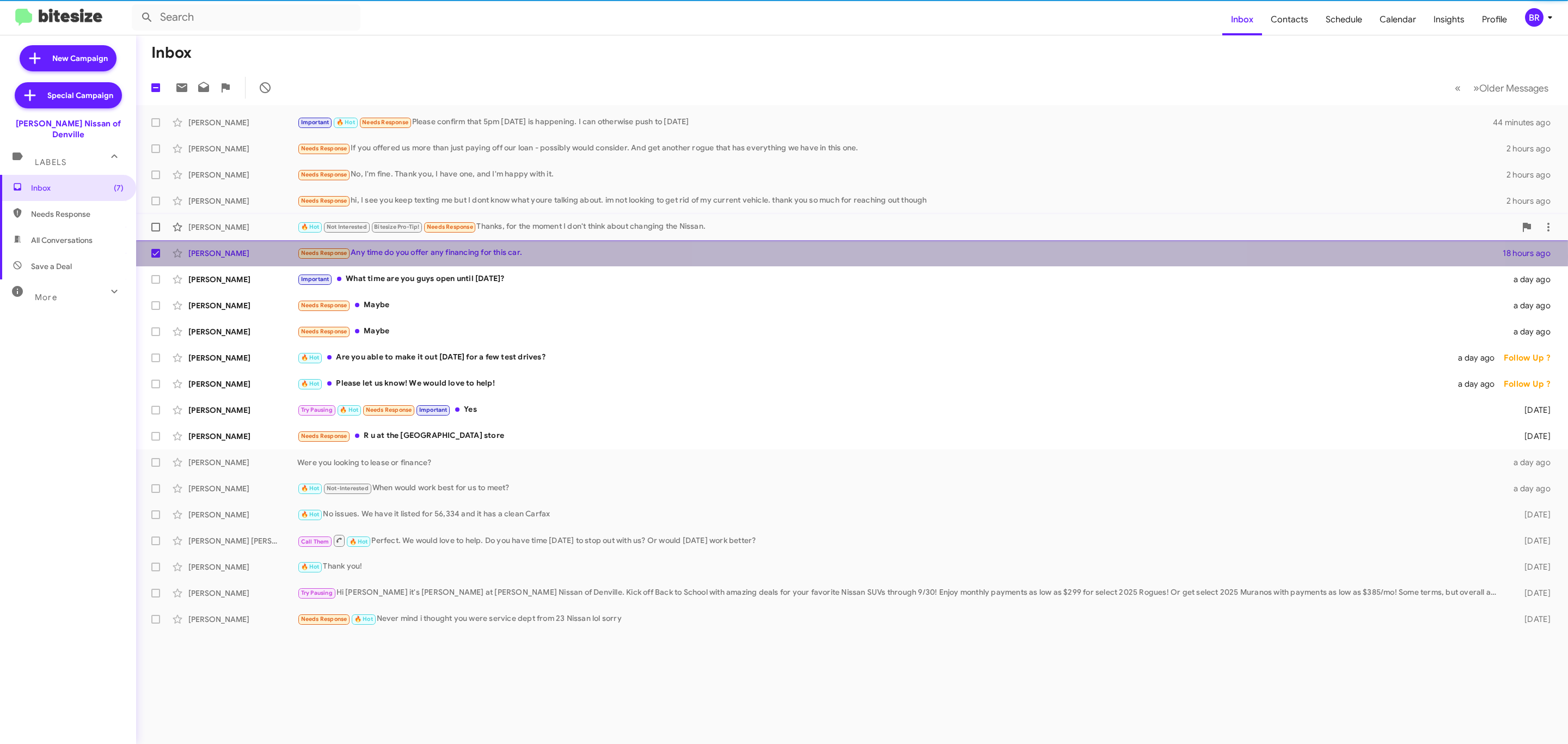
click at [159, 227] on span at bounding box center [156, 227] width 9 height 9
click at [156, 232] on input "checkbox" at bounding box center [155, 232] width 1 height 1
checkbox input "true"
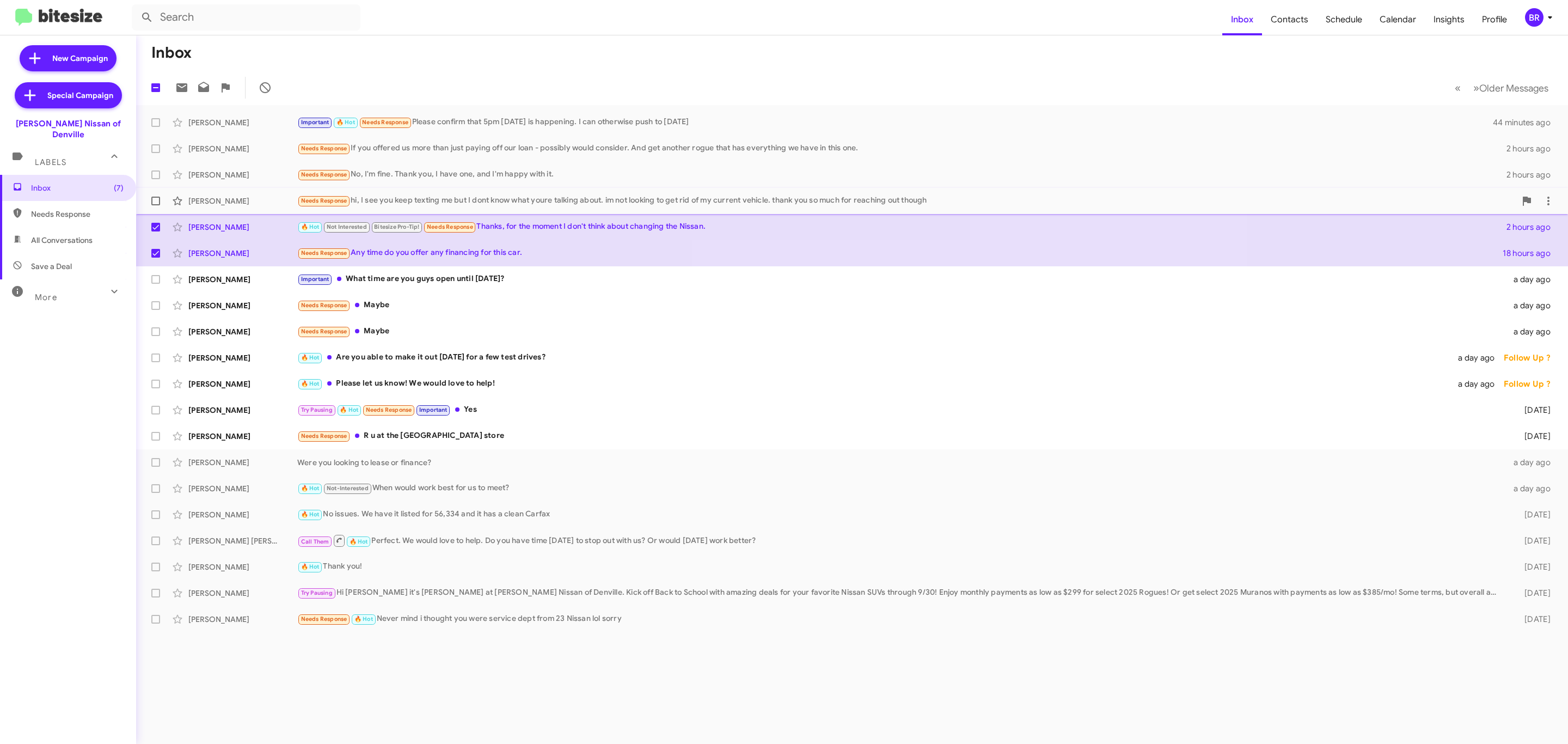
click at [160, 196] on label at bounding box center [155, 200] width 22 height 22
click at [156, 206] on input "checkbox" at bounding box center [155, 206] width 1 height 1
checkbox input "true"
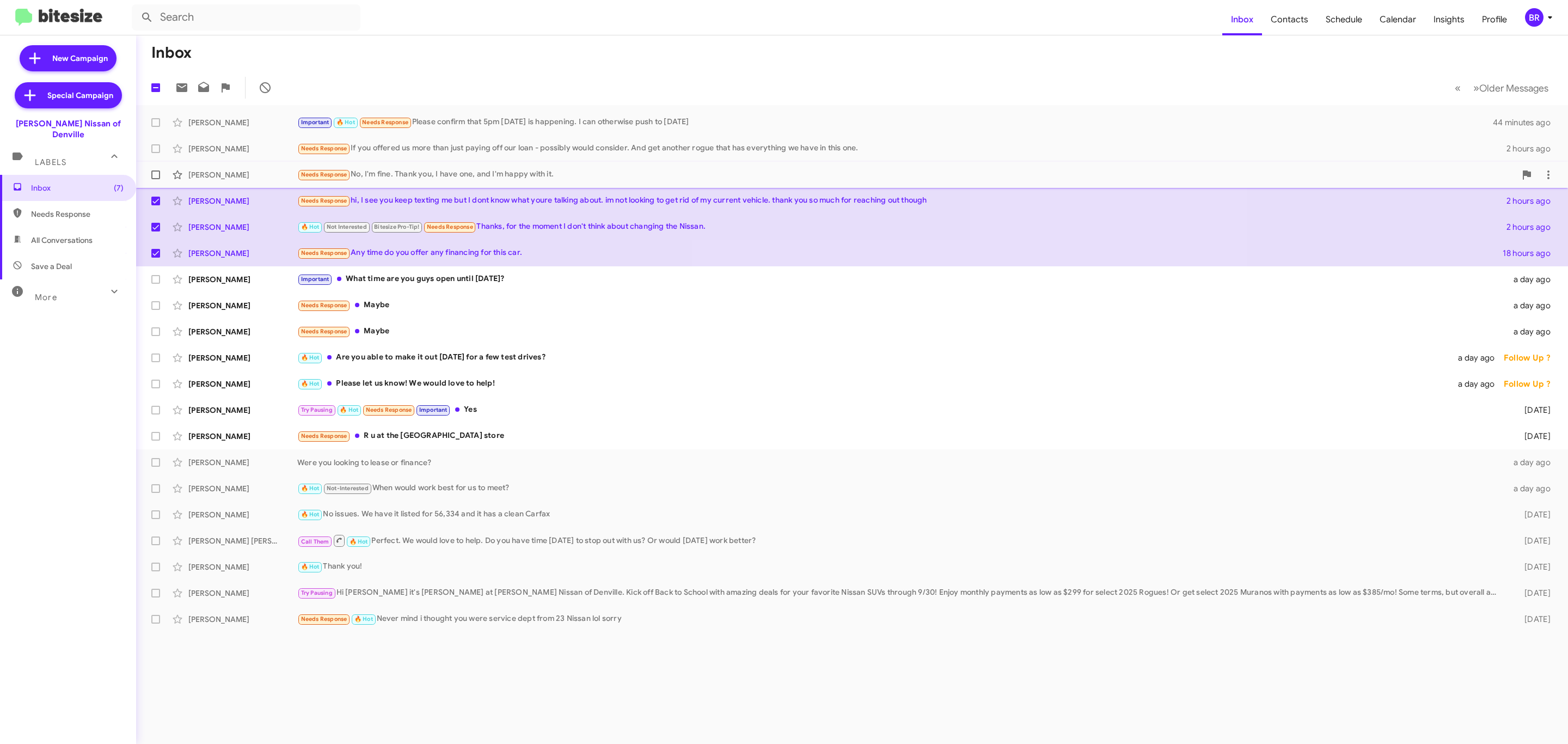
click at [157, 171] on span at bounding box center [156, 175] width 9 height 9
click at [156, 179] on input "checkbox" at bounding box center [155, 179] width 1 height 1
checkbox input "true"
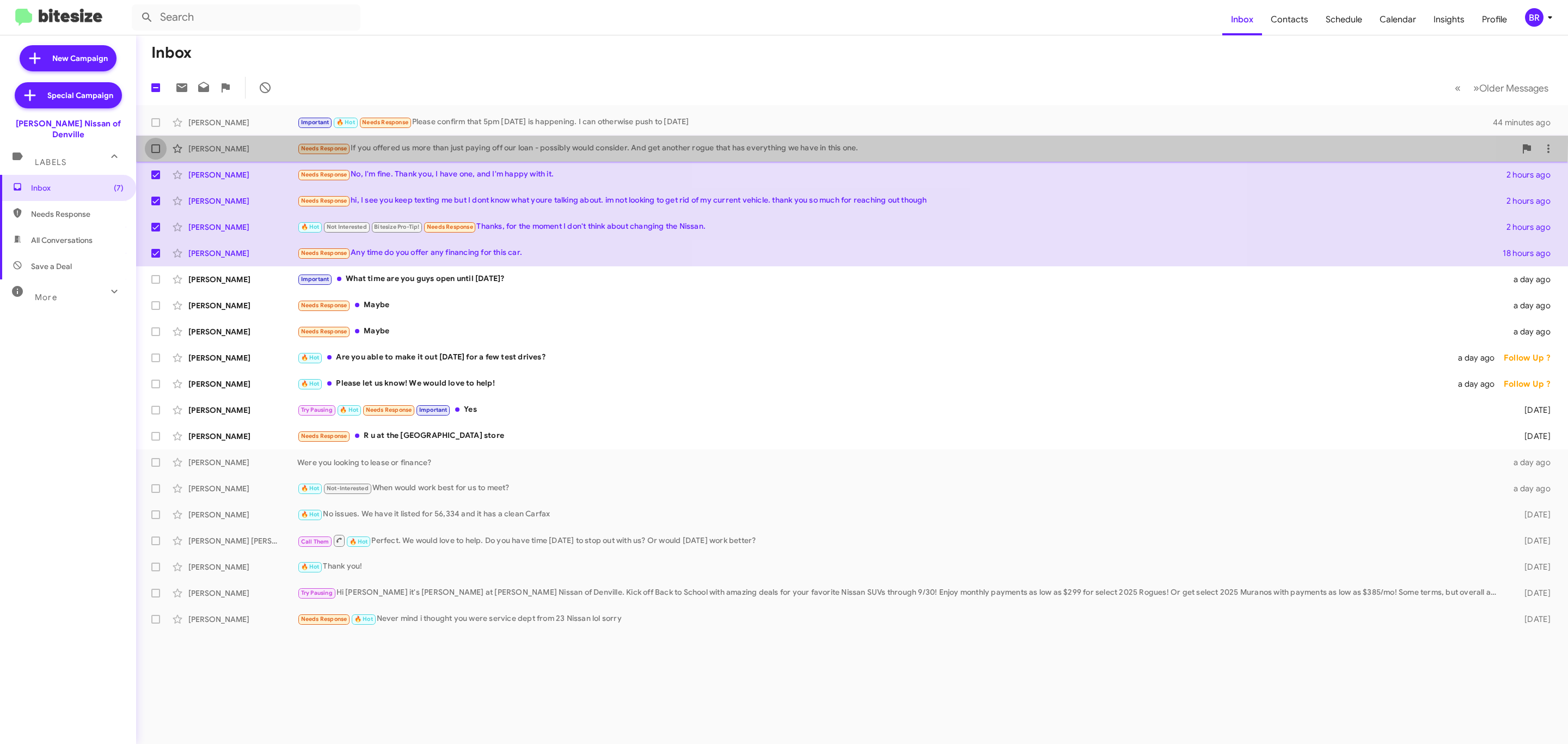
click label
click input "checkbox"
checkbox input "true"
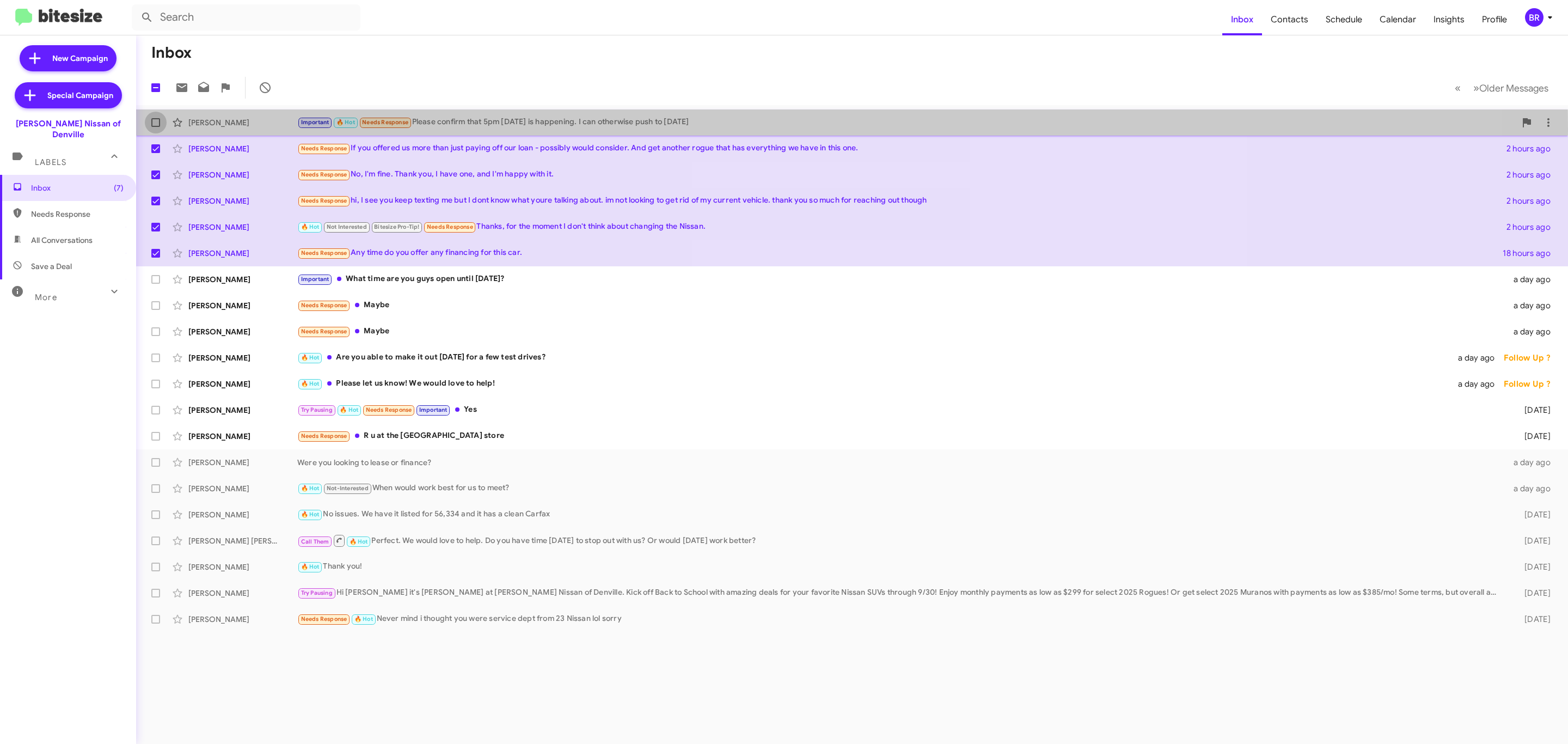
click label
click input "checkbox"
checkbox input "true"
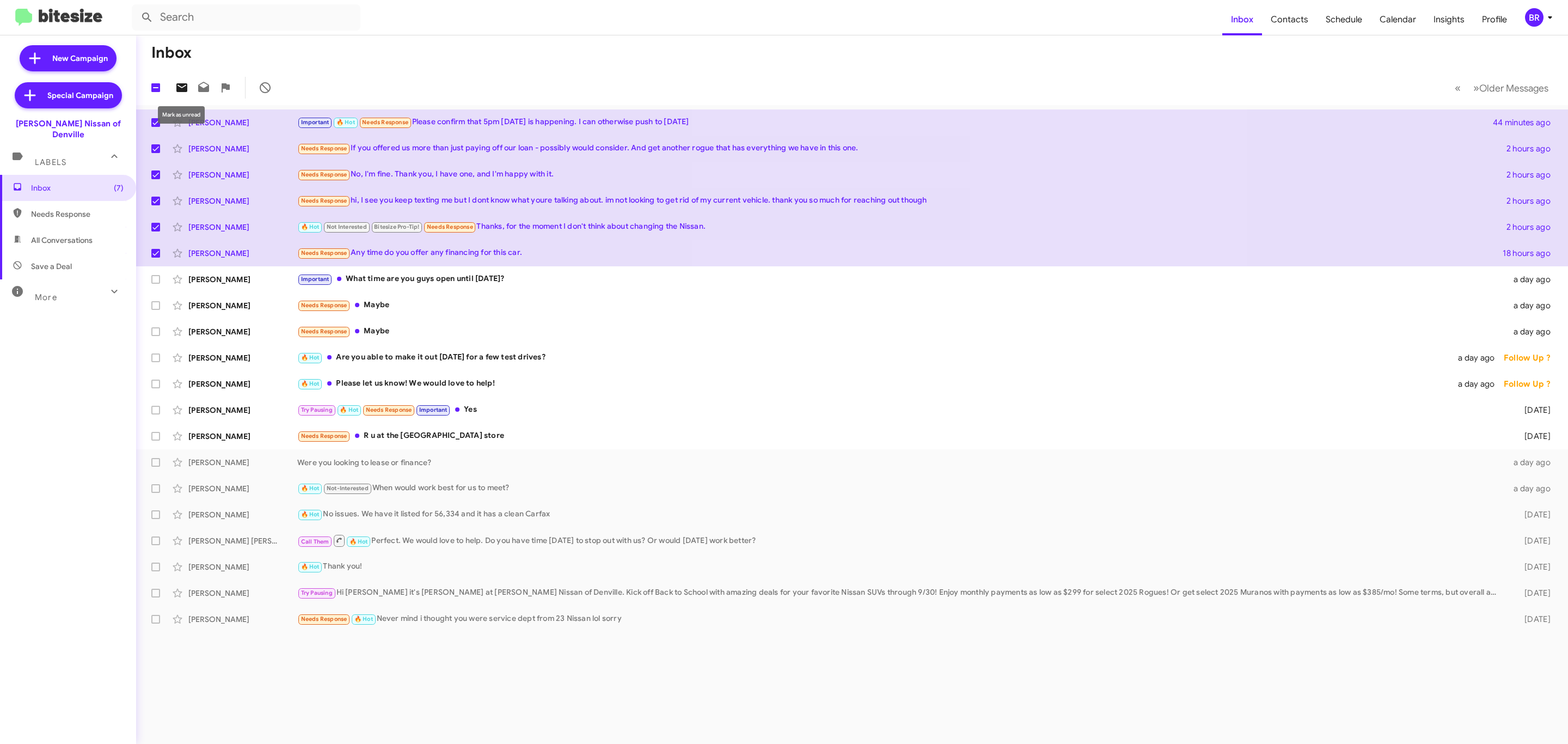
click icon
click button "BR"
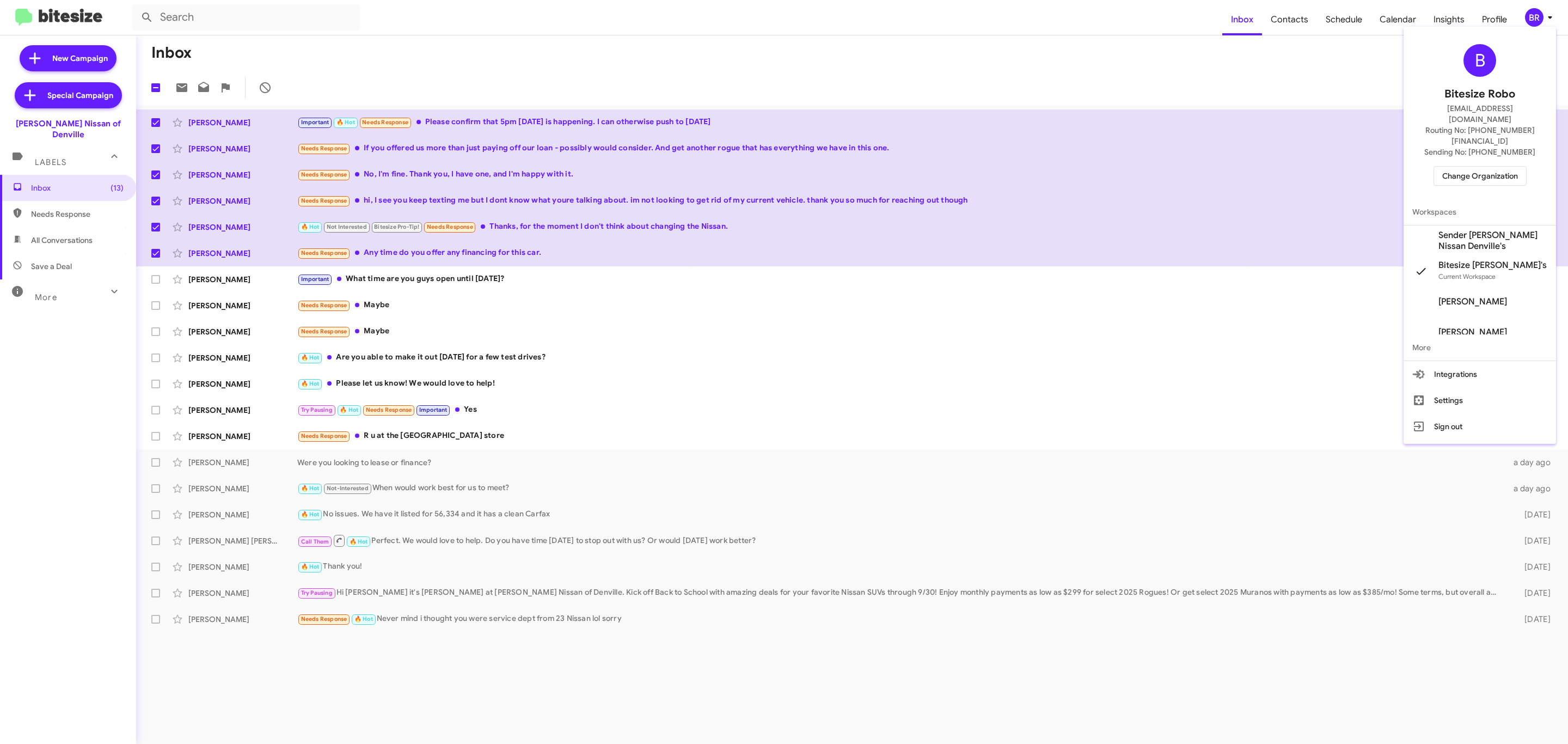
click span "Change Organization"
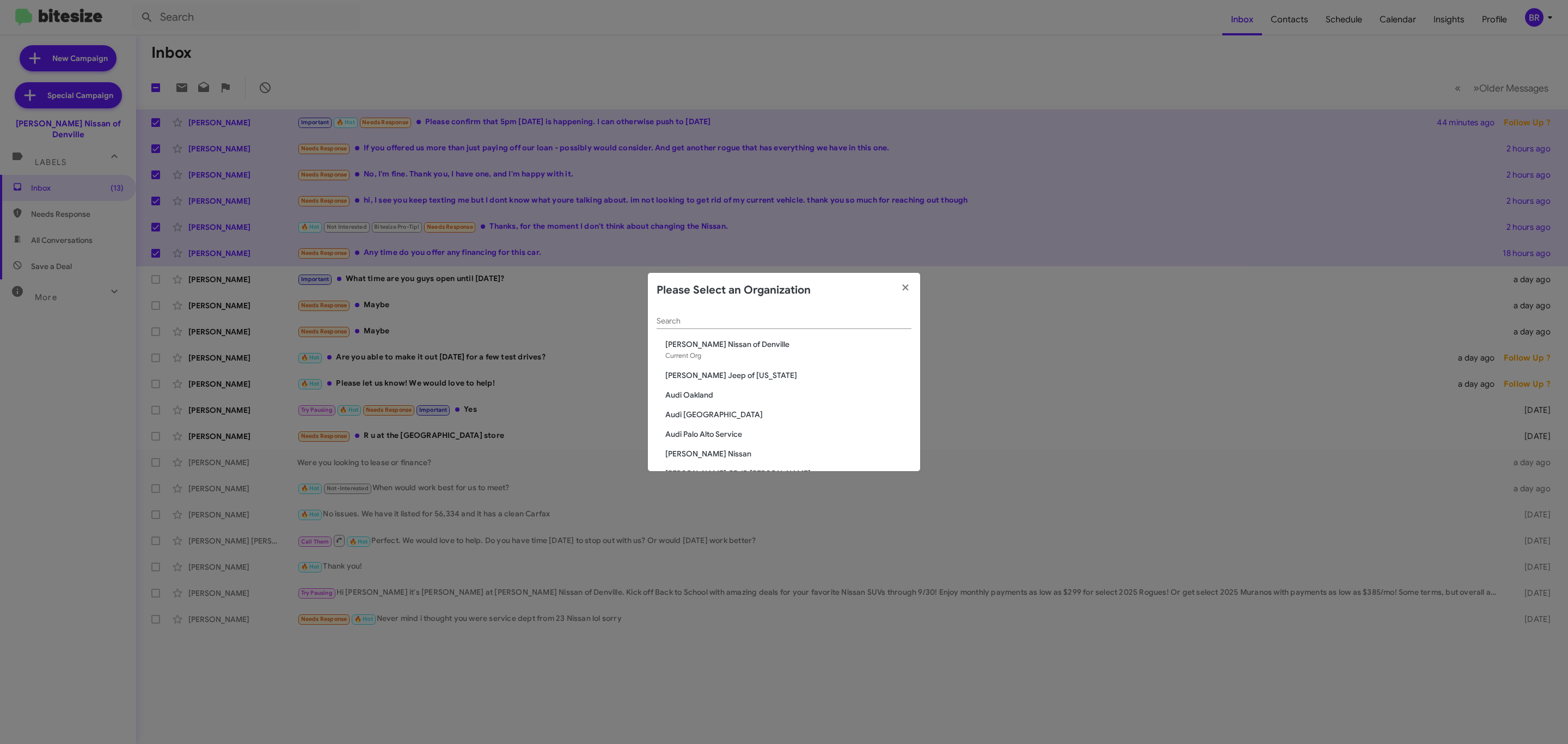
click input "Search"
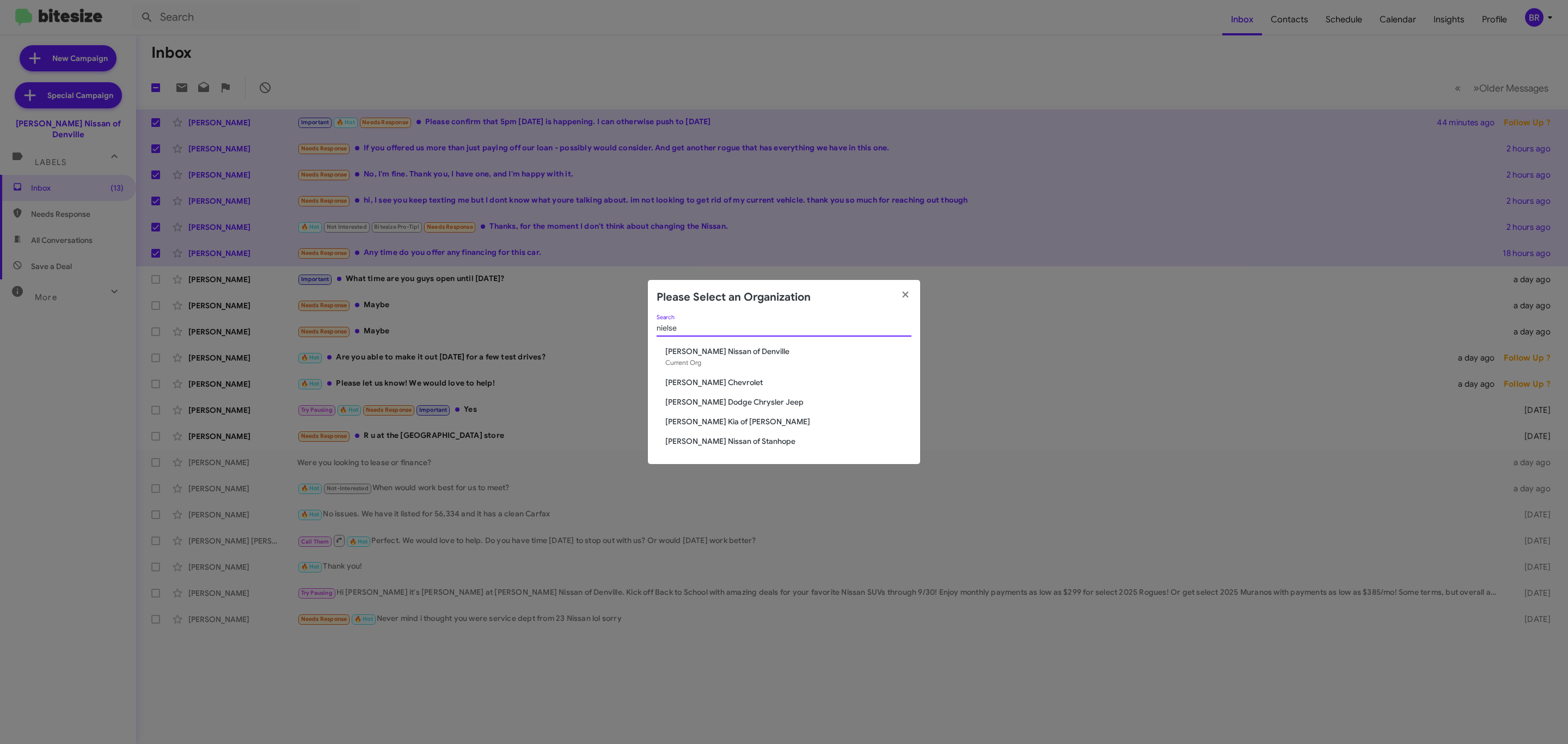
type input "nielse"
click span "Nielsen Nissan of Stanhope"
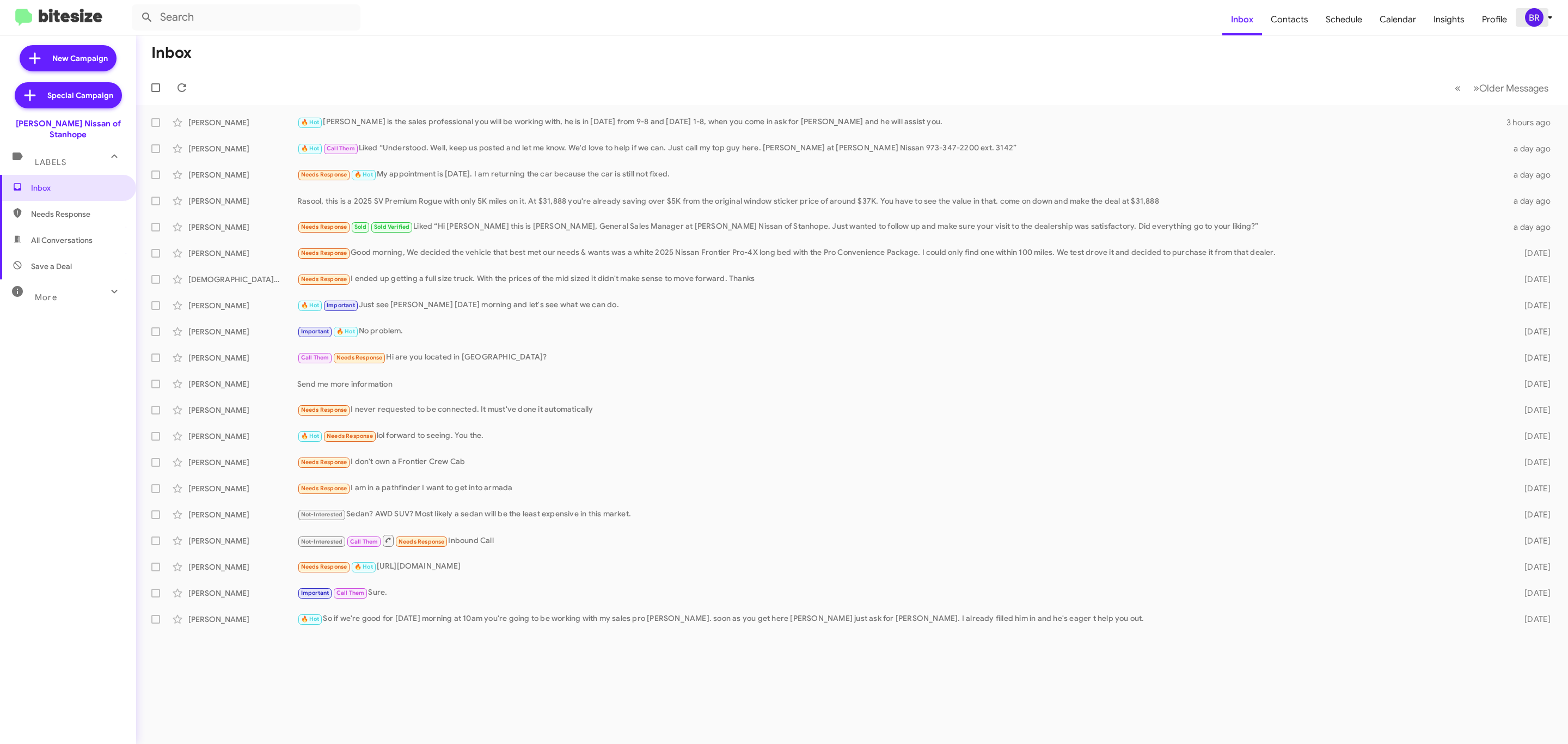
click at [1522, 18] on button "BR" at bounding box center [1536, 17] width 40 height 19
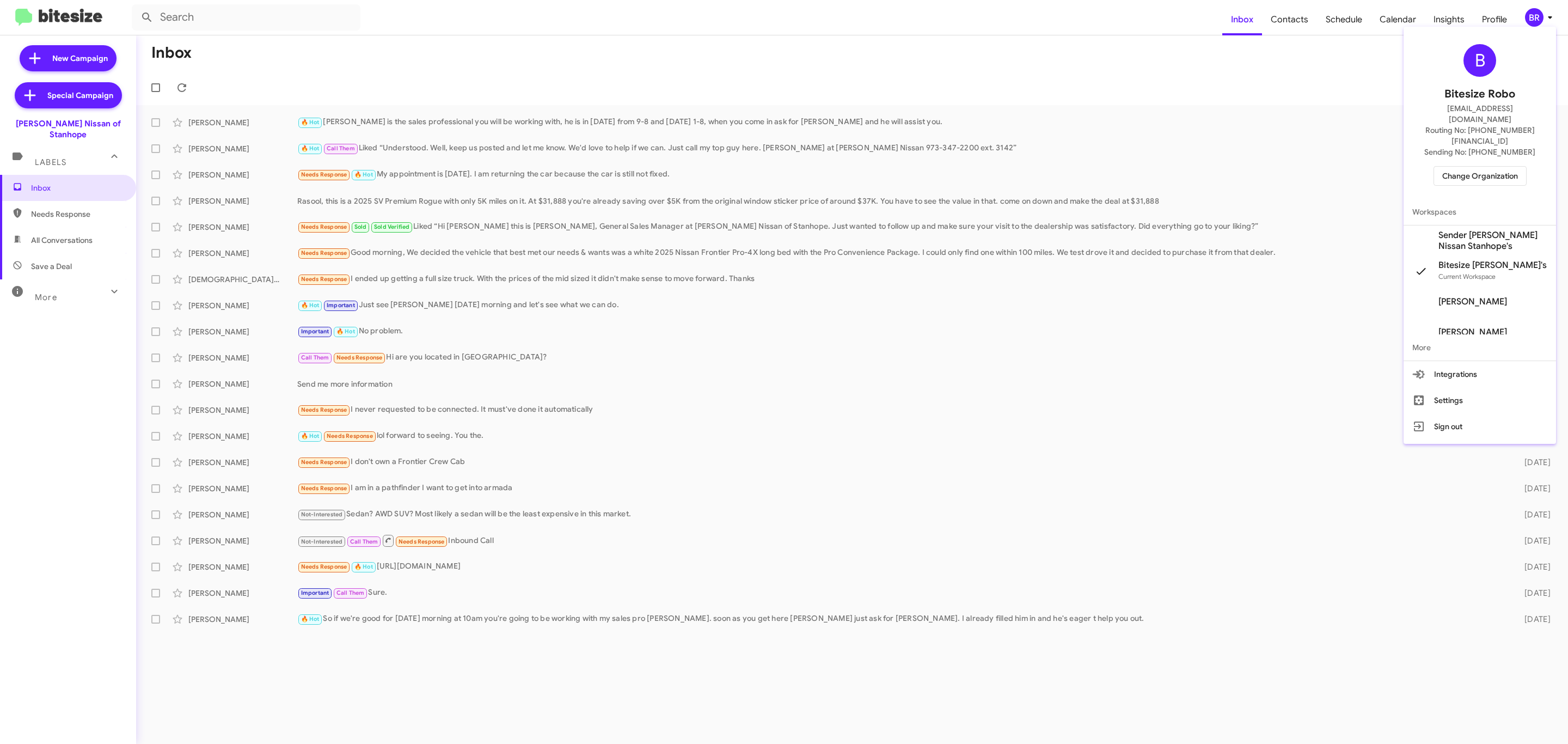
drag, startPoint x: 1487, startPoint y: 143, endPoint x: 1481, endPoint y: 154, distance: 12.5
click at [1485, 149] on div "B Bitesize Robo [EMAIL_ADDRESS][DOMAIN_NAME] Routing No: [PHONE_NUMBER][FINANCI…" at bounding box center [1479, 115] width 152 height 168
click at [1452, 167] on span "Change Organization" at bounding box center [1480, 176] width 76 height 19
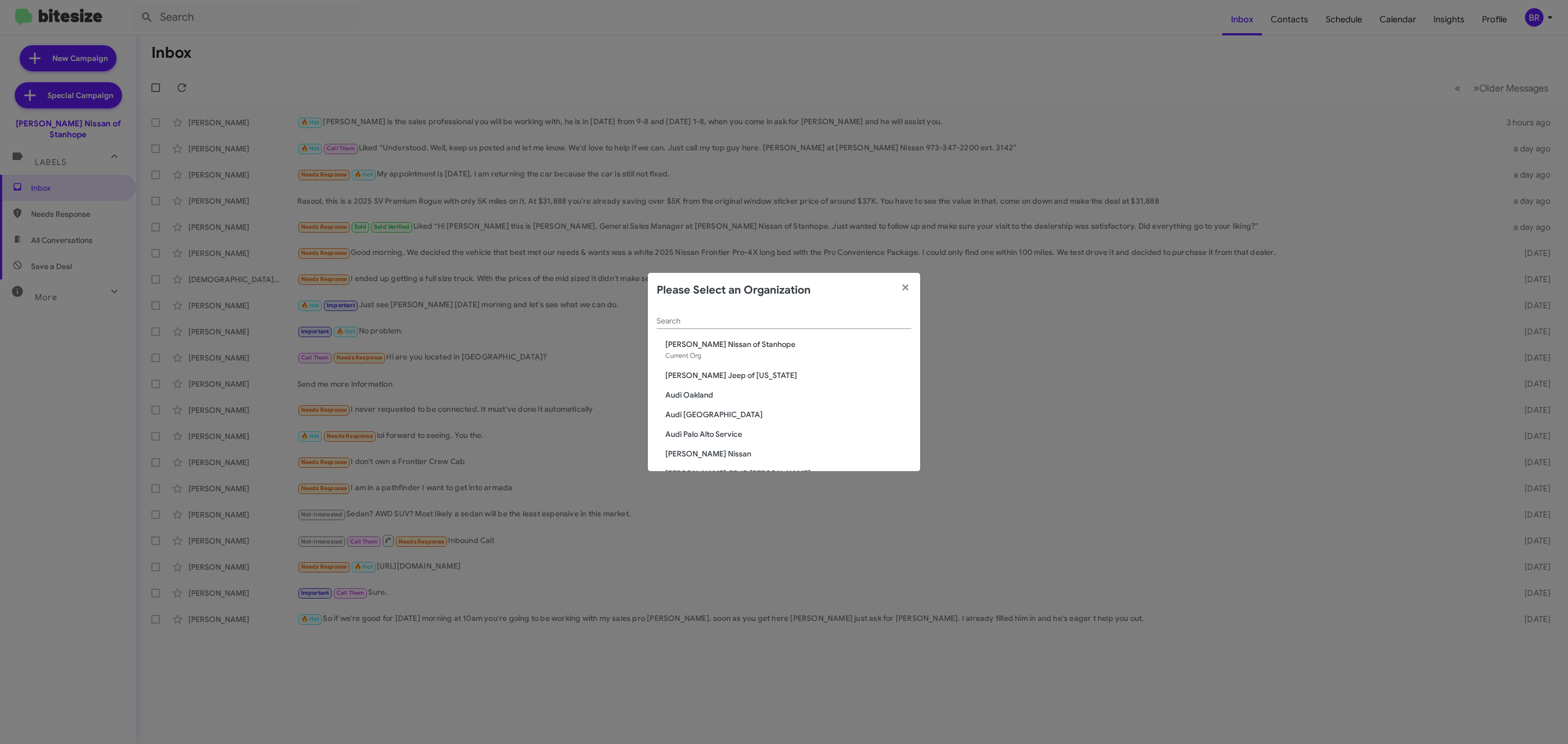
drag, startPoint x: 821, startPoint y: 333, endPoint x: 824, endPoint y: 322, distance: 11.4
click at [821, 330] on div "Search" at bounding box center [784, 324] width 255 height 31
click at [827, 320] on input "Search" at bounding box center [784, 322] width 255 height 9
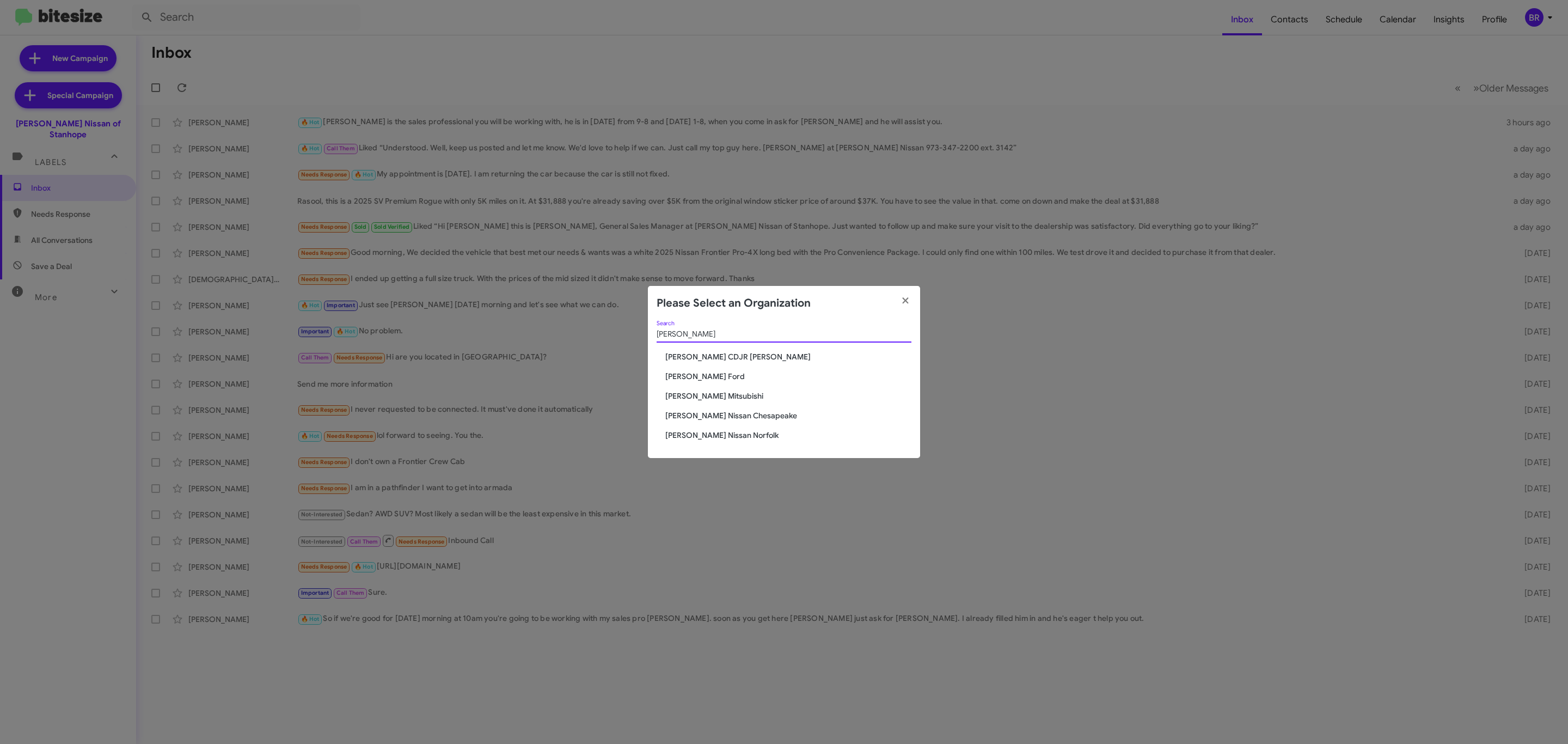
type input "[PERSON_NAME]"
click at [688, 376] on span "[PERSON_NAME] Ford" at bounding box center [789, 376] width 246 height 11
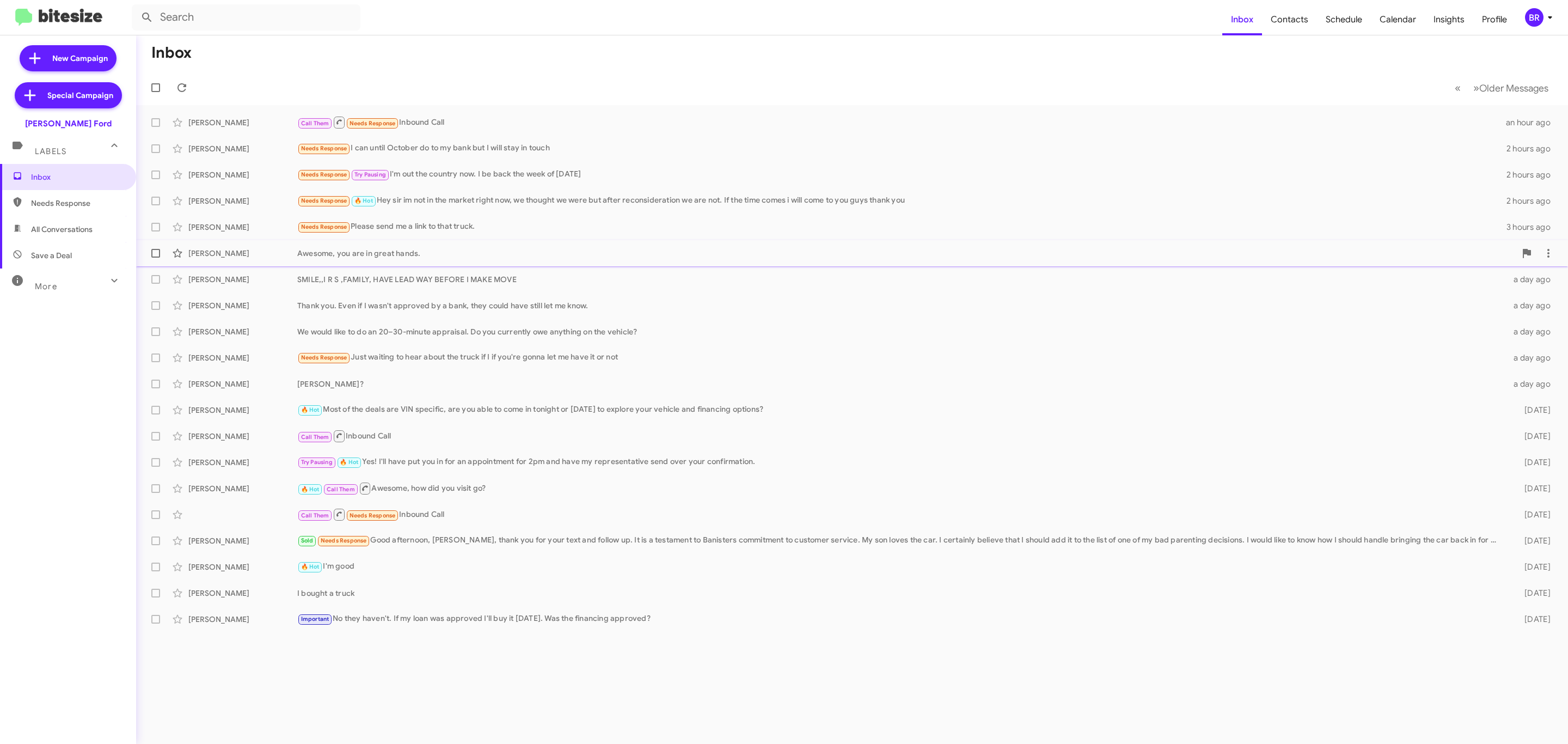
click at [239, 252] on div "Thomas Reagan" at bounding box center [243, 253] width 109 height 11
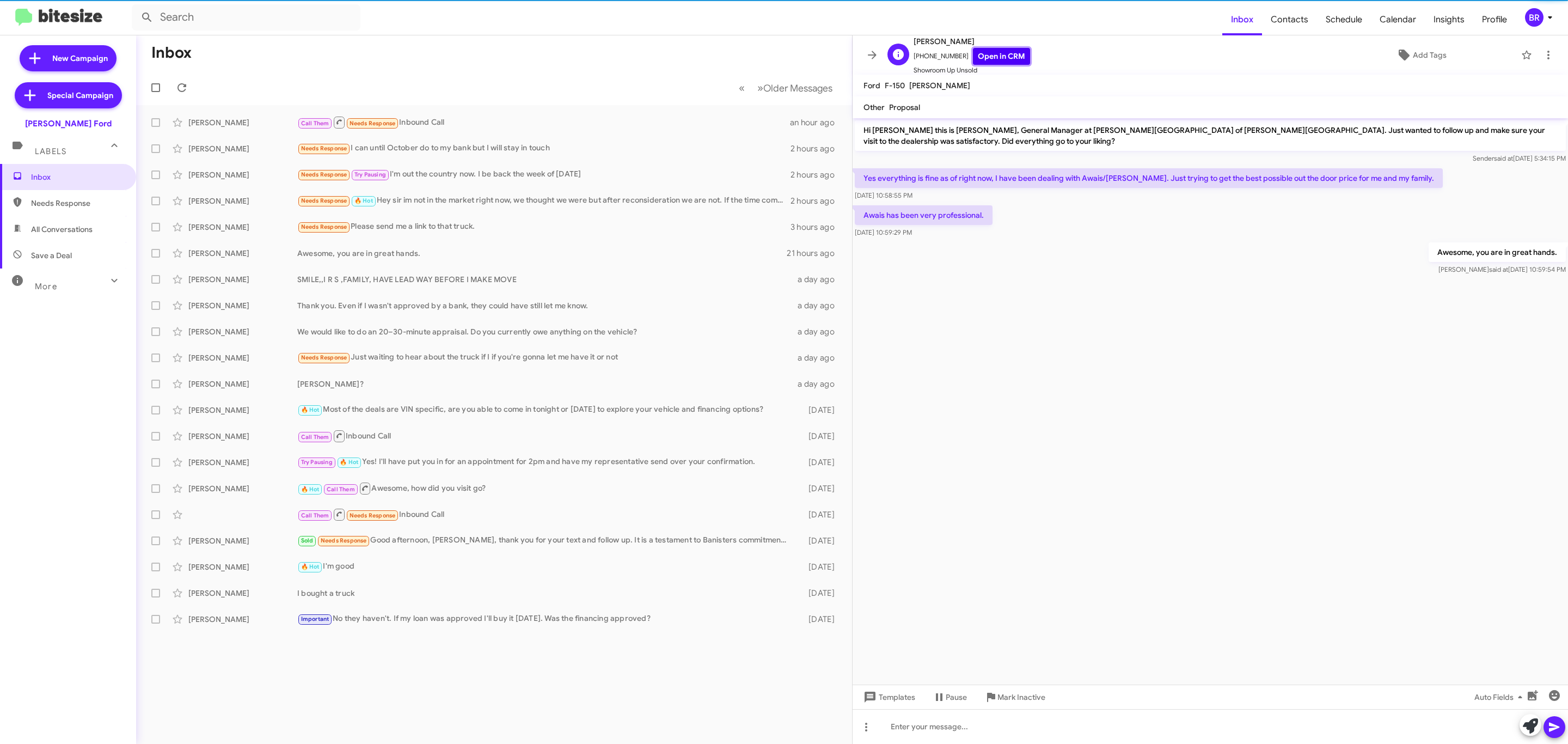
click at [993, 60] on link "Open in CRM" at bounding box center [1001, 56] width 57 height 17
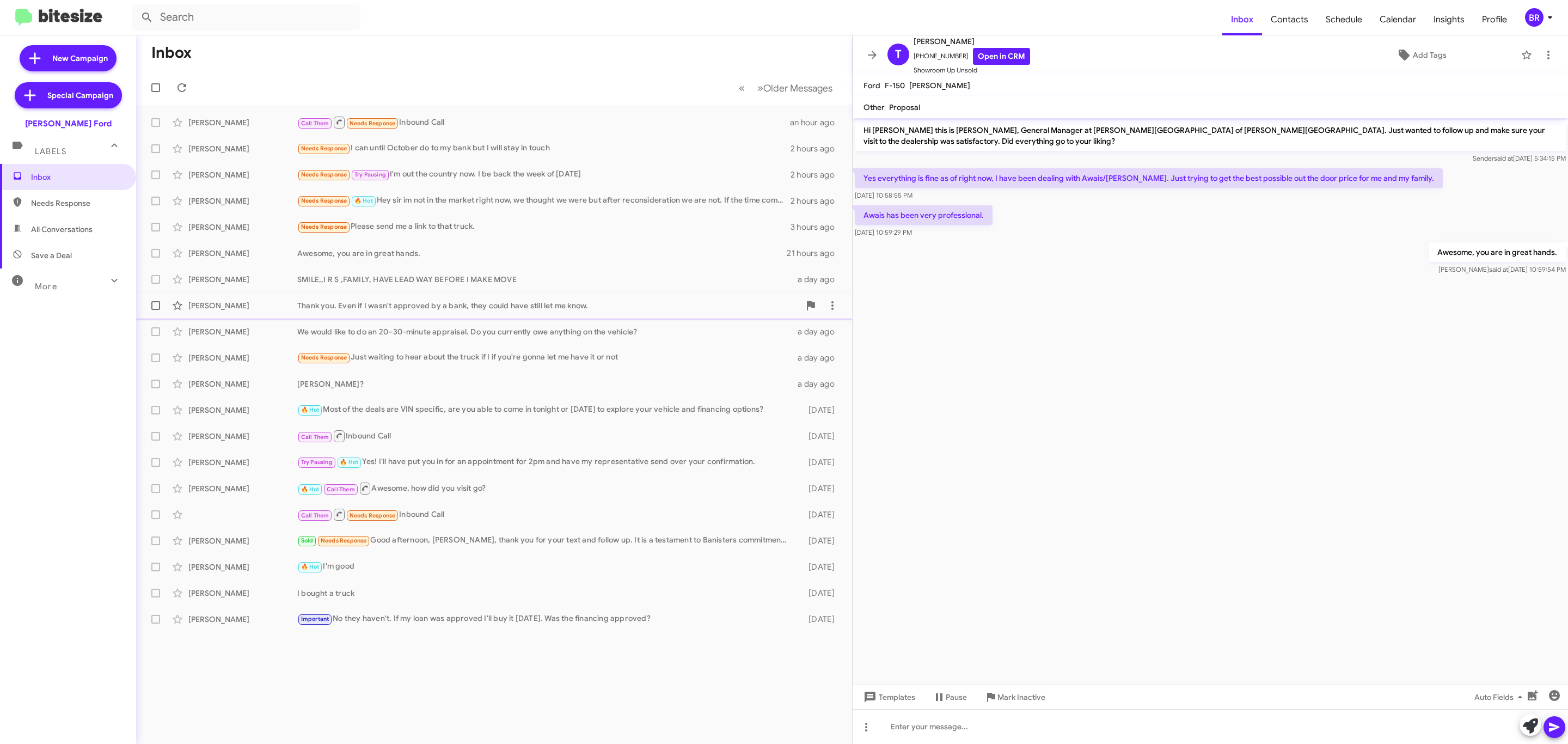
click at [432, 304] on div "Thank you. Even if I wasn't approved by a bank, they could have still let me kn…" at bounding box center [548, 305] width 502 height 11
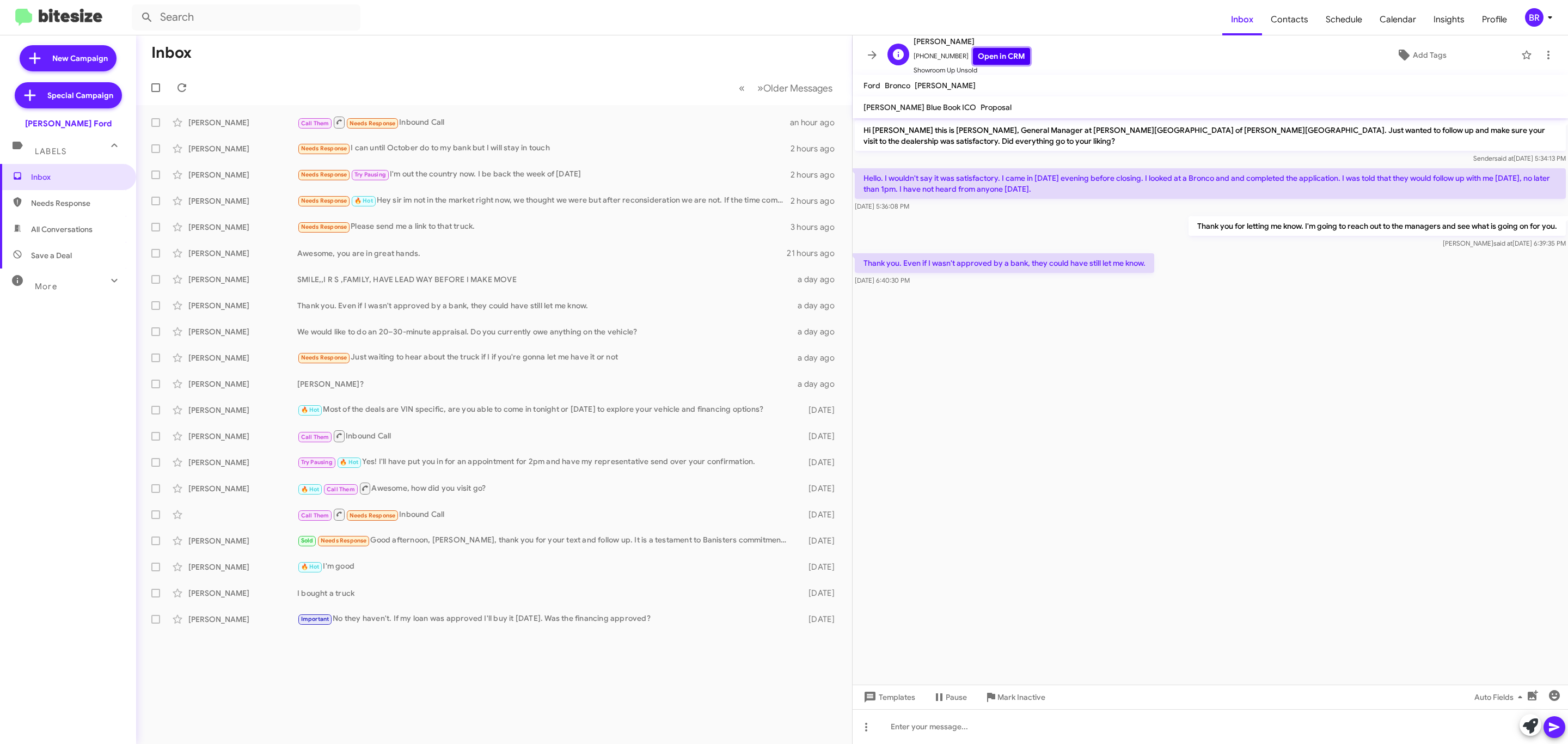
click at [988, 54] on link "Open in CRM" at bounding box center [1001, 56] width 57 height 17
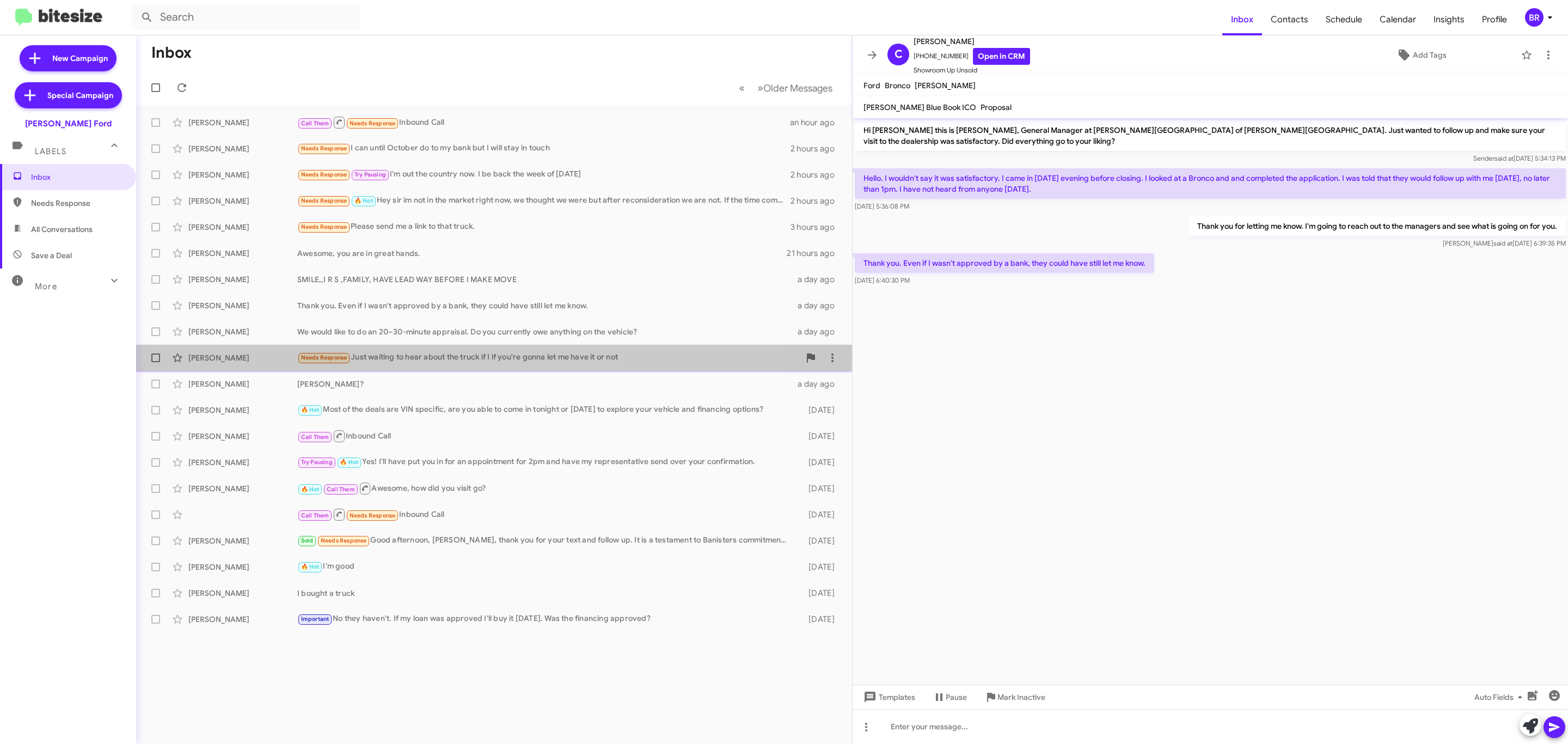
click at [265, 355] on div "Kathleen Kennedy" at bounding box center [243, 358] width 109 height 11
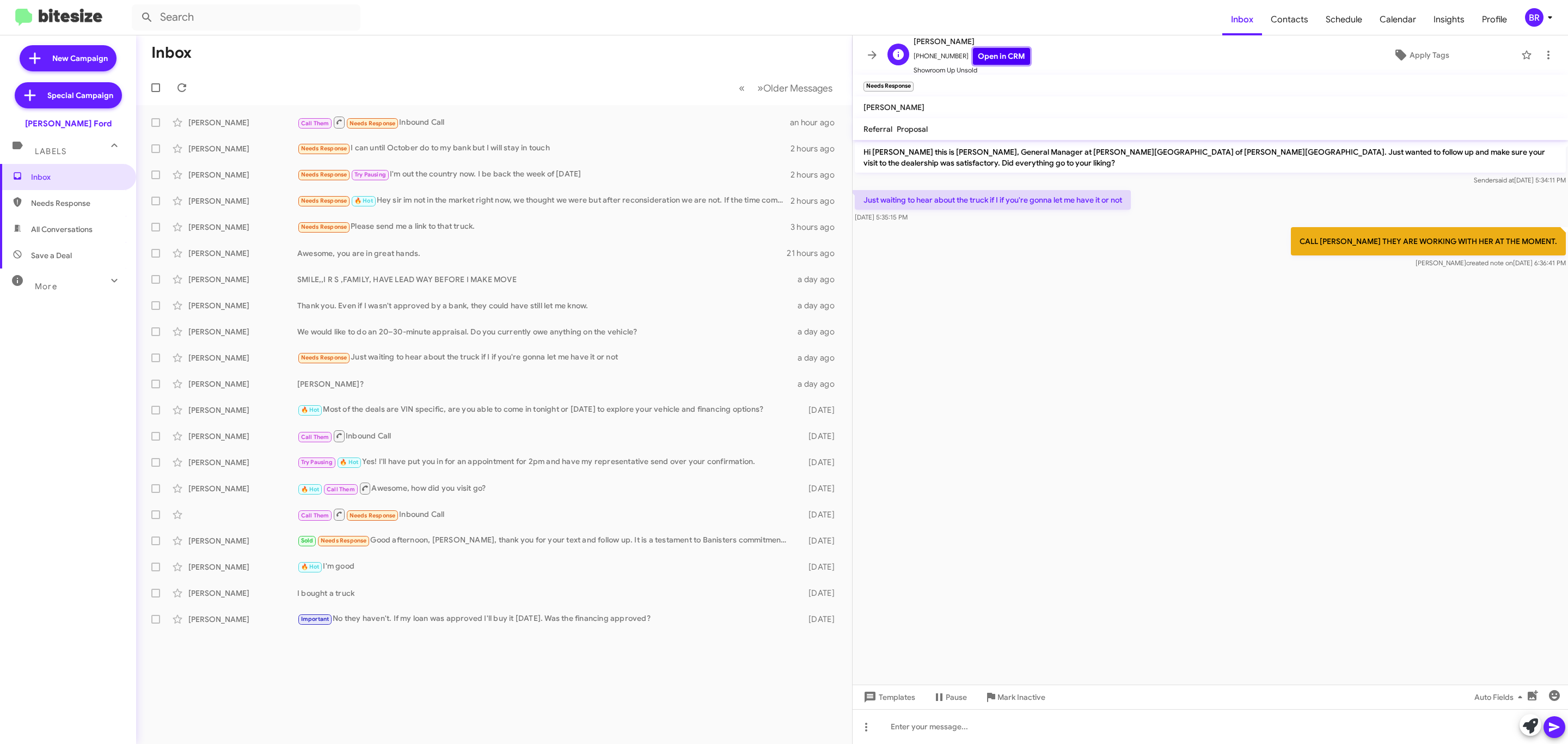
click at [982, 52] on link "Open in CRM" at bounding box center [1001, 56] width 57 height 17
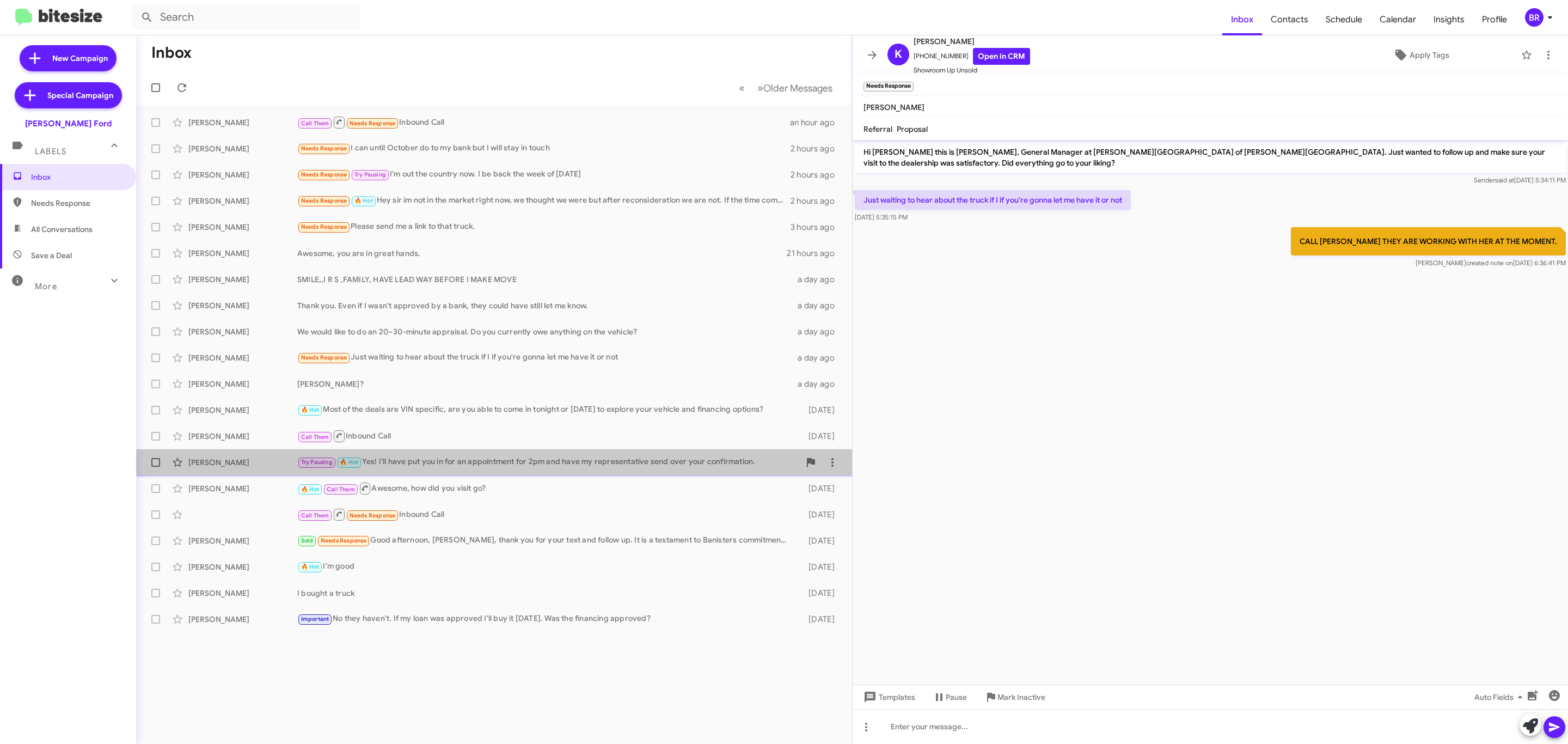
click at [534, 463] on div "Try Pausing 🔥 Hot Yes! I'll have put you in for an appointment for 2pm and have…" at bounding box center [548, 462] width 502 height 13
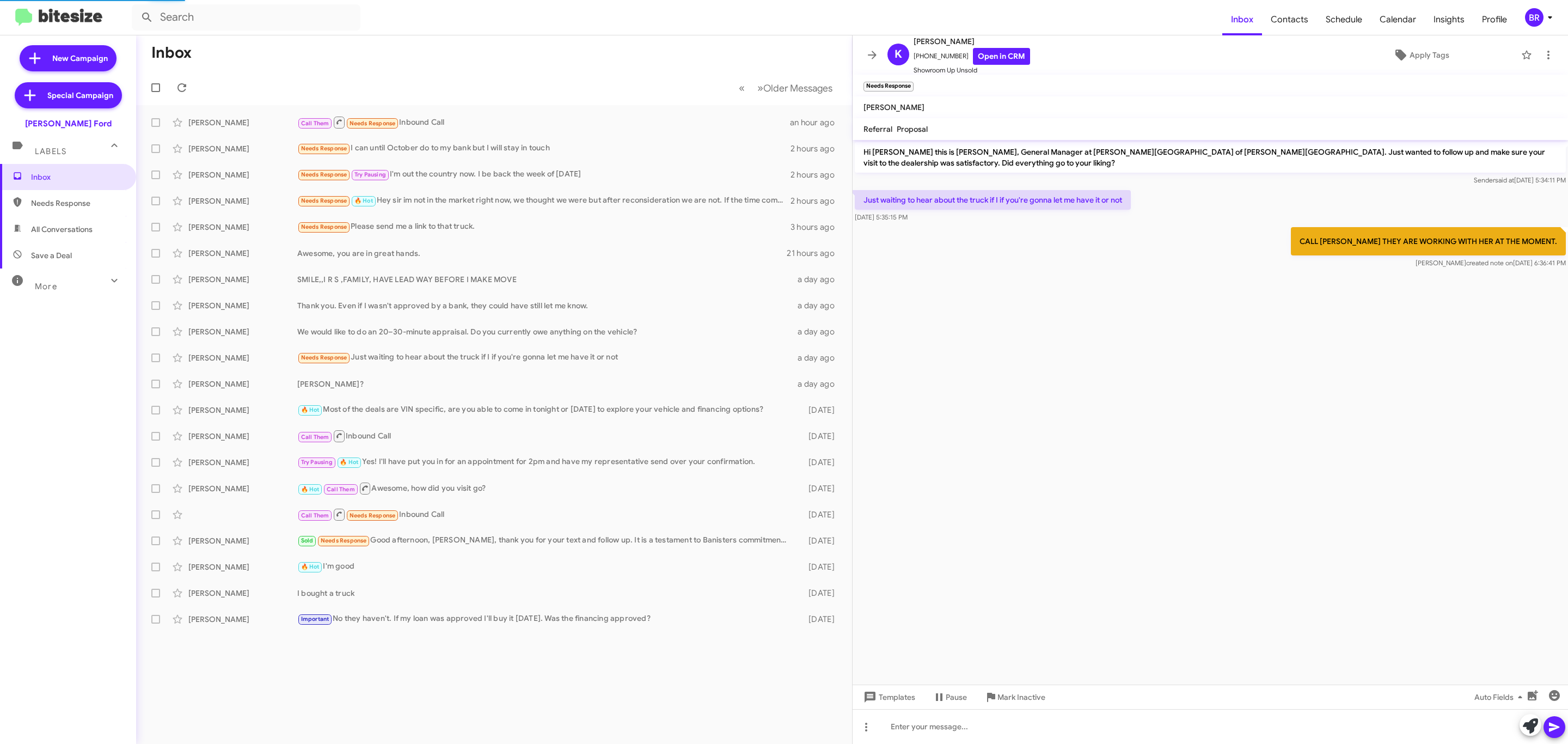
scroll to position [123, 0]
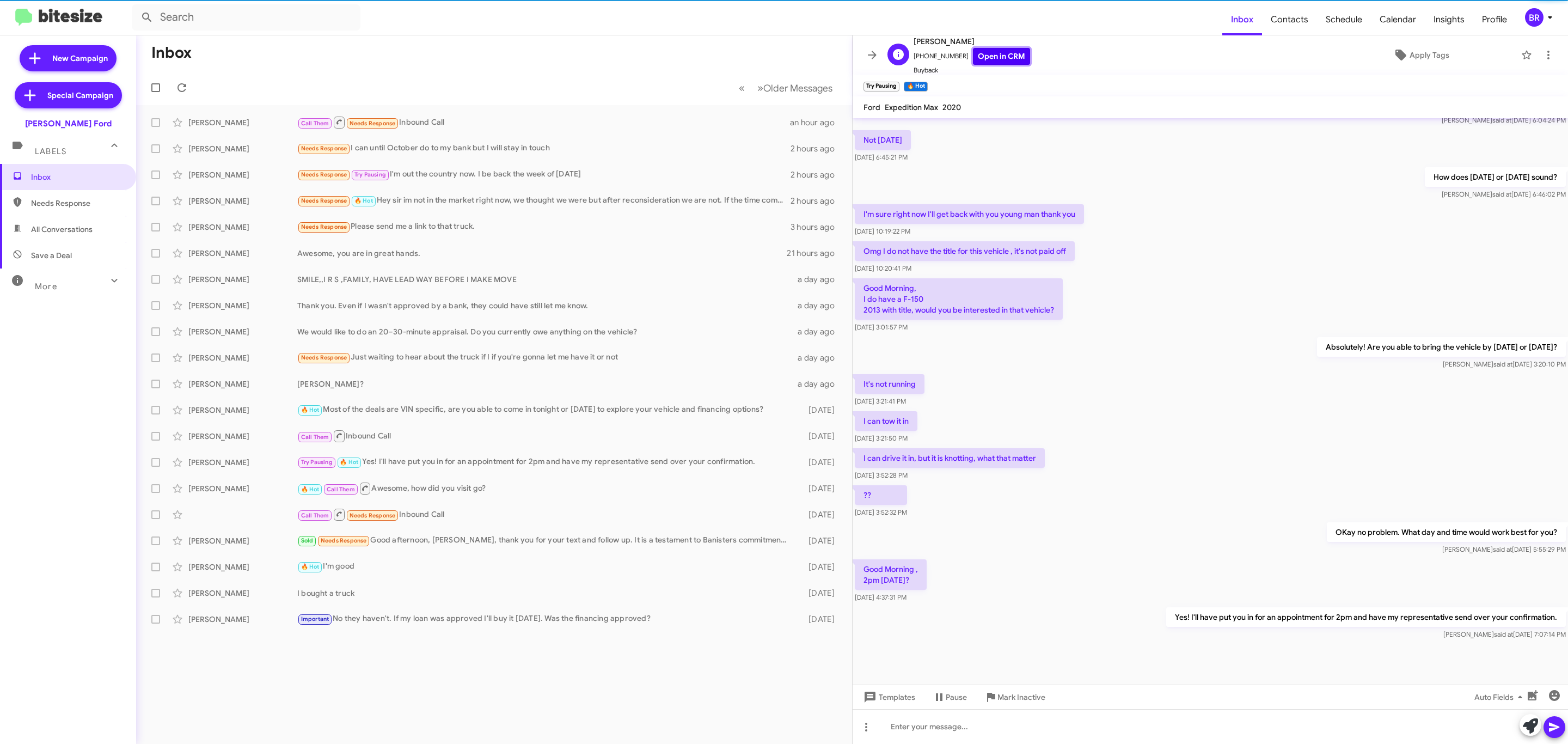
click at [994, 58] on link "Open in CRM" at bounding box center [1001, 56] width 57 height 17
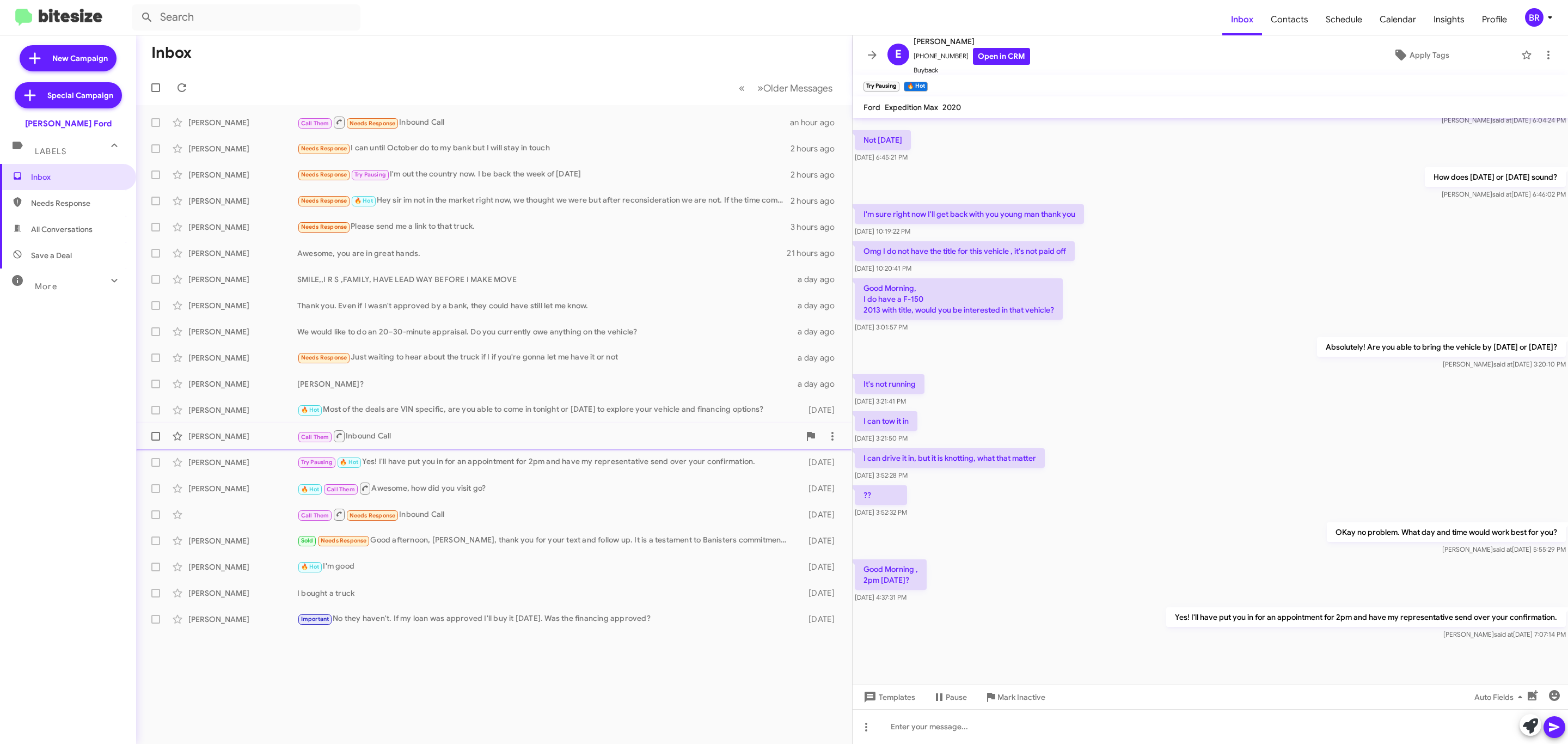
click at [608, 437] on div "Call Them Inbound Call" at bounding box center [548, 436] width 502 height 13
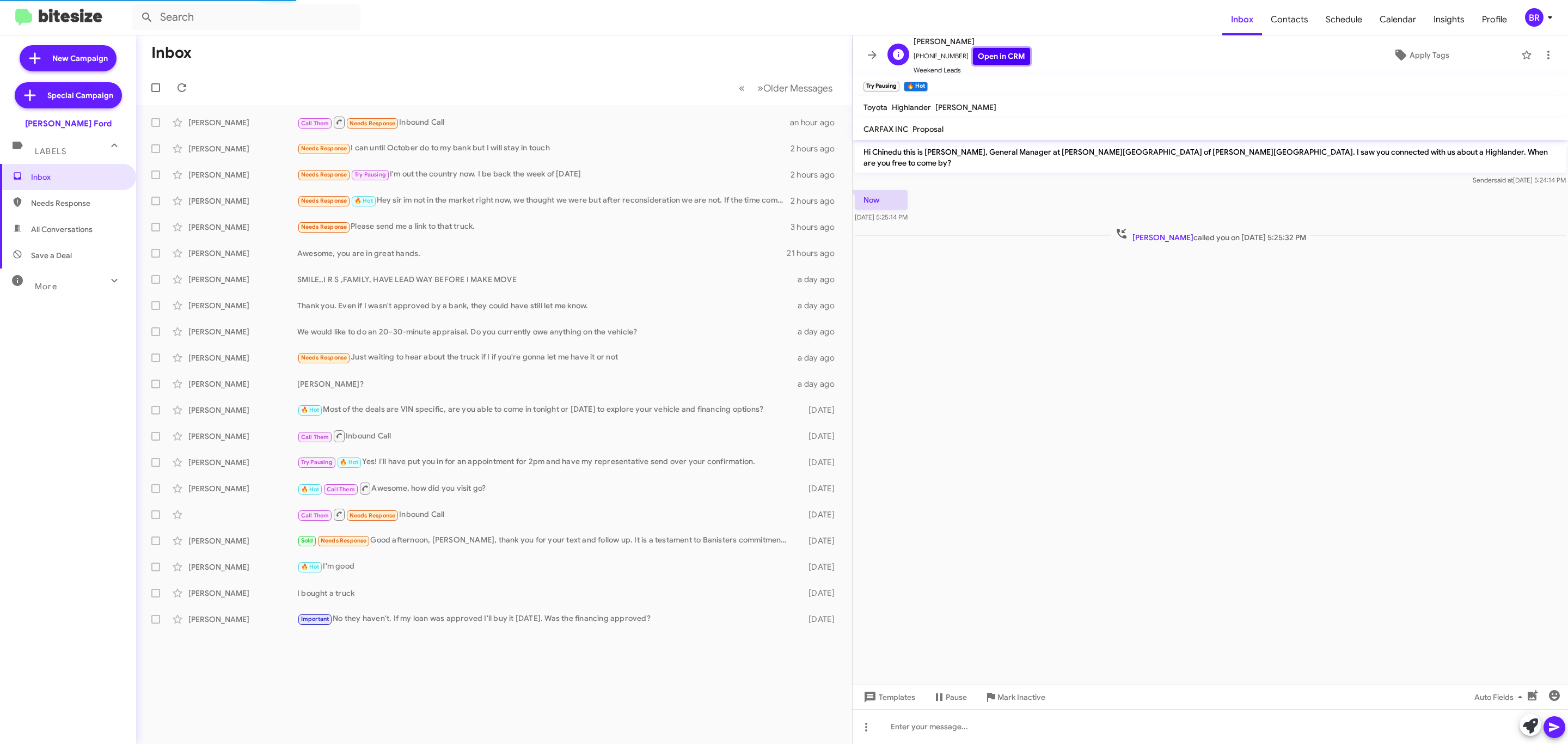
click at [991, 59] on link "Open in CRM" at bounding box center [1001, 56] width 57 height 17
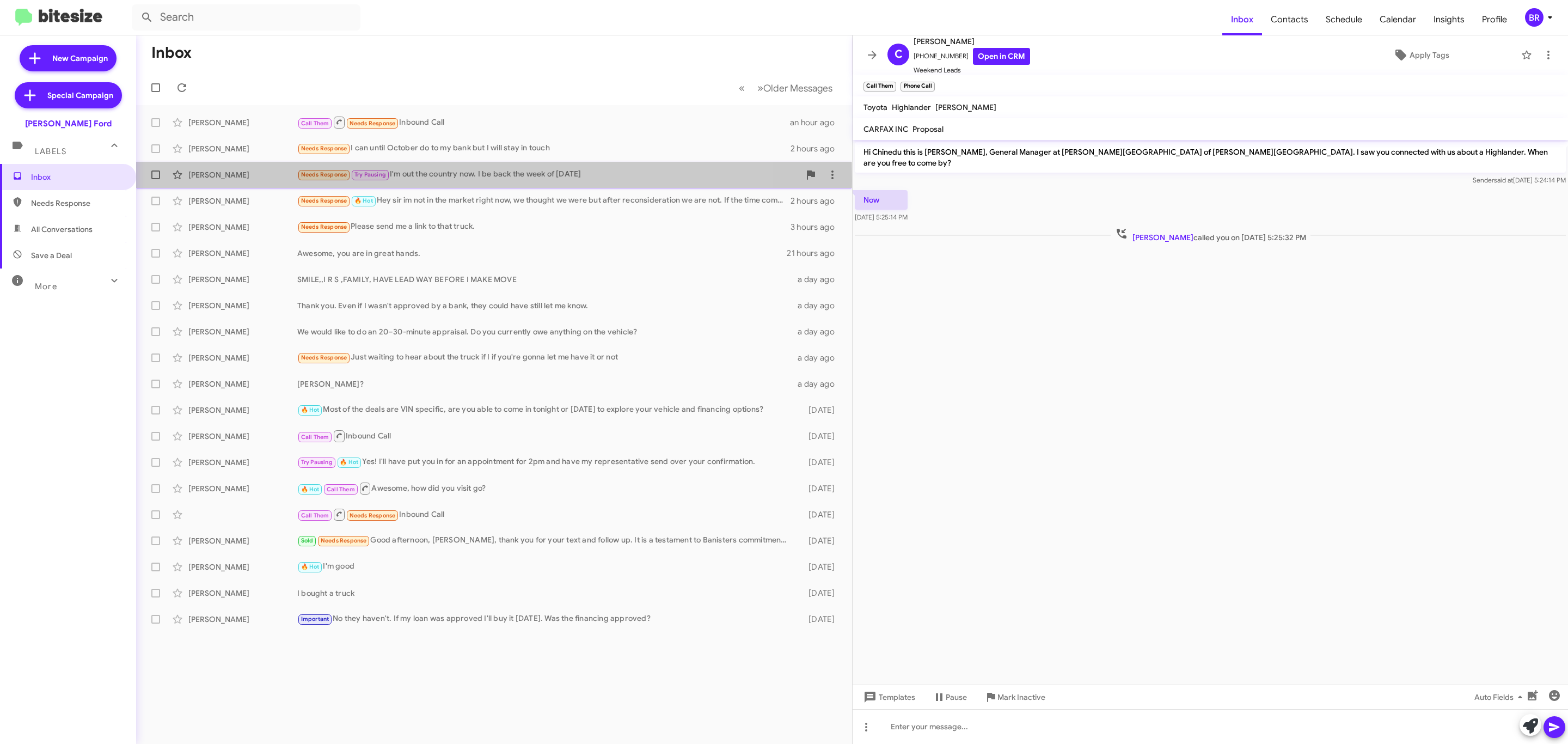
click at [190, 180] on div "Franklin Sandoval Needs Response Try Pausing I'm out the country now. I be back…" at bounding box center [493, 174] width 698 height 22
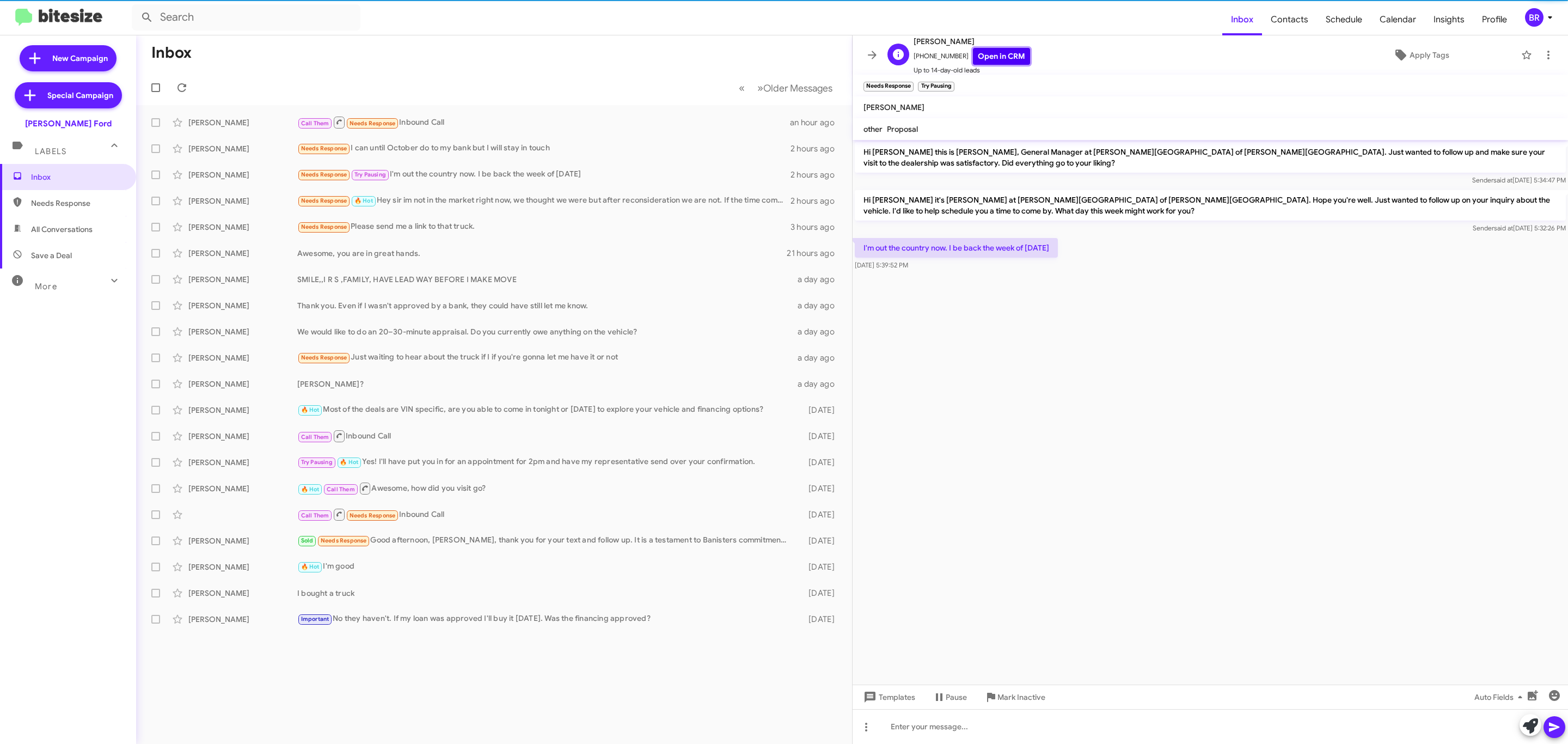
click at [992, 54] on link "Open in CRM" at bounding box center [1001, 56] width 57 height 17
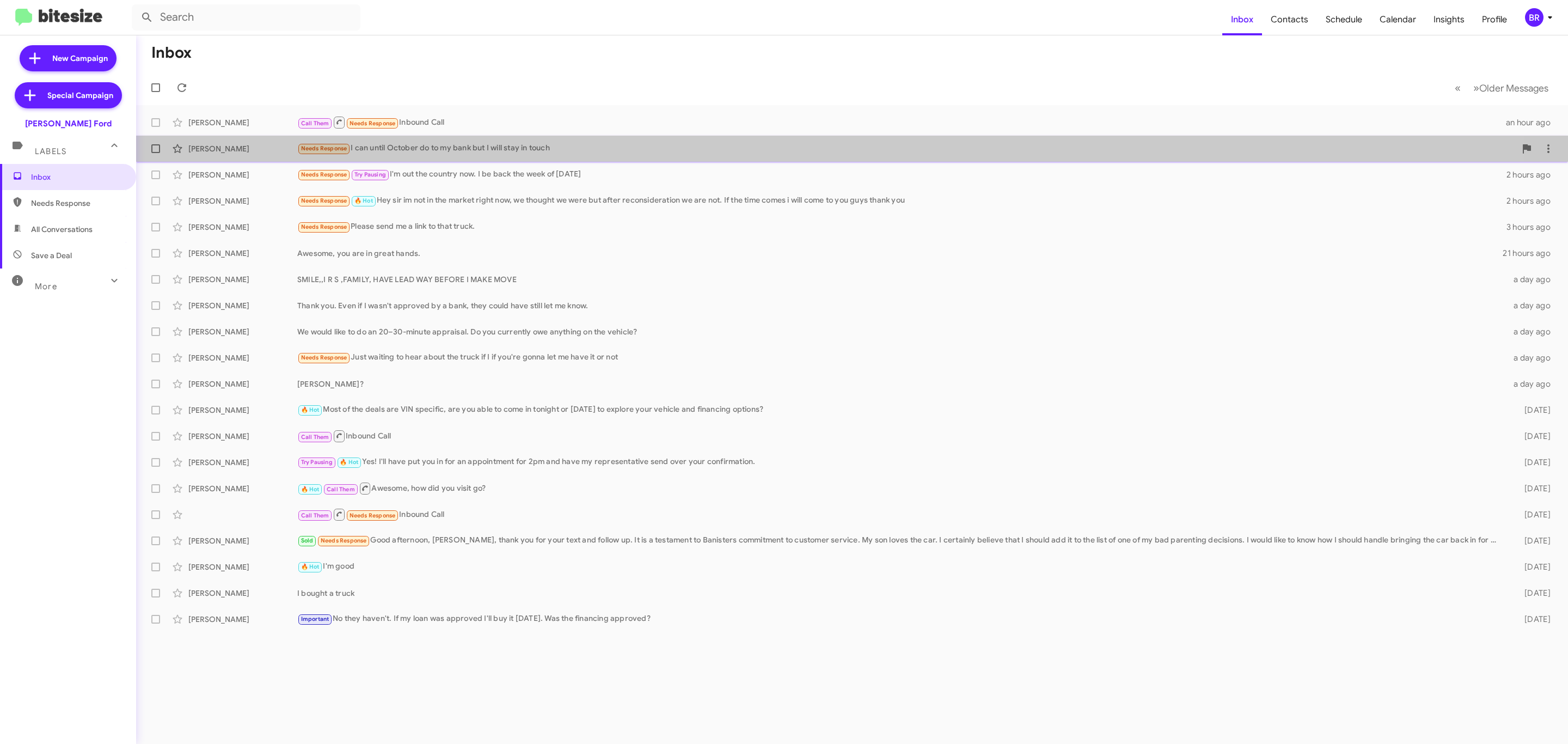
click at [439, 160] on span "Mason Varney Needs Response I can until October do to my bank but I will stay i…" at bounding box center [852, 149] width 1432 height 26
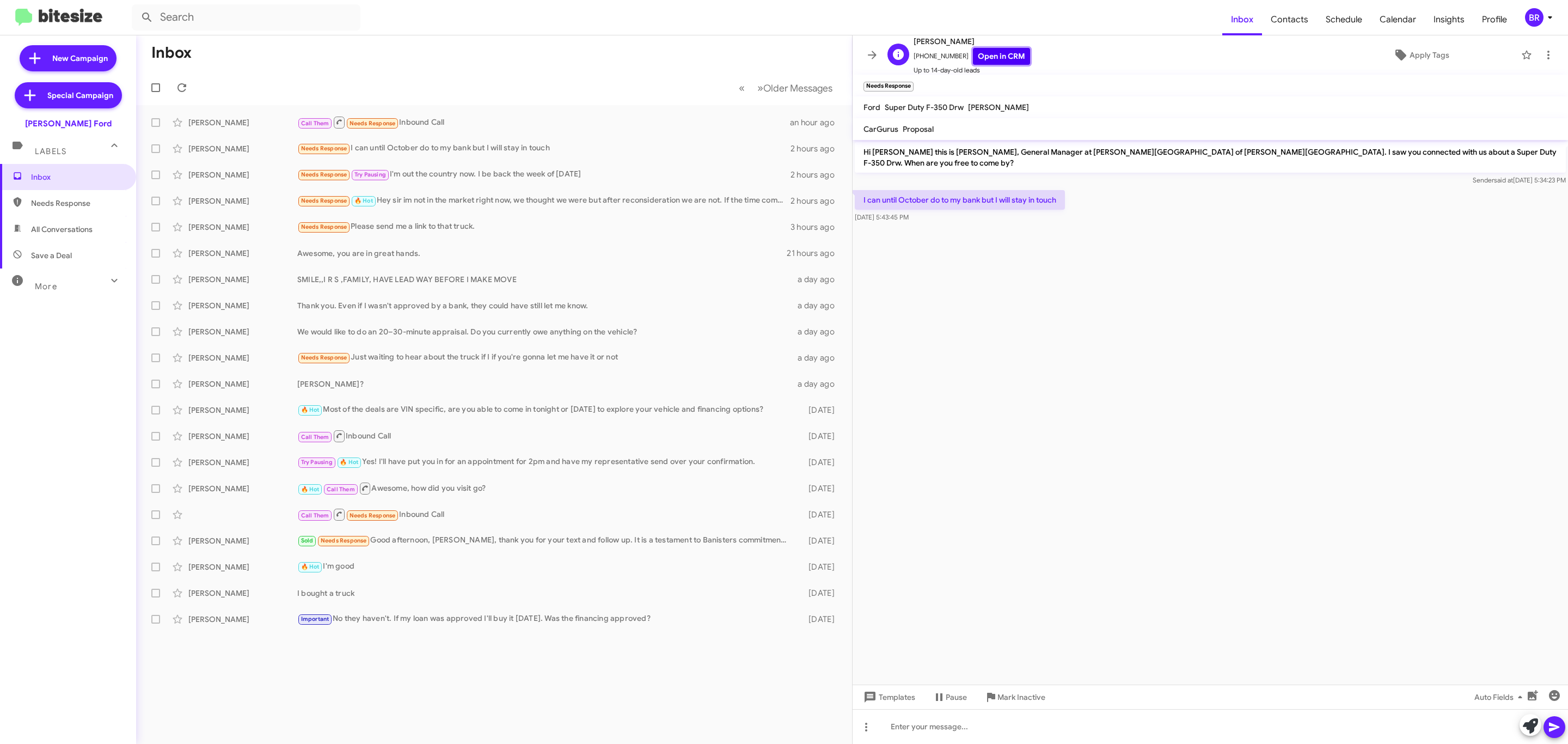
click at [988, 60] on link "Open in CRM" at bounding box center [1001, 56] width 57 height 17
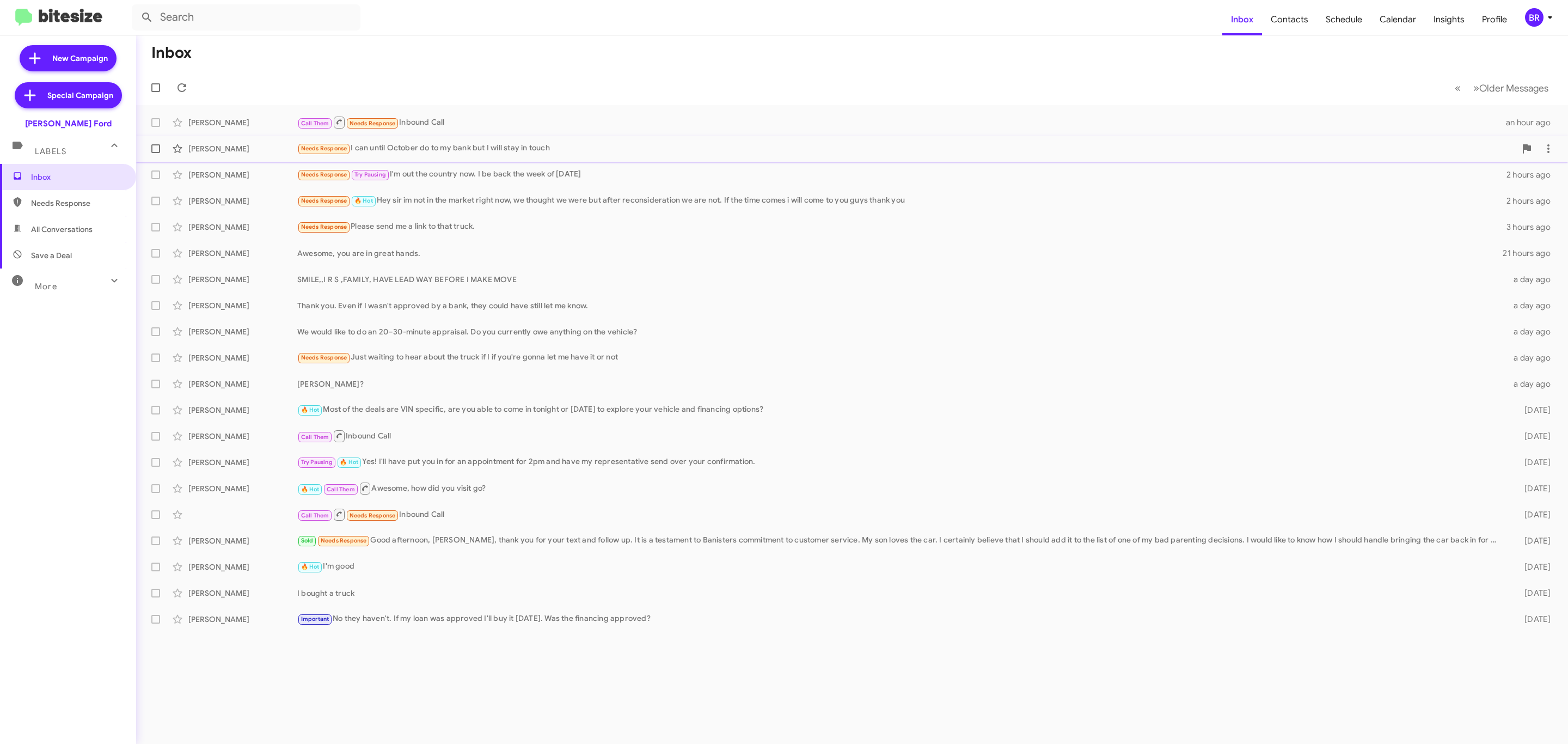
click at [414, 143] on div "Needs Response I can until October do to my bank but I will stay in touch" at bounding box center [907, 148] width 1218 height 13
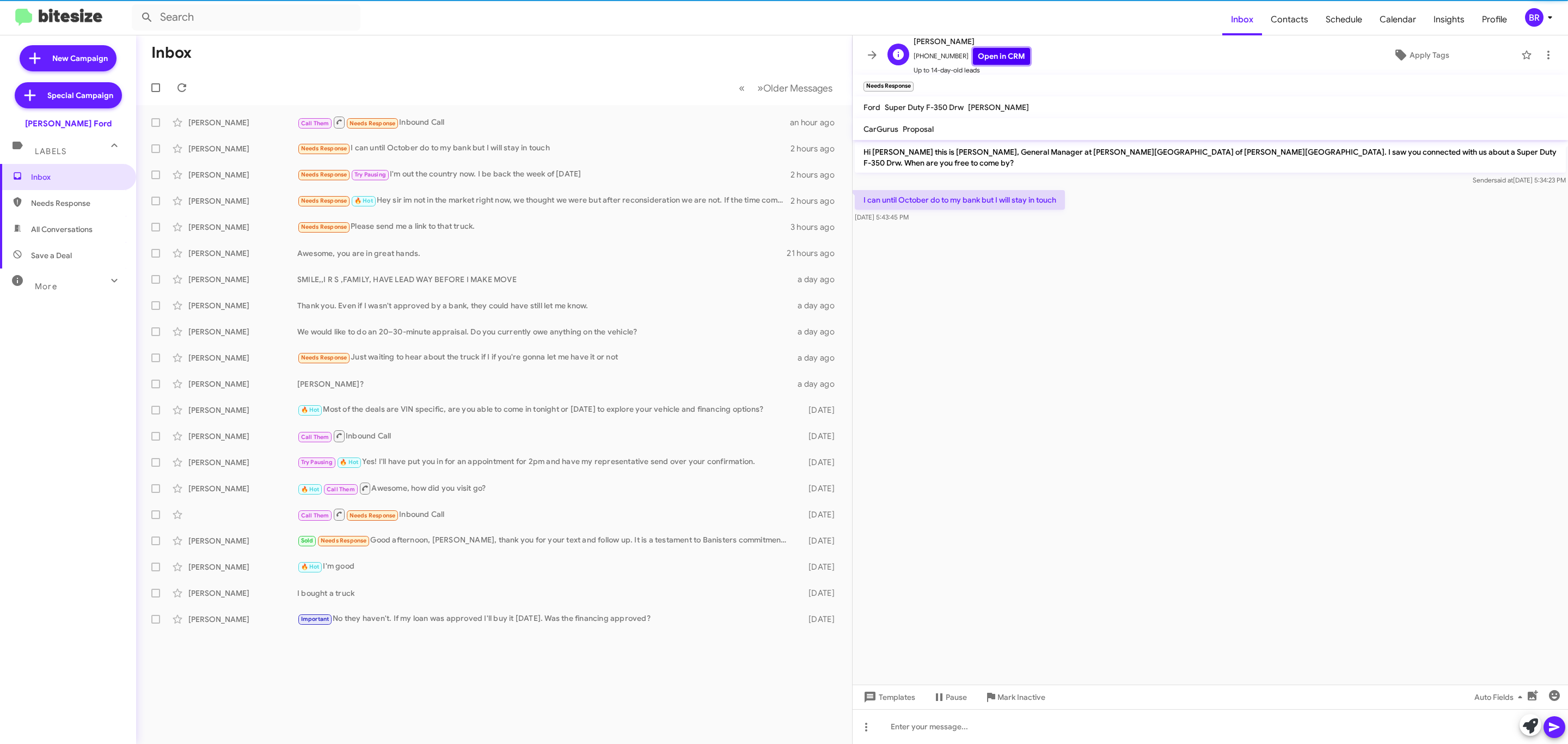
click at [988, 54] on link "Open in CRM" at bounding box center [1001, 56] width 57 height 17
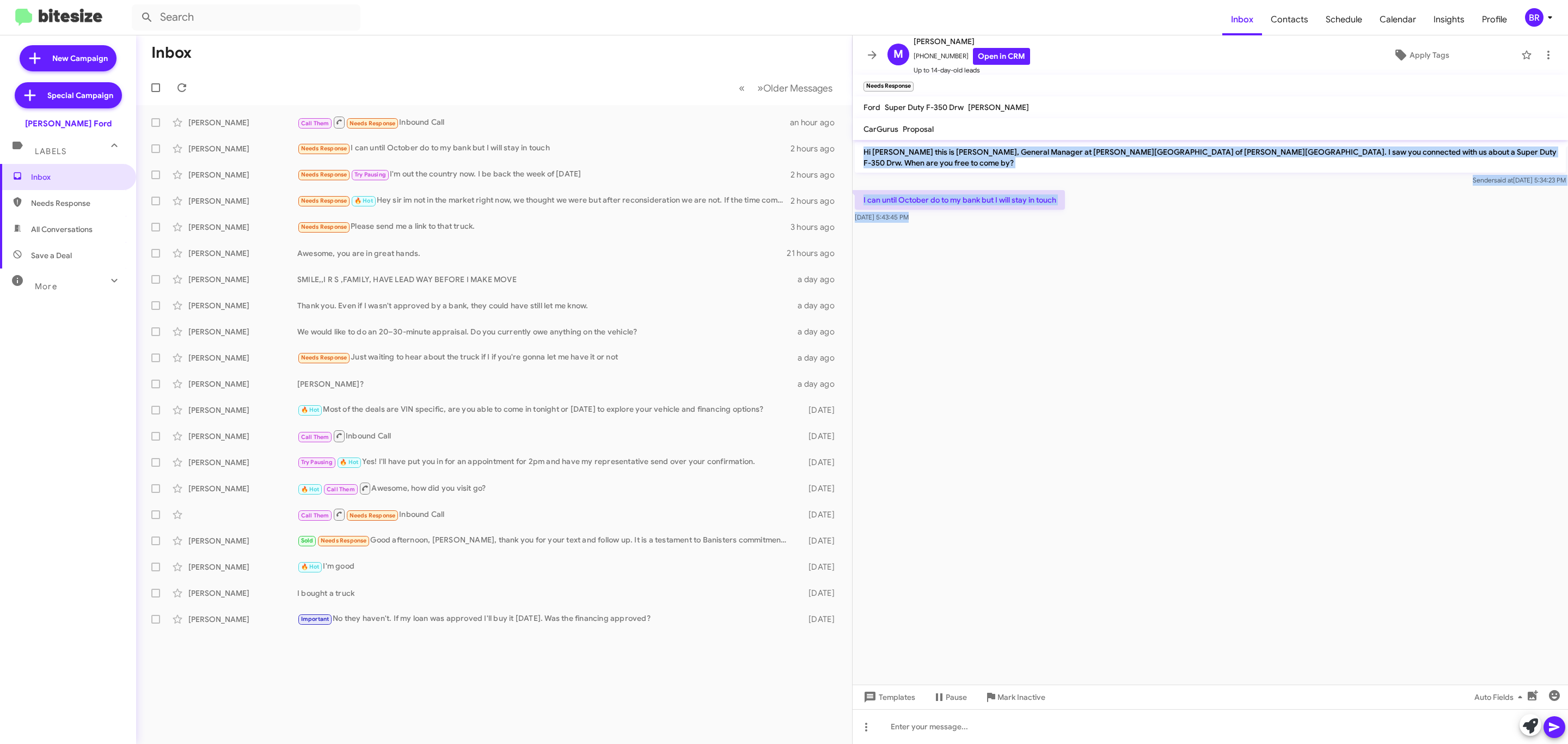
drag, startPoint x: 903, startPoint y: 149, endPoint x: 1086, endPoint y: 239, distance: 203.9
click at [1082, 235] on cdk-virtual-scroll-viewport "Hi Mason this is David Cosby, General Manager at Banister Ford of Marlow Height…" at bounding box center [1210, 413] width 715 height 545
copy div "Hi Mason this is David Cosby, General Manager at Banister Ford of Marlow Height…"
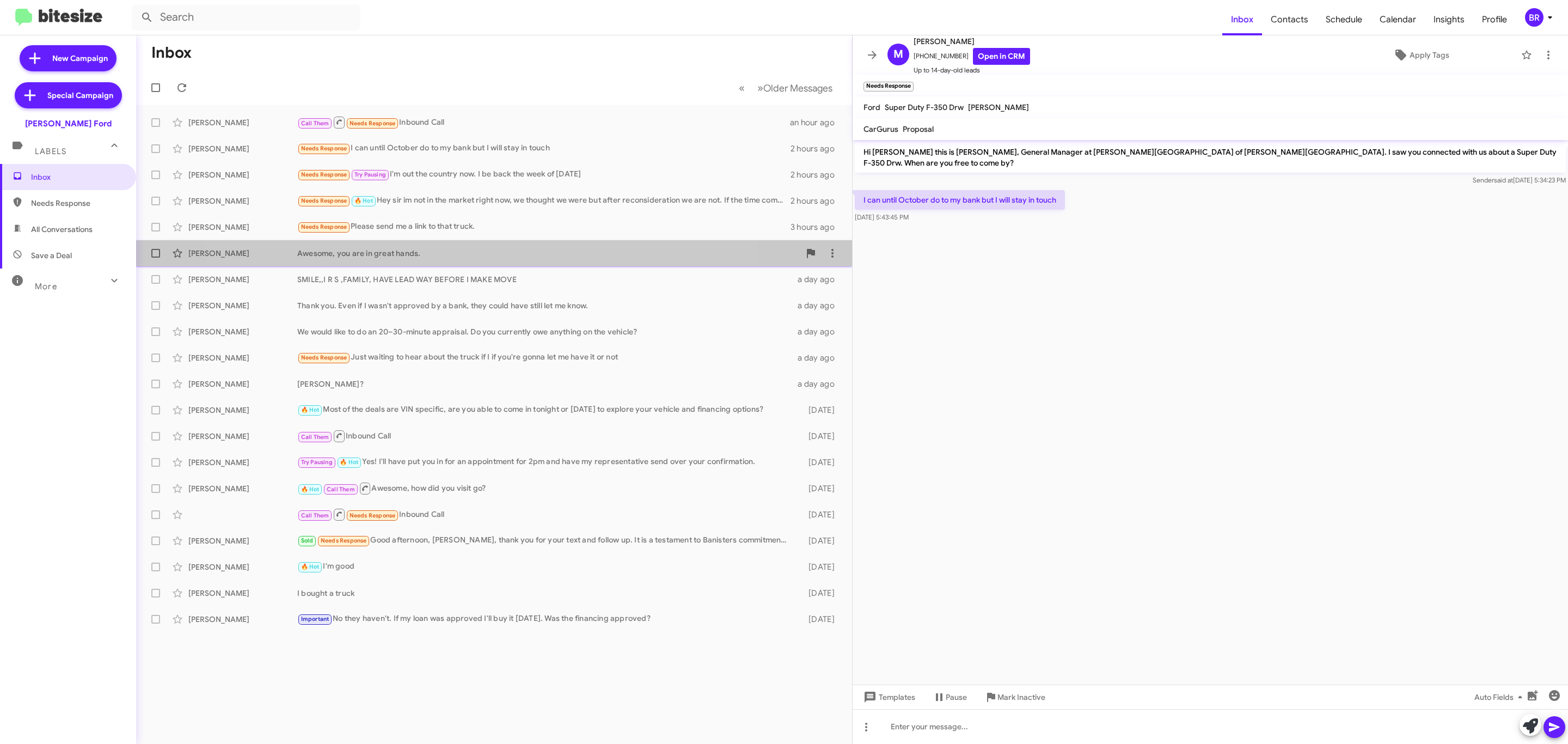
click at [459, 250] on div "Awesome, you are in great hands." at bounding box center [548, 253] width 502 height 11
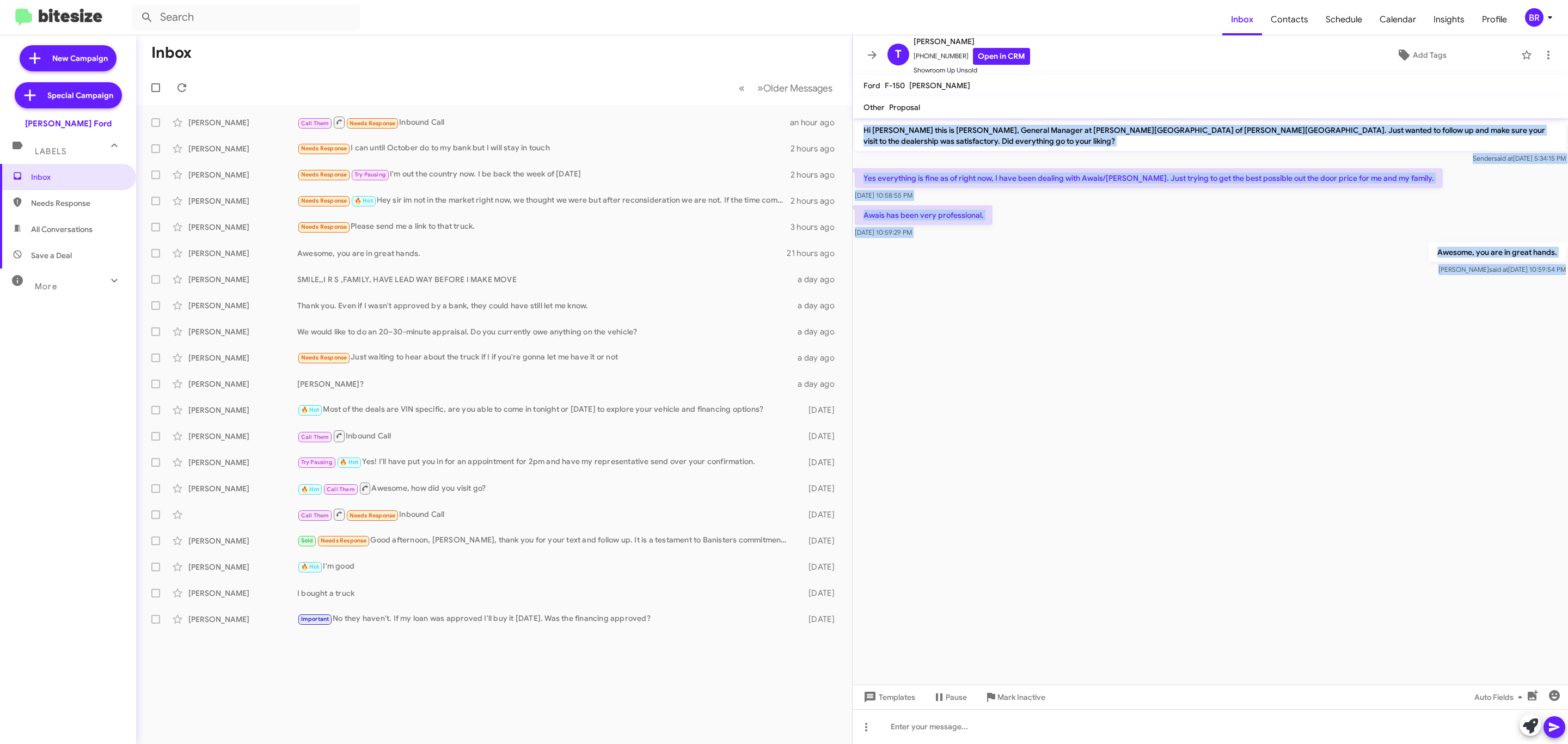
drag, startPoint x: 858, startPoint y: 124, endPoint x: 1005, endPoint y: 303, distance: 231.6
click at [1003, 303] on cdk-virtual-scroll-viewport "Hi Thomas this is David Cosby, General Manager at Banister Ford of Marlow Heigh…" at bounding box center [1210, 401] width 715 height 567
copy div "Hi Thomas this is David Cosby, General Manager at Banister Ford of Marlow Heigh…"
click at [991, 52] on link "Open in CRM" at bounding box center [1001, 56] width 57 height 17
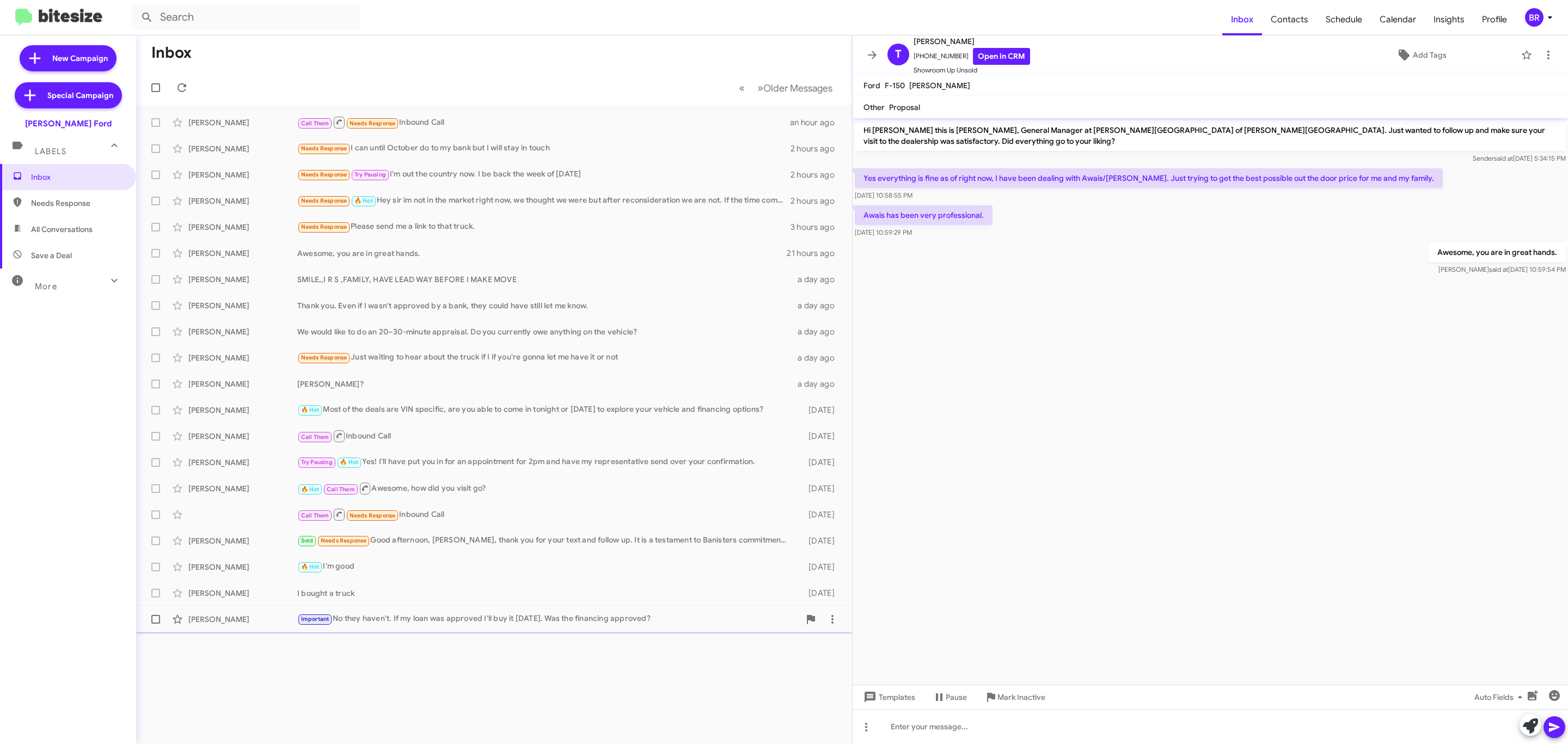
click at [666, 611] on div "Oscar Haynes Important No they haven't. If my loan was approved I'll buy it tod…" at bounding box center [493, 619] width 698 height 22
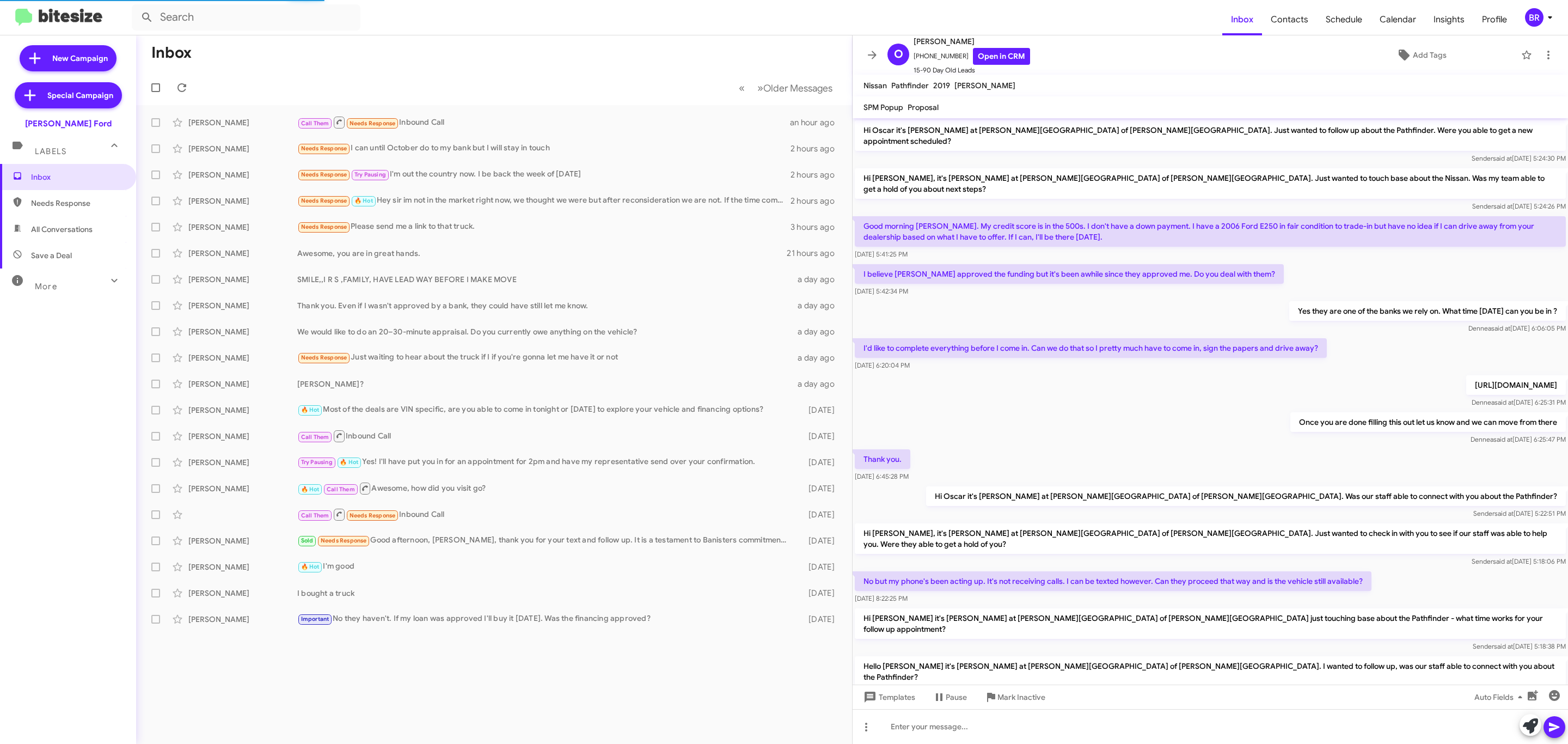
scroll to position [304, 0]
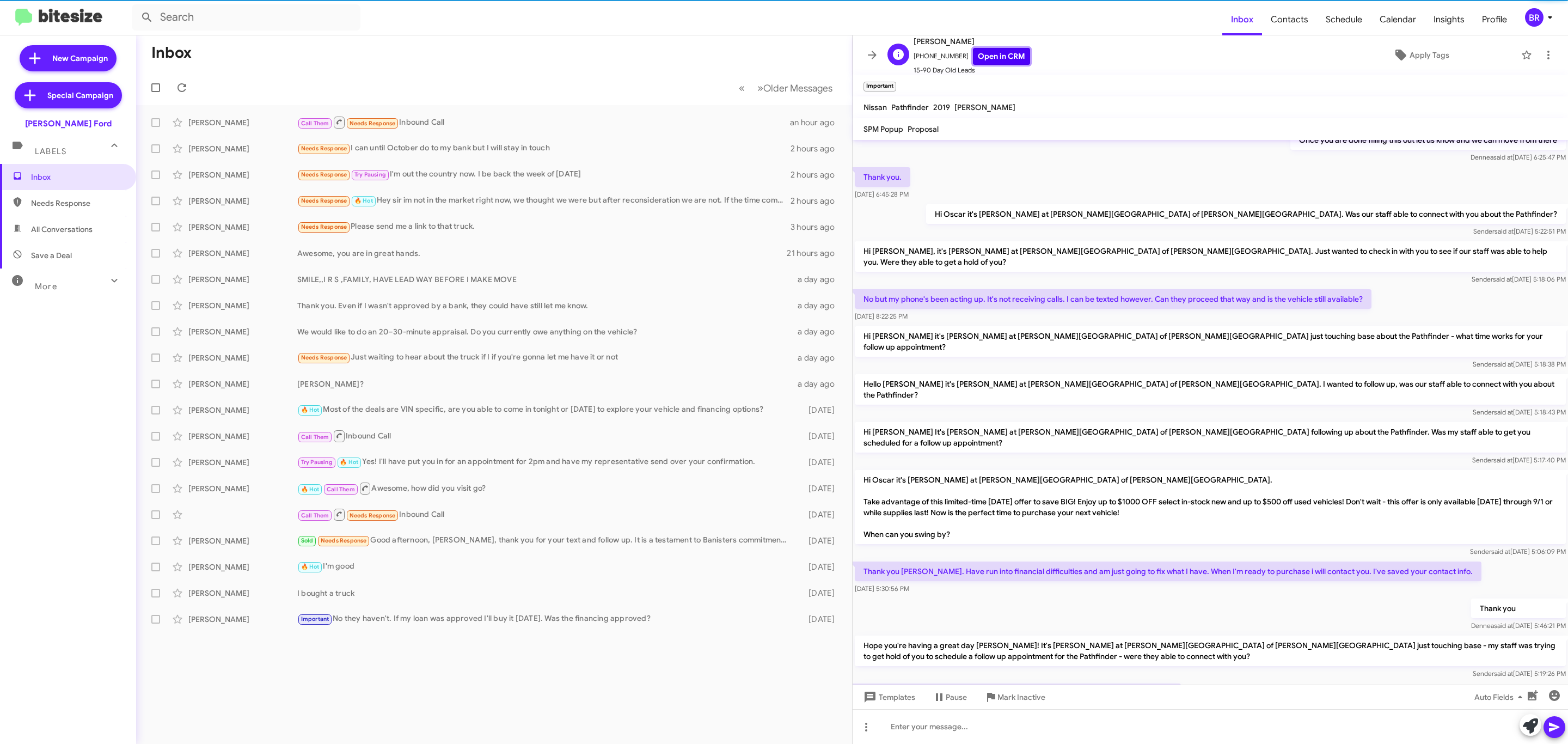
click at [986, 58] on link "Open in CRM" at bounding box center [1001, 56] width 57 height 17
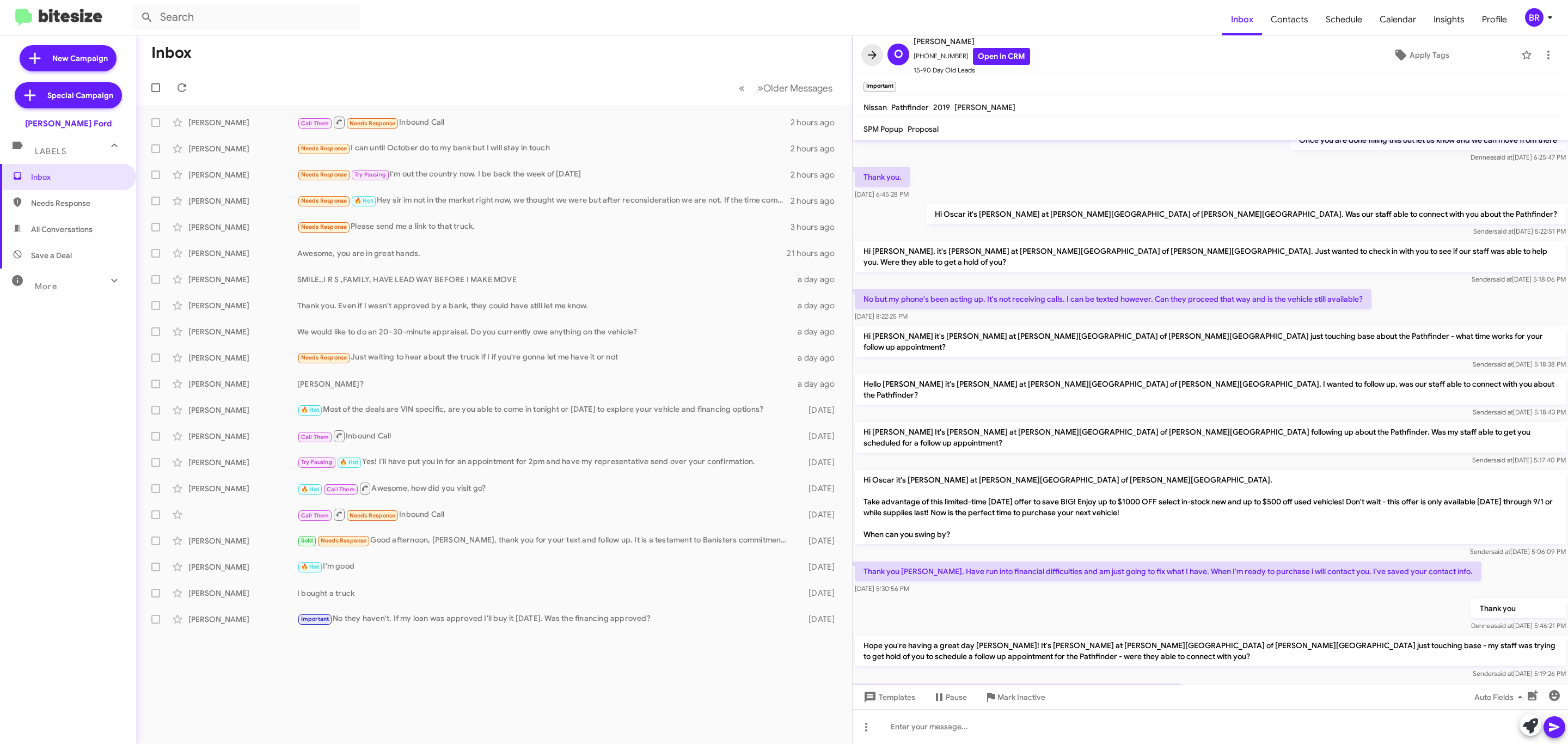
click at [876, 48] on button at bounding box center [872, 54] width 22 height 22
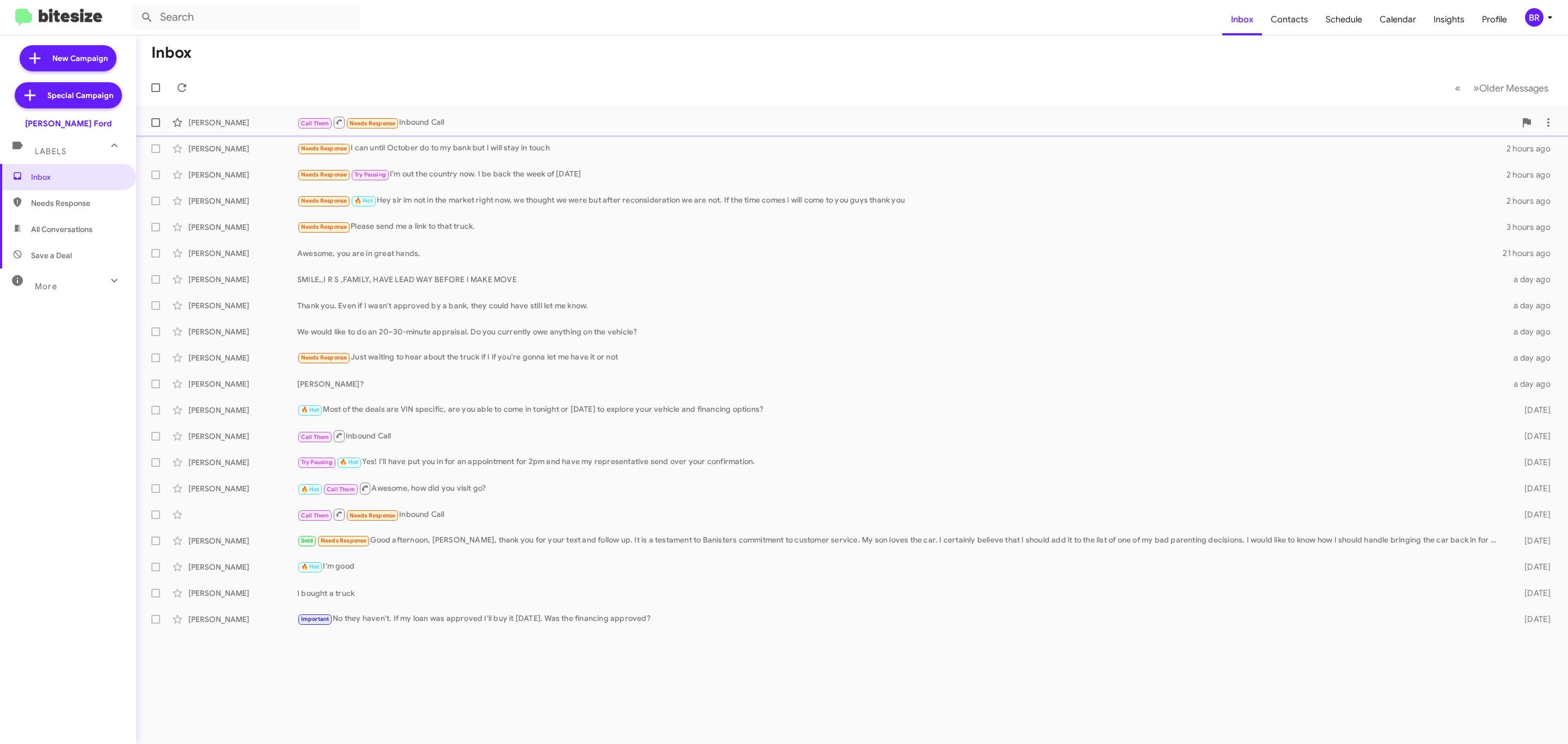
click at [479, 123] on div "Call Them Needs Response Inbound Call" at bounding box center [907, 123] width 1218 height 13
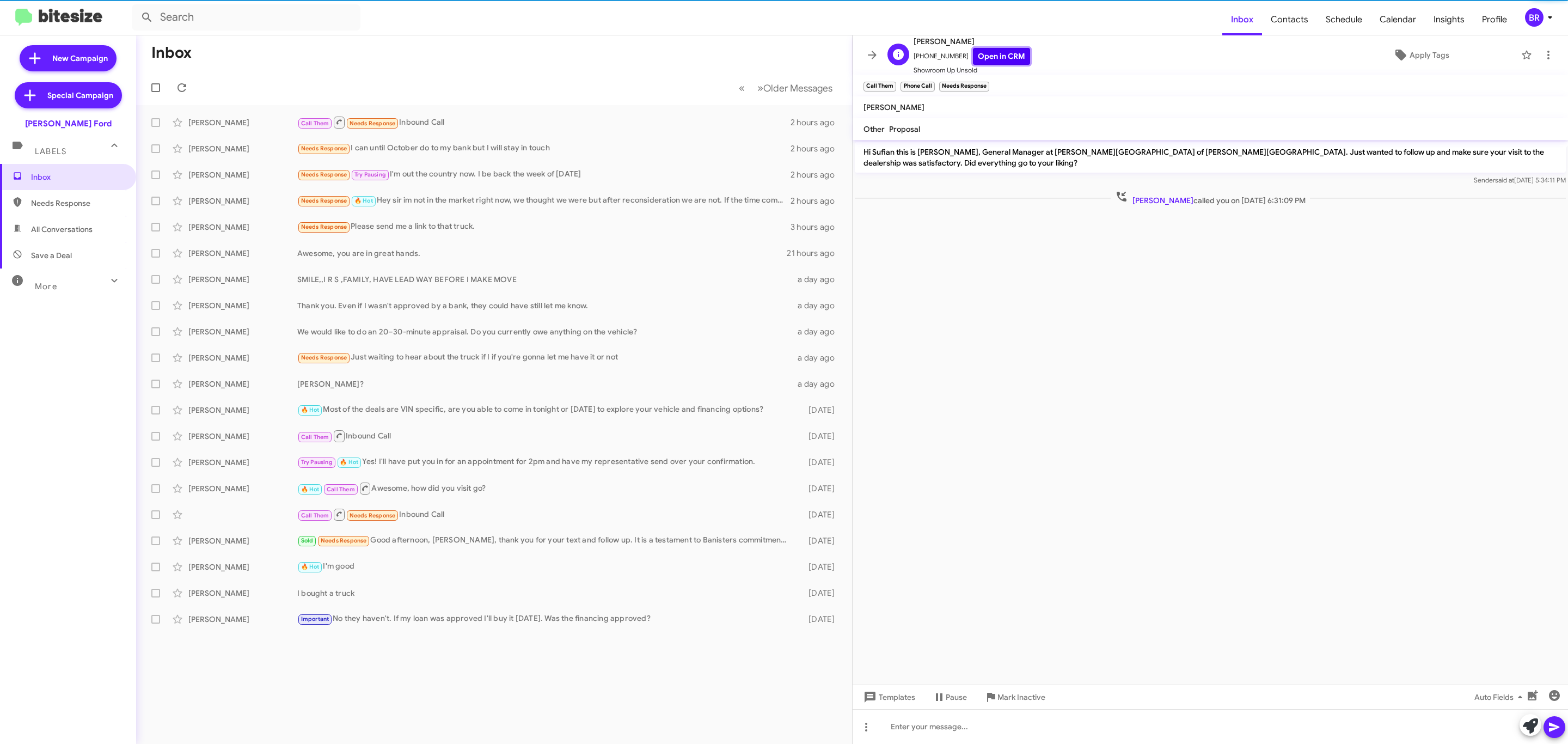
click at [986, 50] on link "Open in CRM" at bounding box center [1001, 56] width 57 height 17
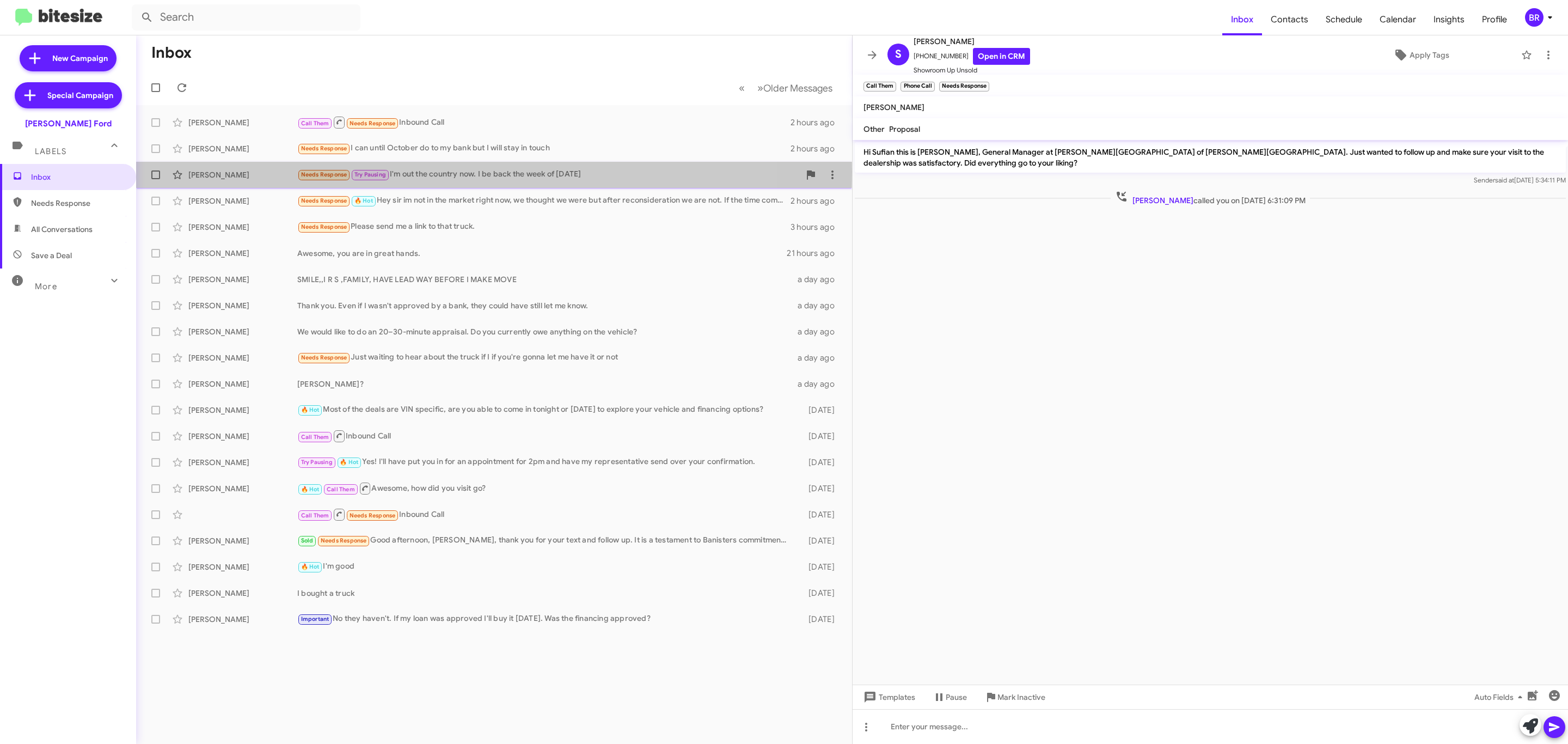
click at [261, 172] on div "Franklin Sandoval" at bounding box center [243, 174] width 109 height 11
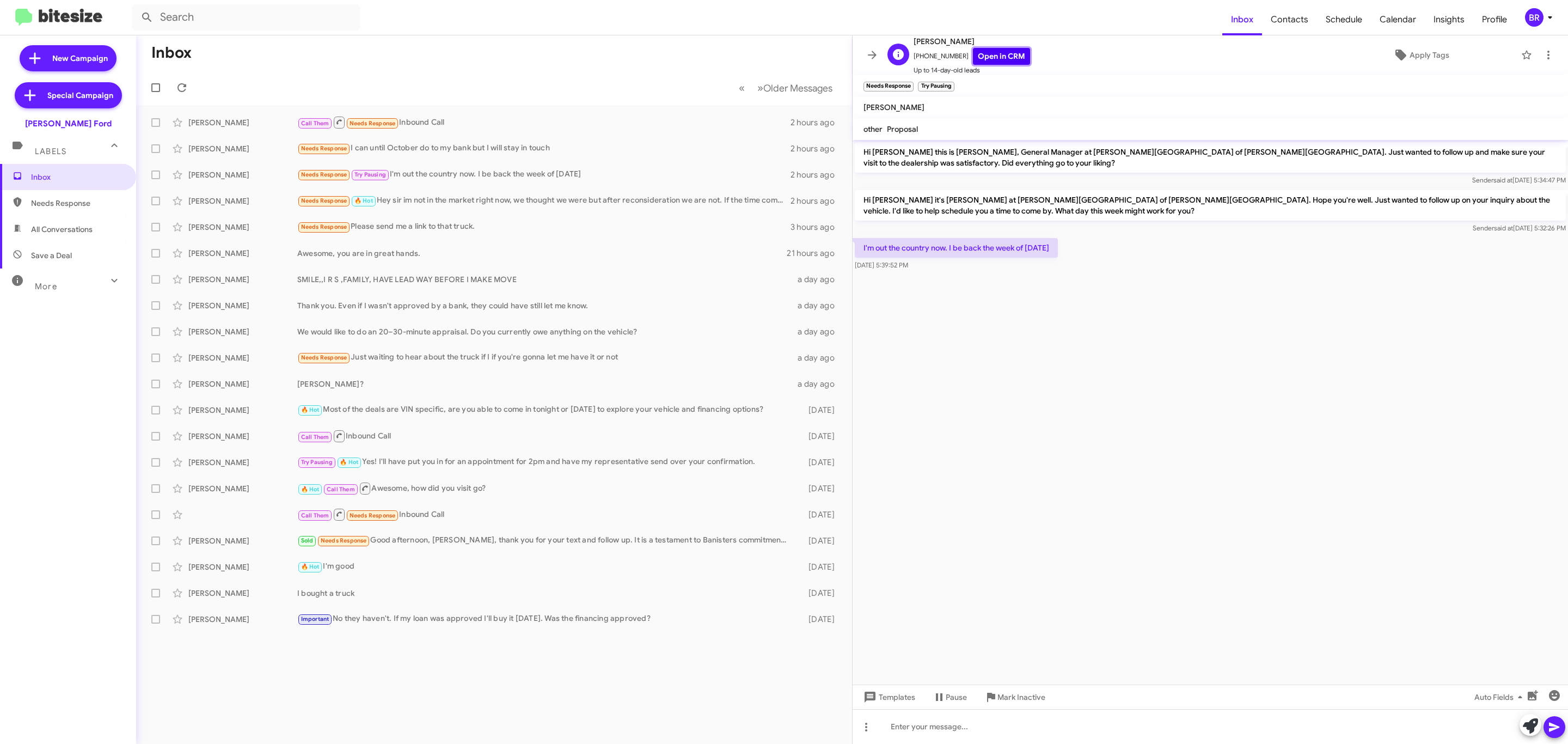
click at [984, 54] on link "Open in CRM" at bounding box center [1001, 56] width 57 height 17
click at [871, 59] on icon at bounding box center [873, 55] width 13 height 13
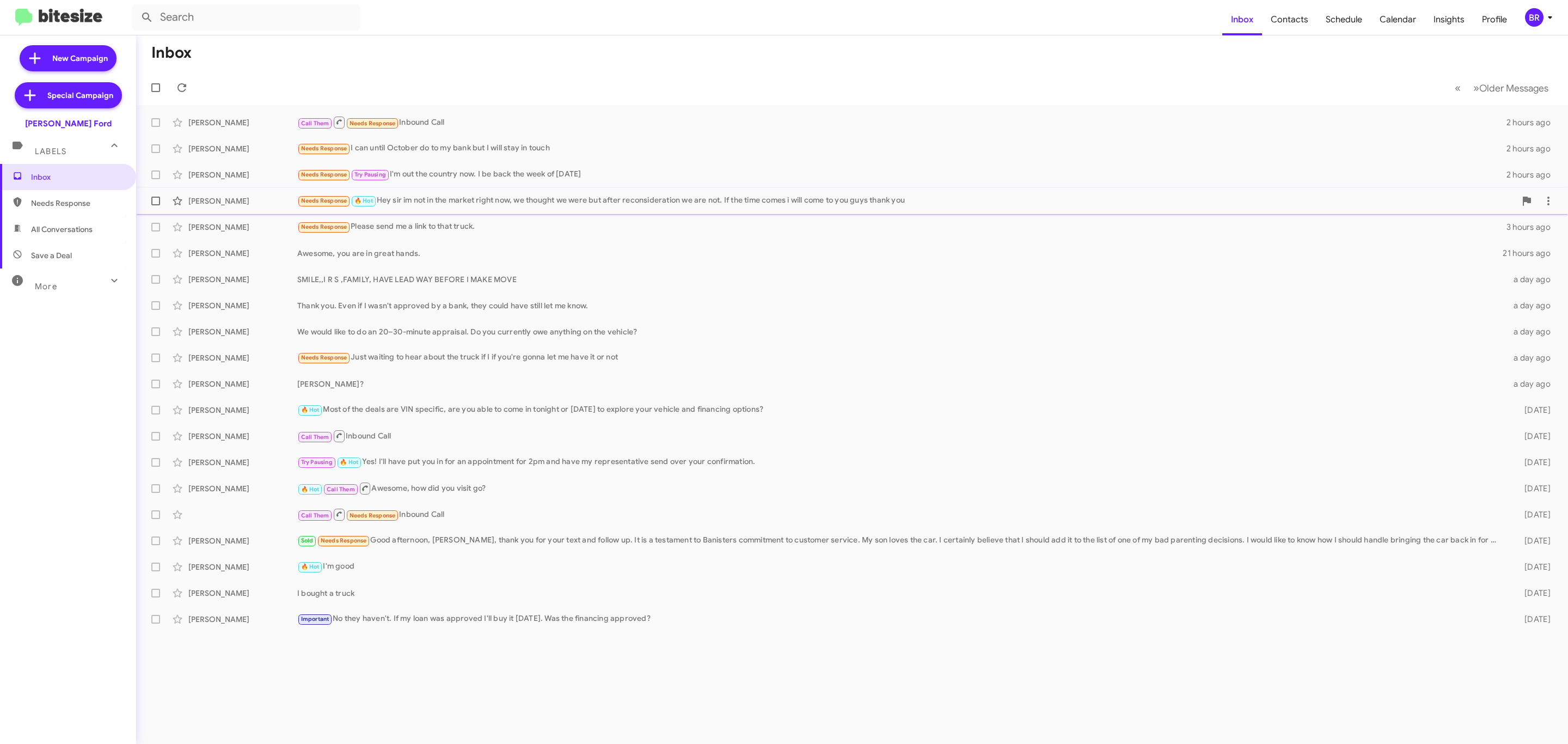
click at [232, 198] on div "Cody Thompson" at bounding box center [243, 200] width 109 height 11
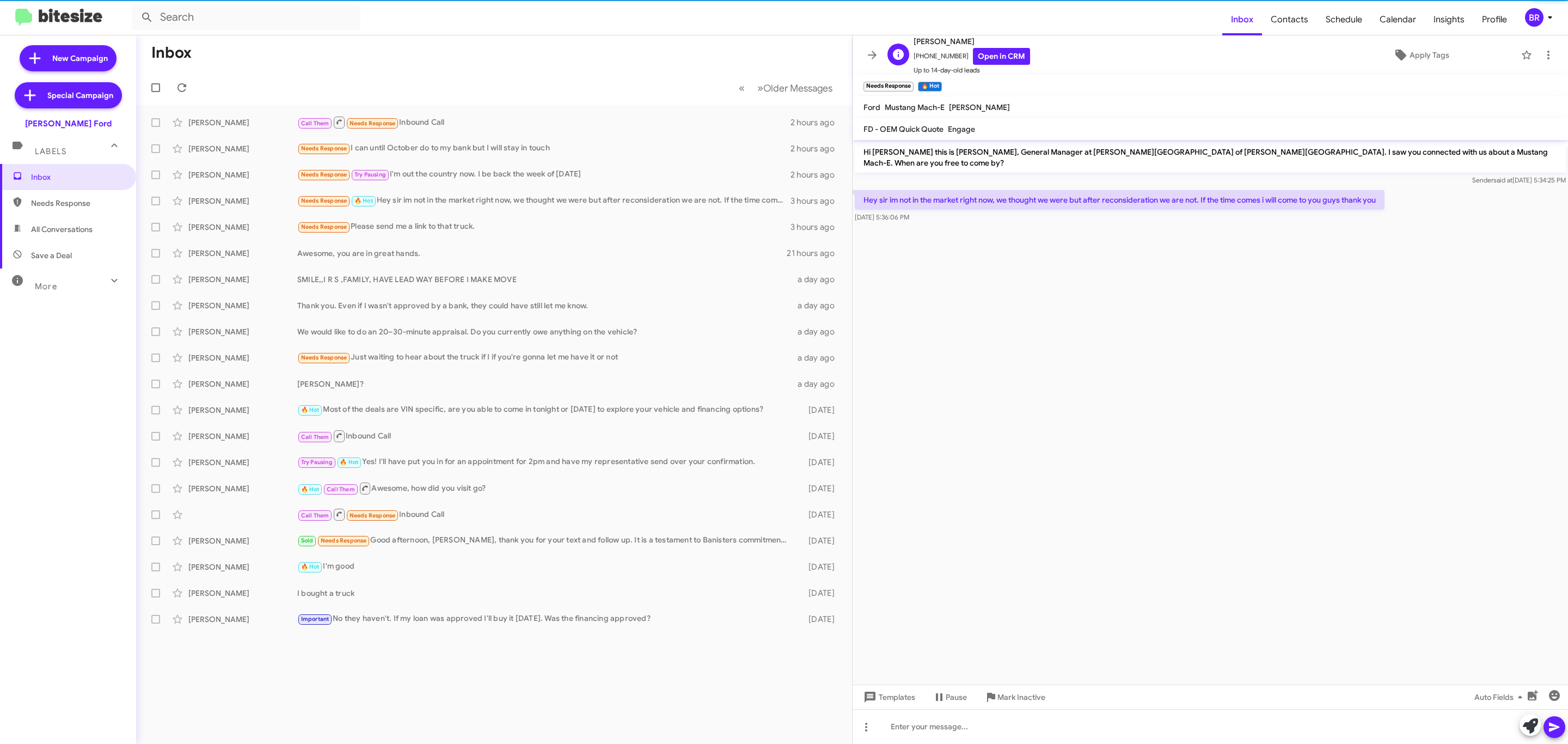
click at [980, 43] on span "Cody Thompson" at bounding box center [971, 42] width 117 height 13
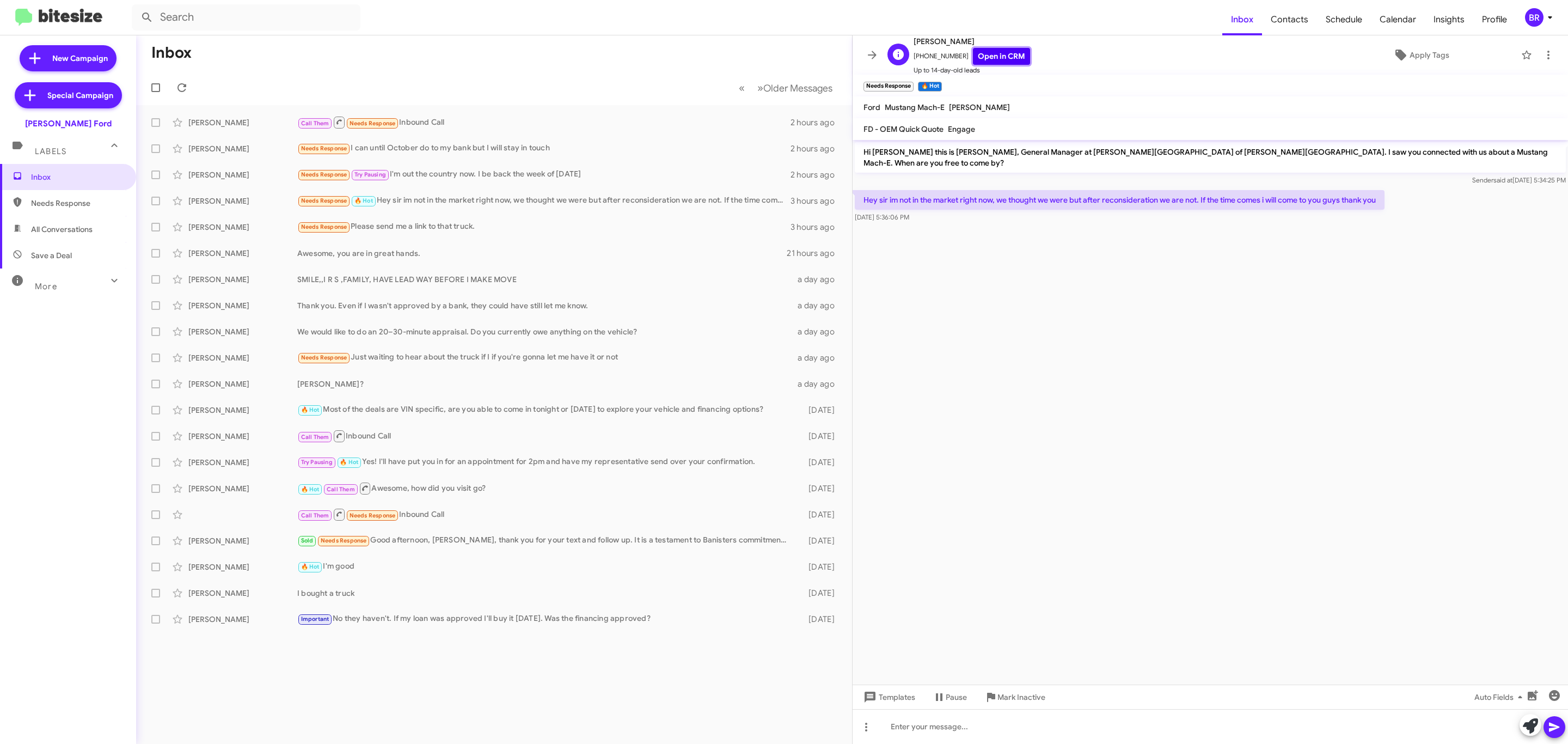
click at [975, 52] on link "Open in CRM" at bounding box center [1001, 56] width 57 height 17
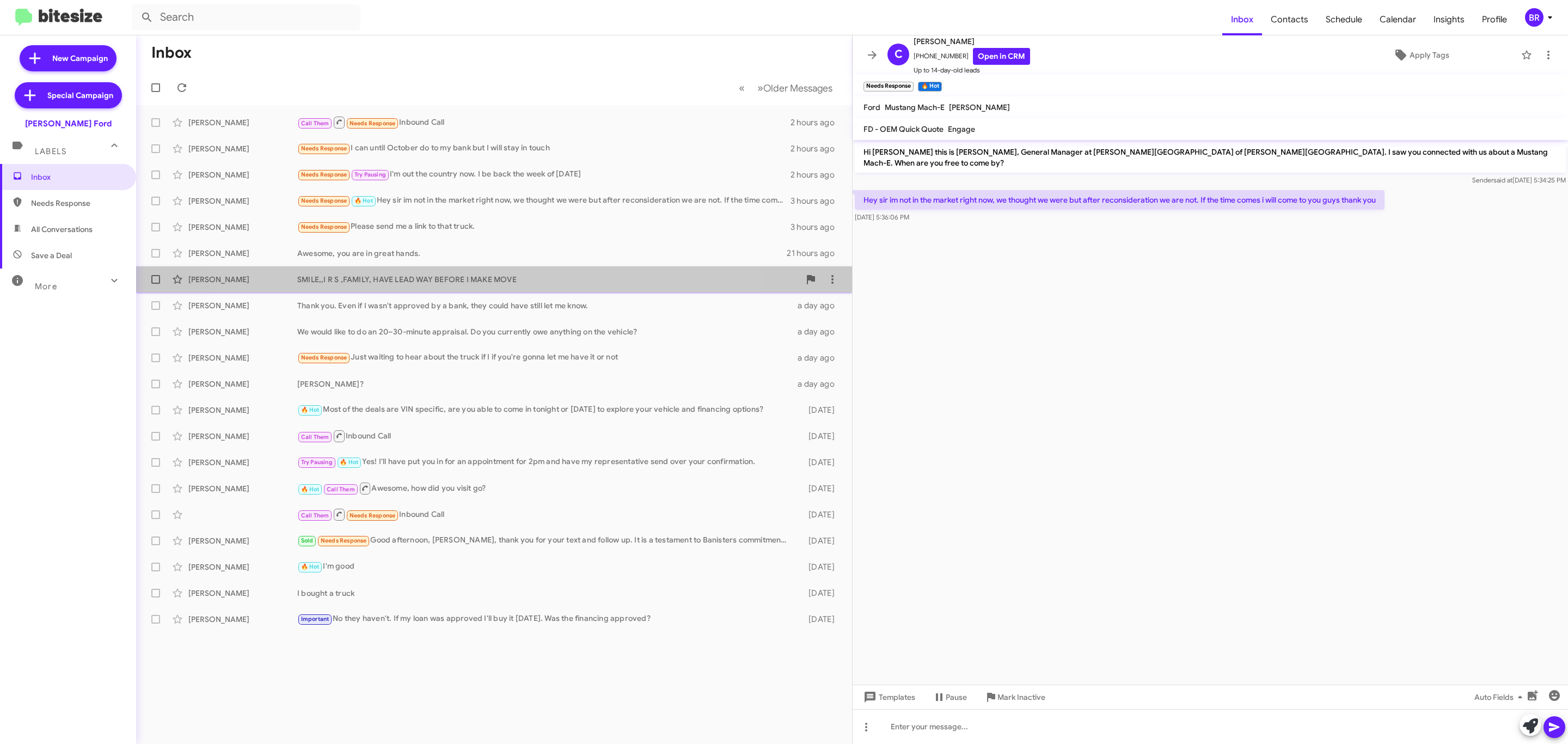
click at [461, 286] on div "Tommie Major SMILE,,I R S ,FAMILY, HAVE LEAD WAY BEFORE I MAKE MOVE a day ago" at bounding box center [493, 279] width 698 height 22
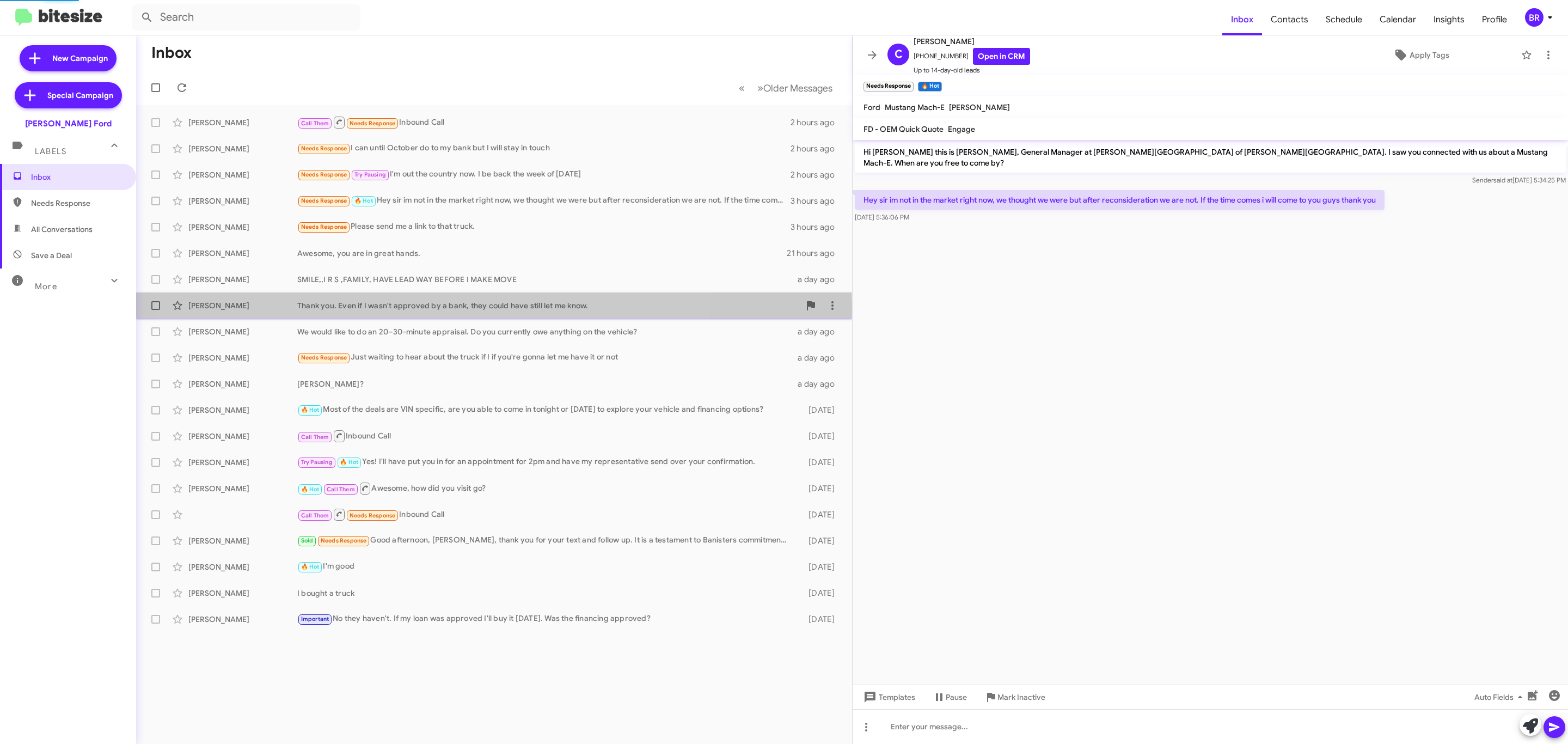
click at [435, 307] on div "Thank you. Even if I wasn't approved by a bank, they could have still let me kn…" at bounding box center [548, 305] width 502 height 11
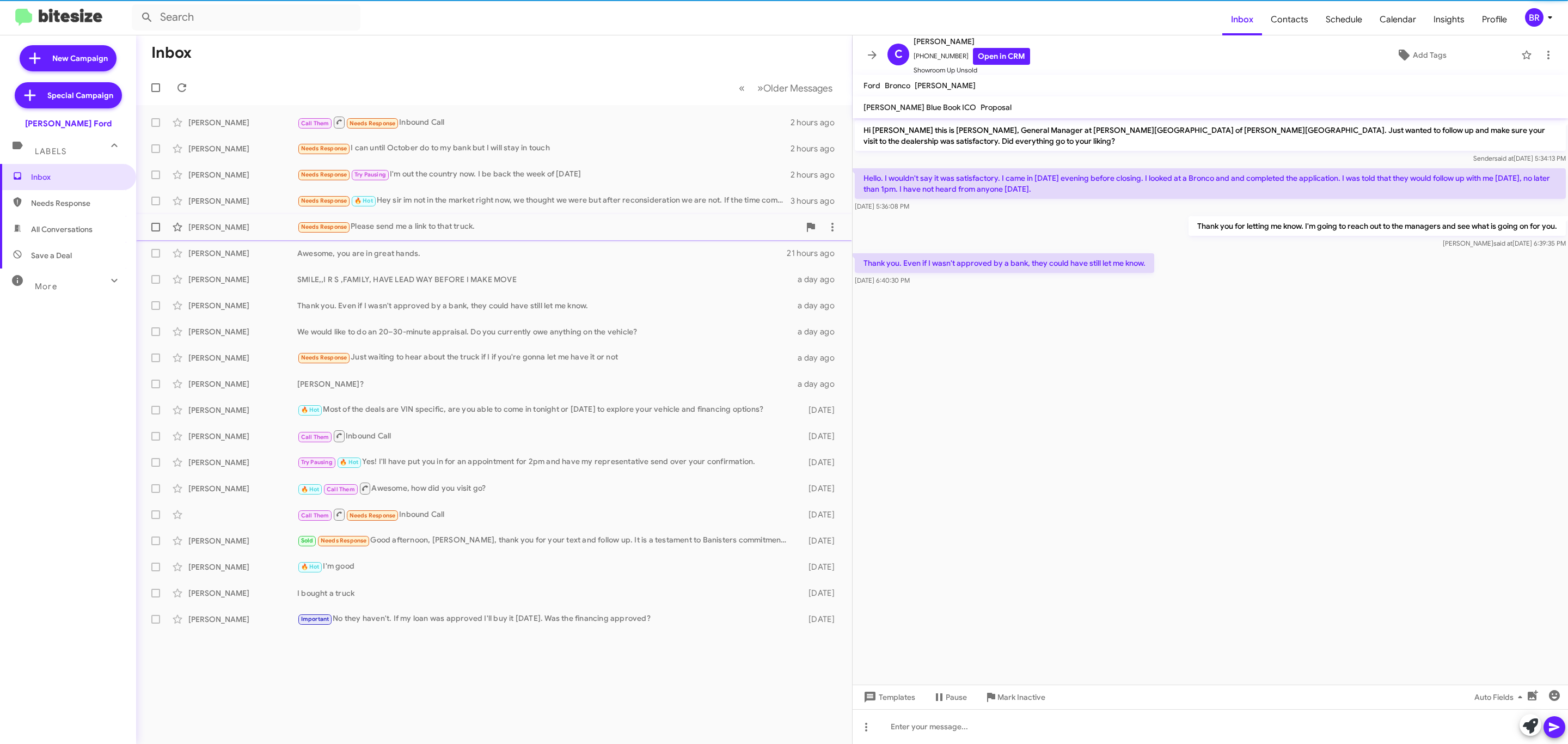
click at [432, 226] on div "Needs Response Please send me a link to that truck." at bounding box center [548, 226] width 502 height 13
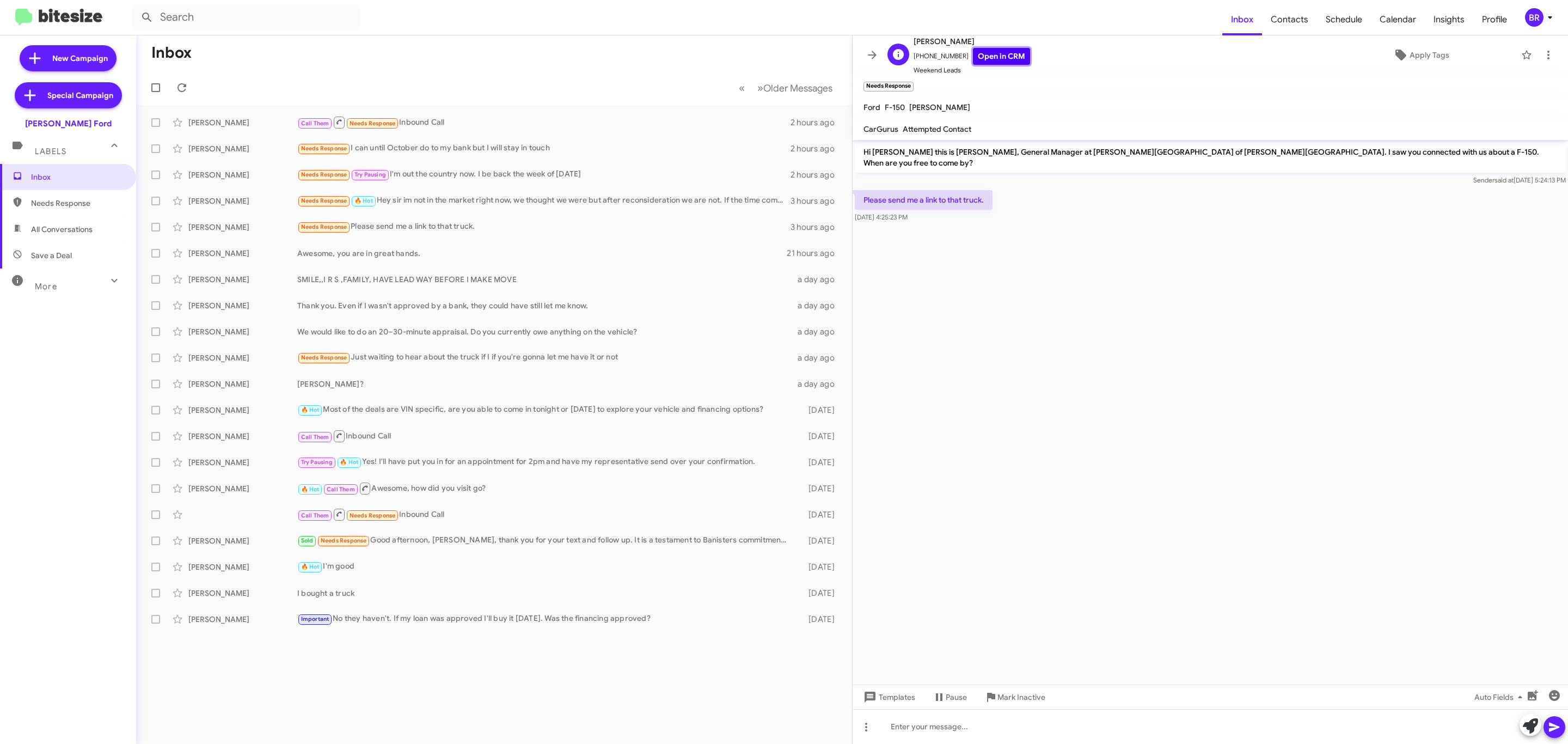
click at [998, 56] on link "Open in CRM" at bounding box center [1001, 56] width 57 height 17
click at [482, 306] on div "Thank you. Even if I wasn't approved by a bank, they could have still let me kn…" at bounding box center [548, 305] width 502 height 11
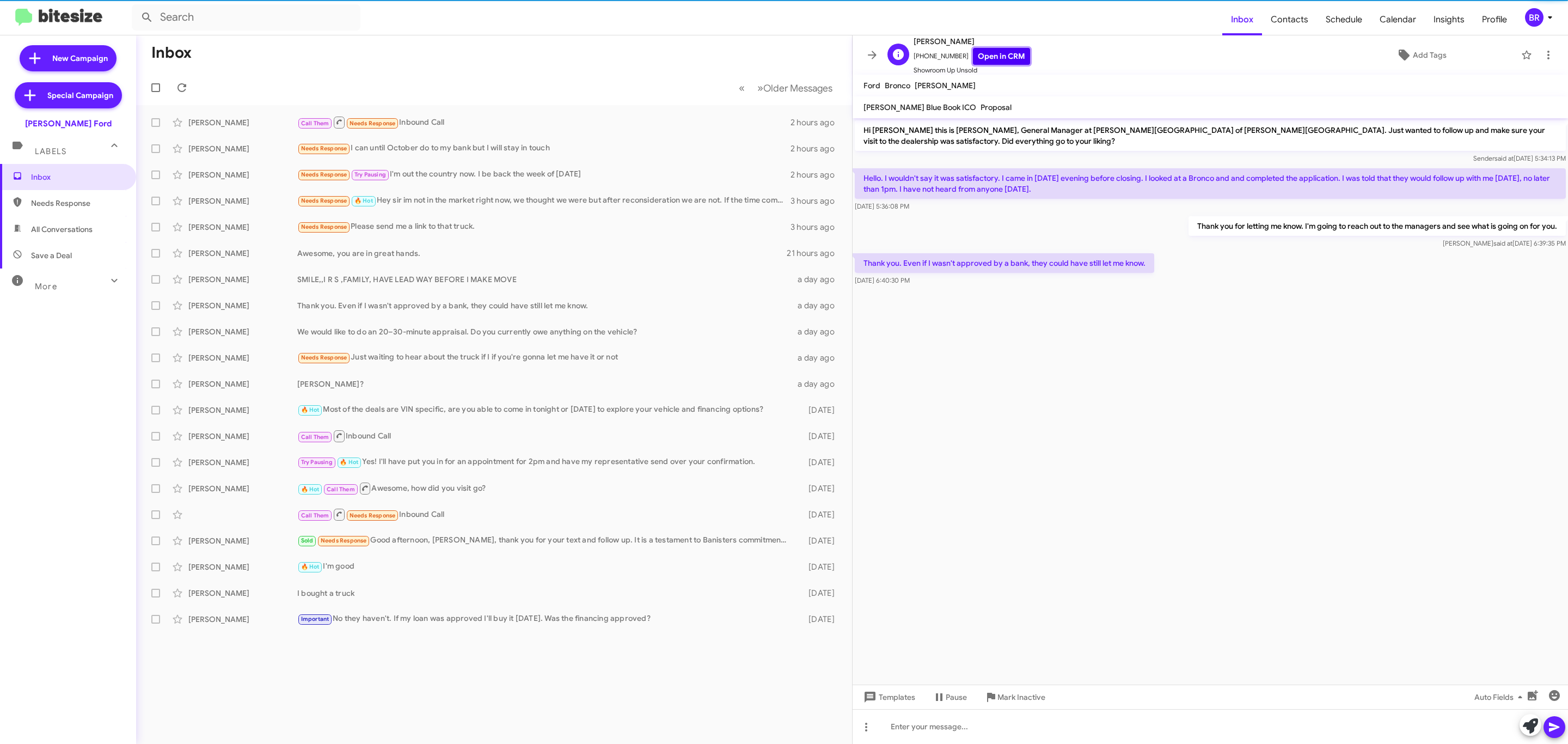
click at [1005, 56] on link "Open in CRM" at bounding box center [1001, 56] width 57 height 17
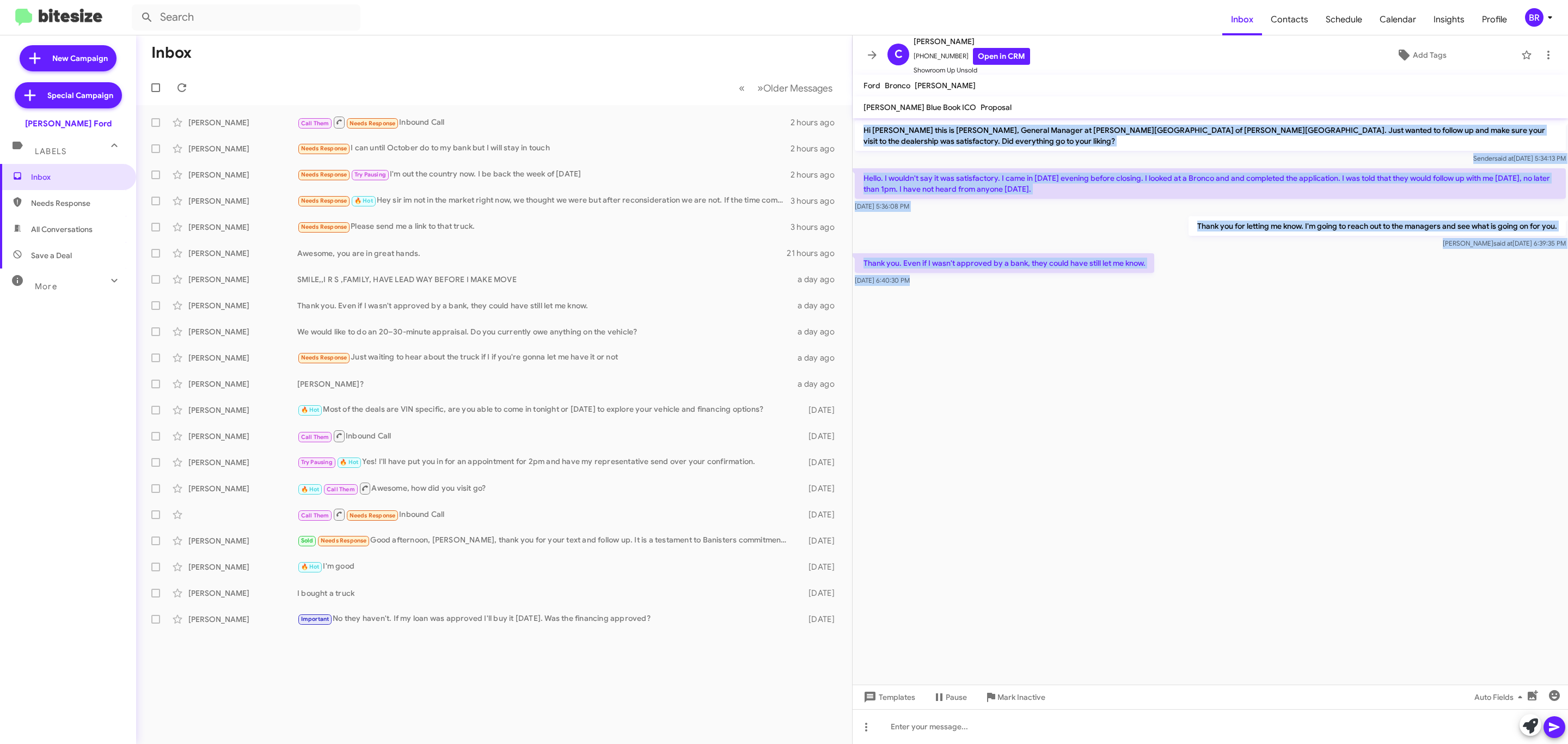
drag, startPoint x: 858, startPoint y: 129, endPoint x: 1031, endPoint y: 304, distance: 246.1
click at [1027, 368] on cdk-virtual-scroll-viewport "Hi Constance this is David Cosby, General Manager at Banister Ford of Marlow He…" at bounding box center [1210, 401] width 715 height 567
copy div "Hi Constance this is David Cosby, General Manager at Banister Ford of Marlow He…"
click at [991, 60] on link "Open in CRM" at bounding box center [1001, 56] width 57 height 17
click at [456, 307] on div "Thank you. Even if I wasn't approved by a bank, they could have still let me kn…" at bounding box center [548, 305] width 502 height 11
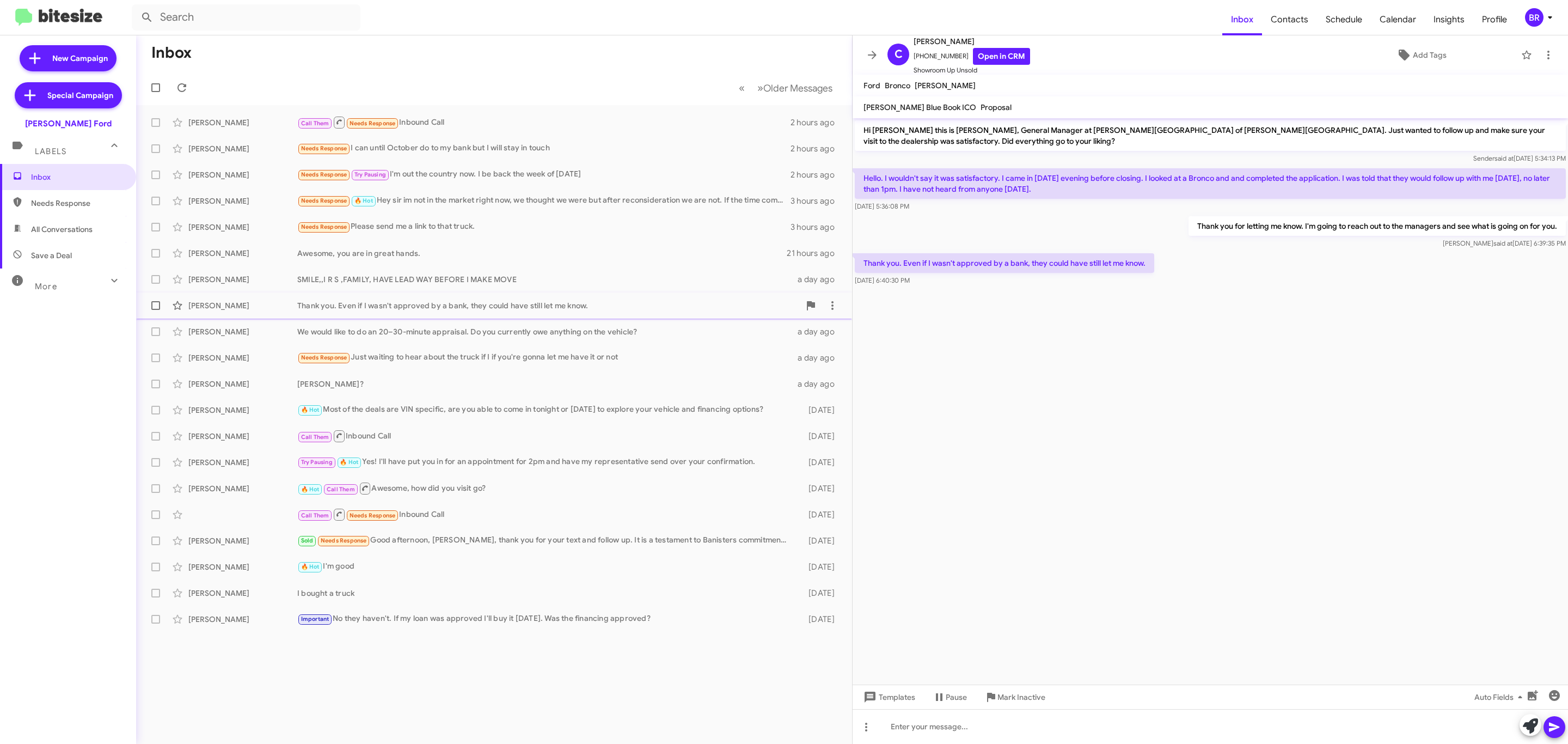
click at [367, 304] on div "Thank you. Even if I wasn't approved by a bank, they could have still let me kn…" at bounding box center [548, 305] width 502 height 11
click at [990, 59] on link "Open in CRM" at bounding box center [1001, 56] width 57 height 17
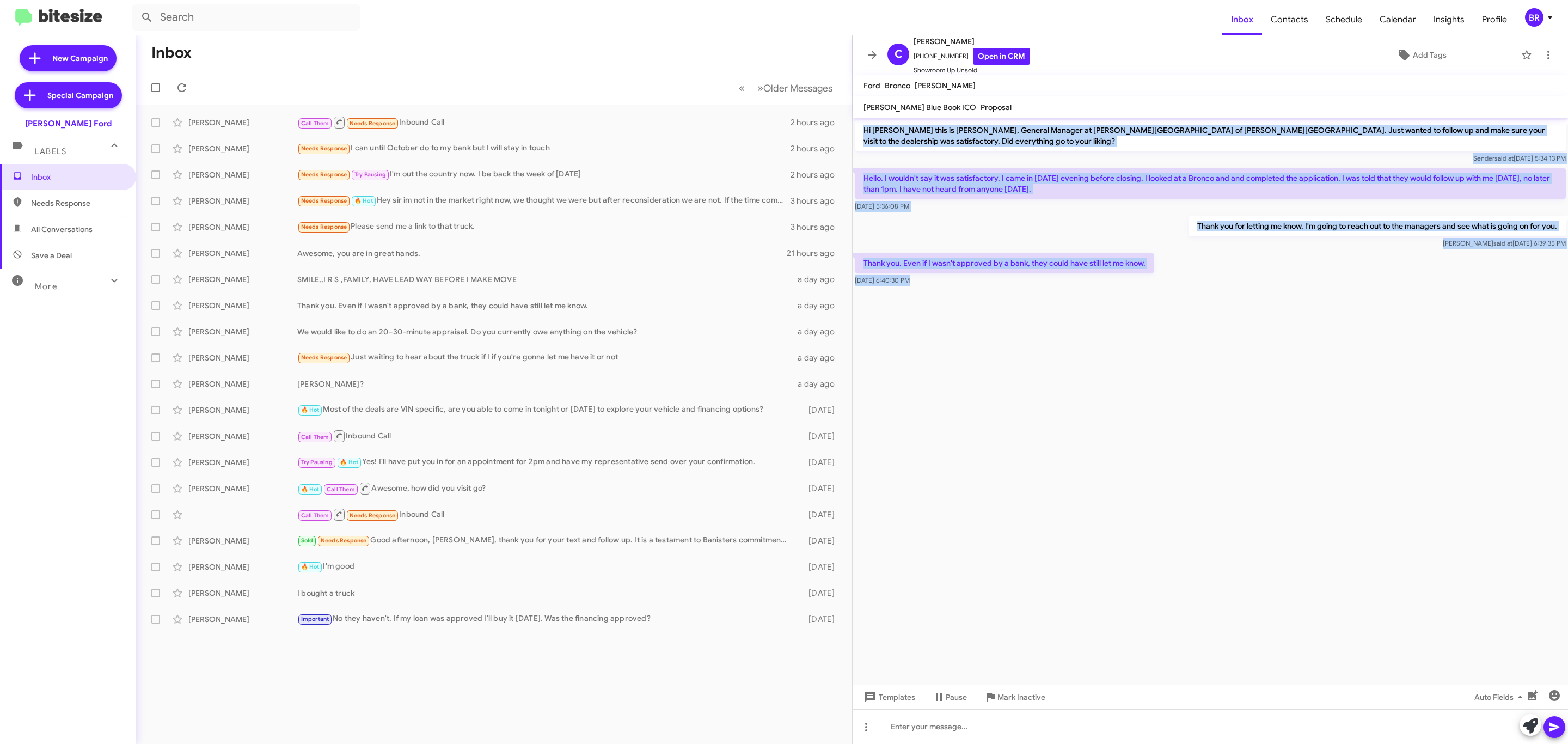
drag, startPoint x: 853, startPoint y: 129, endPoint x: 1026, endPoint y: 328, distance: 263.7
click at [1029, 351] on cdk-virtual-scroll-viewport "Hi Constance this is David Cosby, General Manager at Banister Ford of Marlow He…" at bounding box center [1210, 401] width 715 height 567
copy div "Hi Constance this is David Cosby, General Manager at Banister Ford of Marlow He…"
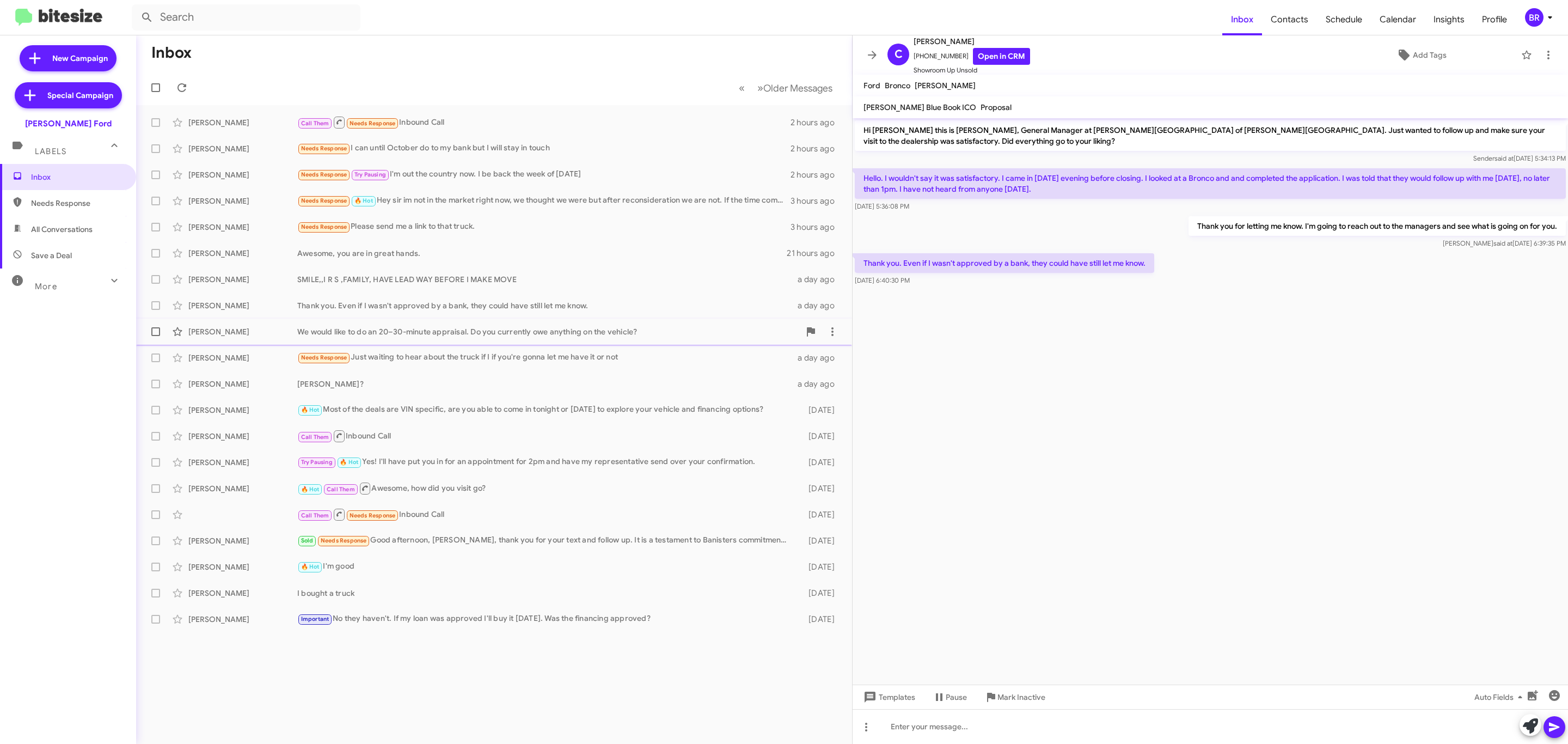
click at [406, 327] on div "We would like to do an 20–30-minute appraisal. Do you currently owe anything on…" at bounding box center [548, 331] width 502 height 11
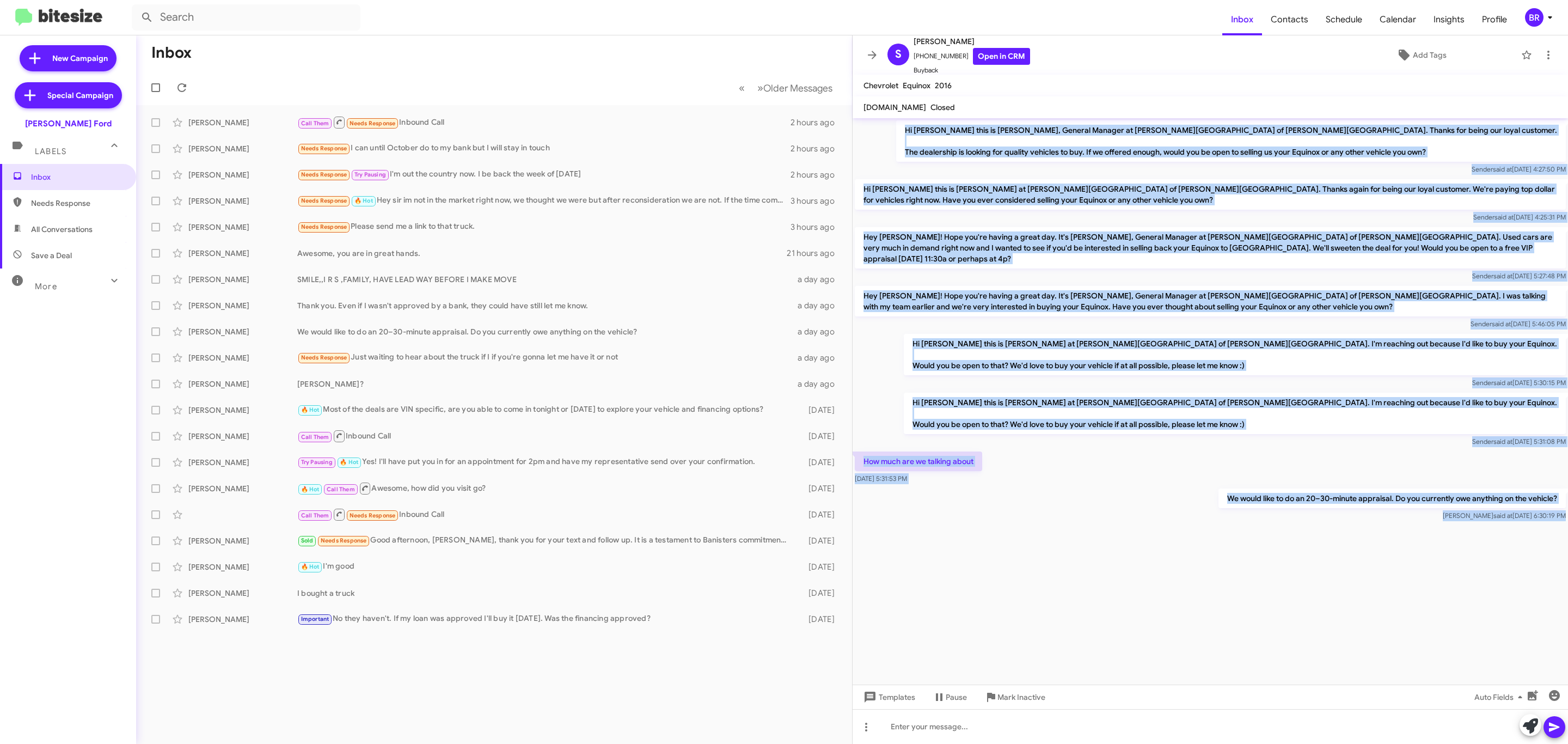
drag, startPoint x: 938, startPoint y: 125, endPoint x: 1328, endPoint y: 597, distance: 612.3
click at [1328, 597] on cdk-virtual-scroll-viewport "Hi Suzie this is Mel Worsham, General Manager at Banister Ford of Marlow Height…" at bounding box center [1210, 401] width 715 height 567
copy div "Hi Suzie this is Mel Worsham, General Manager at Banister Ford of Marlow Height…"
click at [992, 51] on link "Open in CRM" at bounding box center [1001, 56] width 57 height 17
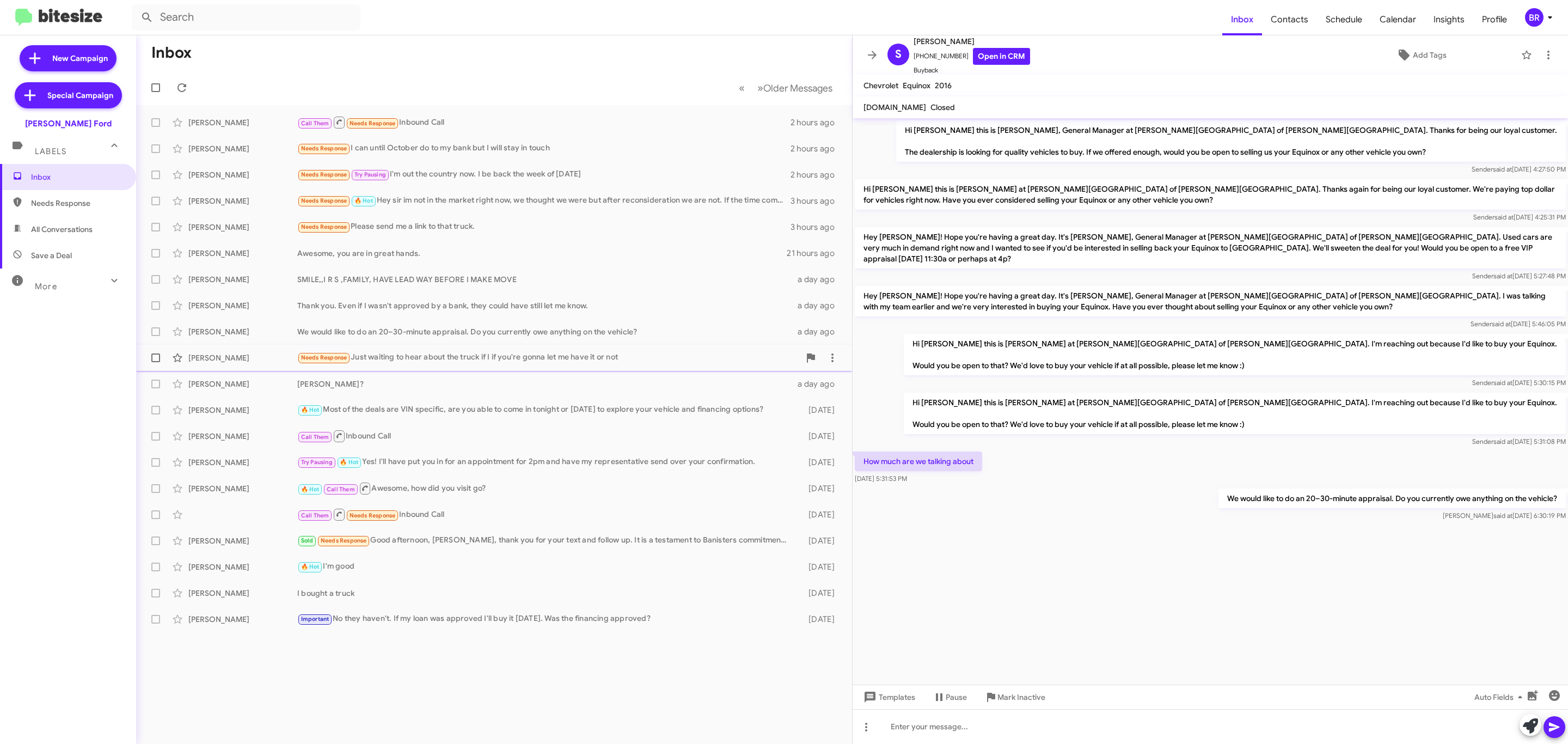
click at [505, 355] on div "Needs Response Just waiting to hear about the truck if I if you're gonna let me…" at bounding box center [548, 357] width 502 height 13
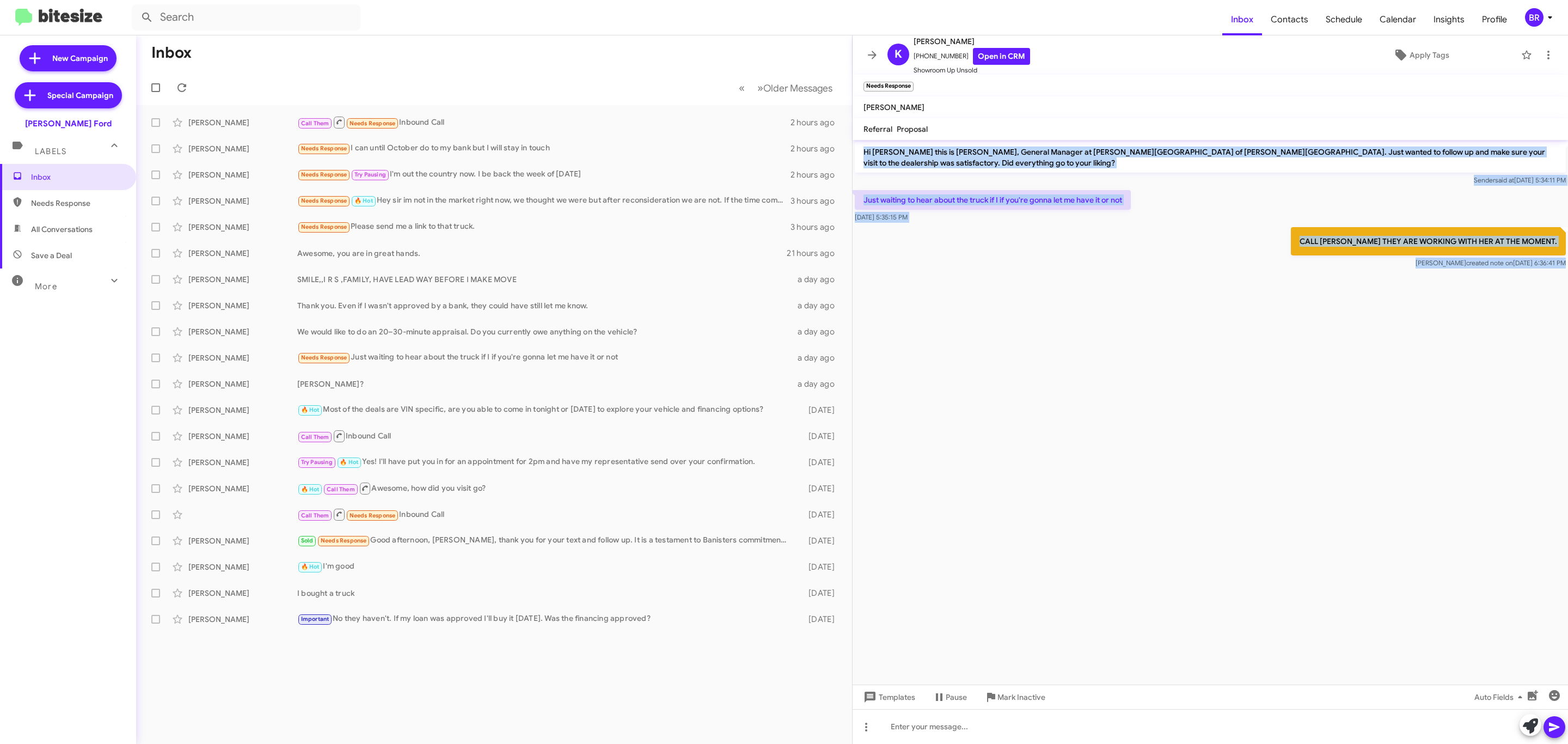
drag, startPoint x: 859, startPoint y: 150, endPoint x: 1477, endPoint y: 326, distance: 642.6
click at [1496, 341] on cdk-virtual-scroll-viewport "Hi Kathleen this is David Cosby, General Manager at Banister Ford of Marlow Hei…" at bounding box center [1210, 413] width 715 height 545
copy div "Hi Kathleen this is David Cosby, General Manager at Banister Ford of Marlow Hei…"
click at [992, 53] on link "Open in CRM" at bounding box center [1001, 56] width 57 height 17
click at [428, 376] on div "Rigo Ruano Rigo? a day ago" at bounding box center [493, 384] width 698 height 22
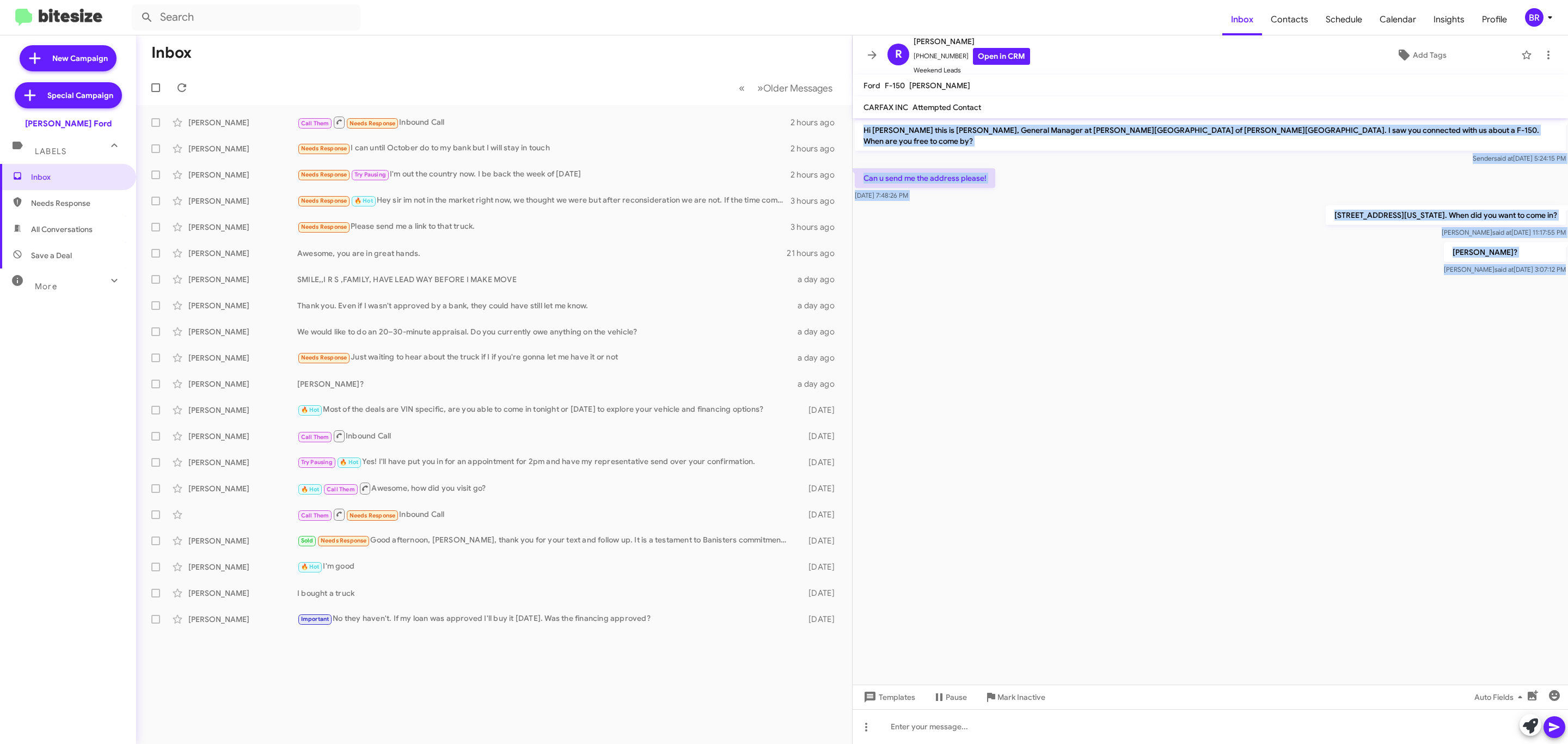
drag, startPoint x: 913, startPoint y: 121, endPoint x: 1377, endPoint y: 352, distance: 518.3
click at [1383, 359] on cdk-virtual-scroll-viewport "Hi Rigo this is David Cosby, General Manager at Banister Ford of Marlow Heights…" at bounding box center [1210, 401] width 715 height 567
copy div "Hi Rigo this is David Cosby, General Manager at Banister Ford of Marlow Heights…"
click at [997, 53] on link "Open in CRM" at bounding box center [1001, 56] width 57 height 17
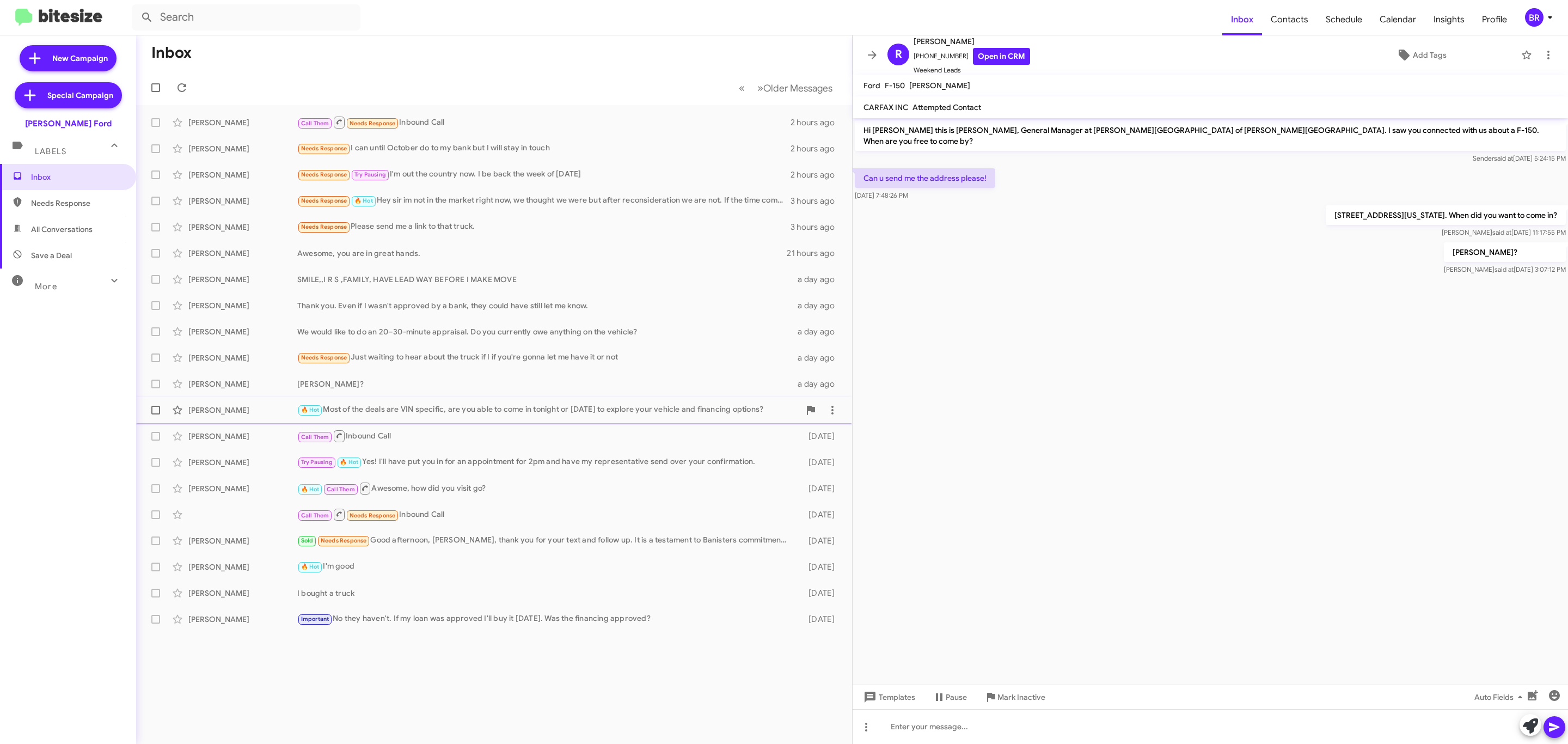
click at [445, 414] on div "🔥 Hot Most of the deals are VIN specific, are you able to come in tonight or to…" at bounding box center [548, 410] width 502 height 13
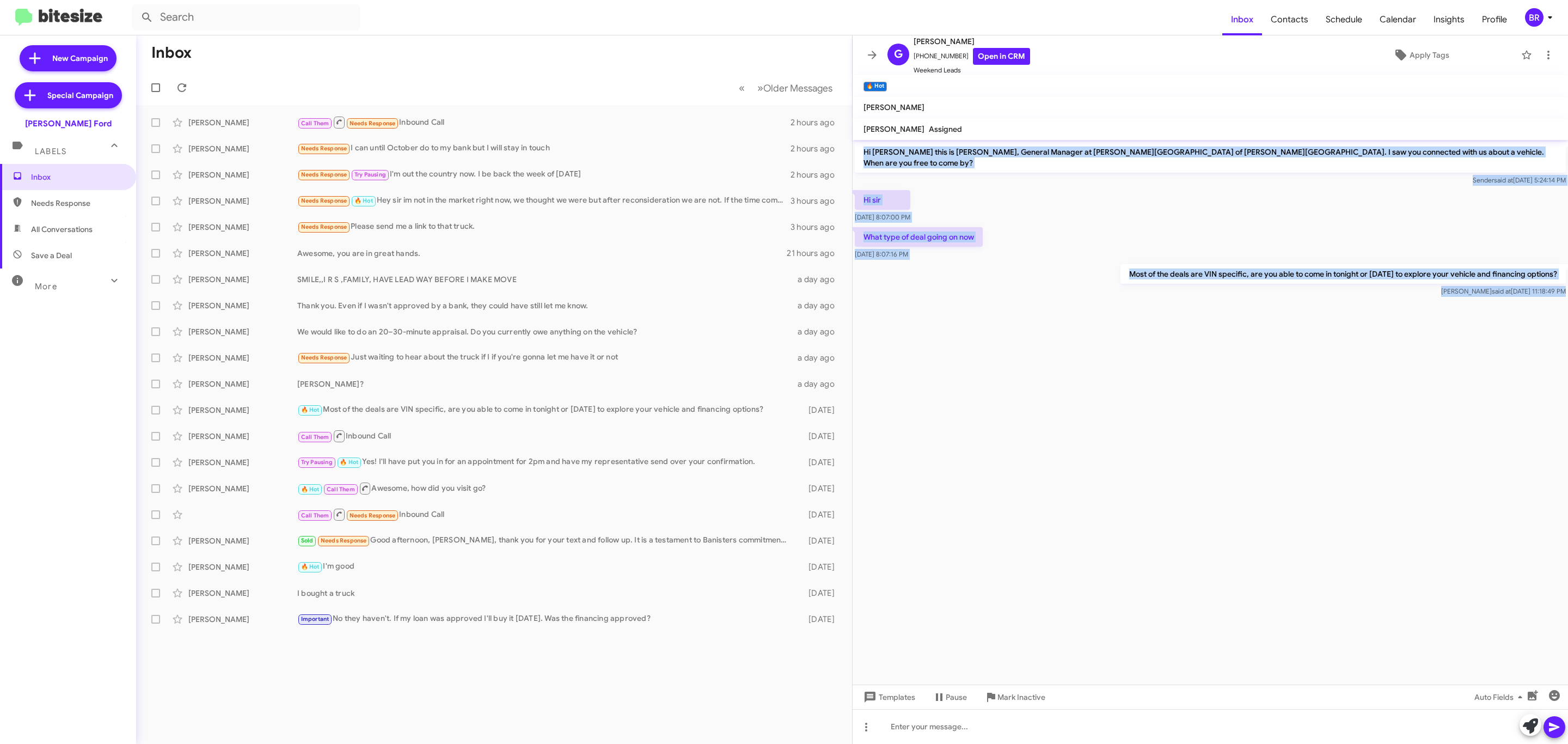
drag, startPoint x: 945, startPoint y: 156, endPoint x: 1415, endPoint y: 397, distance: 528.2
click at [1415, 397] on cdk-virtual-scroll-viewport "Hi Gurbinder this is David Cosby, General Manager at Banister Ford of Marlow He…" at bounding box center [1210, 413] width 715 height 545
copy div "Hi Gurbinder this is David Cosby, General Manager at Banister Ford of Marlow He…"
click at [980, 59] on link "Open in CRM" at bounding box center [1001, 56] width 57 height 17
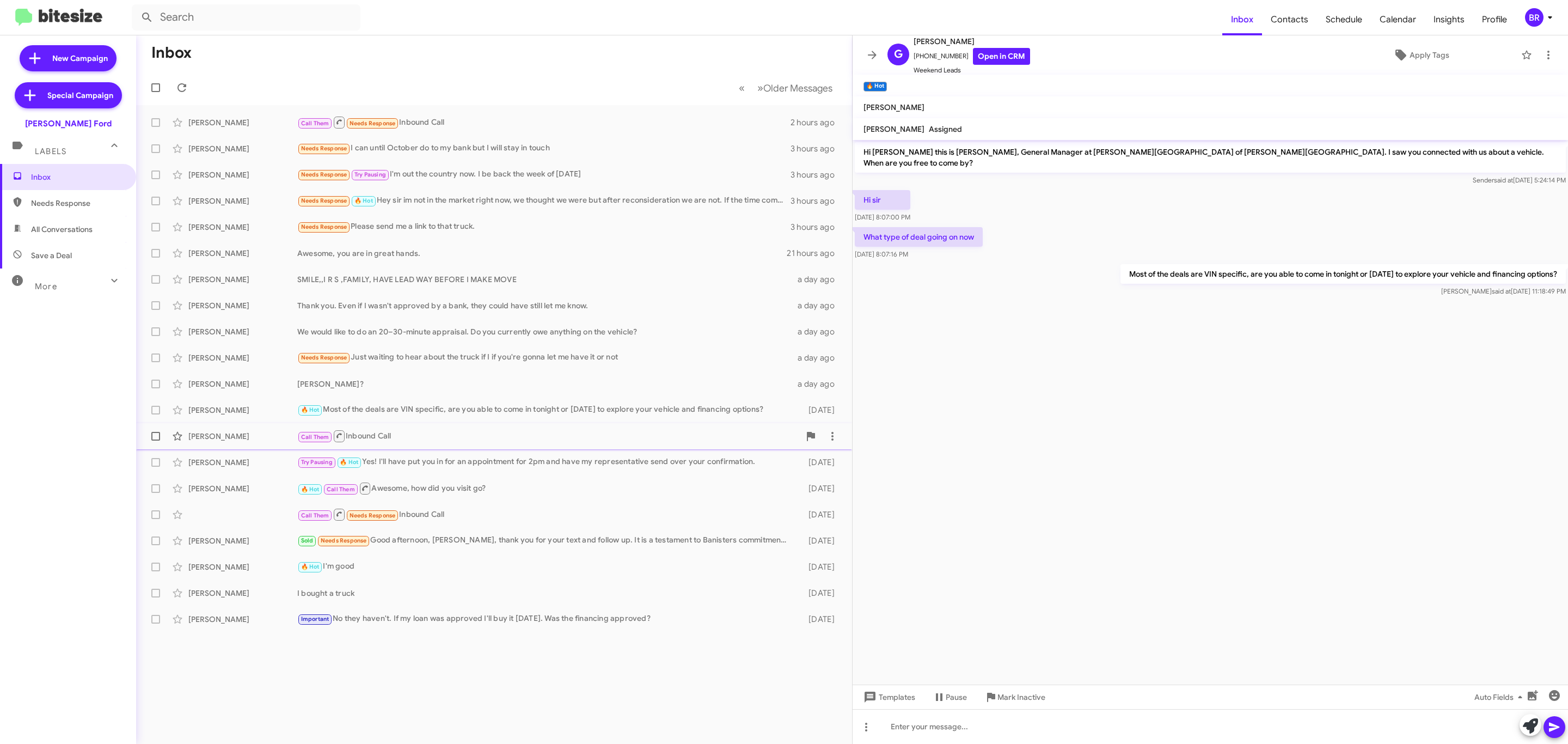
click at [454, 440] on div "Call Them Inbound Call" at bounding box center [548, 436] width 502 height 13
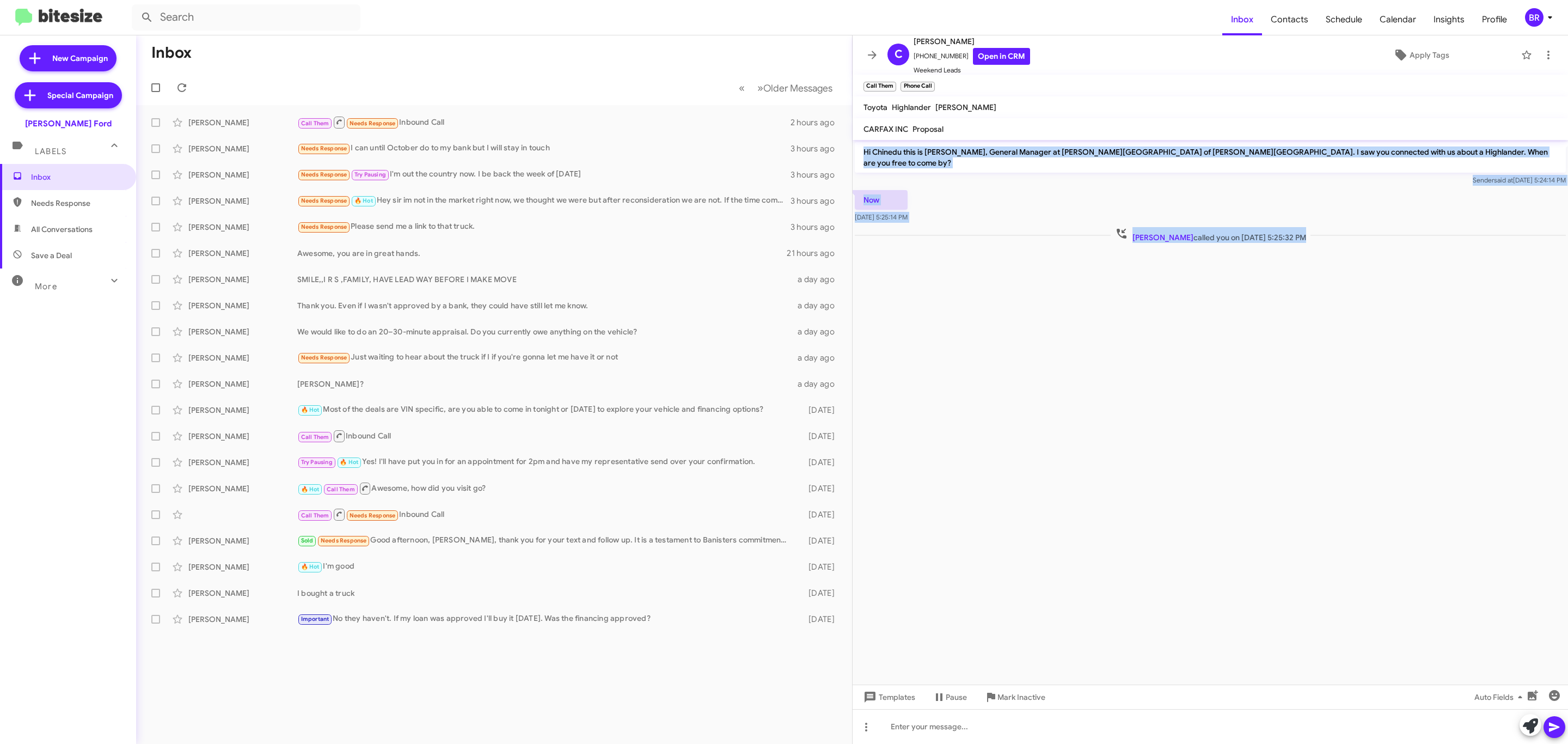
drag, startPoint x: 942, startPoint y: 143, endPoint x: 1372, endPoint y: 322, distance: 465.8
click at [1372, 322] on cdk-virtual-scroll-viewport "Hi Chinedu this is David Cosby, General Manager at Banister Ford of Marlow Heig…" at bounding box center [1210, 413] width 715 height 545
click at [986, 56] on link "Open in CRM" at bounding box center [1001, 56] width 57 height 17
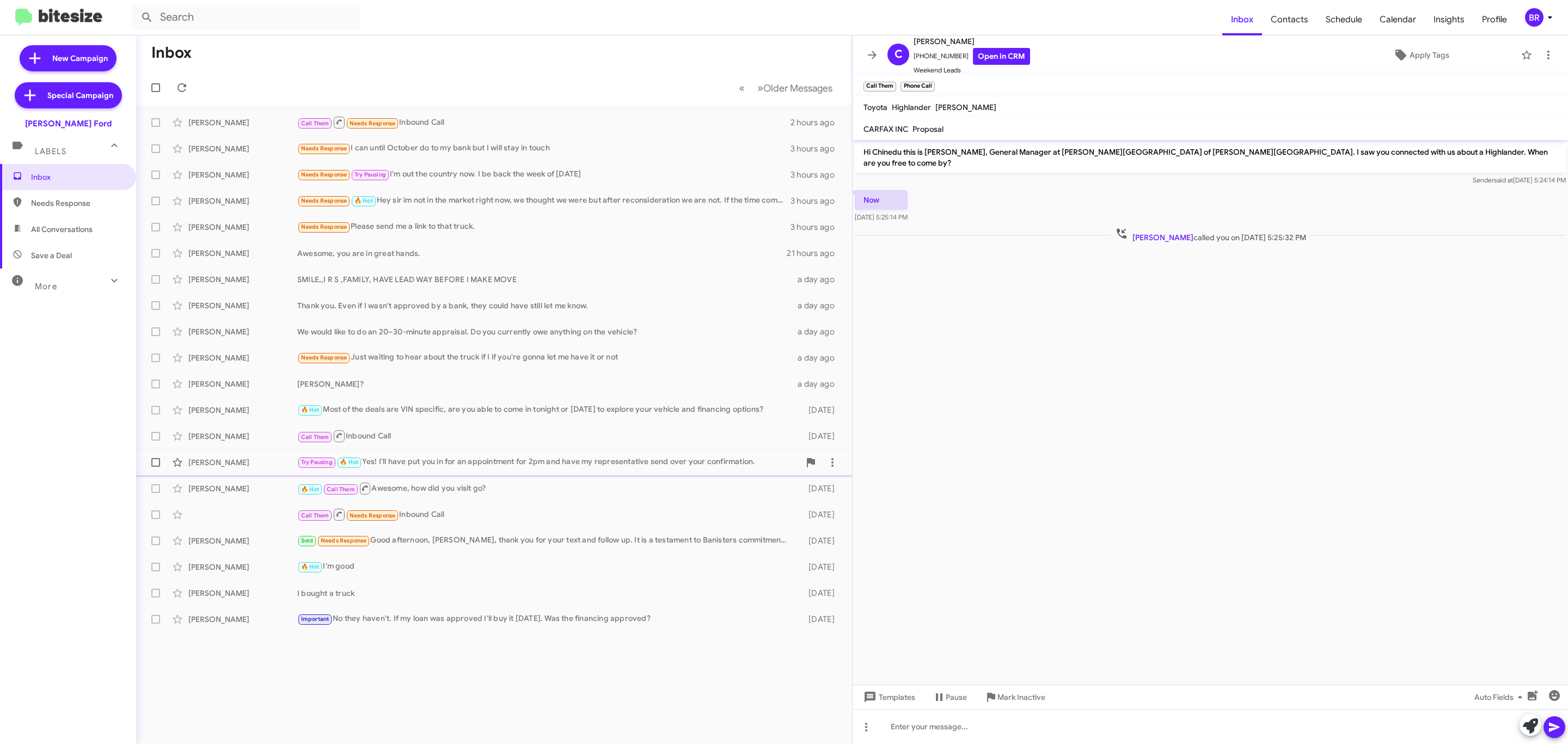
click at [424, 461] on div "Try Pausing 🔥 Hot Yes! I'll have put you in for an appointment for 2pm and have…" at bounding box center [548, 462] width 502 height 13
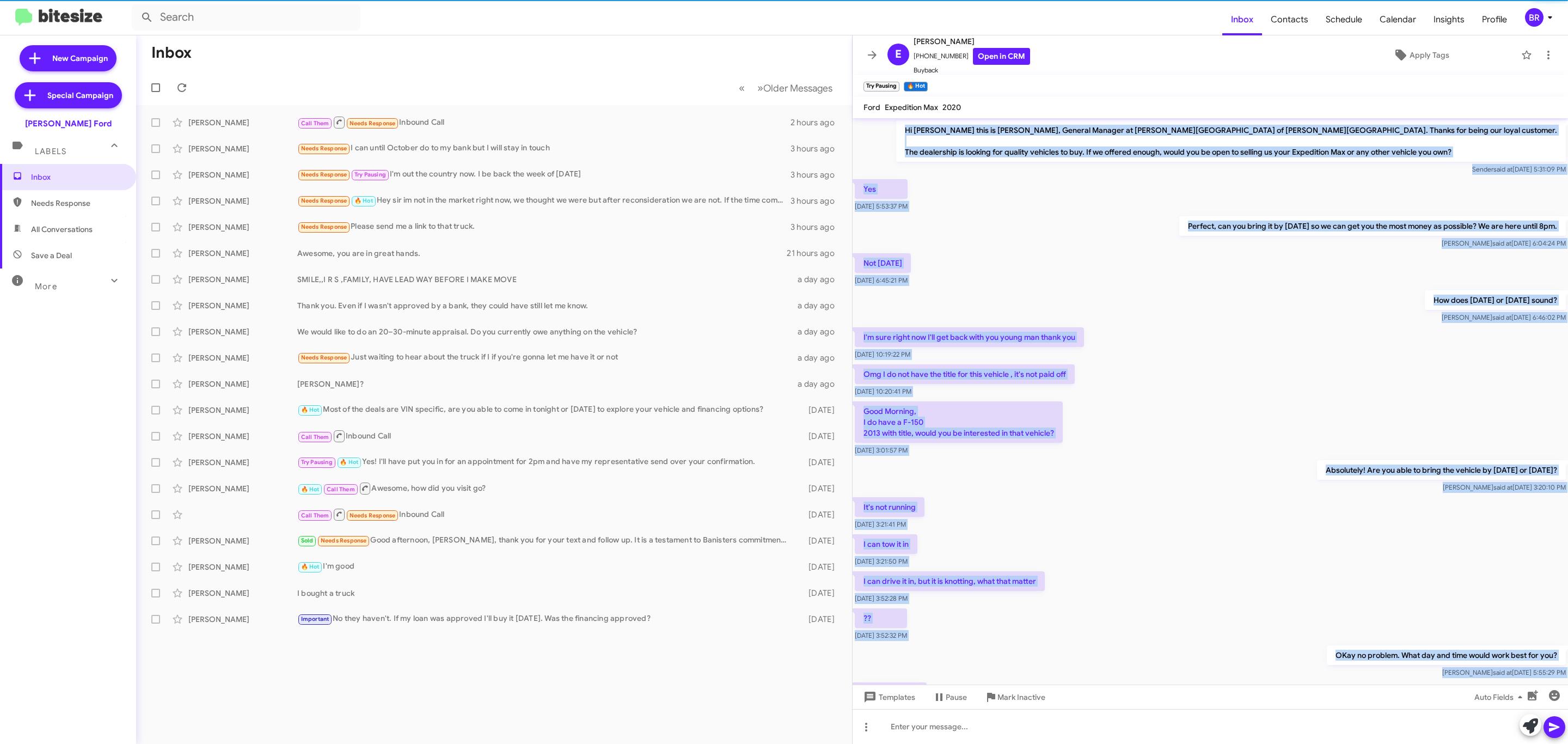
scroll to position [123, 0]
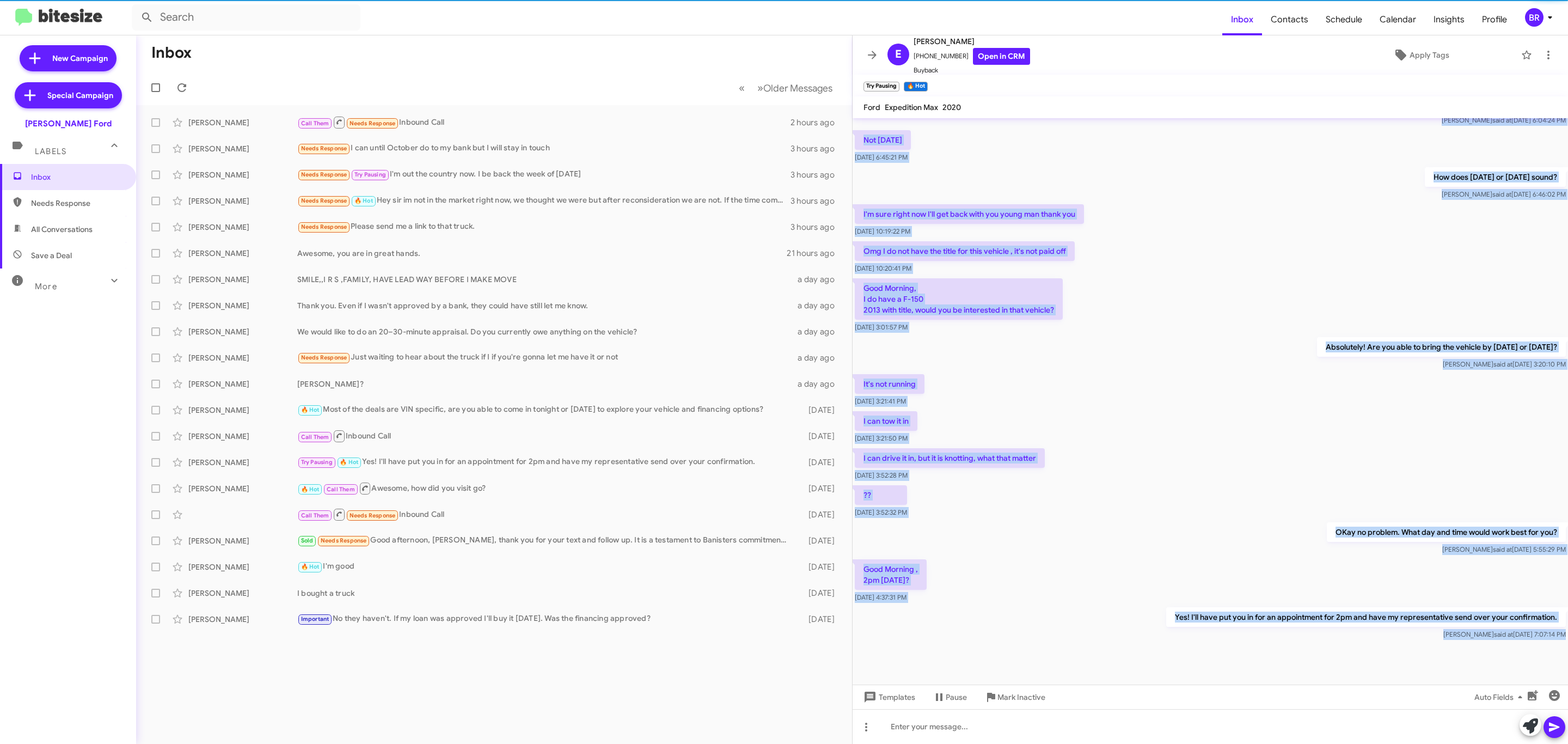
drag, startPoint x: 922, startPoint y: 128, endPoint x: 1532, endPoint y: 660, distance: 809.4
click at [1532, 660] on cdk-virtual-scroll-viewport "Hi Ellen this is David Cosby, General Manager at Banister Ford of Marlow Height…" at bounding box center [1210, 401] width 715 height 567
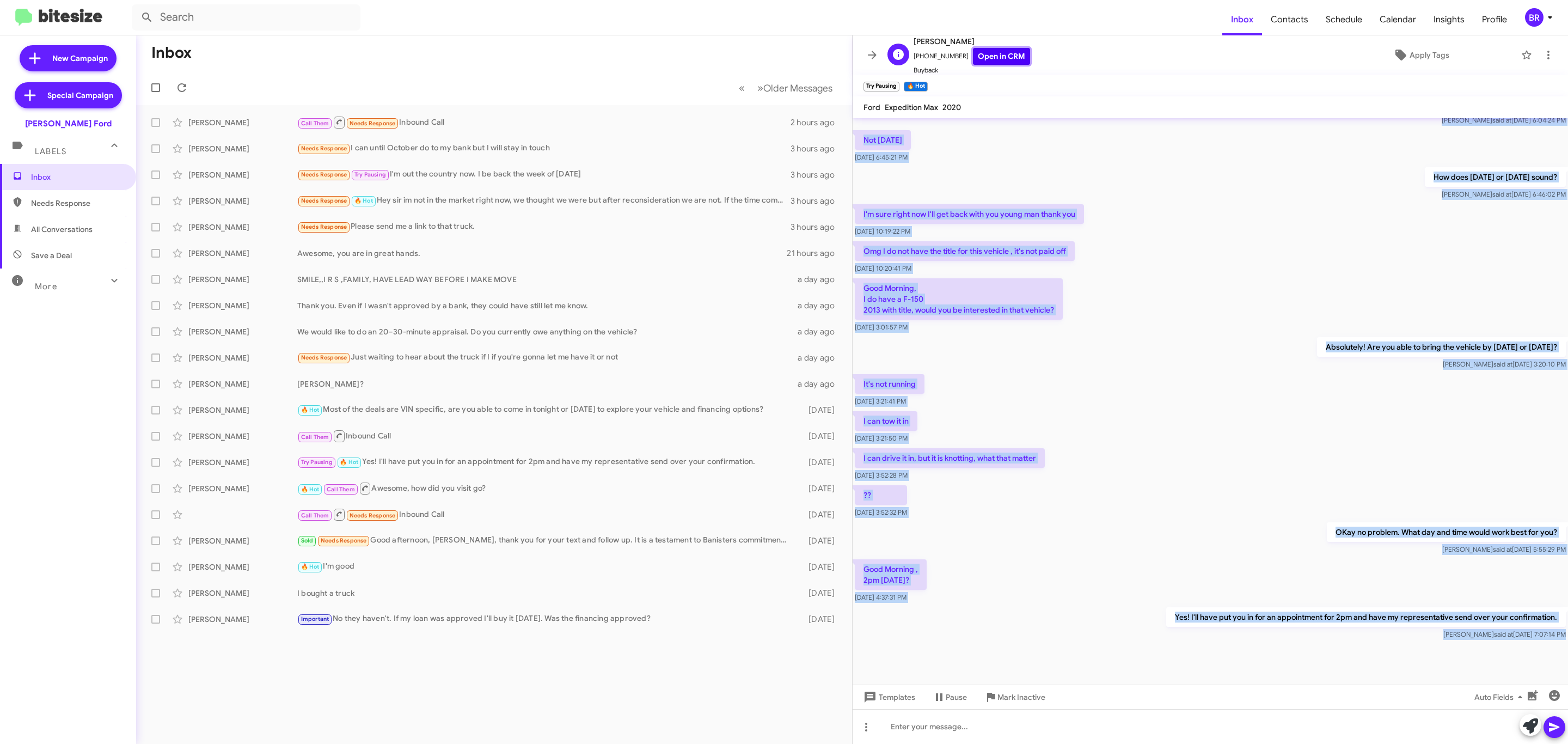
click at [983, 59] on link "Open in CRM" at bounding box center [1001, 56] width 57 height 17
click at [255, 480] on div "Shayla Farrow 🔥 Hot Call Them Awesome, how did you visit go? 4 days ago" at bounding box center [493, 488] width 698 height 22
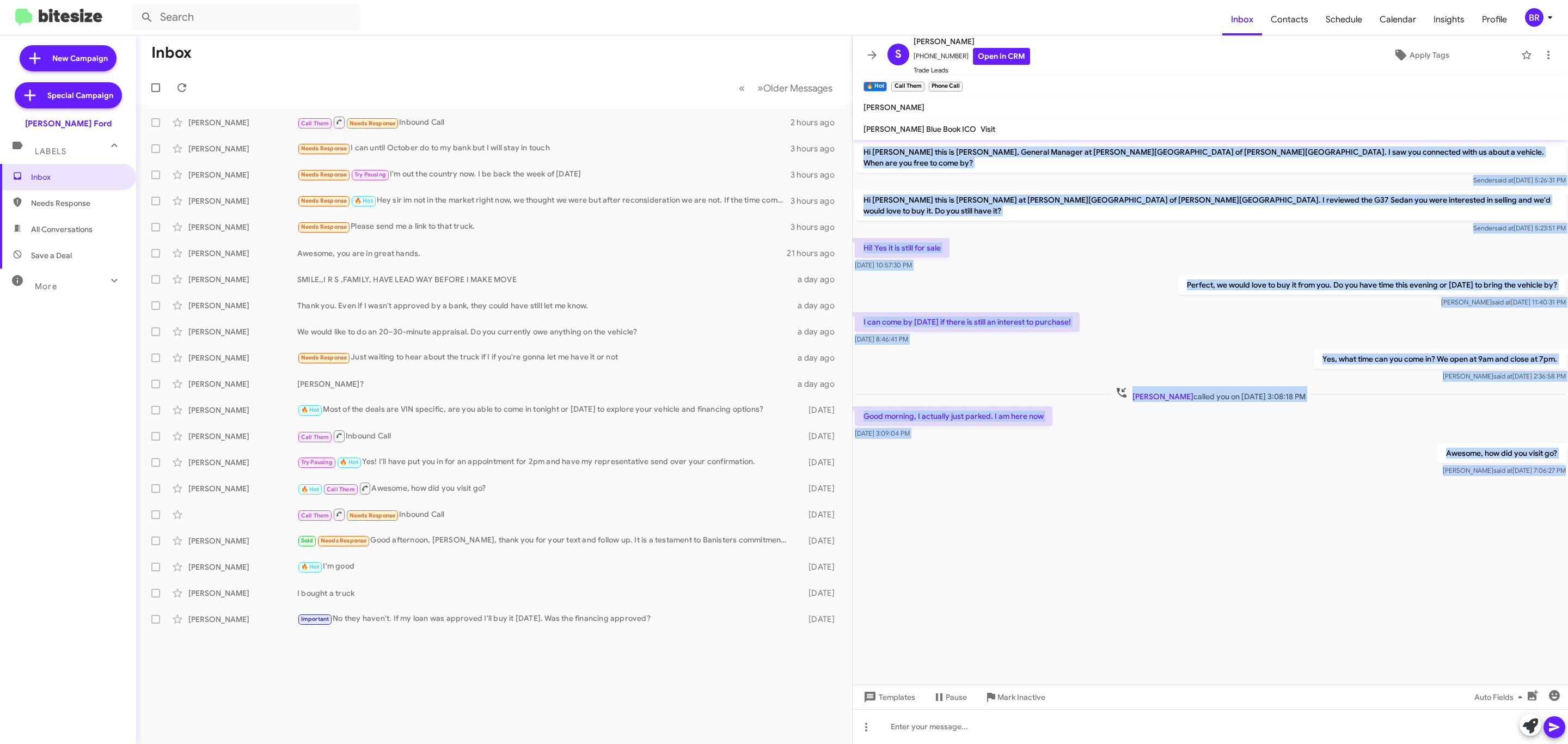
drag, startPoint x: 944, startPoint y: 143, endPoint x: 1516, endPoint y: 538, distance: 695.1
click at [1516, 538] on cdk-virtual-scroll-viewport "Hi Shayla this is David Cosby, General Manager at Banister Ford of Marlow Heigh…" at bounding box center [1210, 413] width 715 height 545
click at [986, 53] on link "Open in CRM" at bounding box center [1001, 56] width 57 height 17
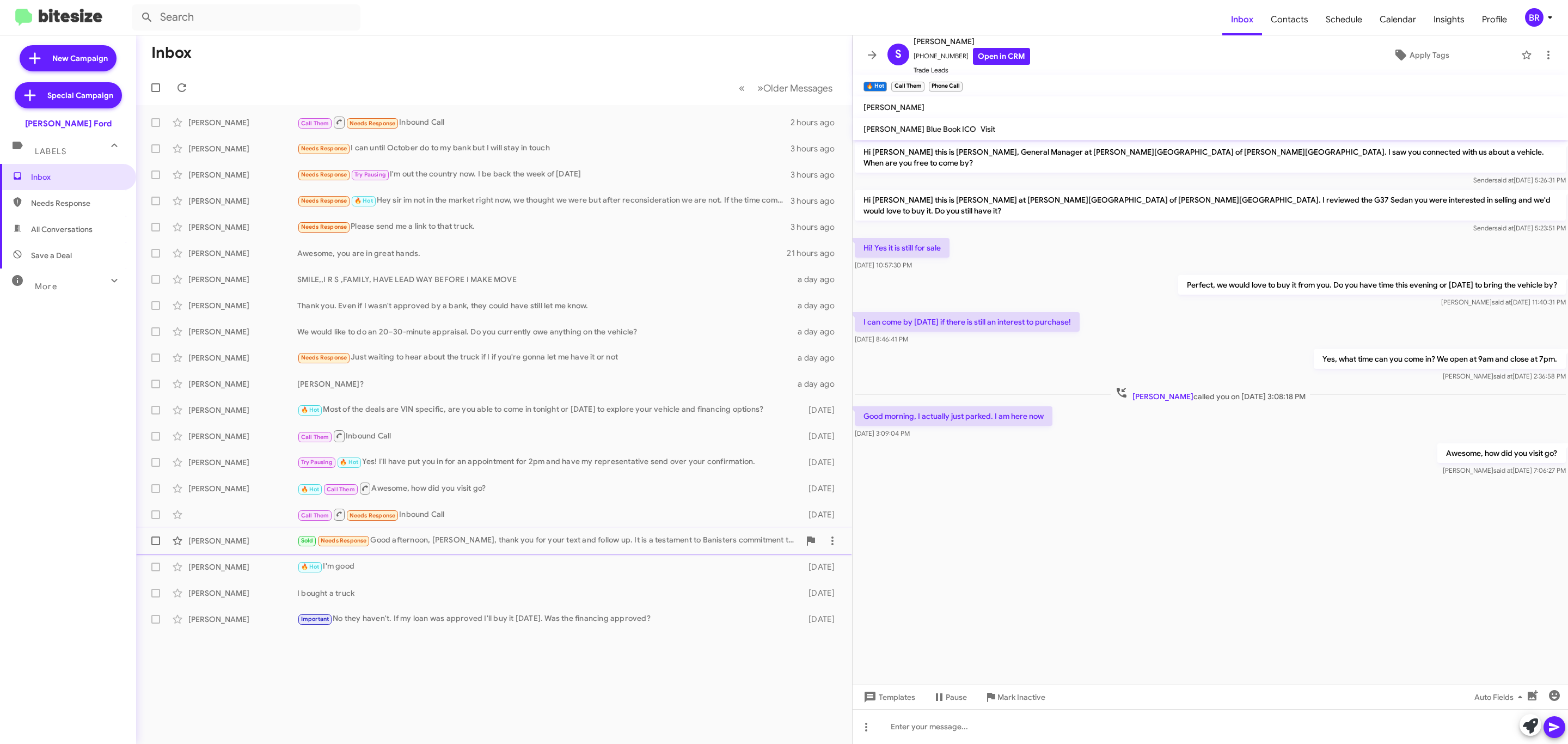
click at [496, 541] on div "Sold Needs Response Good afternoon, David, thank you for your text and follow u…" at bounding box center [548, 541] width 502 height 13
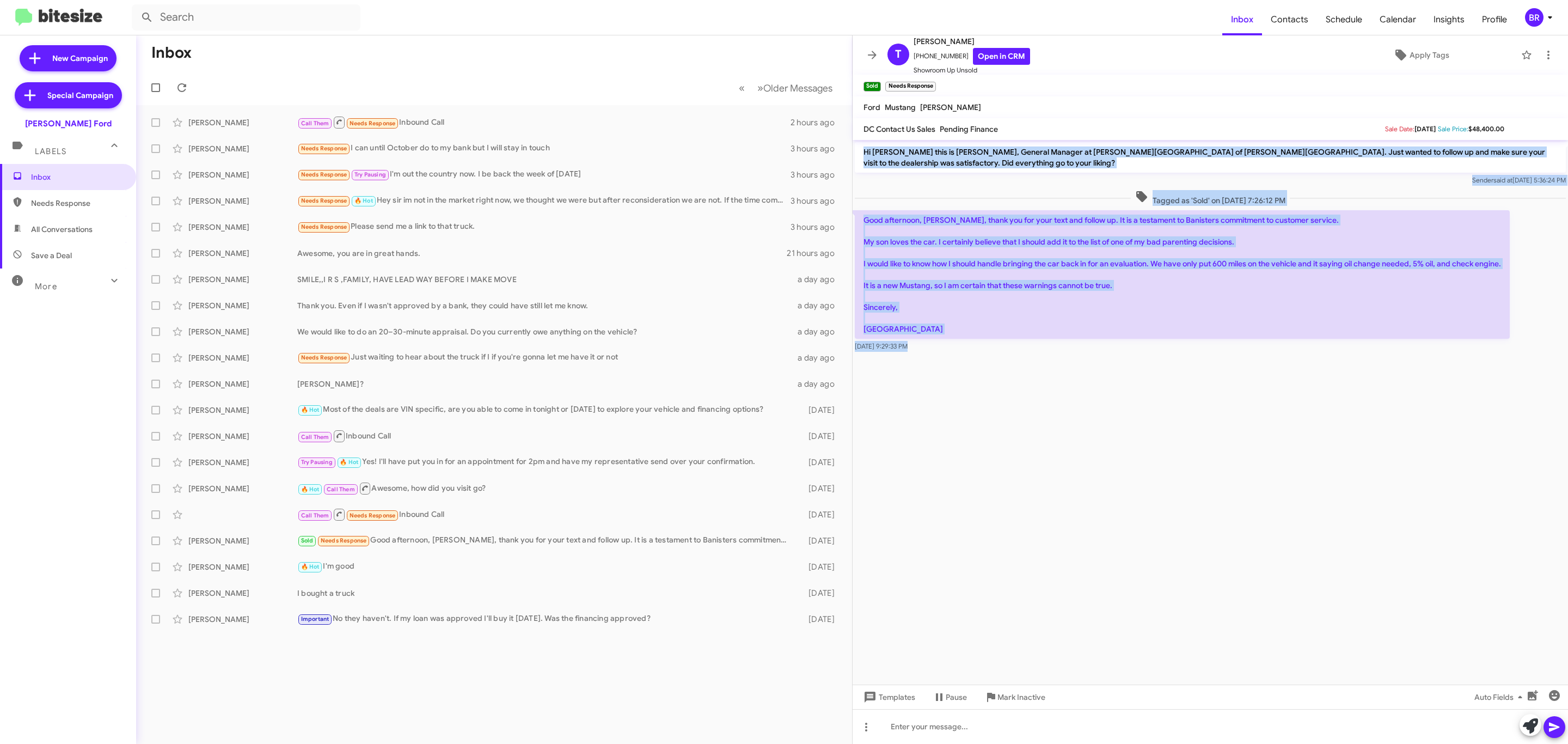
drag, startPoint x: 858, startPoint y: 152, endPoint x: 1099, endPoint y: 466, distance: 395.8
click at [1099, 466] on cdk-virtual-scroll-viewport "Hi Tanya this is David Cosby, General Manager at Banister Ford of Marlow Height…" at bounding box center [1210, 413] width 715 height 545
click at [984, 50] on link "Open in CRM" at bounding box center [1001, 56] width 57 height 17
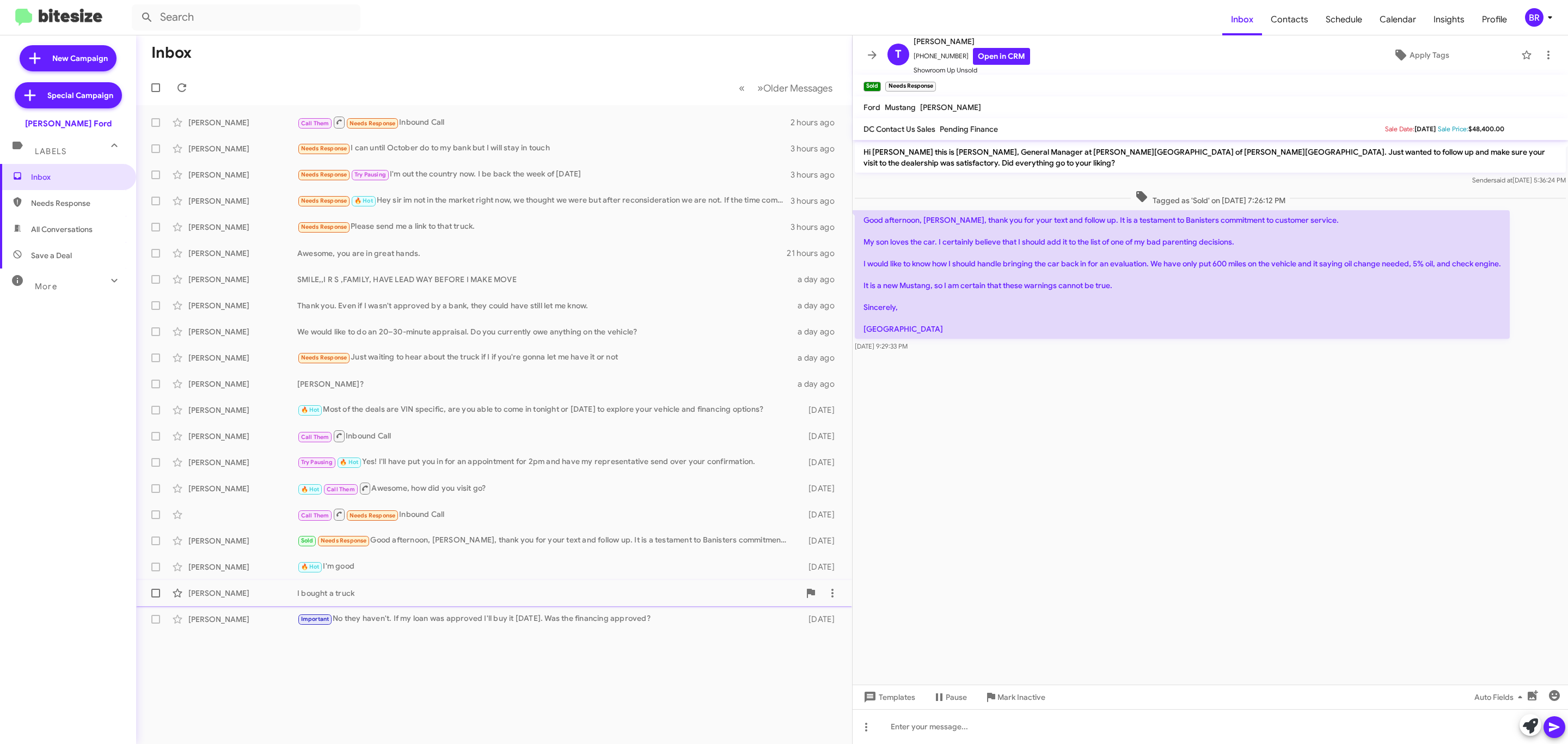
click at [471, 582] on div "Andrew Hood I bought a truck 5 days ago" at bounding box center [493, 593] width 698 height 22
click at [430, 566] on div "🔥 Hot I'm good" at bounding box center [548, 567] width 502 height 13
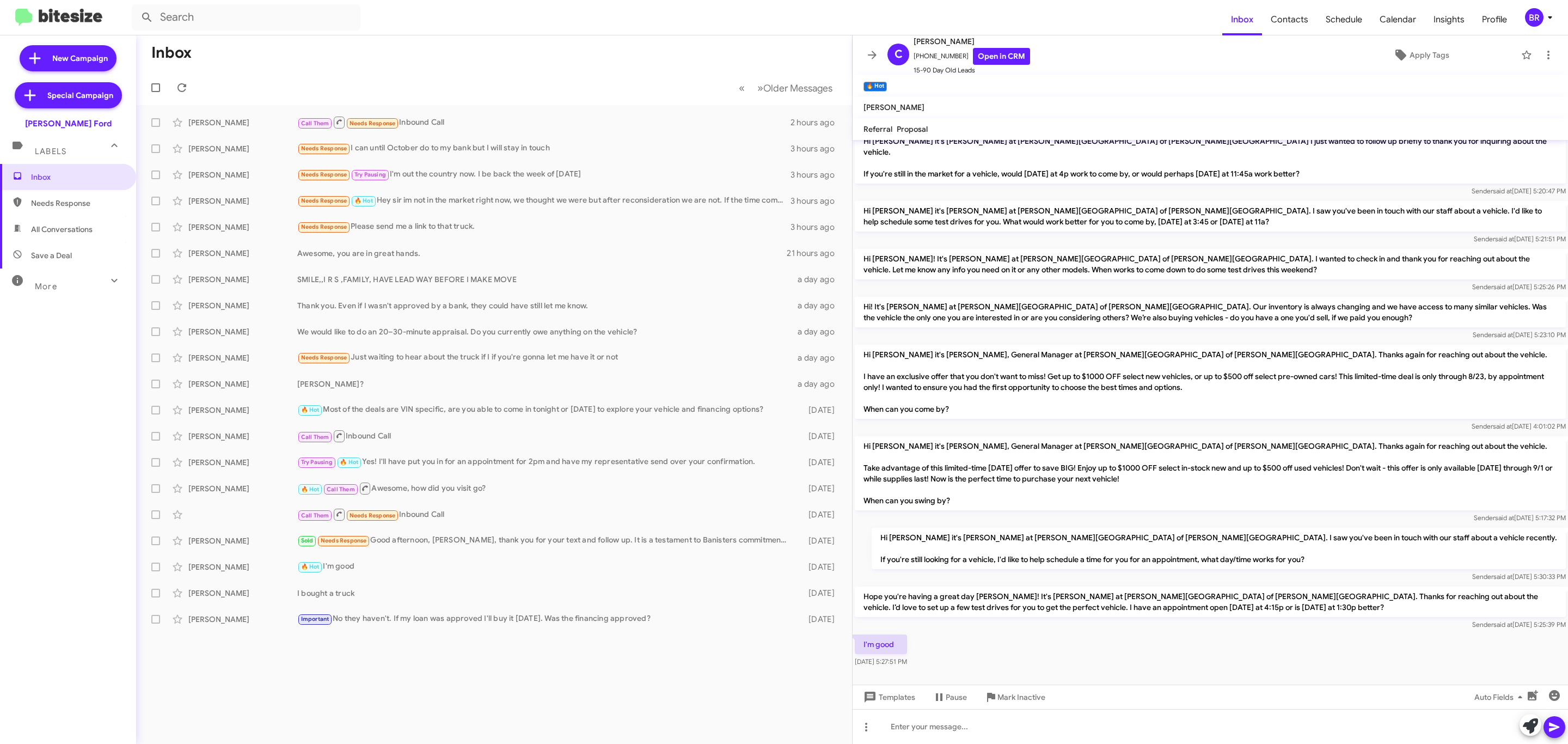
scroll to position [133, 0]
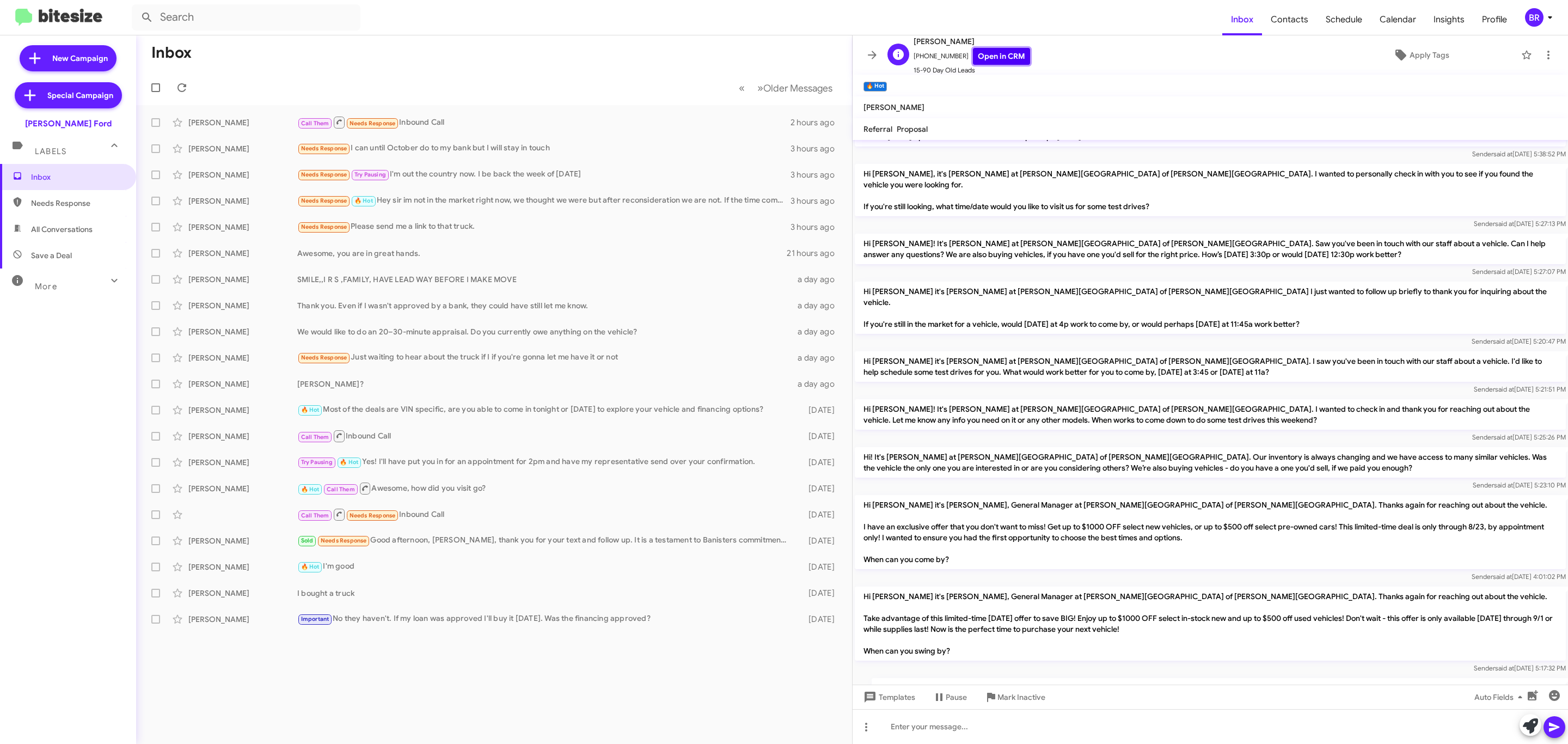
click at [979, 54] on link "Open in CRM" at bounding box center [1001, 56] width 57 height 17
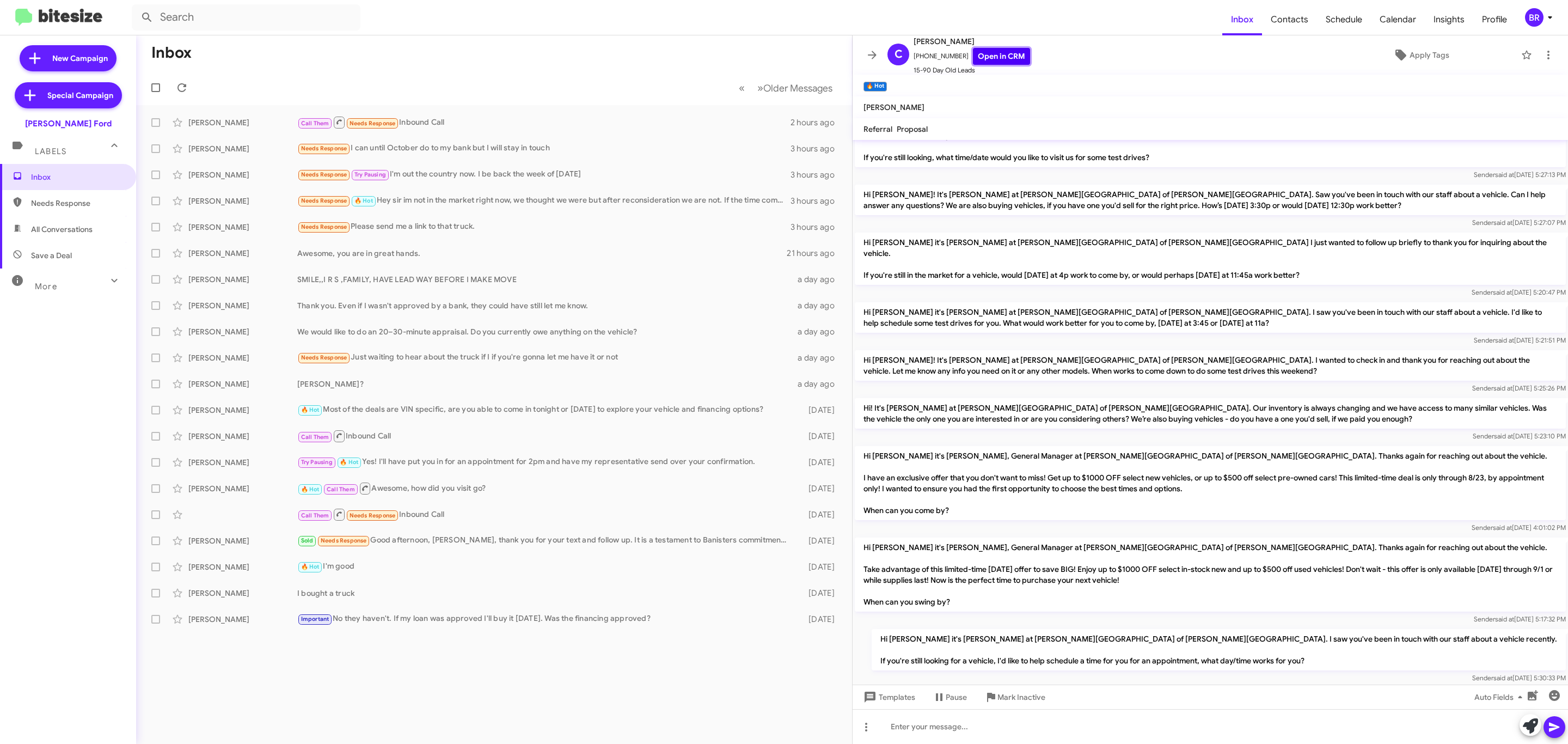
scroll to position [284, 0]
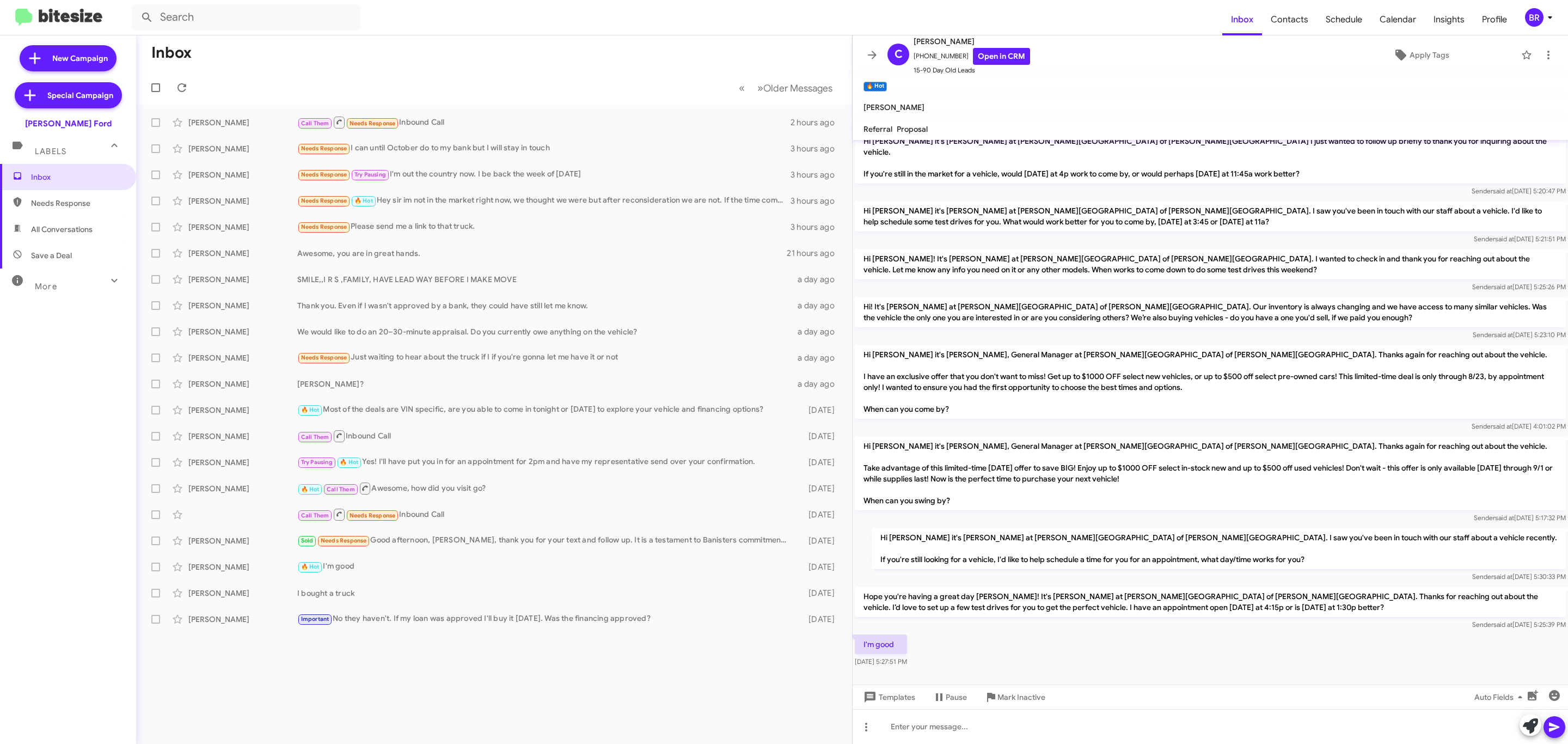
drag, startPoint x: 859, startPoint y: 621, endPoint x: 953, endPoint y: 645, distance: 97.0
click at [953, 645] on div "I'm good Sep 5, 2025, 5:27:51 PM" at bounding box center [1210, 651] width 715 height 37
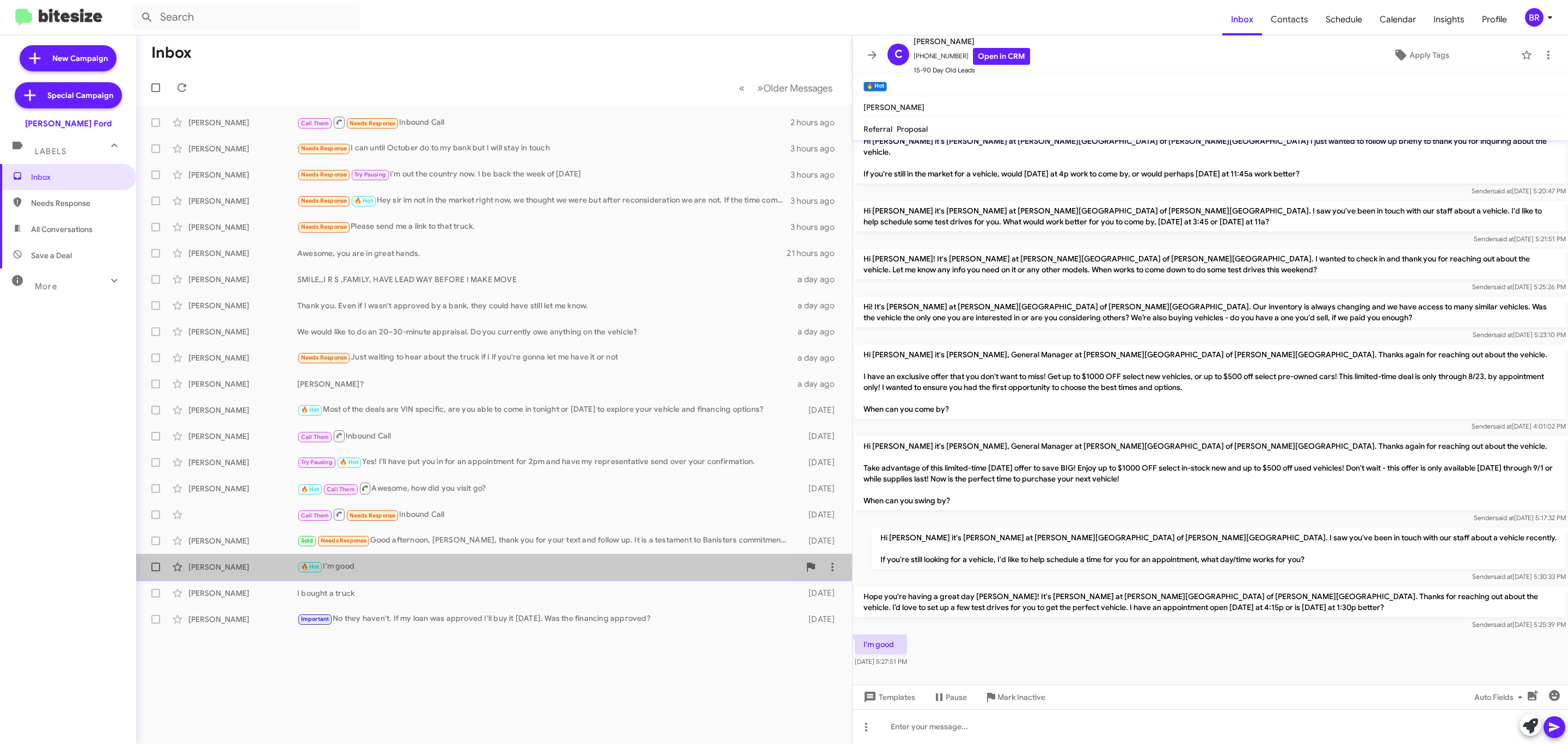
click at [269, 571] on div "Christopher Hall" at bounding box center [243, 567] width 109 height 11
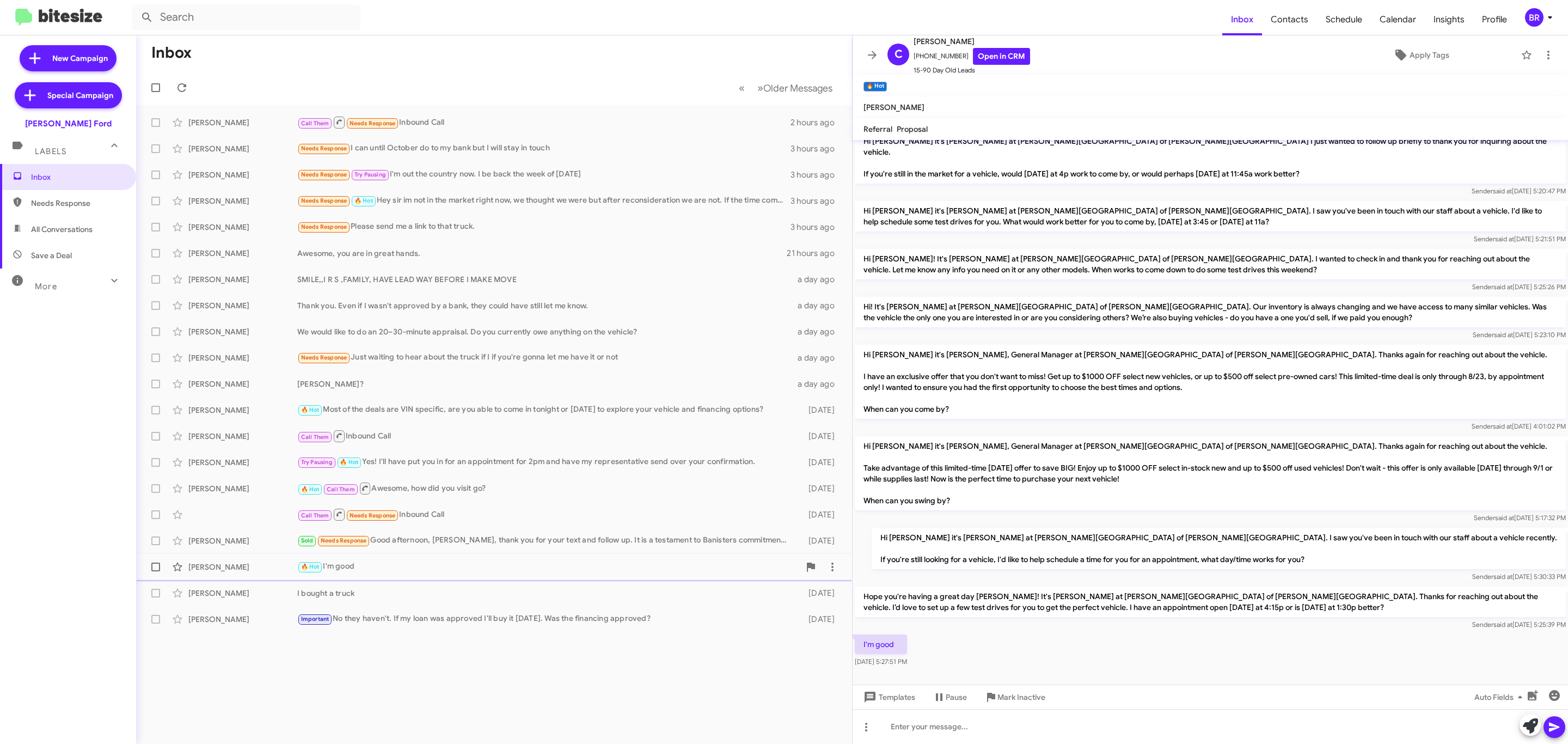
click at [255, 566] on div "Christopher Hall" at bounding box center [243, 567] width 109 height 11
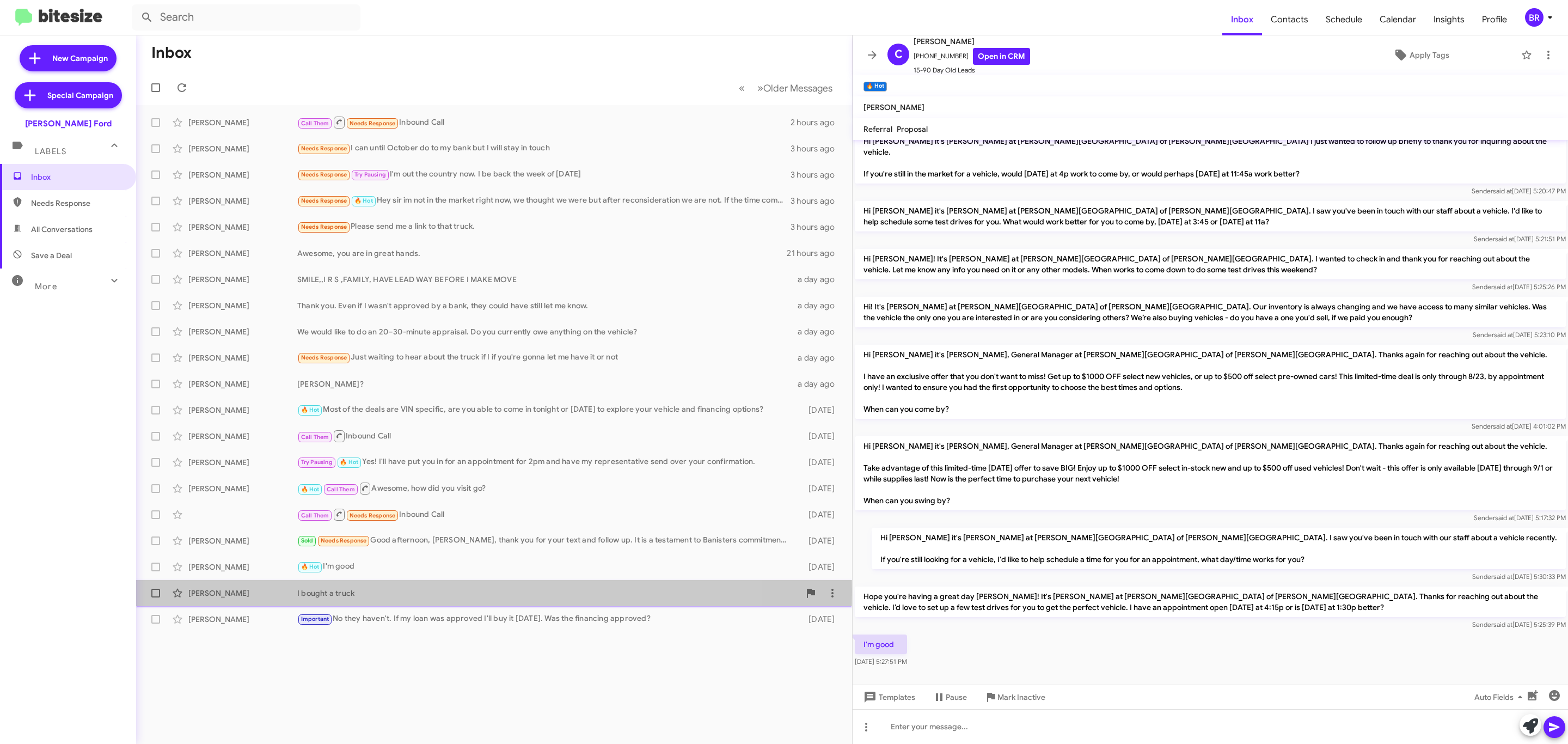
click at [254, 592] on div "Andrew Hood" at bounding box center [243, 593] width 109 height 11
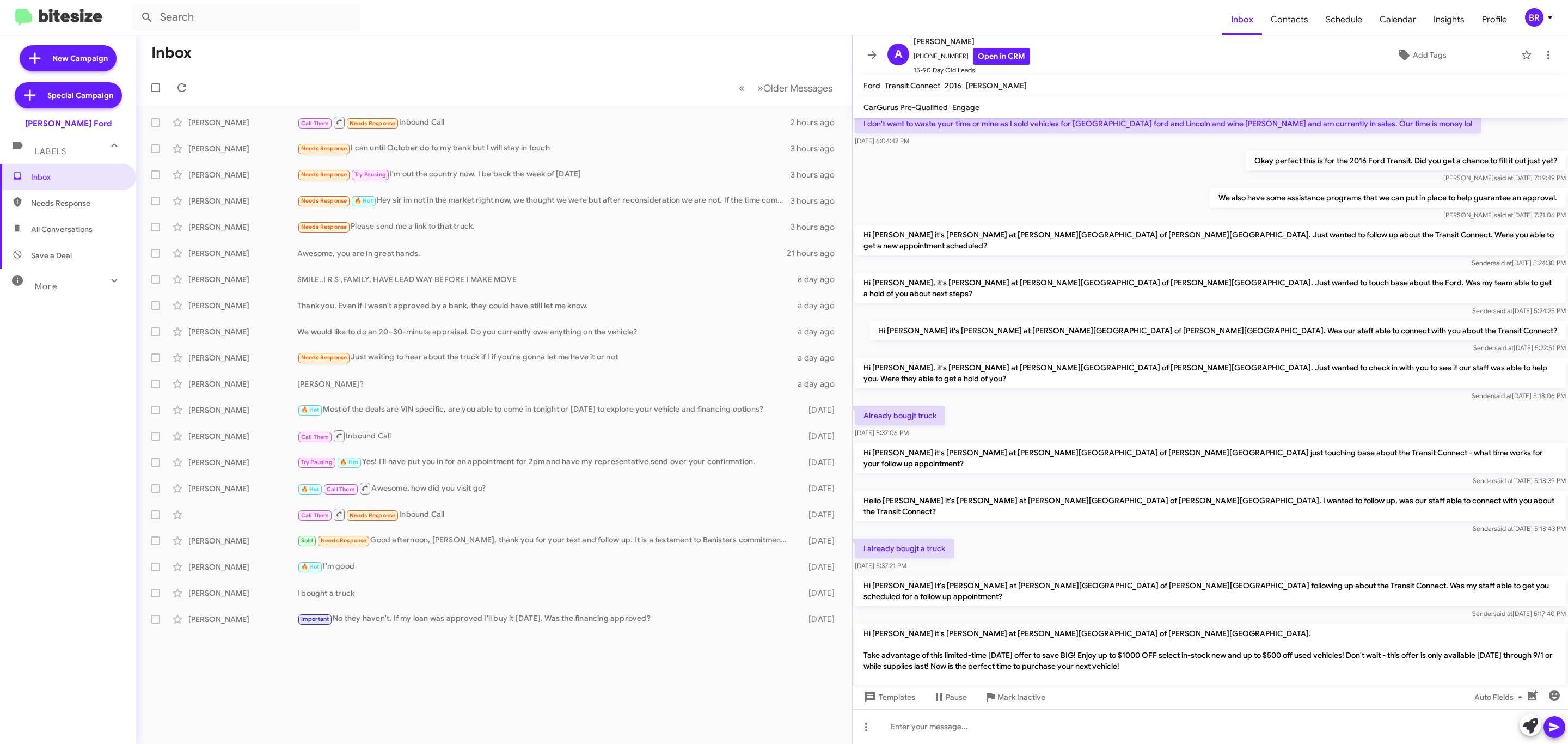
scroll to position [558, 0]
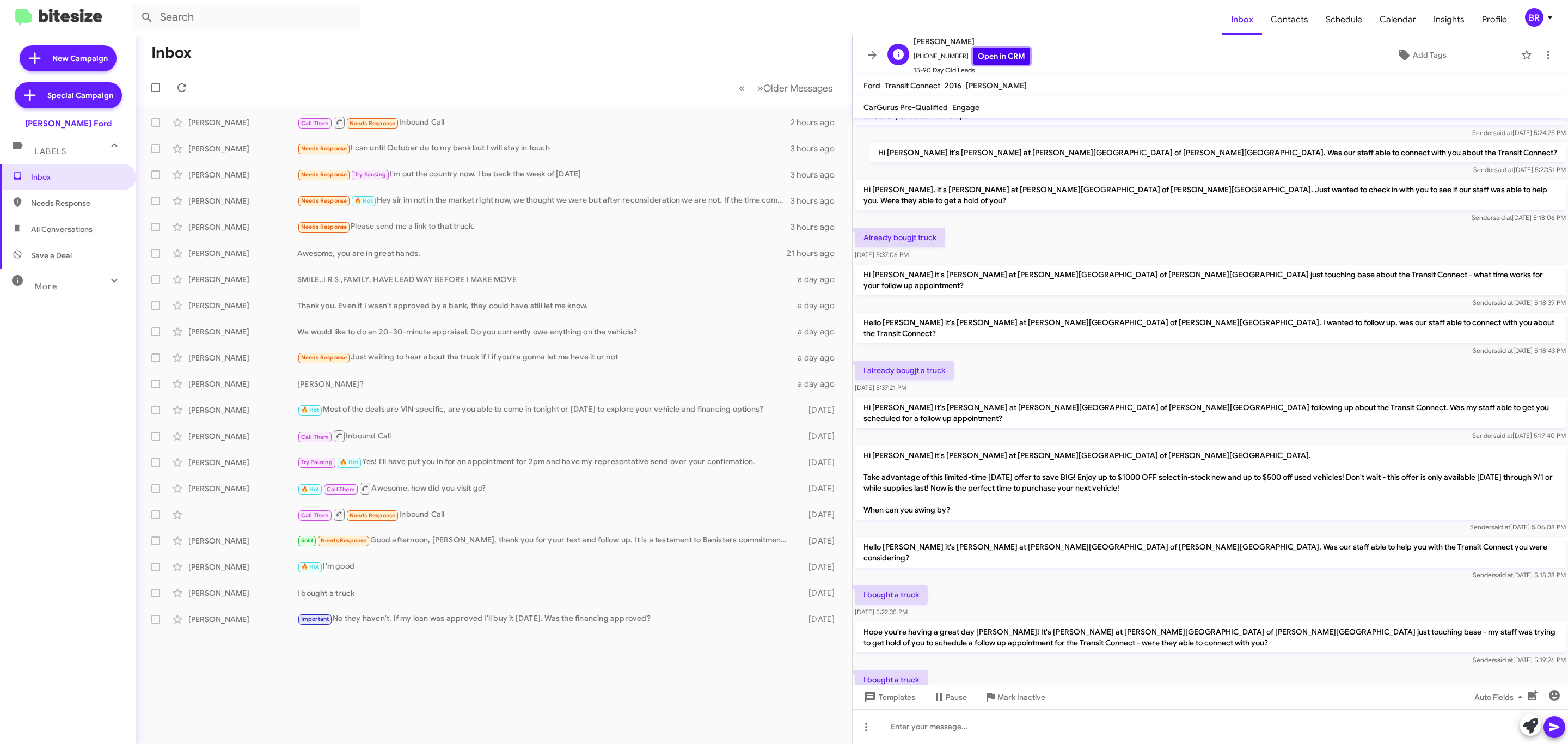
click at [994, 59] on link "Open in CRM" at bounding box center [1001, 56] width 57 height 17
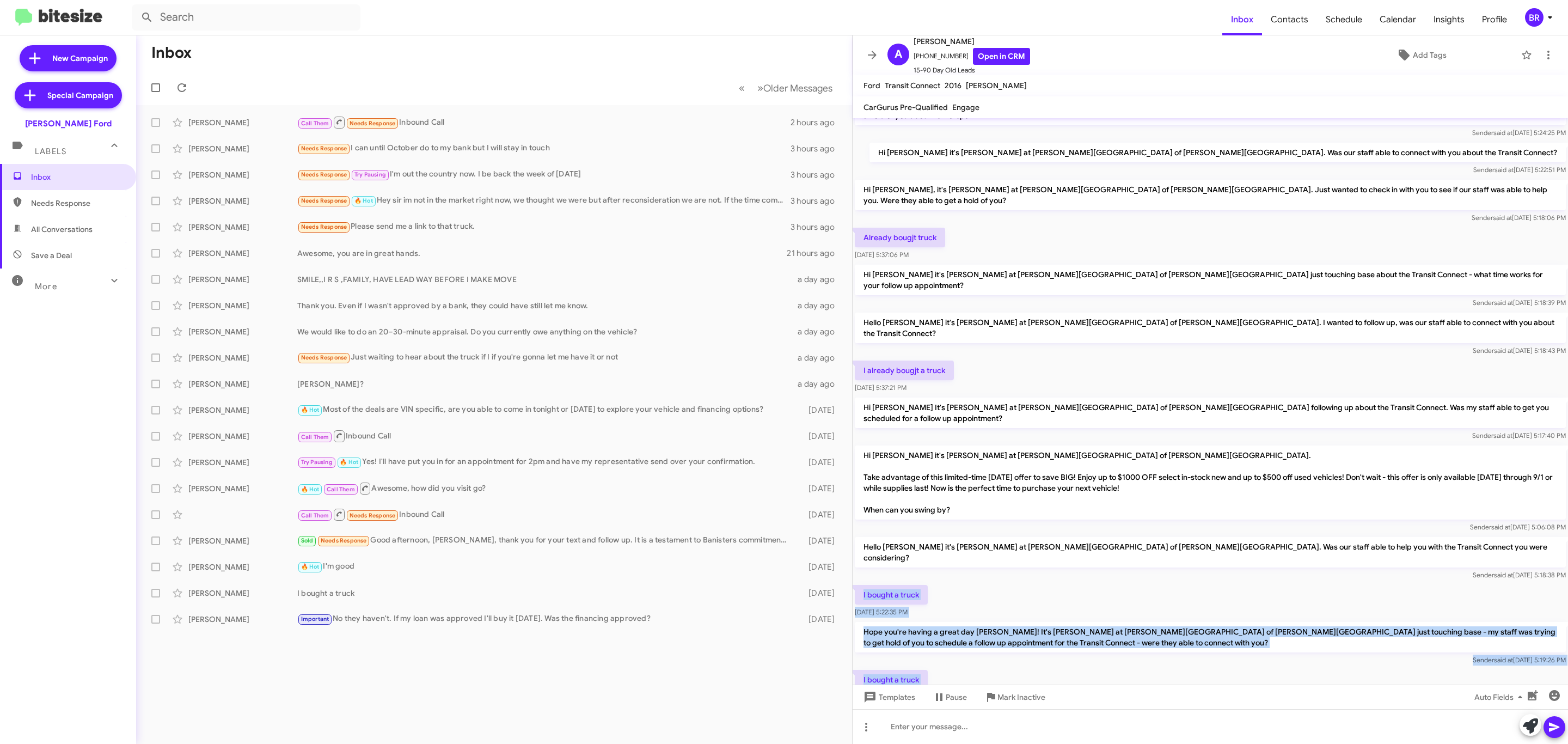
drag, startPoint x: 859, startPoint y: 498, endPoint x: 959, endPoint y: 654, distance: 185.3
click at [960, 656] on cdk-virtual-scroll-viewport "Hi Andrew it's David Cosby, General Manager at Banister Ford of Marlow Heights.…" at bounding box center [1210, 401] width 715 height 567
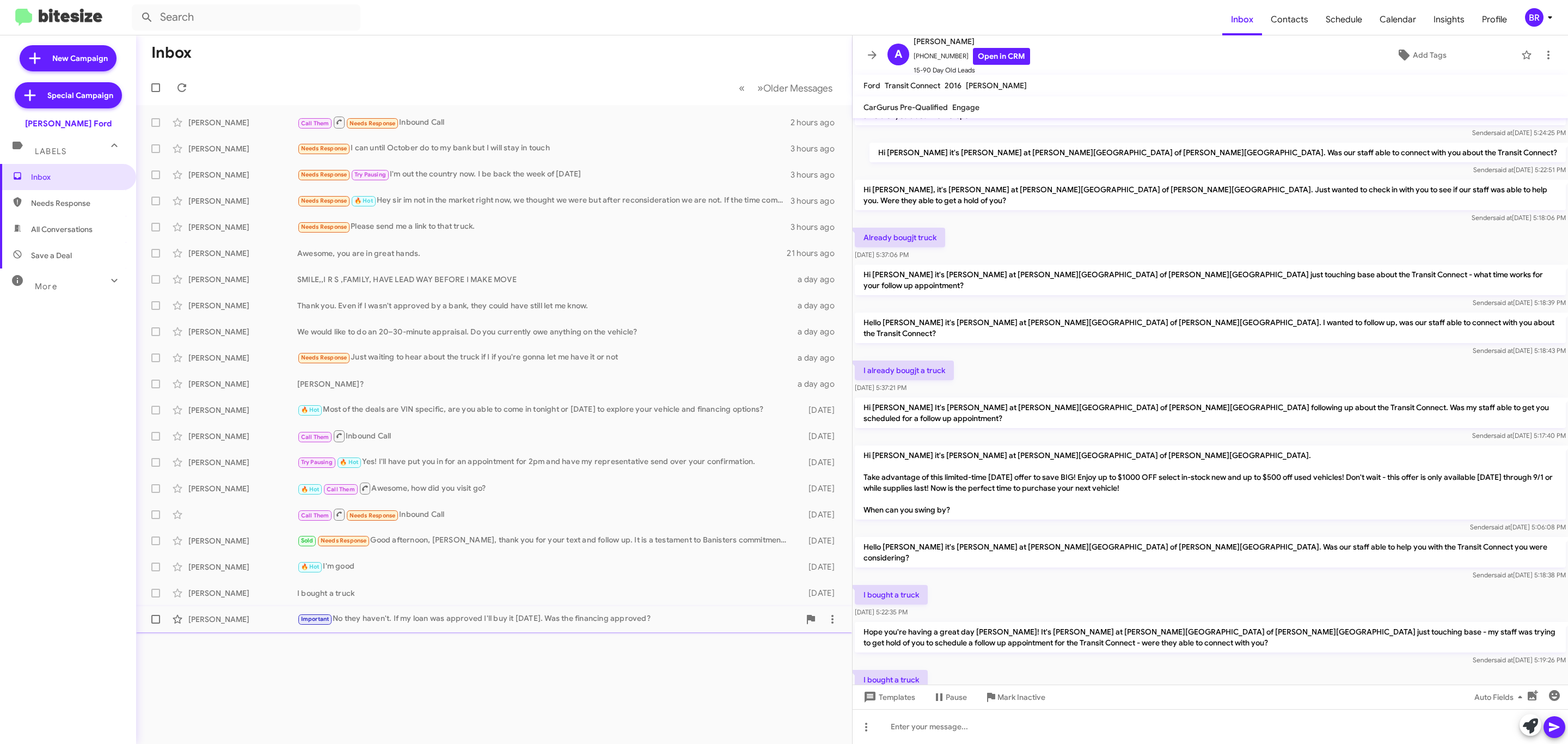
click at [257, 621] on div "Oscar Haynes" at bounding box center [243, 619] width 109 height 11
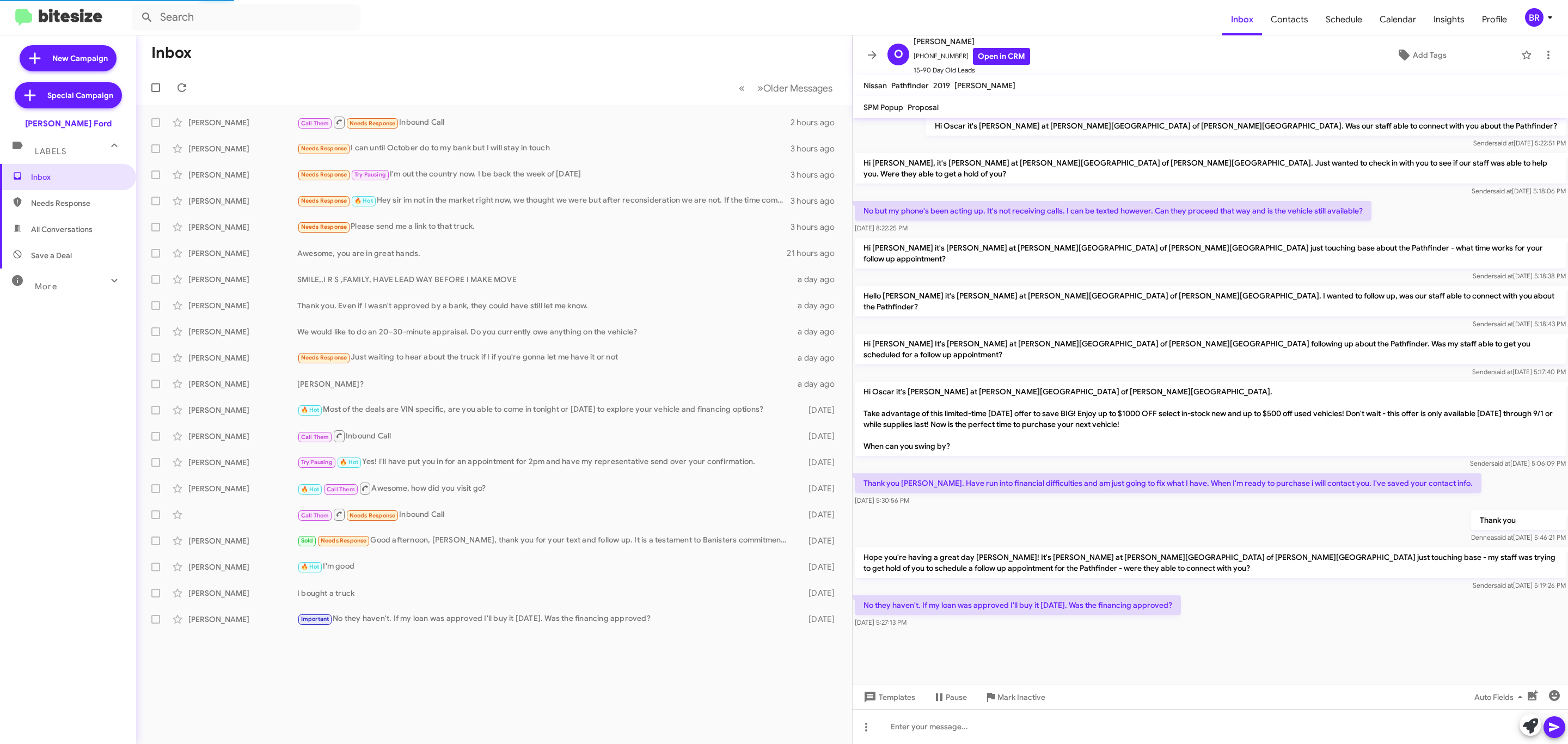
scroll to position [304, 0]
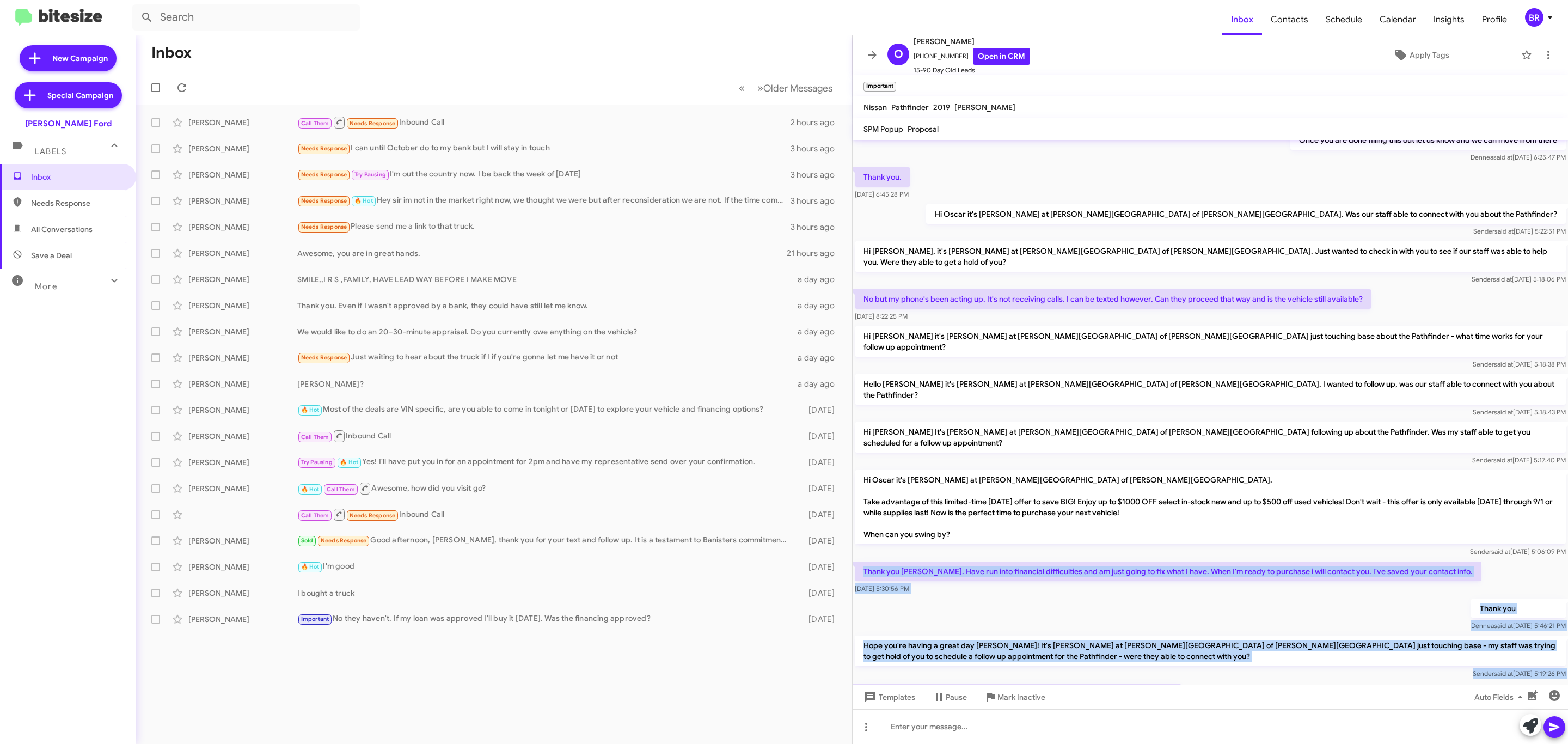
drag, startPoint x: 858, startPoint y: 506, endPoint x: 1010, endPoint y: 651, distance: 210.1
click at [1013, 654] on cdk-virtual-scroll-viewport "Hi Oscar it's David Cosby at Banister Ford of Marlow Heights. Just wanted to fo…" at bounding box center [1210, 413] width 715 height 545
click at [988, 58] on link "Open in CRM" at bounding box center [1001, 56] width 57 height 17
click at [1524, 20] on span "BR" at bounding box center [1541, 17] width 33 height 19
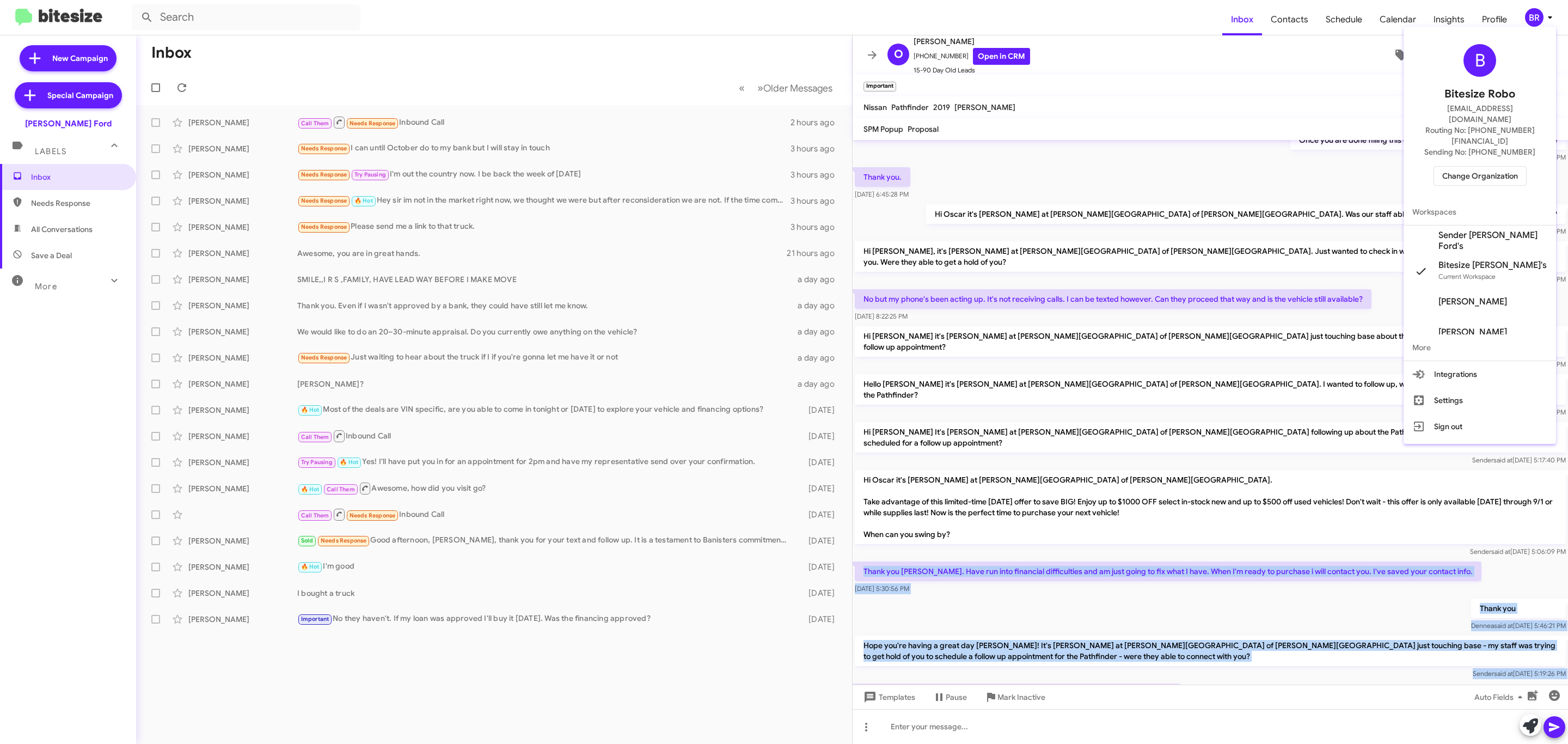
click at [1459, 167] on span "Change Organization" at bounding box center [1480, 176] width 76 height 19
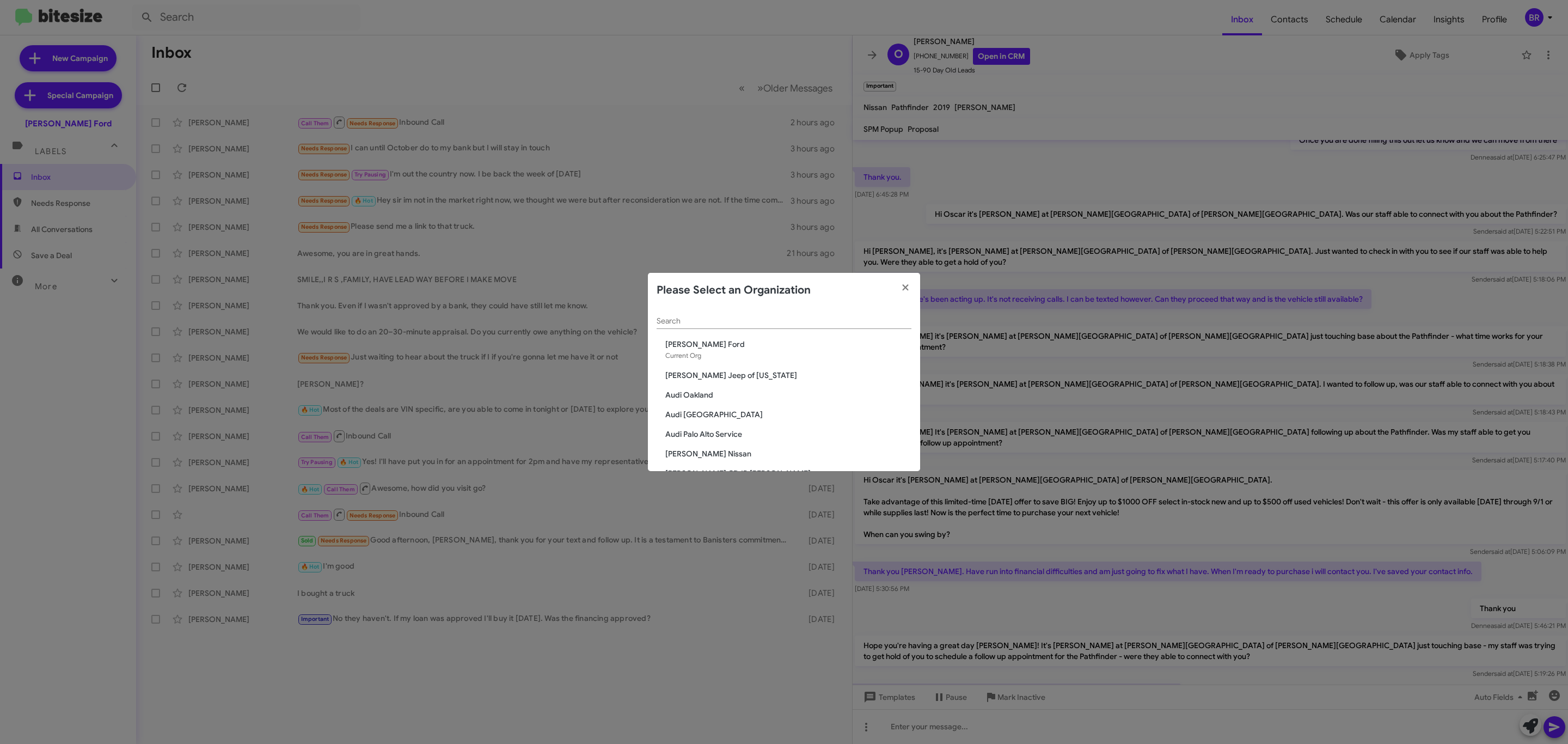
click at [742, 313] on div "Search" at bounding box center [784, 319] width 255 height 22
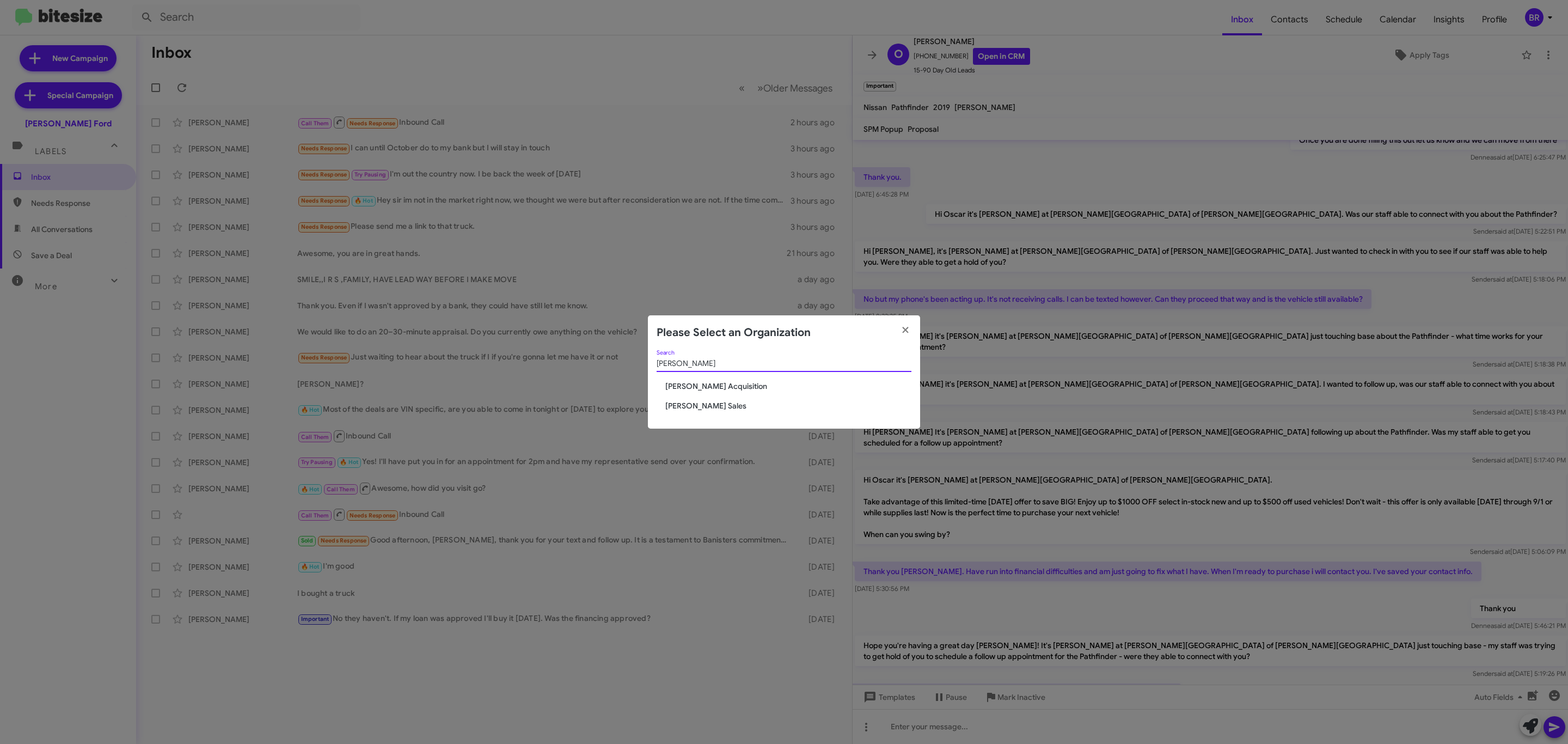
type input "tony"
click at [710, 405] on span "Tony Honda Sales" at bounding box center [789, 405] width 246 height 11
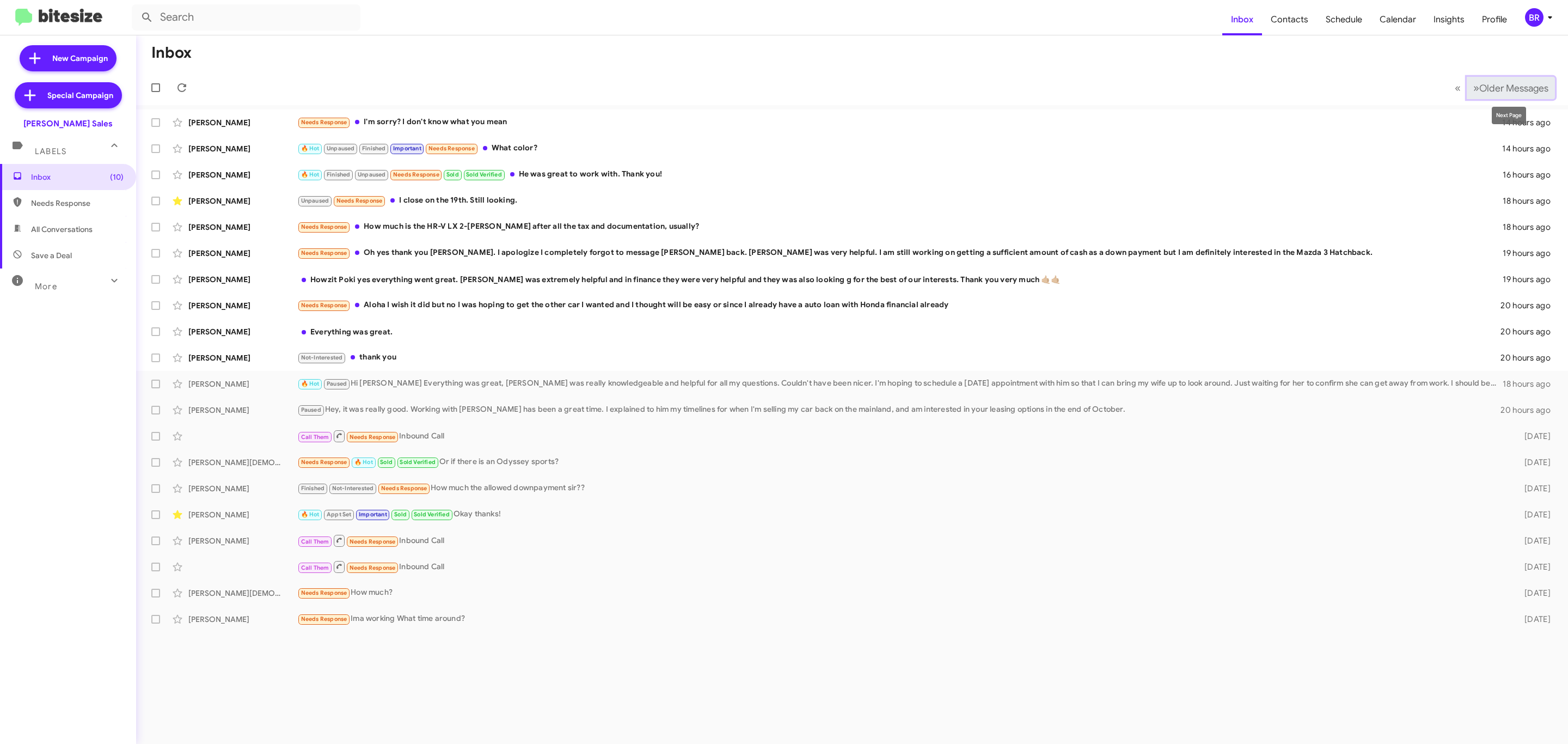
click at [1506, 94] on button "» Next Older Messages" at bounding box center [1510, 88] width 88 height 22
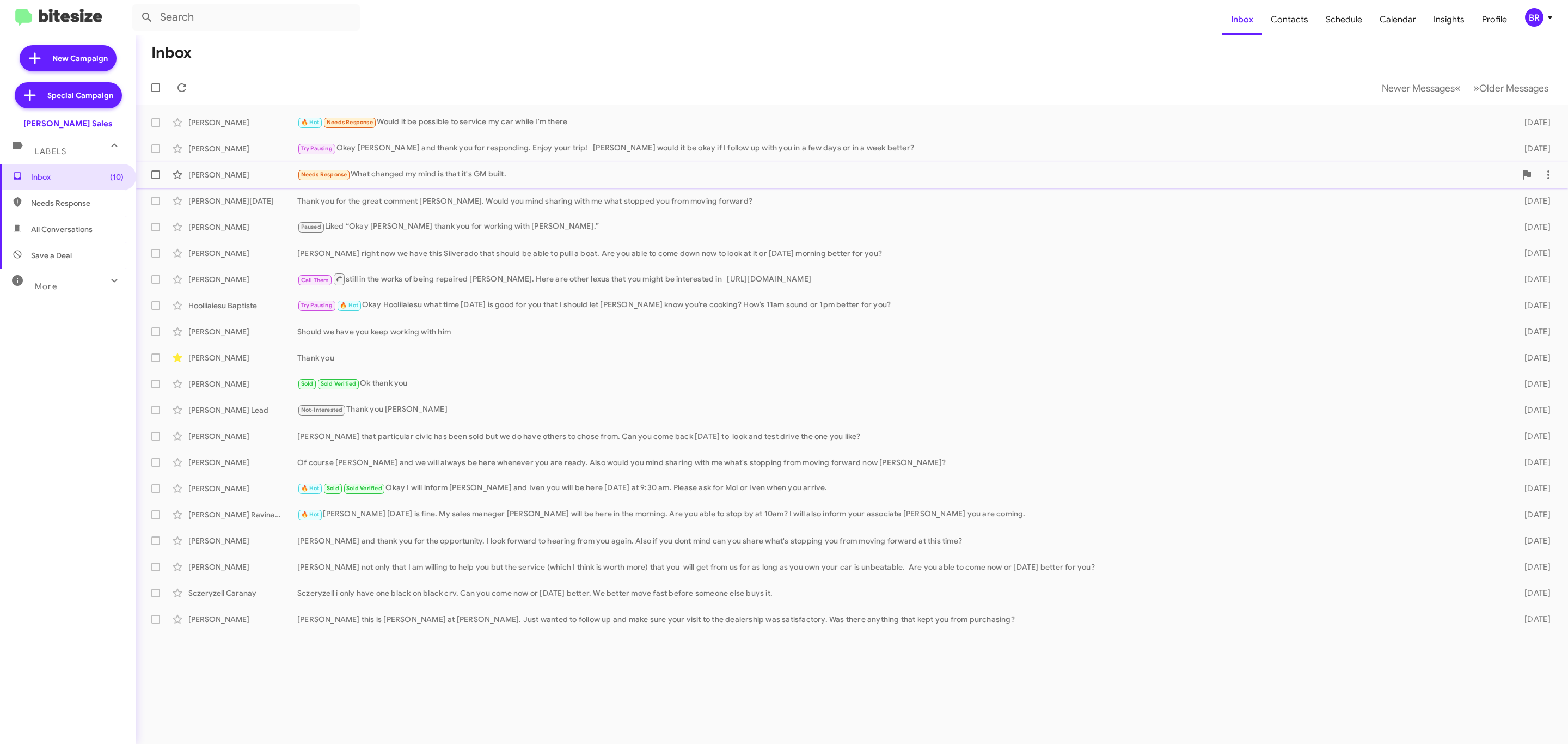
click at [686, 175] on div "Needs Response What changed my mind is that it's GM built." at bounding box center [907, 174] width 1218 height 13
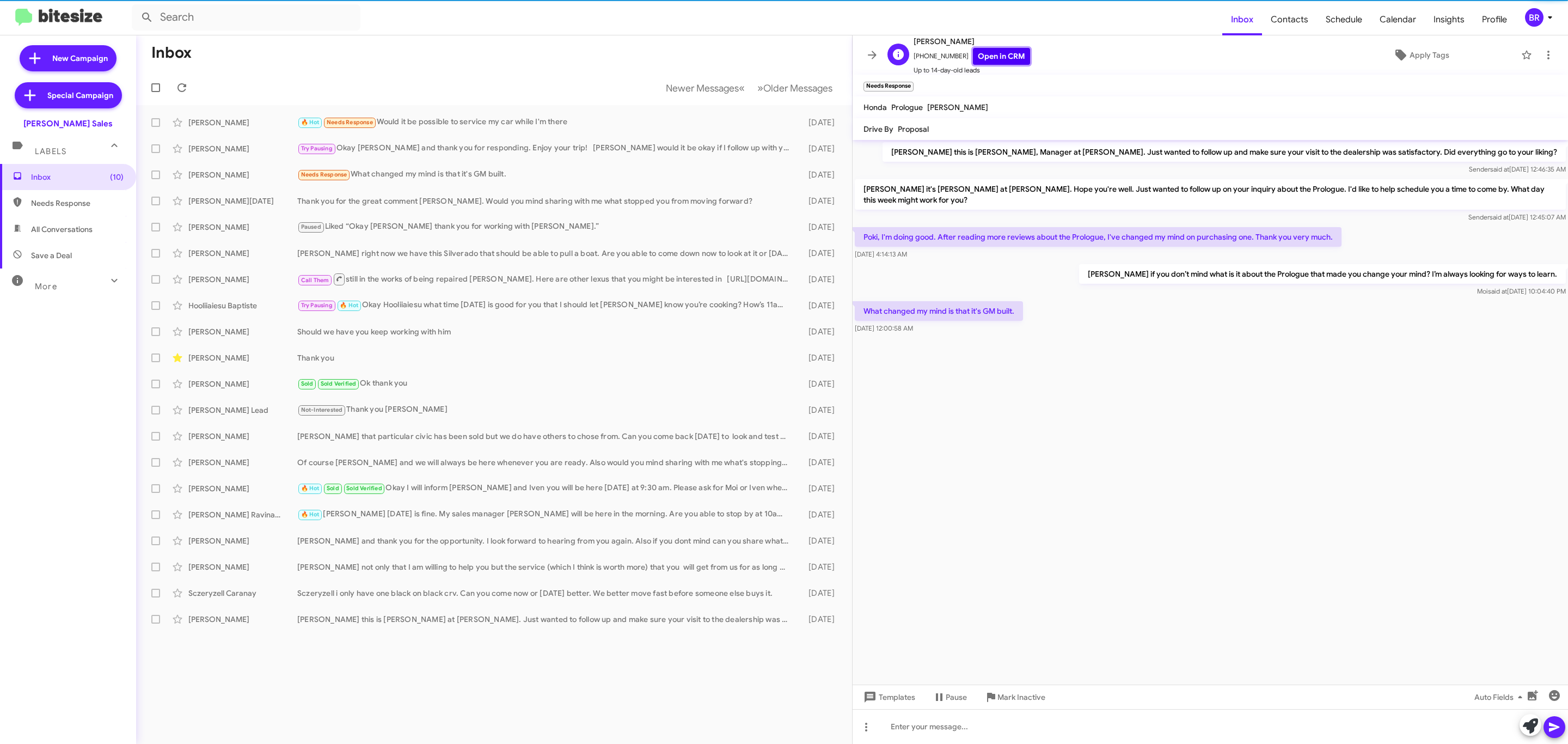
click at [977, 58] on link "Open in CRM" at bounding box center [1001, 56] width 57 height 17
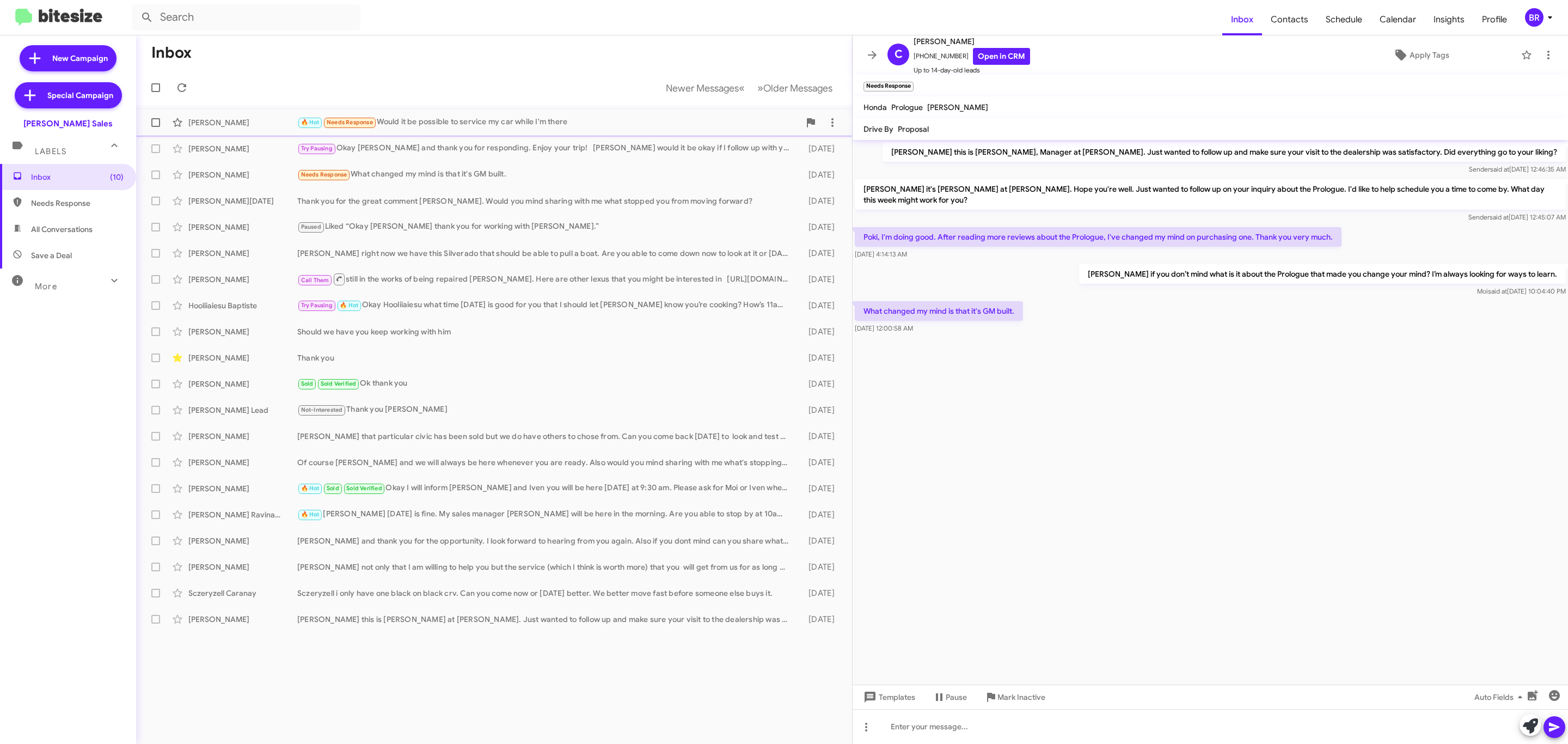
click at [544, 128] on div "🔥 Hot Needs Response Would it be possible to service my car while I'm there" at bounding box center [548, 122] width 502 height 13
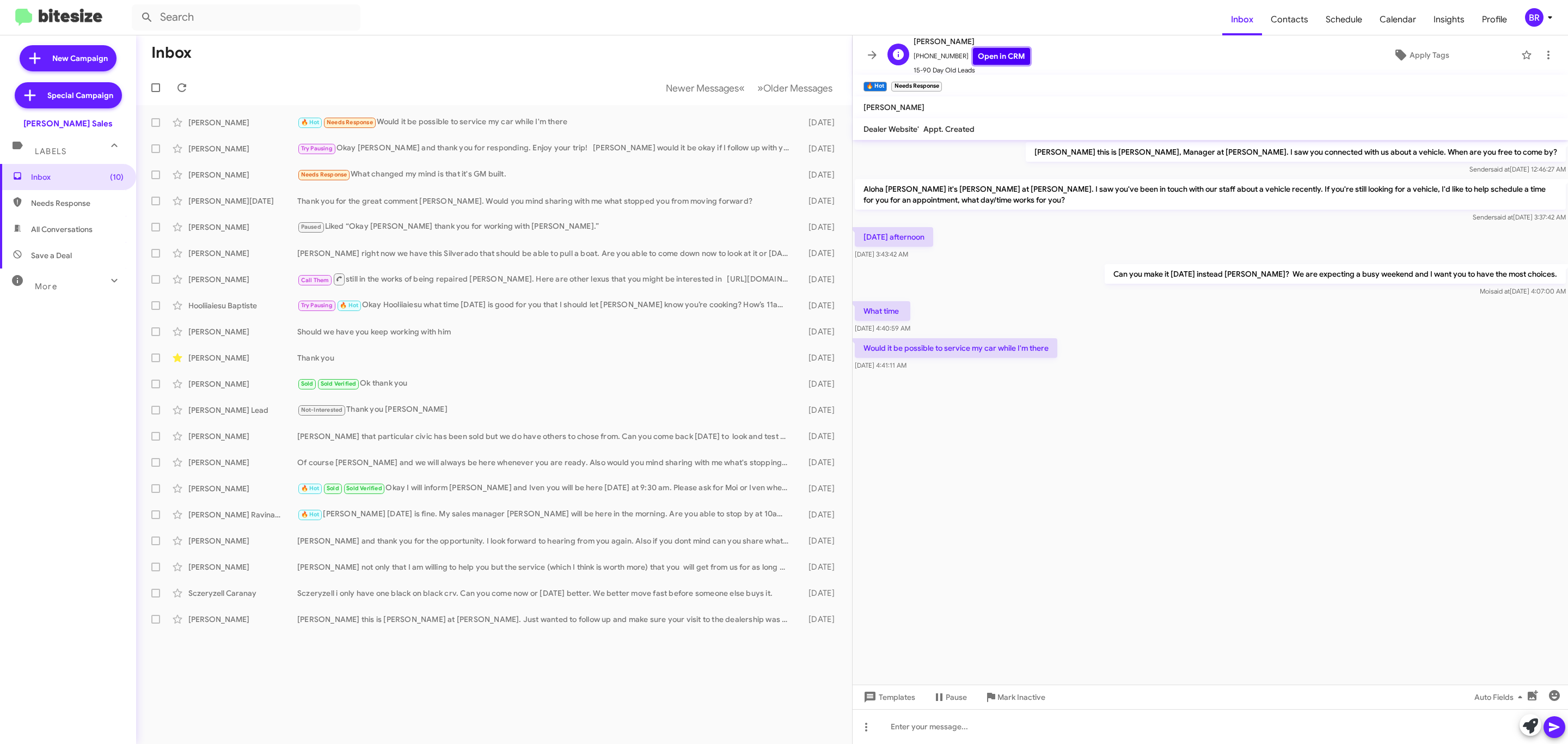
click at [998, 54] on link "Open in CRM" at bounding box center [1001, 56] width 57 height 17
click at [684, 82] on span "Newer Messages" at bounding box center [702, 88] width 73 height 12
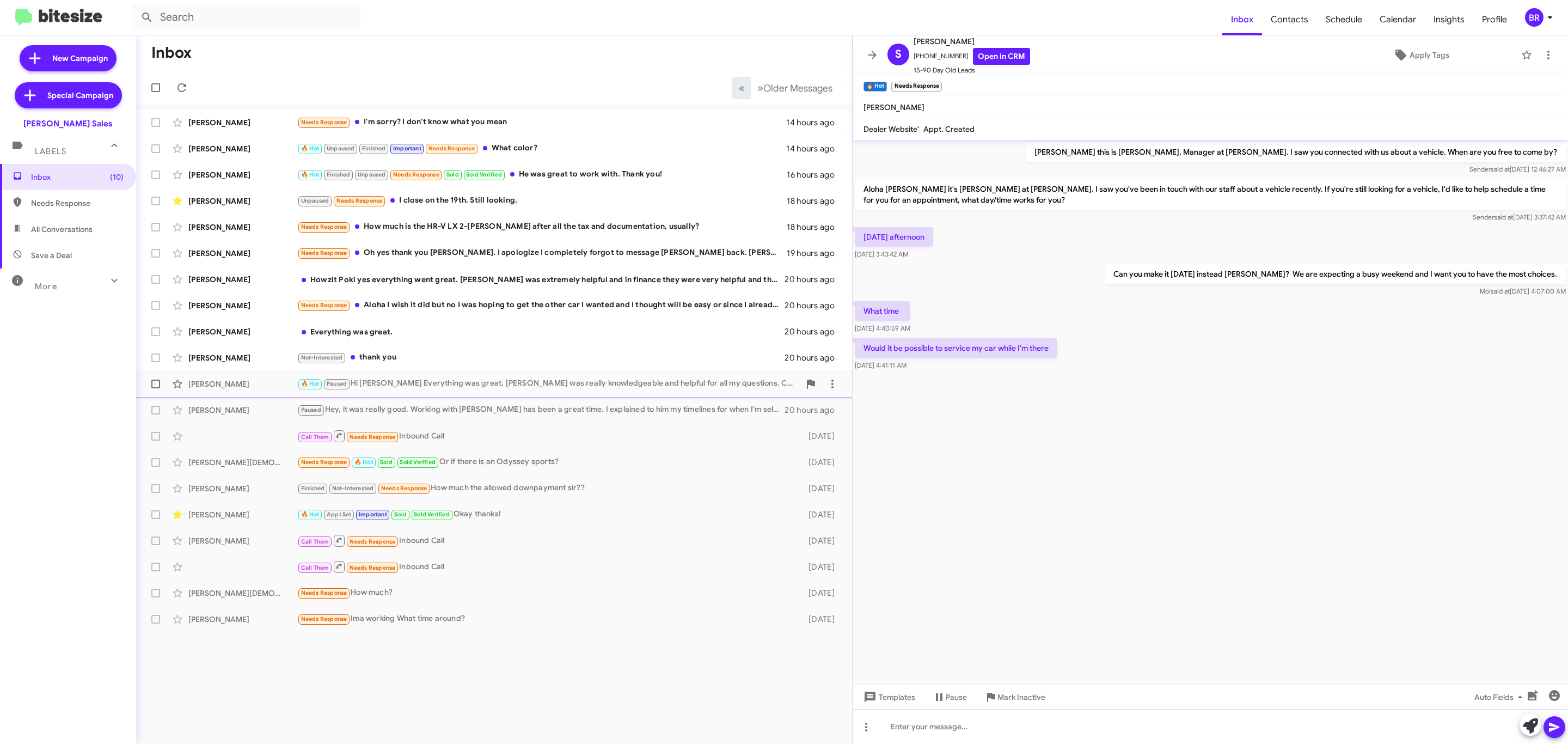
click at [718, 391] on div "[PERSON_NAME] 🔥 Hot Paused Hi [PERSON_NAME] Everything was great, [PERSON_NAME]…" at bounding box center [493, 384] width 698 height 22
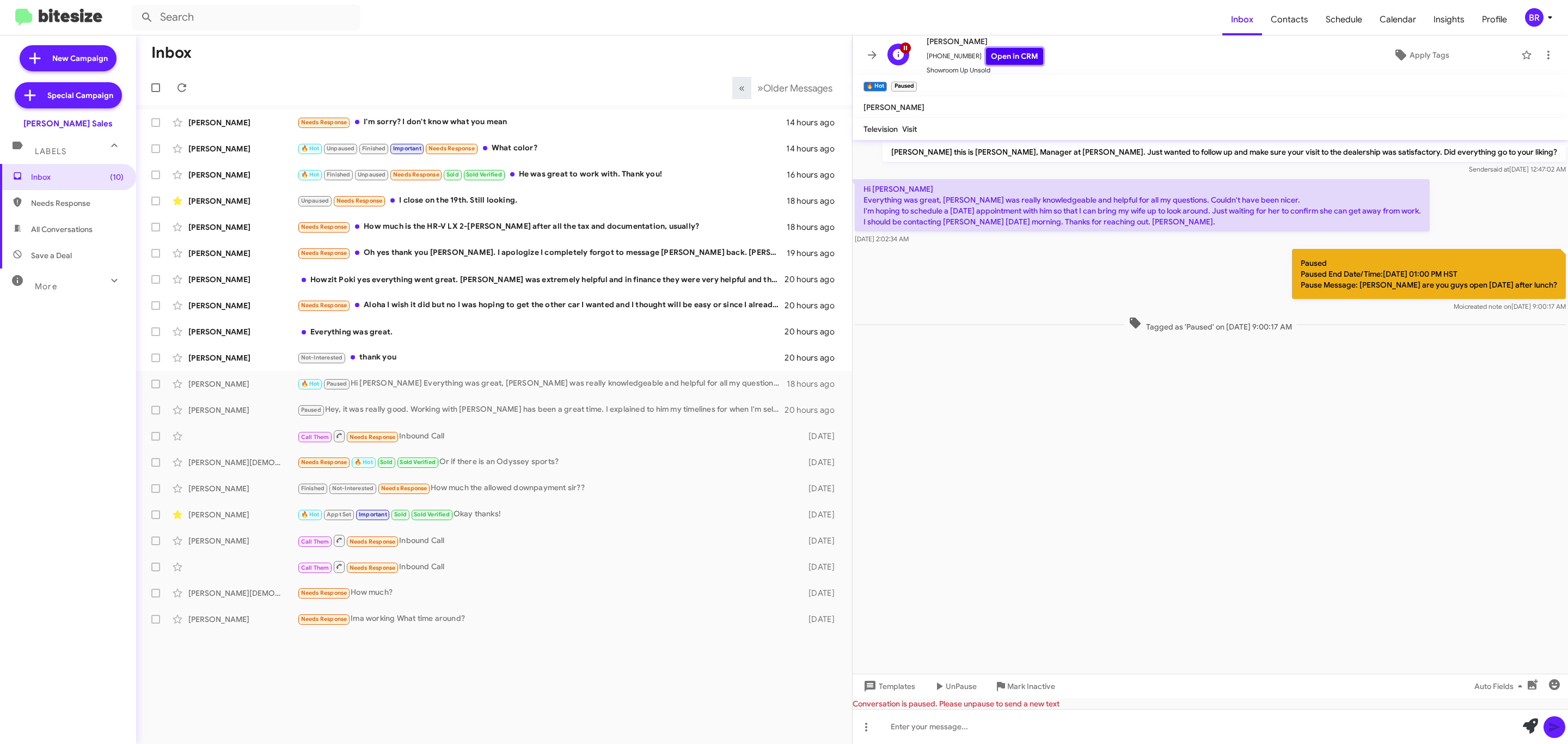
click at [1006, 54] on link "Open in CRM" at bounding box center [1014, 56] width 57 height 17
click at [634, 439] on div "Call Them Needs Response Inbound Call" at bounding box center [548, 436] width 502 height 13
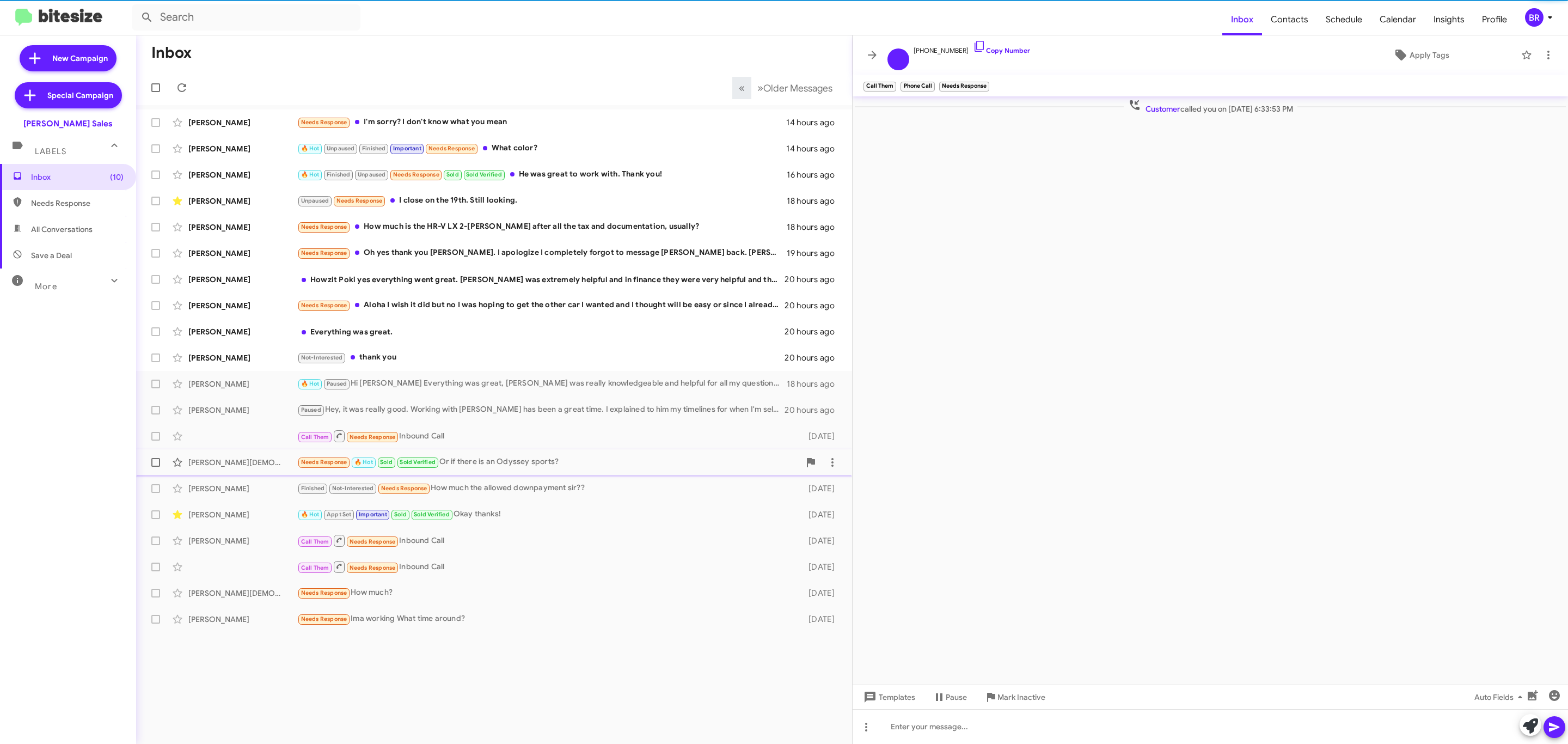
click at [579, 453] on div "[PERSON_NAME][DEMOGRAPHIC_DATA] Needs Response 🔥 Hot Sold Sold Verified Or if t…" at bounding box center [493, 462] width 698 height 22
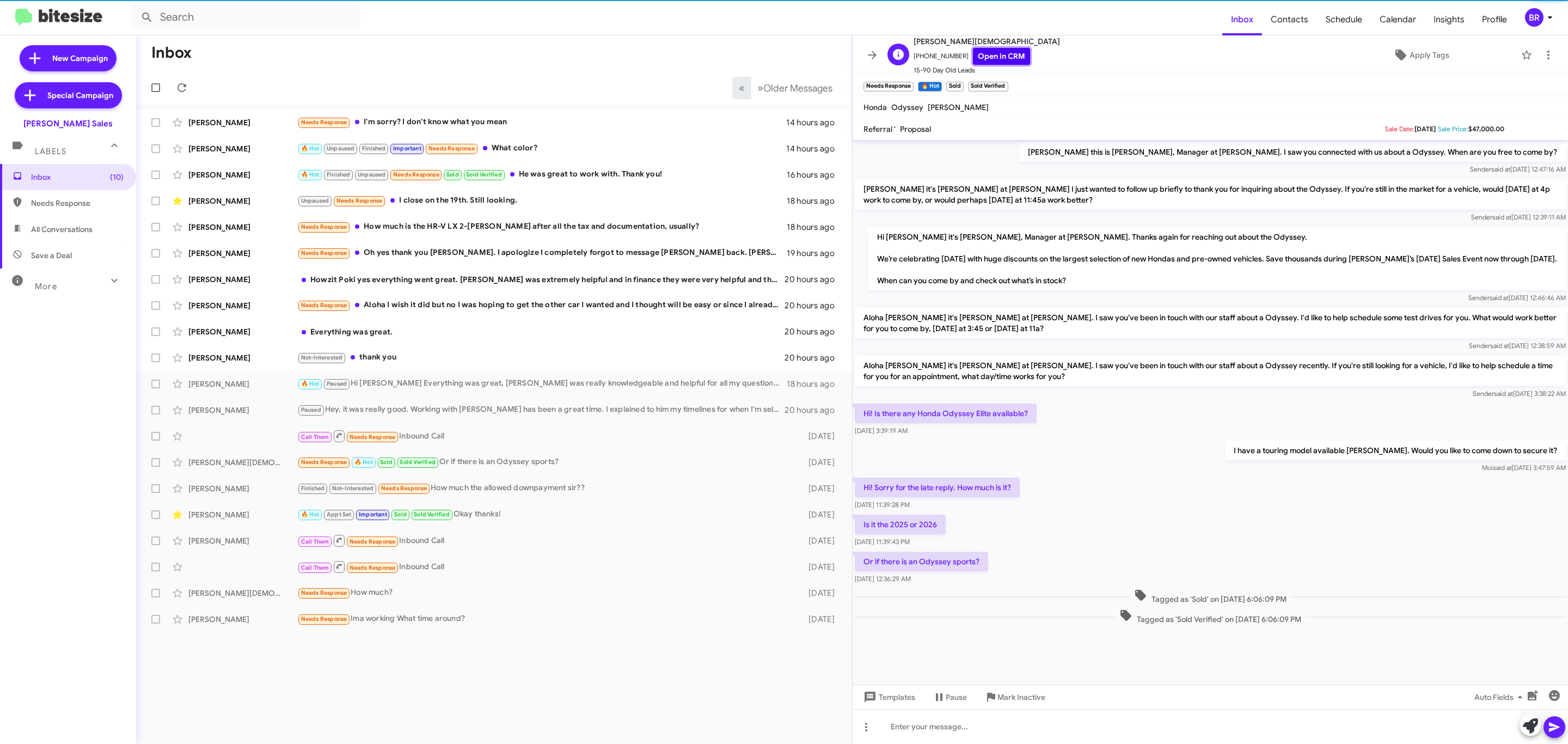
click at [1007, 56] on link "Open in CRM" at bounding box center [1001, 56] width 57 height 17
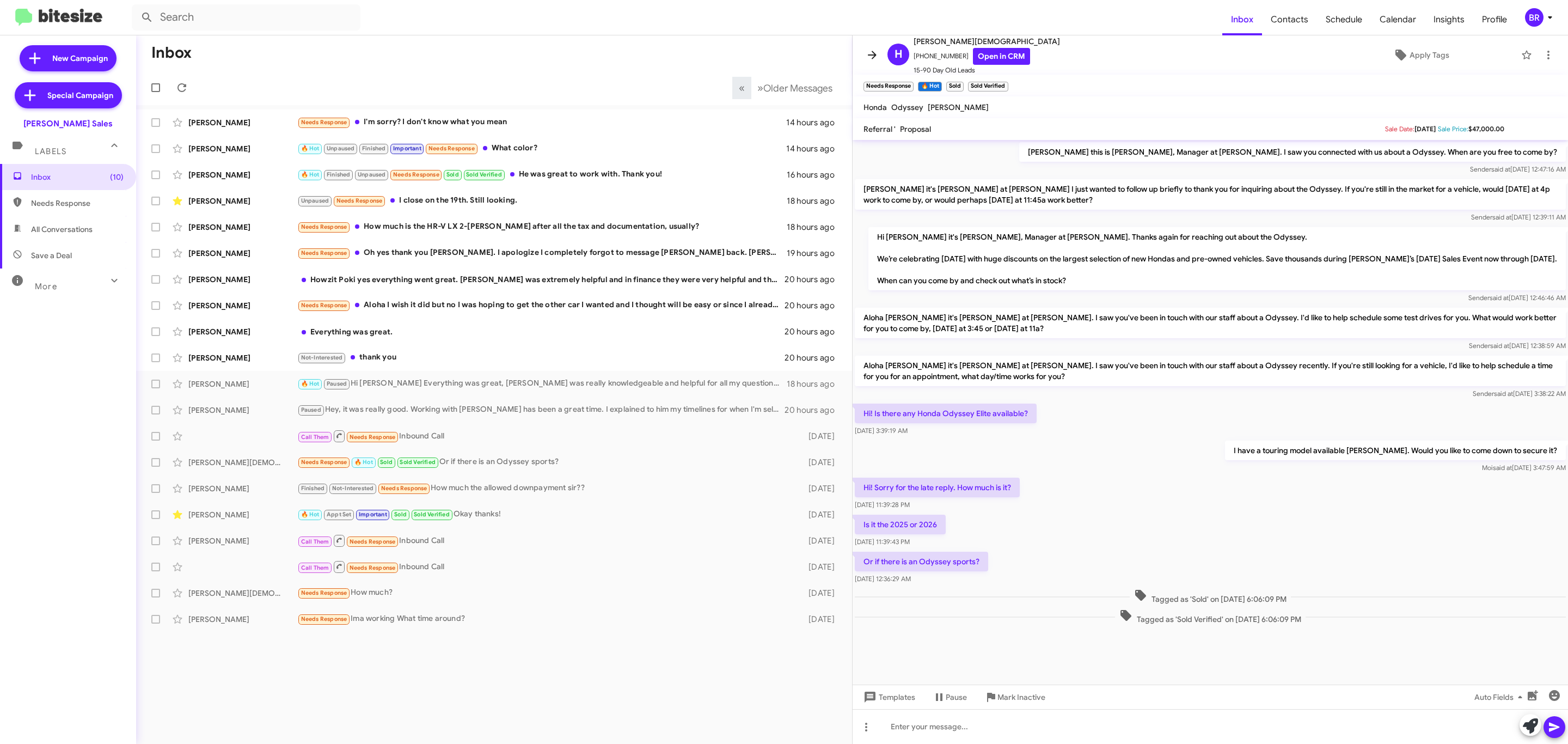
click at [867, 60] on icon at bounding box center [873, 55] width 13 height 13
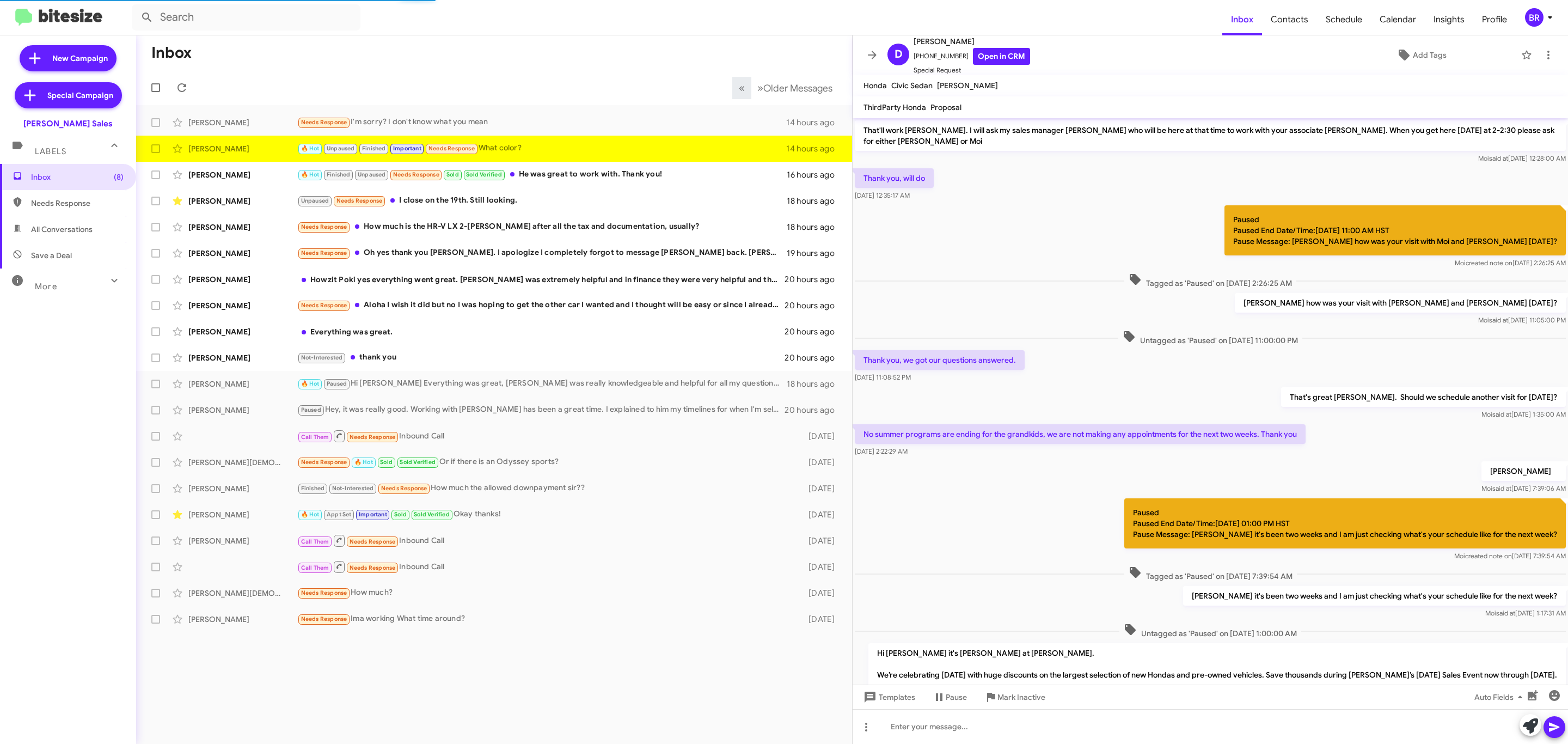
scroll to position [318, 0]
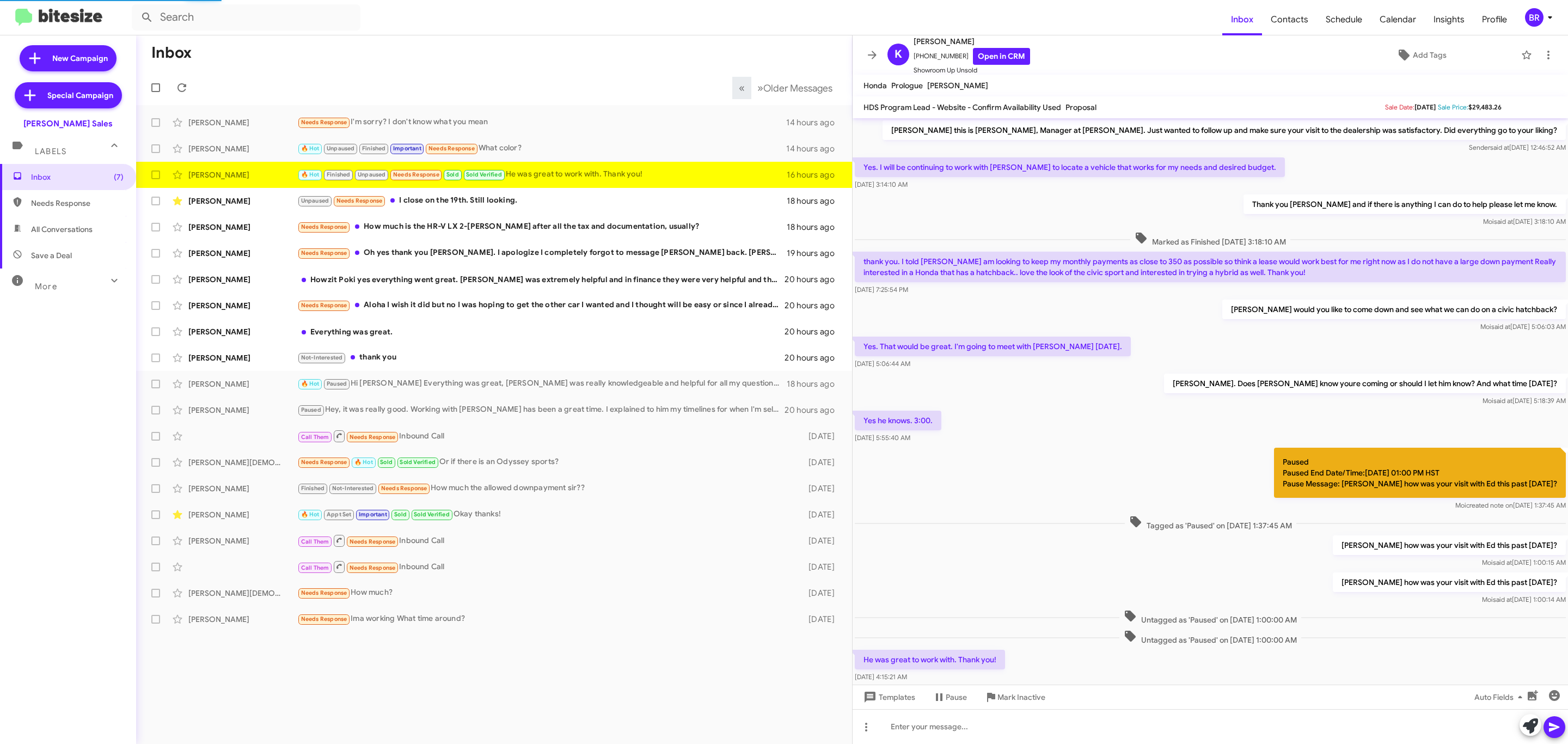
scroll to position [94, 0]
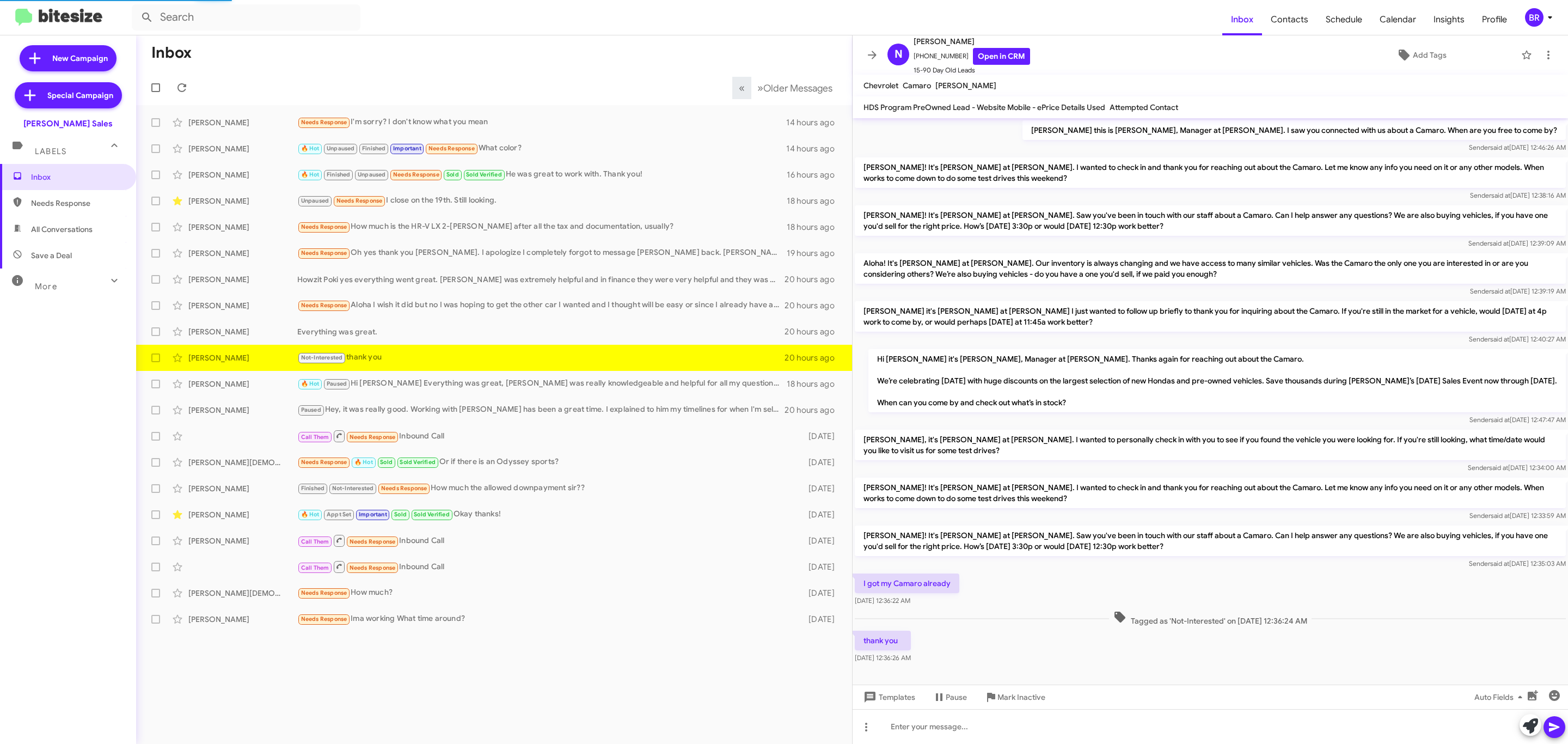
scroll to position [13, 0]
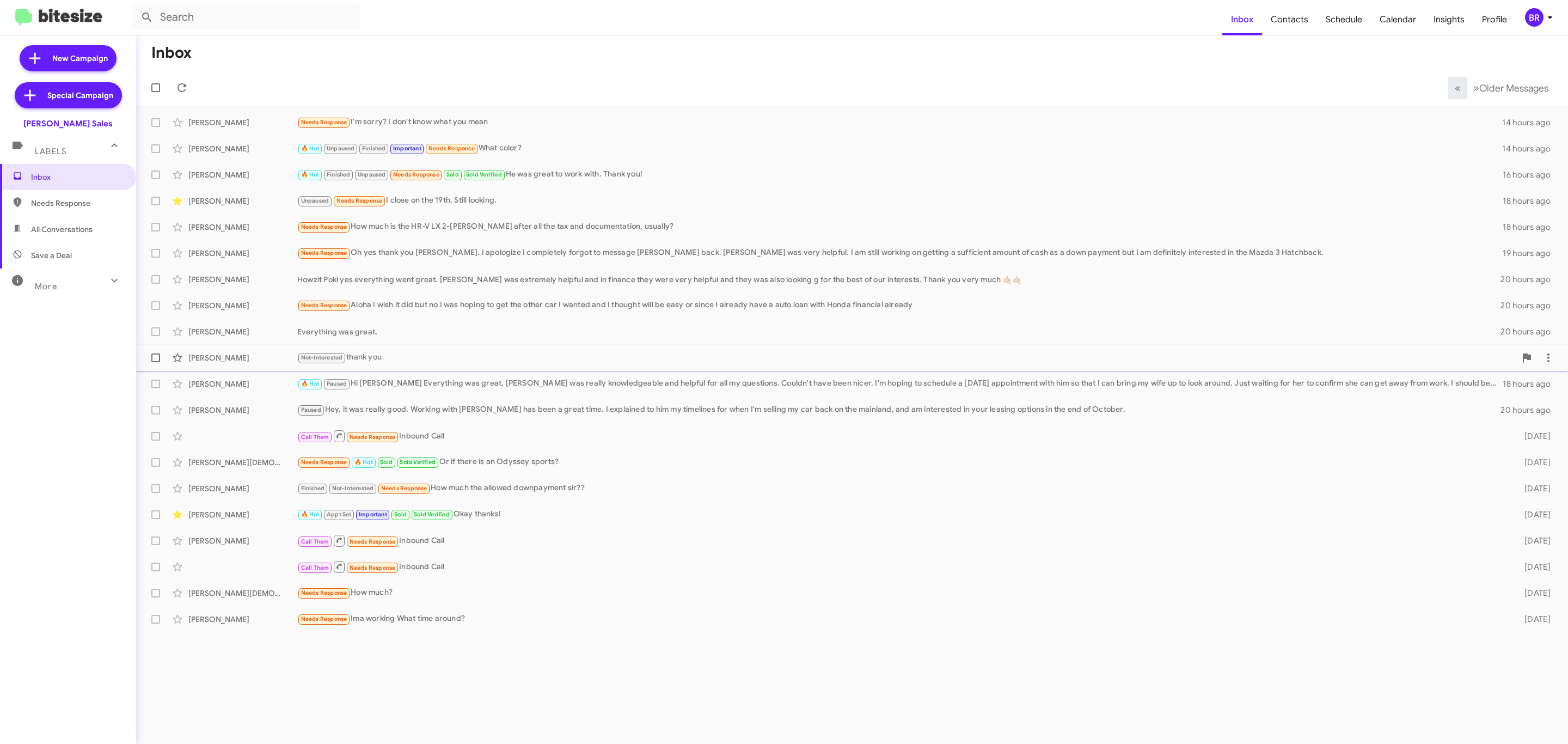
click at [148, 357] on label at bounding box center [155, 357] width 22 height 22
click at [155, 362] on input "checkbox" at bounding box center [155, 362] width 1 height 1
checkbox input "true"
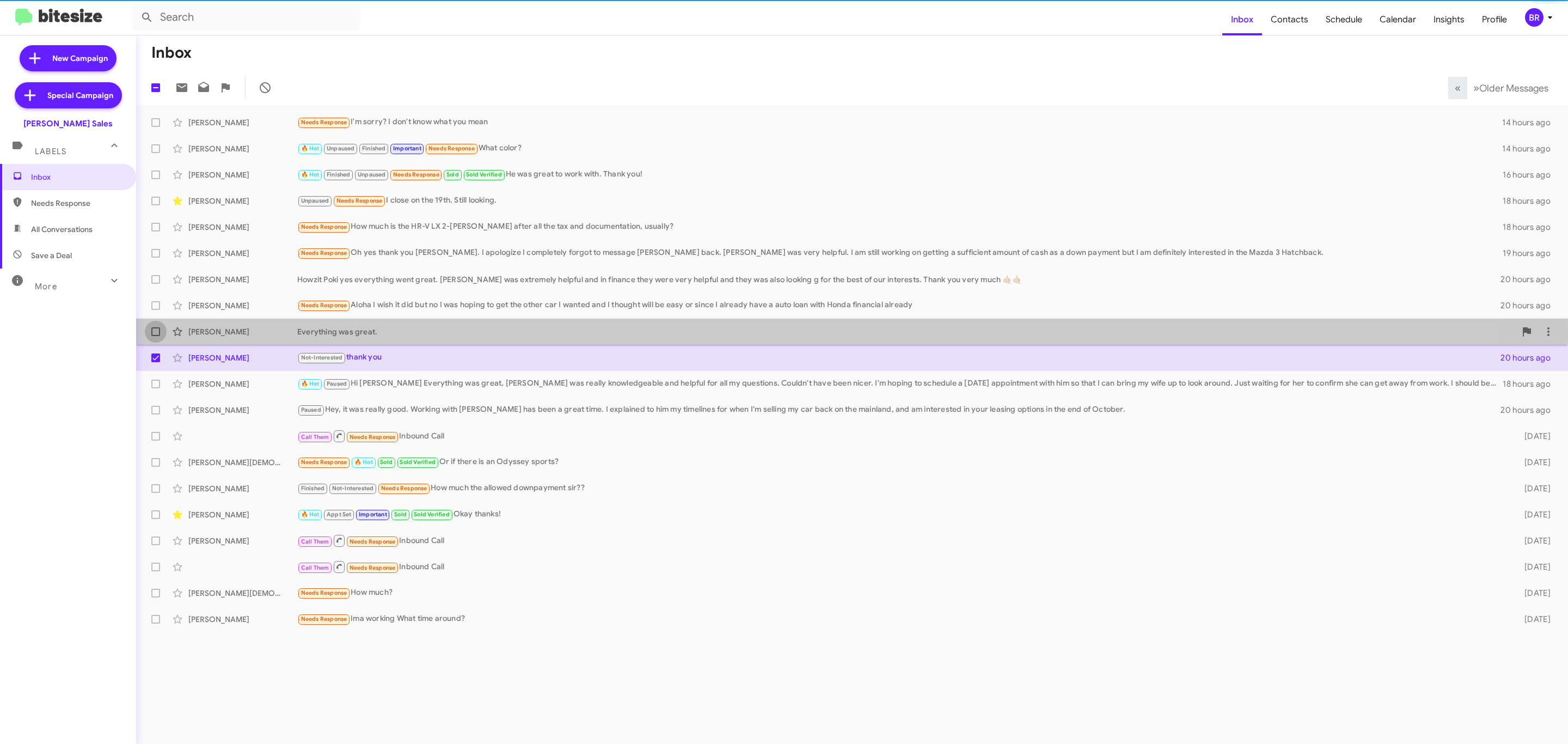
drag, startPoint x: 152, startPoint y: 336, endPoint x: 155, endPoint y: 319, distance: 17.3
click at [152, 336] on span at bounding box center [156, 332] width 9 height 9
click at [155, 336] on input "checkbox" at bounding box center [155, 336] width 1 height 1
checkbox input "true"
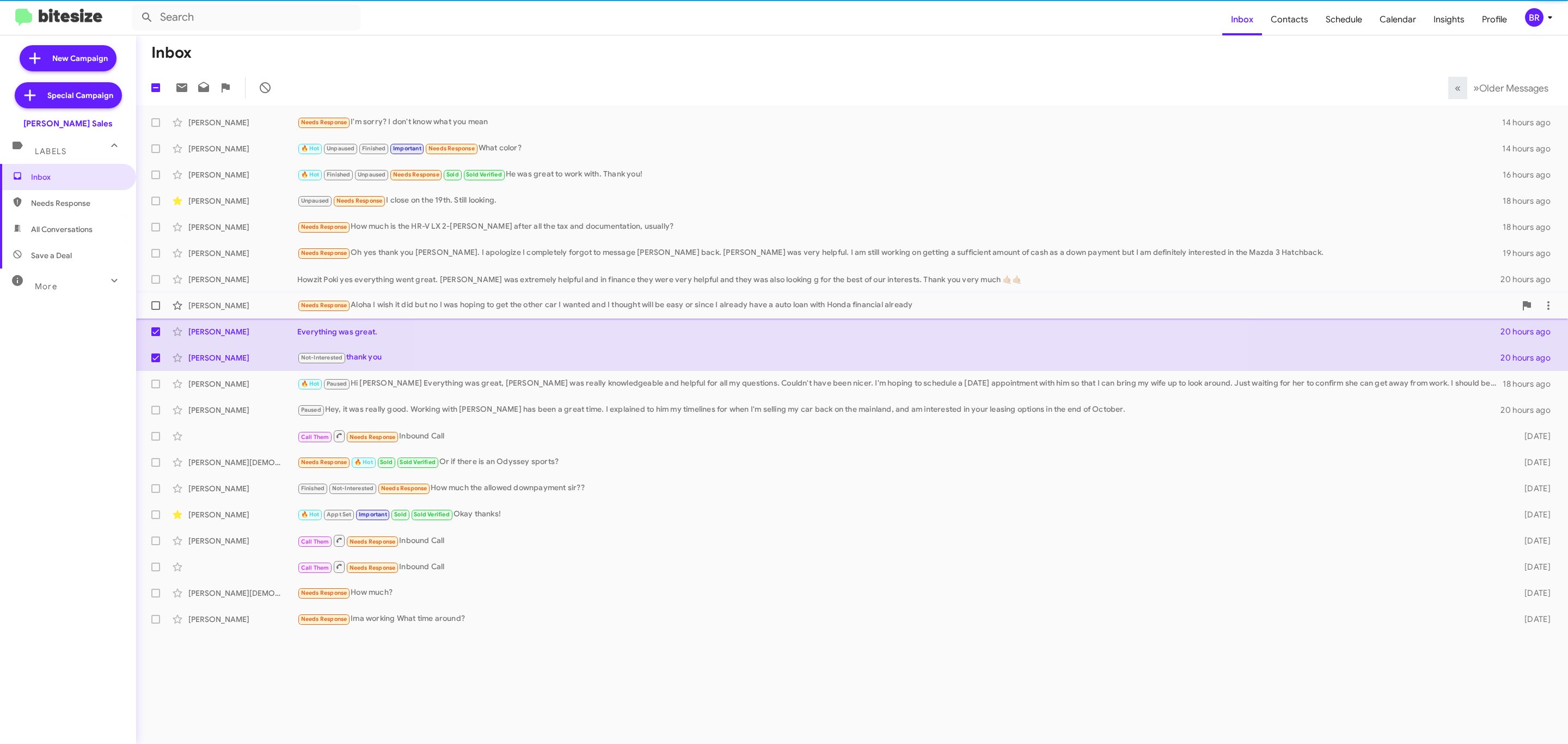
click at [155, 306] on span at bounding box center [156, 306] width 9 height 9
click at [155, 310] on input "checkbox" at bounding box center [155, 310] width 1 height 1
checkbox input "true"
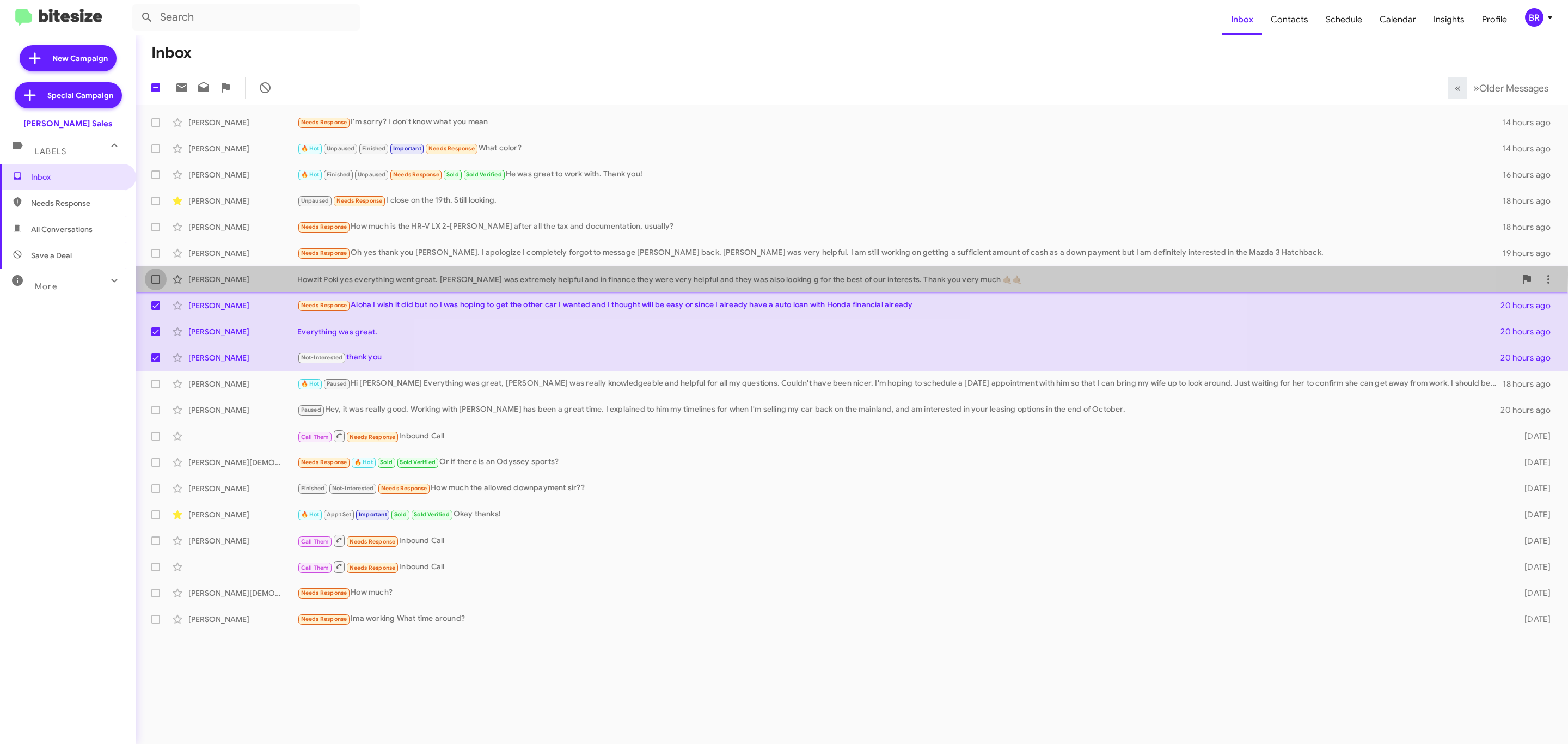
click at [148, 275] on label at bounding box center [155, 279] width 22 height 22
click at [155, 284] on input "checkbox" at bounding box center [155, 284] width 1 height 1
checkbox input "true"
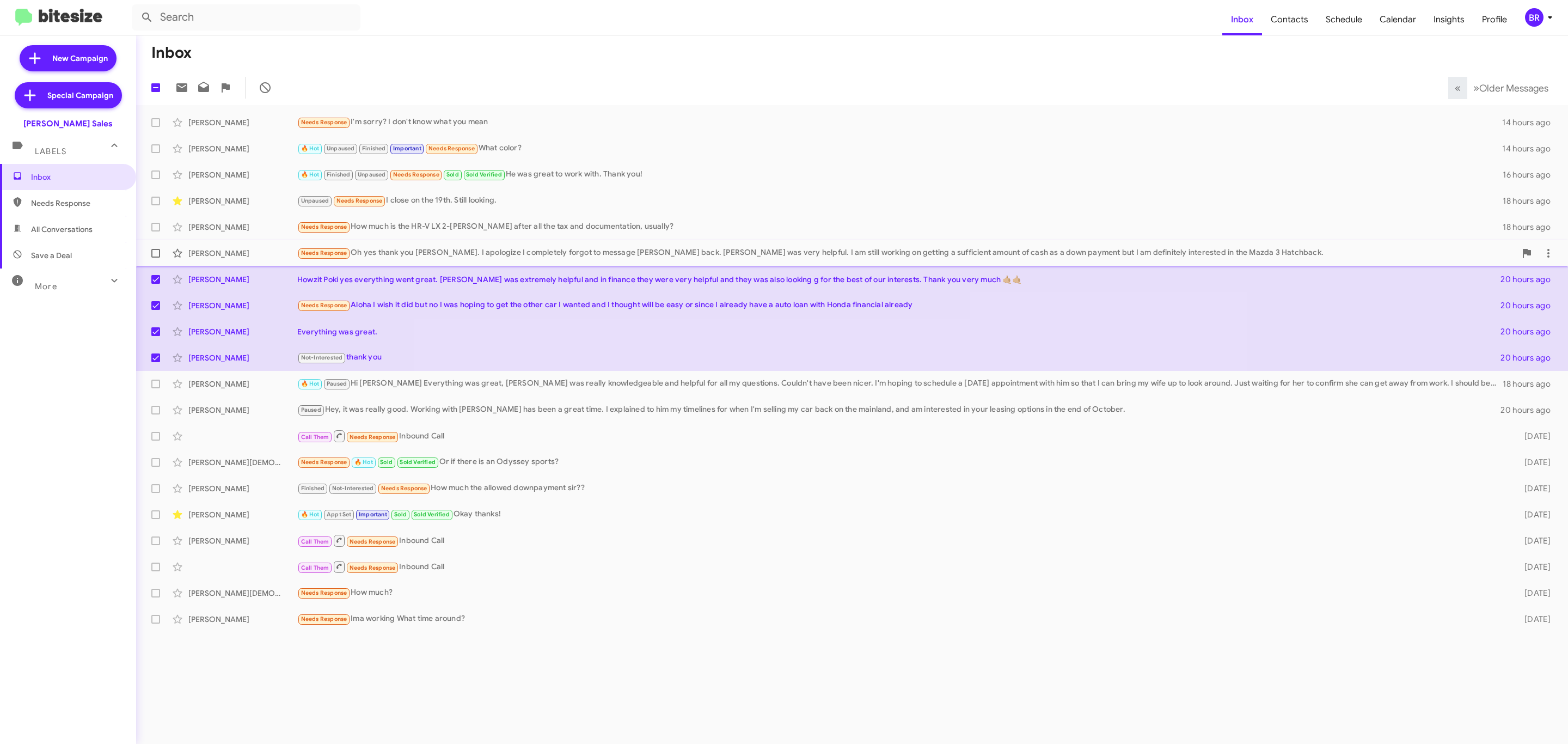
click at [152, 252] on span at bounding box center [156, 253] width 9 height 9
click at [155, 258] on input "checkbox" at bounding box center [155, 258] width 1 height 1
checkbox input "true"
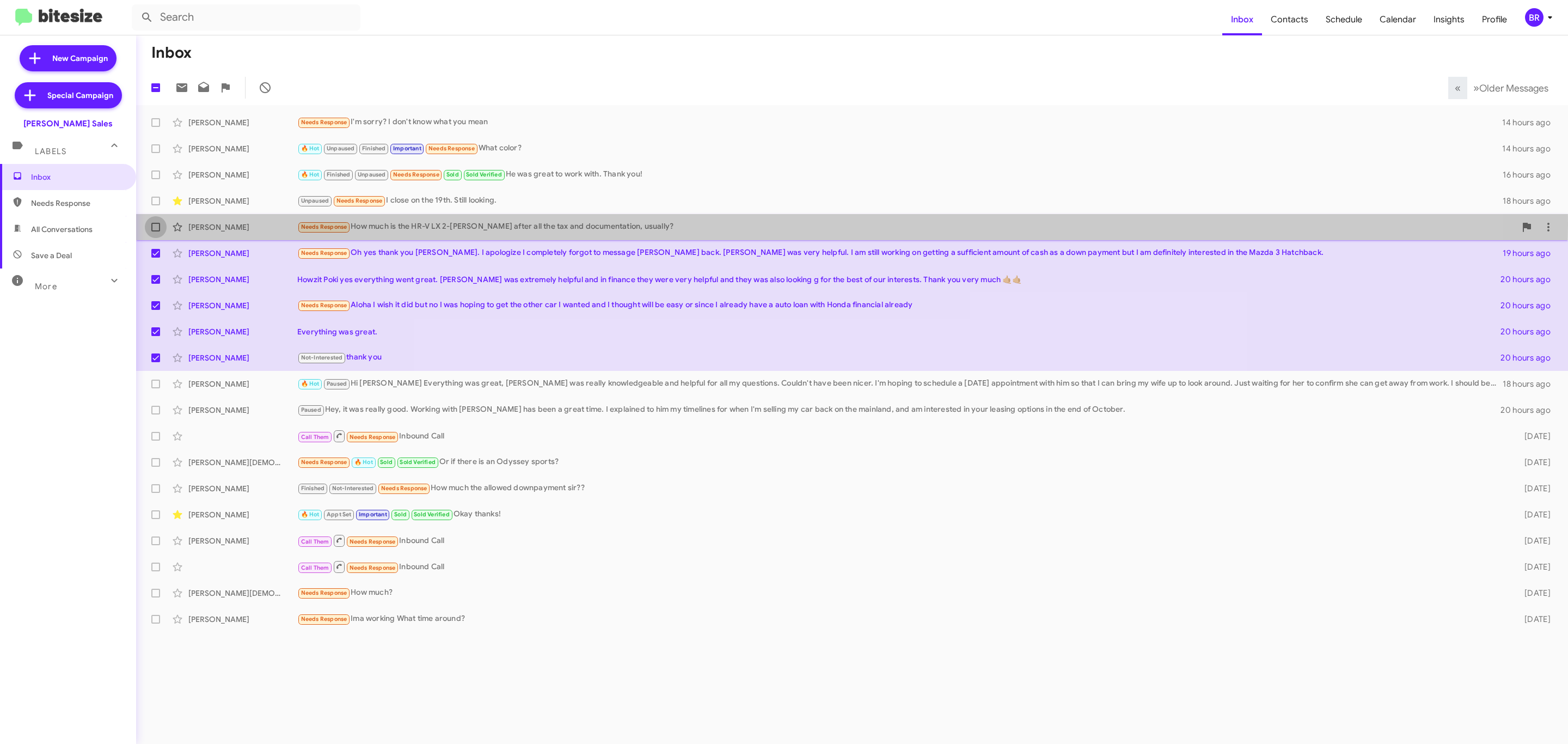
click at [152, 226] on span at bounding box center [156, 227] width 9 height 9
click at [155, 232] on input "checkbox" at bounding box center [155, 232] width 1 height 1
checkbox input "true"
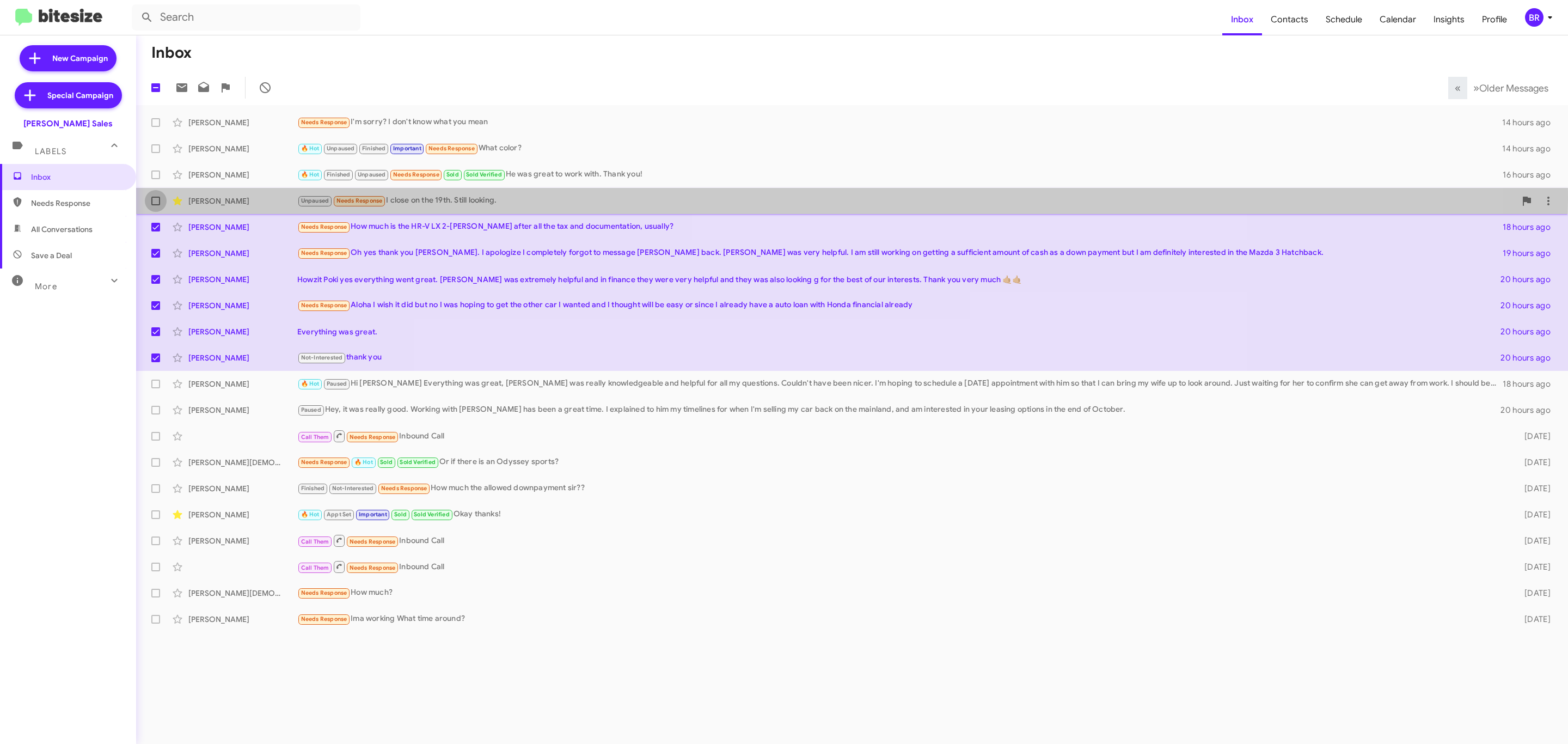
click at [152, 200] on span at bounding box center [156, 201] width 9 height 9
click at [155, 206] on input "checkbox" at bounding box center [155, 206] width 1 height 1
checkbox input "true"
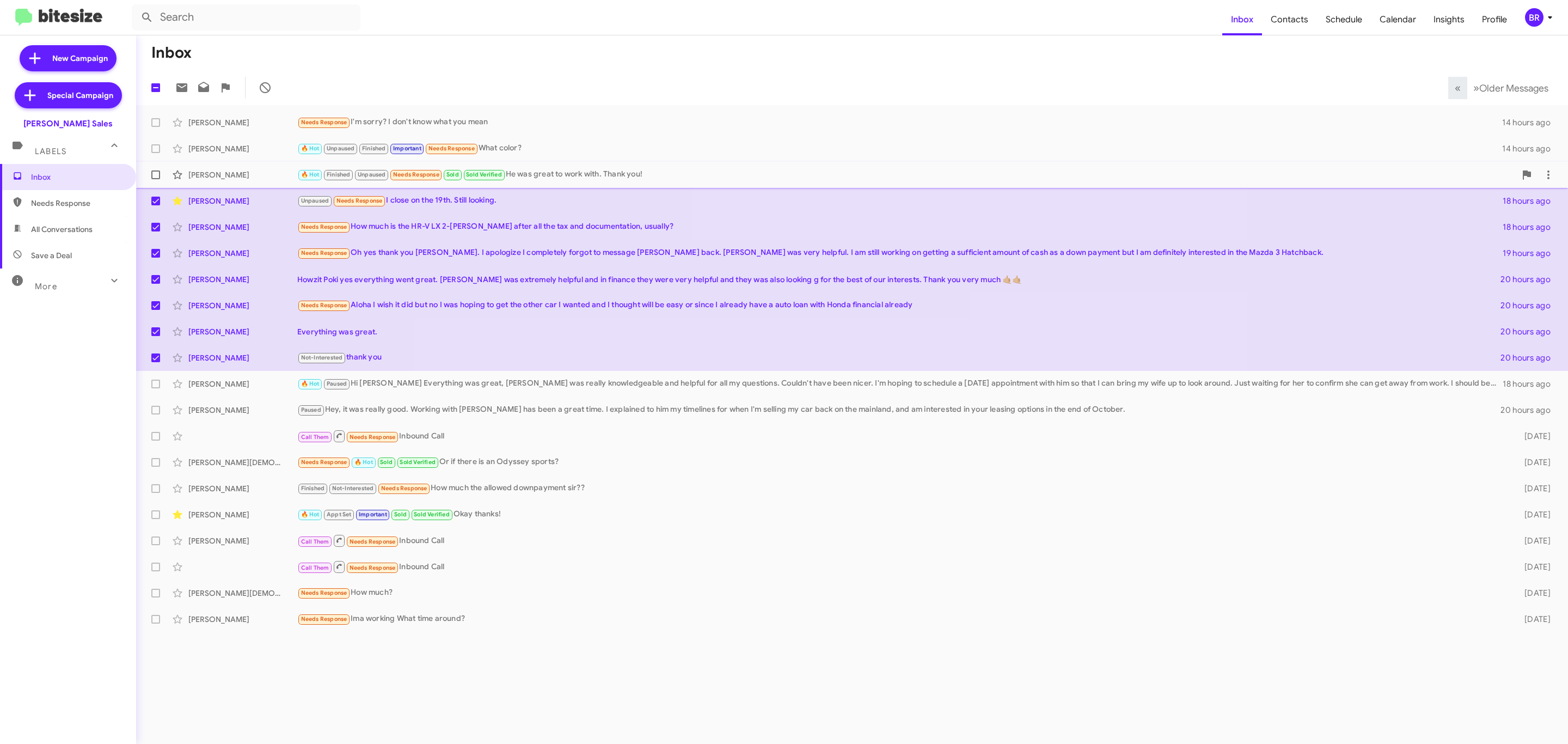
click at [155, 169] on label at bounding box center [155, 174] width 22 height 22
click at [155, 179] on input "checkbox" at bounding box center [155, 179] width 1 height 1
checkbox input "true"
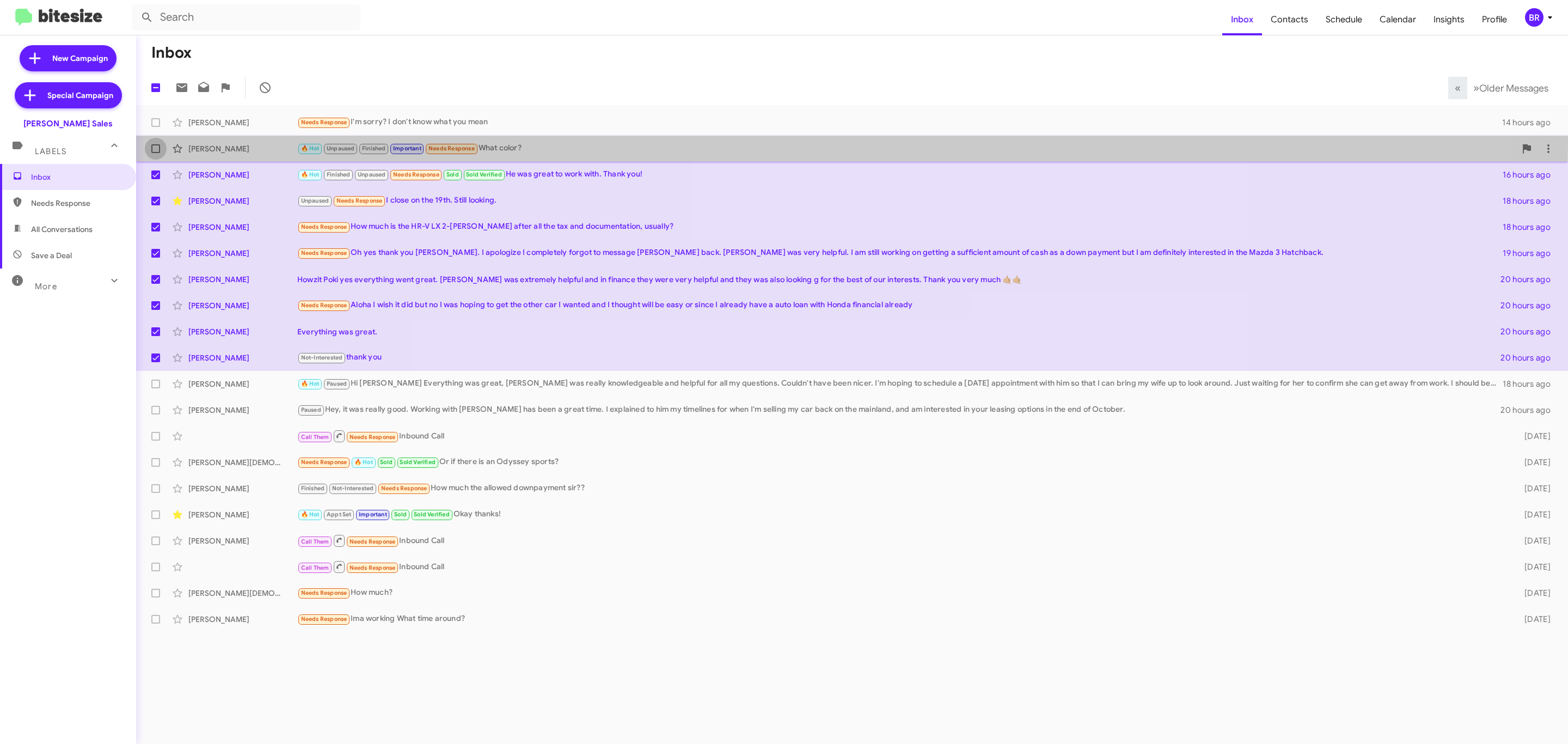
click at [157, 144] on span at bounding box center [156, 149] width 9 height 9
click at [156, 153] on input "checkbox" at bounding box center [155, 153] width 1 height 1
checkbox input "true"
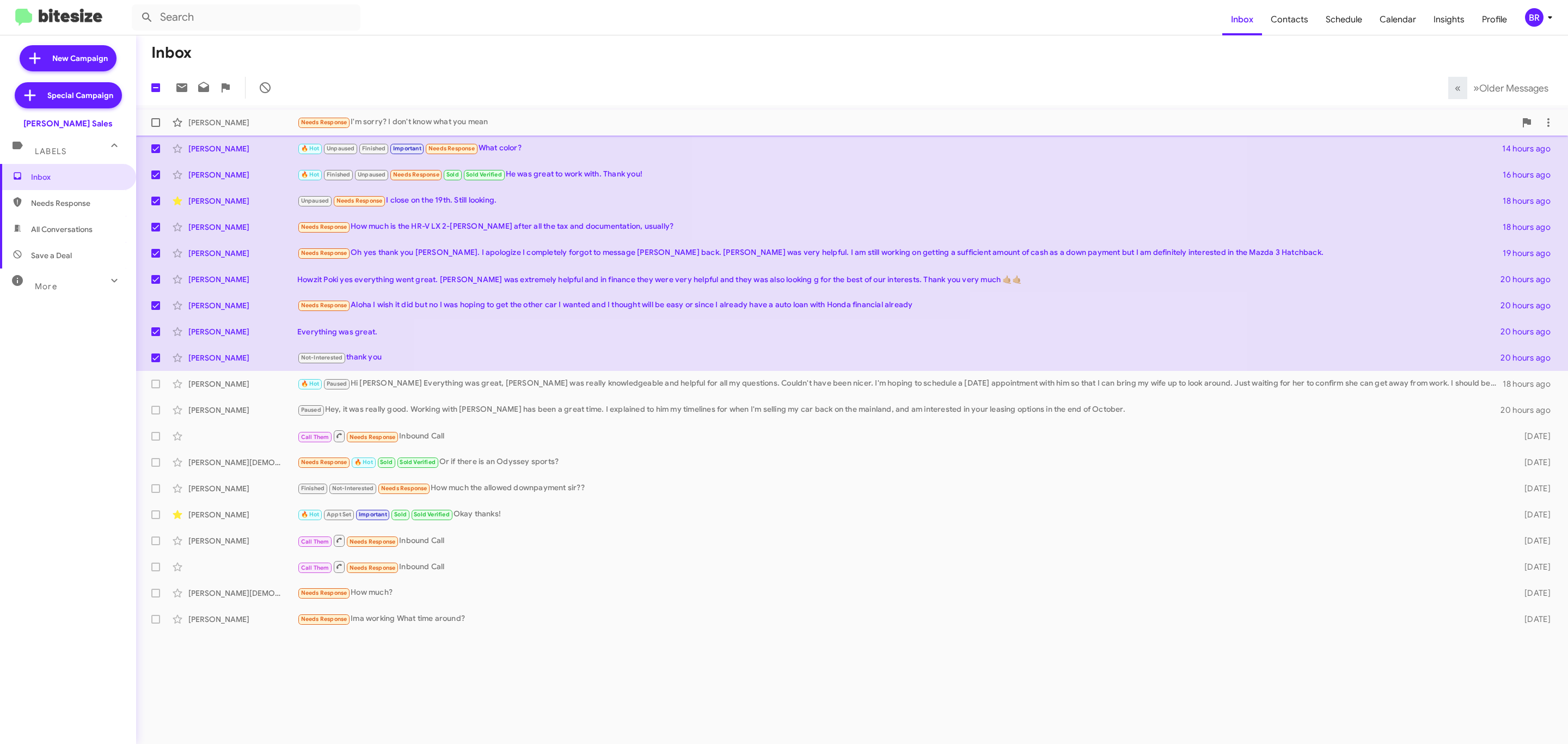
click at [152, 121] on span at bounding box center [156, 123] width 9 height 9
click at [155, 127] on input "checkbox" at bounding box center [155, 127] width 1 height 1
checkbox input "true"
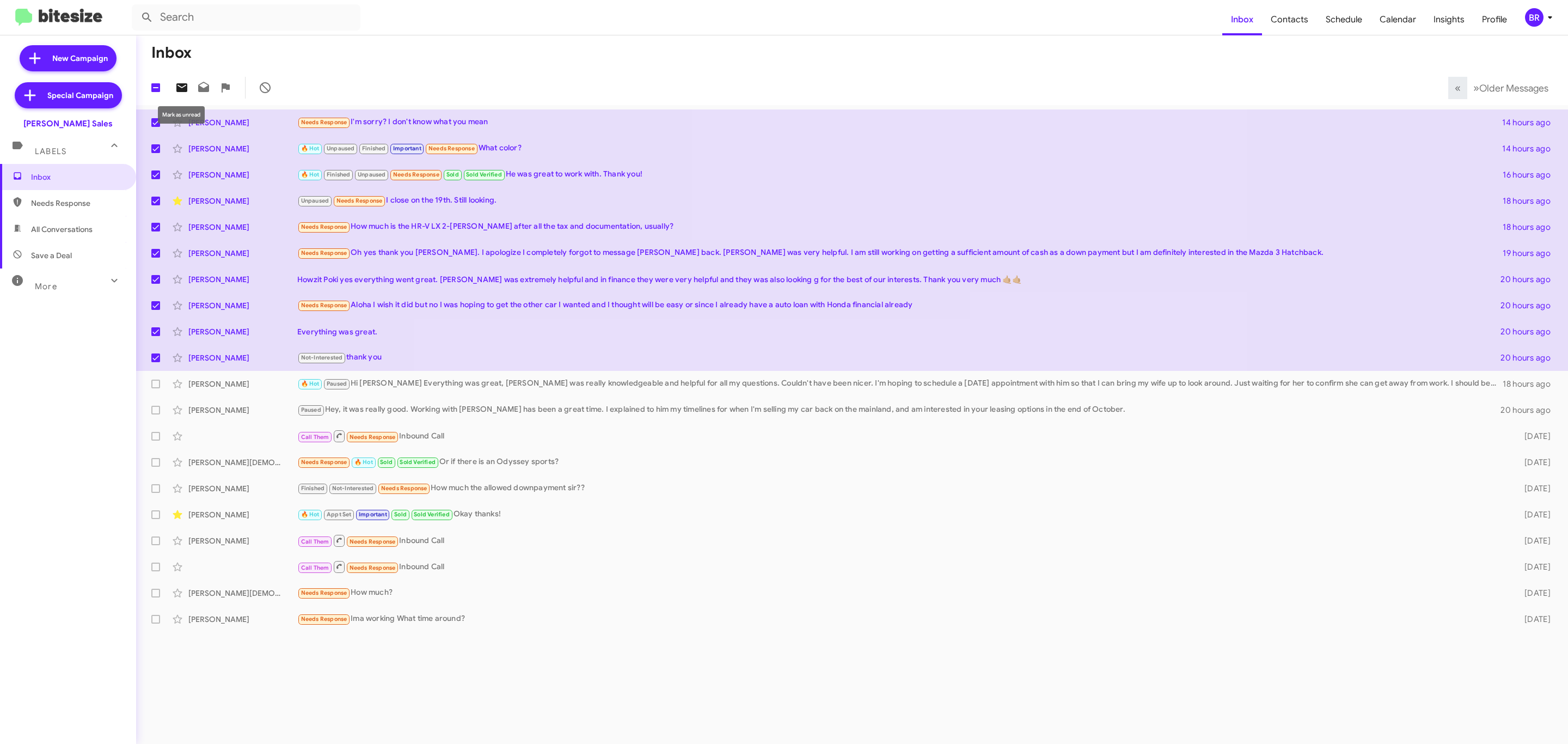
click at [183, 85] on icon at bounding box center [182, 88] width 11 height 9
click at [1549, 15] on icon at bounding box center [1550, 18] width 13 height 13
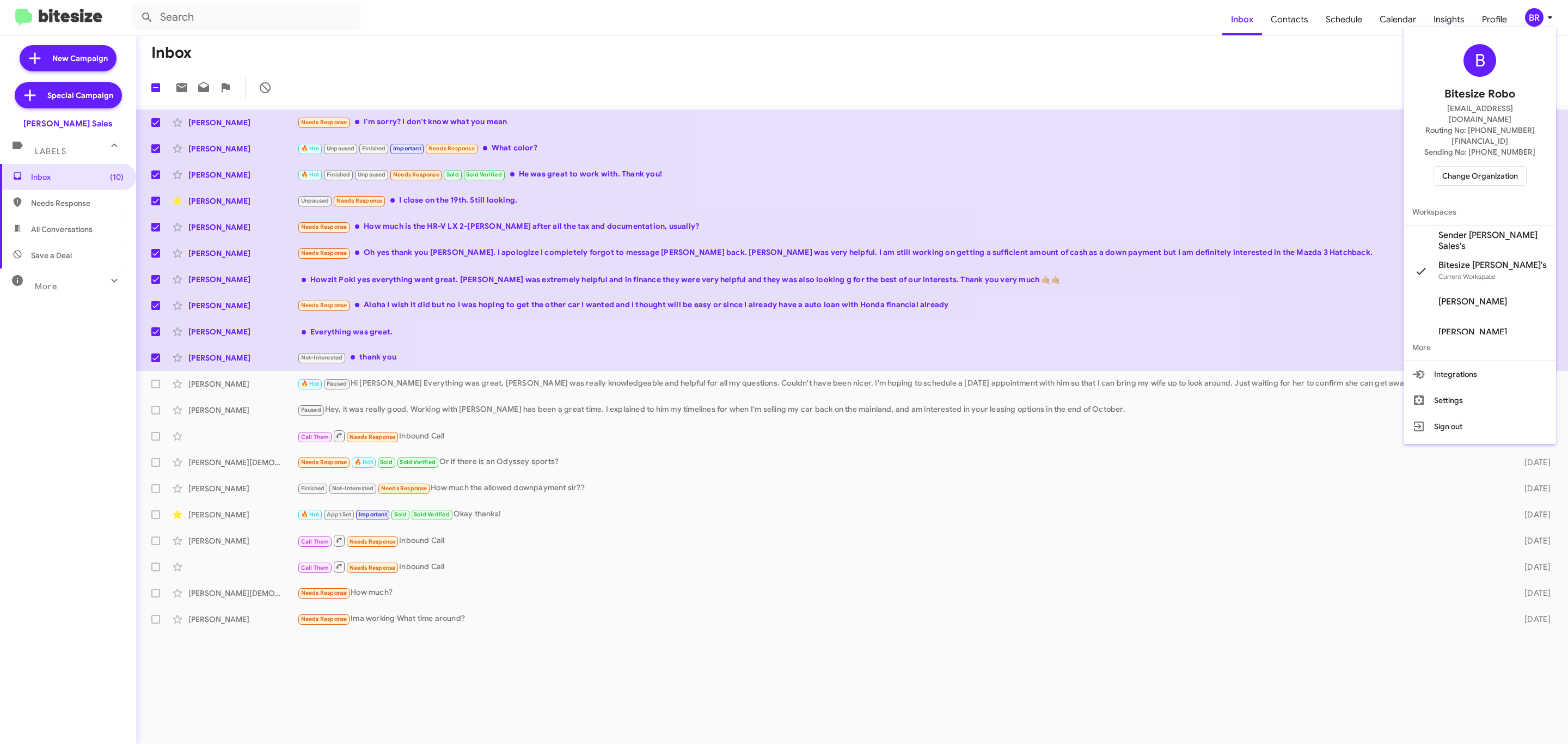
click at [1485, 146] on div "B Bitesize Robo jeks.ocampo1717@gmail.com Routing No: +1 (808) 680-7127 Sending…" at bounding box center [1479, 115] width 152 height 168
click at [1481, 167] on span "Change Organization" at bounding box center [1480, 176] width 76 height 19
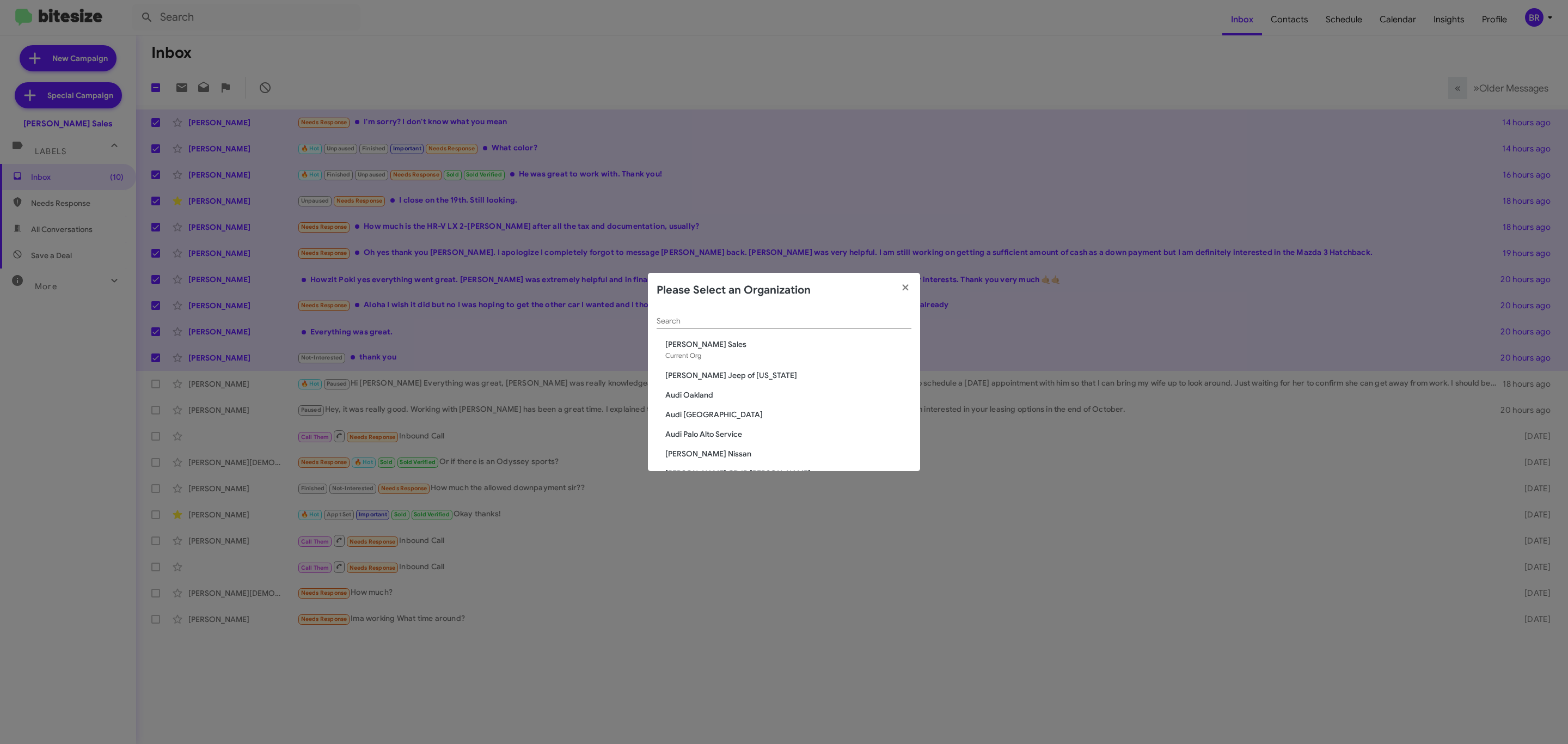
click at [731, 320] on input "Search" at bounding box center [784, 322] width 255 height 9
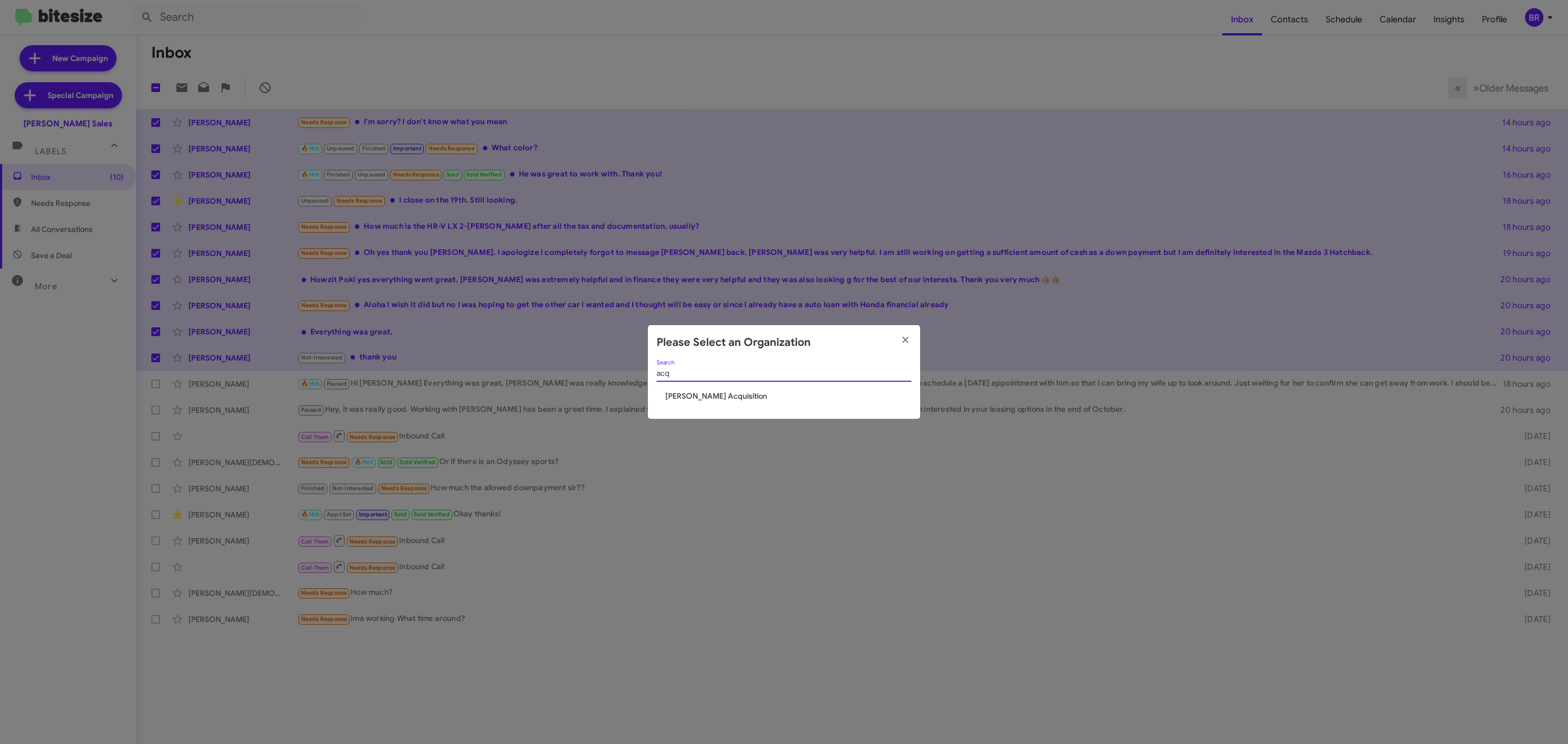
type input "acq"
click at [714, 393] on span "[PERSON_NAME] Acquisition" at bounding box center [789, 396] width 246 height 11
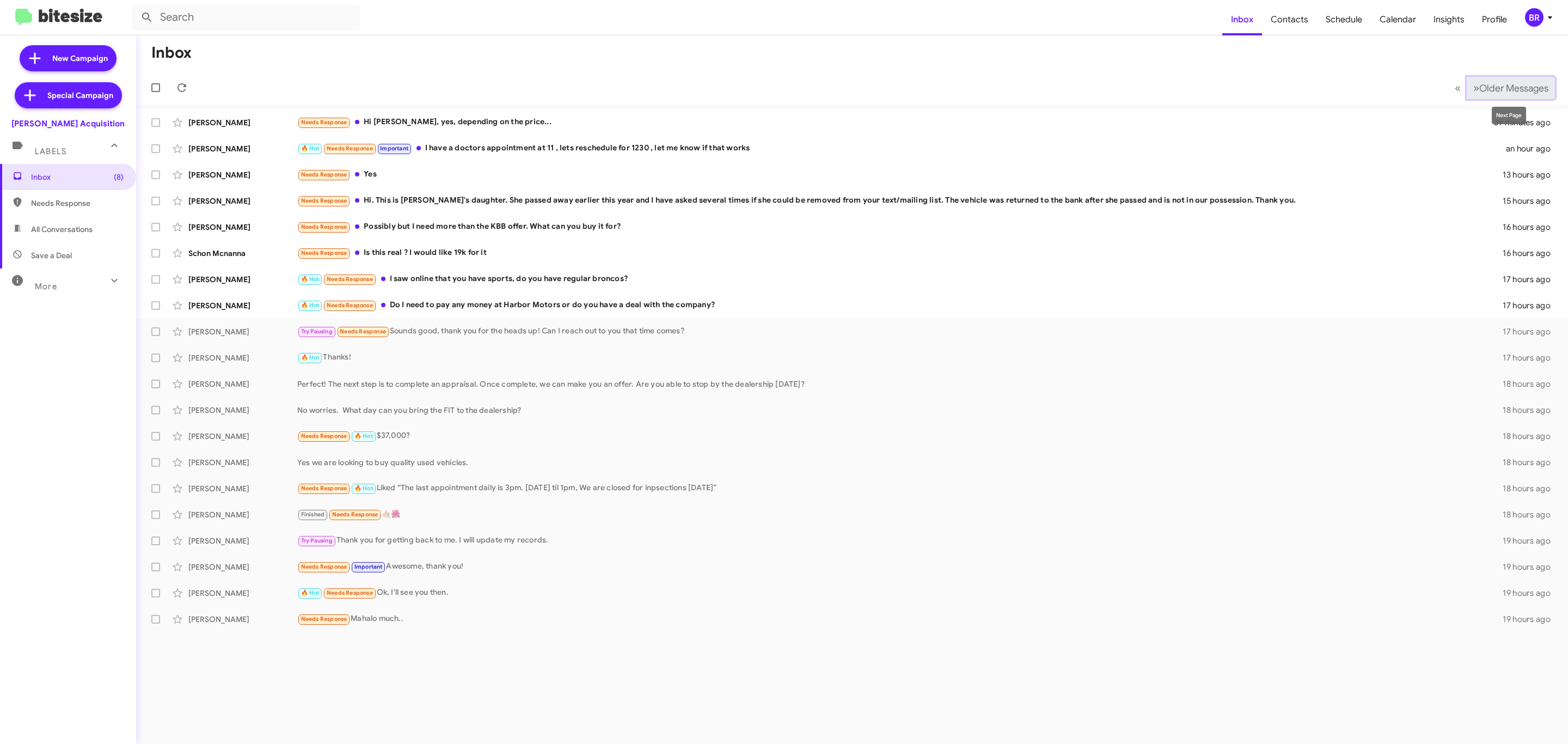
click at [1490, 81] on button "» Next Older Messages" at bounding box center [1510, 88] width 88 height 22
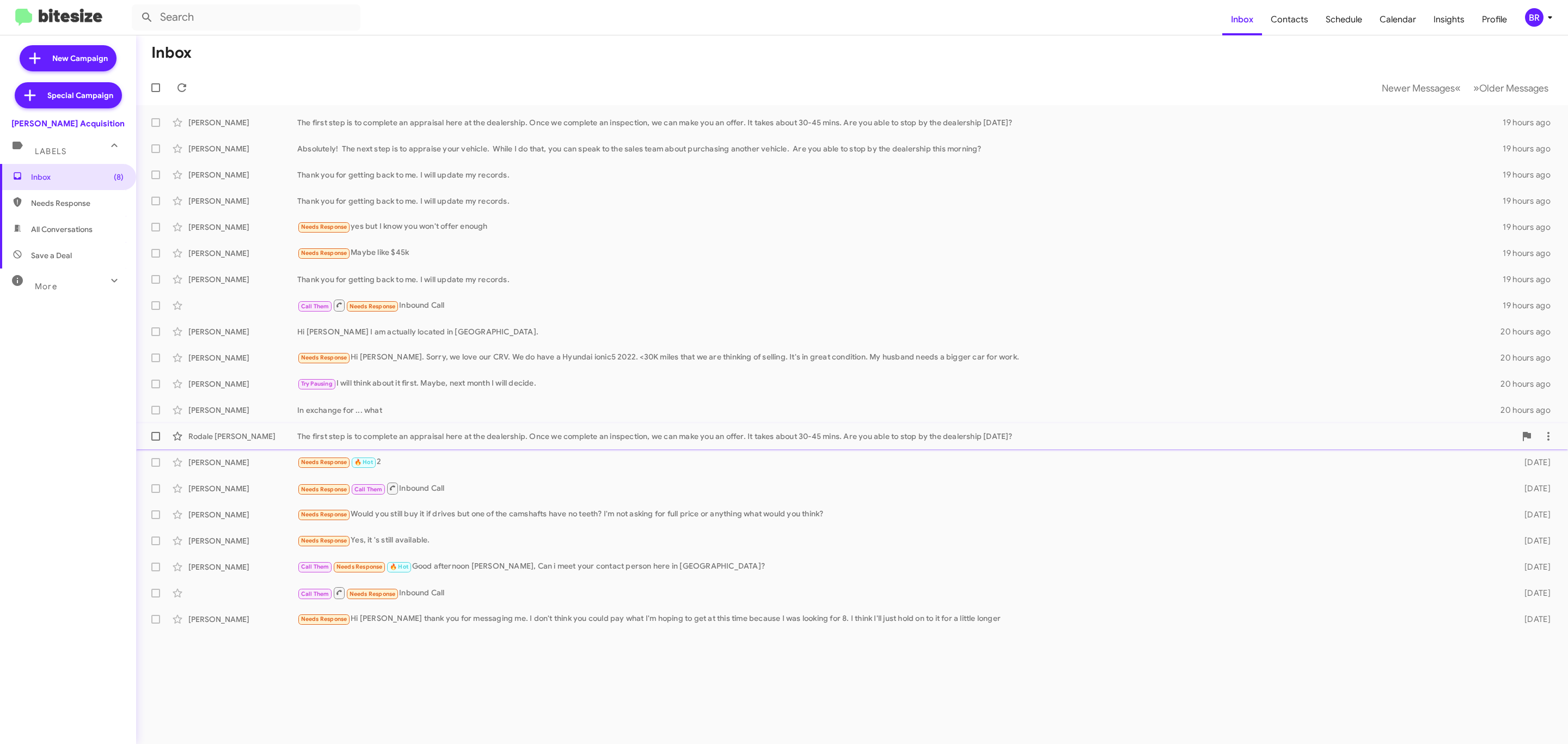
click at [562, 439] on div "The first step is to complete an appraisal here at the dealership. Once we comp…" at bounding box center [907, 436] width 1218 height 11
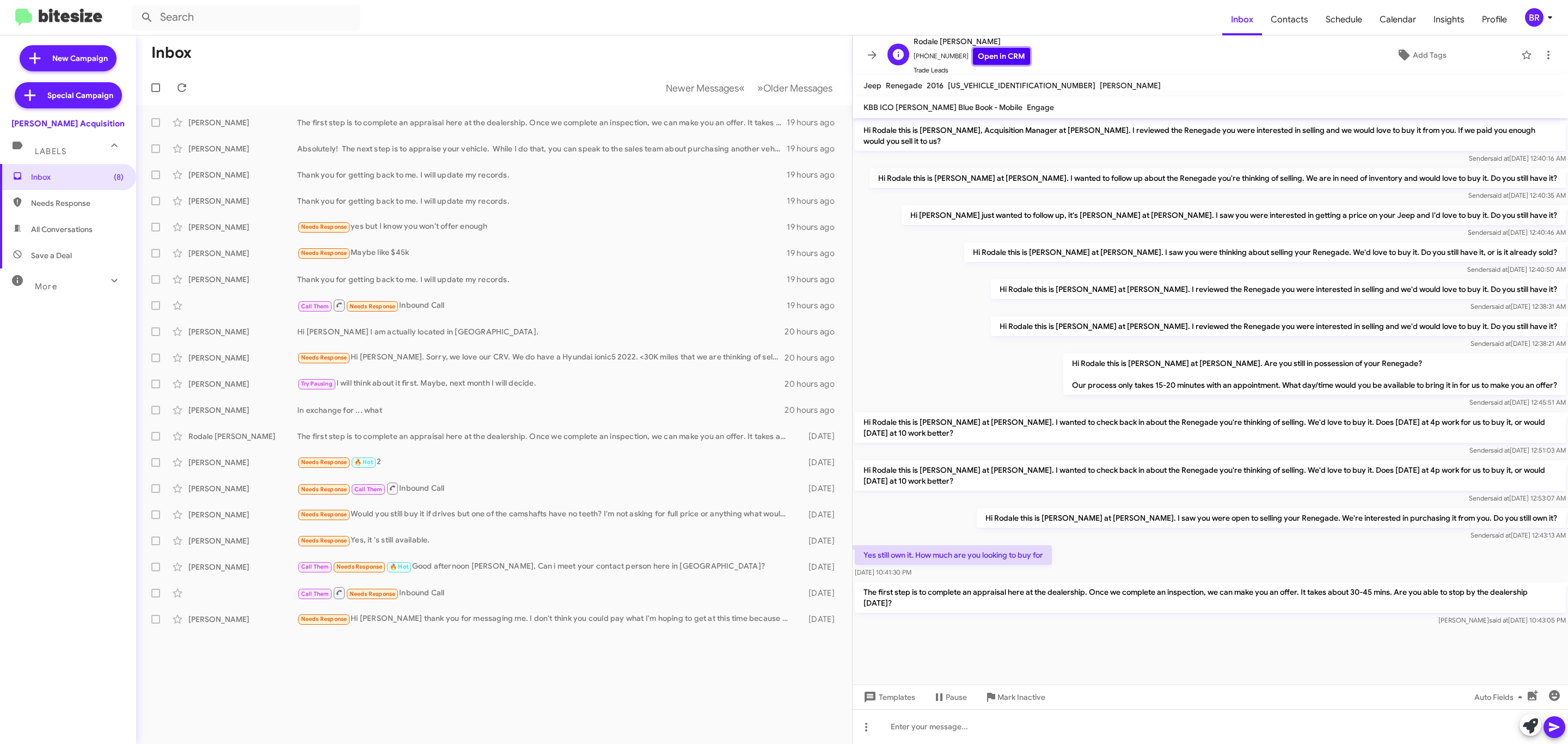
click at [1014, 54] on link "Open in CRM" at bounding box center [1001, 56] width 57 height 17
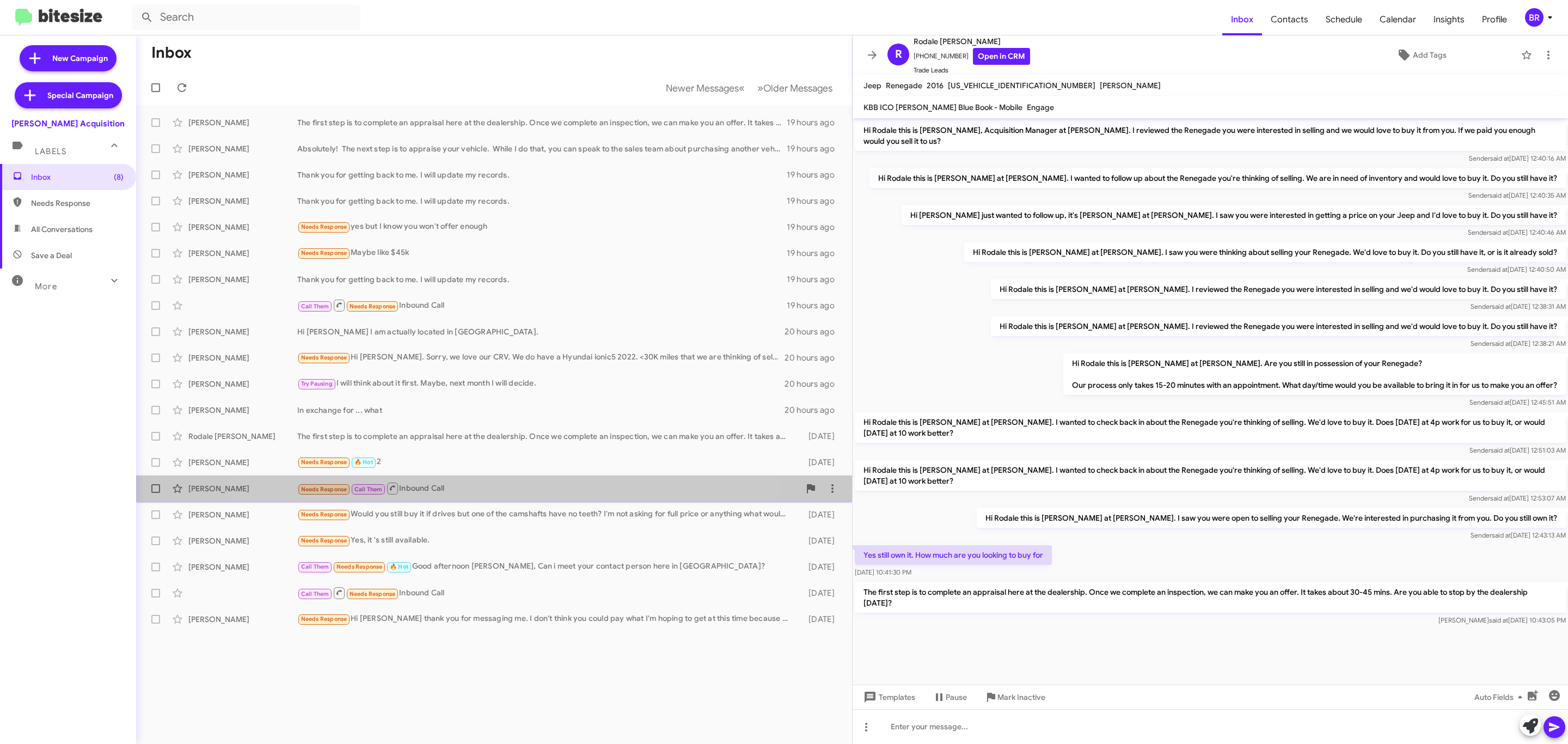
click at [471, 491] on div "Needs Response Call Them Inbound Call" at bounding box center [548, 489] width 502 height 13
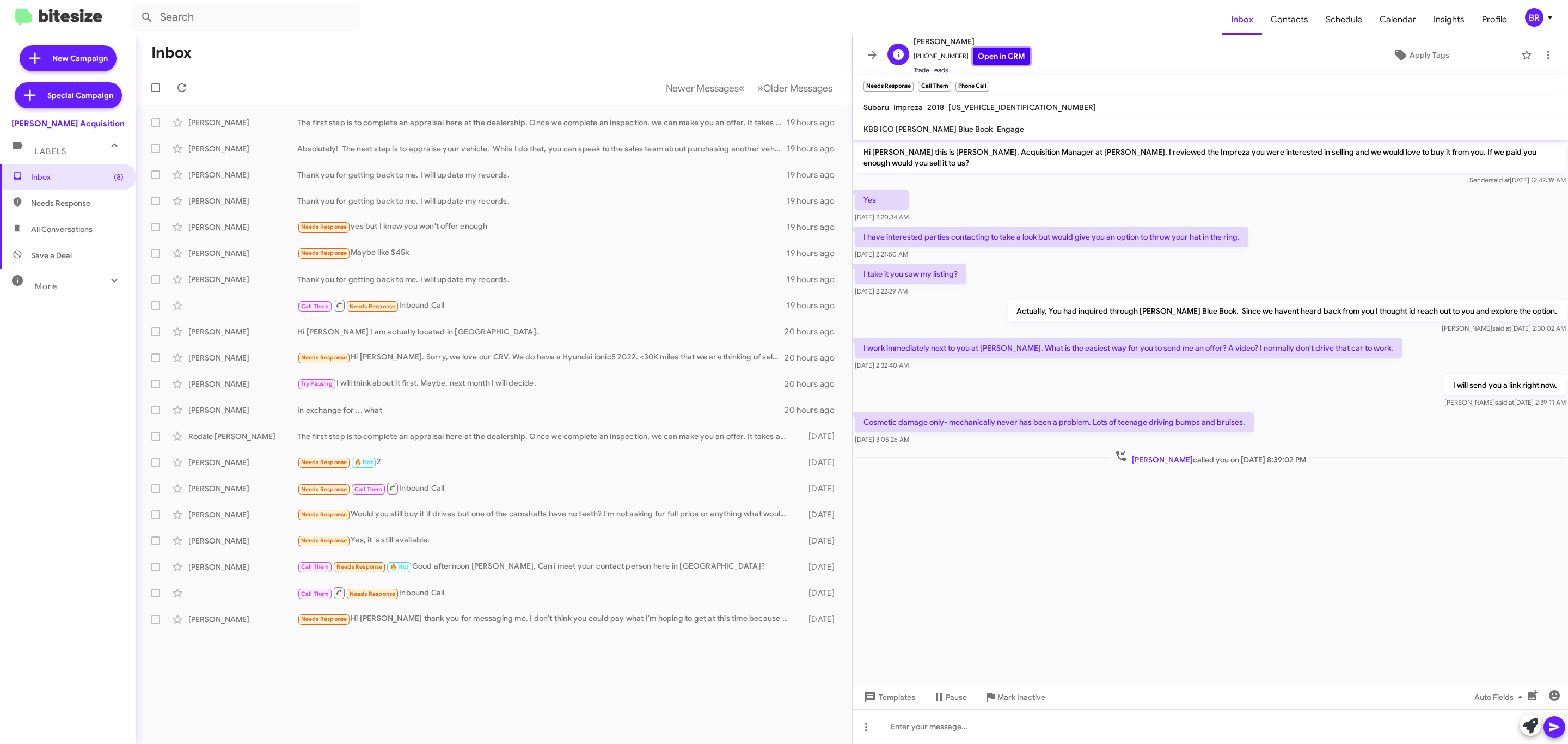
click at [1008, 56] on link "Open in CRM" at bounding box center [1001, 56] width 57 height 17
click at [867, 64] on button at bounding box center [872, 54] width 22 height 22
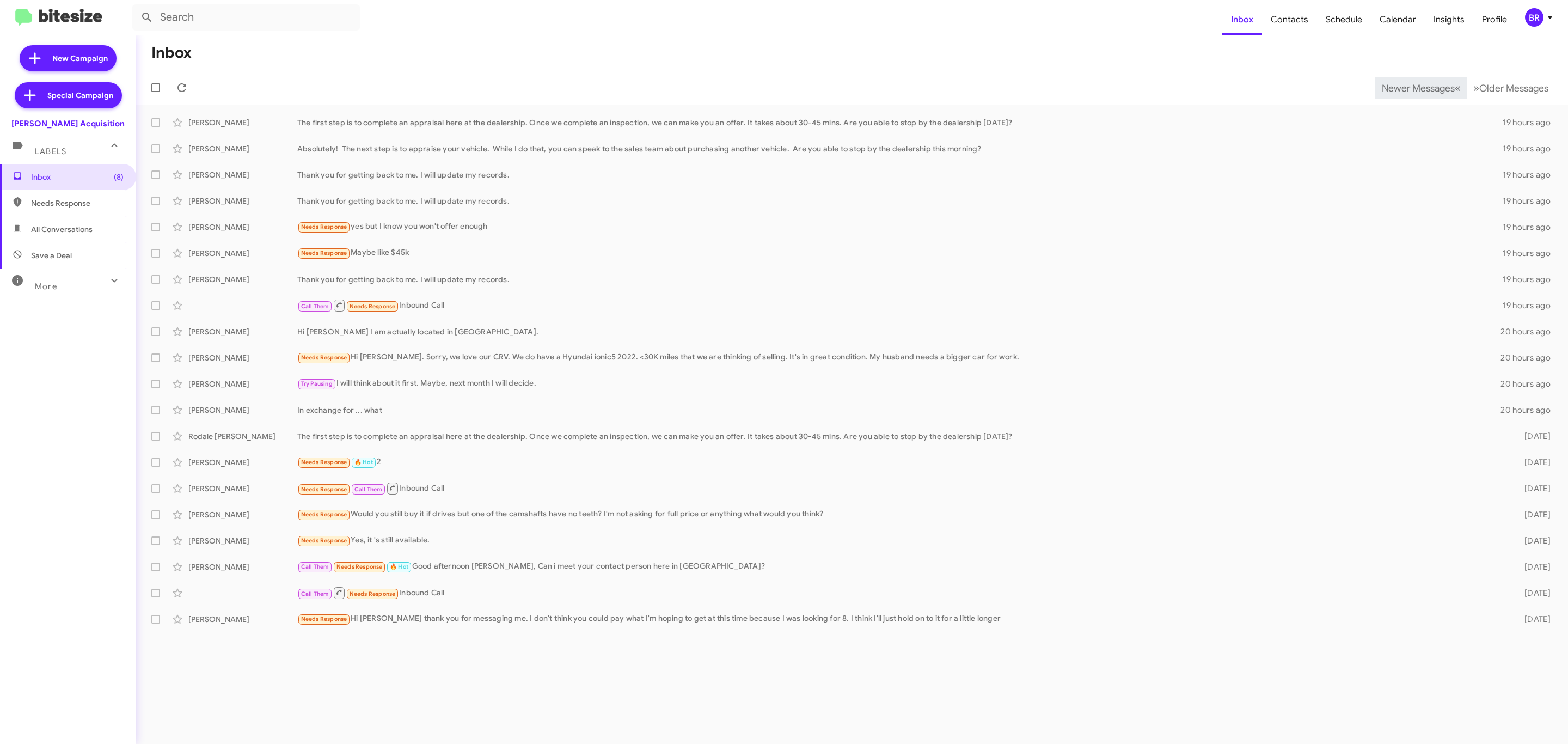
click at [1409, 87] on span "Newer Messages" at bounding box center [1418, 88] width 73 height 12
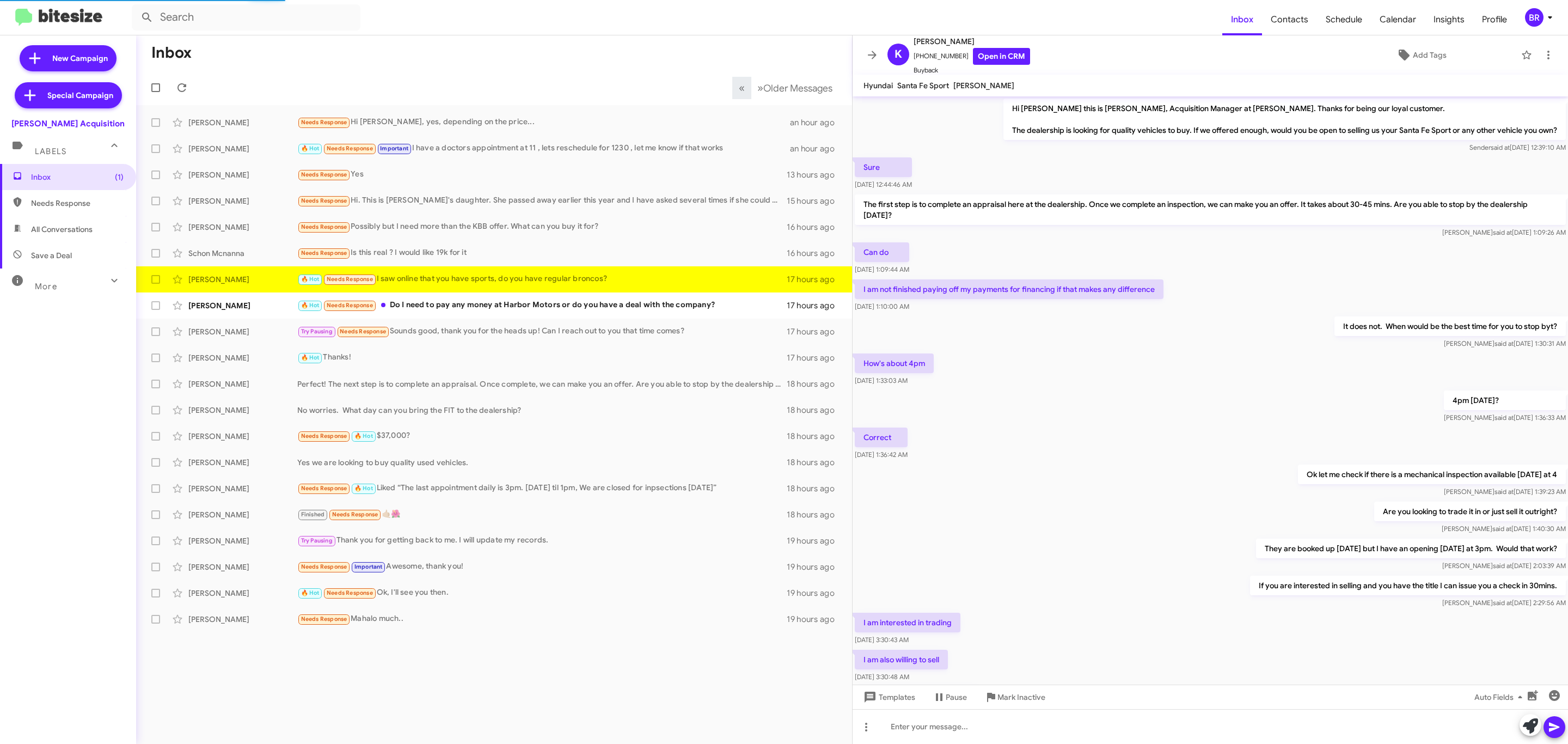
scroll to position [198, 0]
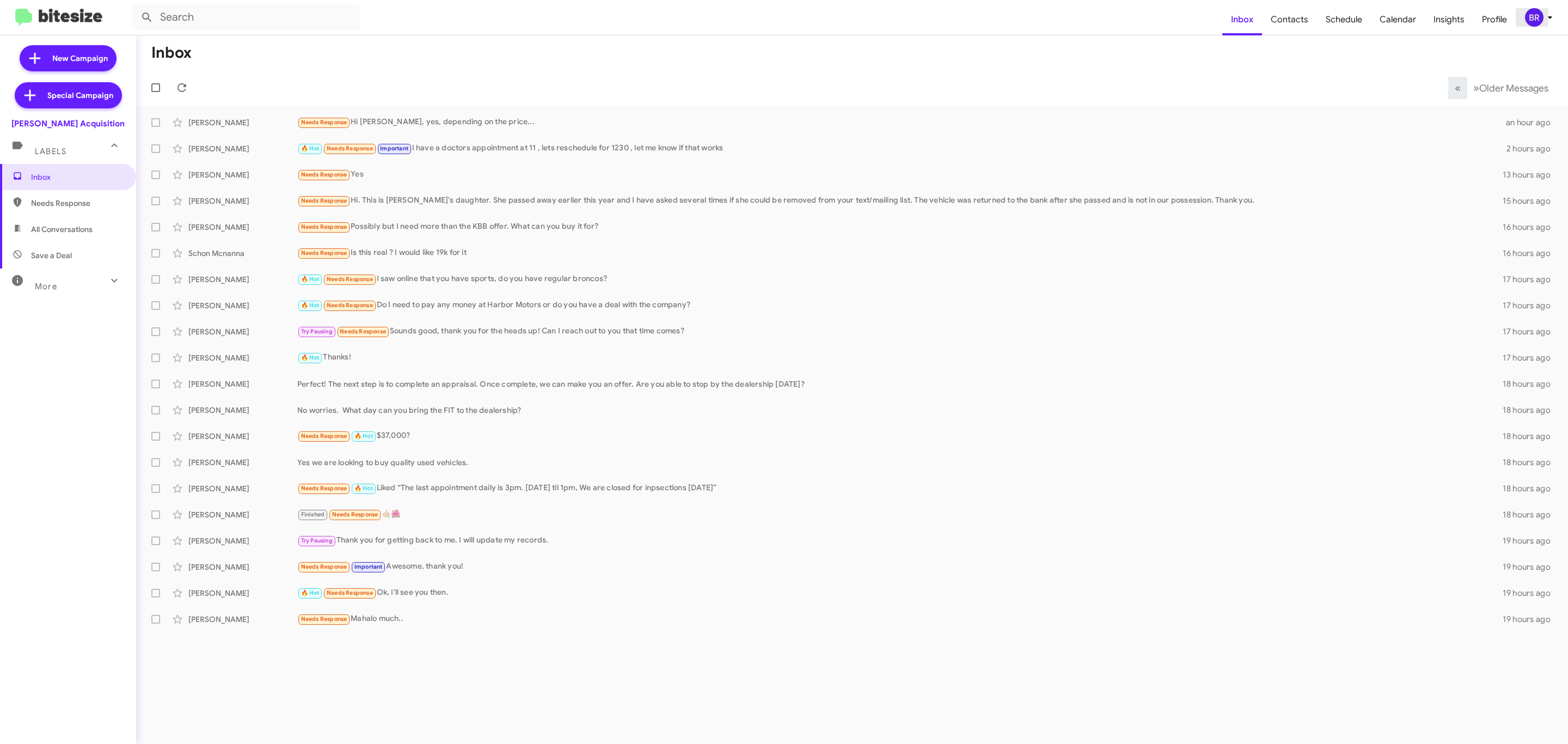
click at [1541, 22] on div "BR" at bounding box center [1534, 17] width 19 height 19
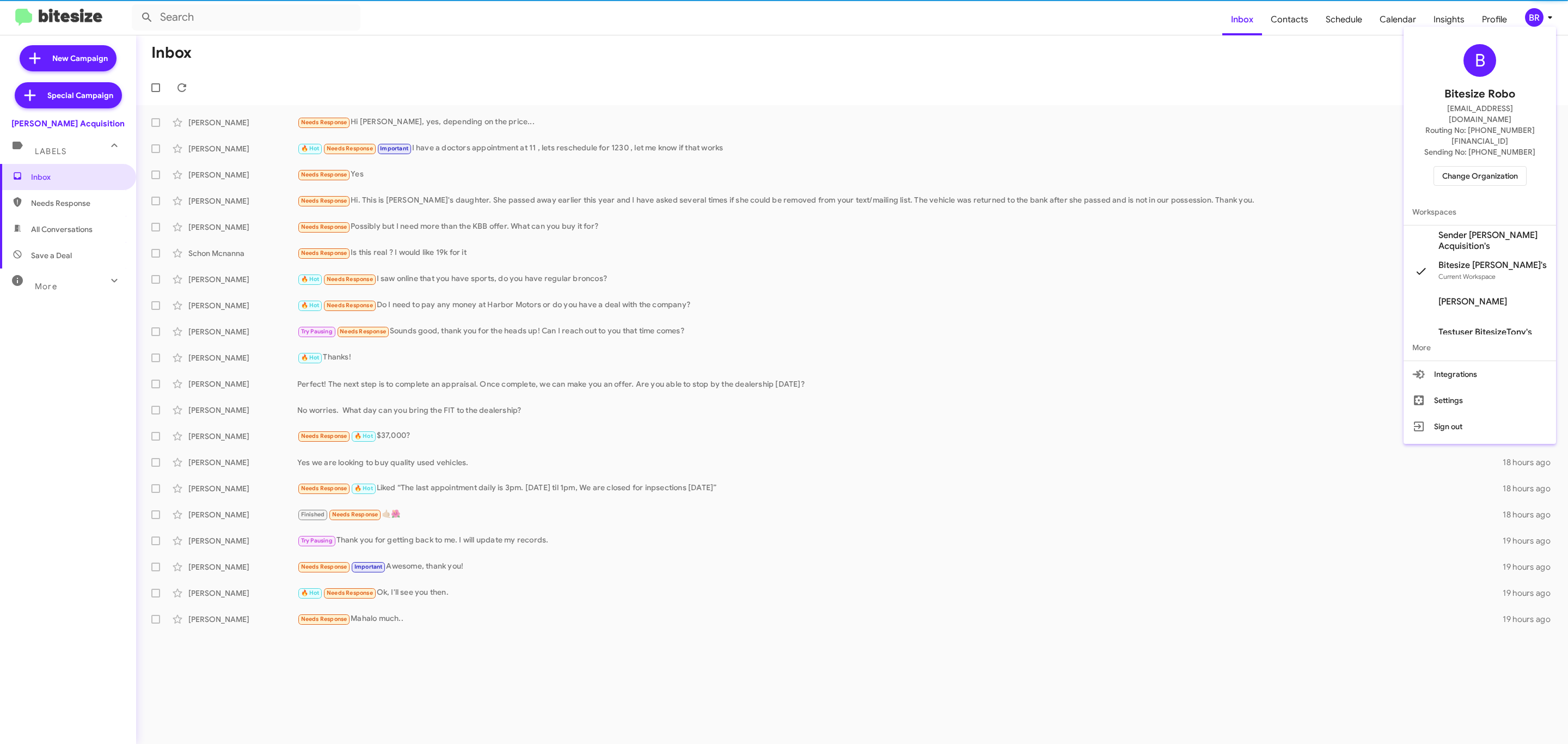
click at [1454, 167] on span "Change Organization" at bounding box center [1480, 176] width 76 height 19
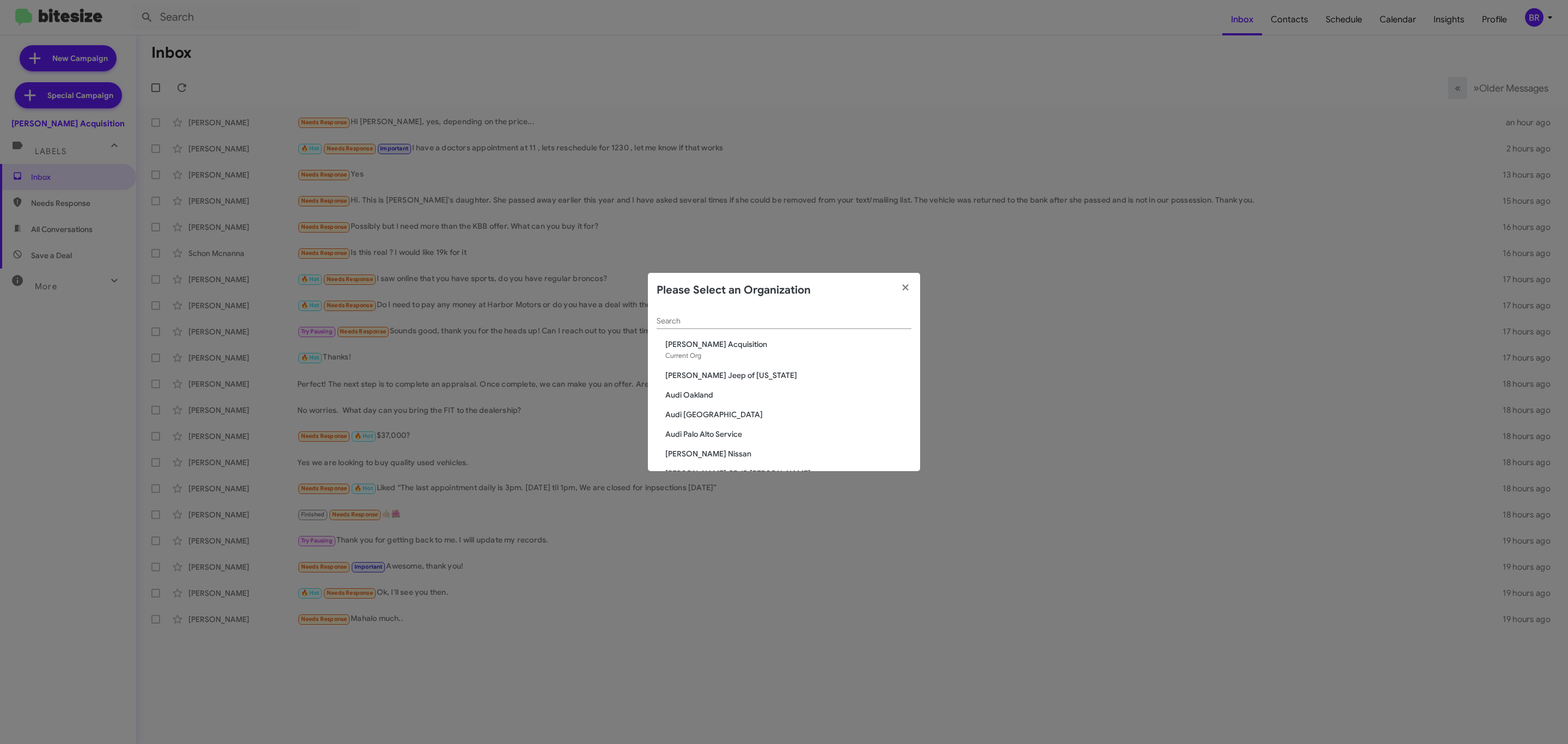
click at [729, 317] on div "Search" at bounding box center [784, 319] width 255 height 22
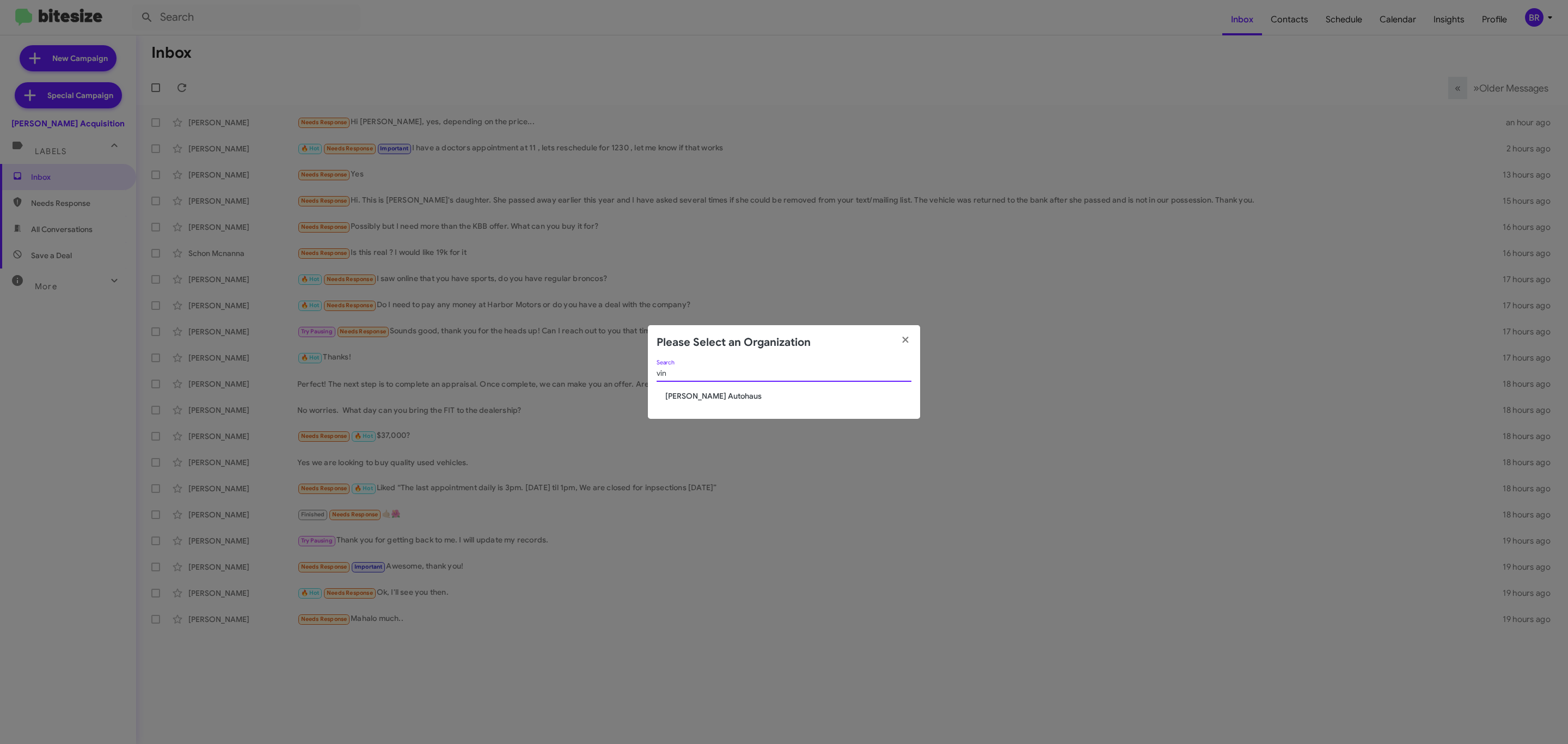
type input "vin"
click at [706, 391] on span "Vin Devers Autohaus" at bounding box center [789, 396] width 246 height 11
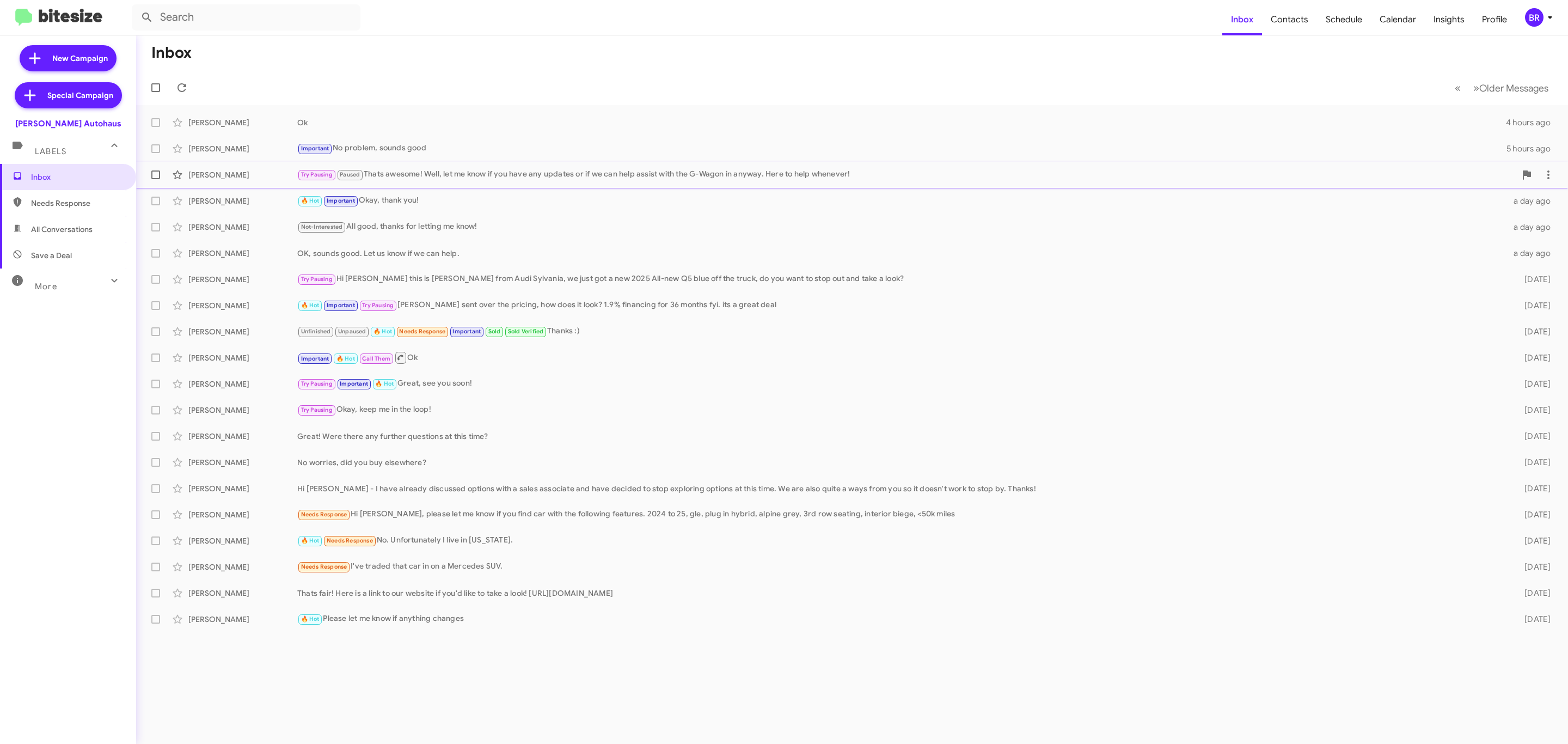
click at [454, 173] on div "Try Pausing Paused Thats awesome! Well, let me know if you have any updates or …" at bounding box center [907, 174] width 1218 height 13
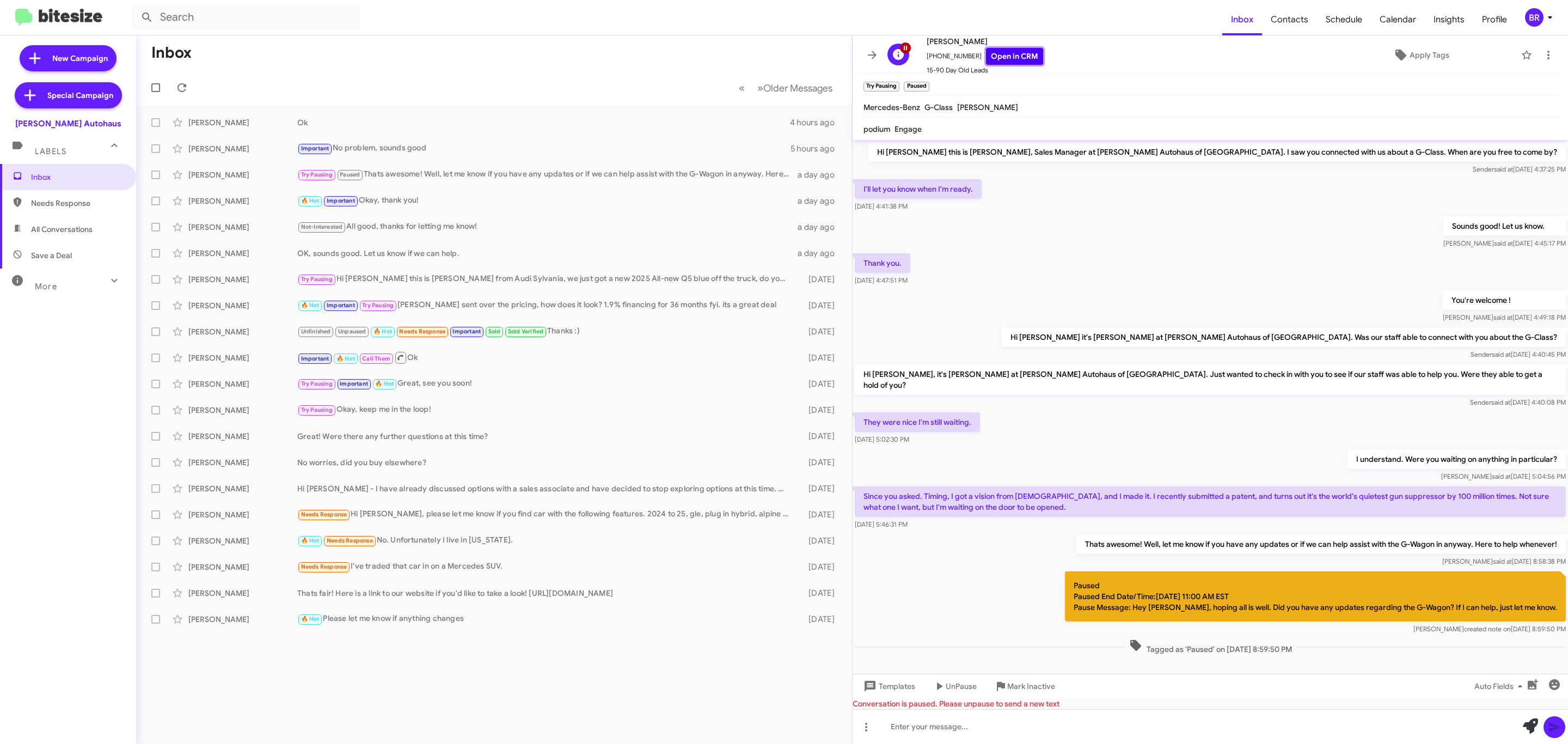
click at [992, 56] on link "Open in CRM" at bounding box center [1014, 56] width 57 height 17
click at [381, 548] on div "[PERSON_NAME] 🔥 Hot Needs Response No. Unfortunately I live in [US_STATE]. [DAT…" at bounding box center [493, 541] width 698 height 22
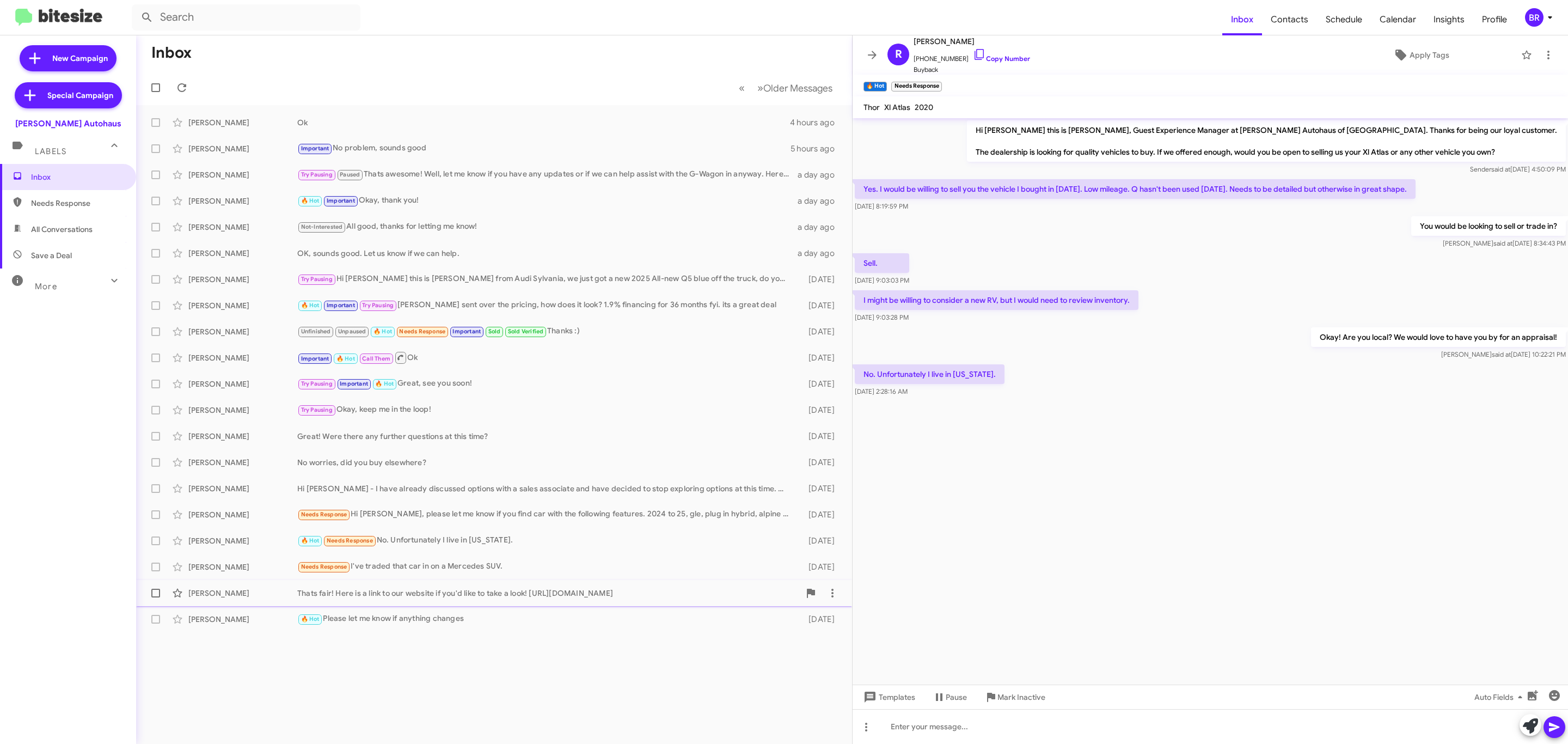
click at [430, 590] on div "Thats fair! Here is a link to our website if you'd like to take a look! [URL][D…" at bounding box center [548, 593] width 502 height 11
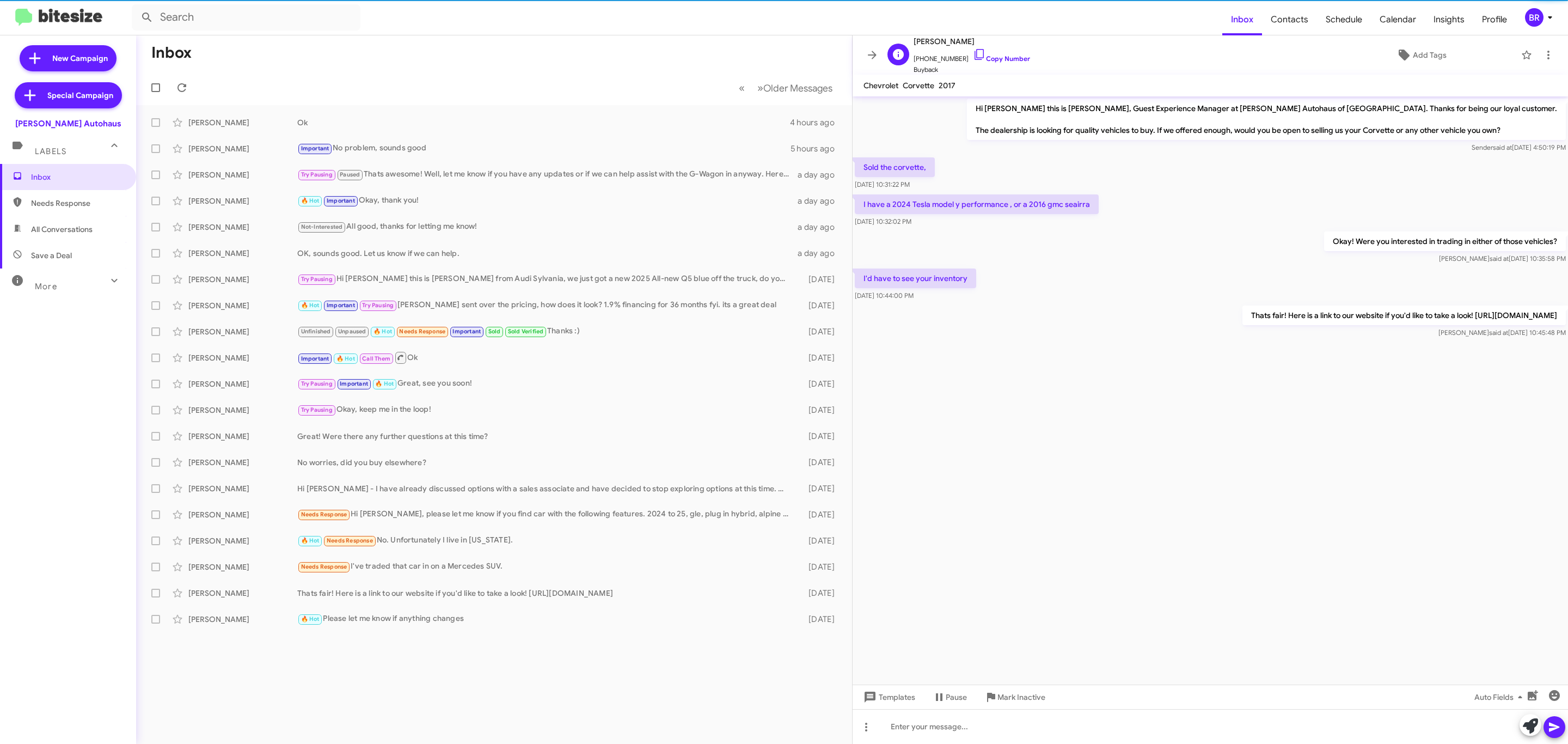
click at [1005, 64] on span "[PHONE_NUMBER] Copy Number" at bounding box center [971, 56] width 117 height 16
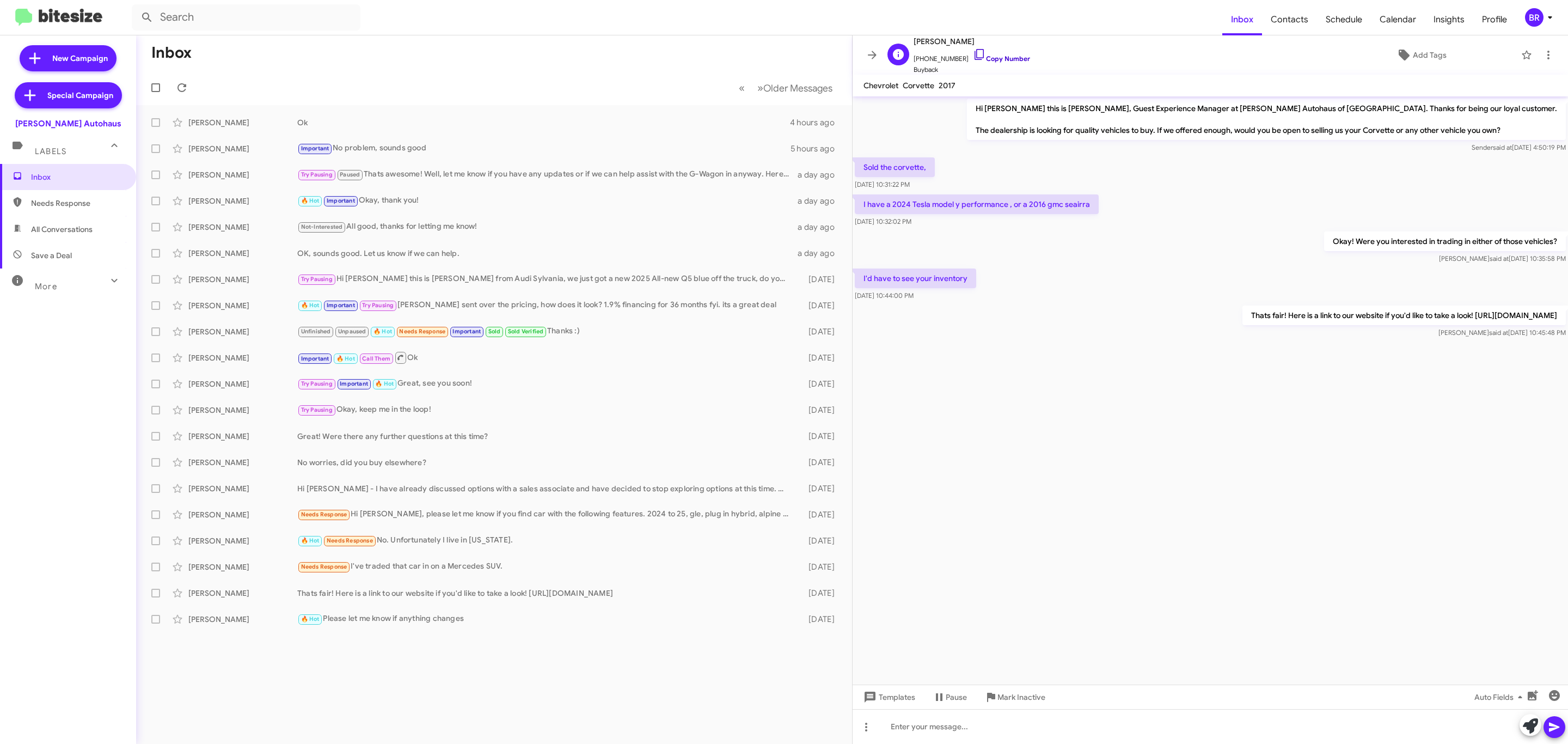
click at [1000, 60] on link "Copy Number" at bounding box center [1001, 58] width 57 height 8
click at [864, 50] on span at bounding box center [872, 55] width 22 height 13
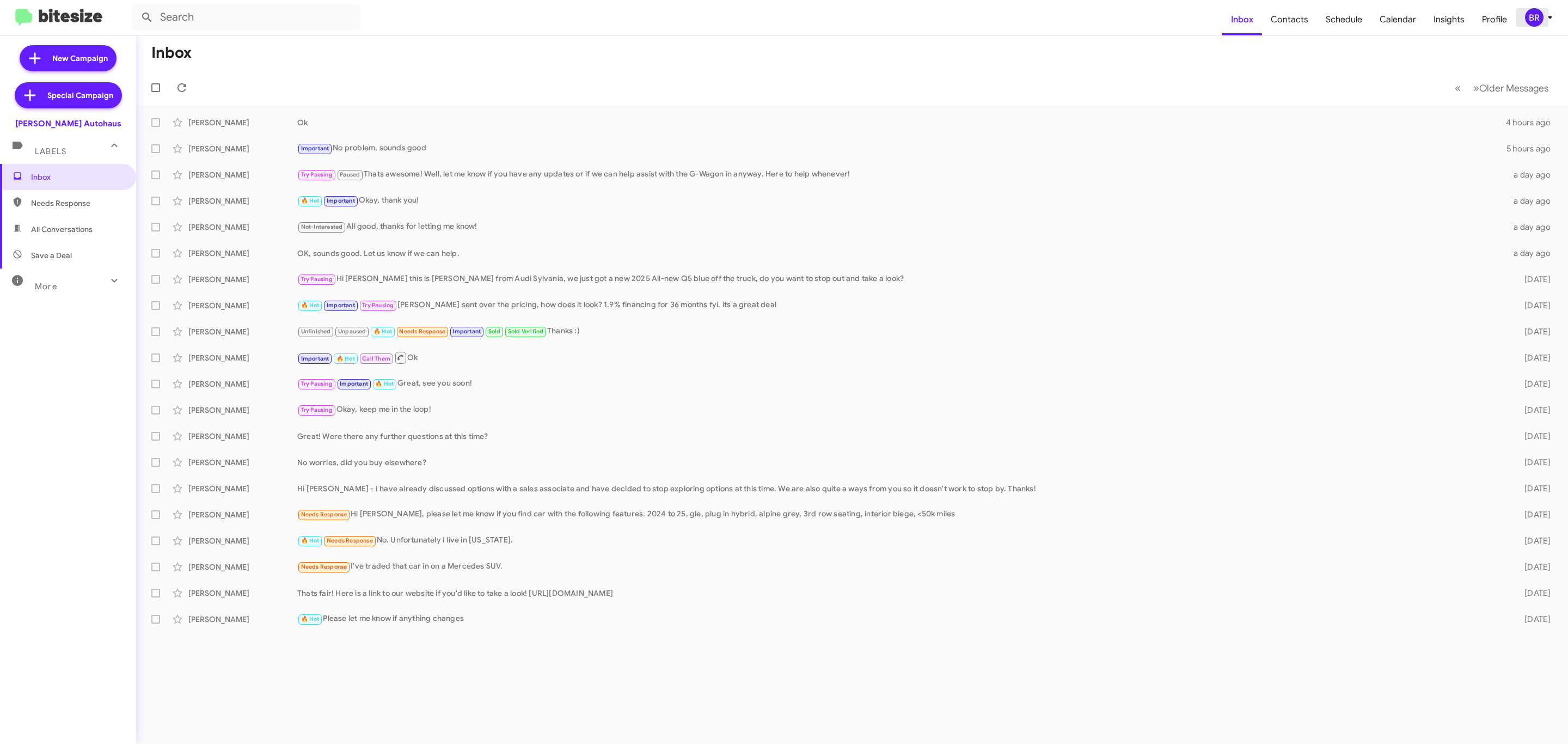
click at [1538, 15] on div "BR" at bounding box center [1534, 17] width 19 height 19
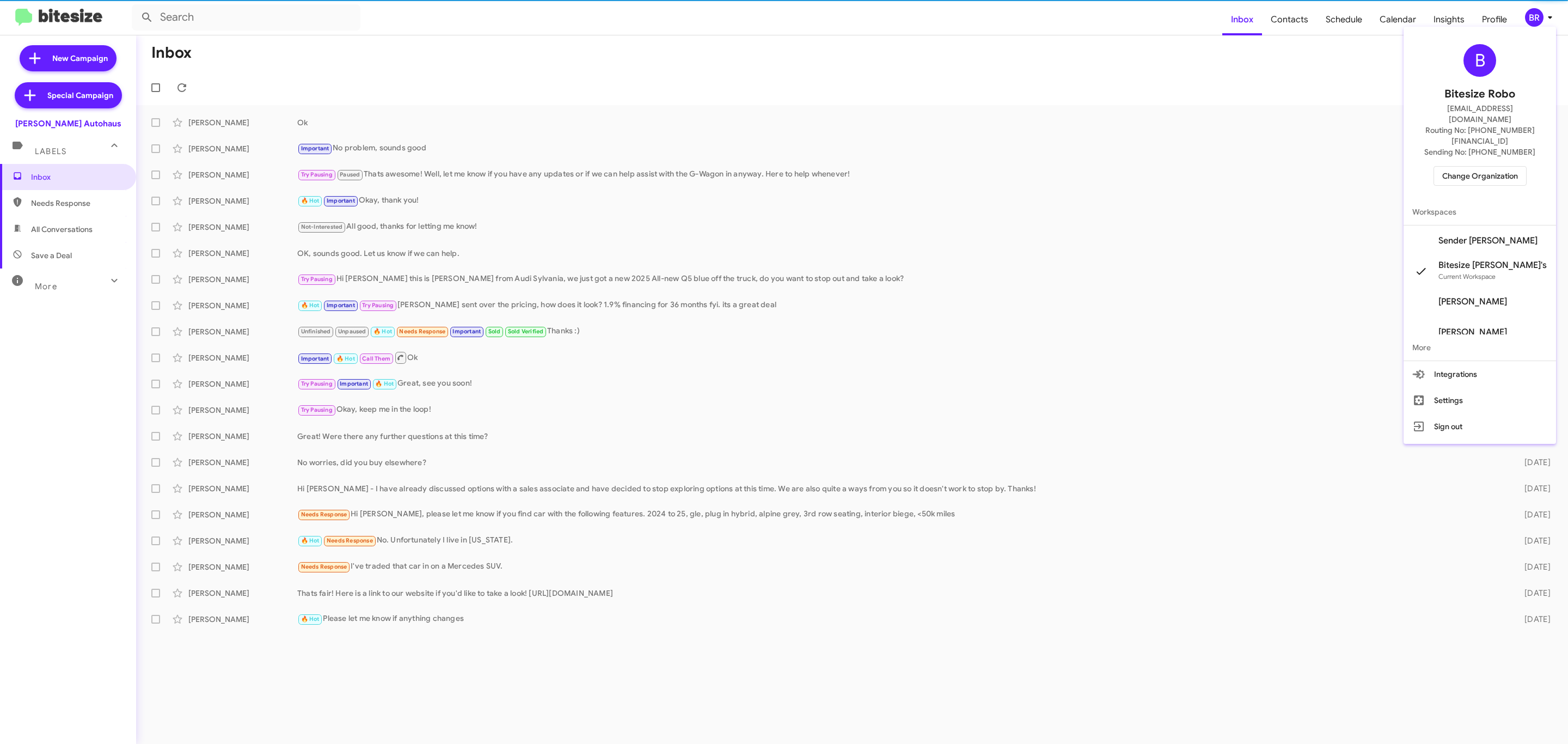
click at [1496, 167] on span "Change Organization" at bounding box center [1480, 176] width 76 height 19
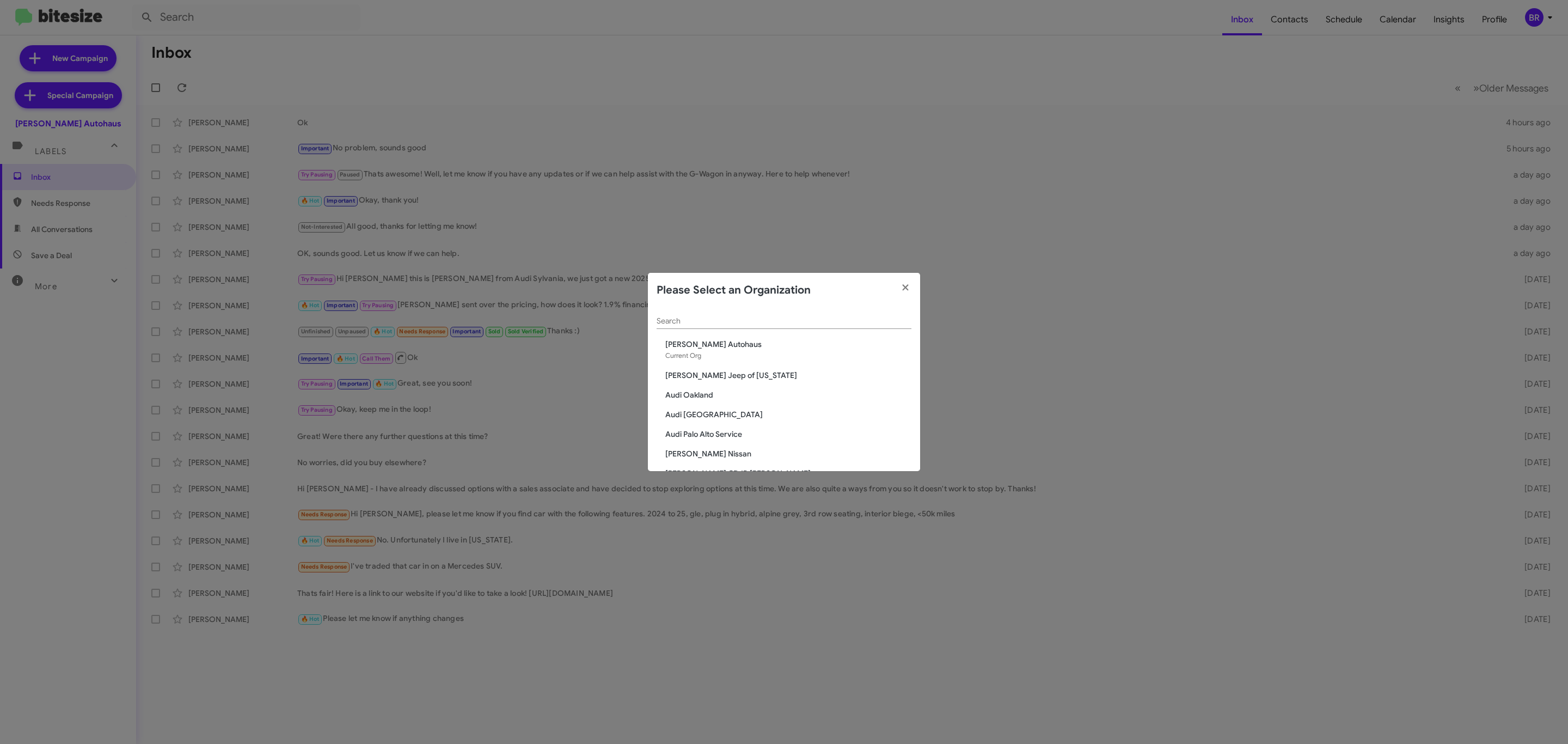
click at [794, 311] on div "Search" at bounding box center [784, 319] width 255 height 22
drag, startPoint x: 793, startPoint y: 316, endPoint x: 798, endPoint y: 328, distance: 13.0
click at [794, 317] on input "Search" at bounding box center [784, 322] width 255 height 9
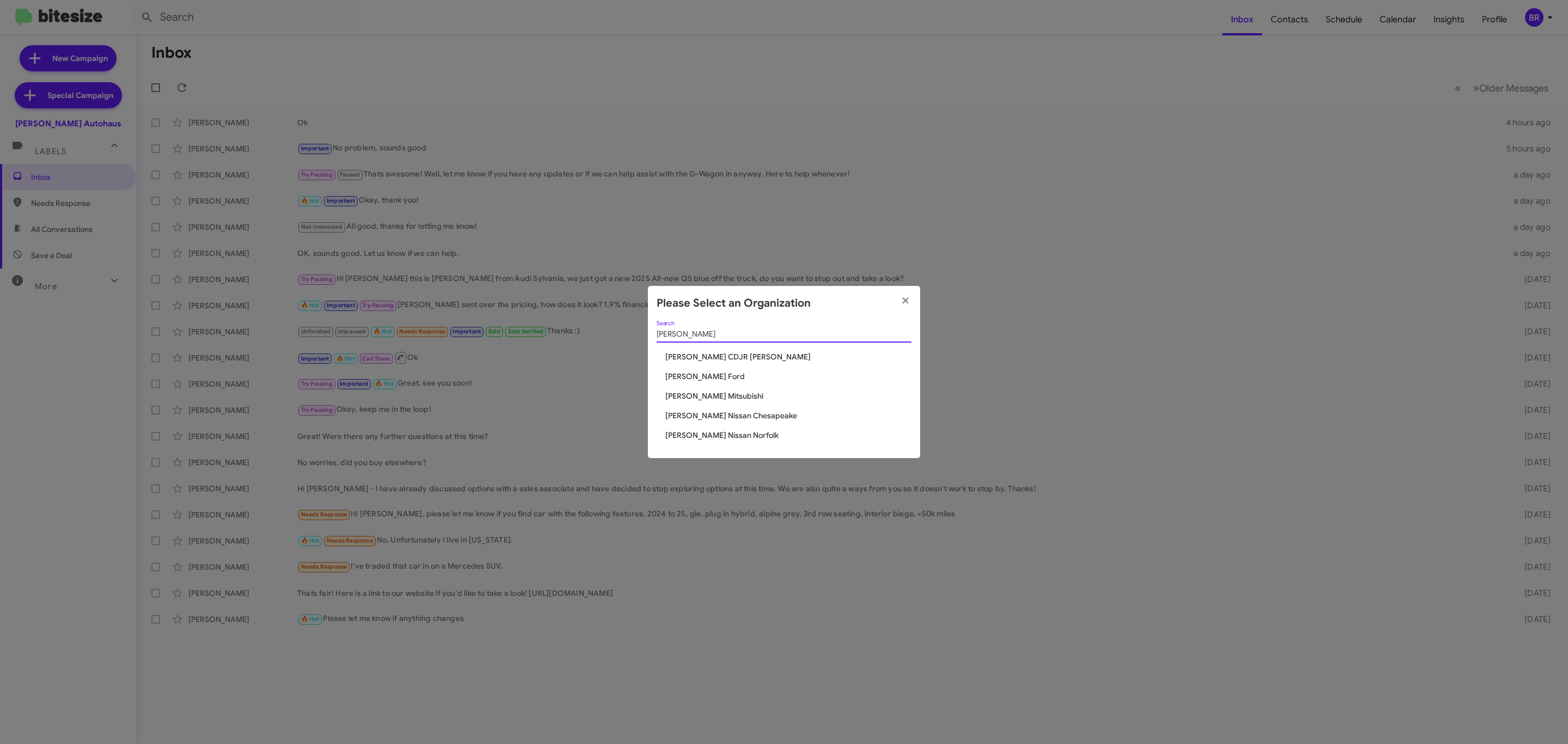
type input "[PERSON_NAME]"
click at [738, 355] on span "[PERSON_NAME] CDJR [PERSON_NAME]" at bounding box center [789, 356] width 246 height 11
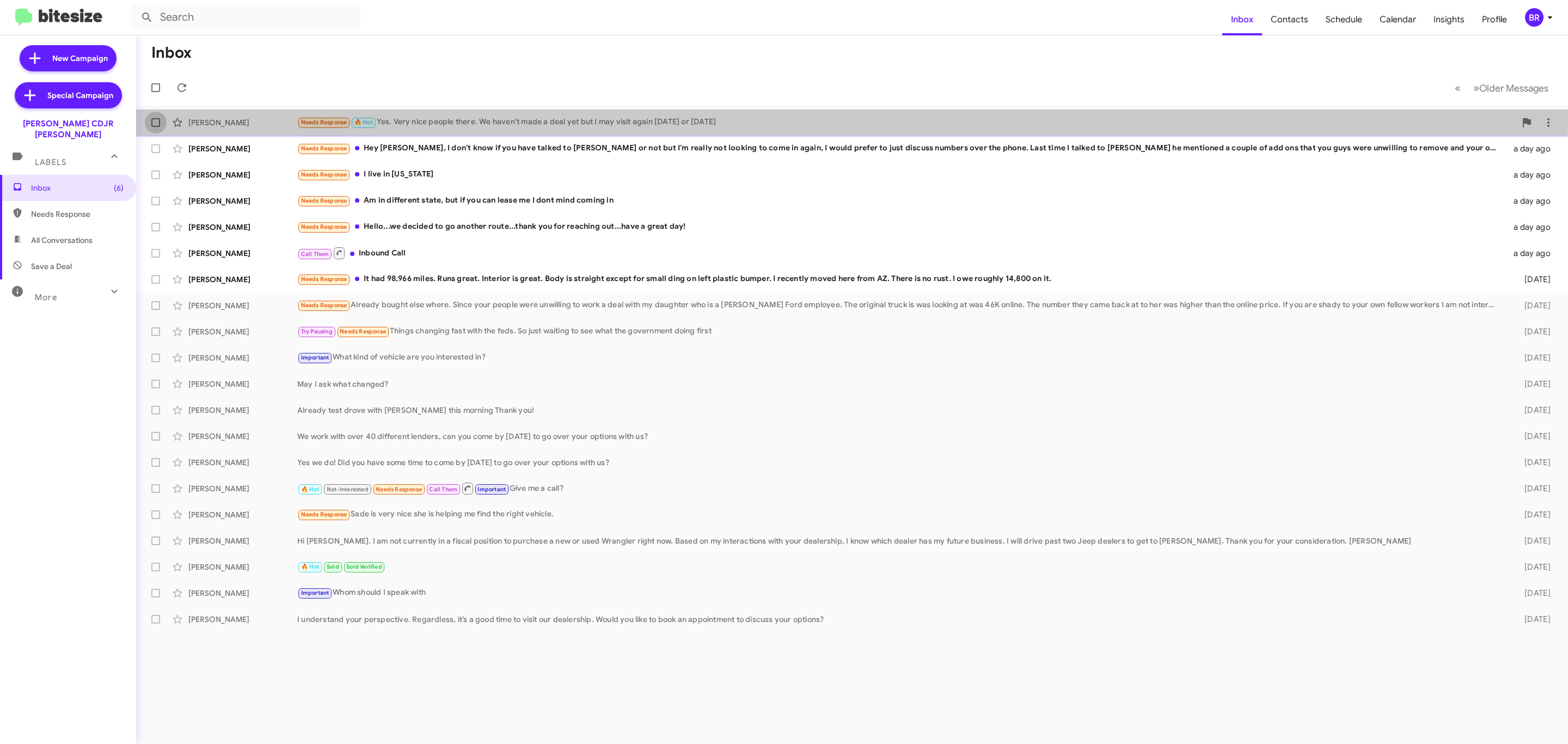
click at [155, 123] on span at bounding box center [156, 123] width 9 height 9
click at [155, 127] on input "checkbox" at bounding box center [155, 127] width 1 height 1
checkbox input "true"
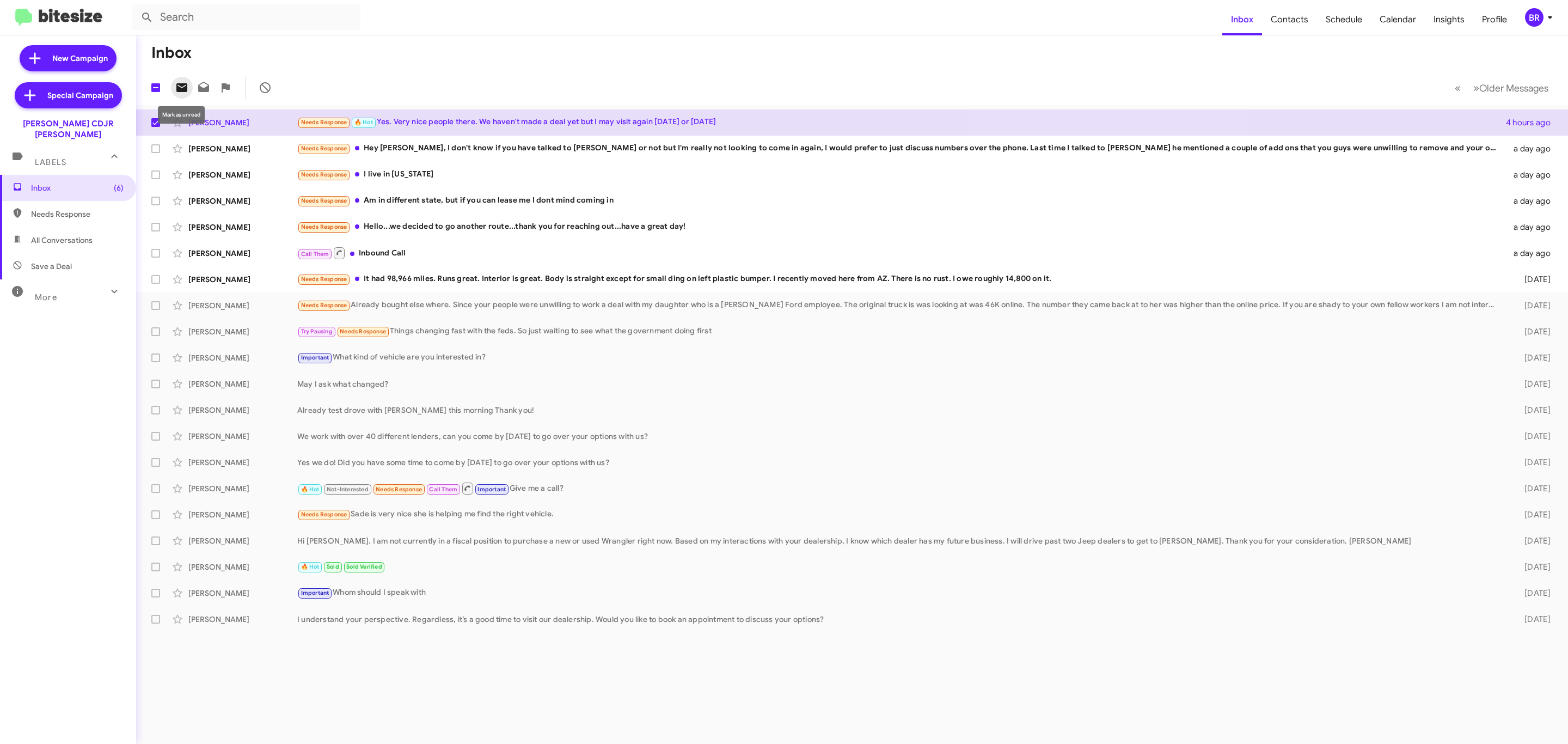
click at [182, 89] on icon at bounding box center [182, 88] width 11 height 9
click at [1538, 19] on div "BR" at bounding box center [1534, 17] width 19 height 19
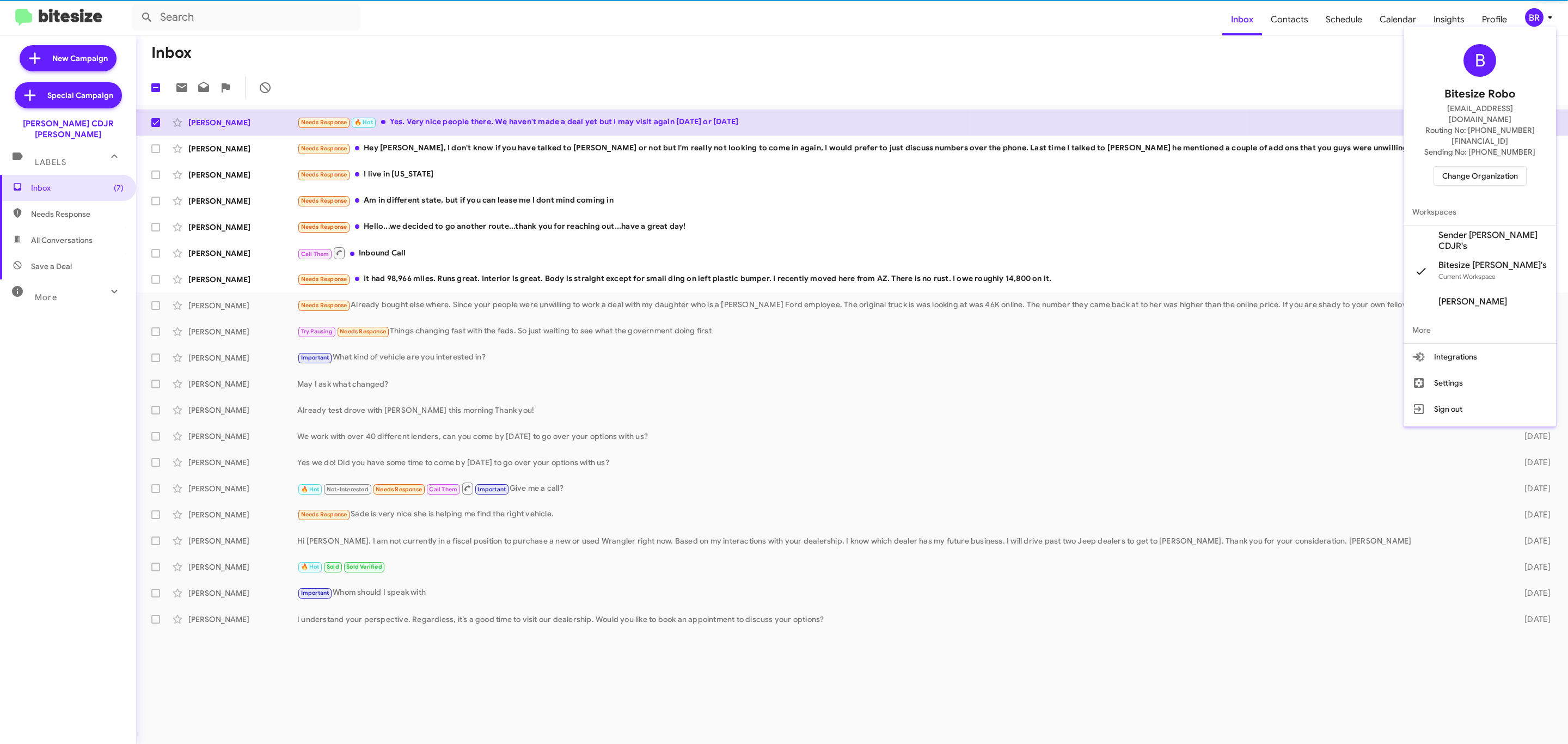
click at [1475, 167] on span "Change Organization" at bounding box center [1480, 176] width 76 height 19
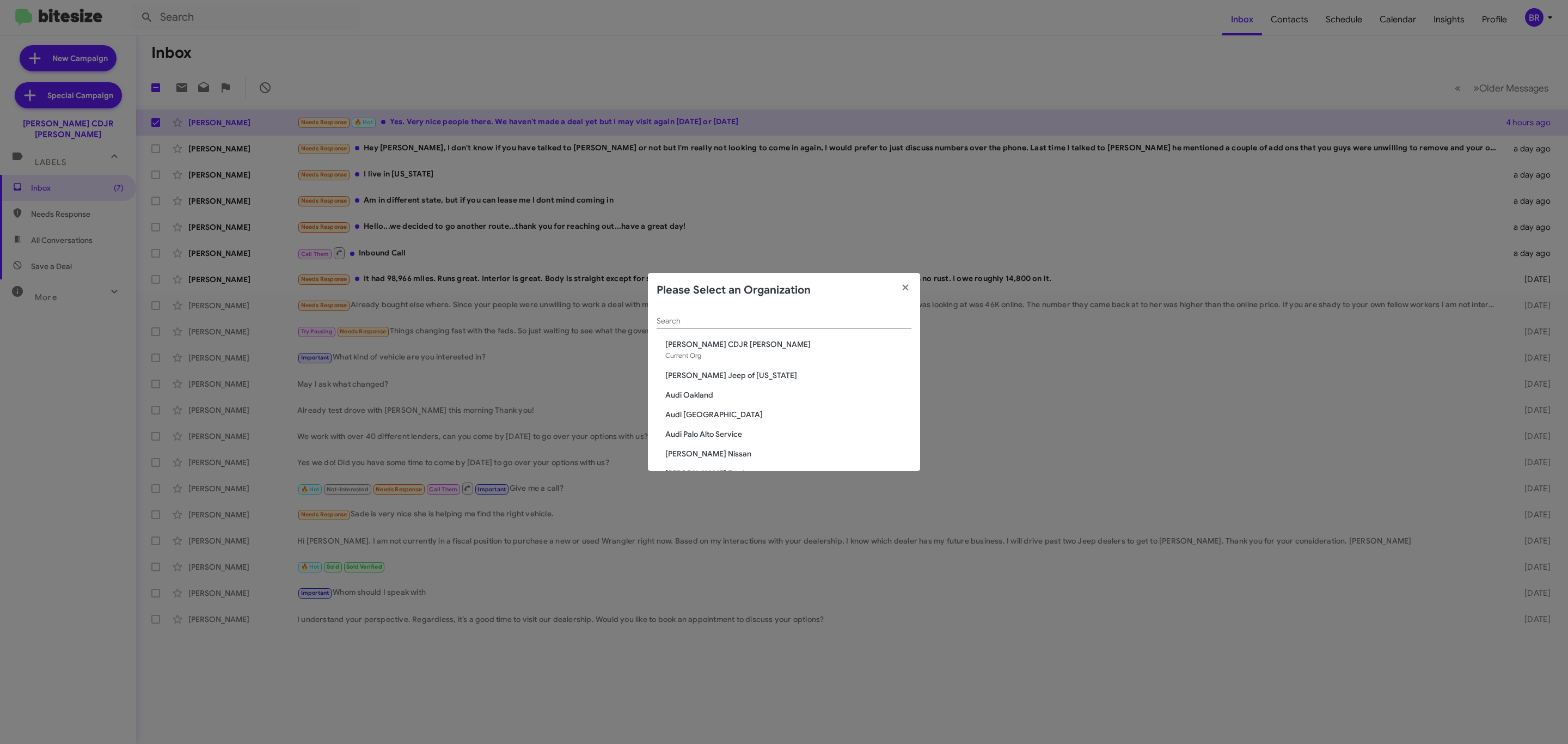
click at [750, 317] on div "Search" at bounding box center [784, 319] width 255 height 22
click at [750, 319] on input "Search" at bounding box center [784, 322] width 255 height 9
type input "nissan"
drag, startPoint x: 750, startPoint y: 367, endPoint x: 753, endPoint y: 362, distance: 5.8
click at [753, 362] on span "[PERSON_NAME] Nissan Chesapeake" at bounding box center [789, 364] width 246 height 11
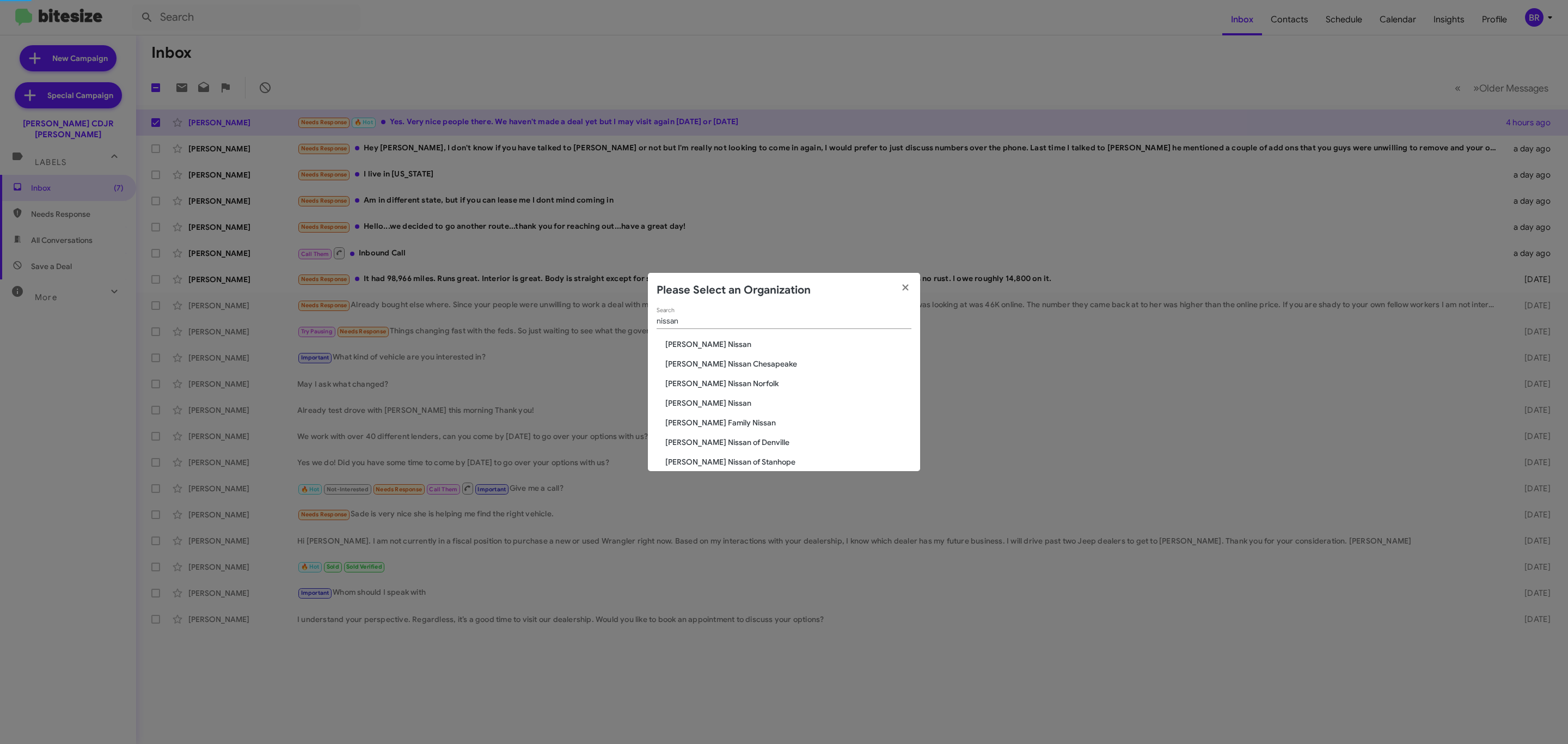
click at [753, 362] on span "[PERSON_NAME] Nissan Chesapeake" at bounding box center [789, 364] width 246 height 11
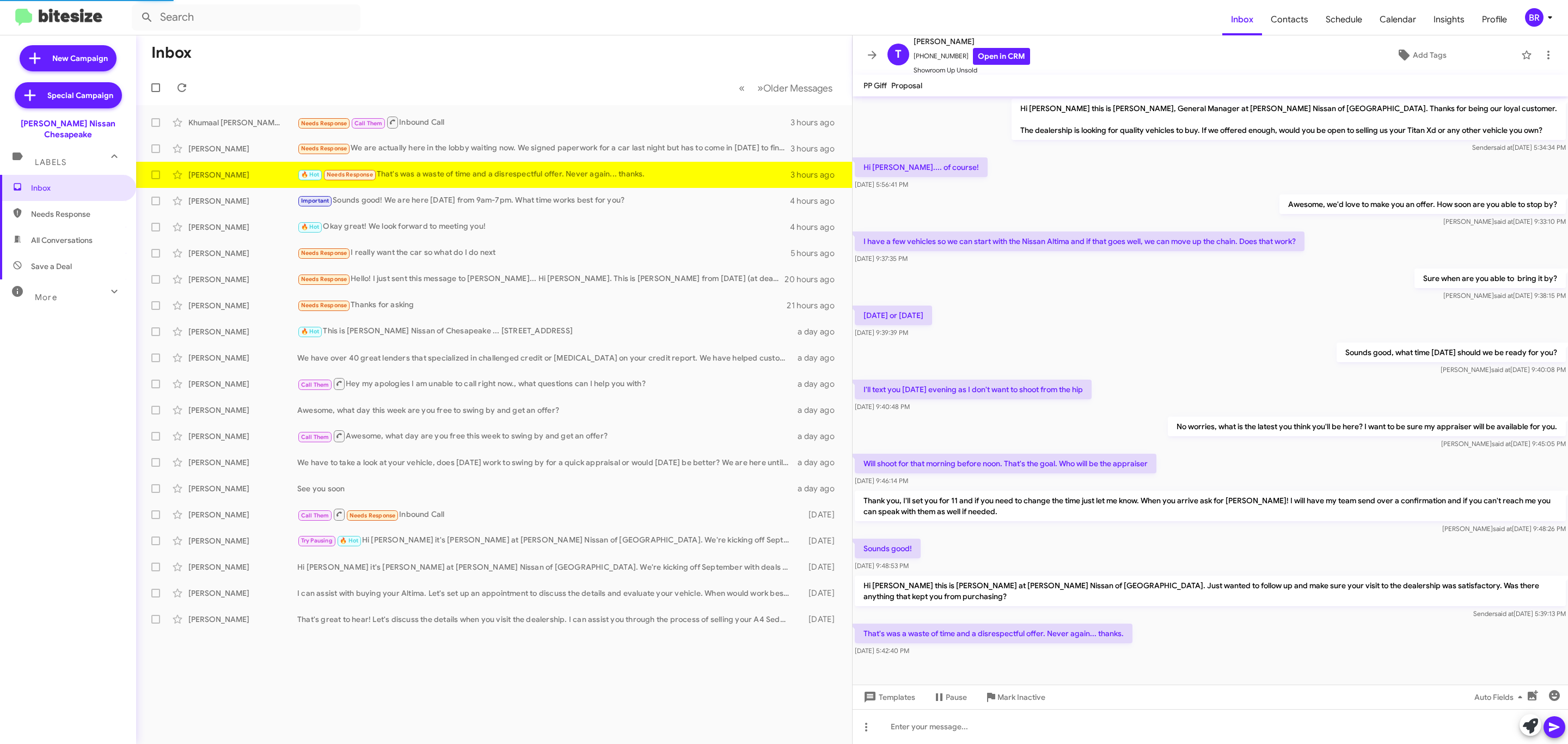
scroll to position [11, 0]
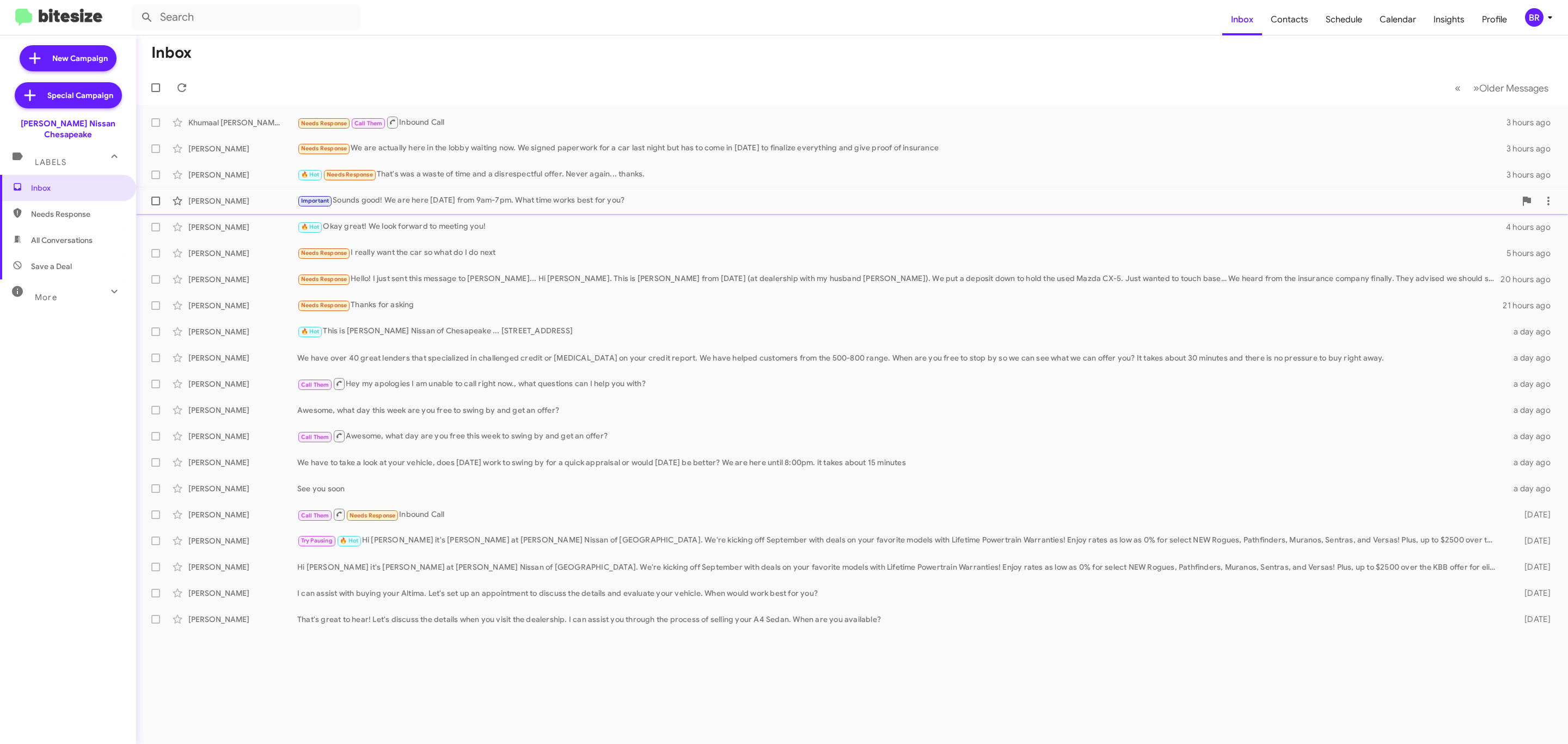
click at [473, 208] on div "[PERSON_NAME] Important Sounds good! We are here [DATE] from 9am-7pm. What time…" at bounding box center [852, 200] width 1414 height 22
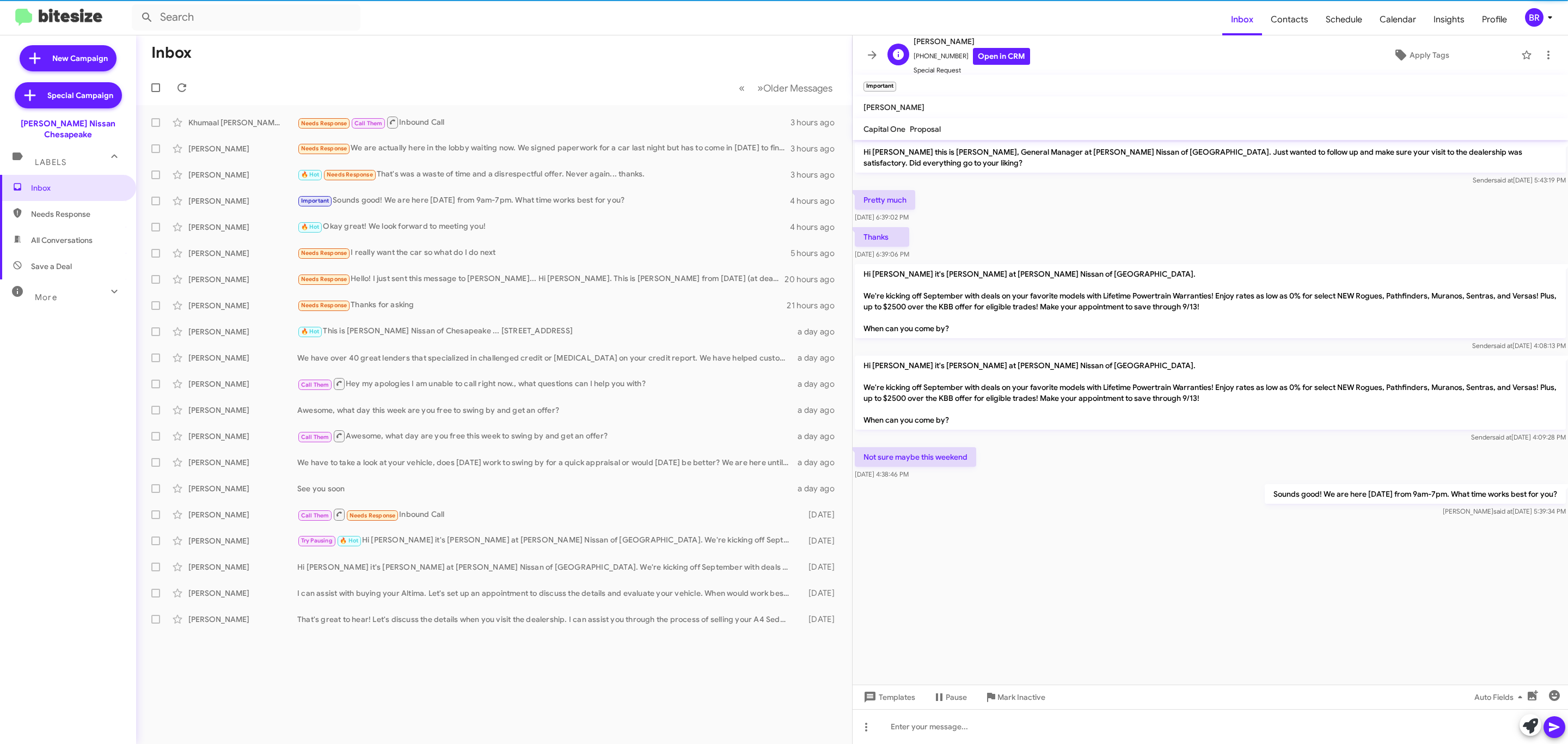
click at [988, 72] on span "Special Request" at bounding box center [971, 70] width 117 height 11
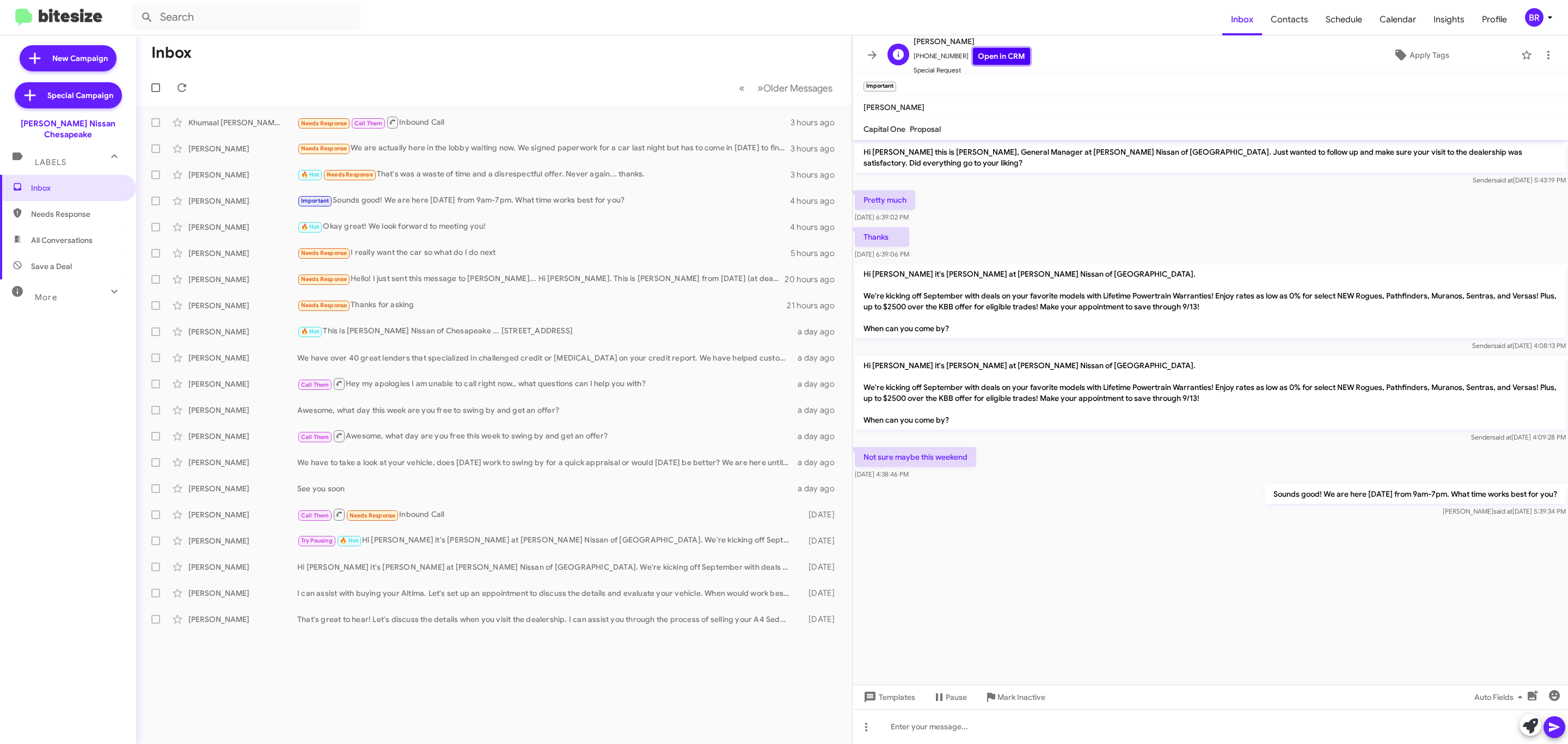
click at [991, 62] on link "Open in CRM" at bounding box center [1001, 56] width 57 height 17
click at [870, 56] on icon at bounding box center [872, 54] width 9 height 8
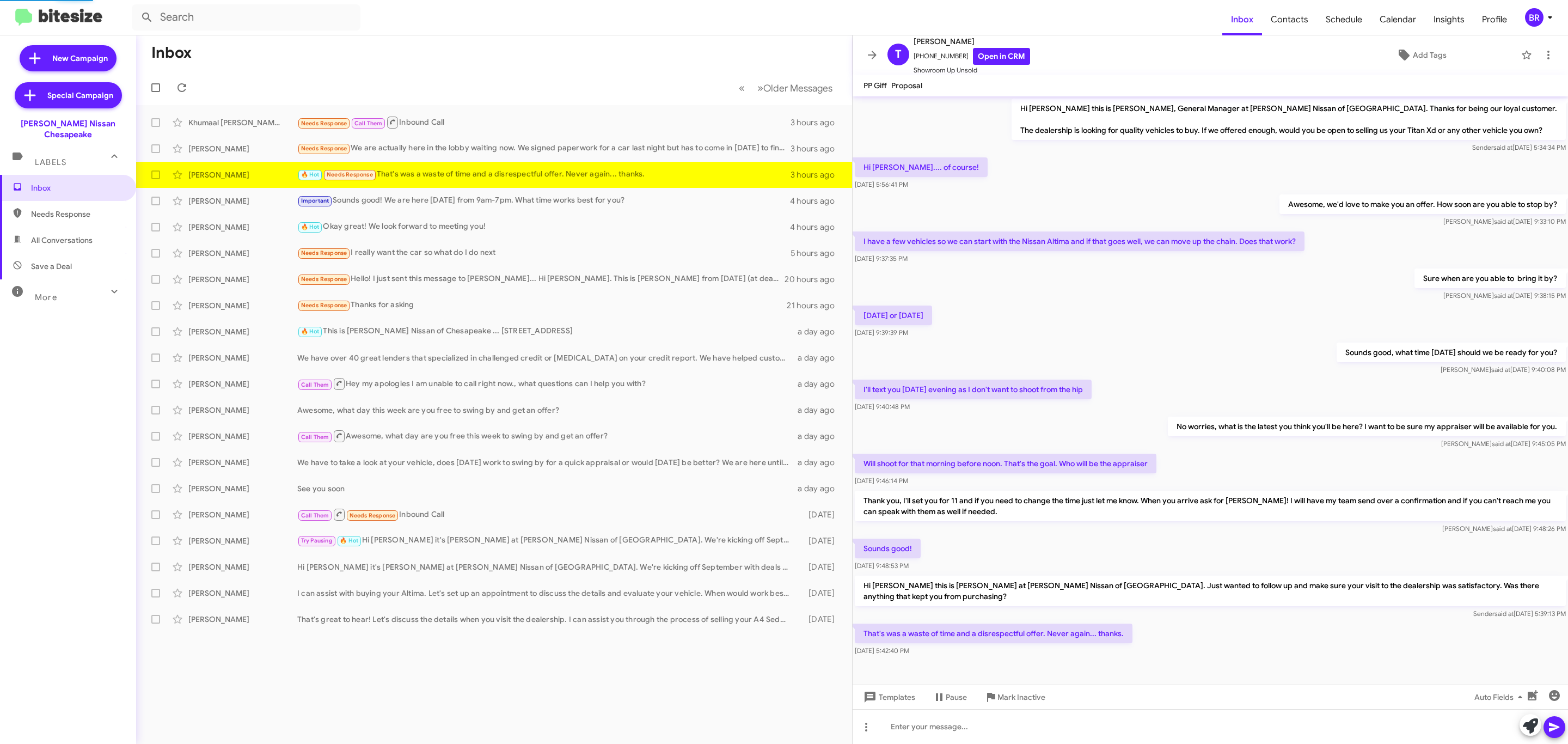
scroll to position [11, 0]
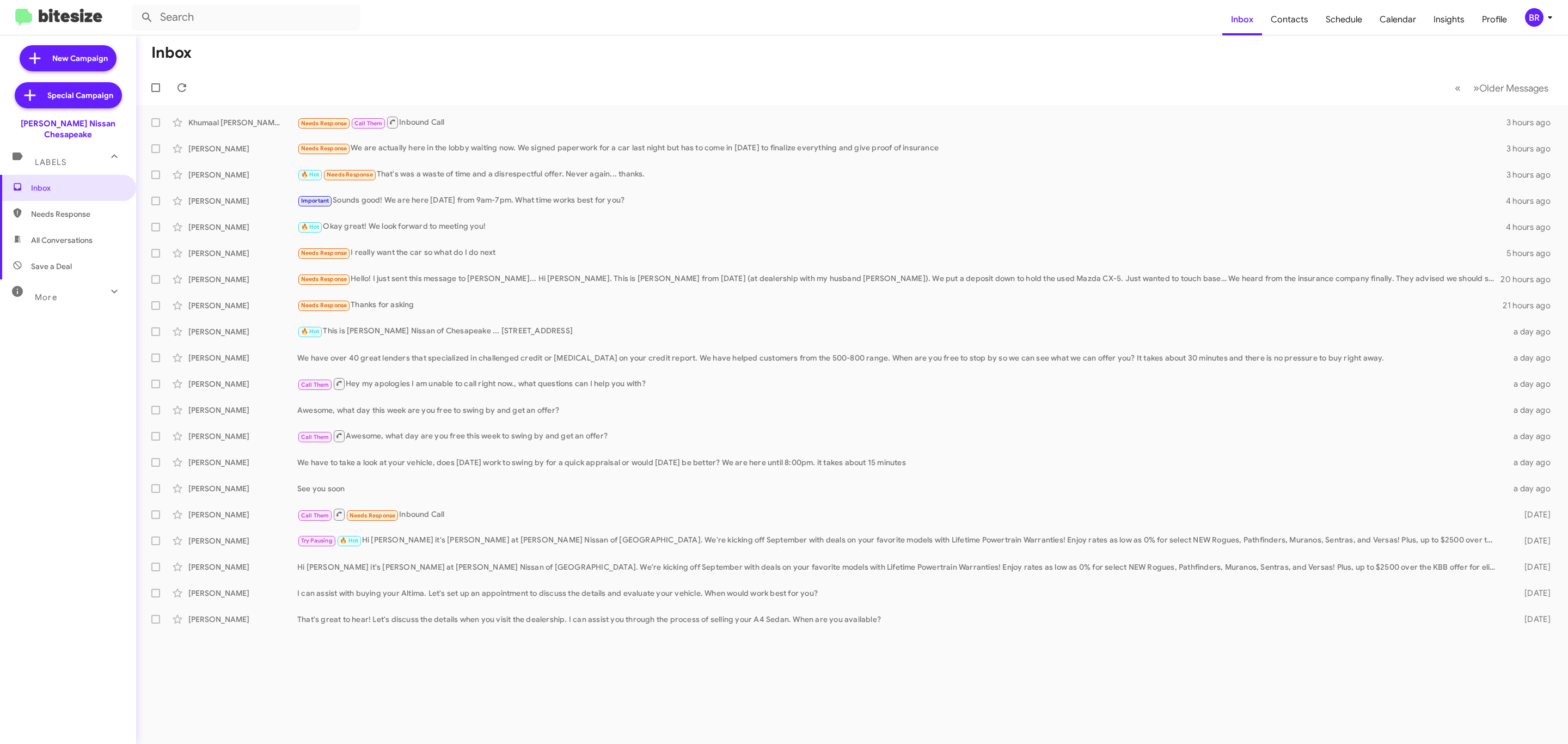
click at [1534, 19] on div "BR" at bounding box center [1534, 17] width 19 height 19
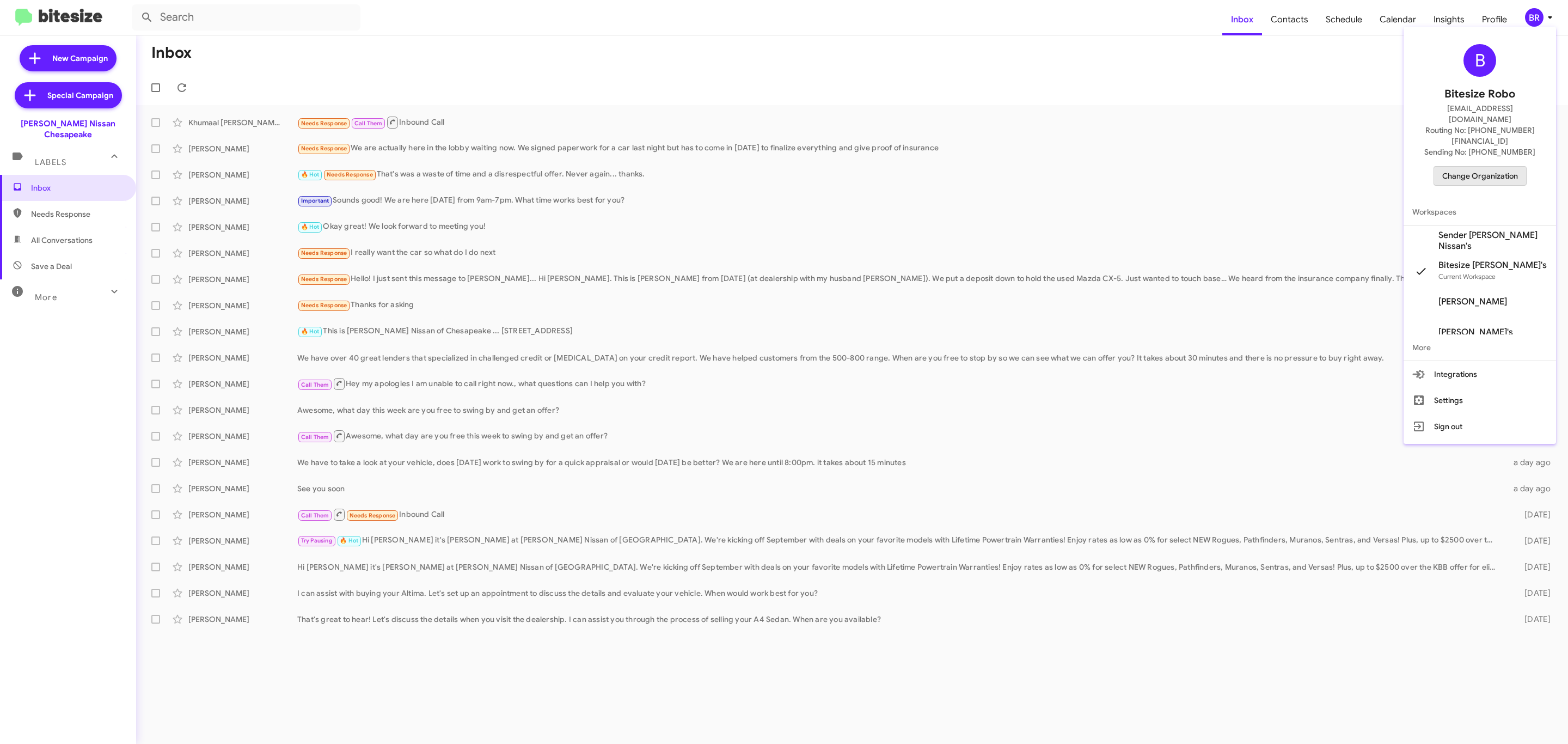
click at [1480, 167] on span "Change Organization" at bounding box center [1480, 176] width 76 height 19
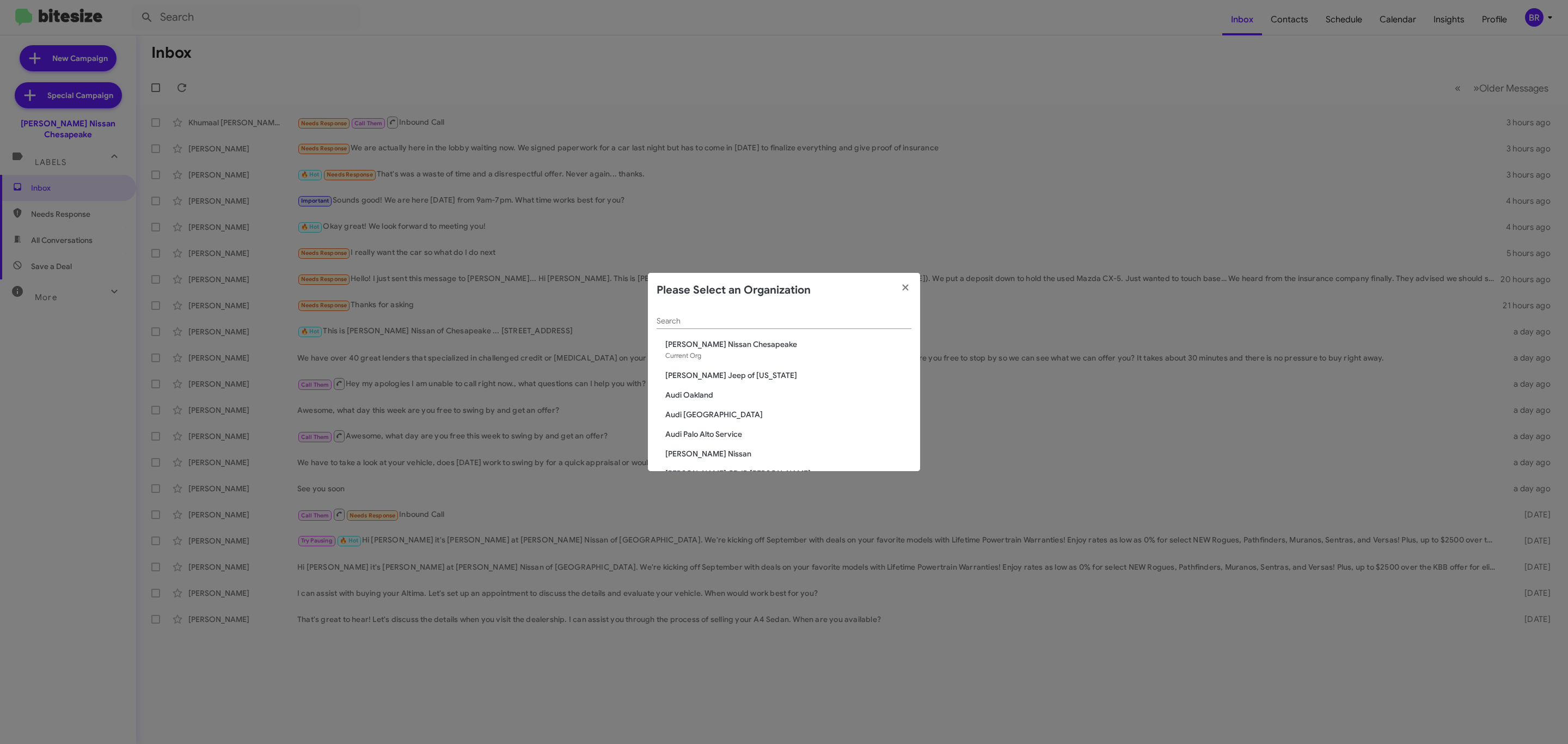
click at [848, 325] on input "Search" at bounding box center [784, 322] width 255 height 9
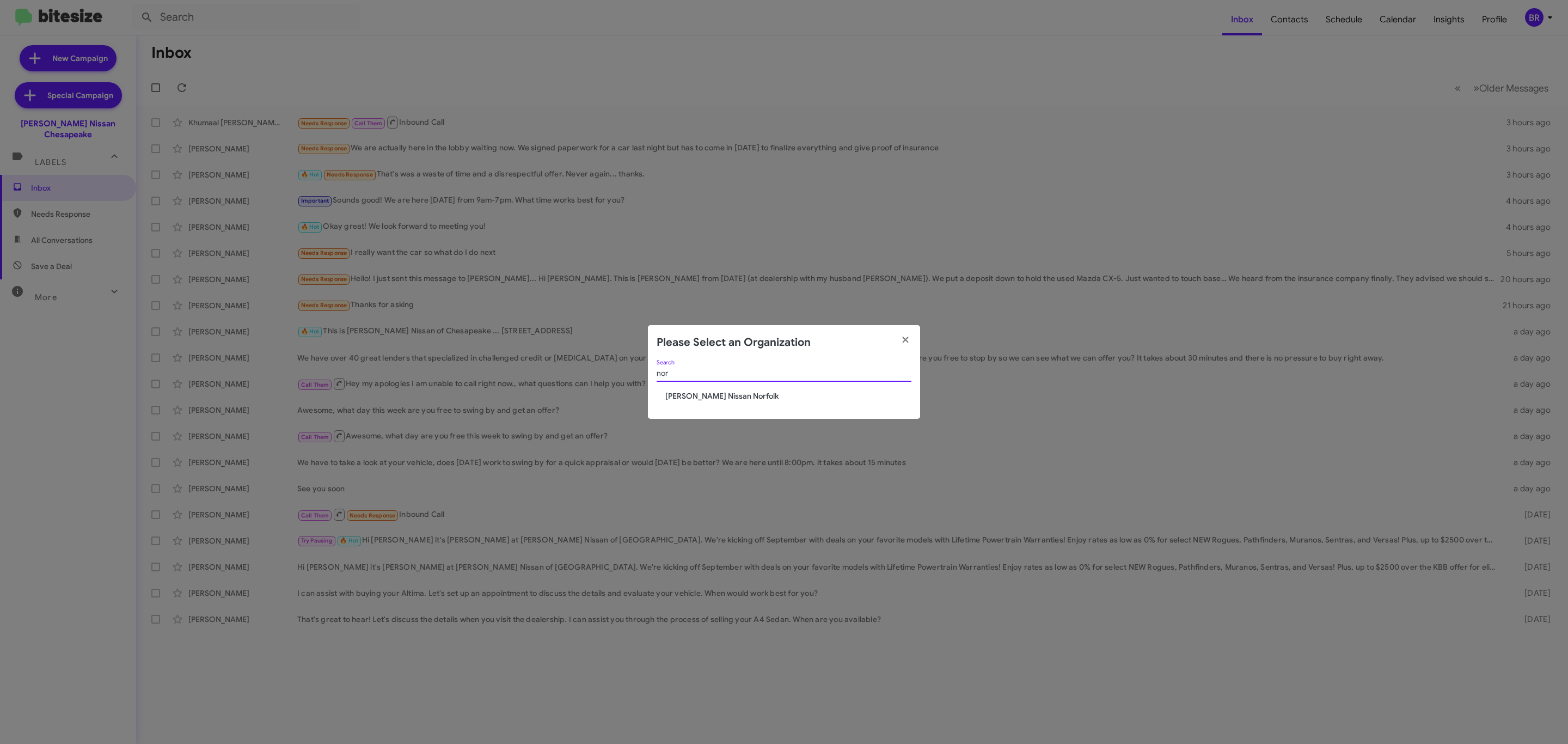
type input "nor"
drag, startPoint x: 719, startPoint y: 404, endPoint x: 724, endPoint y: 400, distance: 6.4
click at [721, 404] on div "nor Search [PERSON_NAME] Nissan [GEOGRAPHIC_DATA]" at bounding box center [784, 390] width 272 height 59
click at [724, 400] on span "[PERSON_NAME] Nissan Norfolk" at bounding box center [789, 396] width 246 height 11
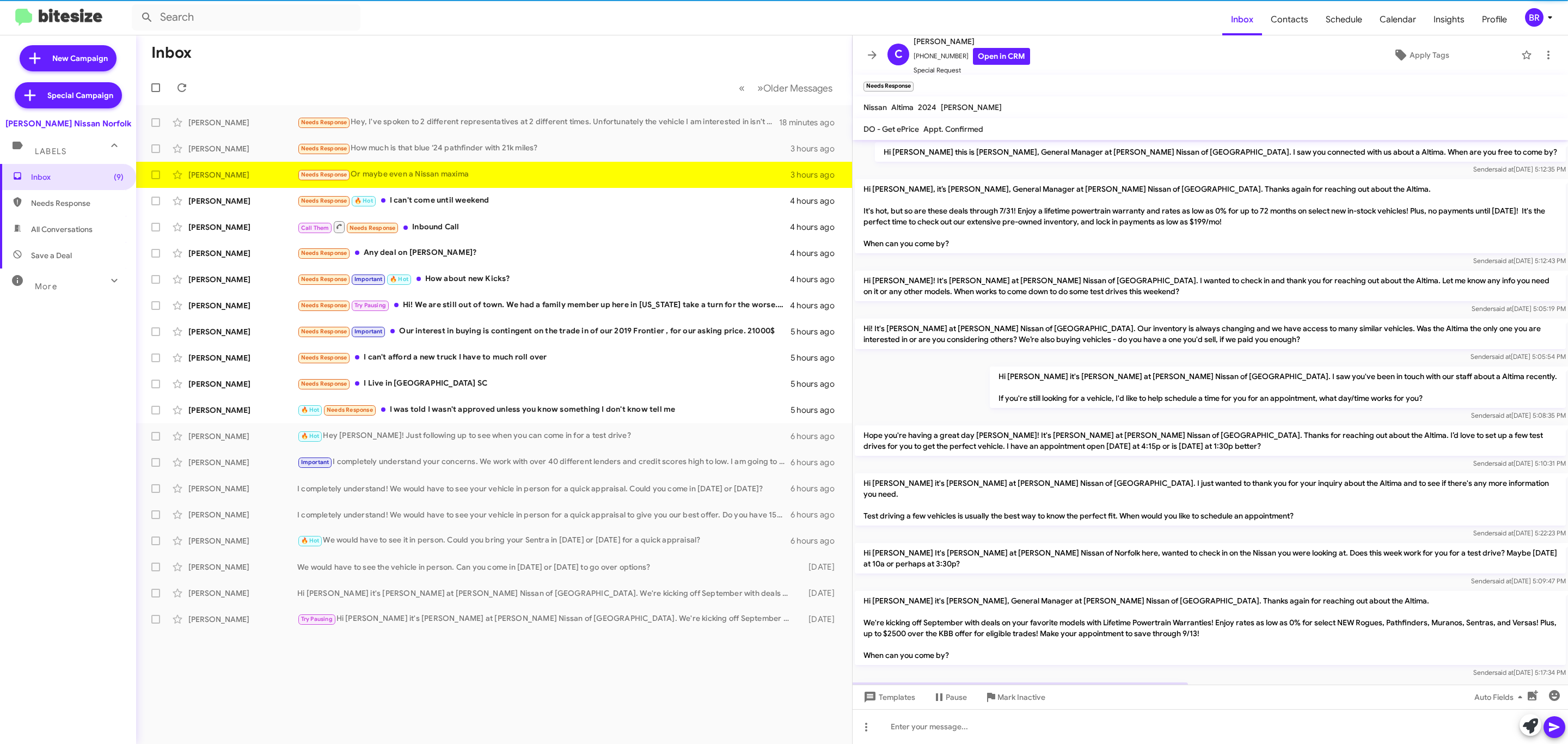
scroll to position [106, 0]
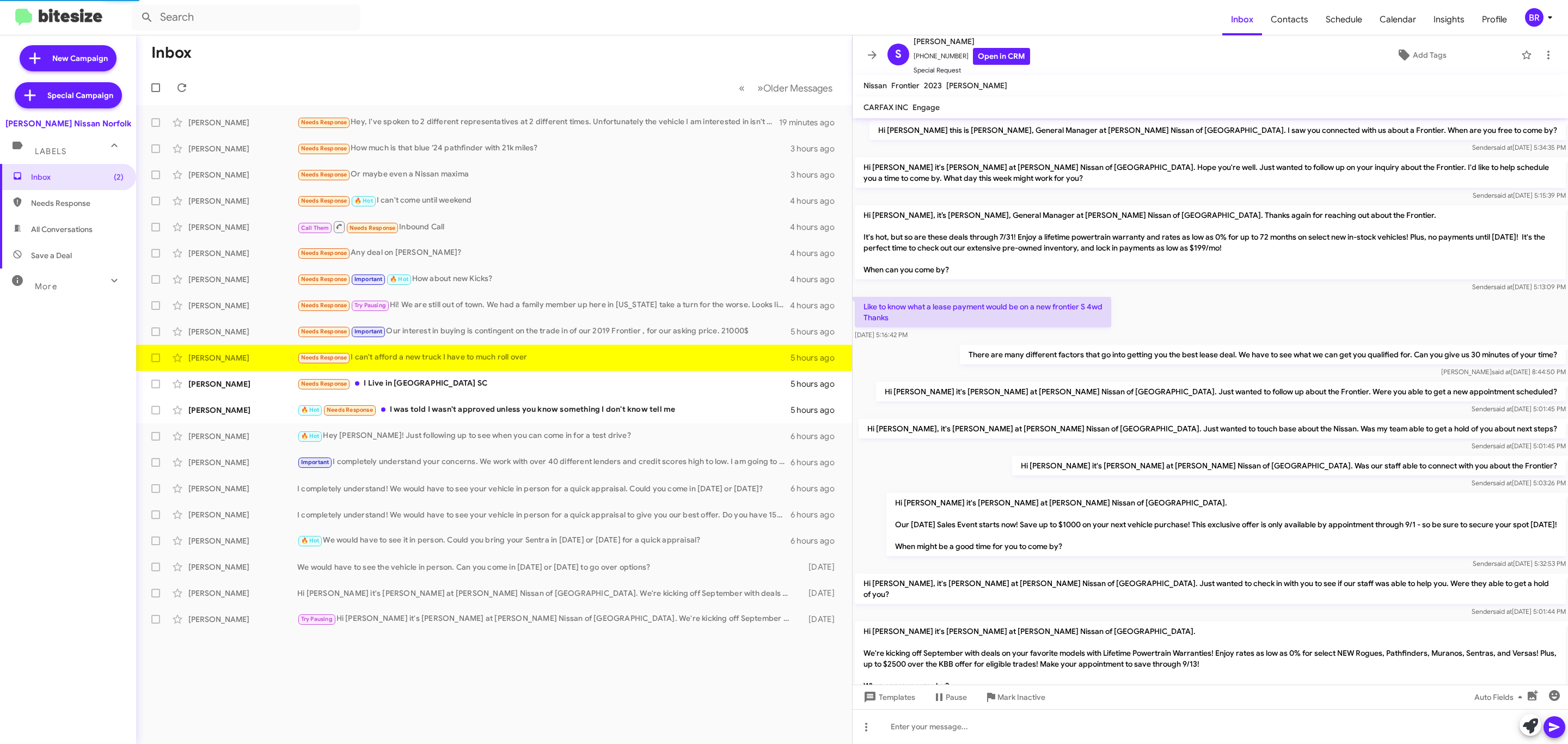
scroll to position [51, 0]
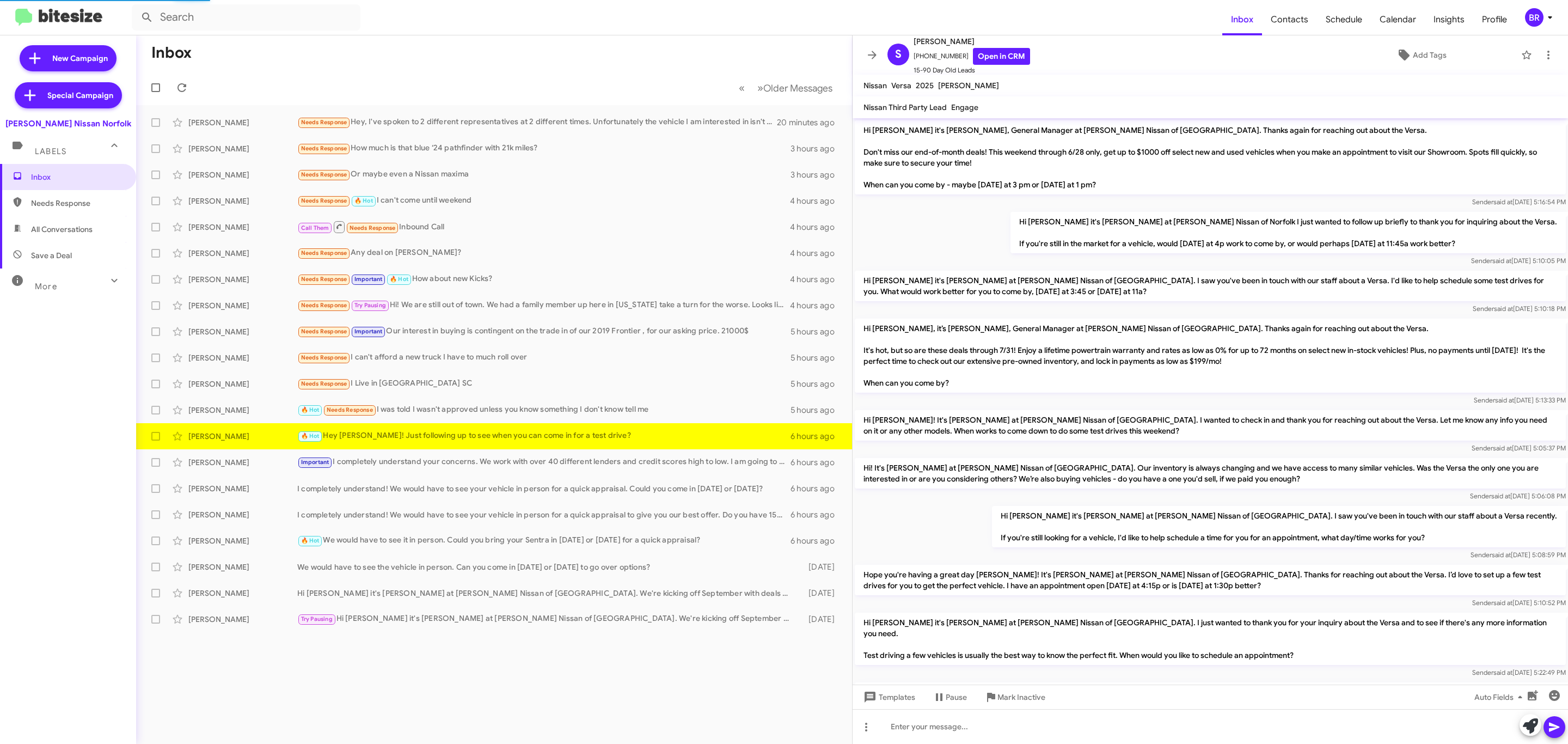
scroll to position [189, 0]
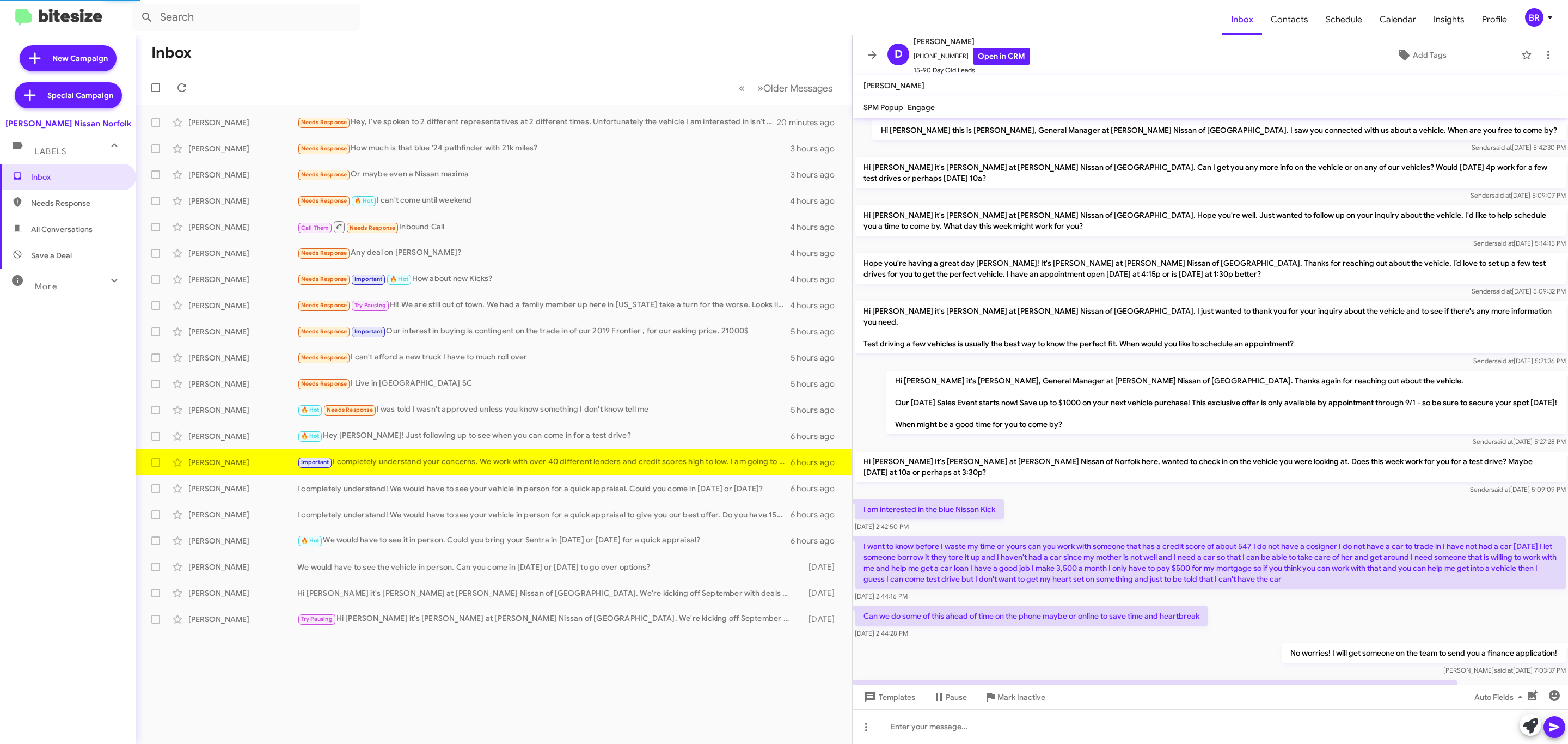
scroll to position [164, 0]
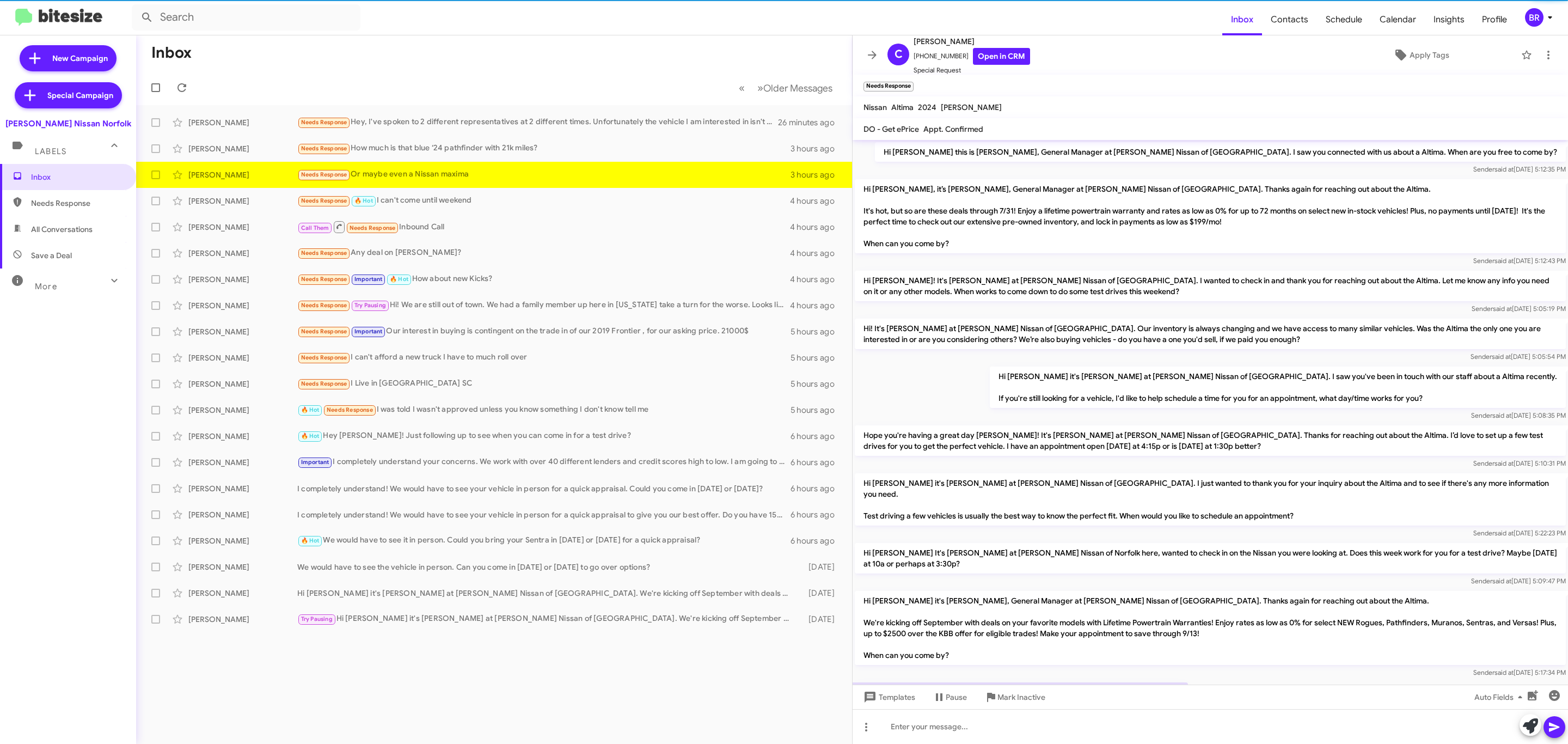
scroll to position [128, 0]
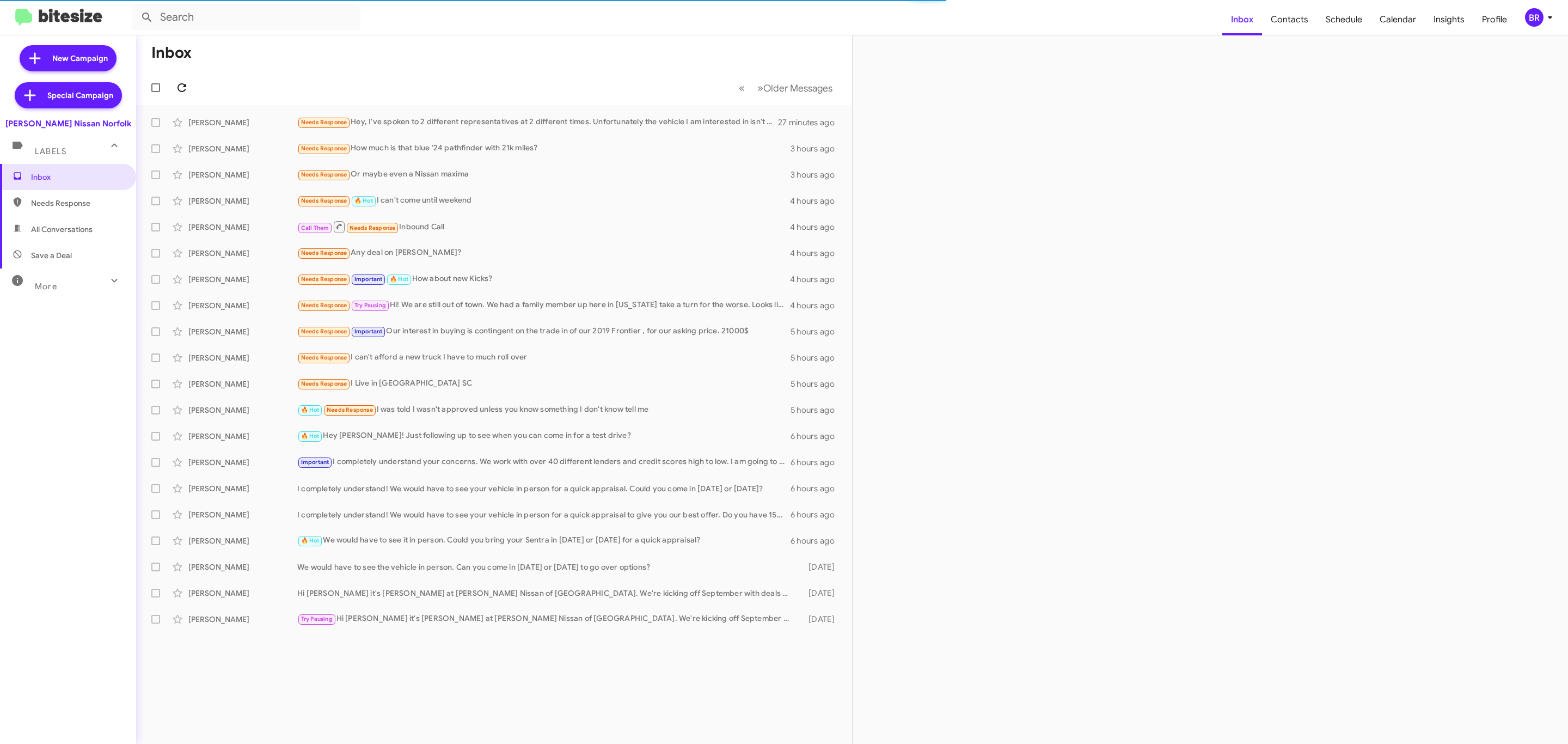
click at [181, 87] on icon at bounding box center [182, 88] width 13 height 13
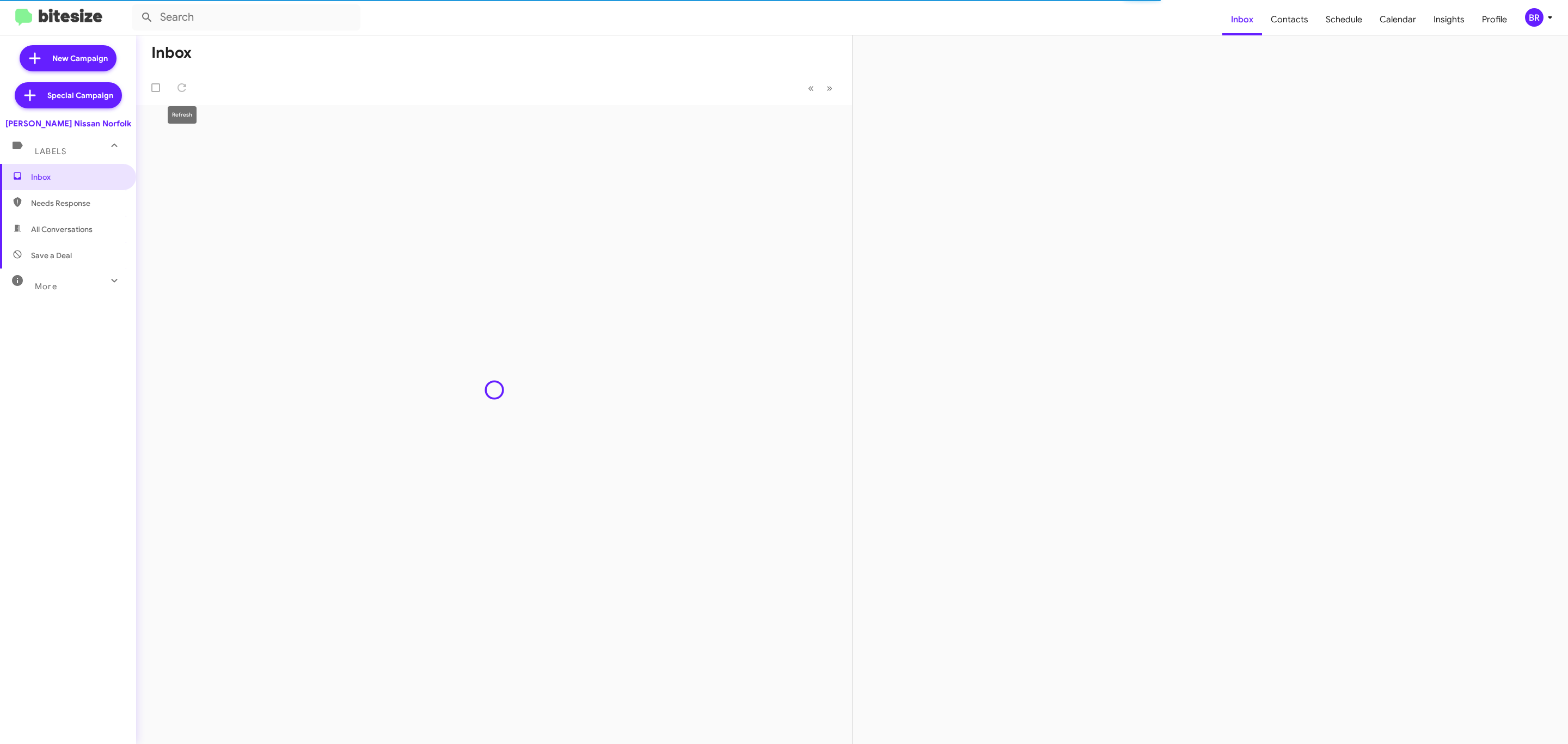
click at [1248, 379] on div at bounding box center [1210, 390] width 715 height 708
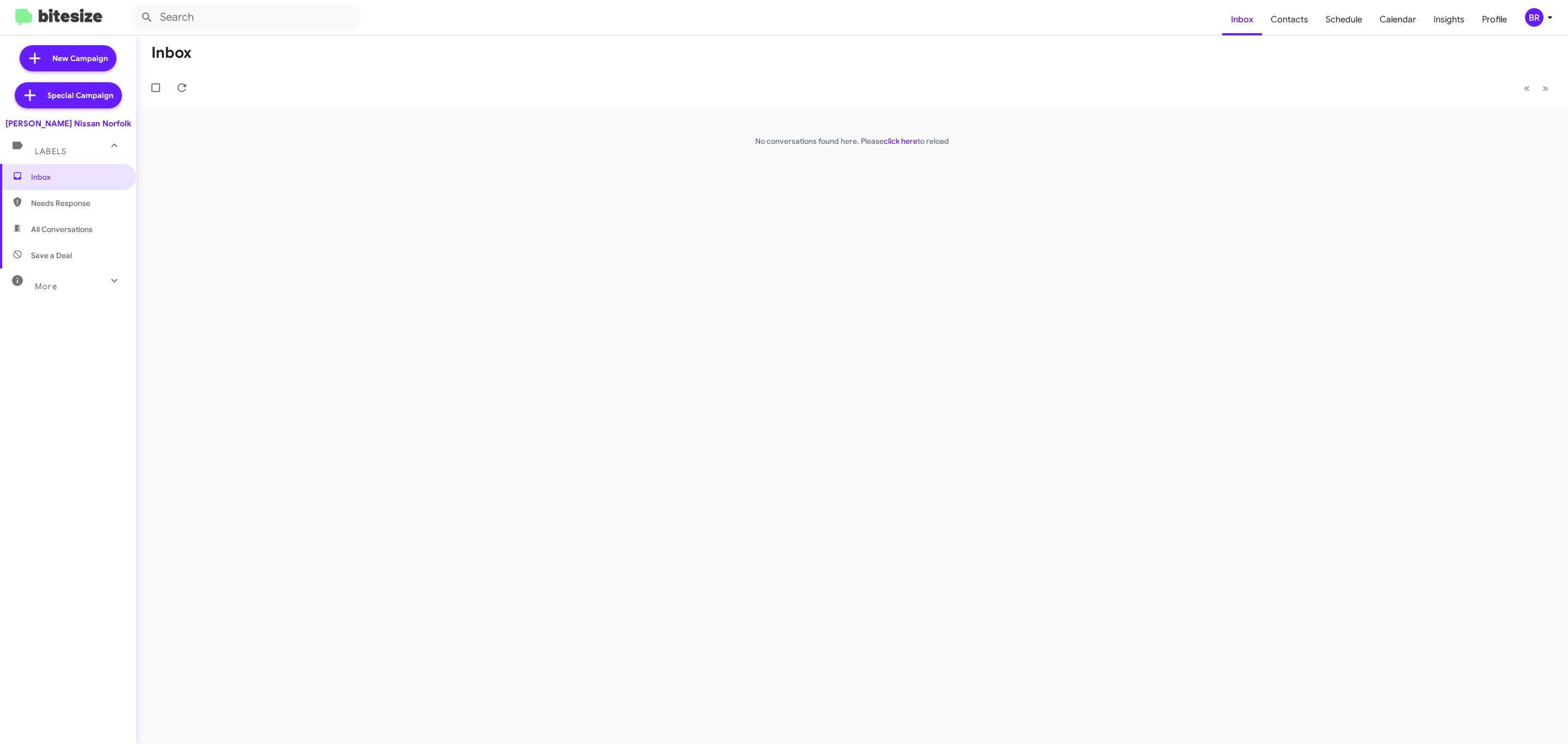
click at [50, 193] on span "Needs Response" at bounding box center [68, 203] width 136 height 26
type input "in:needs-response"
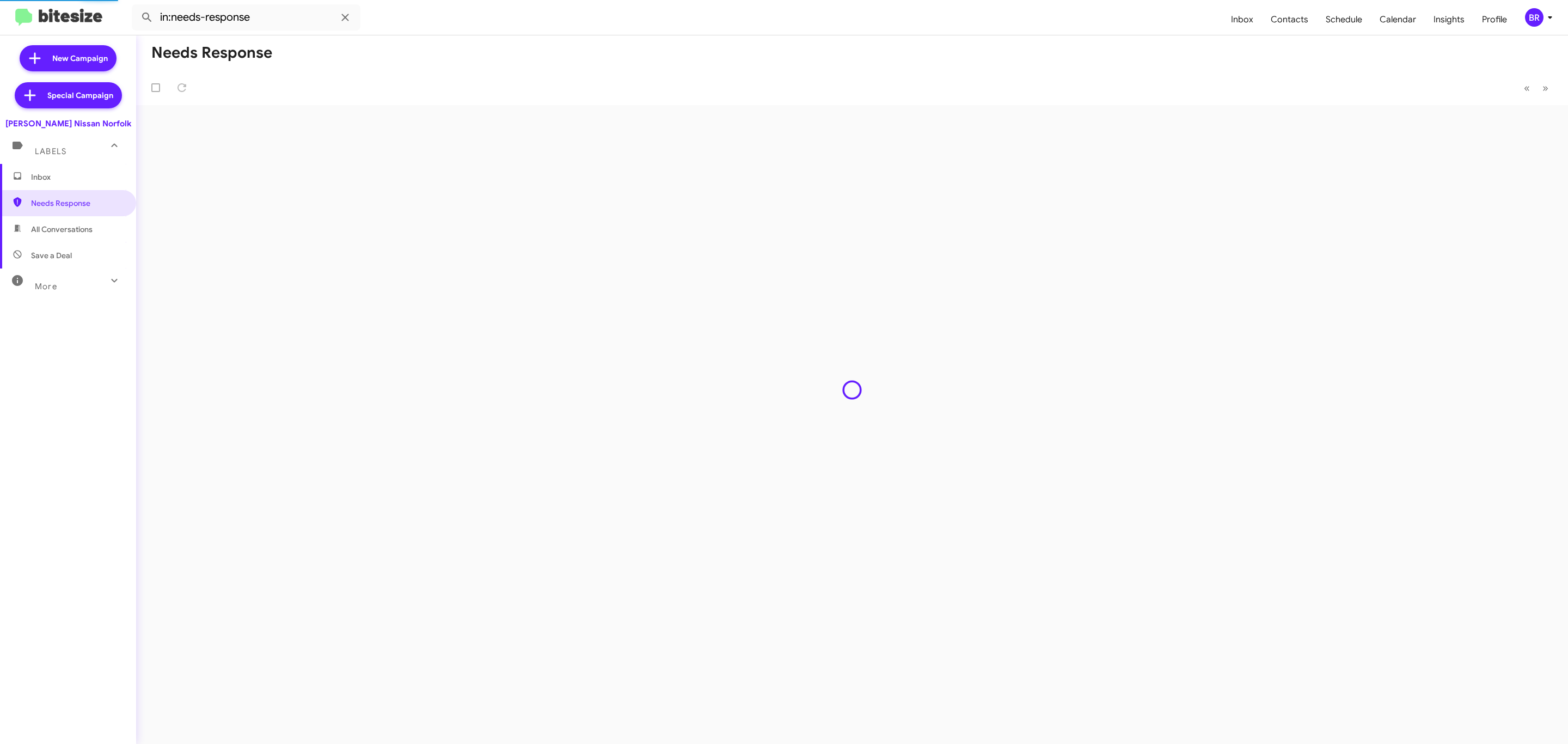
click at [65, 174] on span "Inbox" at bounding box center [77, 177] width 93 height 11
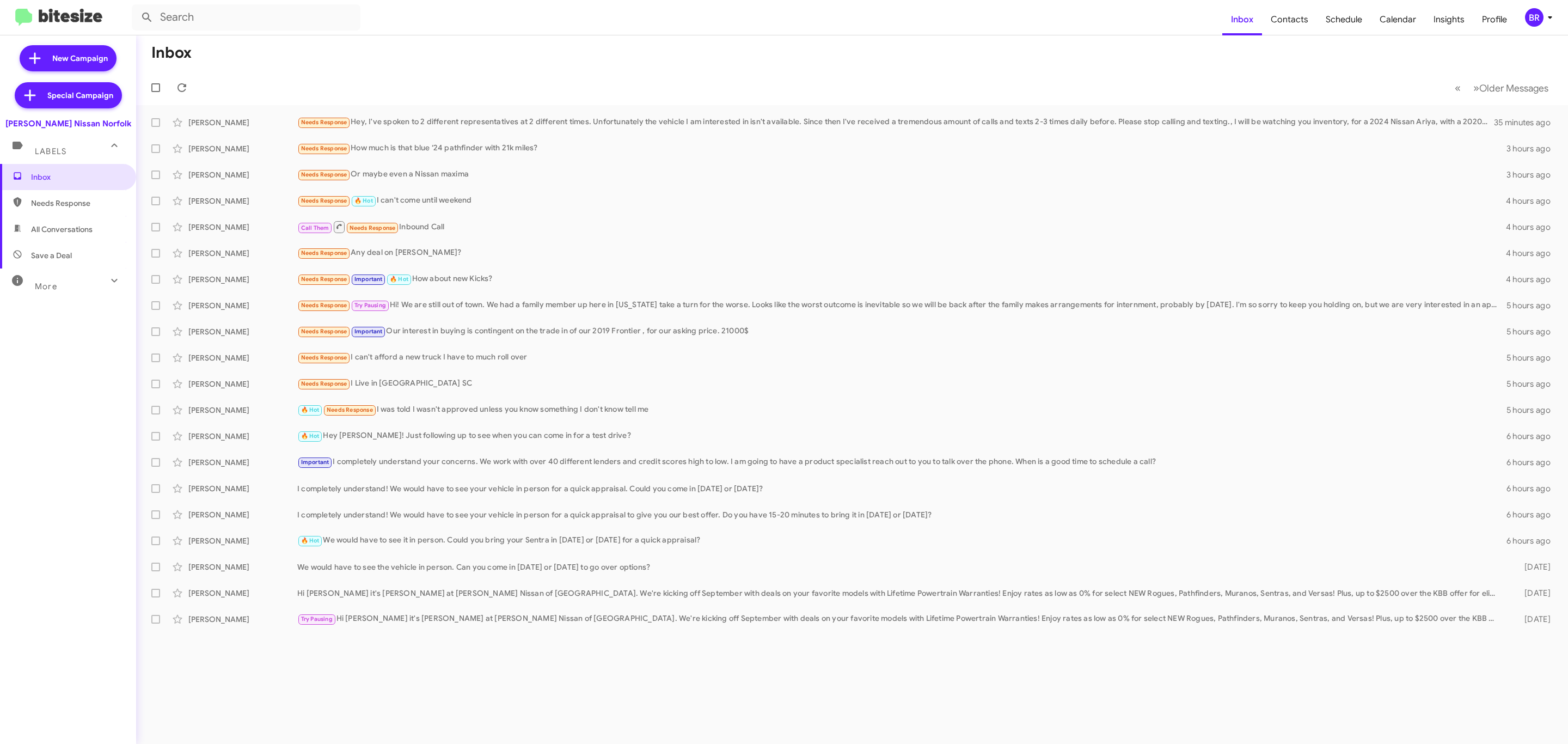
click at [1524, 28] on mat-toolbar "Inbox Contacts Schedule Calendar Insights Profile BR" at bounding box center [784, 17] width 1568 height 35
click at [1532, 25] on div "BR" at bounding box center [1534, 17] width 19 height 19
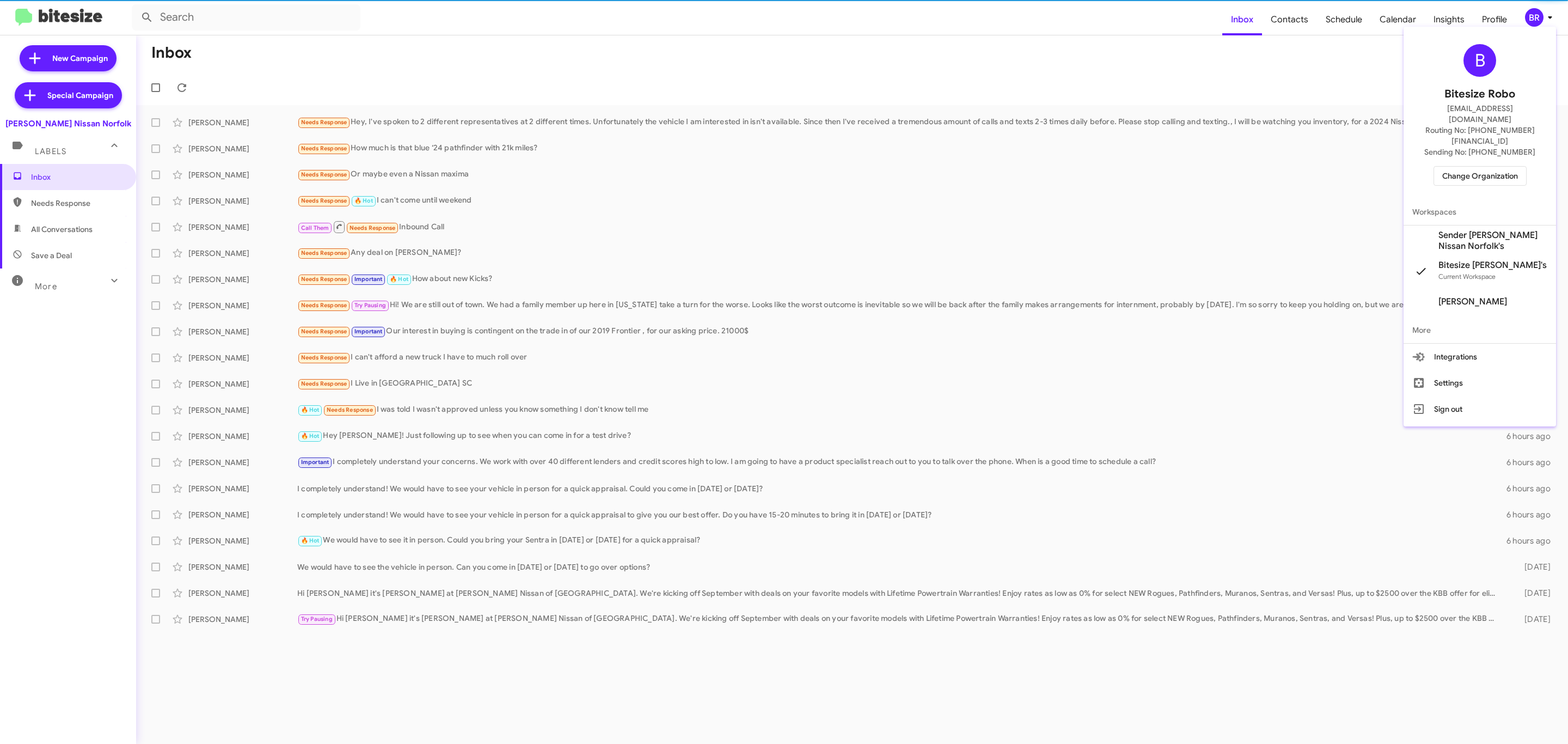
click at [1500, 167] on span "Change Organization" at bounding box center [1480, 176] width 76 height 19
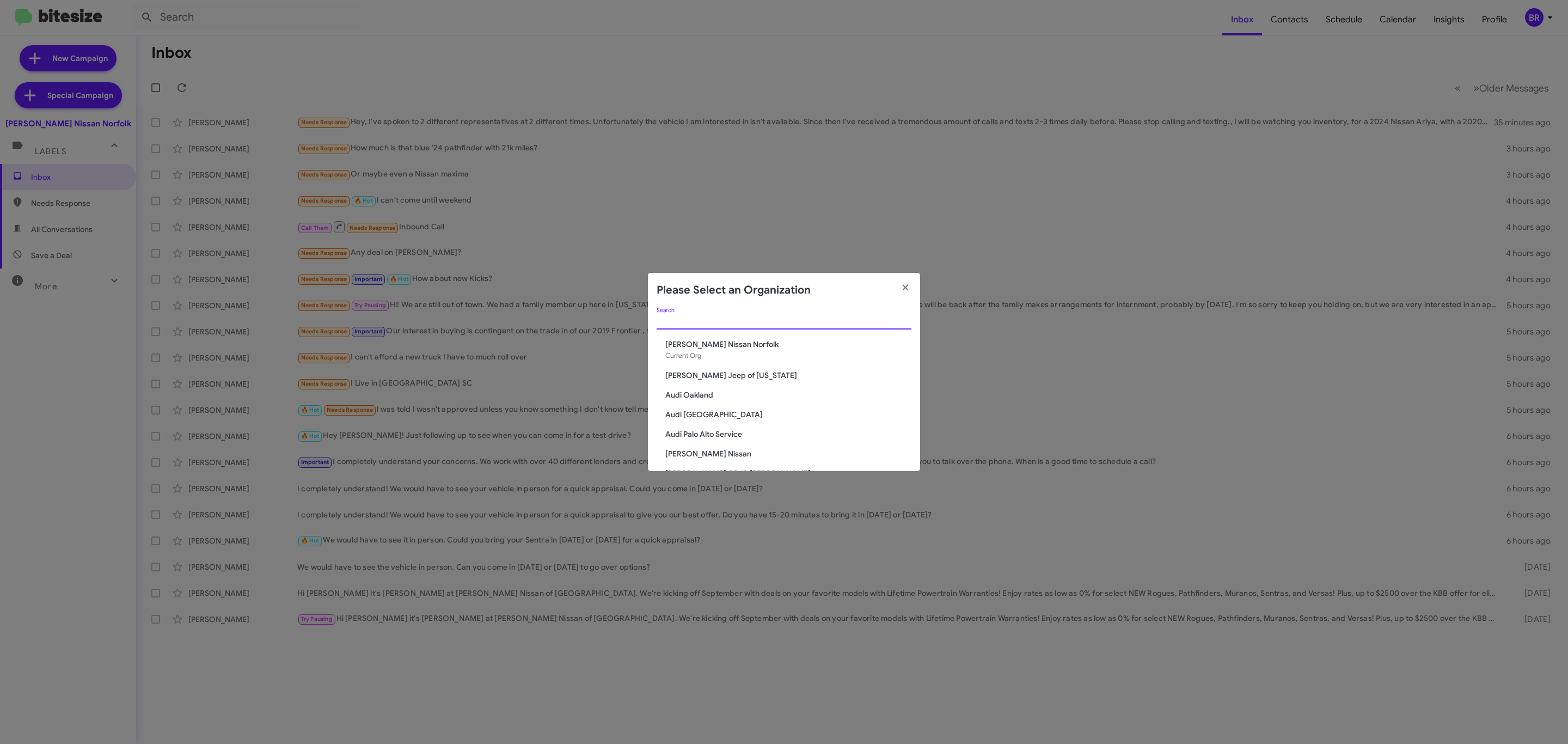
click at [750, 324] on input "Search" at bounding box center [784, 322] width 255 height 9
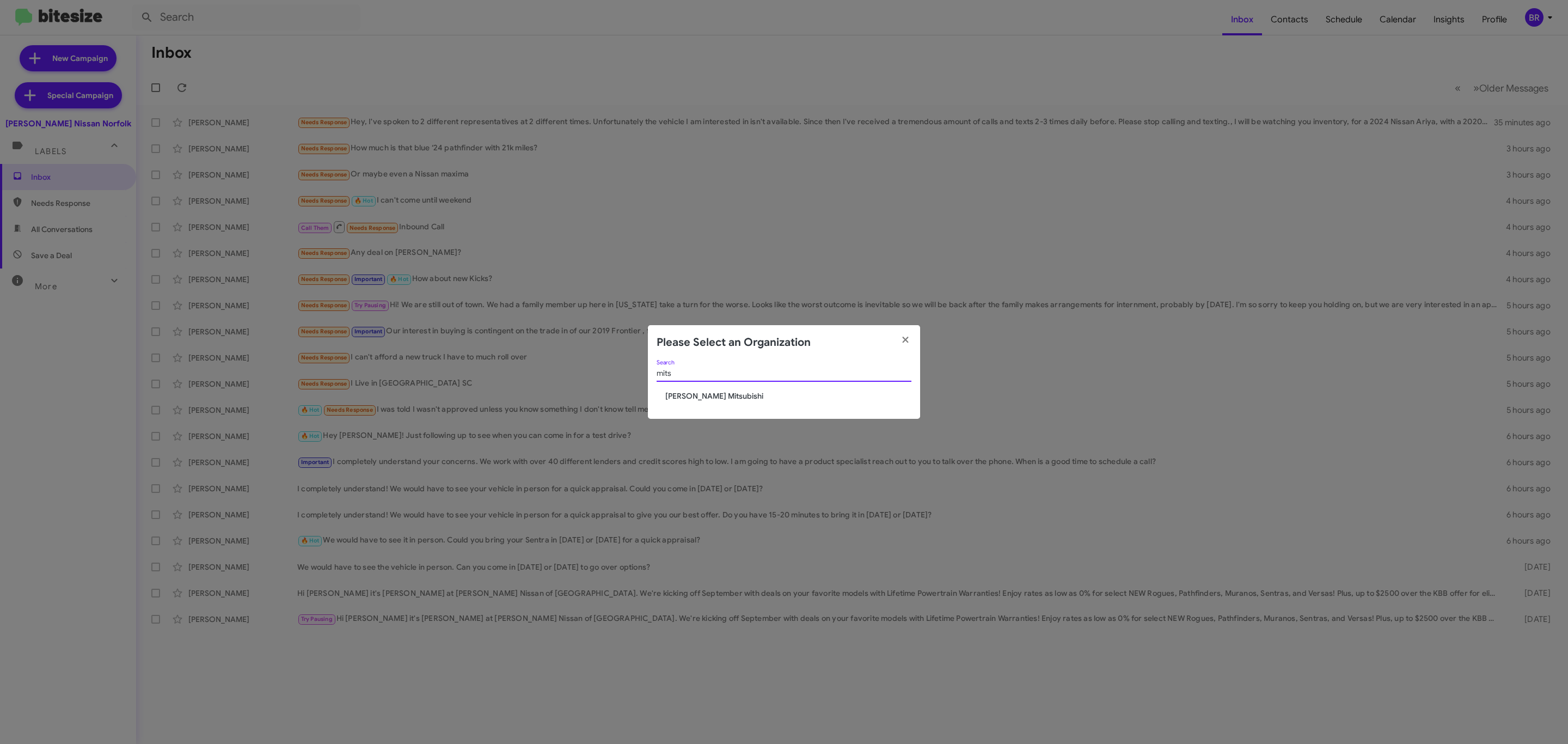
type input "mits"
drag, startPoint x: 698, startPoint y: 402, endPoint x: 711, endPoint y: 394, distance: 15.3
click at [700, 402] on div "mits Search [PERSON_NAME] Mitsubishi" at bounding box center [784, 390] width 272 height 59
click at [711, 394] on span "[PERSON_NAME] Mitsubishi" at bounding box center [789, 396] width 246 height 11
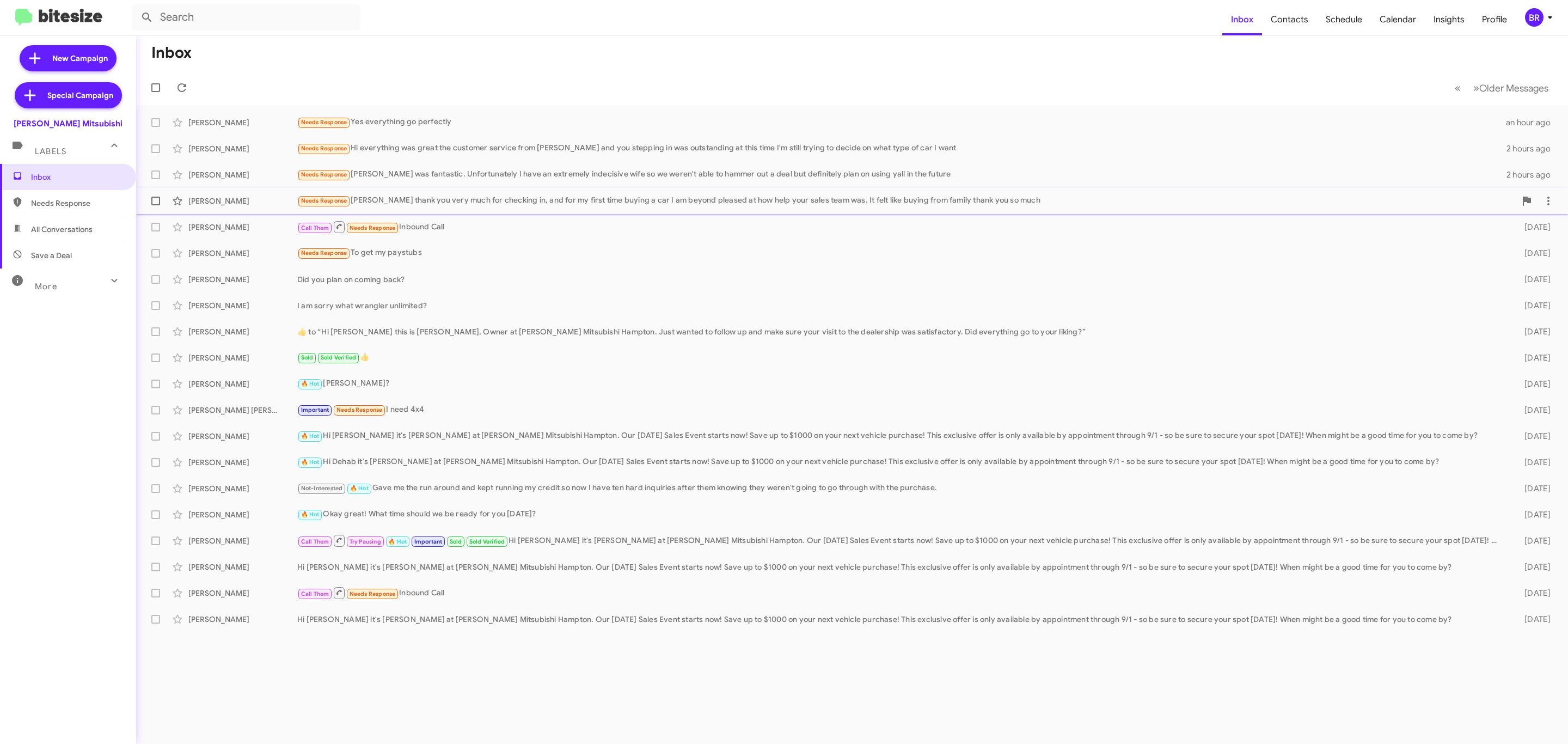
click at [157, 201] on span at bounding box center [156, 201] width 9 height 9
click at [156, 206] on input "checkbox" at bounding box center [155, 206] width 1 height 1
checkbox input "true"
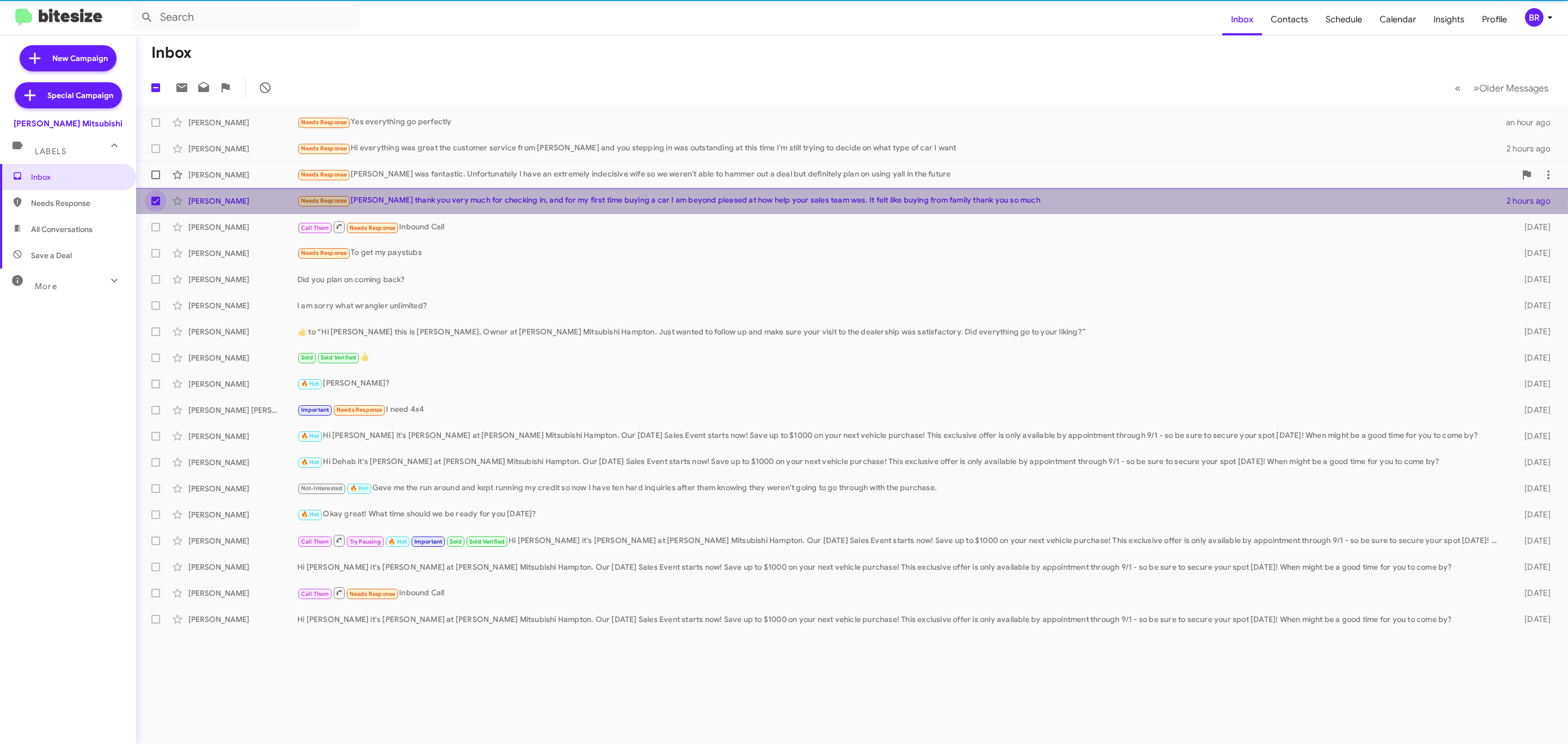
click at [157, 177] on span at bounding box center [156, 175] width 9 height 9
click at [156, 179] on input "checkbox" at bounding box center [155, 179] width 1 height 1
checkbox input "true"
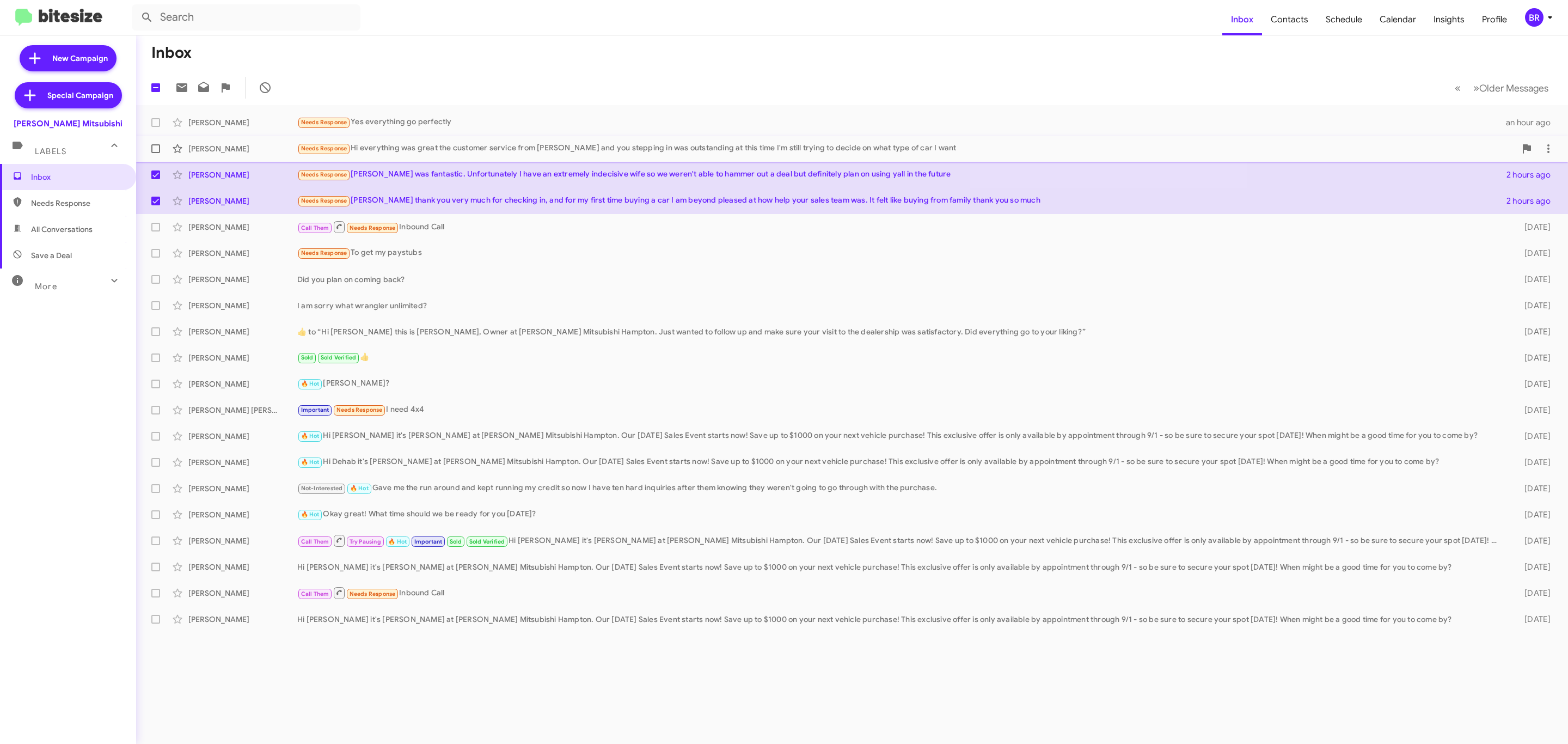
click at [159, 143] on label at bounding box center [155, 149] width 22 height 22
click at [156, 153] on input "checkbox" at bounding box center [155, 153] width 1 height 1
checkbox input "true"
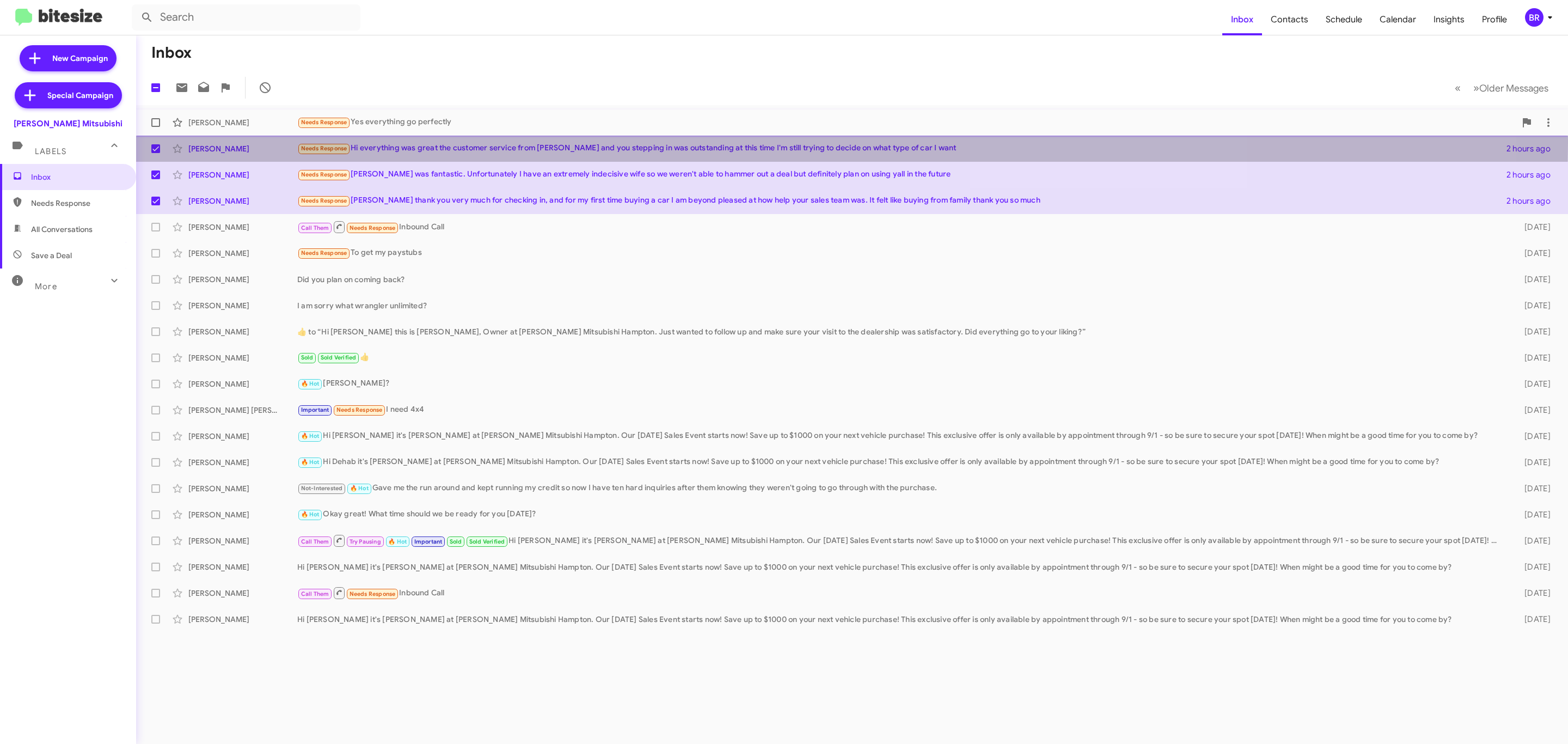
click at [157, 124] on span at bounding box center [156, 123] width 9 height 9
click at [156, 127] on input "checkbox" at bounding box center [155, 127] width 1 height 1
checkbox input "true"
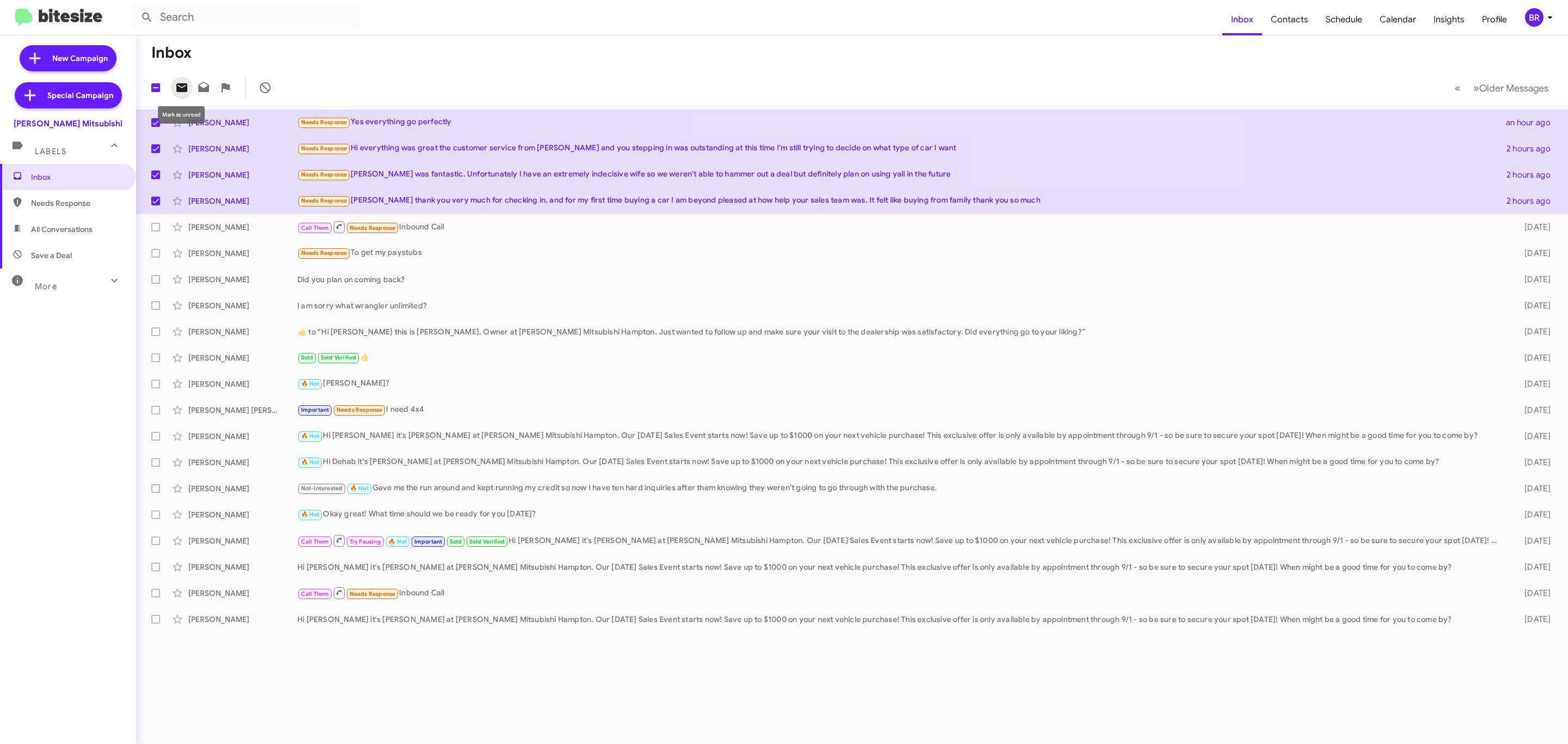
click at [183, 88] on icon at bounding box center [182, 88] width 11 height 9
click at [827, 310] on div "I am sorry what wrangler unlimited?" at bounding box center [907, 305] width 1218 height 11
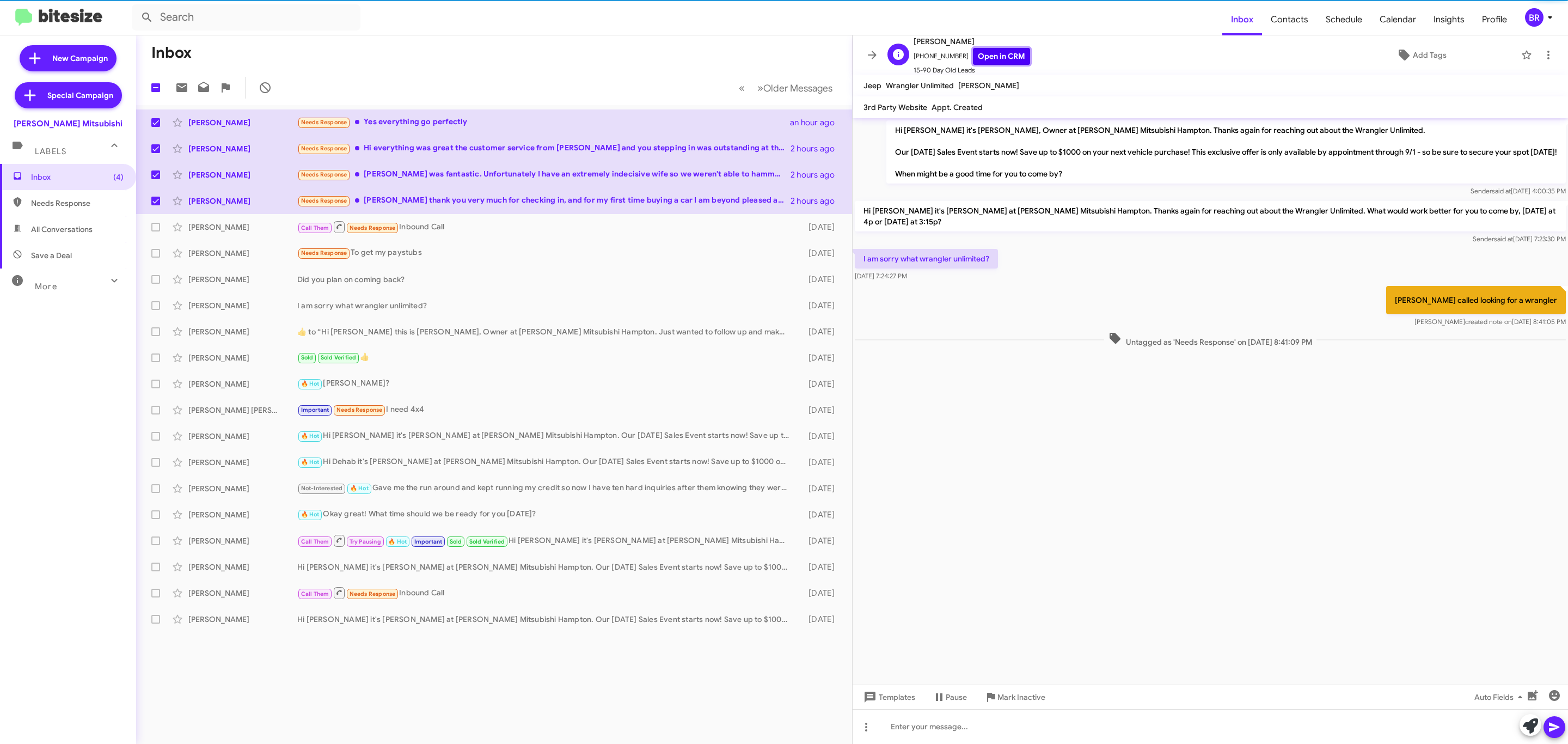
click at [988, 56] on link "Open in CRM" at bounding box center [1001, 56] width 57 height 17
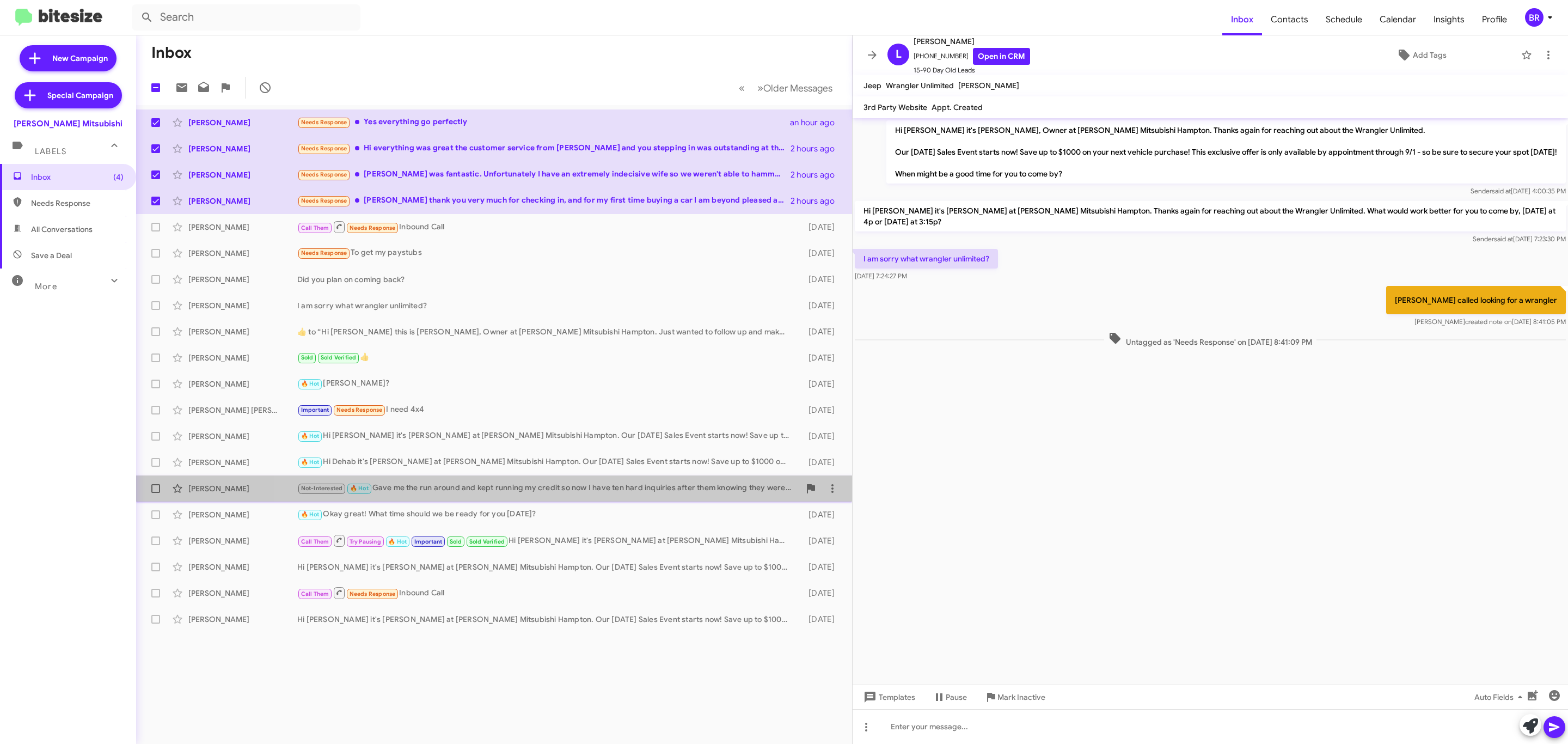
click at [669, 494] on div "Not-Interested 🔥 Hot Gave me the run around and kept running my credit so now I…" at bounding box center [548, 488] width 502 height 13
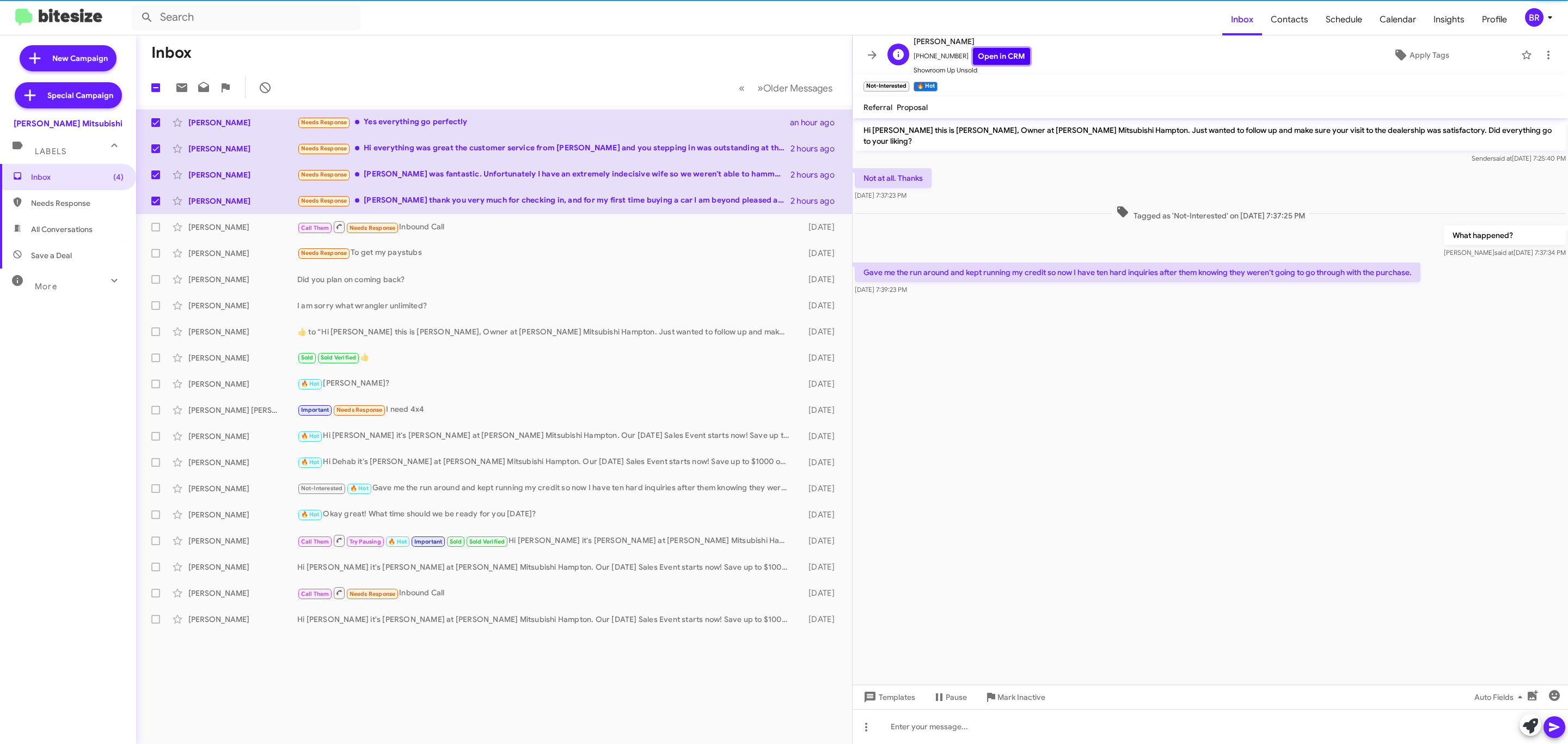
click at [988, 58] on link "Open in CRM" at bounding box center [1001, 56] width 57 height 17
